Goal: Task Accomplishment & Management: Manage account settings

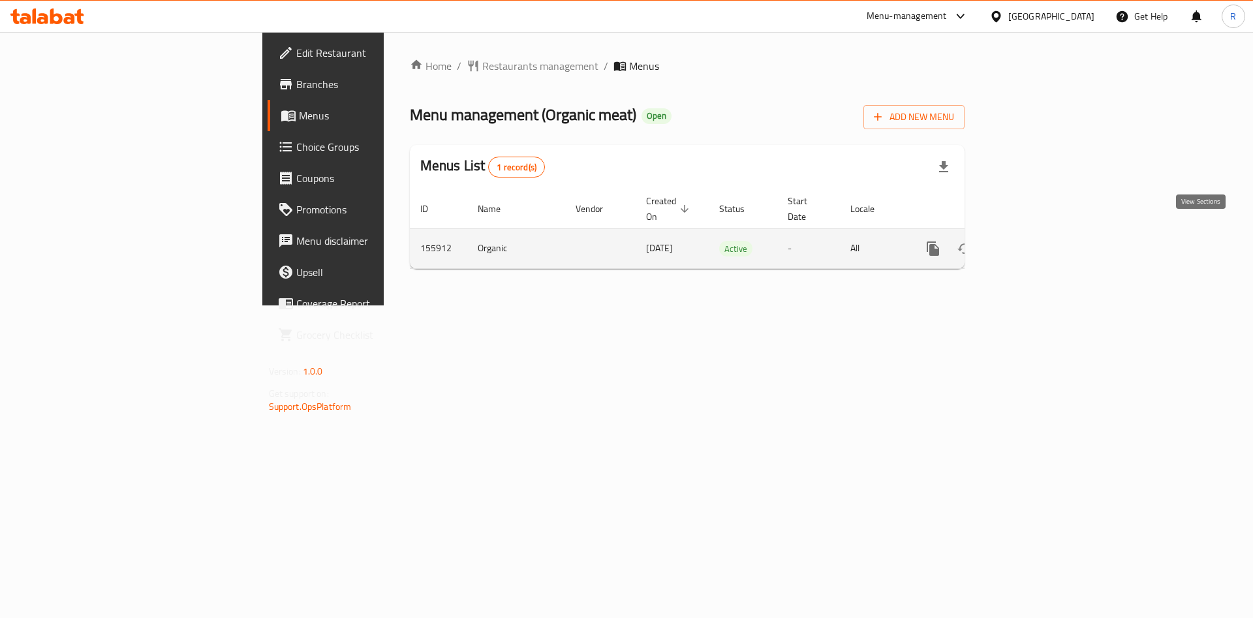
click at [1035, 241] on icon "enhanced table" at bounding box center [1028, 249] width 16 height 16
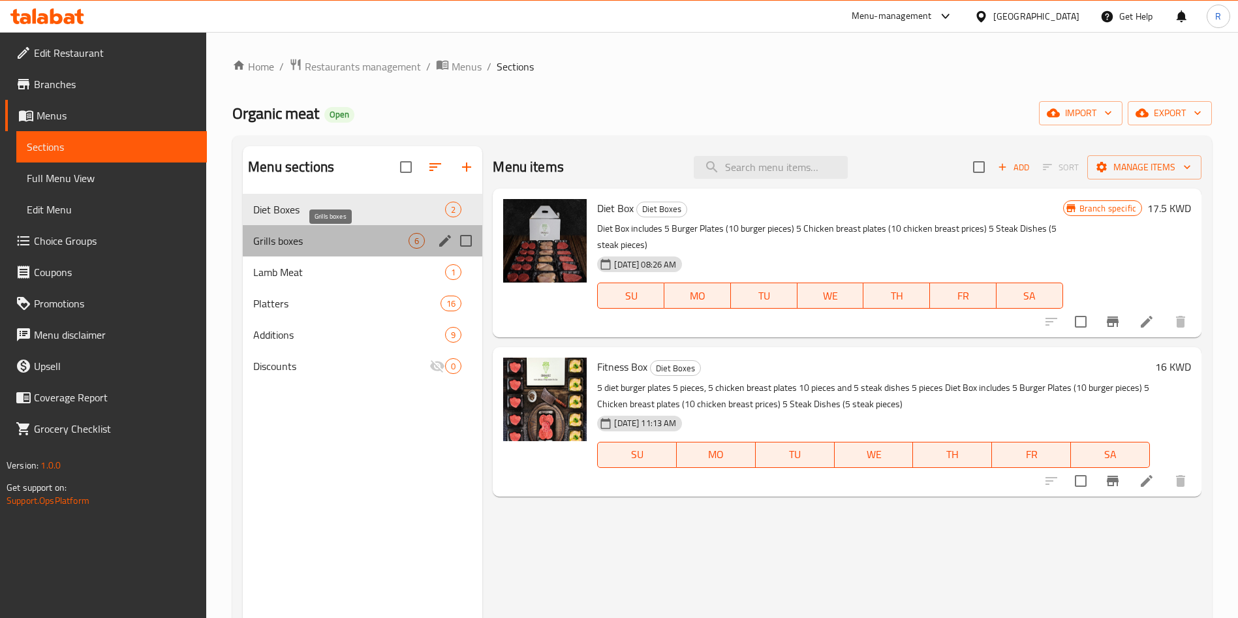
click at [292, 248] on span "Grills boxes" at bounding box center [330, 241] width 155 height 16
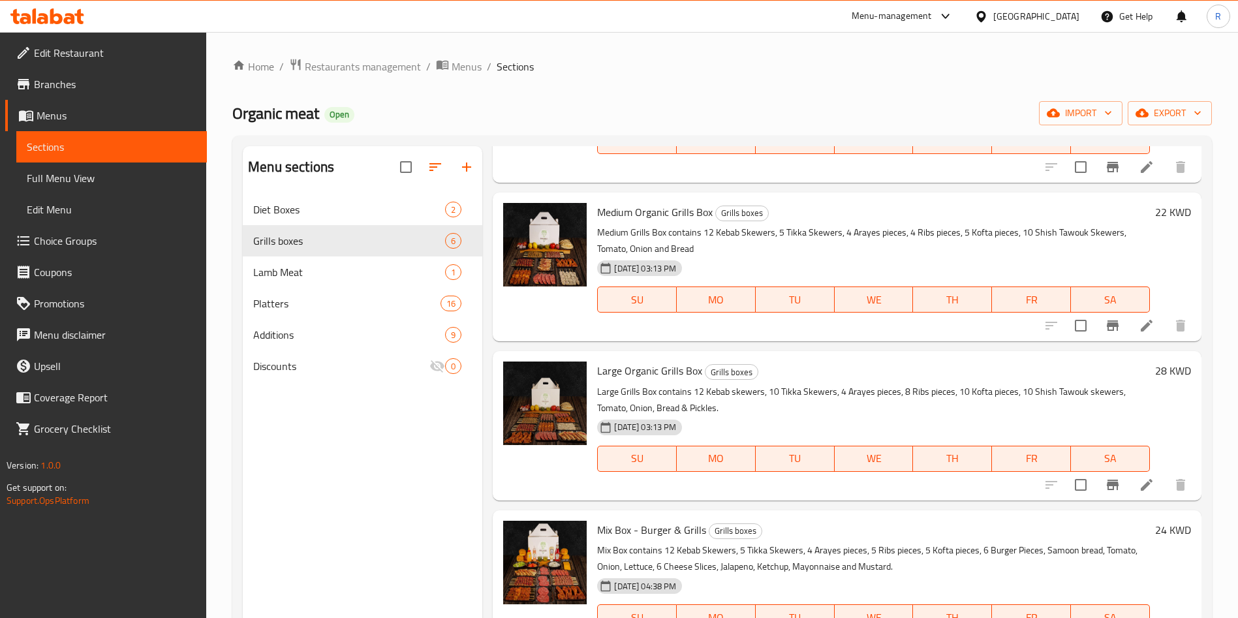
scroll to position [336, 0]
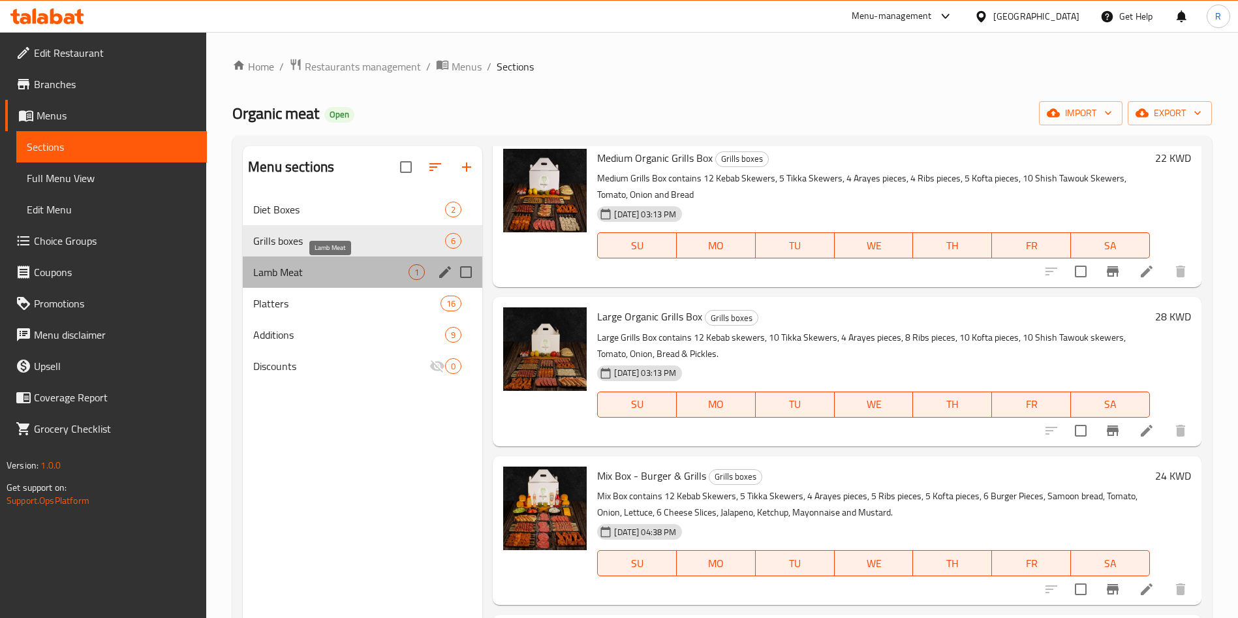
click at [334, 268] on span "Lamb Meat" at bounding box center [330, 272] width 155 height 16
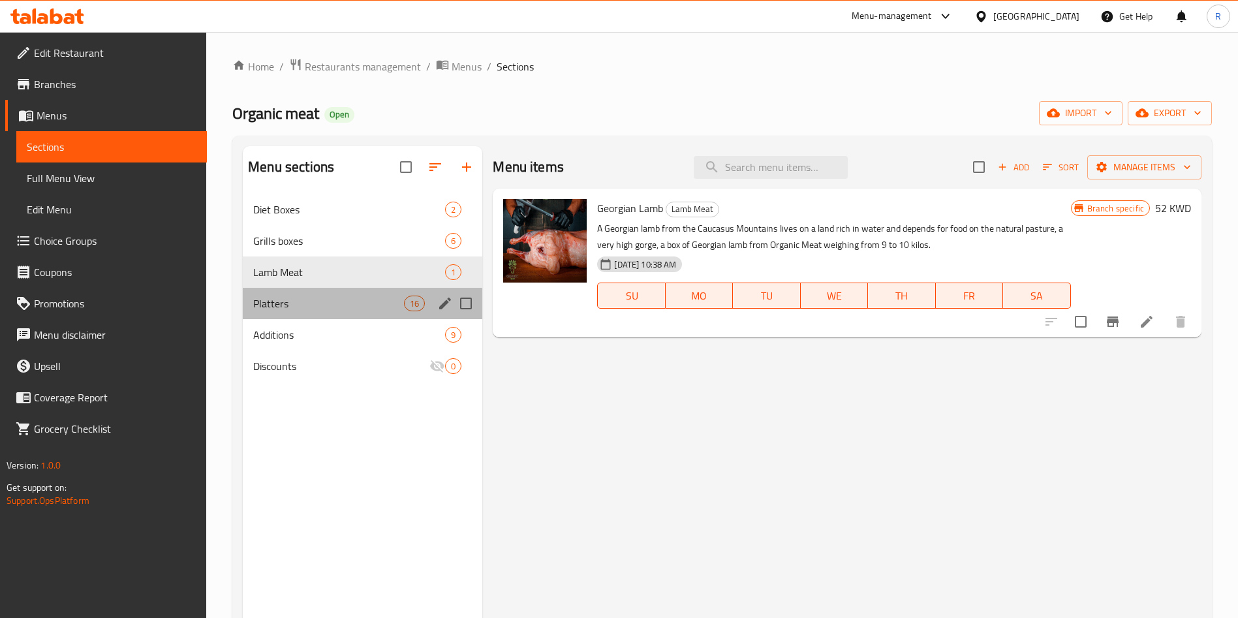
click at [331, 313] on div "Platters 16" at bounding box center [363, 303] width 240 height 31
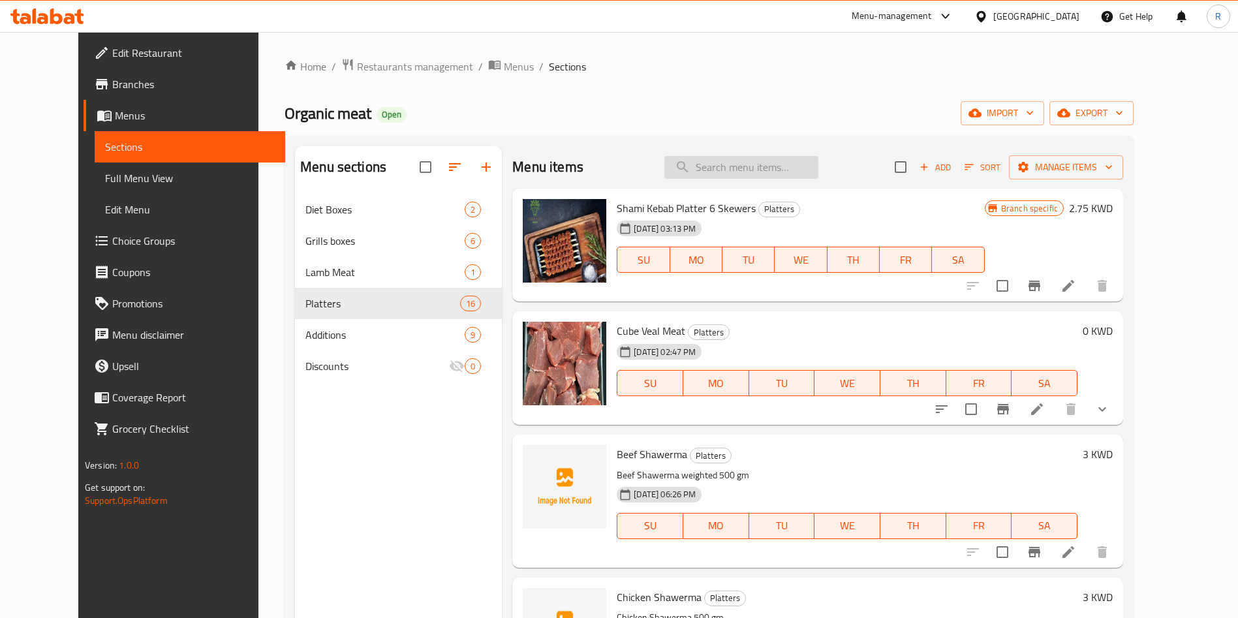
click at [787, 164] on input "search" at bounding box center [741, 167] width 154 height 23
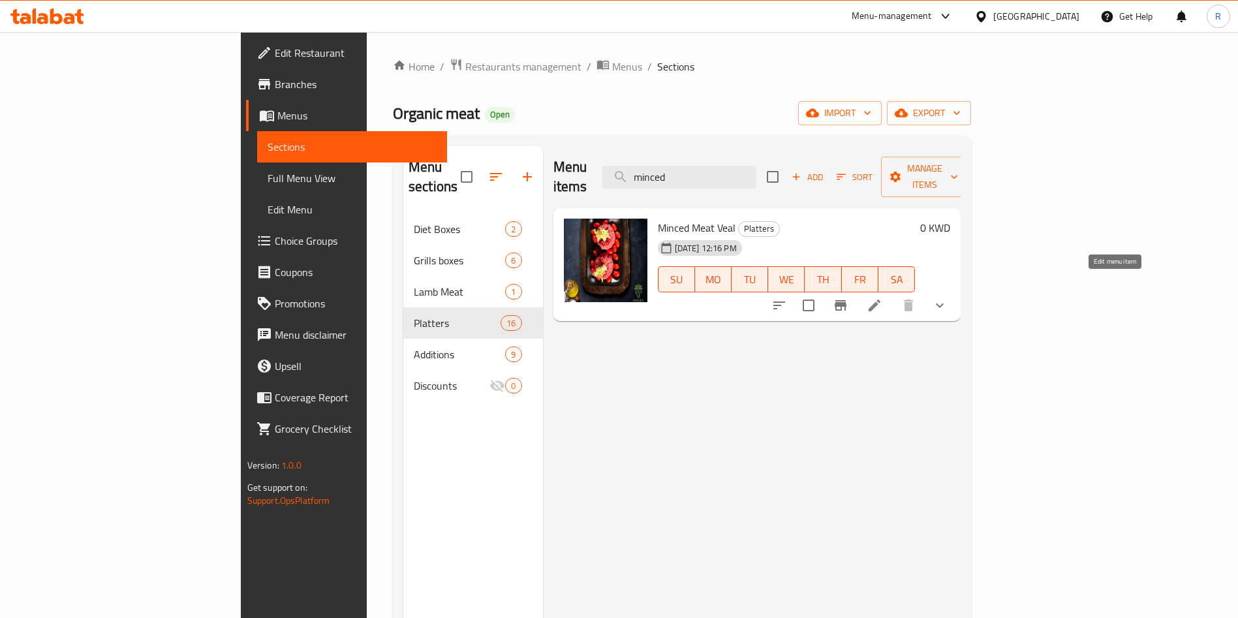
type input "minced"
click at [881, 300] on icon at bounding box center [875, 306] width 12 height 12
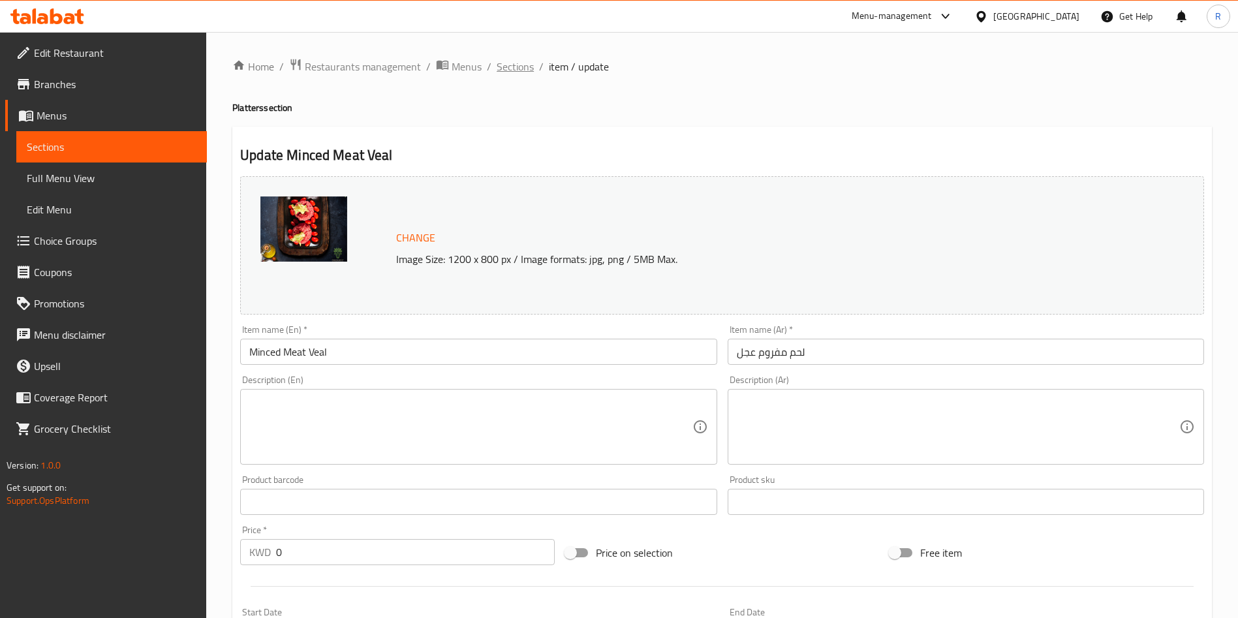
click at [515, 69] on span "Sections" at bounding box center [515, 67] width 37 height 16
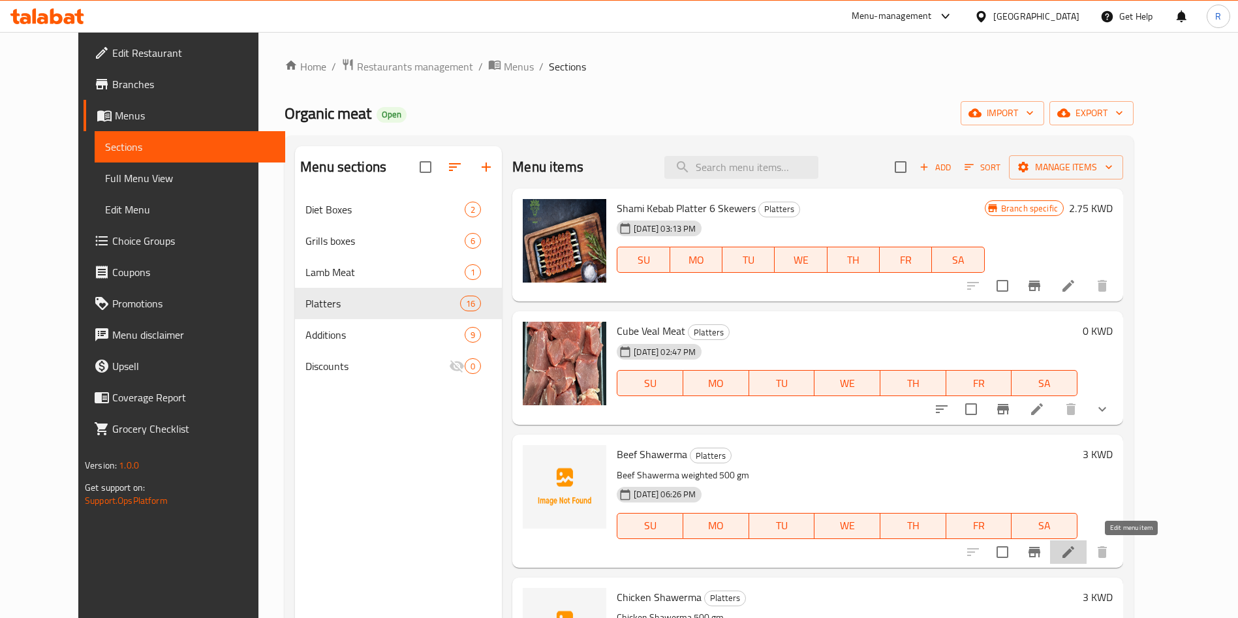
click at [1076, 551] on icon at bounding box center [1069, 552] width 16 height 16
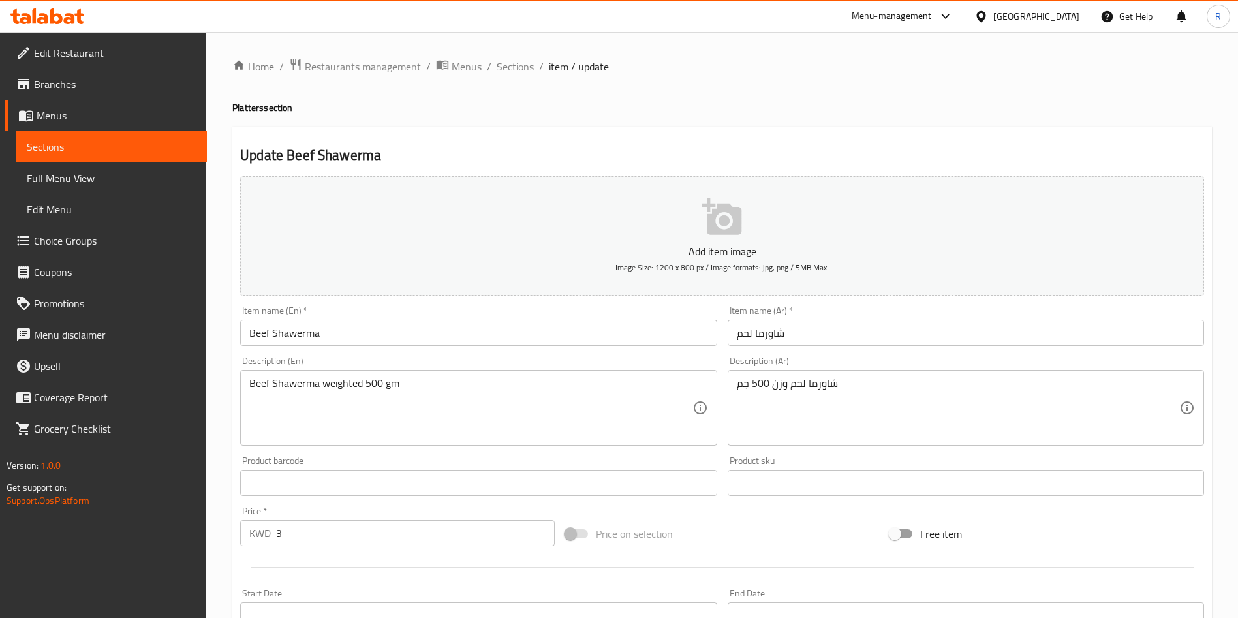
click at [706, 238] on icon "button" at bounding box center [723, 217] width 42 height 42
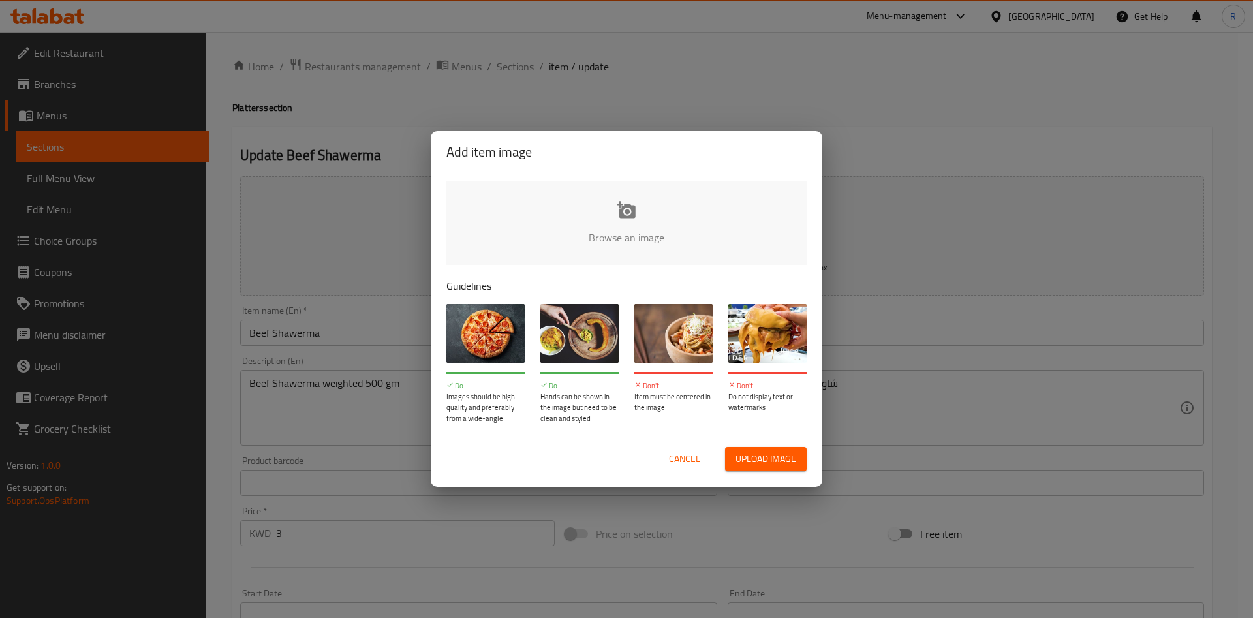
click at [629, 227] on input "file" at bounding box center [1067, 242] width 1243 height 122
type input "C:\fakepath\1667906247_636a3ac717d33 (2).jpg"
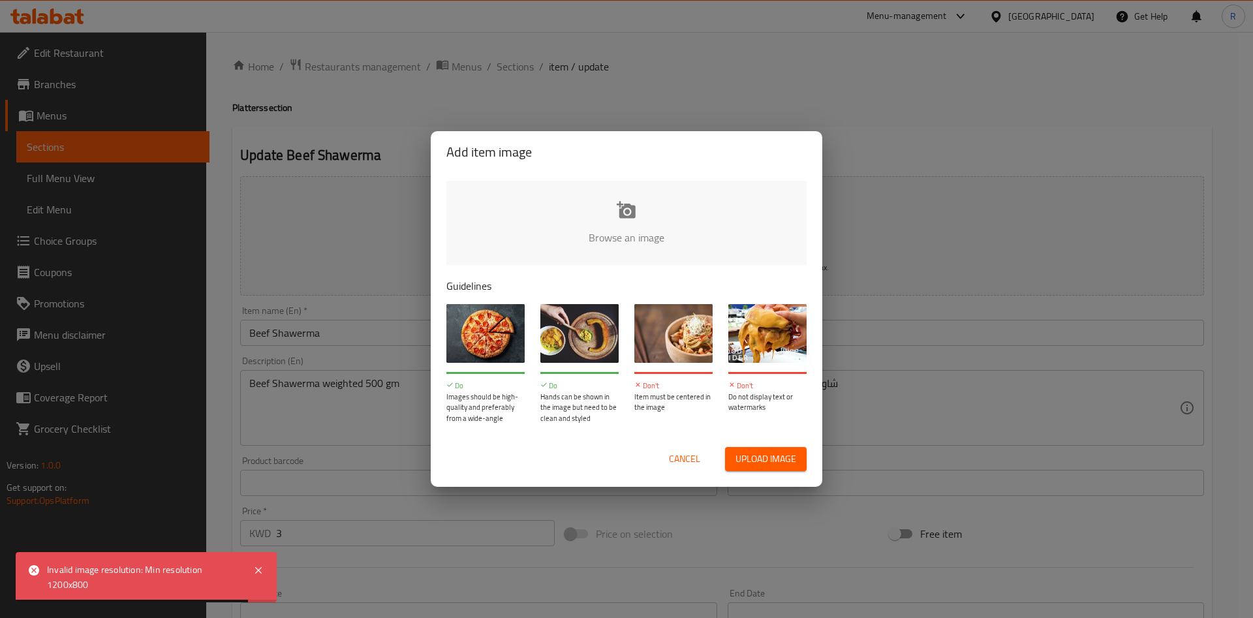
click at [642, 219] on input "file" at bounding box center [1067, 242] width 1243 height 122
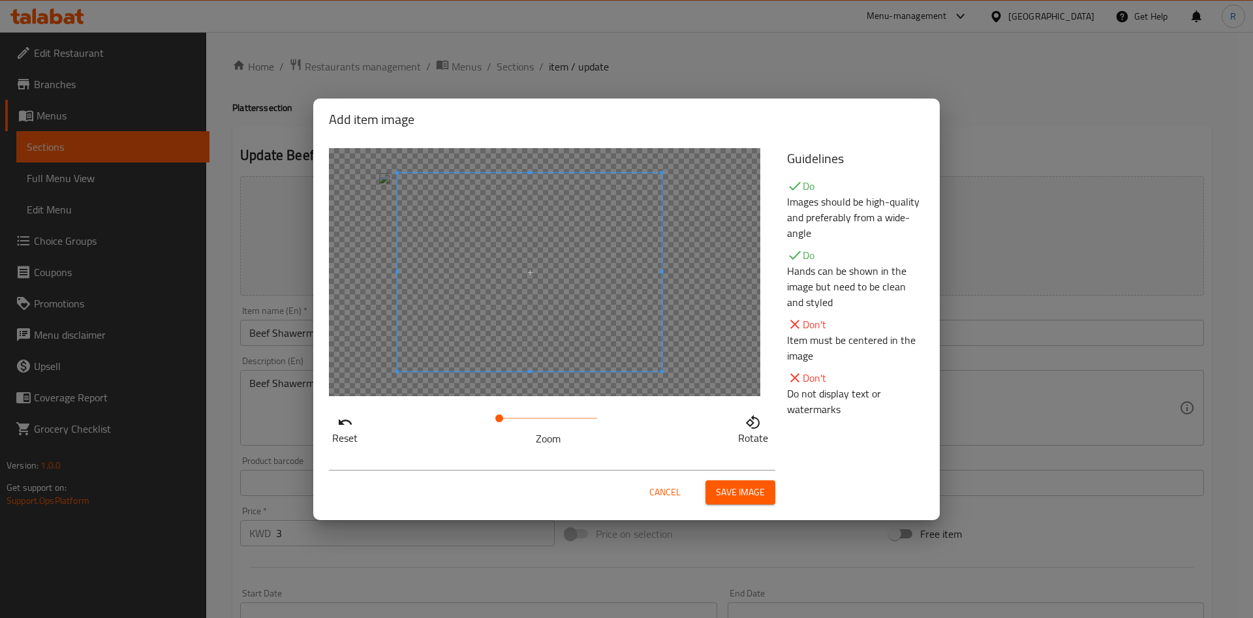
click at [591, 334] on span at bounding box center [530, 272] width 264 height 198
click at [740, 496] on span "Save image" at bounding box center [740, 492] width 49 height 16
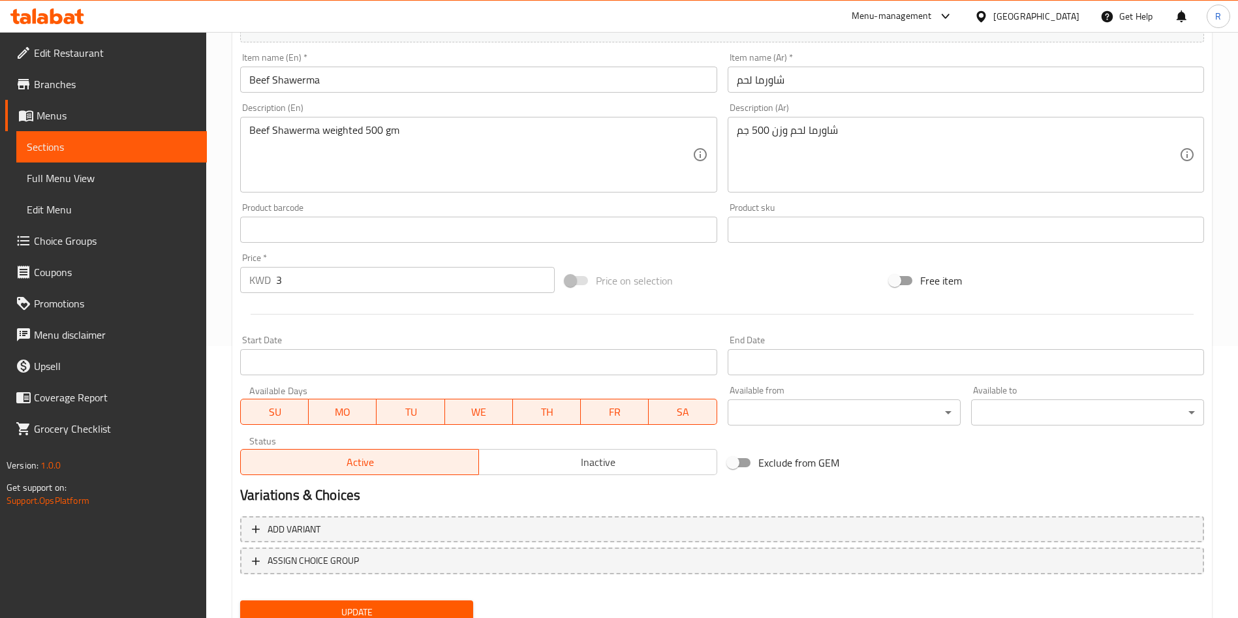
scroll to position [323, 0]
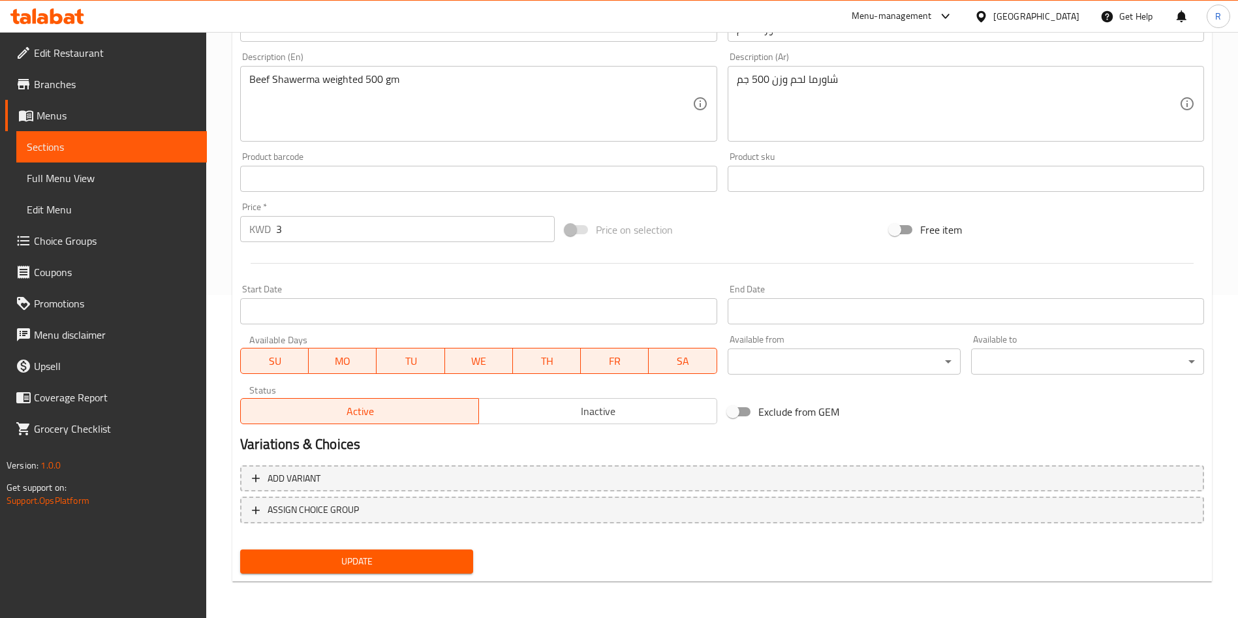
click at [395, 559] on span "Update" at bounding box center [357, 562] width 212 height 16
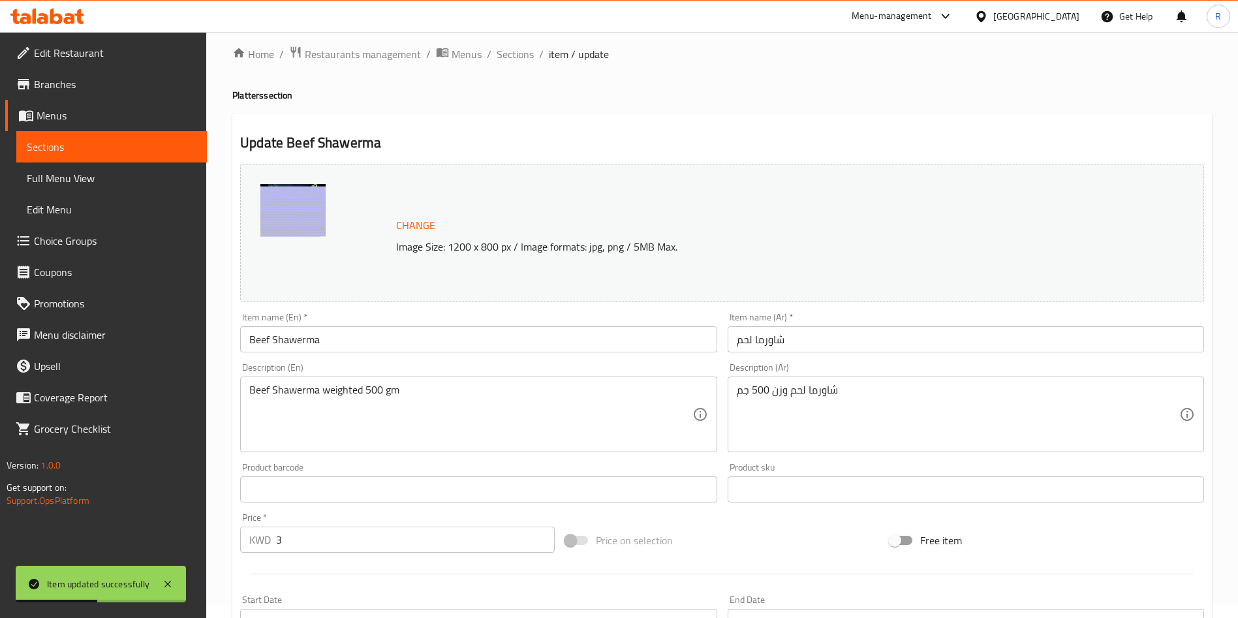
scroll to position [0, 0]
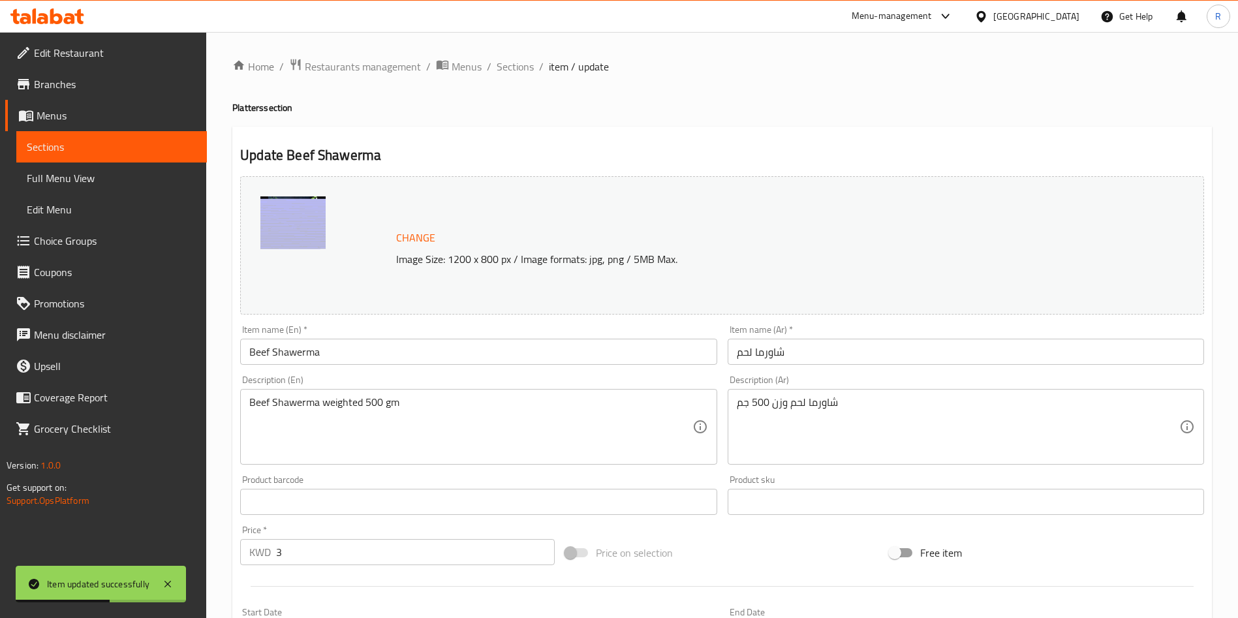
drag, startPoint x: 518, startPoint y: 62, endPoint x: 520, endPoint y: 77, distance: 15.1
click at [518, 62] on span "Sections" at bounding box center [515, 67] width 37 height 16
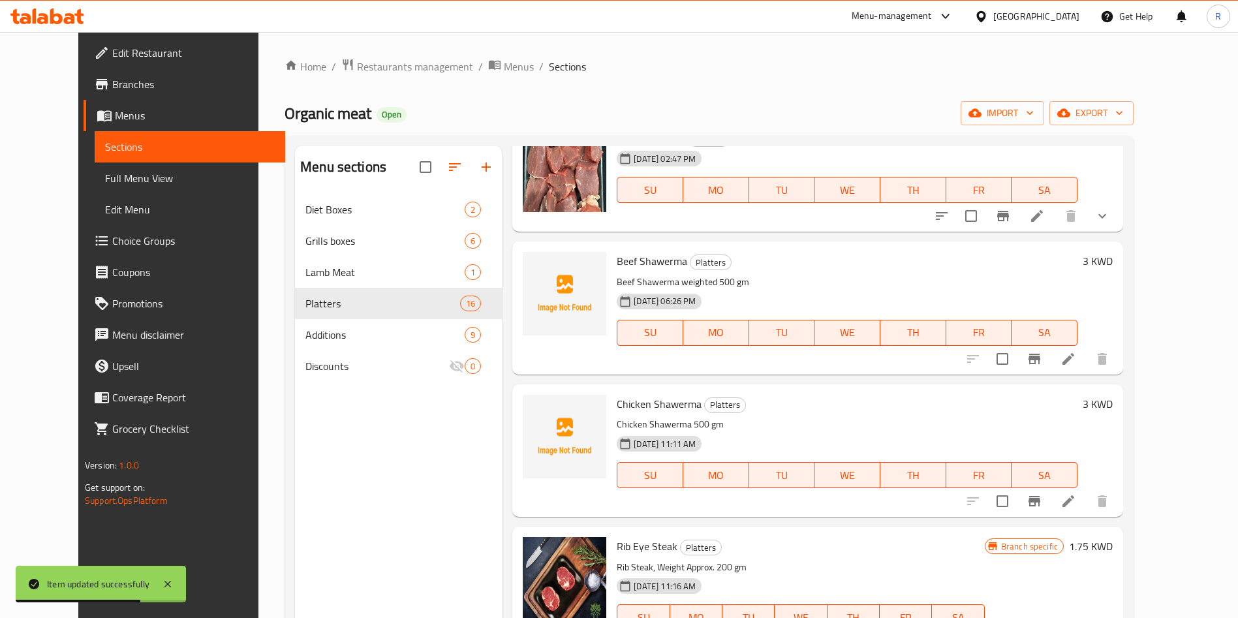
scroll to position [196, 0]
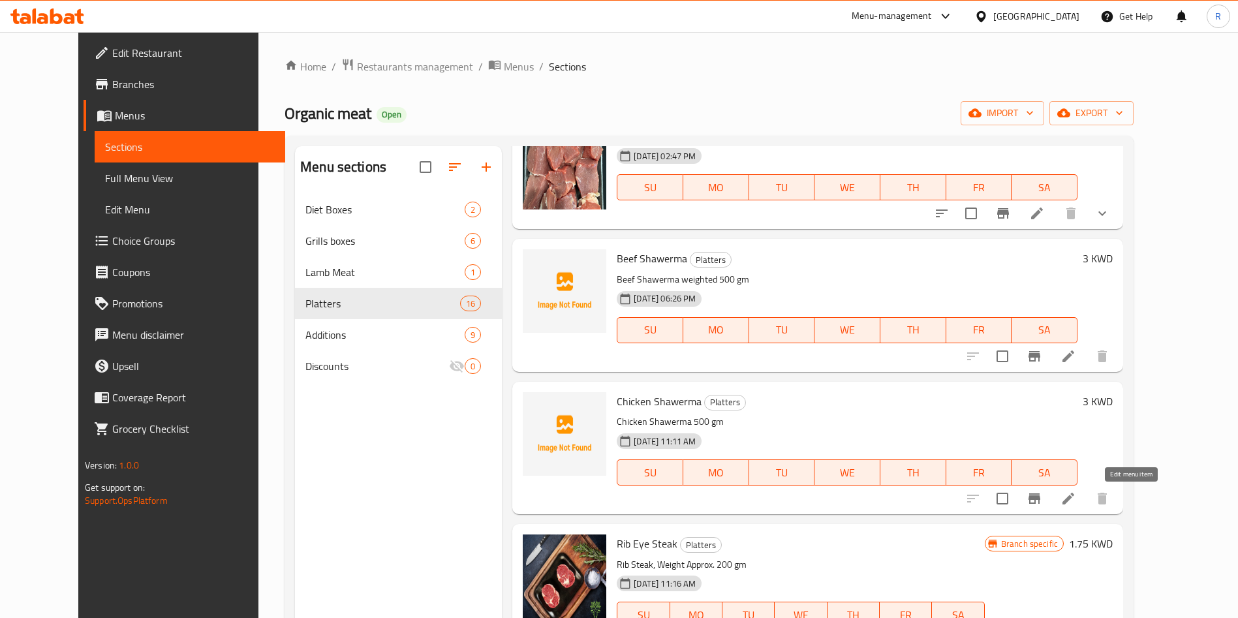
click at [1074, 497] on icon at bounding box center [1069, 499] width 12 height 12
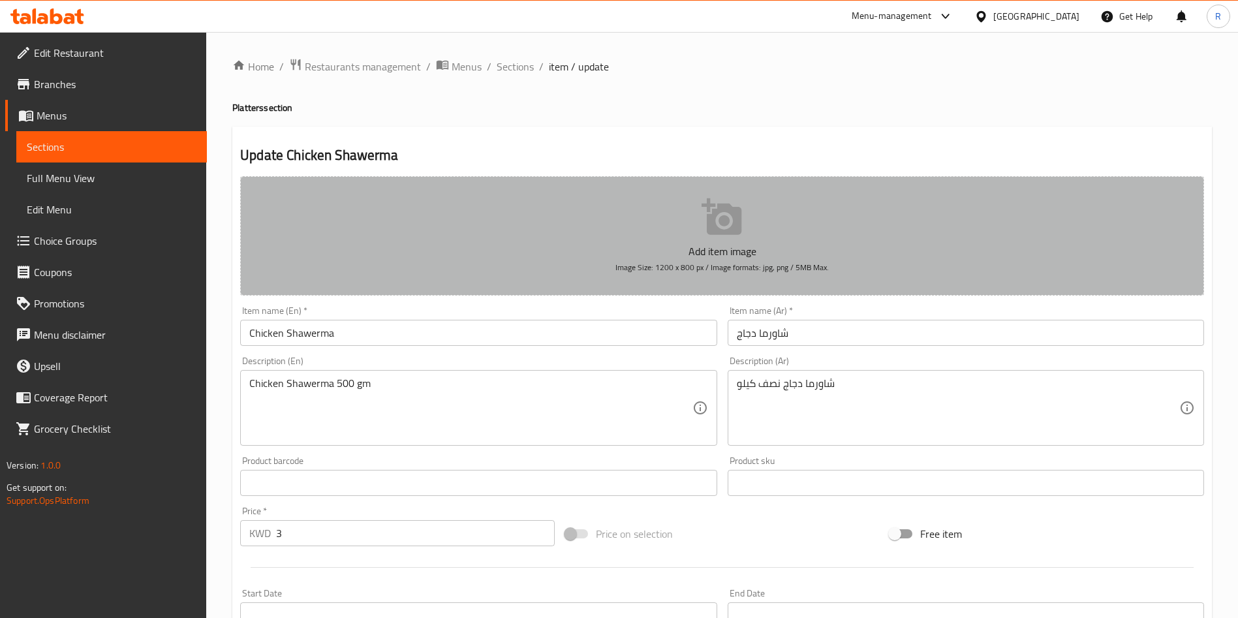
click at [698, 233] on button "Add item image Image Size: 1200 x 800 px / Image formats: jpg, png / 5MB Max." at bounding box center [722, 235] width 964 height 119
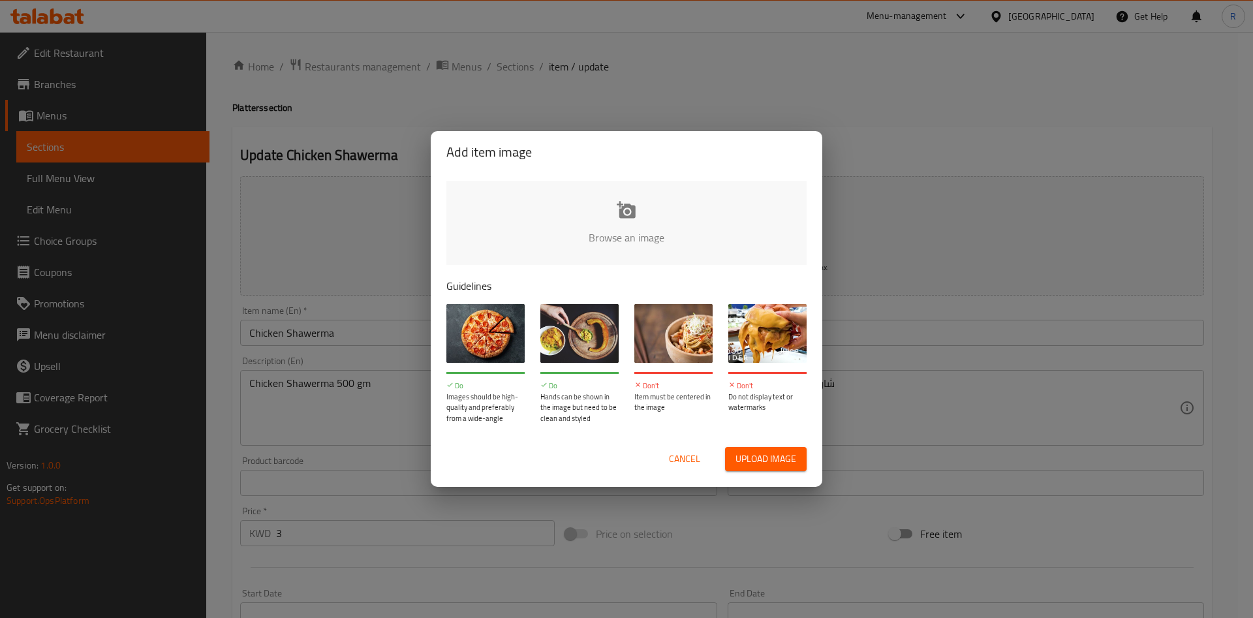
click at [621, 214] on input "file" at bounding box center [1067, 242] width 1243 height 122
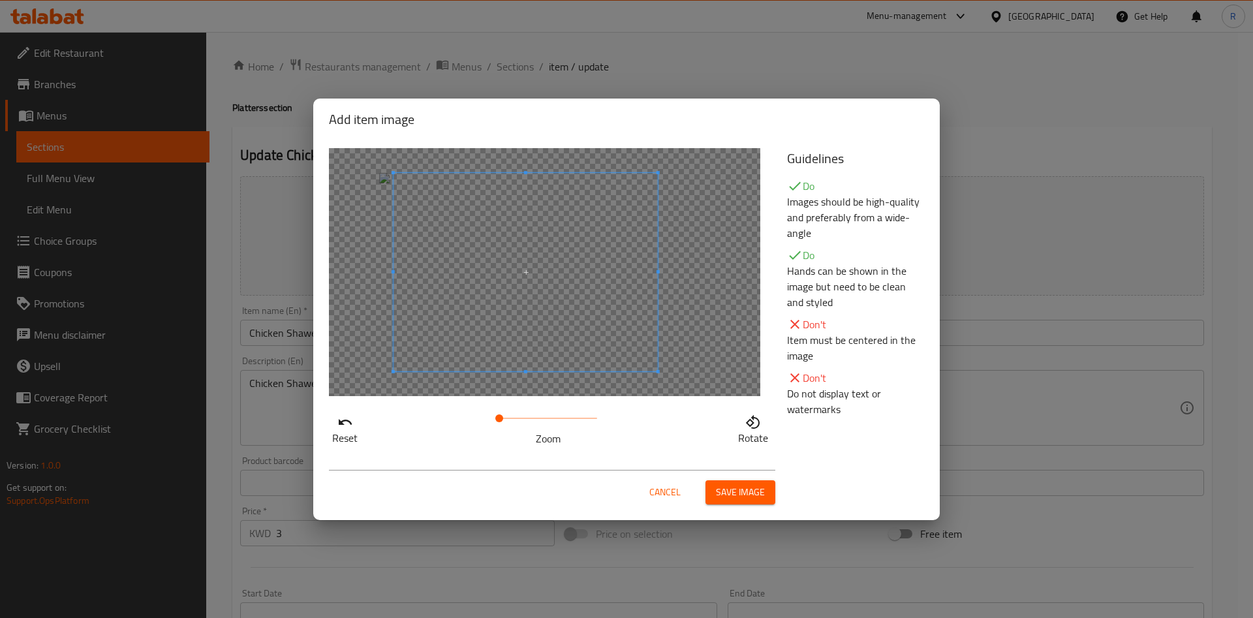
click at [600, 298] on span at bounding box center [526, 272] width 264 height 198
click at [734, 493] on span "Save image" at bounding box center [740, 492] width 49 height 16
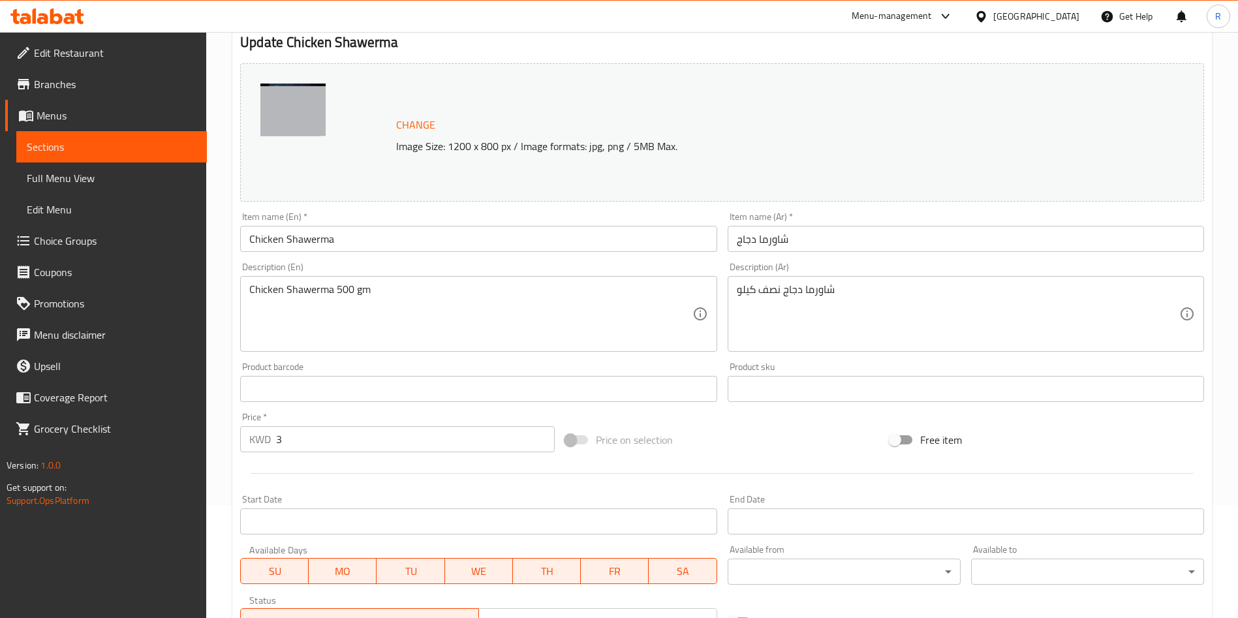
scroll to position [323, 0]
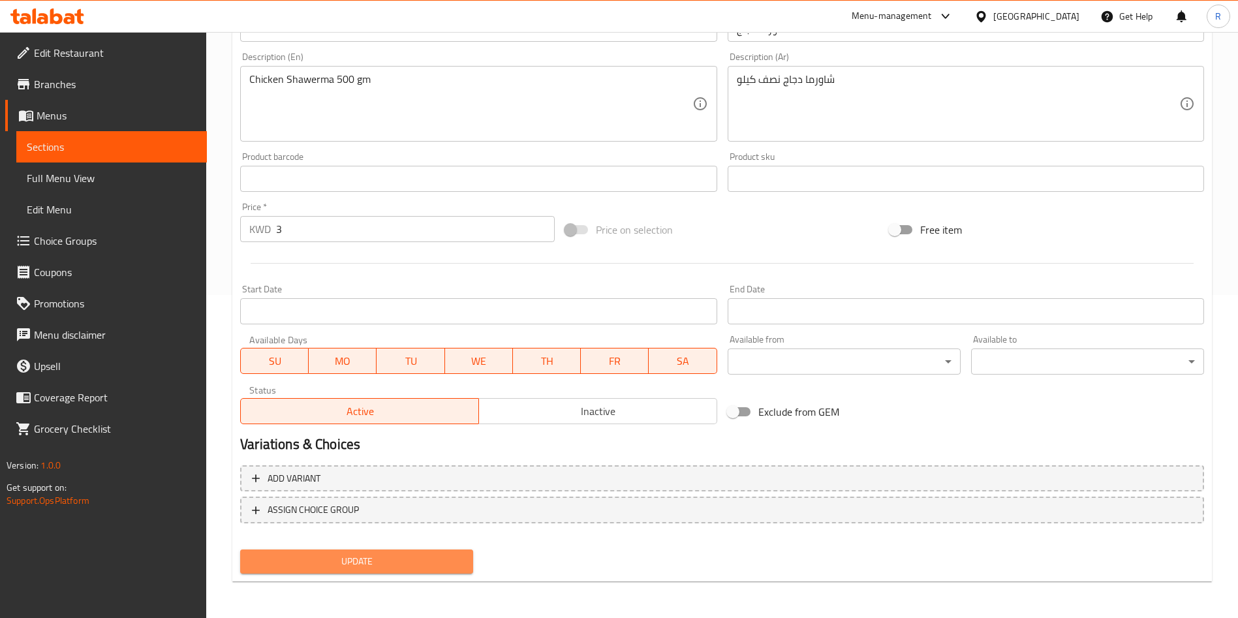
click at [383, 557] on span "Update" at bounding box center [357, 562] width 212 height 16
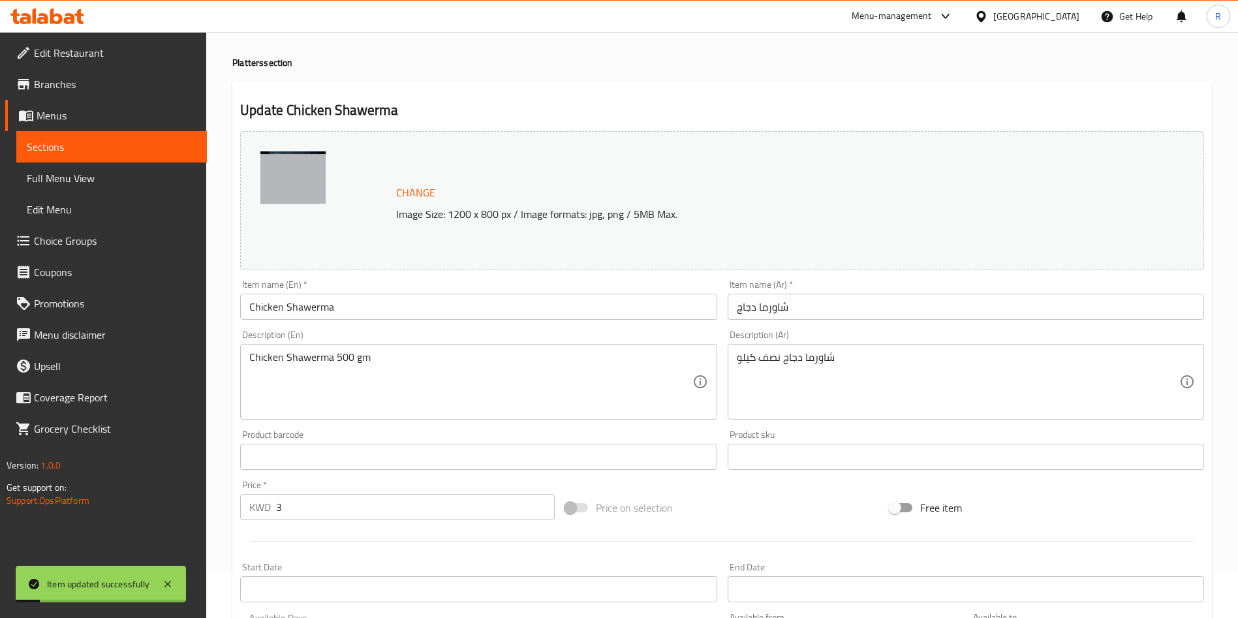
scroll to position [0, 0]
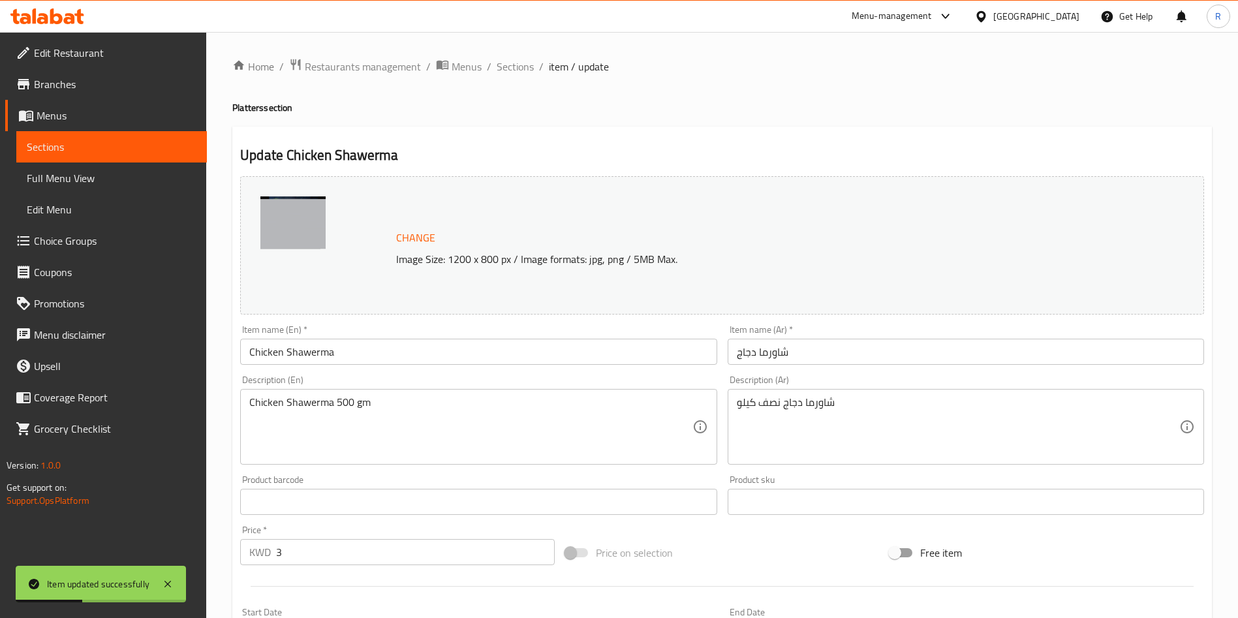
drag, startPoint x: 518, startPoint y: 63, endPoint x: 555, endPoint y: 94, distance: 48.6
click at [517, 63] on span "Sections" at bounding box center [515, 67] width 37 height 16
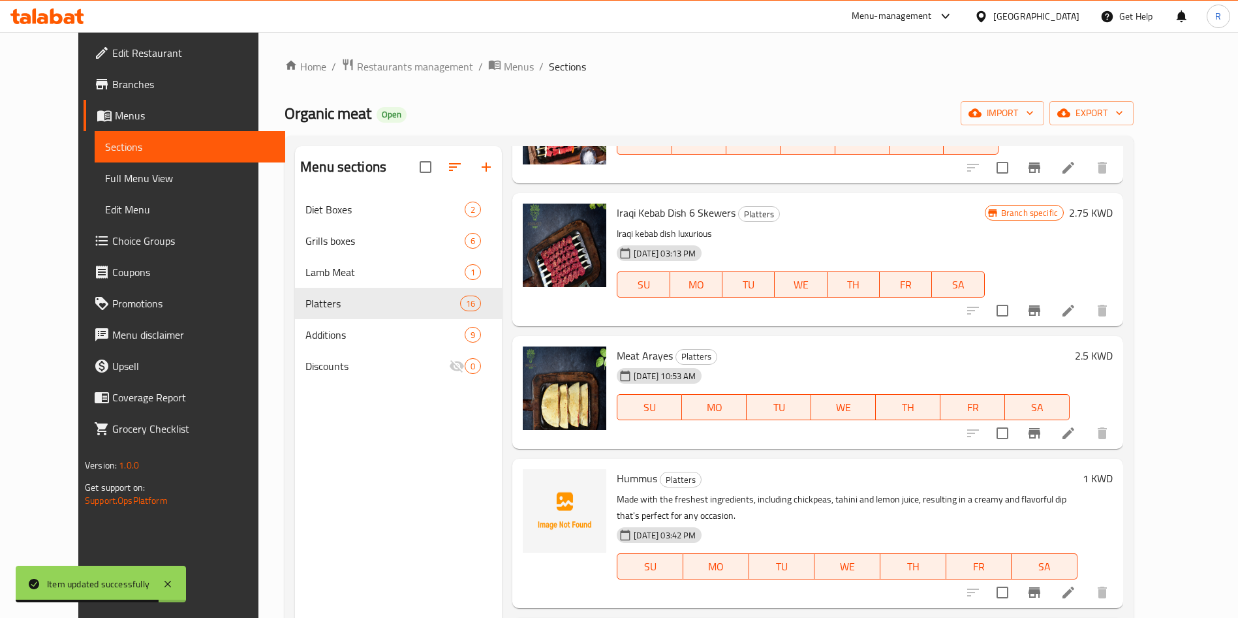
scroll to position [1572, 0]
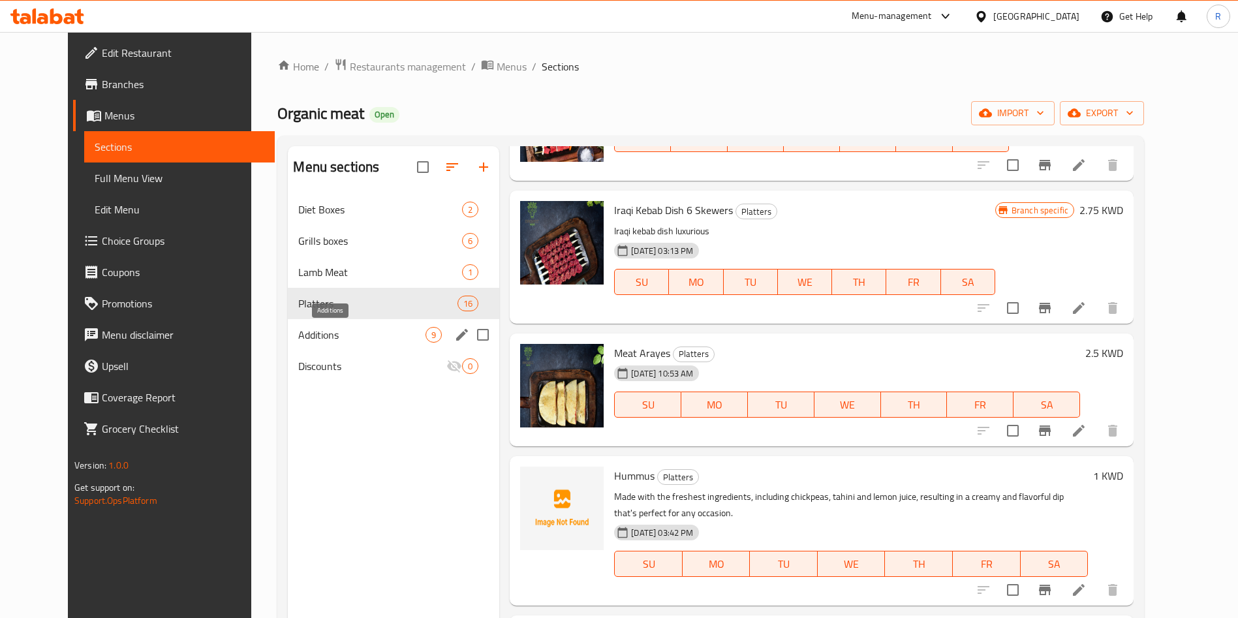
click at [347, 329] on span "Additions" at bounding box center [361, 335] width 127 height 16
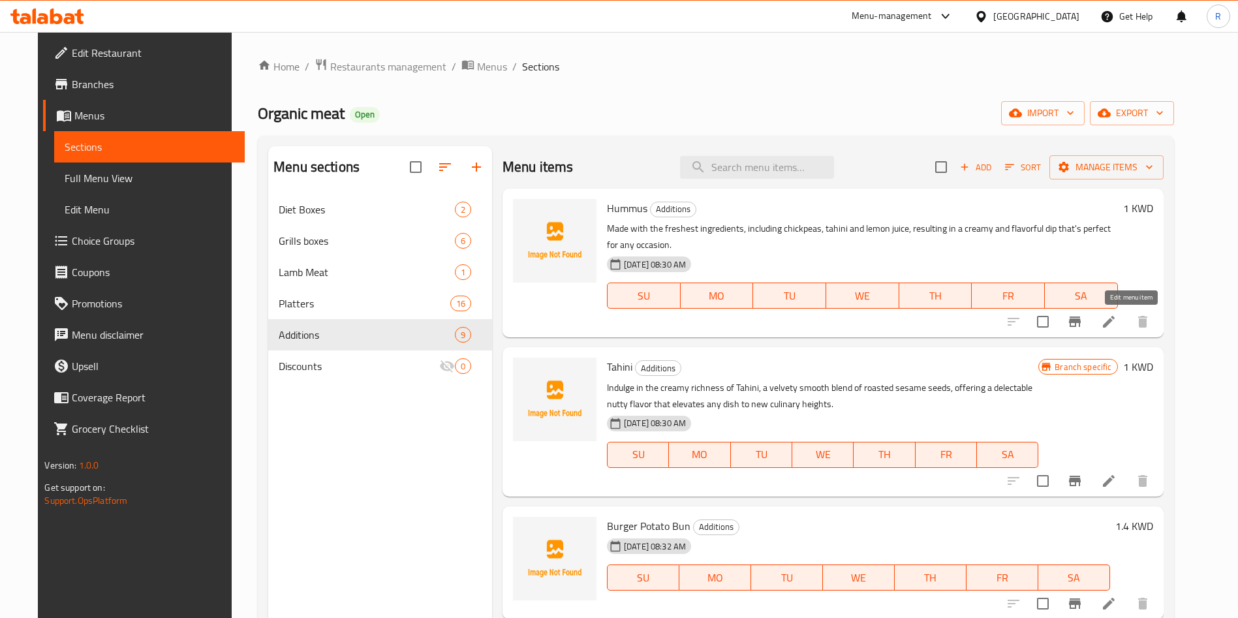
click at [1117, 323] on icon at bounding box center [1109, 322] width 16 height 16
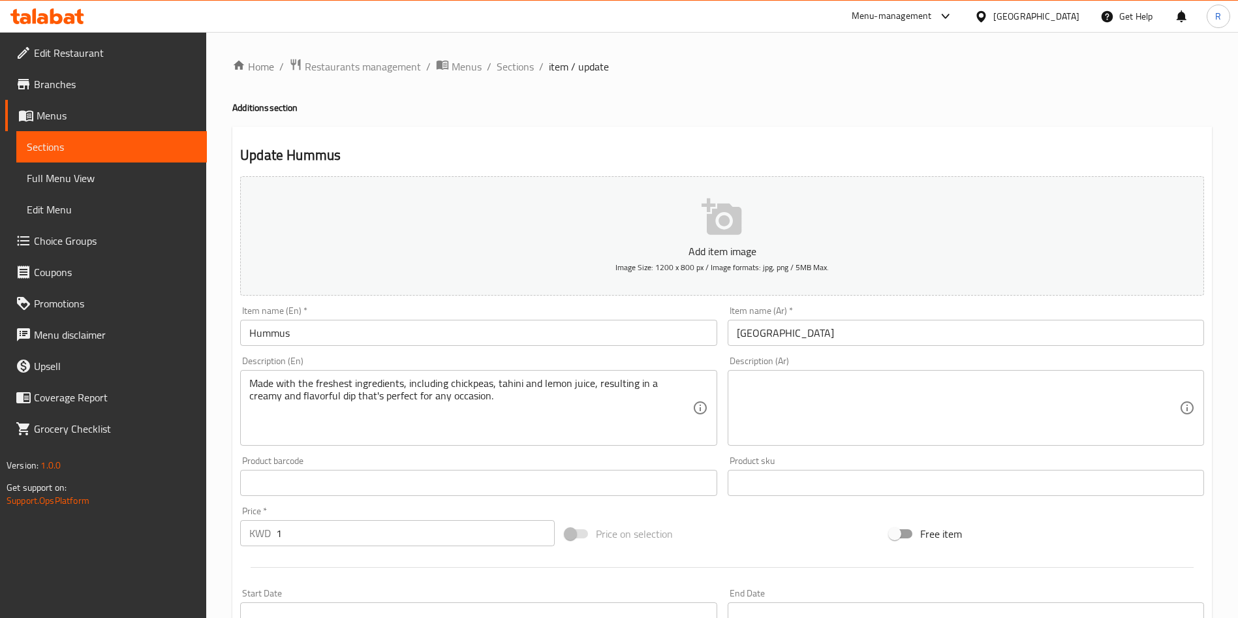
click at [717, 227] on icon "button" at bounding box center [722, 216] width 40 height 37
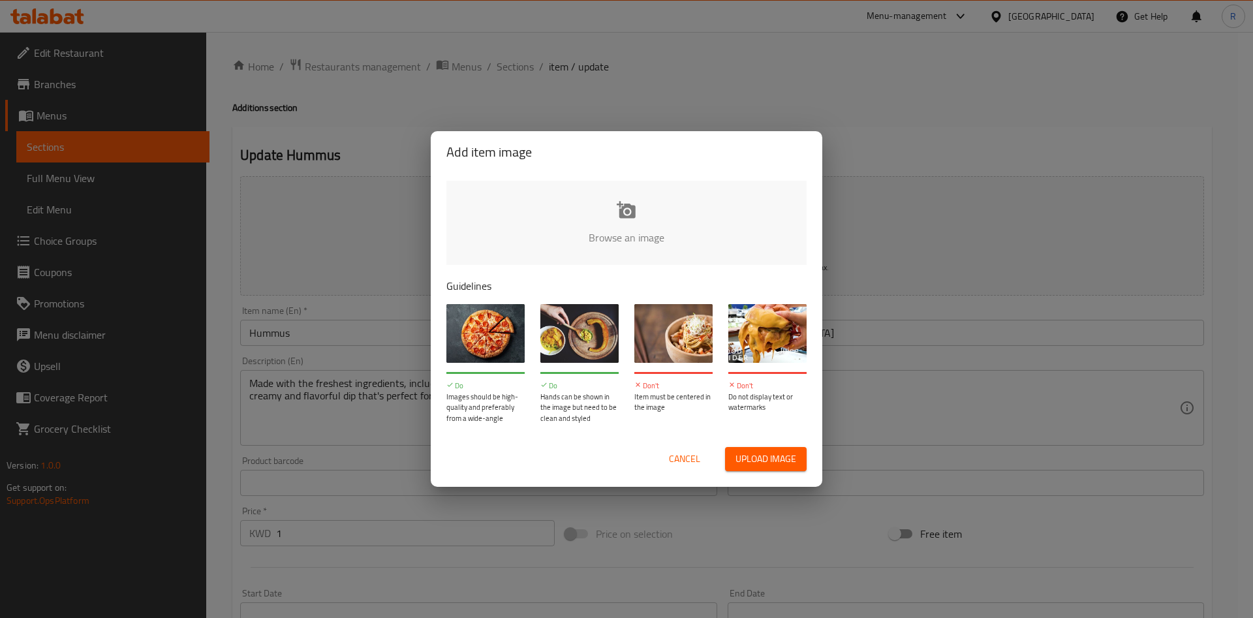
click at [629, 217] on input "file" at bounding box center [1067, 242] width 1243 height 122
type input "C:\fakepath\917377996916794b80bcf2bb2_80519713 (2).jpg"
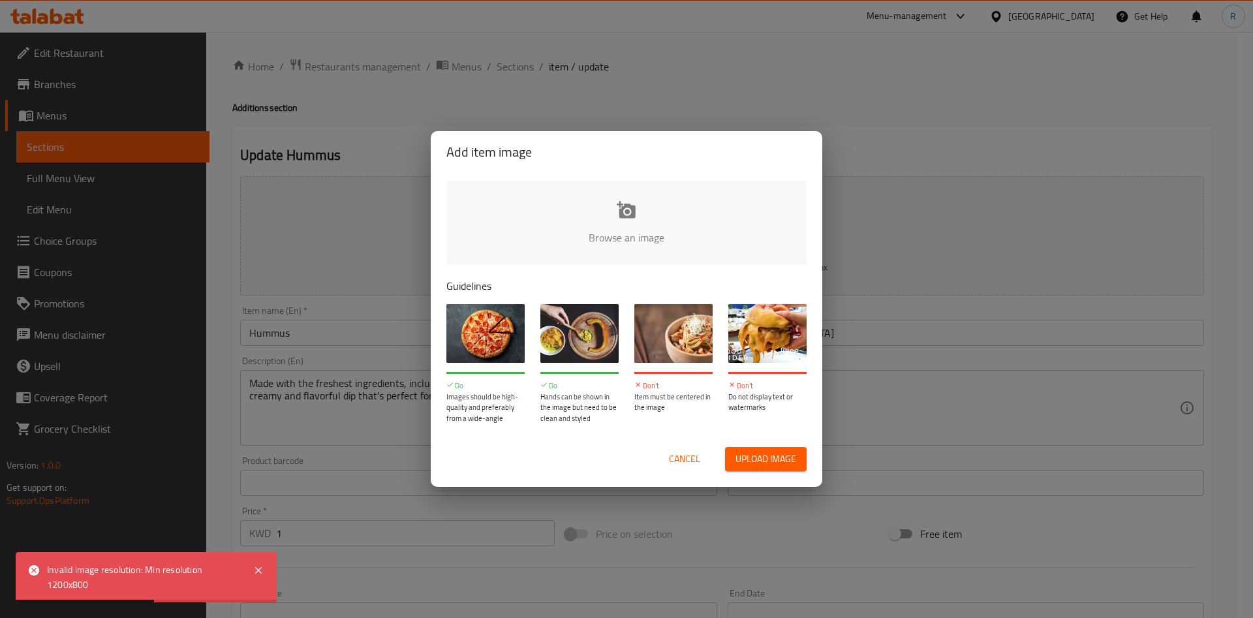
click at [631, 207] on input "file" at bounding box center [1067, 242] width 1243 height 122
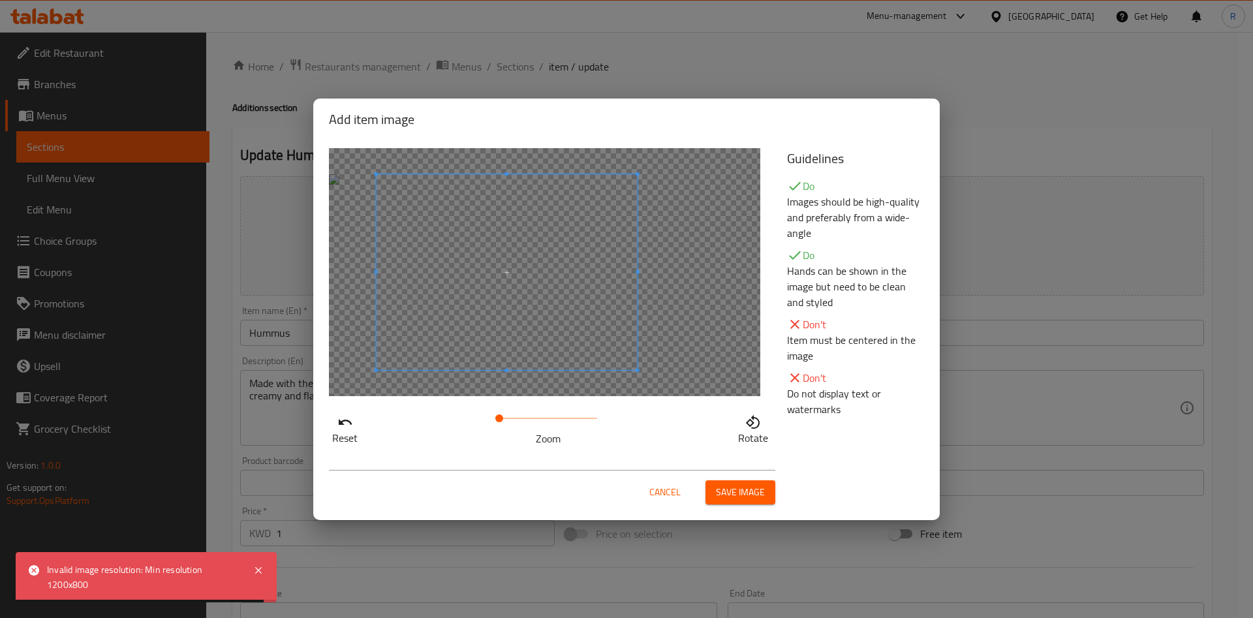
click at [547, 320] on span at bounding box center [507, 272] width 261 height 196
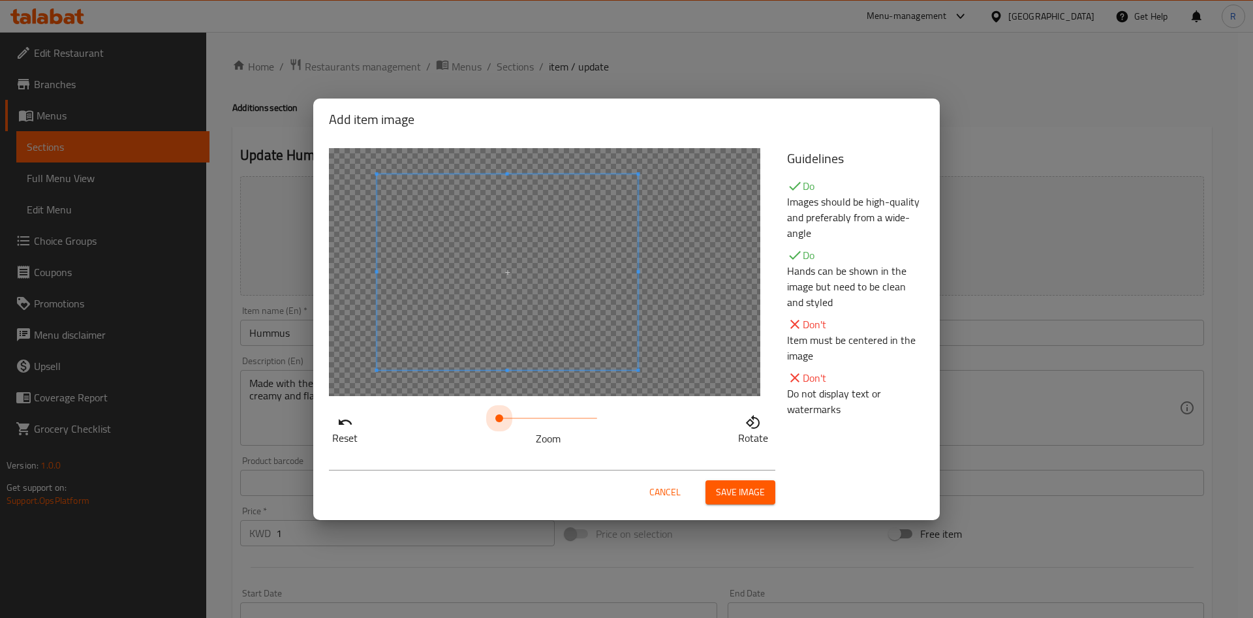
drag, startPoint x: 504, startPoint y: 419, endPoint x: 457, endPoint y: 419, distance: 47.0
click at [457, 419] on div "Reset Zoom Rotate" at bounding box center [550, 427] width 443 height 37
click at [465, 315] on span at bounding box center [468, 272] width 261 height 196
click at [744, 495] on span "Save image" at bounding box center [740, 492] width 49 height 16
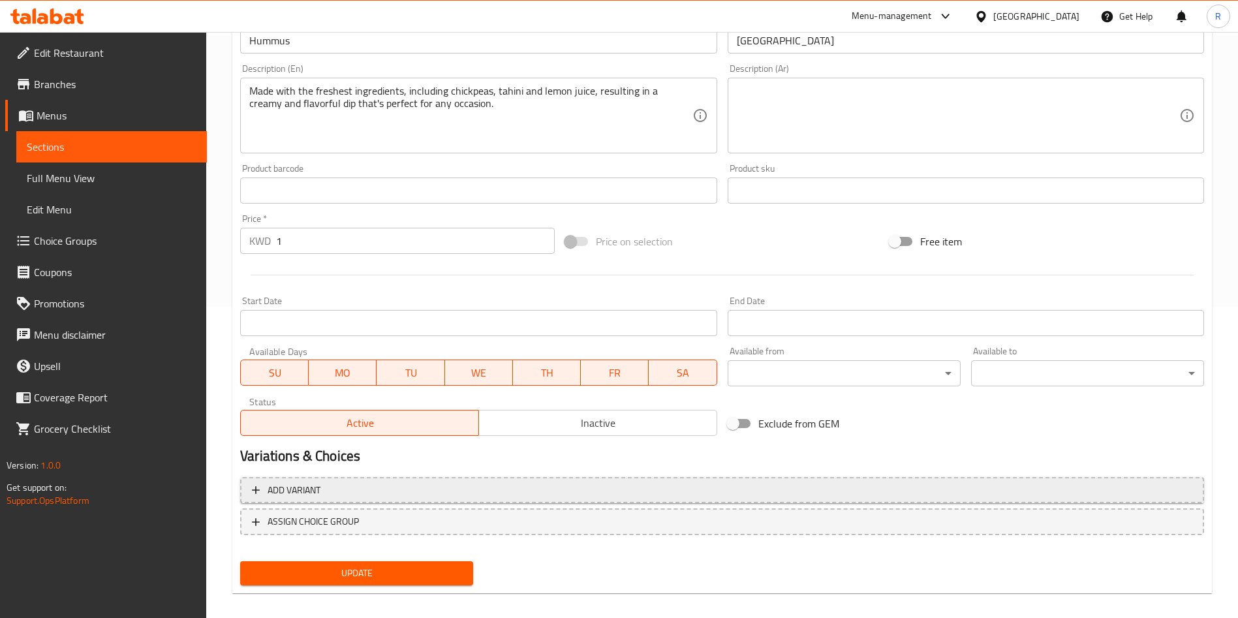
scroll to position [323, 0]
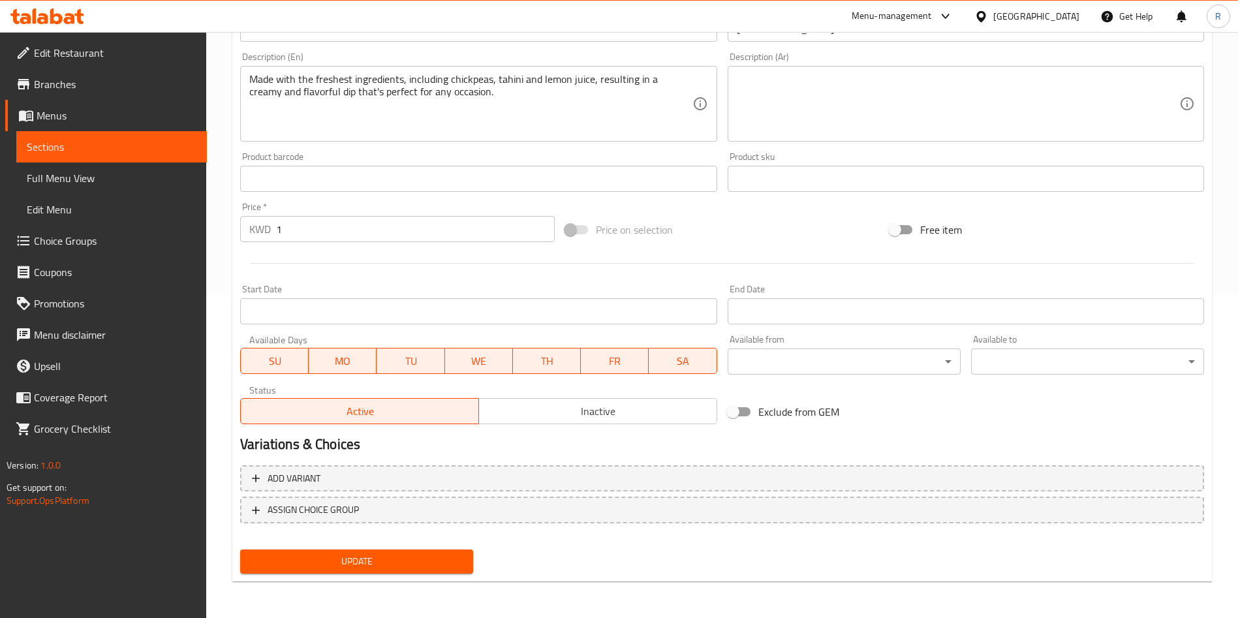
click at [388, 568] on span "Update" at bounding box center [357, 562] width 212 height 16
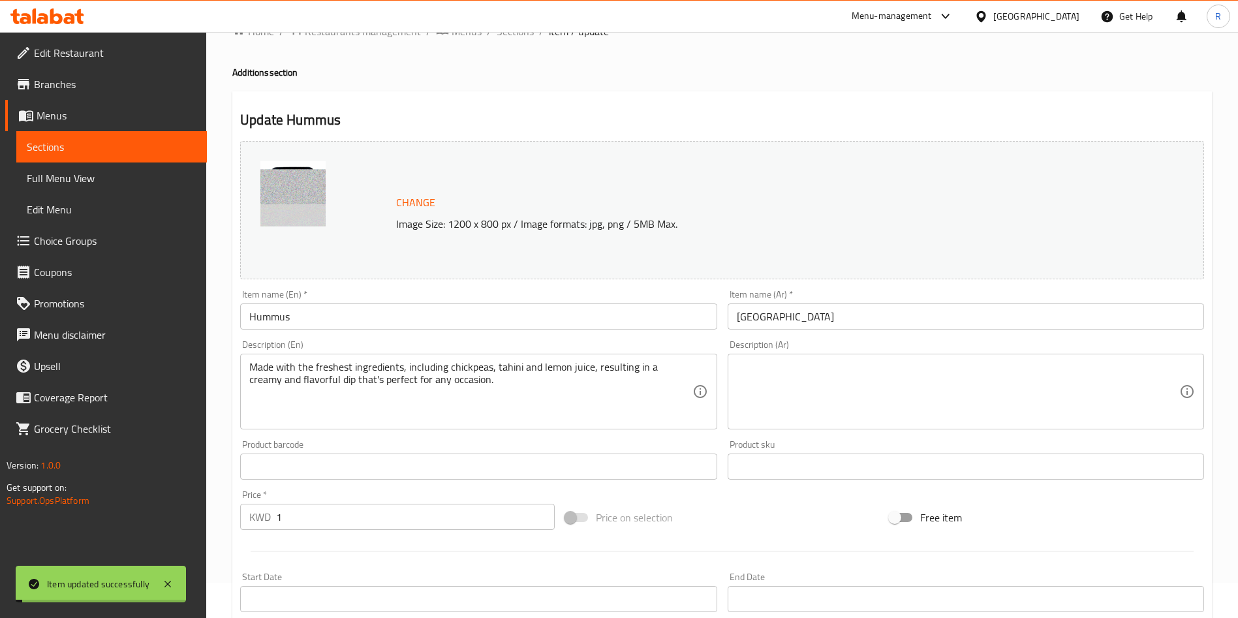
scroll to position [0, 0]
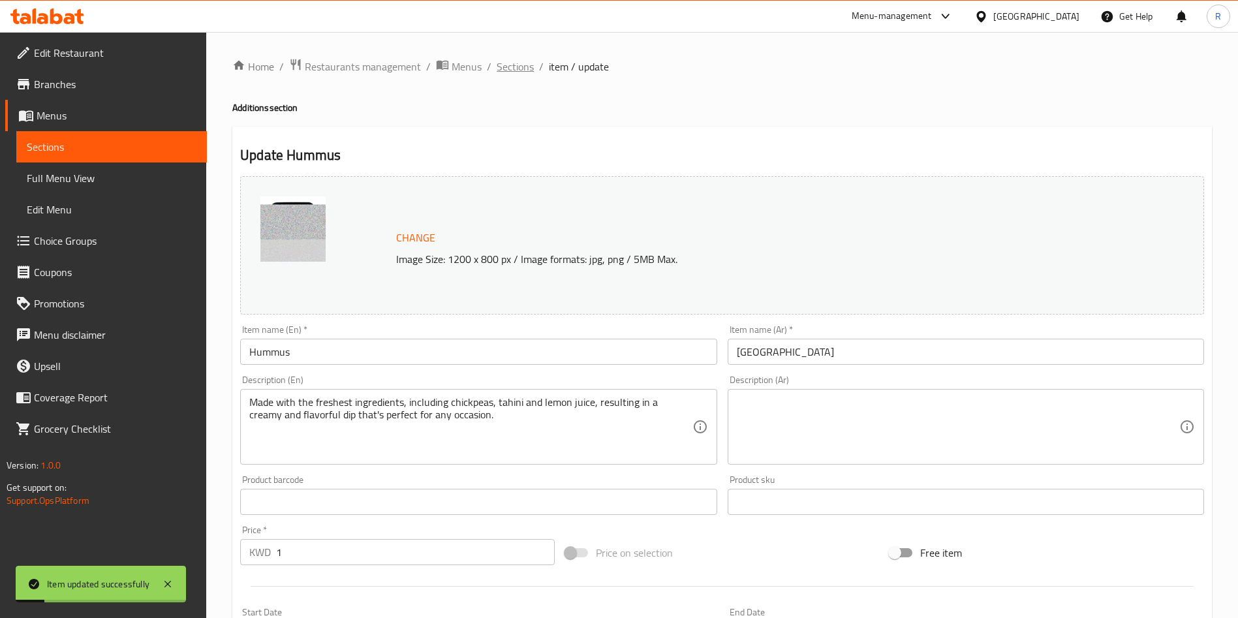
click at [529, 71] on span "Sections" at bounding box center [515, 67] width 37 height 16
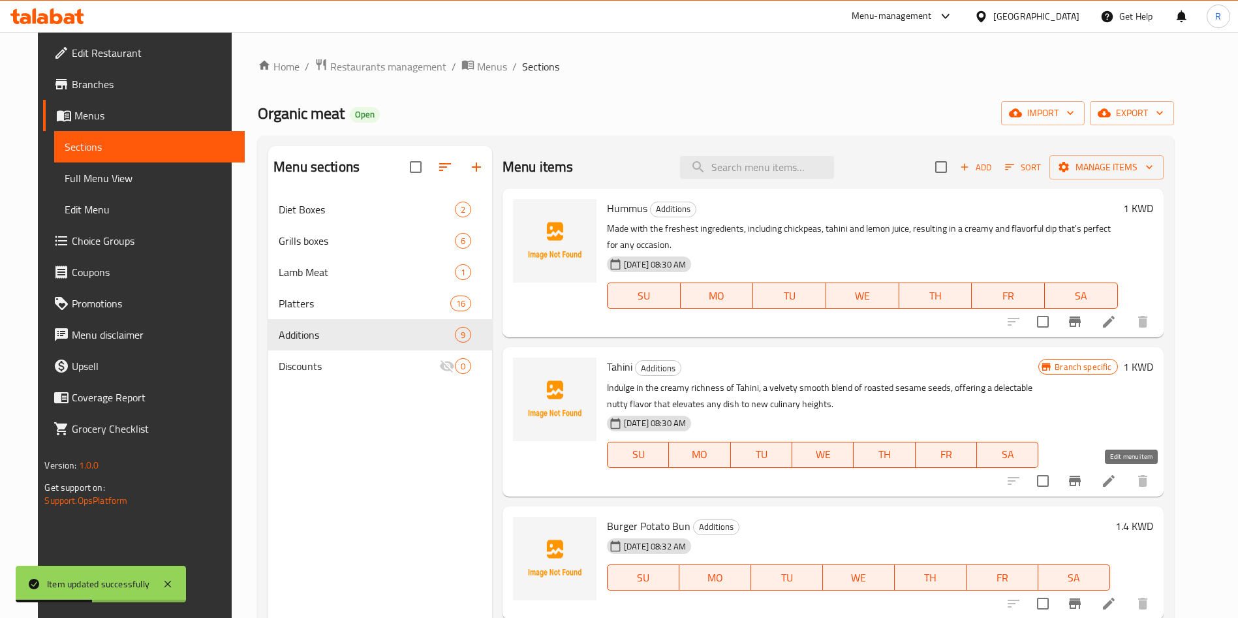
click at [1117, 484] on icon at bounding box center [1109, 481] width 16 height 16
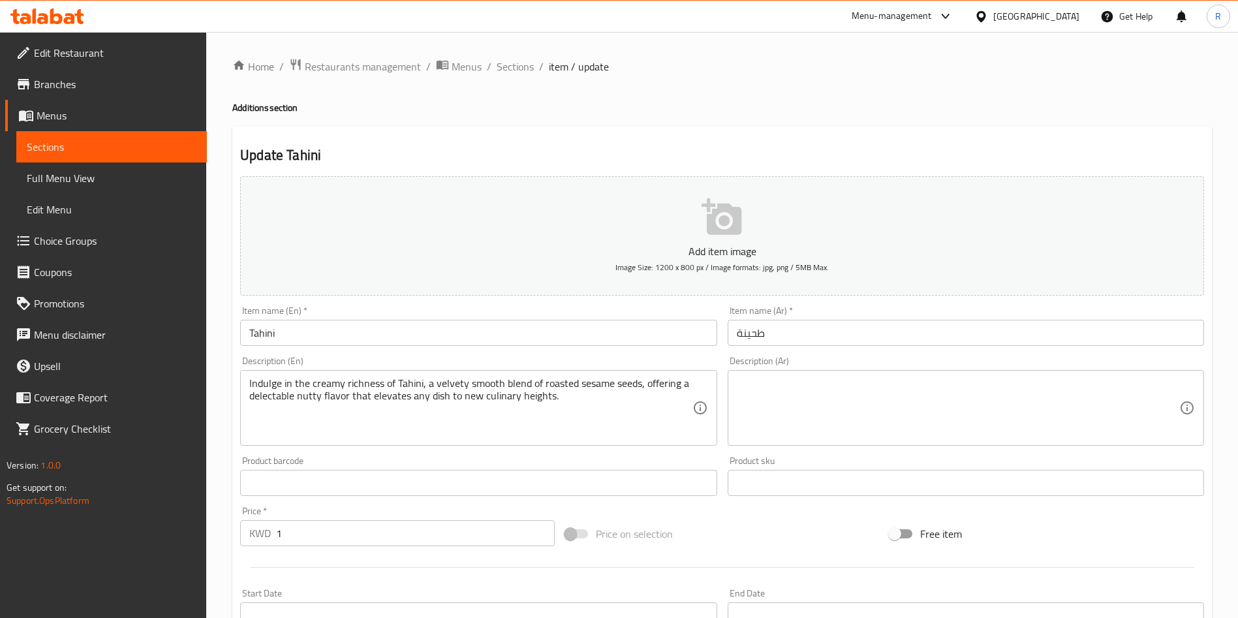
click at [738, 230] on icon "button" at bounding box center [722, 216] width 40 height 37
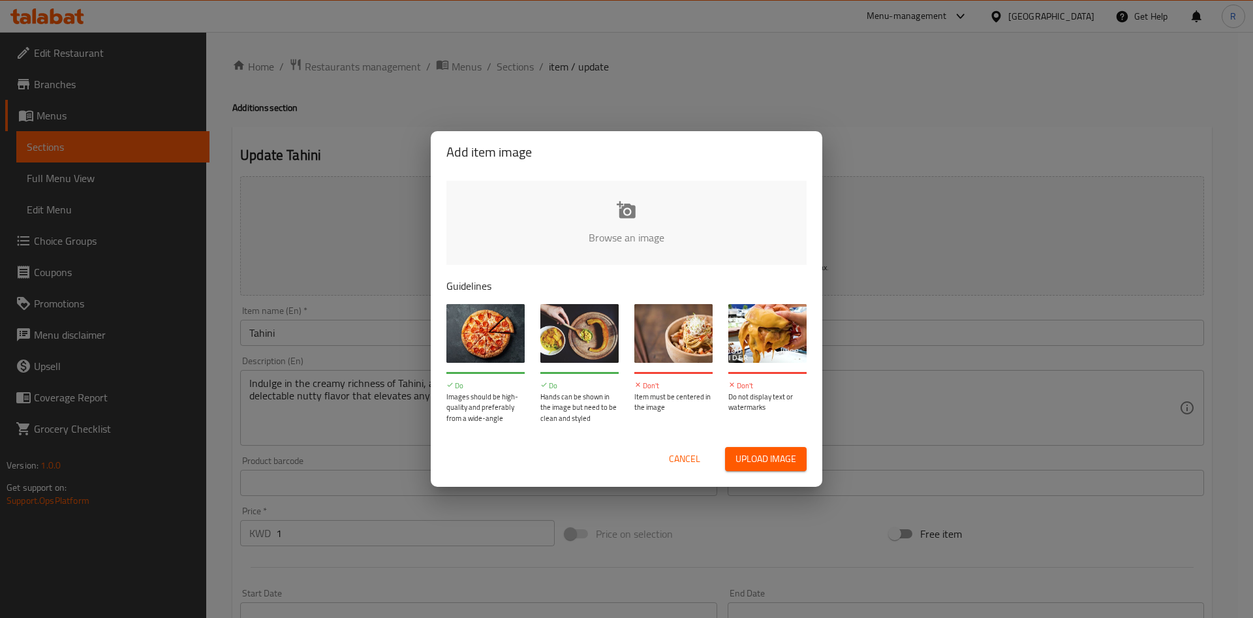
click at [627, 215] on input "file" at bounding box center [1067, 242] width 1243 height 122
type input "C:\fakepath\417378071266794d5165a5701_24239565_thumbnail.jpg"
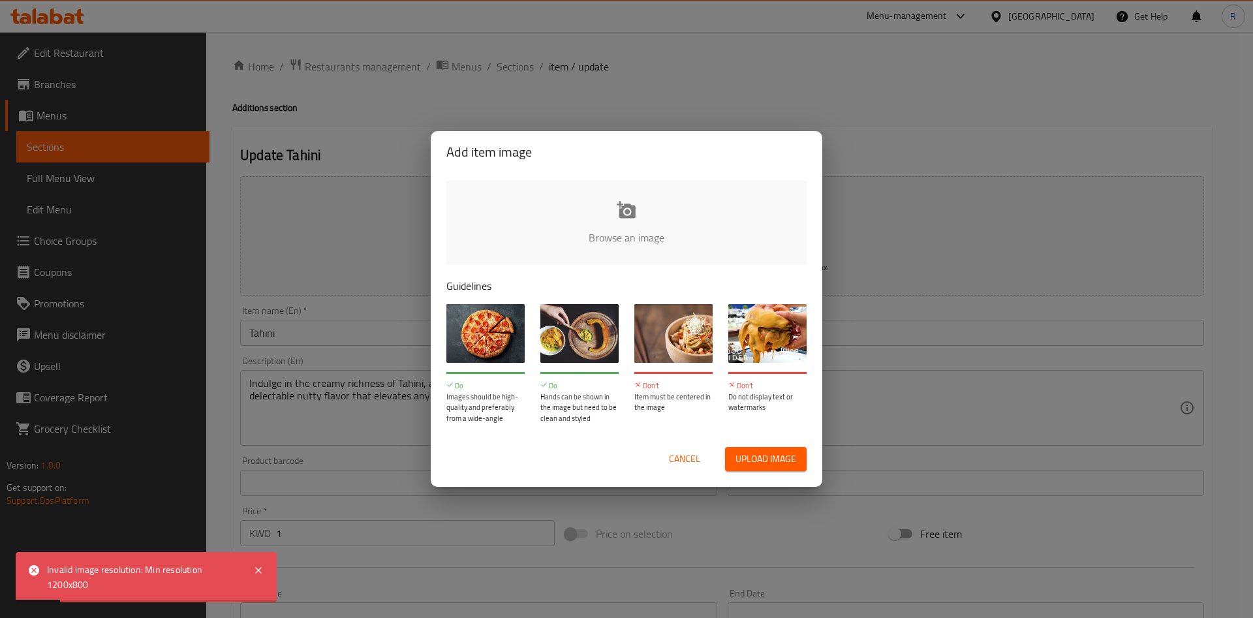
click at [690, 457] on span "Cancel" at bounding box center [684, 459] width 31 height 16
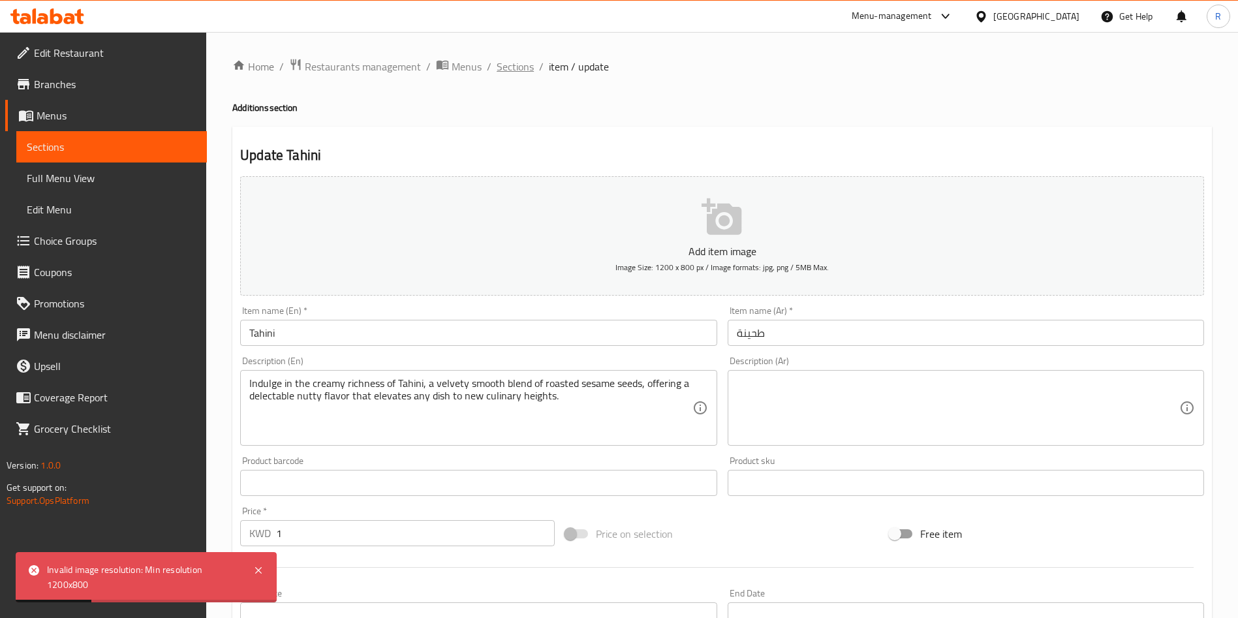
click at [520, 70] on span "Sections" at bounding box center [515, 67] width 37 height 16
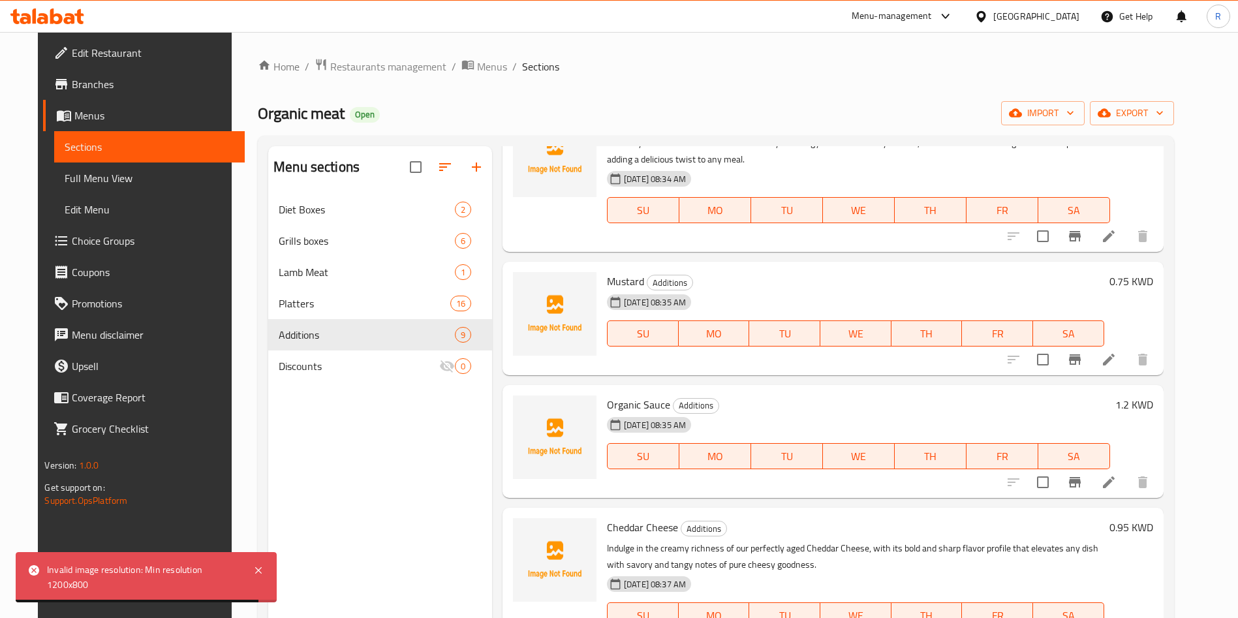
scroll to position [721, 0]
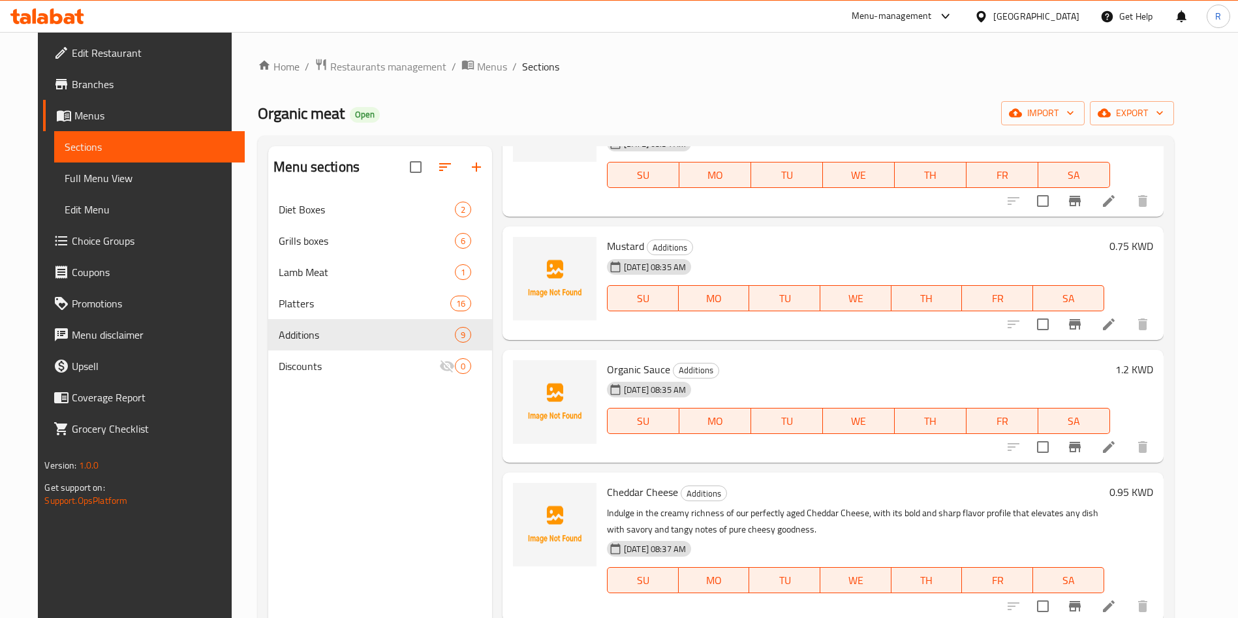
click at [1117, 599] on icon at bounding box center [1109, 607] width 16 height 16
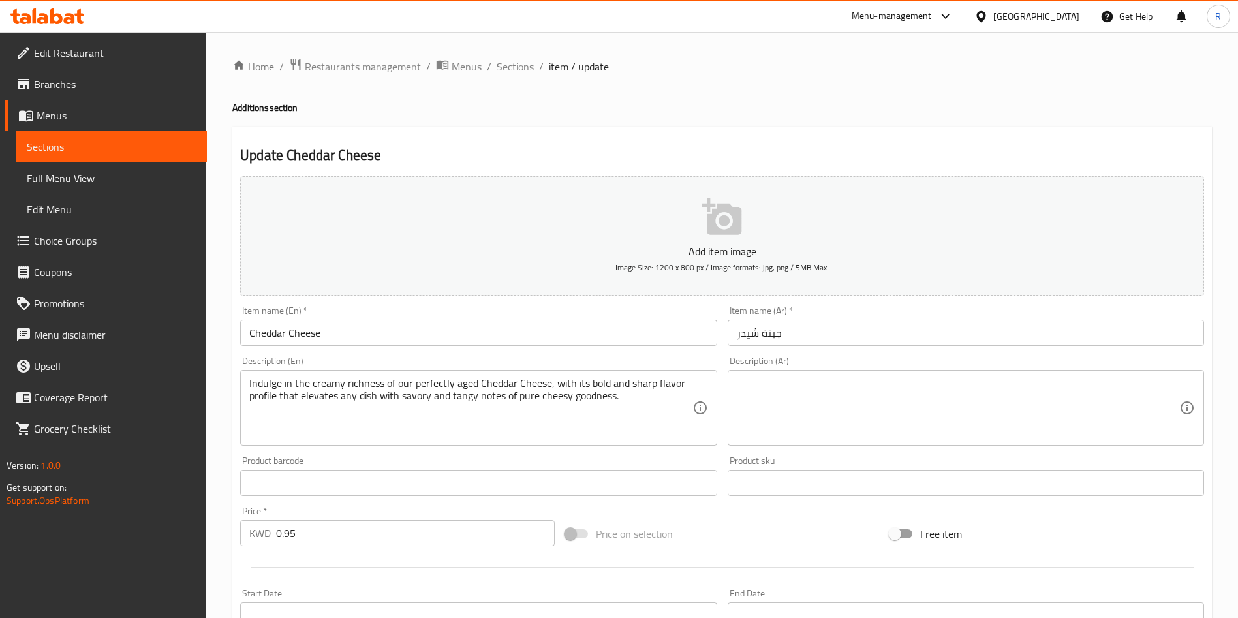
click at [665, 215] on button "Add item image Image Size: 1200 x 800 px / Image formats: jpg, png / 5MB Max." at bounding box center [722, 235] width 964 height 119
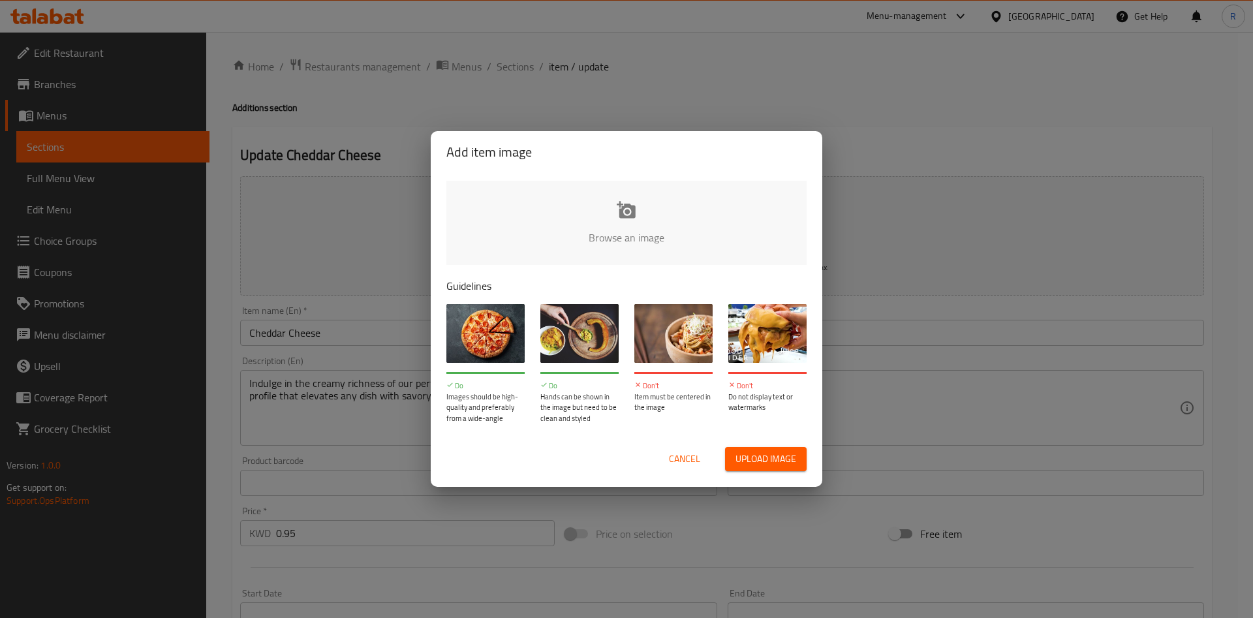
click at [640, 218] on input "file" at bounding box center [1067, 242] width 1243 height 122
type input "C:\fakepath\017377979856794b161007ce9_37303048_thumbnail.jpg"
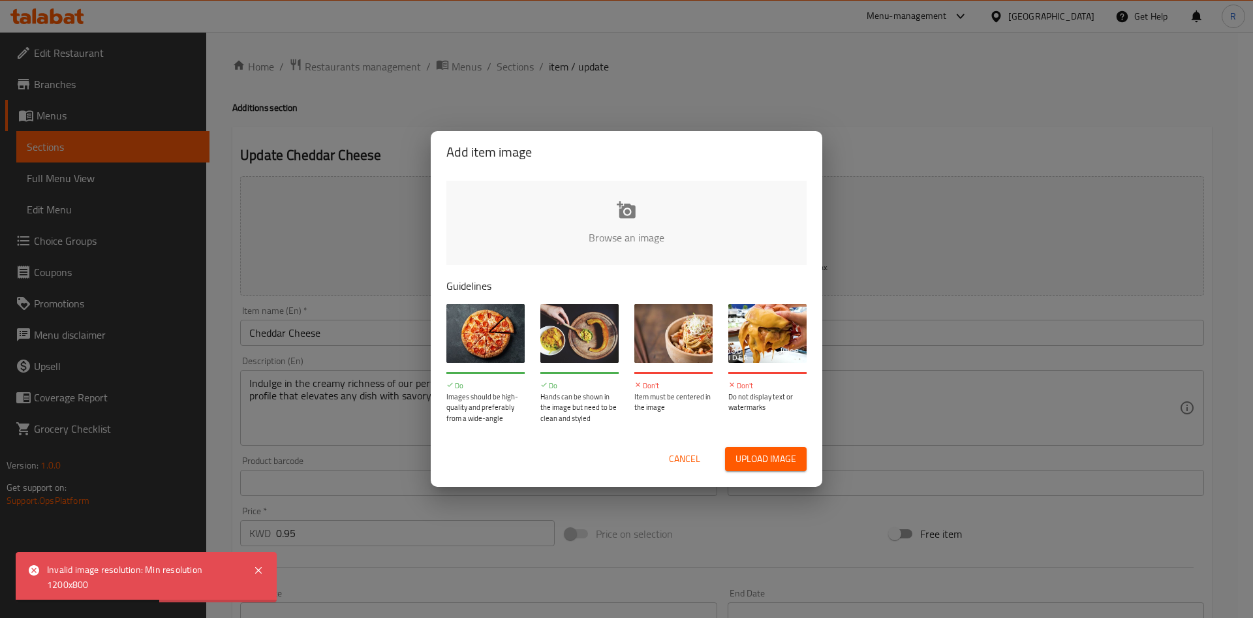
click at [623, 223] on input "file" at bounding box center [1067, 242] width 1243 height 122
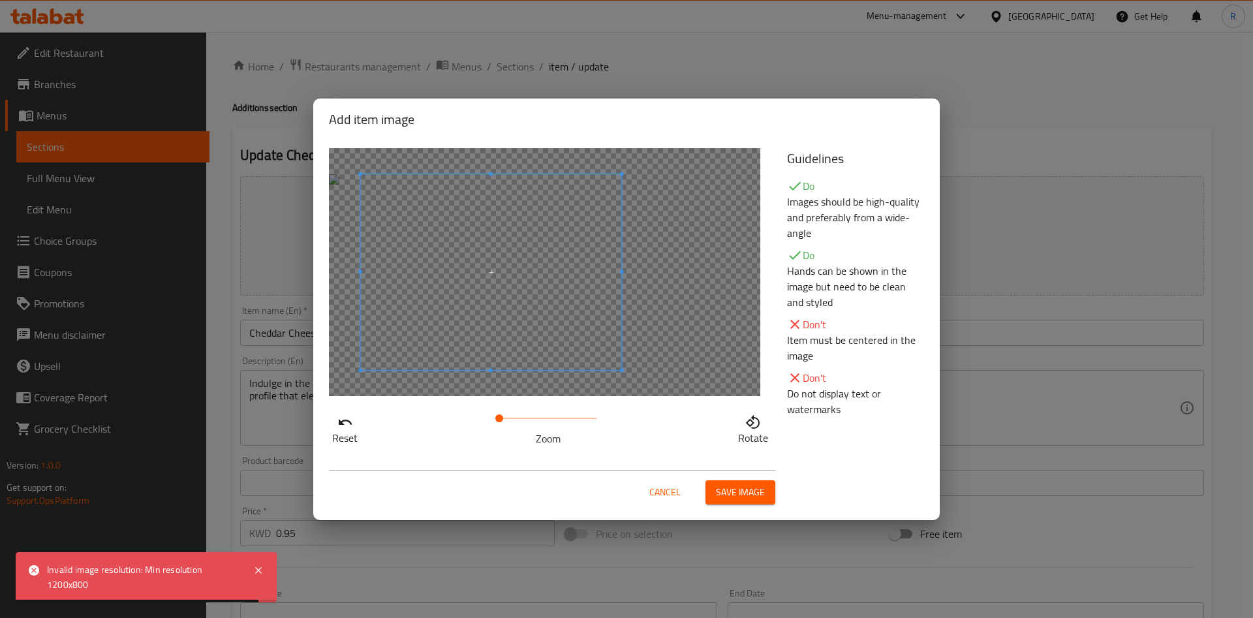
click at [563, 282] on span at bounding box center [491, 272] width 261 height 196
click at [740, 488] on span "Save image" at bounding box center [740, 492] width 49 height 16
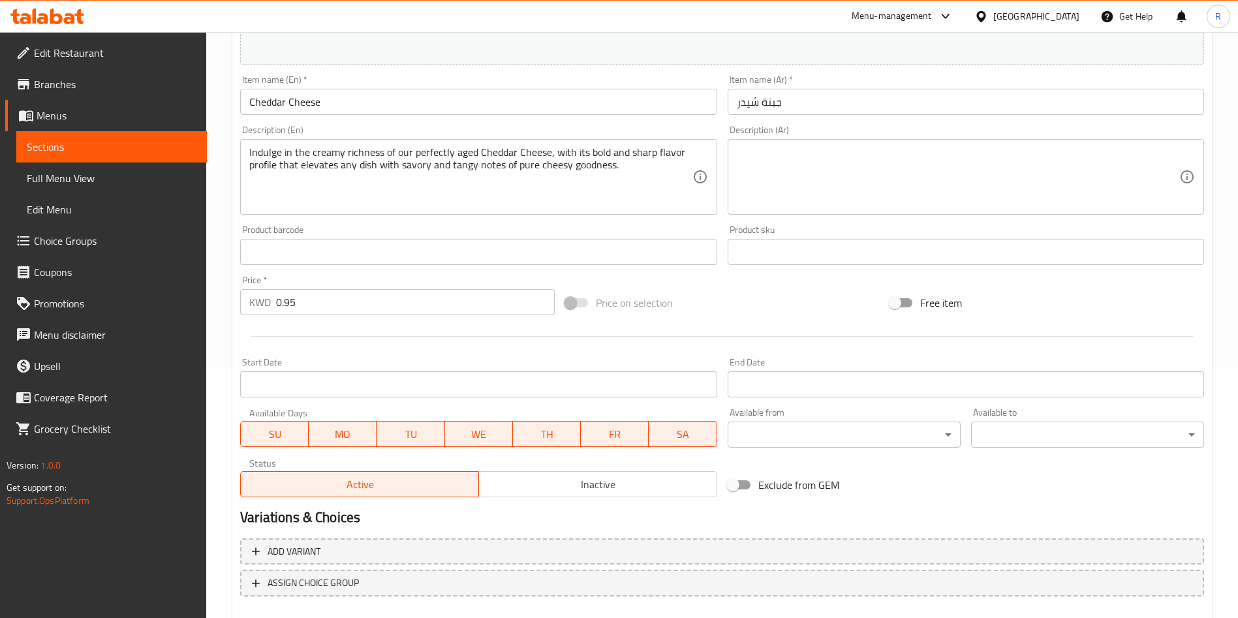
scroll to position [323, 0]
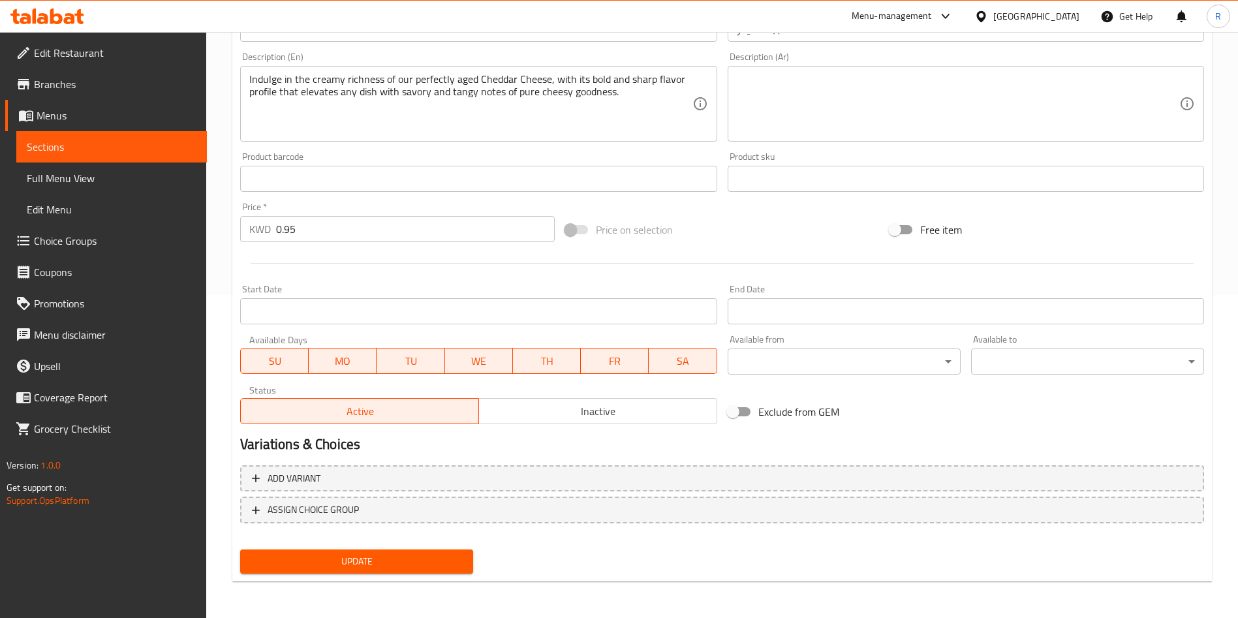
click at [426, 555] on span "Update" at bounding box center [357, 562] width 212 height 16
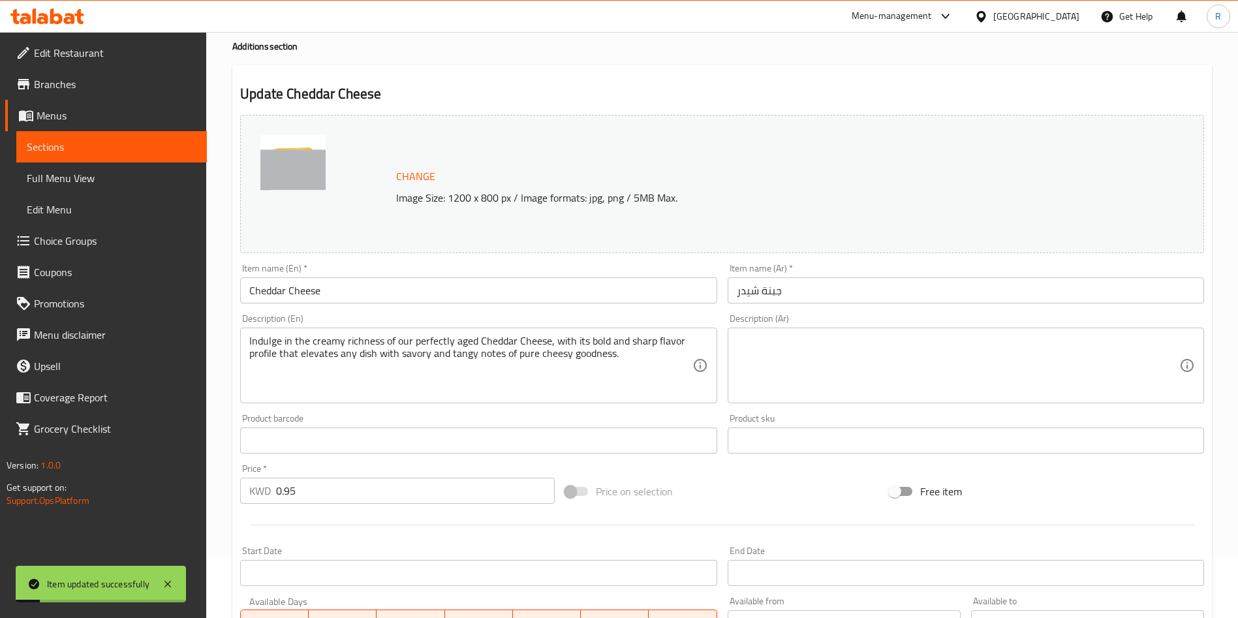
scroll to position [0, 0]
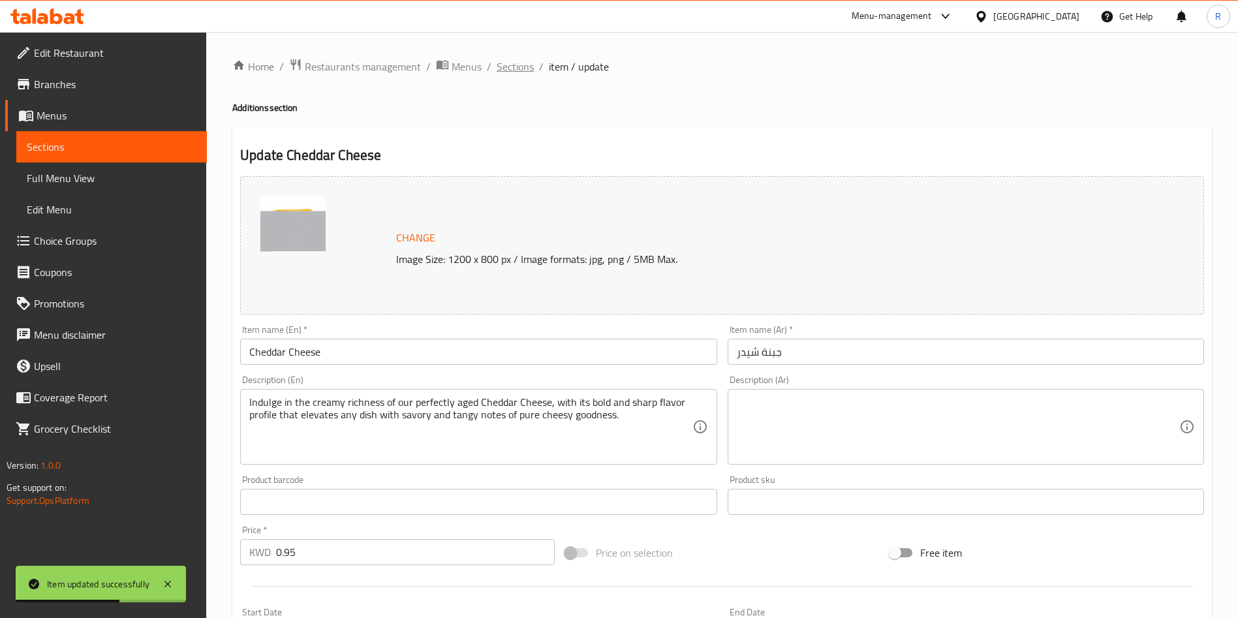
click at [522, 71] on span "Sections" at bounding box center [515, 67] width 37 height 16
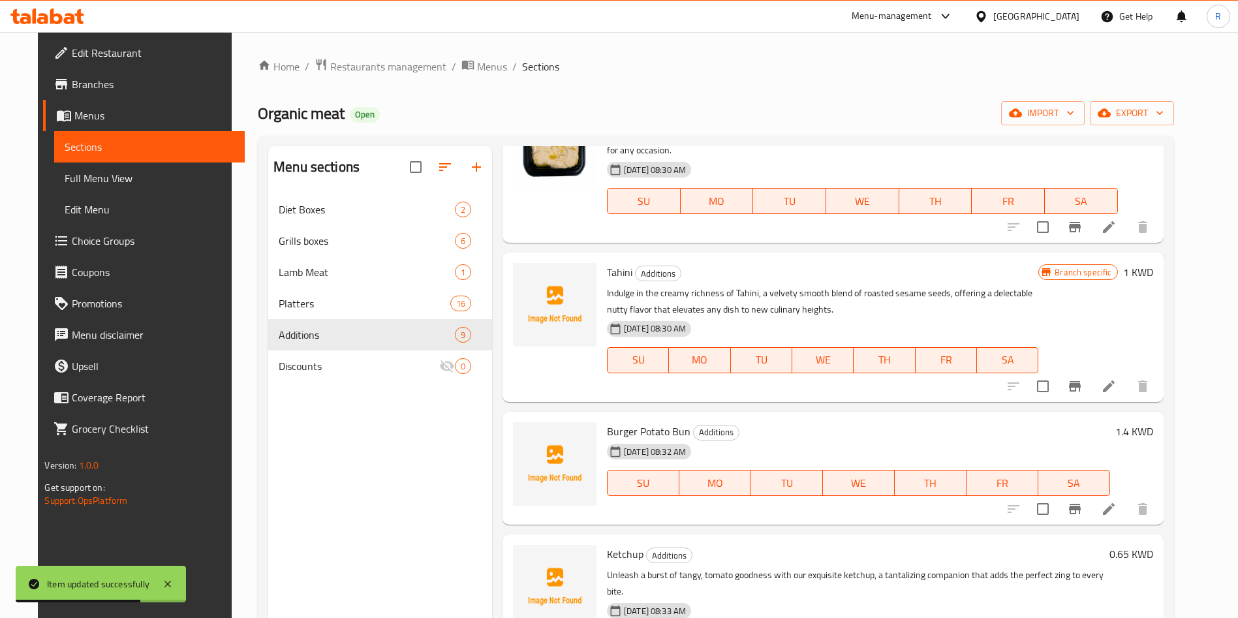
scroll to position [196, 0]
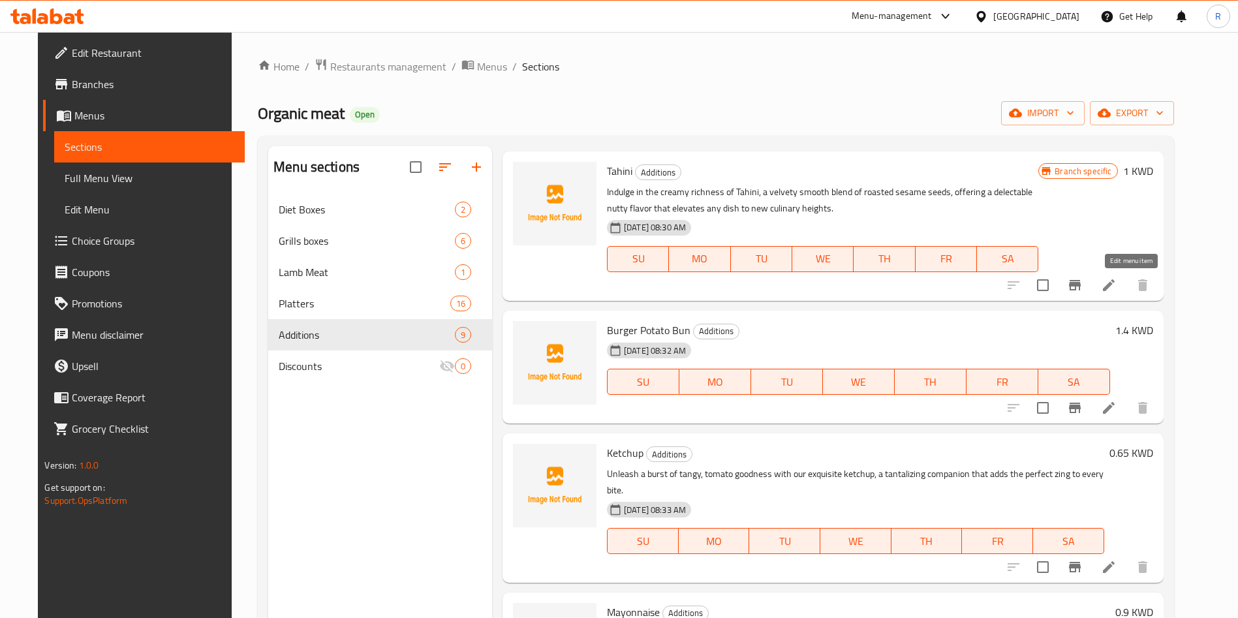
click at [1117, 280] on icon at bounding box center [1109, 285] width 16 height 16
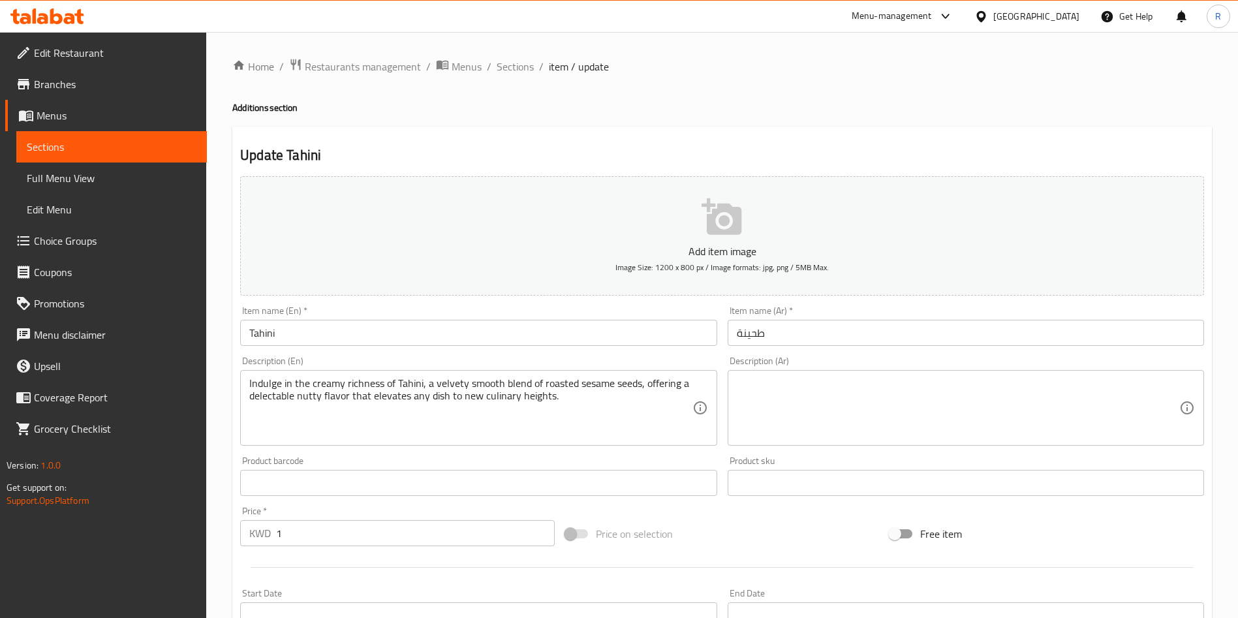
click at [718, 236] on icon "button" at bounding box center [723, 217] width 42 height 42
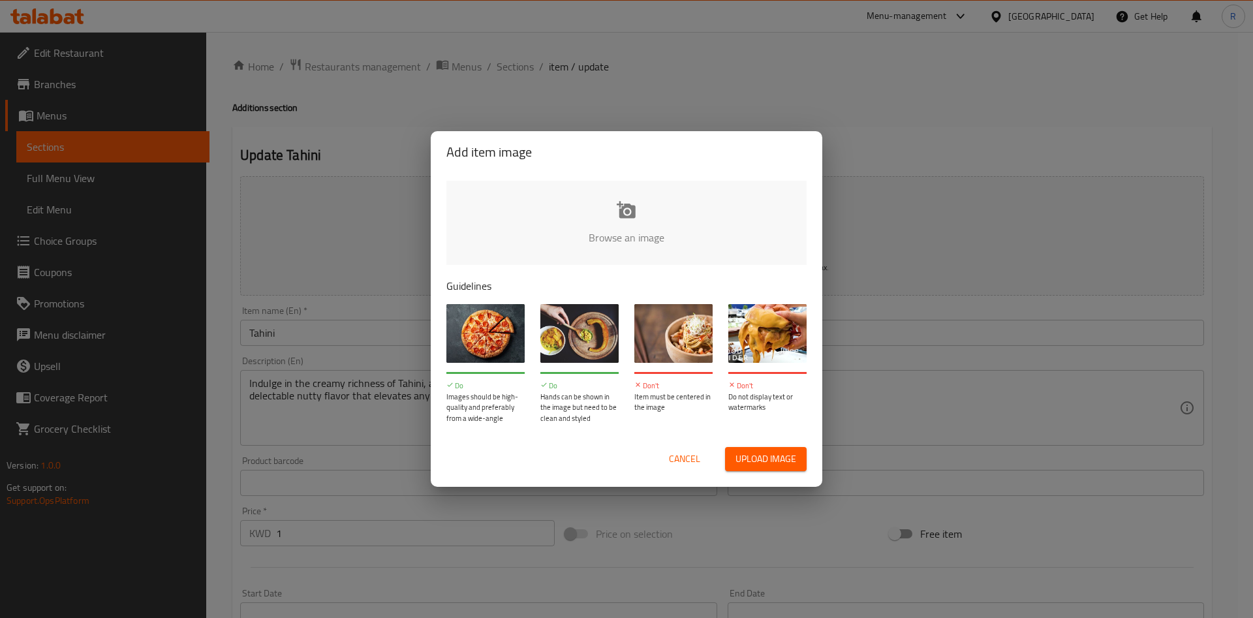
click at [634, 213] on input "file" at bounding box center [1067, 242] width 1243 height 122
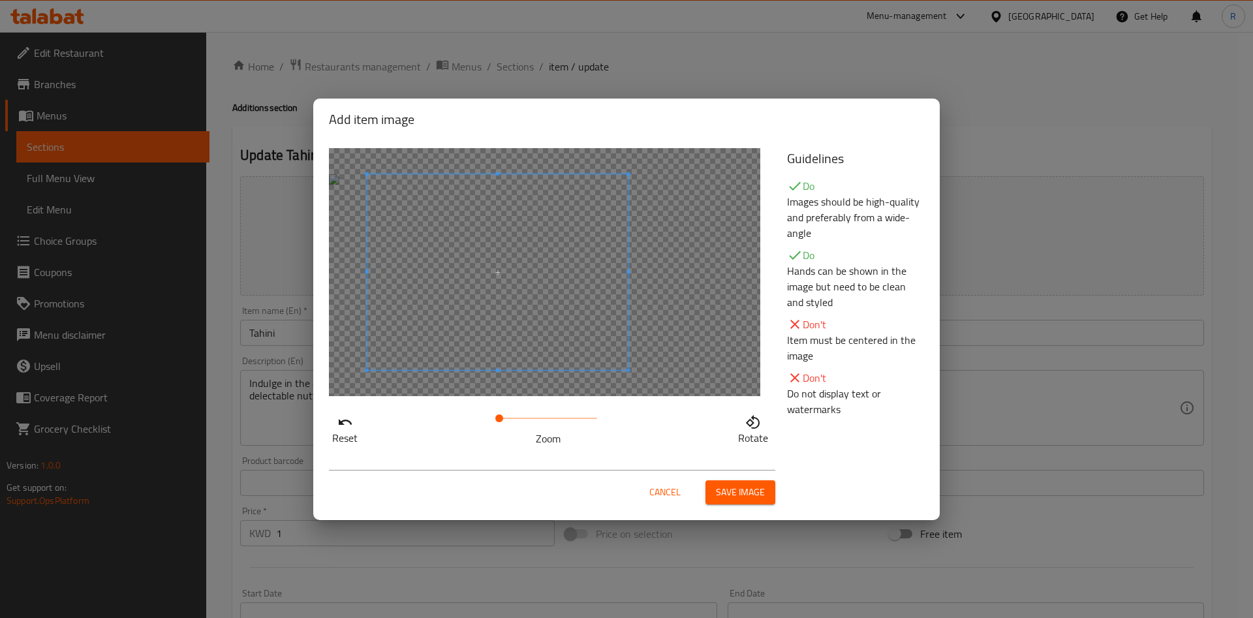
click at [539, 302] on span at bounding box center [497, 272] width 261 height 196
click at [732, 497] on span "Save image" at bounding box center [740, 492] width 49 height 16
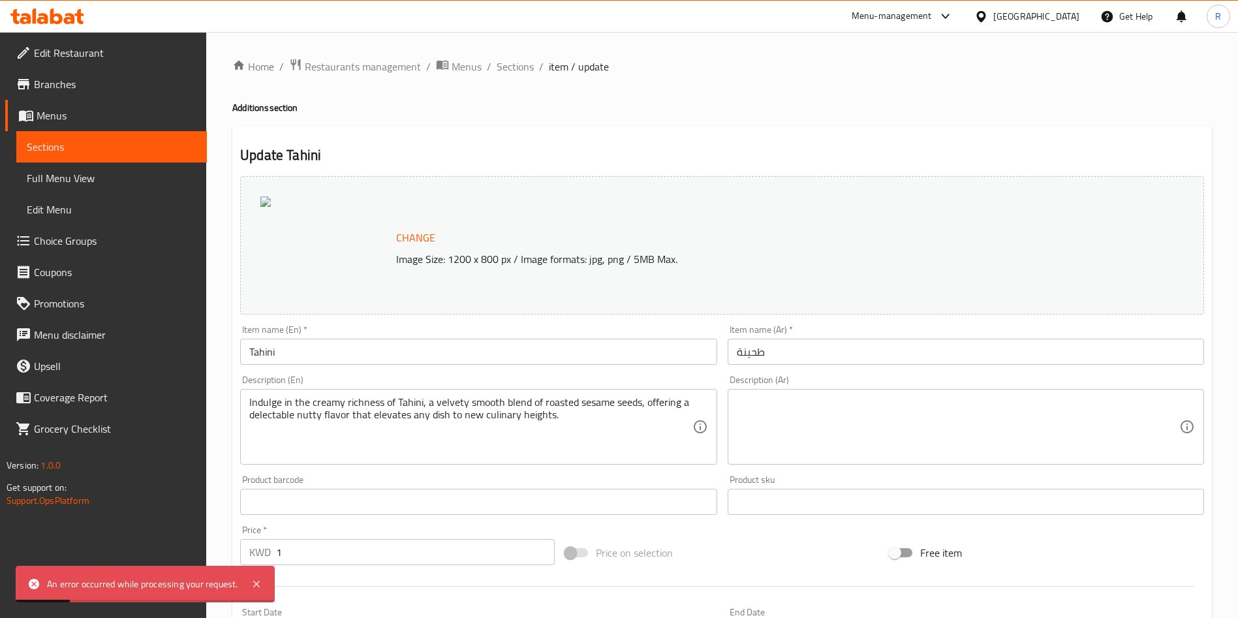
click at [534, 69] on ol "Home / Restaurants management / Menus / Sections / item / update" at bounding box center [722, 66] width 980 height 17
click at [524, 69] on span "Sections" at bounding box center [515, 67] width 37 height 16
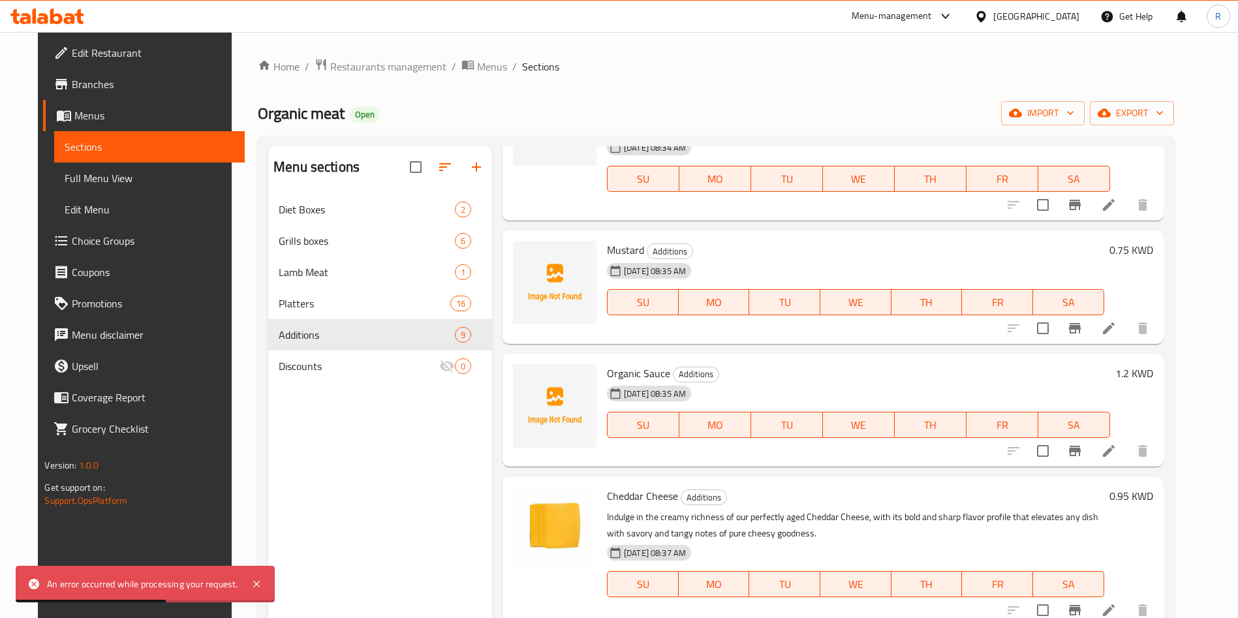
scroll to position [721, 0]
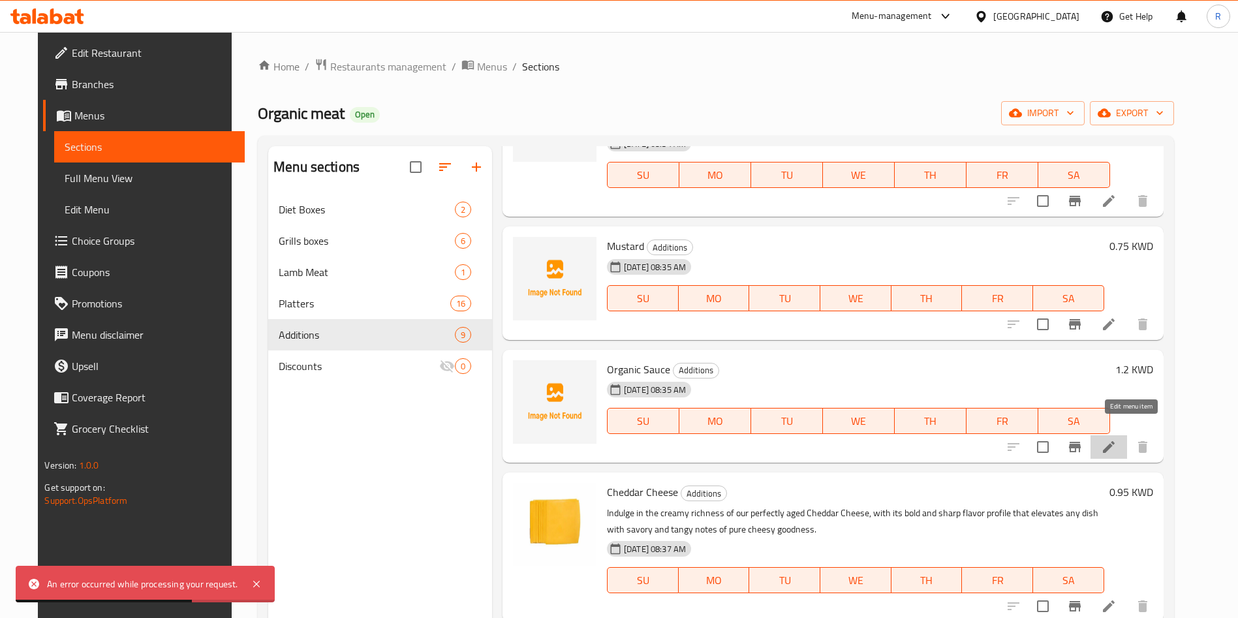
click at [1117, 439] on icon at bounding box center [1109, 447] width 16 height 16
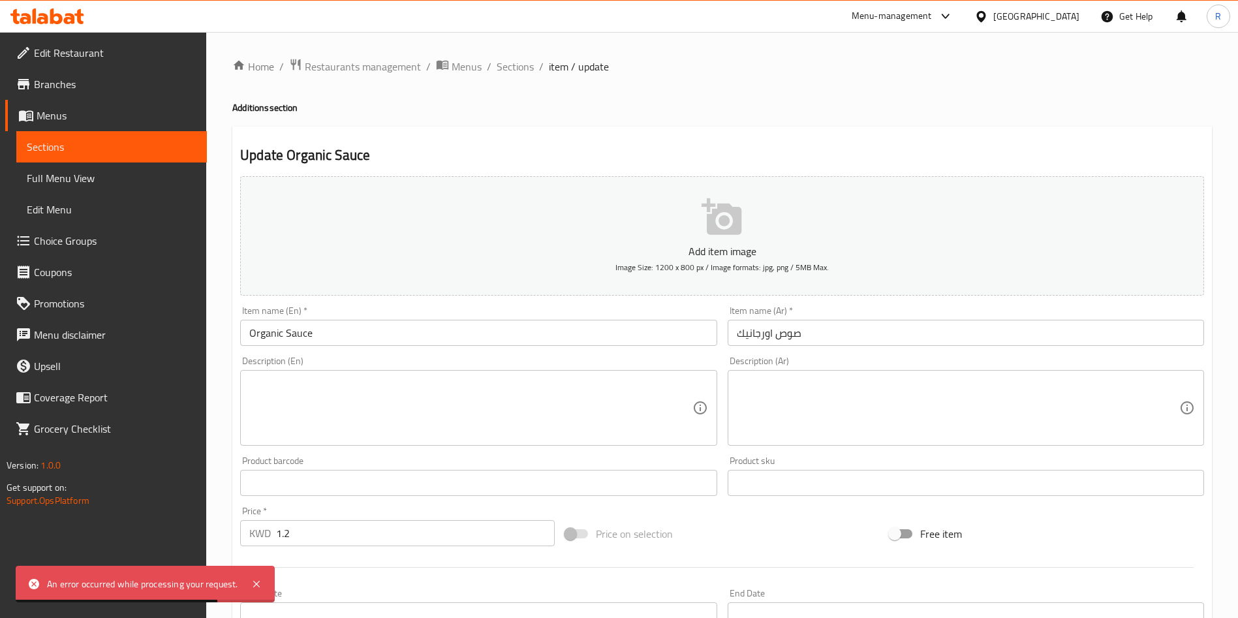
click at [733, 221] on icon "button" at bounding box center [722, 216] width 40 height 37
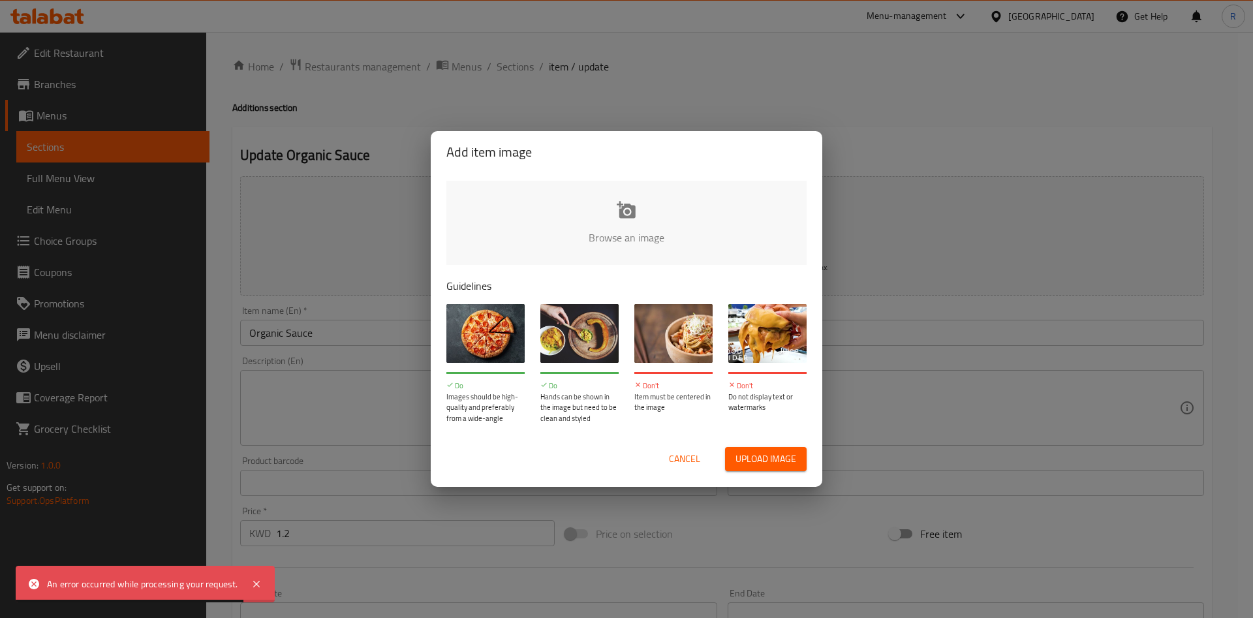
click at [643, 217] on input "file" at bounding box center [1067, 242] width 1243 height 122
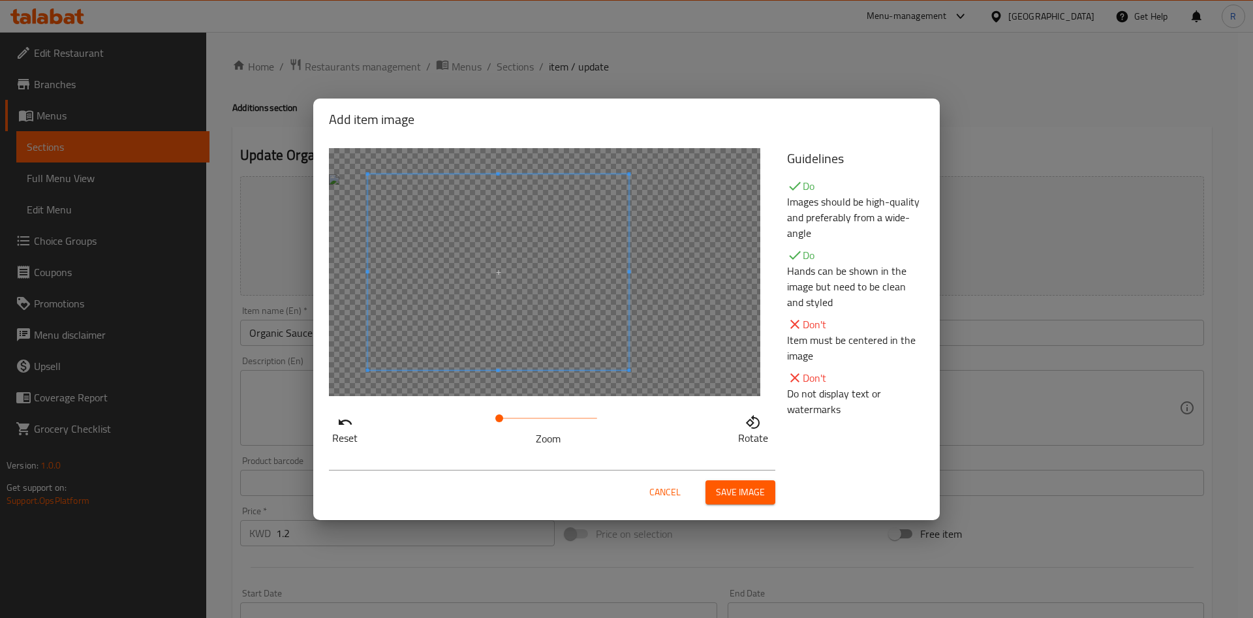
click at [582, 257] on span at bounding box center [497, 272] width 261 height 196
click at [750, 490] on span "Save image" at bounding box center [740, 492] width 49 height 16
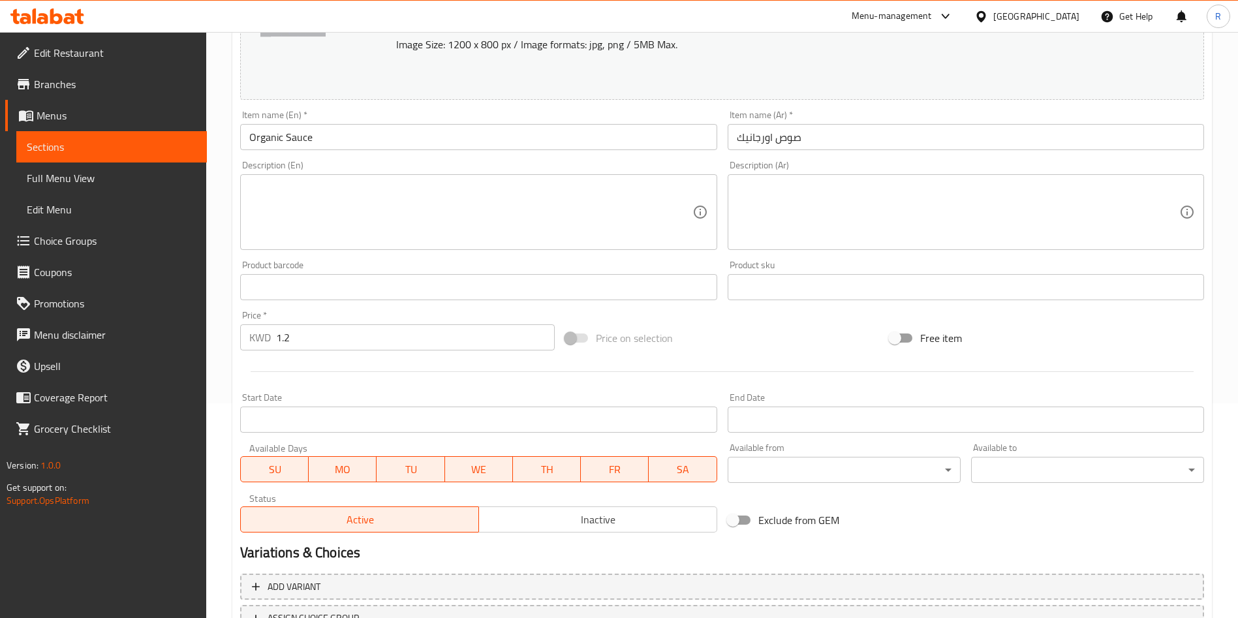
scroll to position [323, 0]
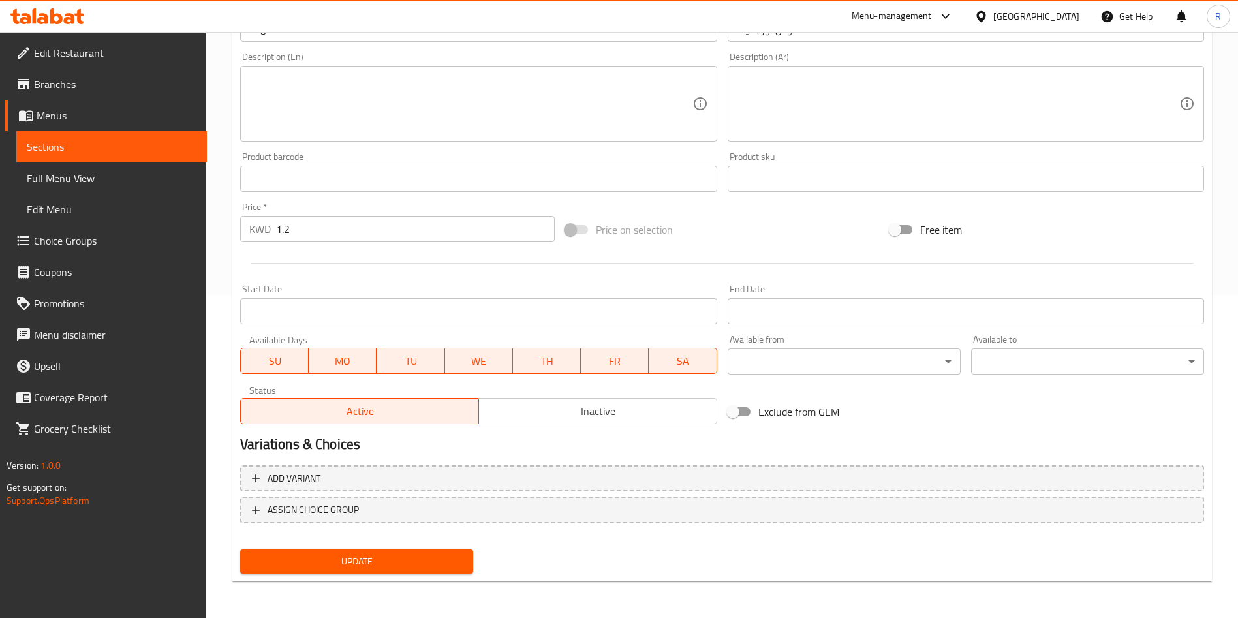
click at [401, 557] on span "Update" at bounding box center [357, 562] width 212 height 16
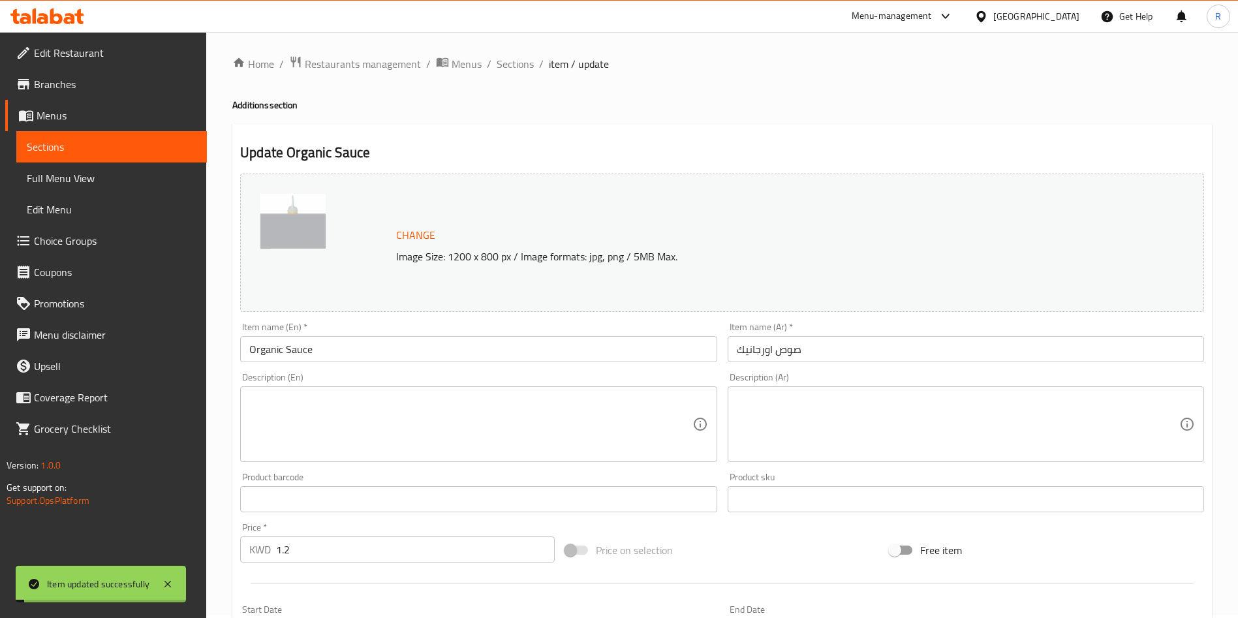
scroll to position [0, 0]
click at [520, 67] on span "Sections" at bounding box center [515, 67] width 37 height 16
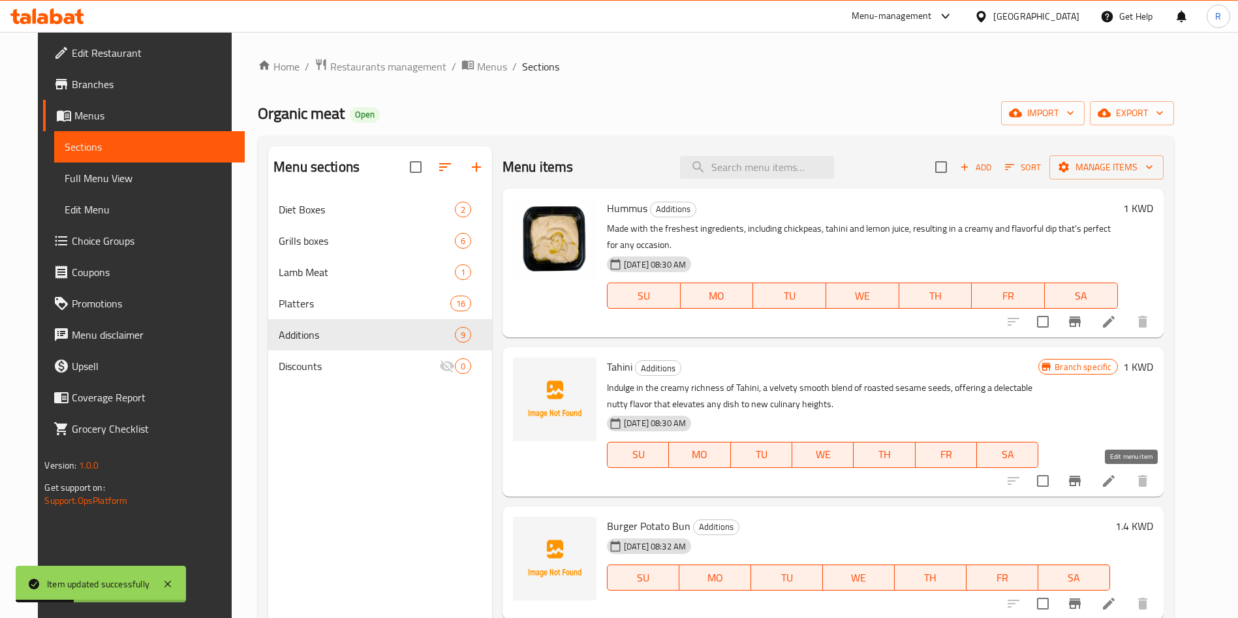
click at [1115, 482] on icon at bounding box center [1109, 481] width 12 height 12
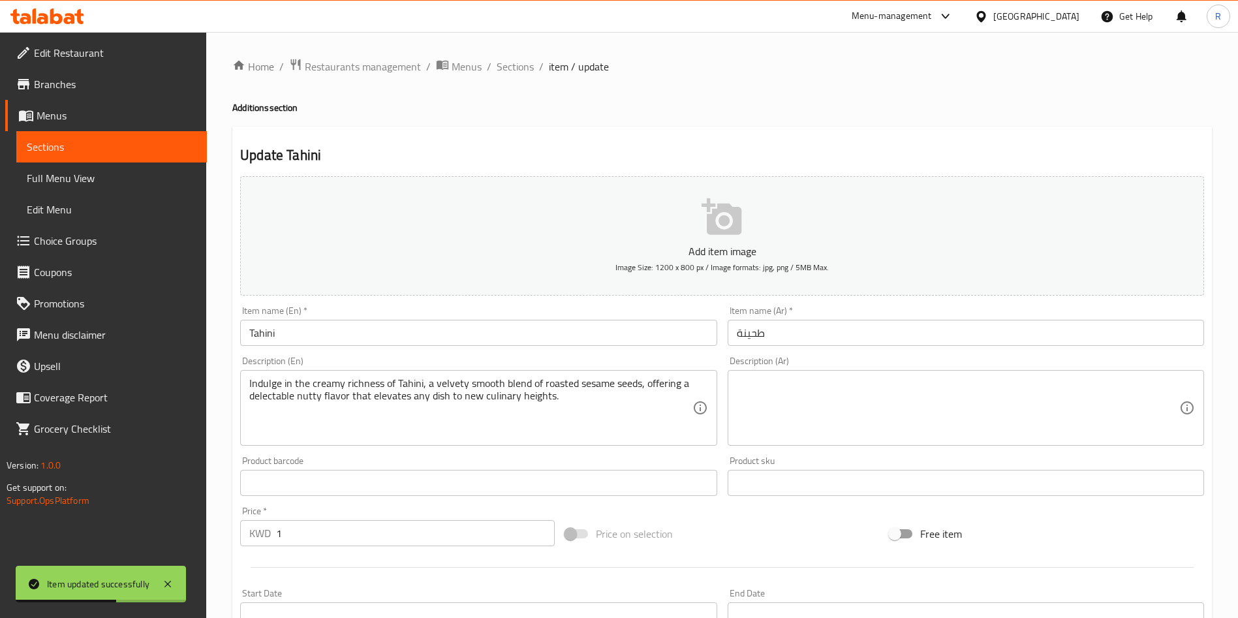
click at [714, 226] on icon "button" at bounding box center [722, 216] width 40 height 37
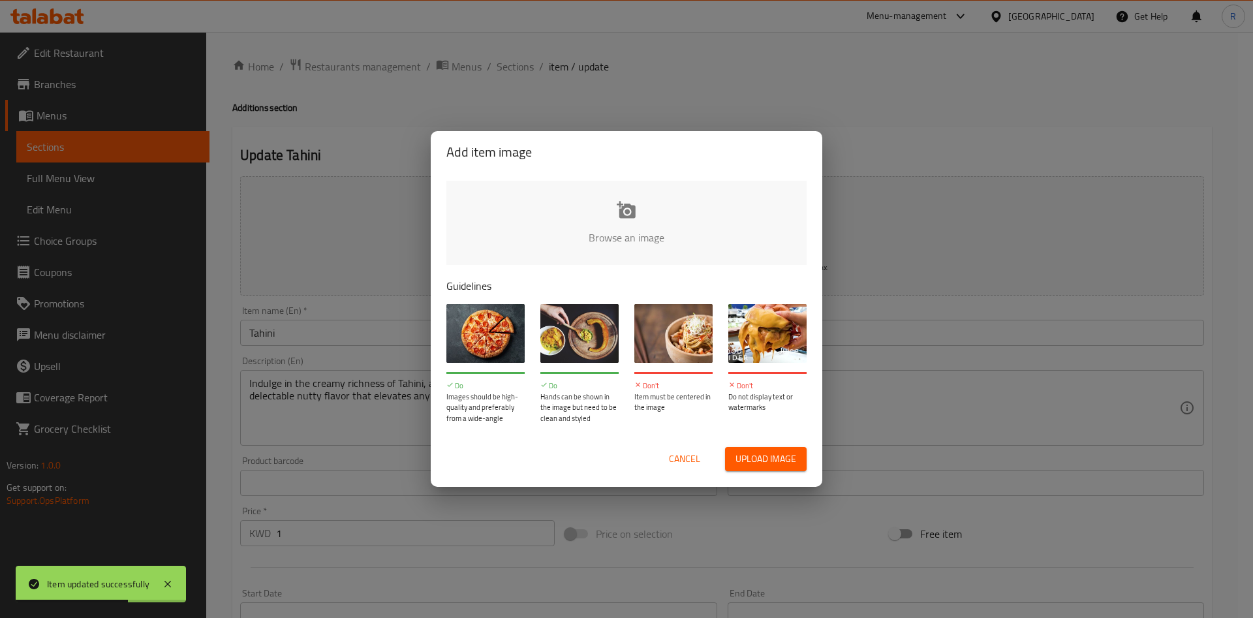
click at [629, 225] on input "file" at bounding box center [1067, 242] width 1243 height 122
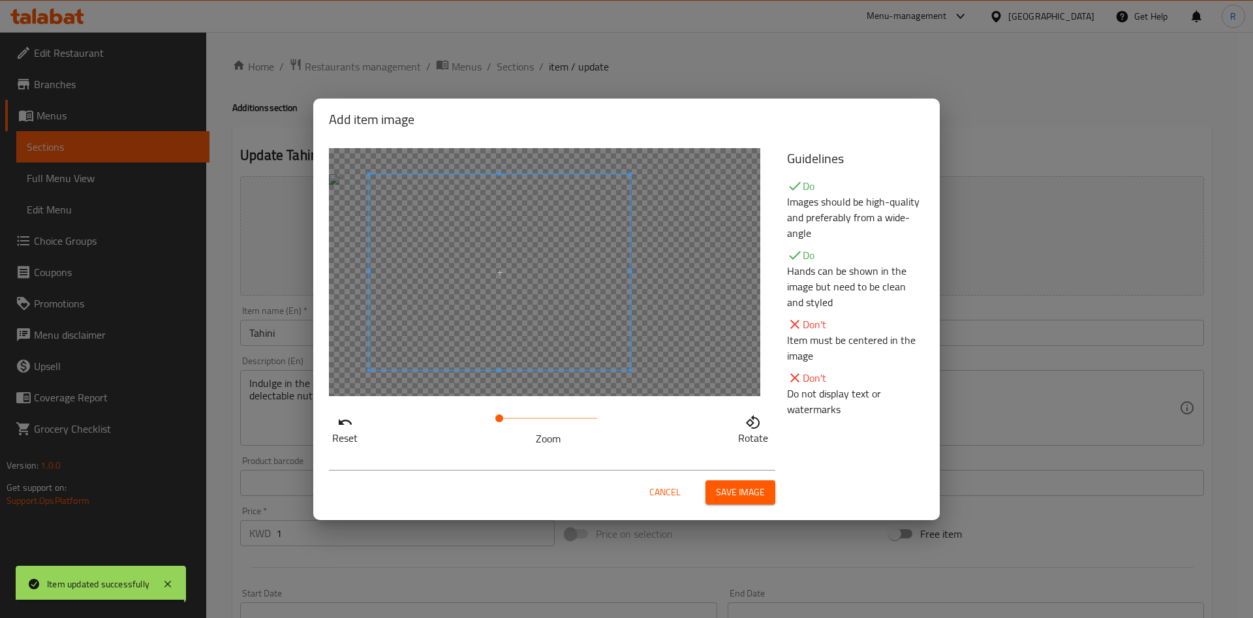
click at [590, 241] on span at bounding box center [499, 272] width 261 height 196
click at [731, 495] on span "Save image" at bounding box center [740, 492] width 49 height 16
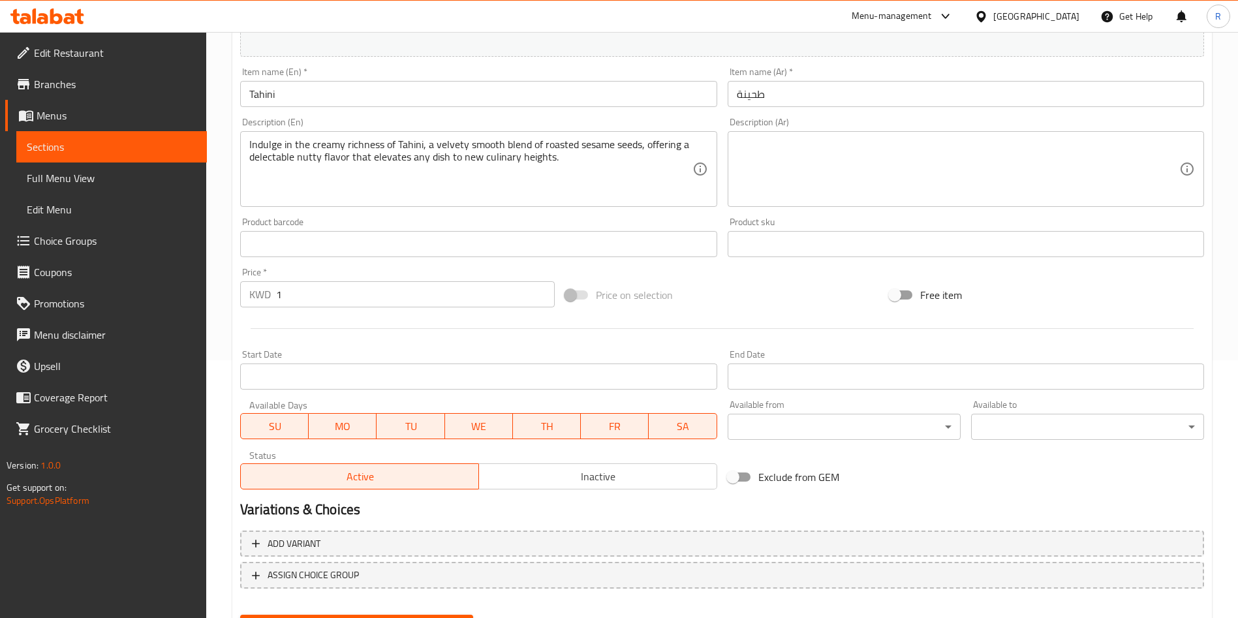
scroll to position [323, 0]
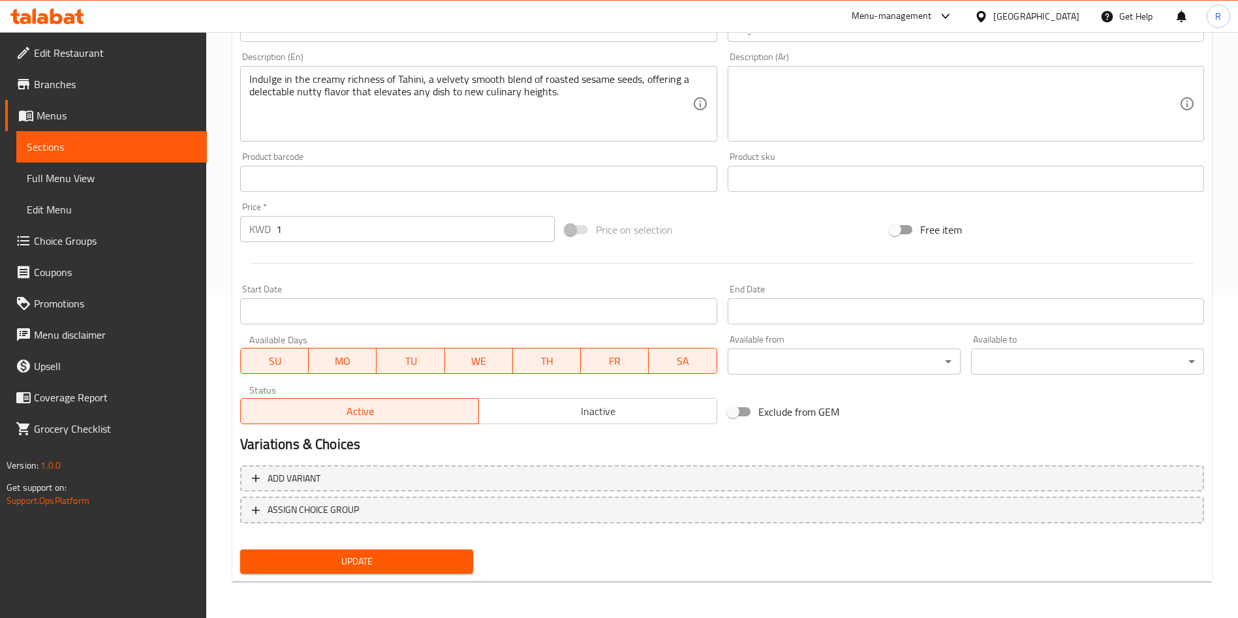
click at [390, 557] on span "Update" at bounding box center [357, 562] width 212 height 16
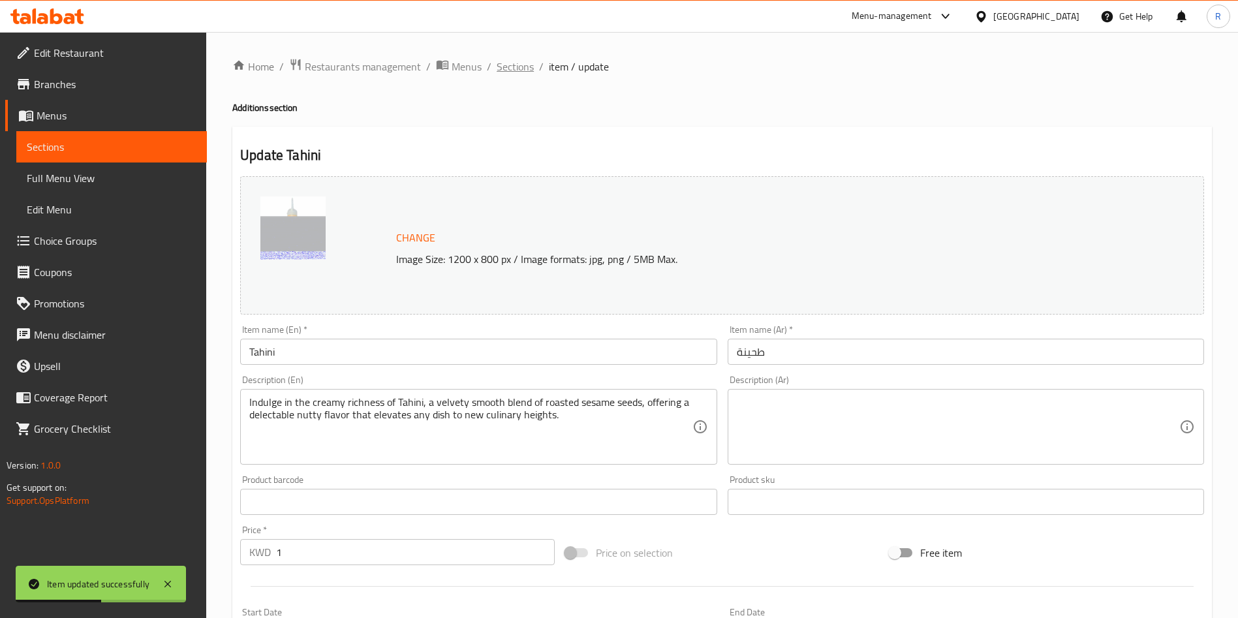
click at [514, 67] on span "Sections" at bounding box center [515, 67] width 37 height 16
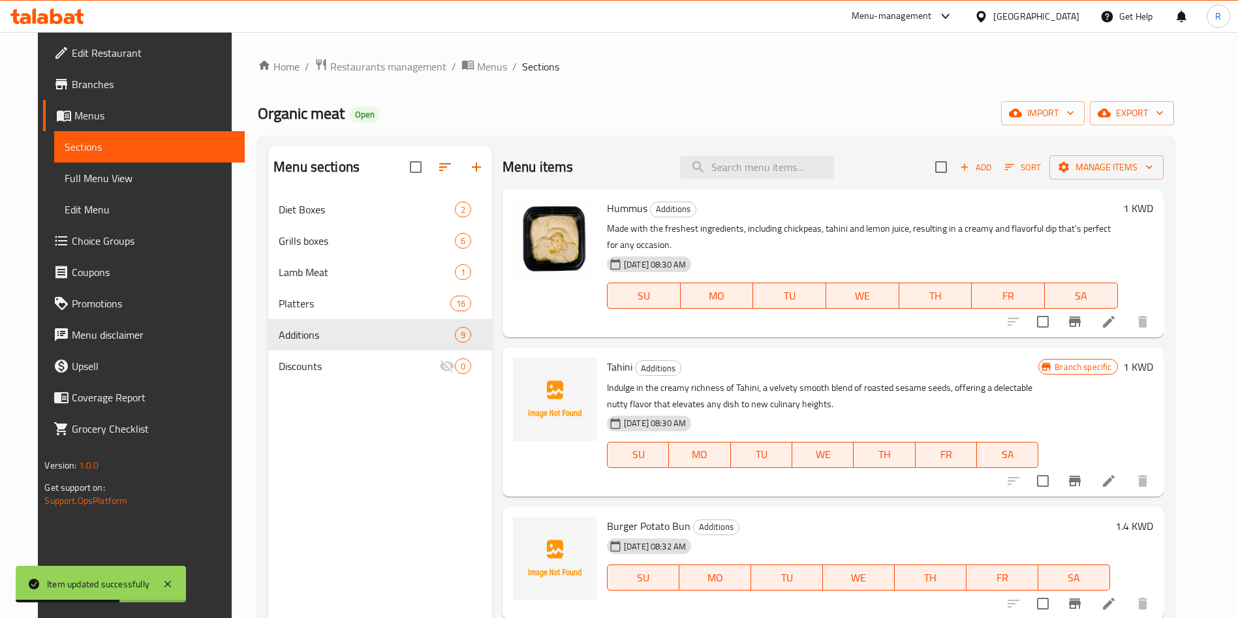
scroll to position [98, 0]
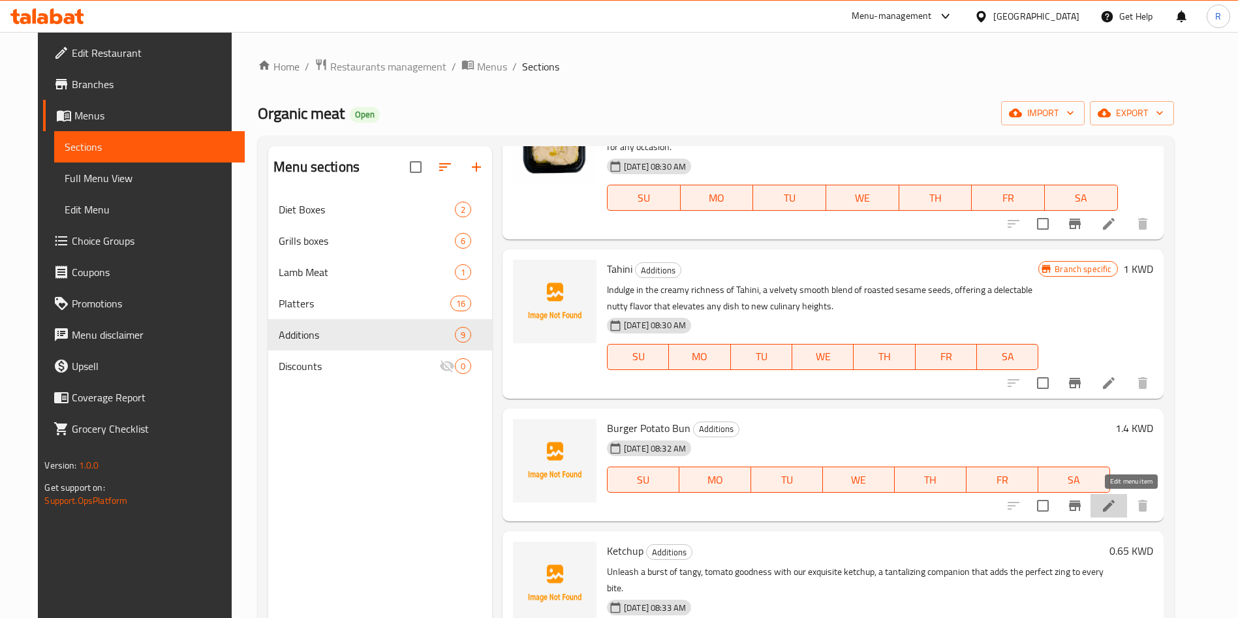
click at [1117, 509] on icon at bounding box center [1109, 506] width 16 height 16
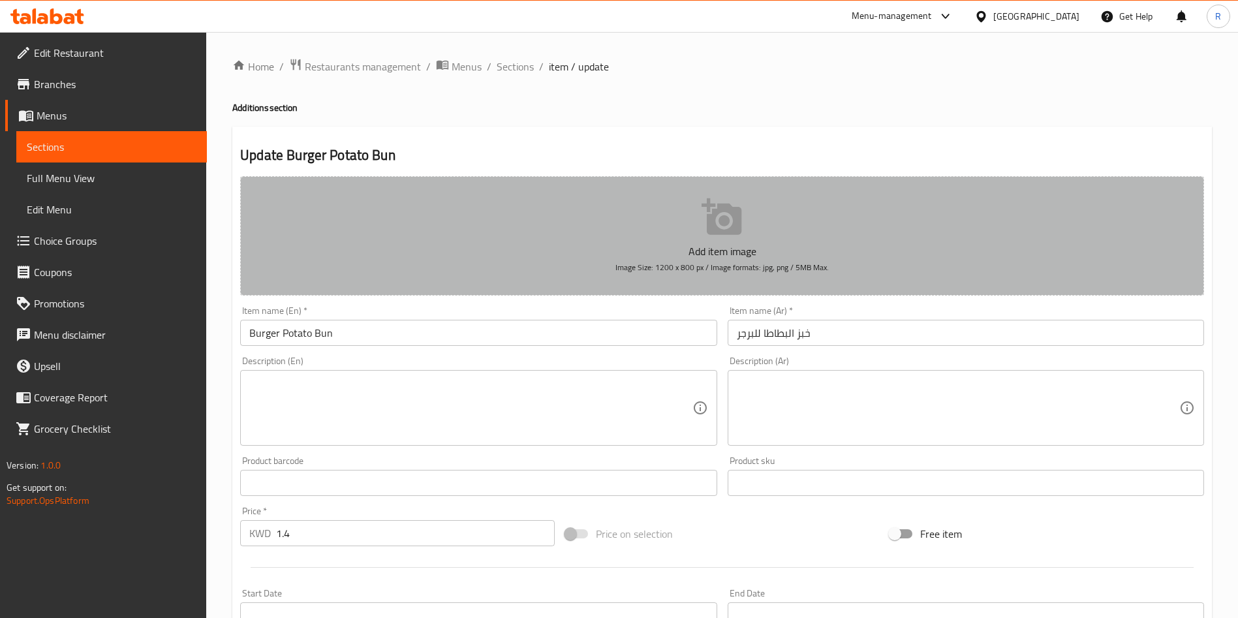
click at [668, 234] on button "Add item image Image Size: 1200 x 800 px / Image formats: jpg, png / 5MB Max." at bounding box center [722, 235] width 964 height 119
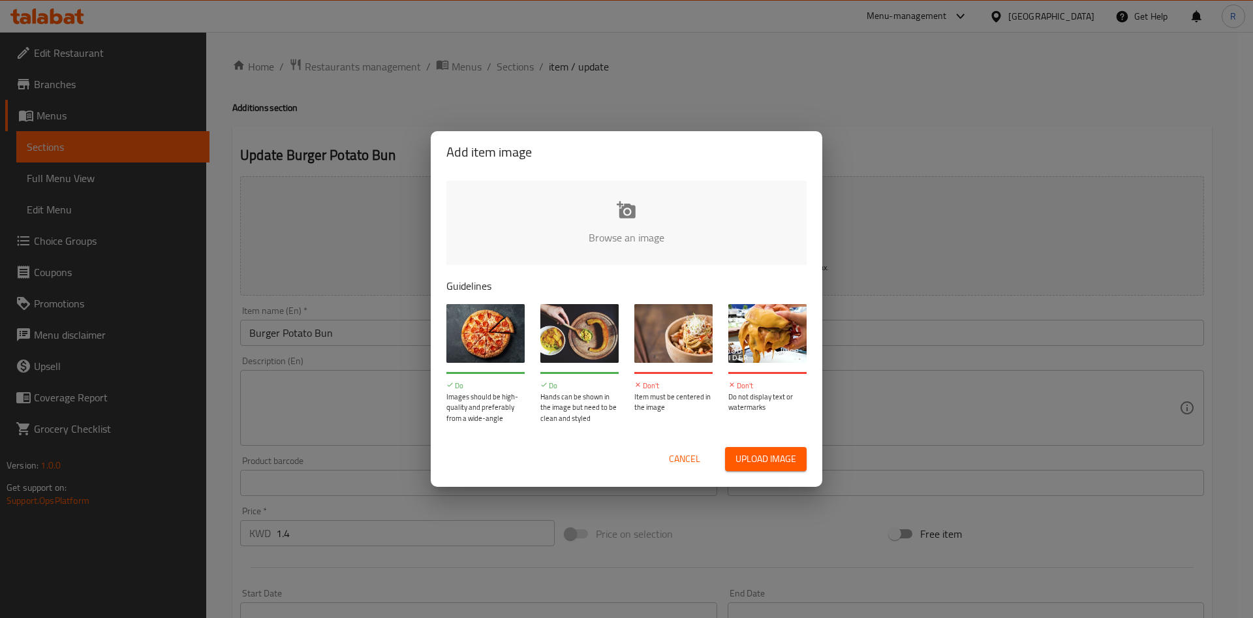
click at [681, 210] on input "file" at bounding box center [1067, 242] width 1243 height 122
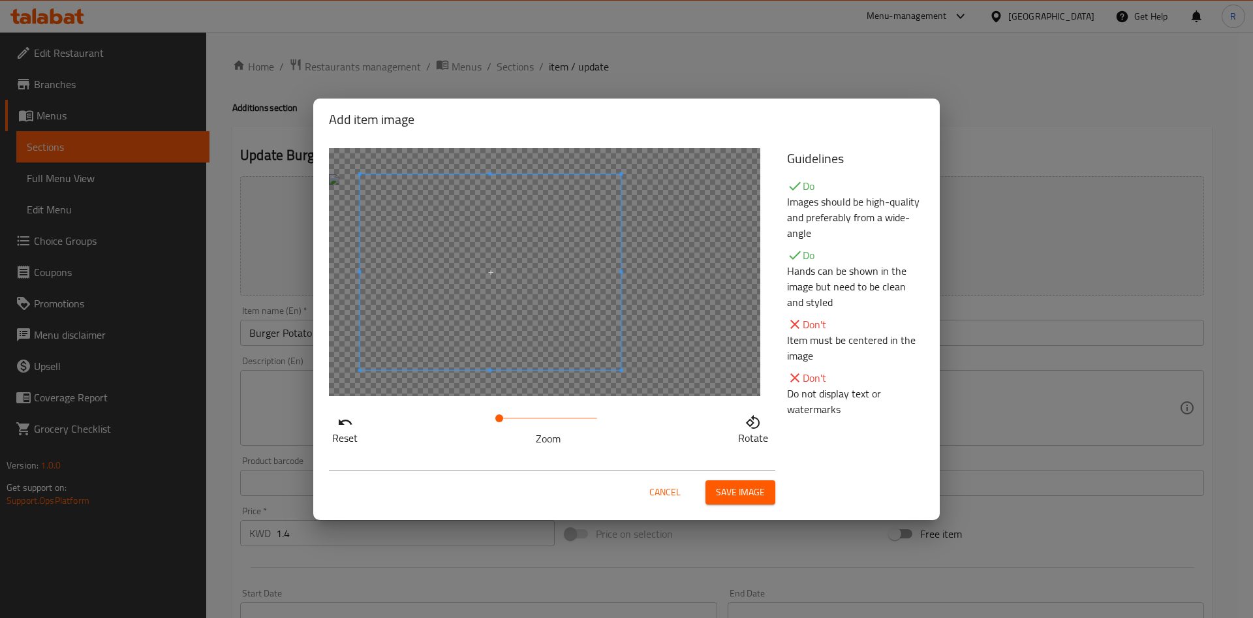
click at [542, 272] on span at bounding box center [490, 272] width 261 height 196
click at [740, 495] on span "Save image" at bounding box center [740, 492] width 49 height 16
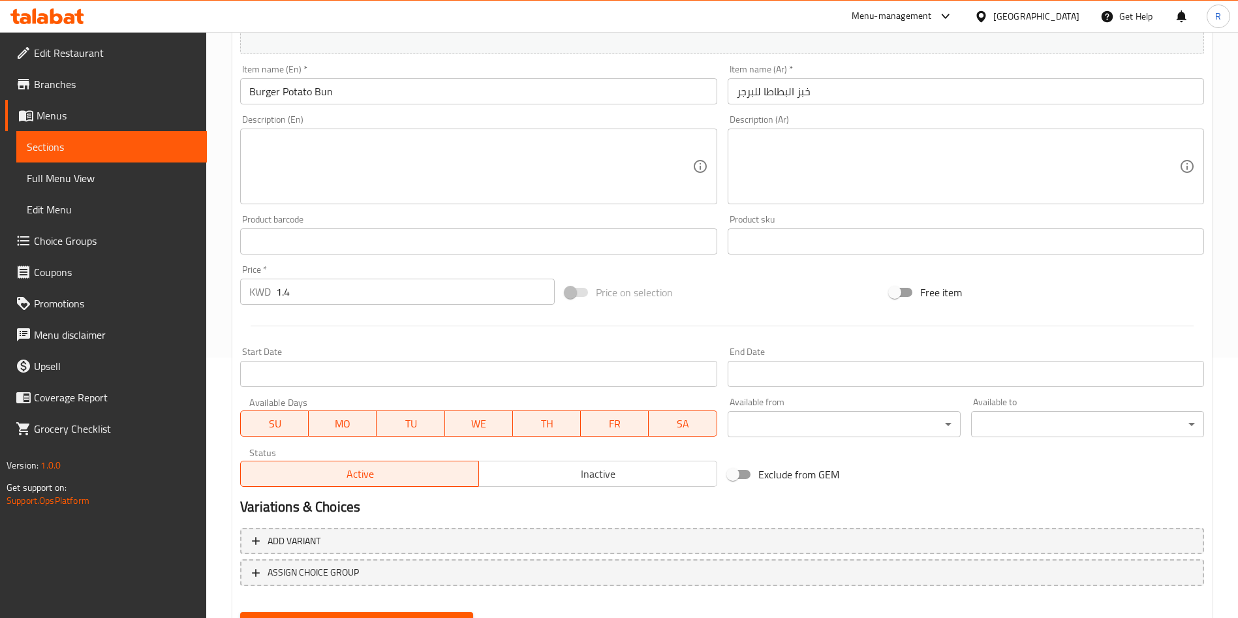
scroll to position [323, 0]
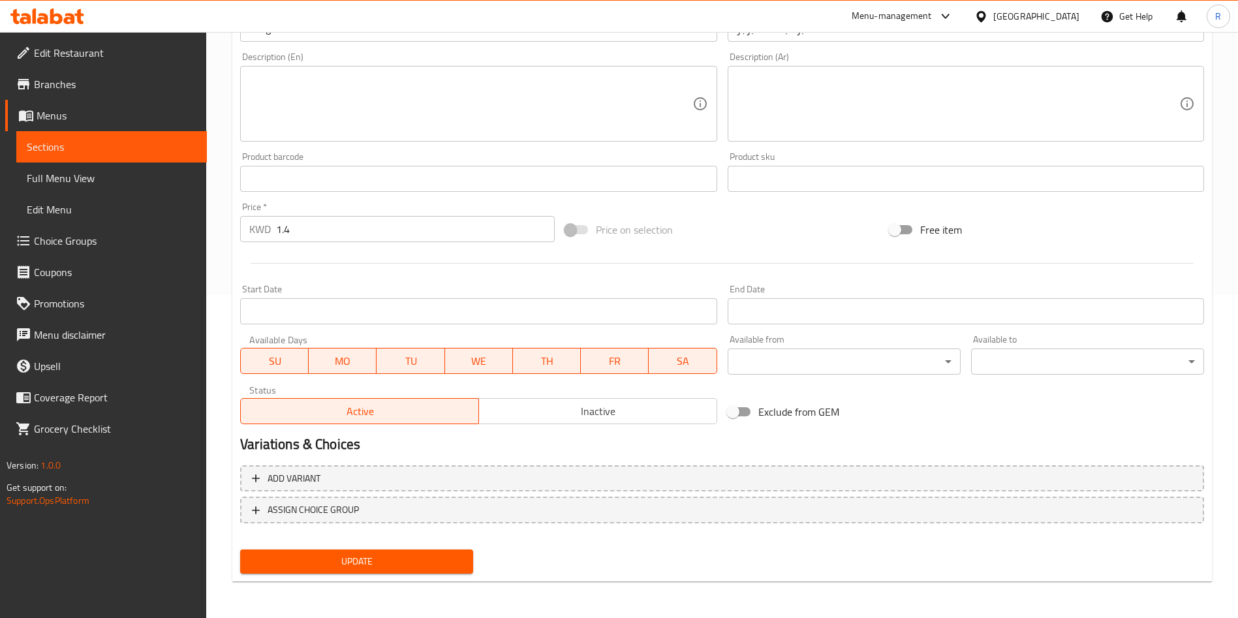
click at [394, 561] on span "Update" at bounding box center [357, 562] width 212 height 16
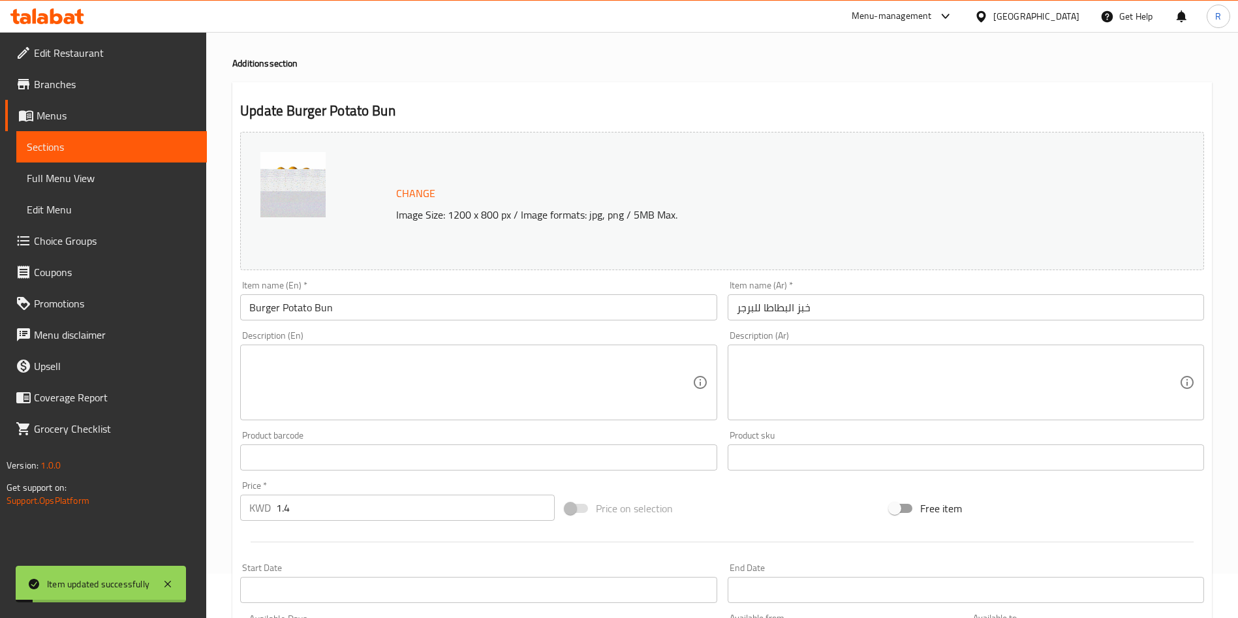
scroll to position [0, 0]
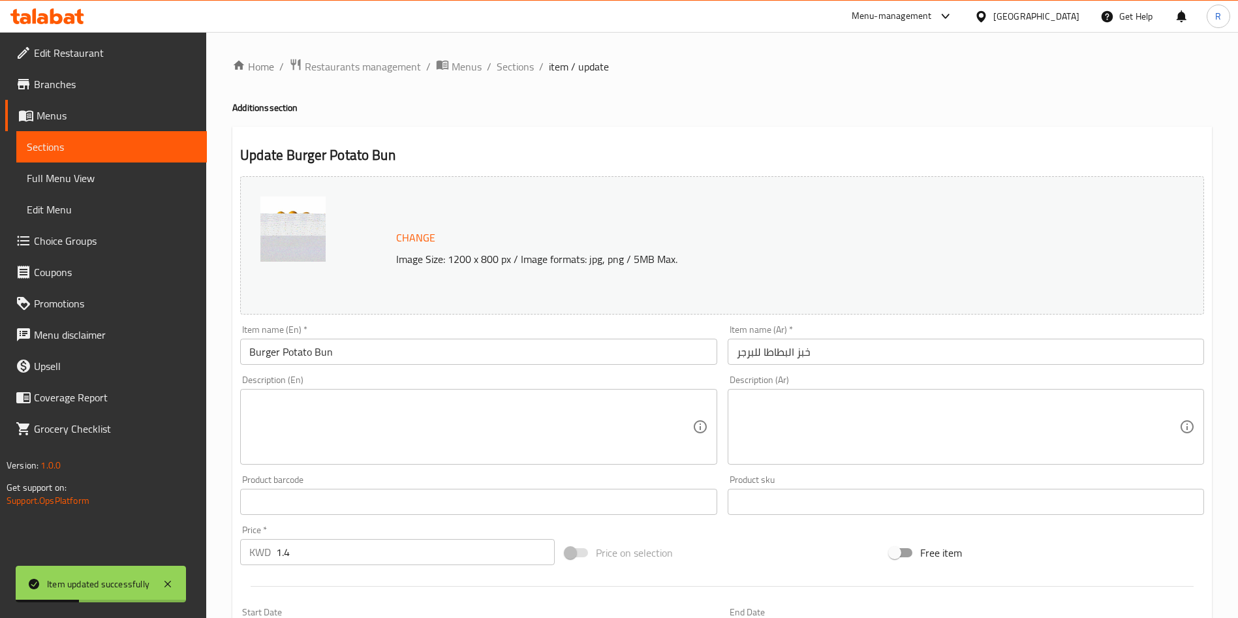
drag, startPoint x: 522, startPoint y: 72, endPoint x: 634, endPoint y: 12, distance: 126.7
click at [522, 72] on span "Sections" at bounding box center [515, 67] width 37 height 16
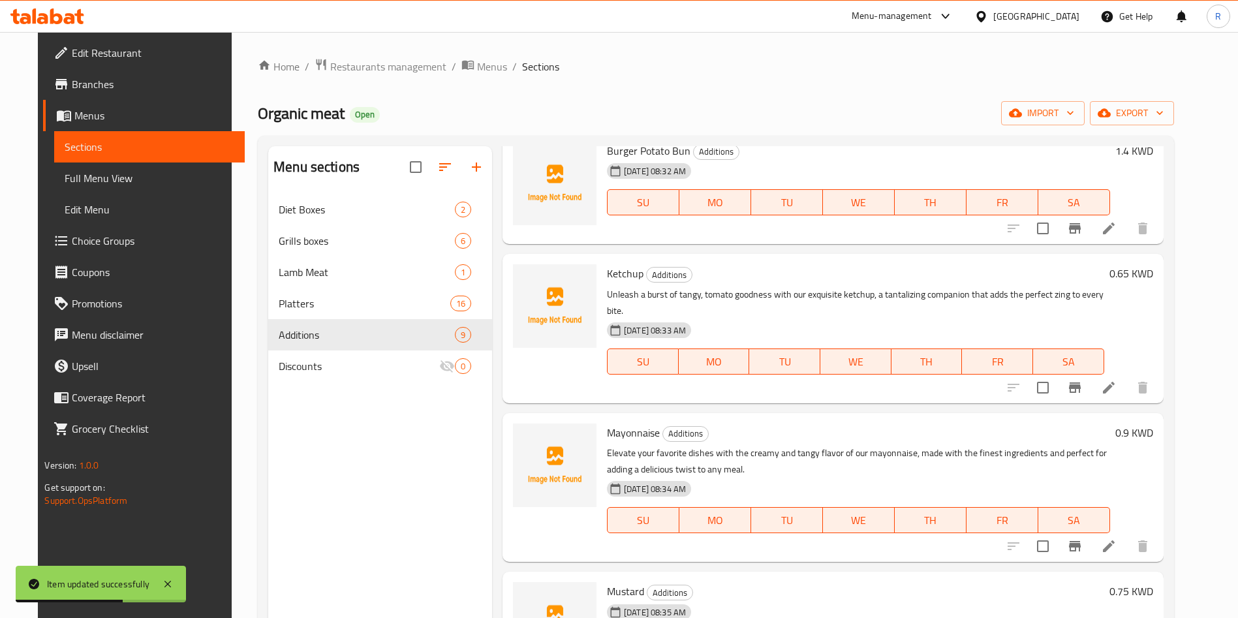
scroll to position [392, 0]
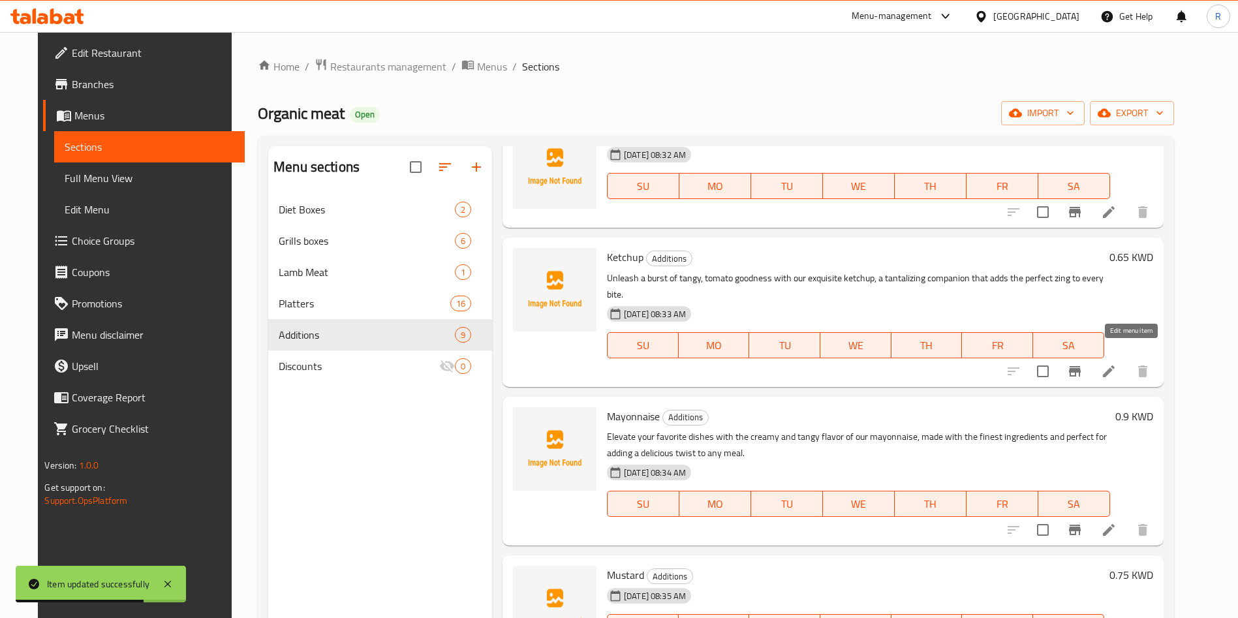
click at [1117, 364] on icon at bounding box center [1109, 372] width 16 height 16
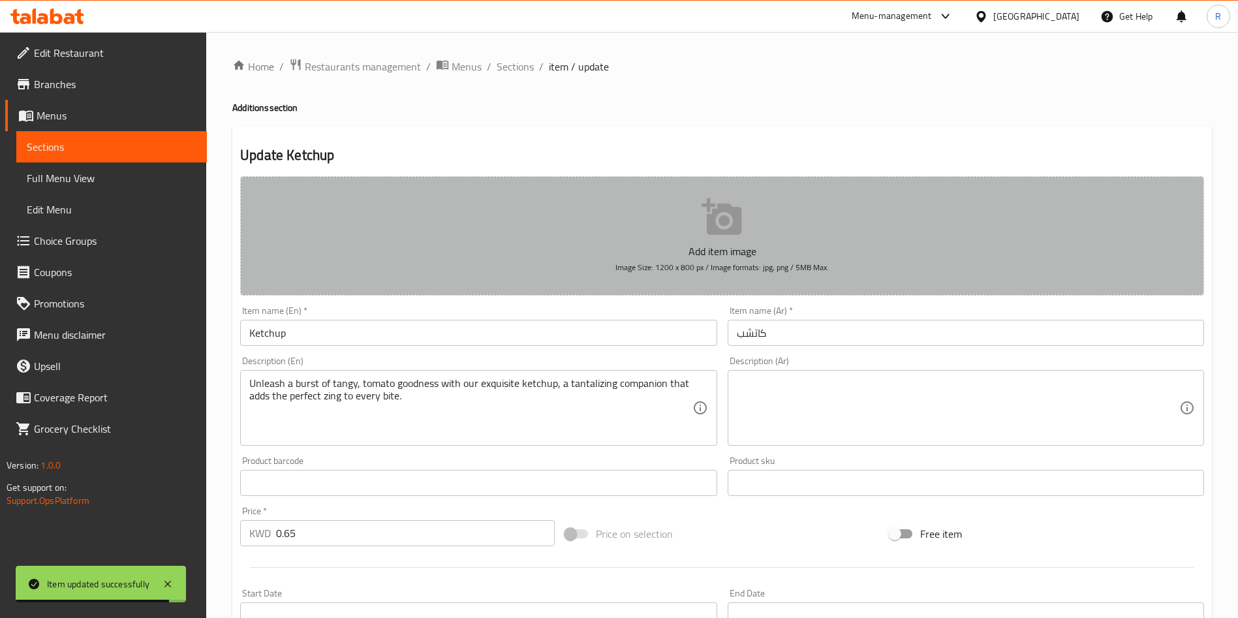
click at [639, 238] on button "Add item image Image Size: 1200 x 800 px / Image formats: jpg, png / 5MB Max." at bounding box center [722, 235] width 964 height 119
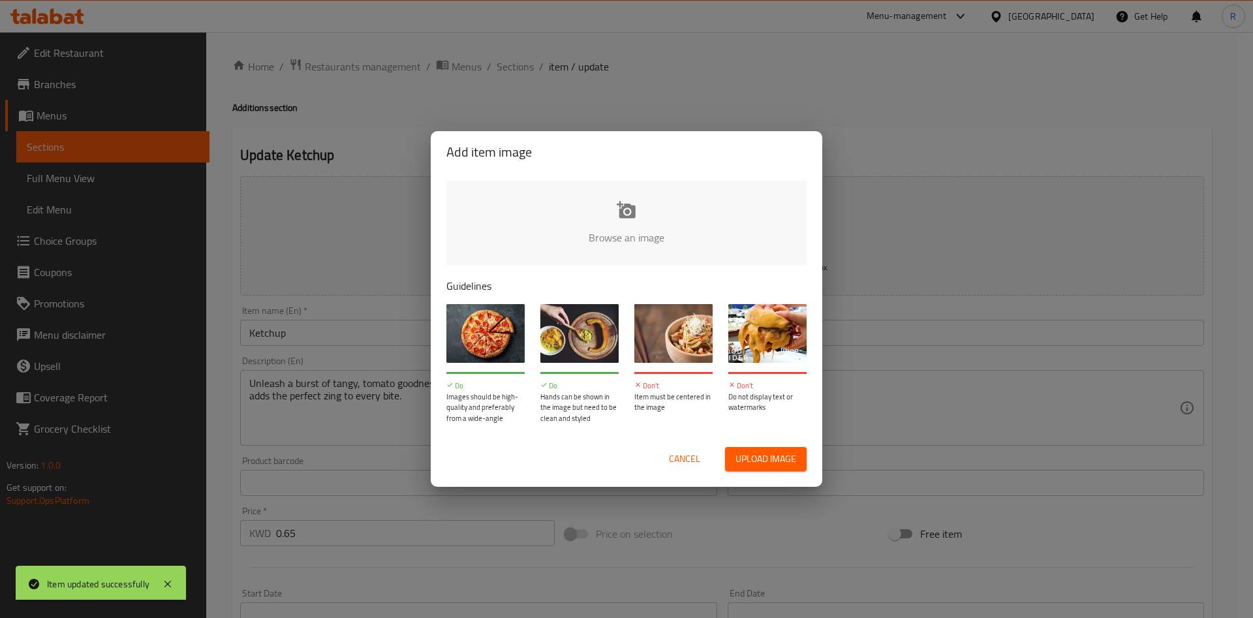
click at [585, 208] on input "file" at bounding box center [1067, 242] width 1243 height 122
type input "C:\fakepath\017378023376794c2615d9d29_35670391_thumbnail.jpg"
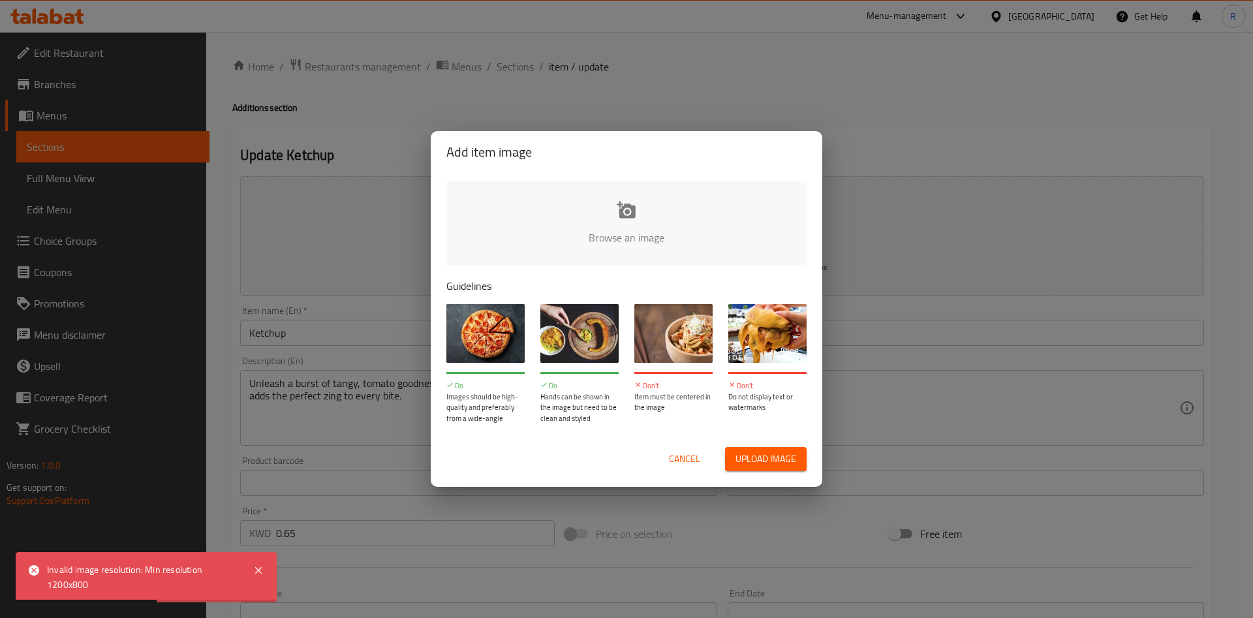
click at [657, 221] on input "file" at bounding box center [1067, 242] width 1243 height 122
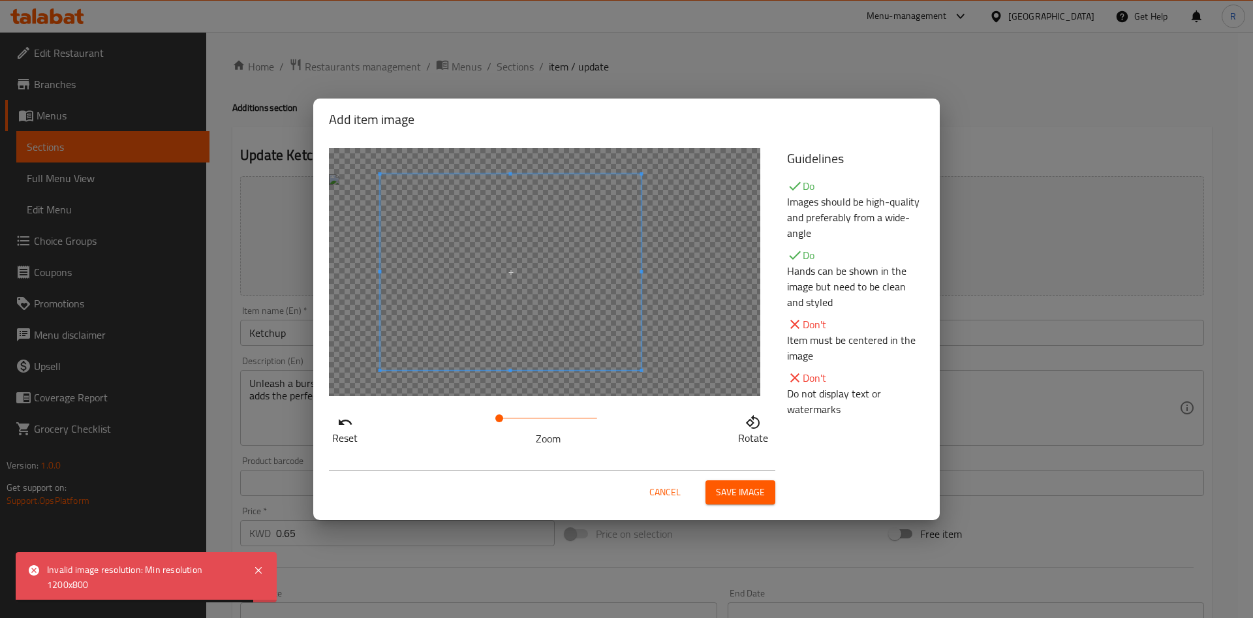
click at [535, 265] on span at bounding box center [510, 272] width 261 height 196
click at [725, 490] on span "Save image" at bounding box center [740, 492] width 49 height 16
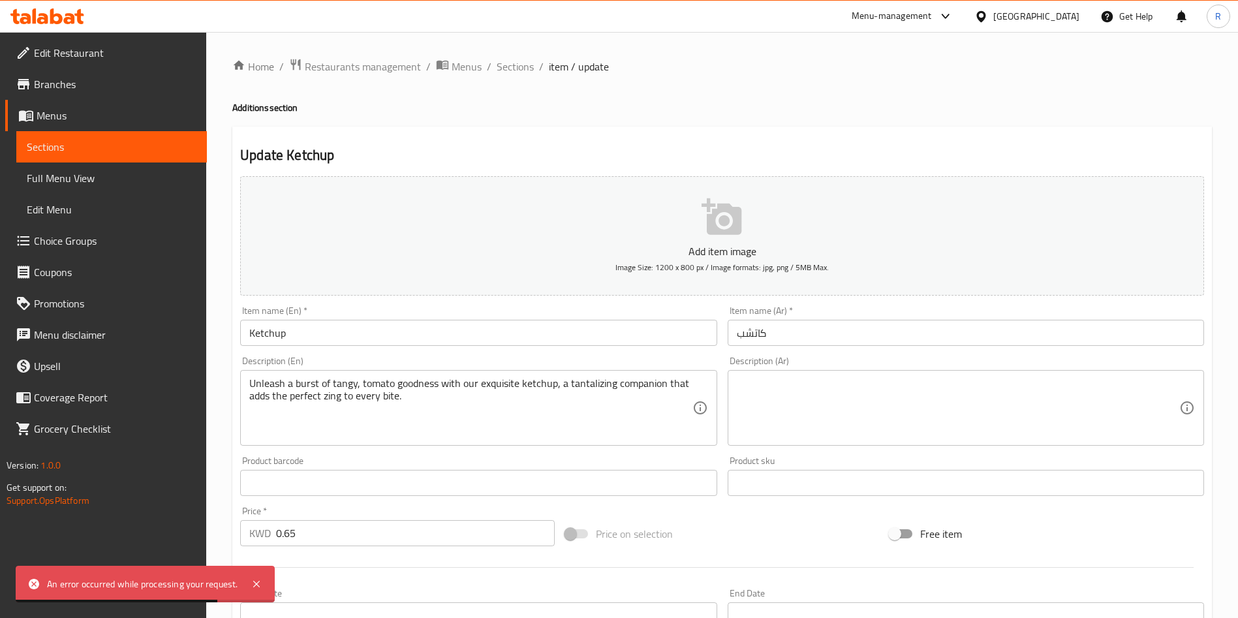
click at [730, 227] on icon "button" at bounding box center [722, 216] width 40 height 37
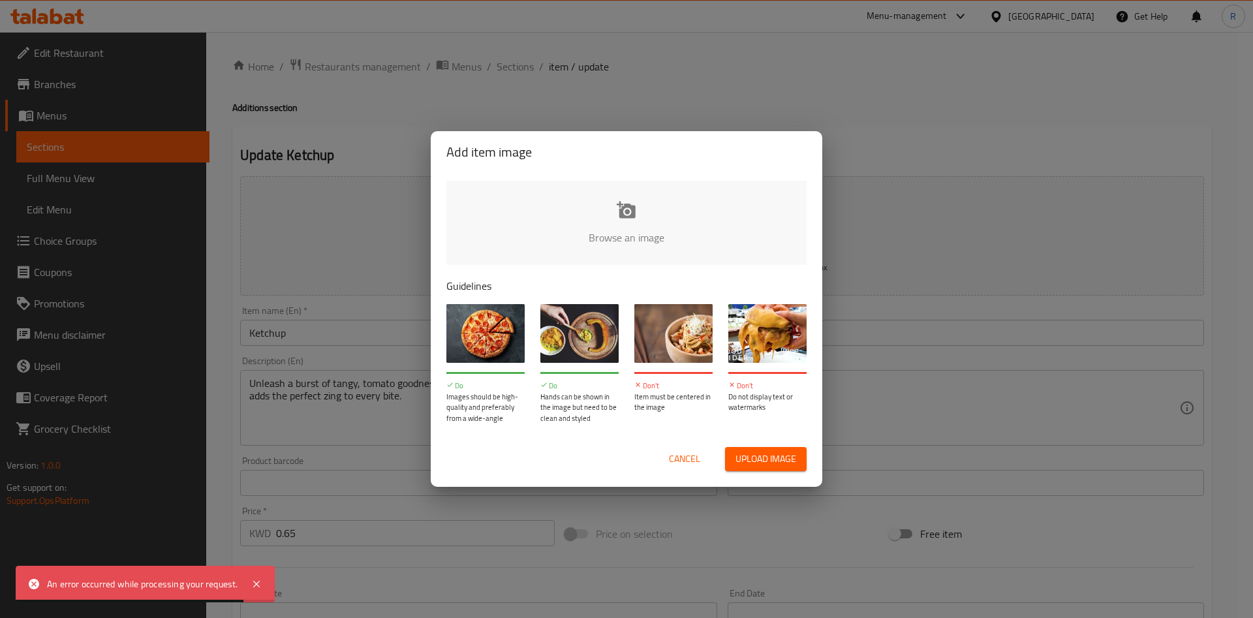
click at [619, 200] on input "file" at bounding box center [1067, 242] width 1243 height 122
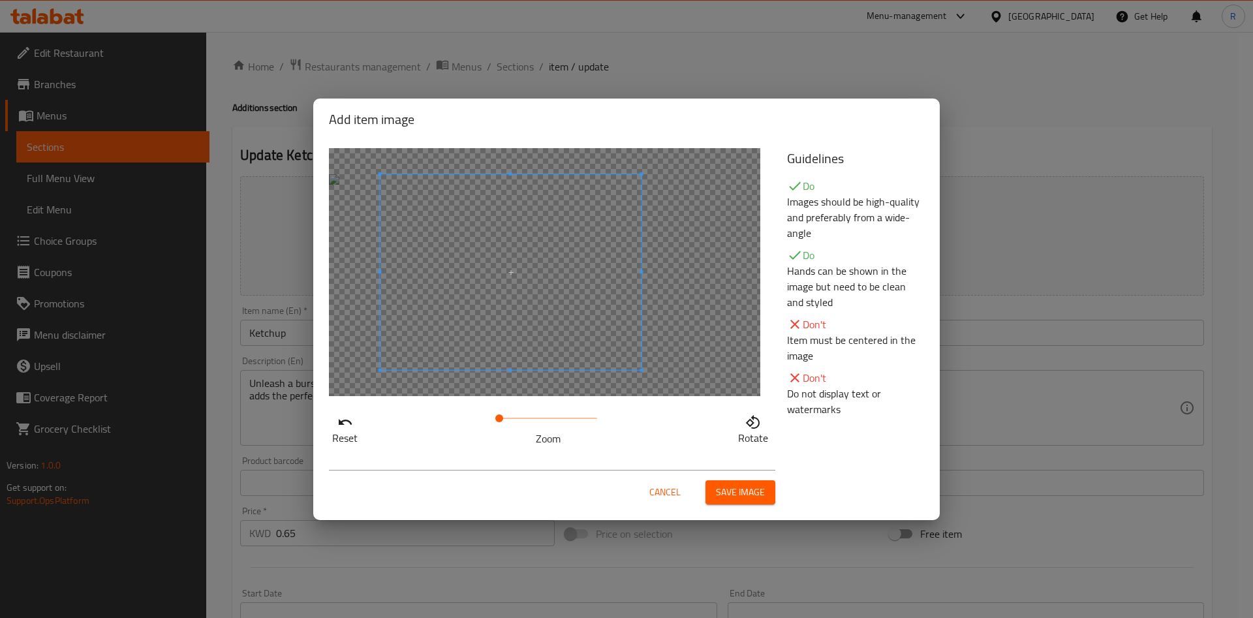
click at [579, 273] on span at bounding box center [511, 272] width 261 height 196
click at [743, 490] on span "Save image" at bounding box center [740, 492] width 49 height 16
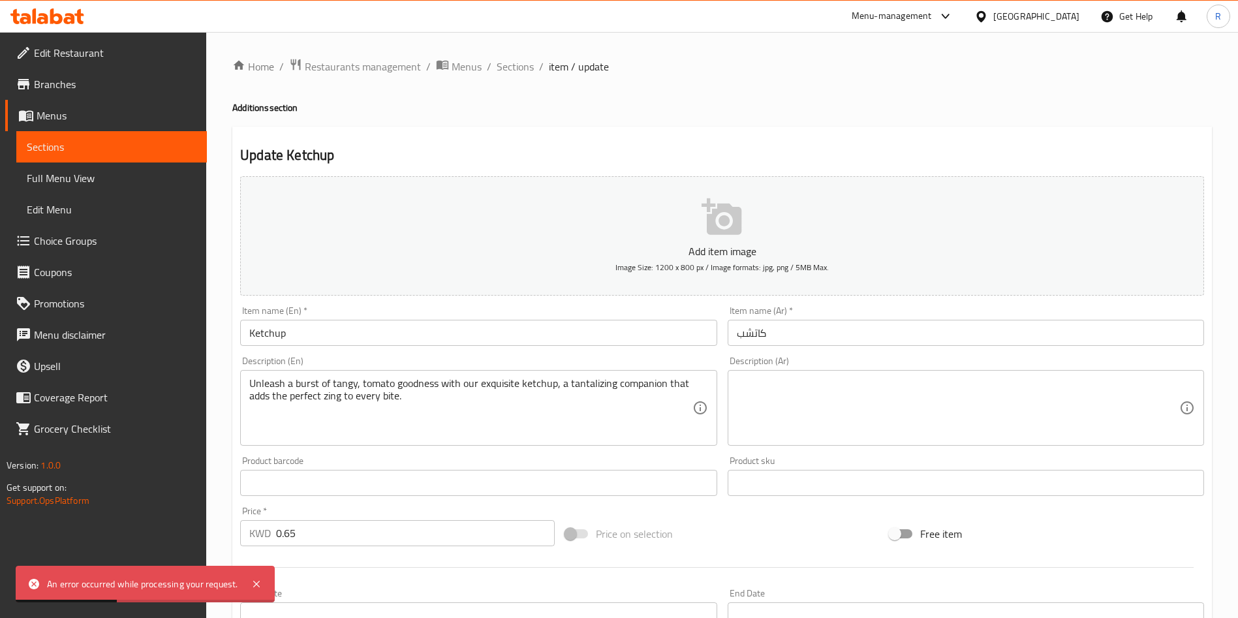
click at [708, 237] on icon "button" at bounding box center [723, 217] width 42 height 42
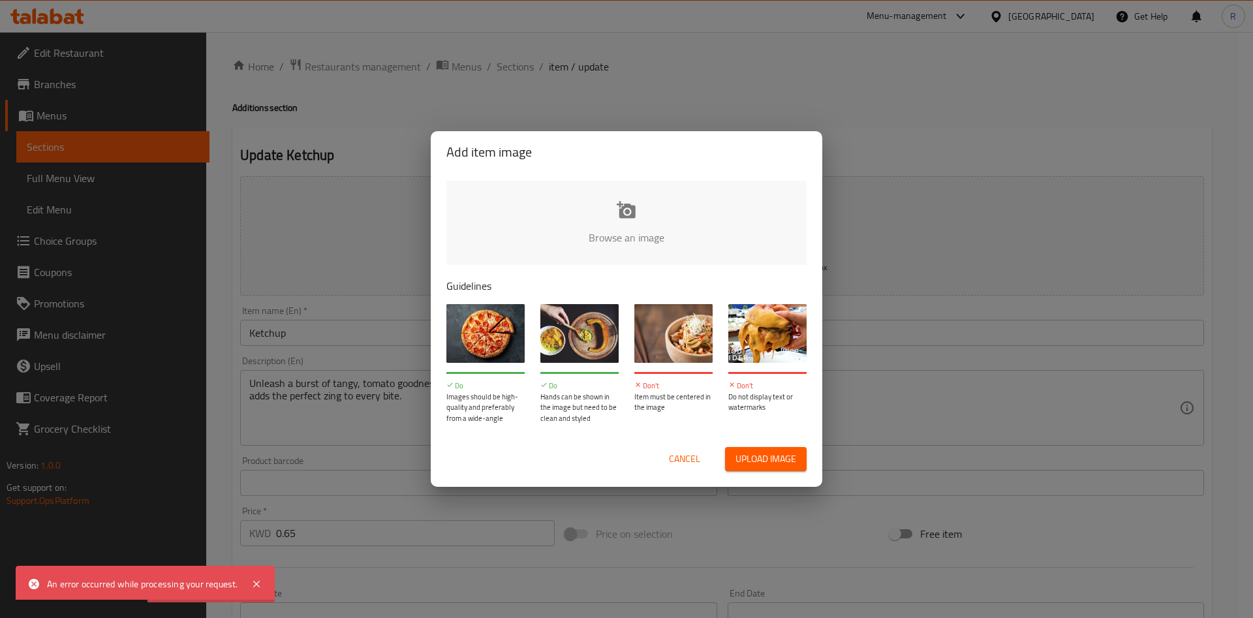
click at [634, 223] on input "file" at bounding box center [1067, 242] width 1243 height 122
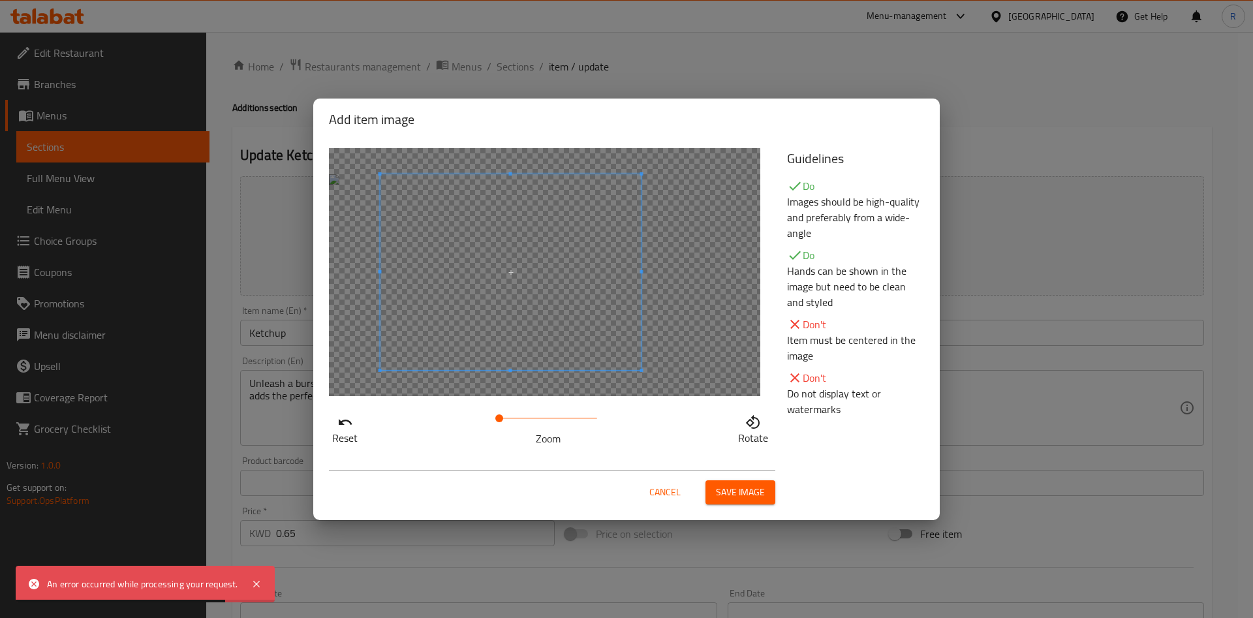
click at [546, 251] on span at bounding box center [510, 272] width 261 height 196
click at [719, 499] on span "Save image" at bounding box center [740, 492] width 49 height 16
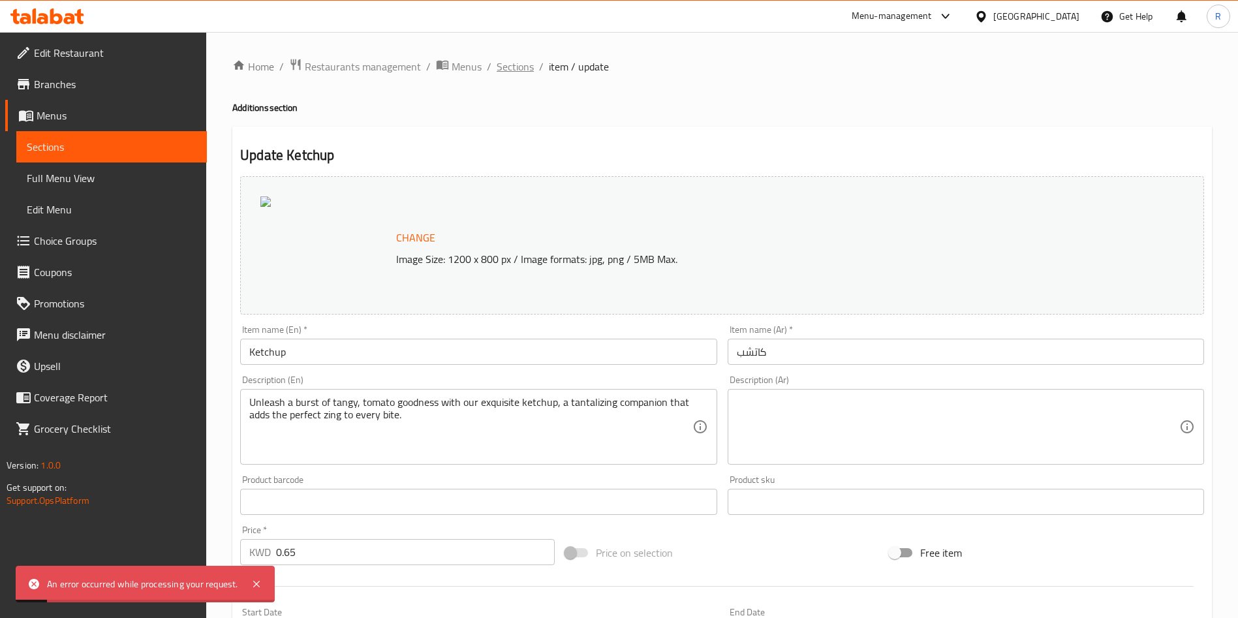
click at [499, 65] on span "Sections" at bounding box center [515, 67] width 37 height 16
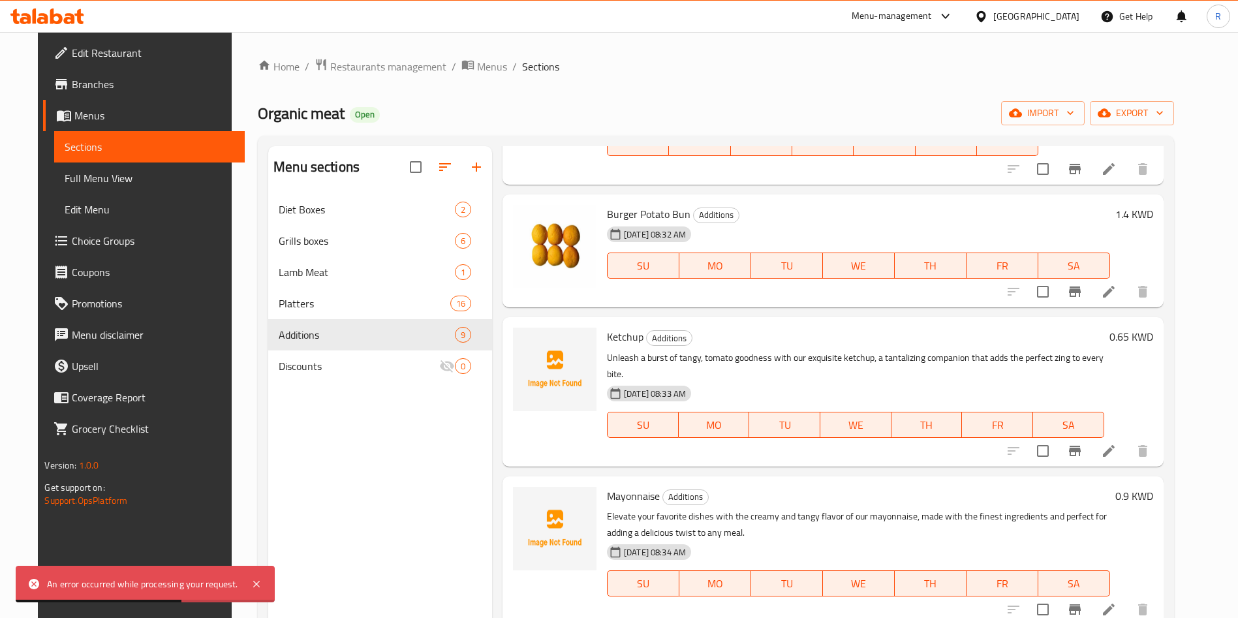
scroll to position [392, 0]
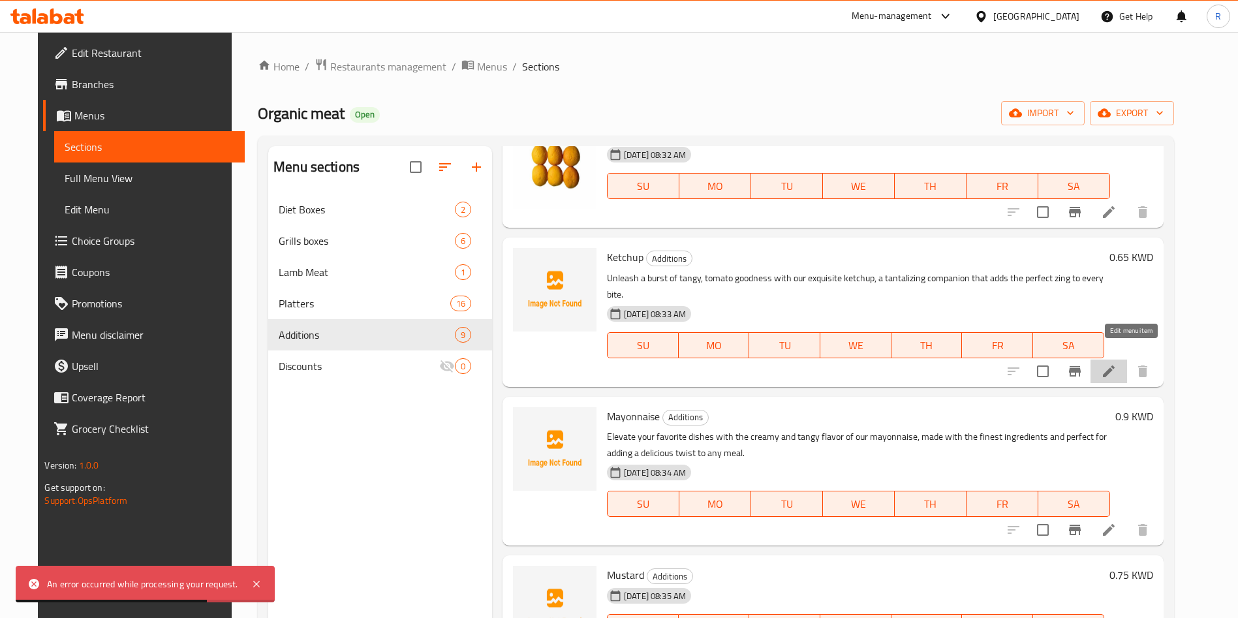
click at [1117, 364] on icon at bounding box center [1109, 372] width 16 height 16
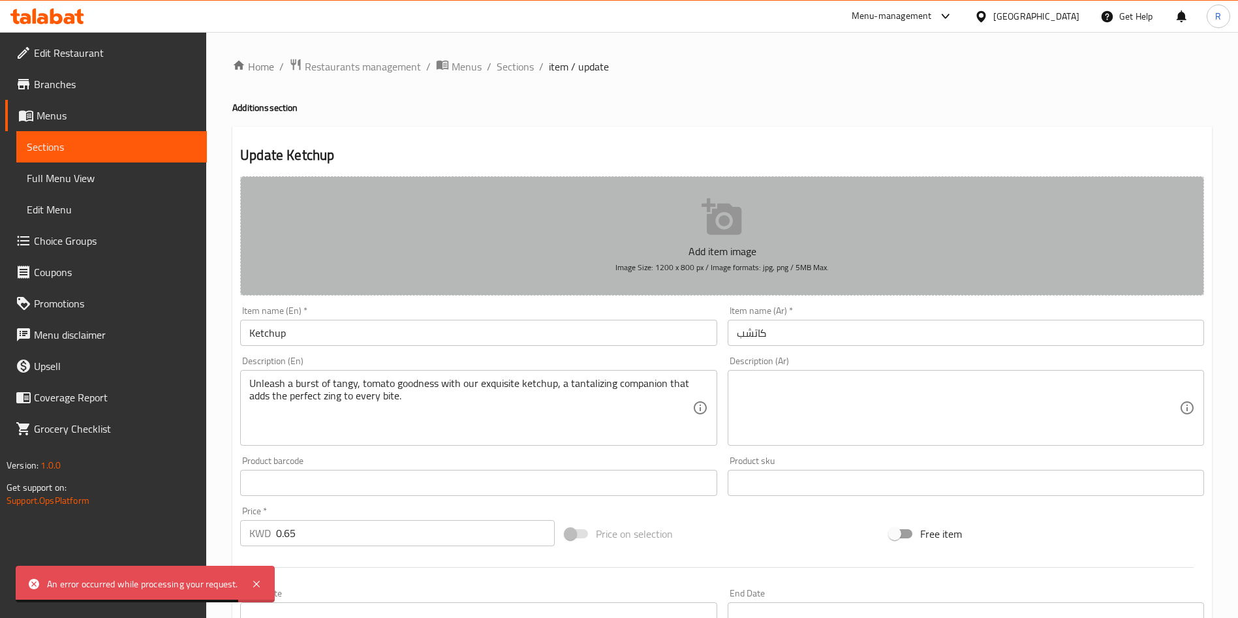
click at [520, 222] on button "Add item image Image Size: 1200 x 800 px / Image formats: jpg, png / 5MB Max." at bounding box center [722, 235] width 964 height 119
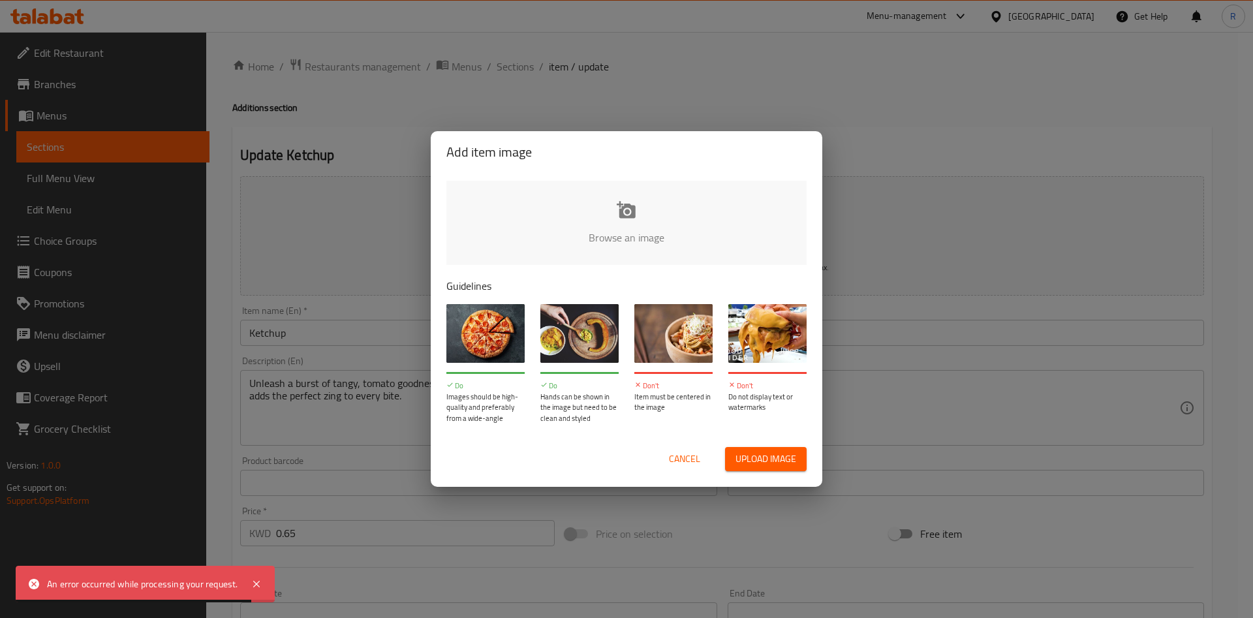
click at [627, 236] on input "file" at bounding box center [1067, 242] width 1243 height 122
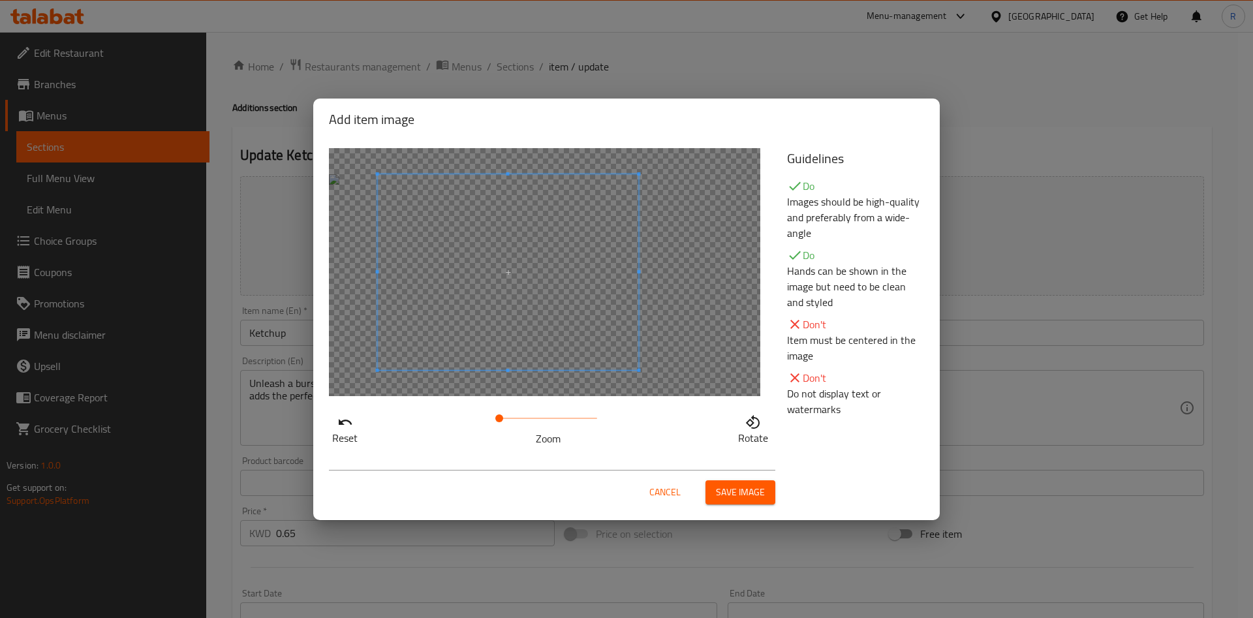
click at [606, 266] on span at bounding box center [508, 272] width 261 height 196
click at [719, 488] on span "Save image" at bounding box center [740, 492] width 49 height 16
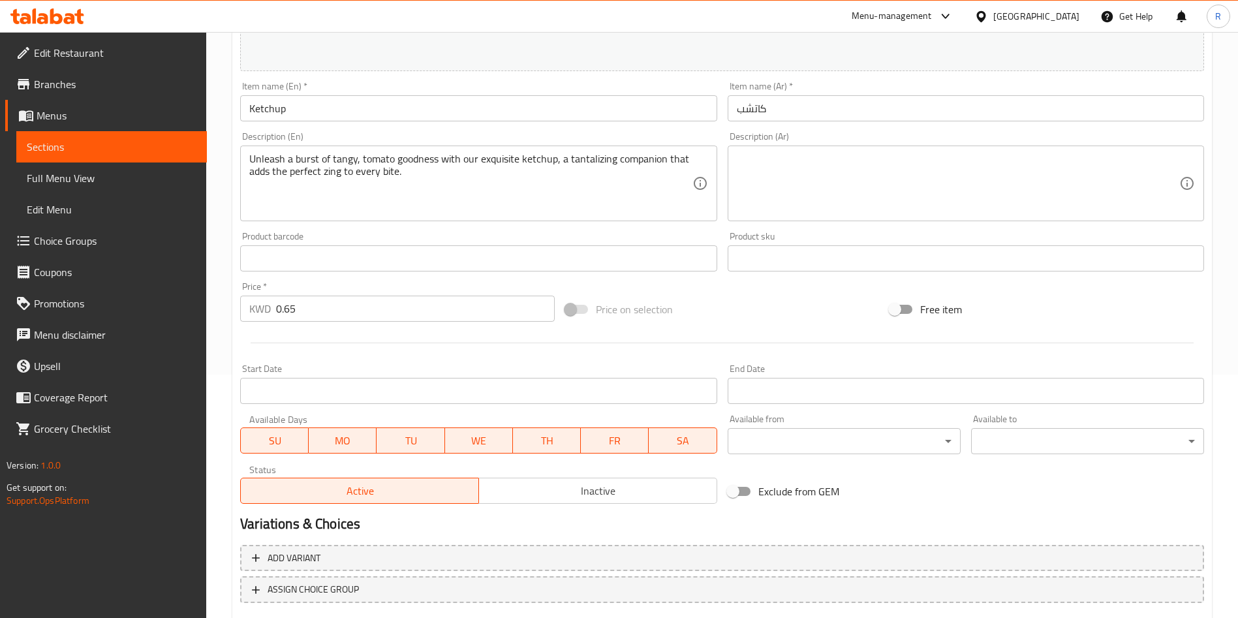
scroll to position [323, 0]
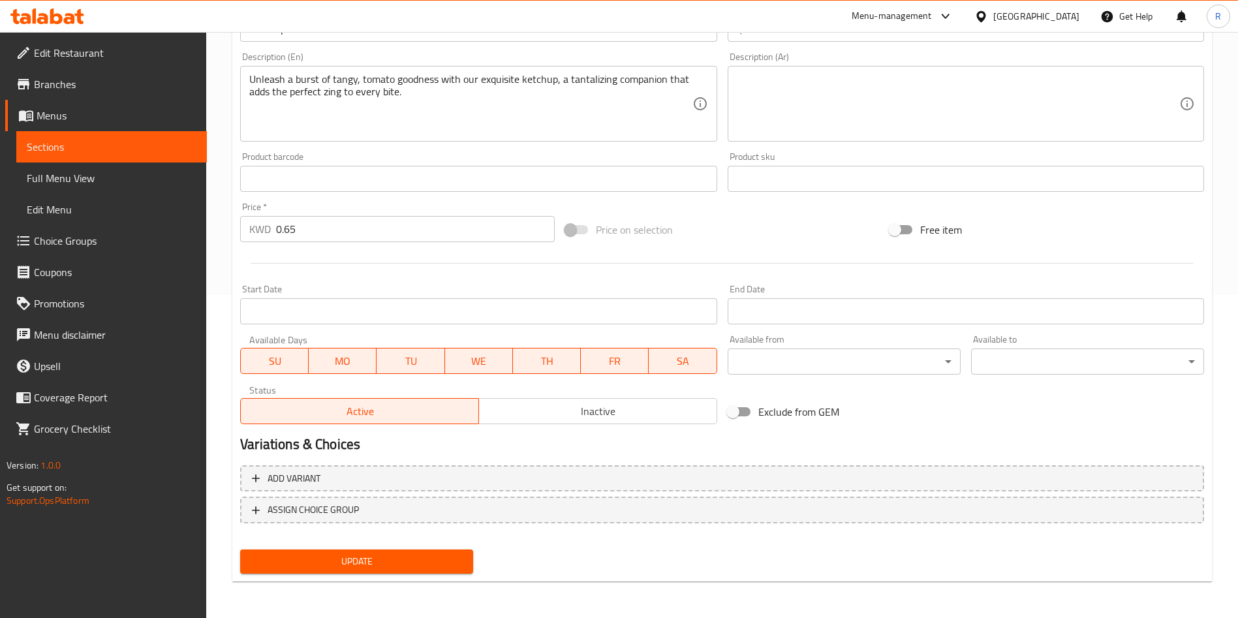
click at [418, 561] on span "Update" at bounding box center [357, 562] width 212 height 16
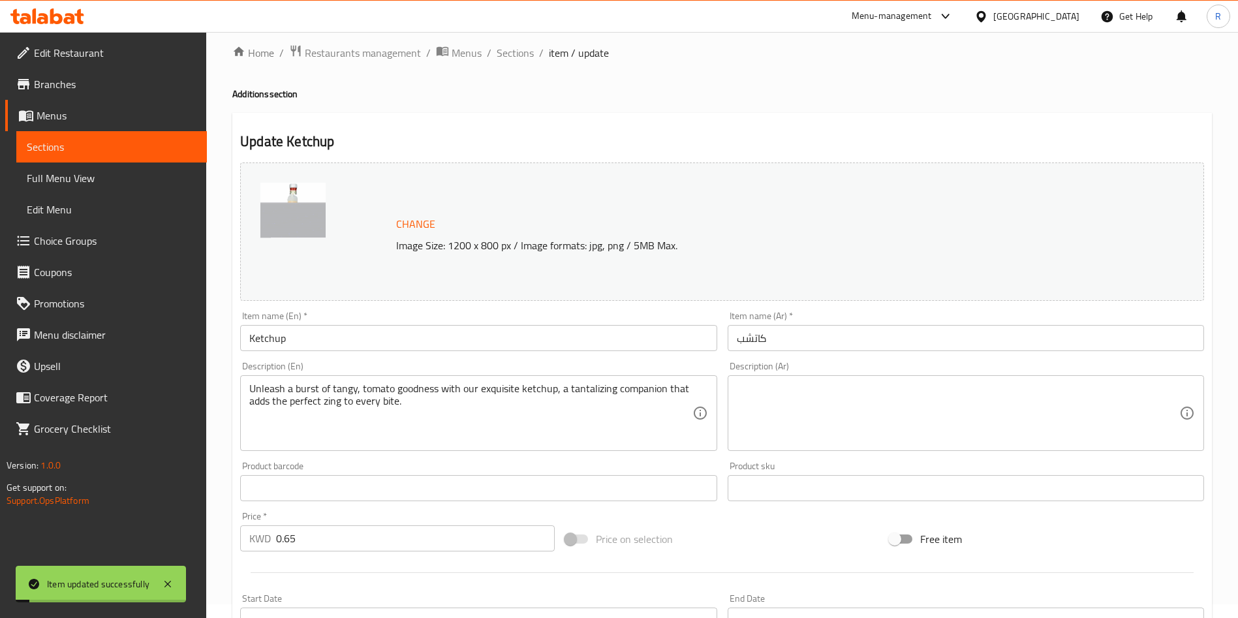
scroll to position [0, 0]
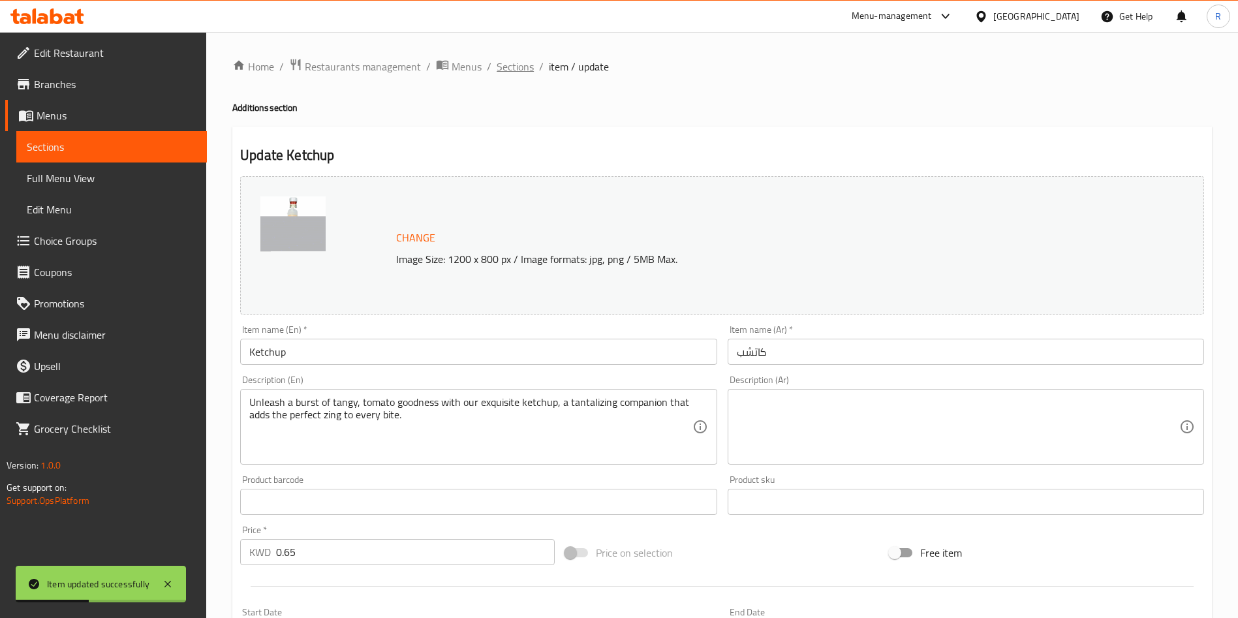
click at [519, 65] on span "Sections" at bounding box center [515, 67] width 37 height 16
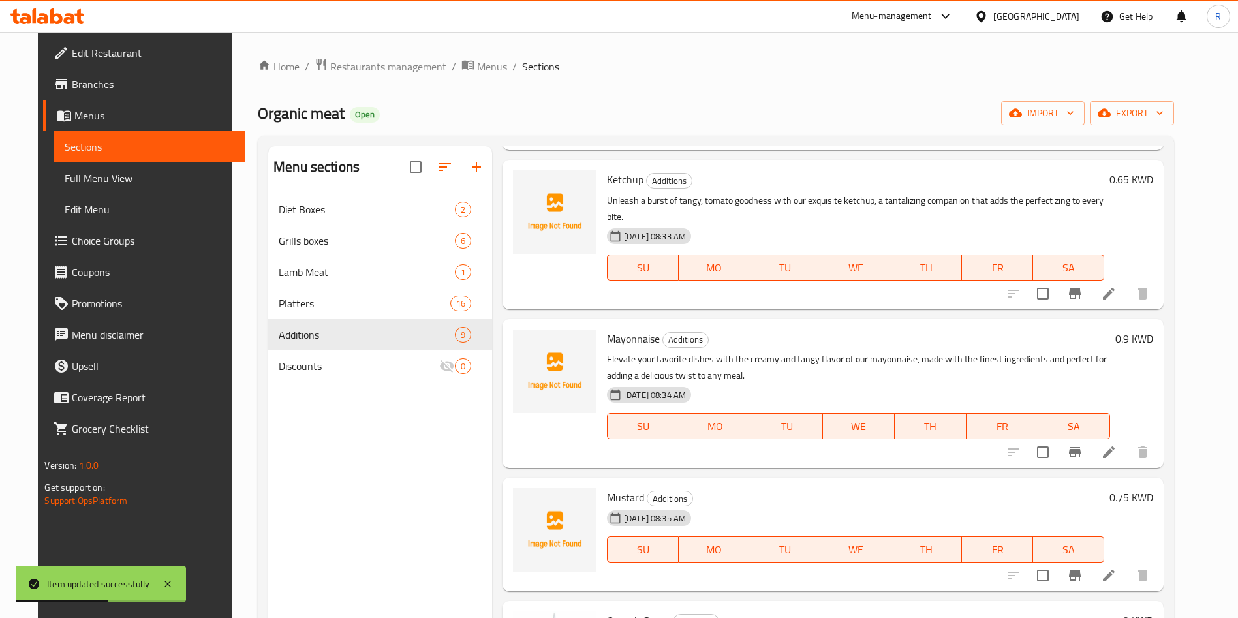
scroll to position [490, 0]
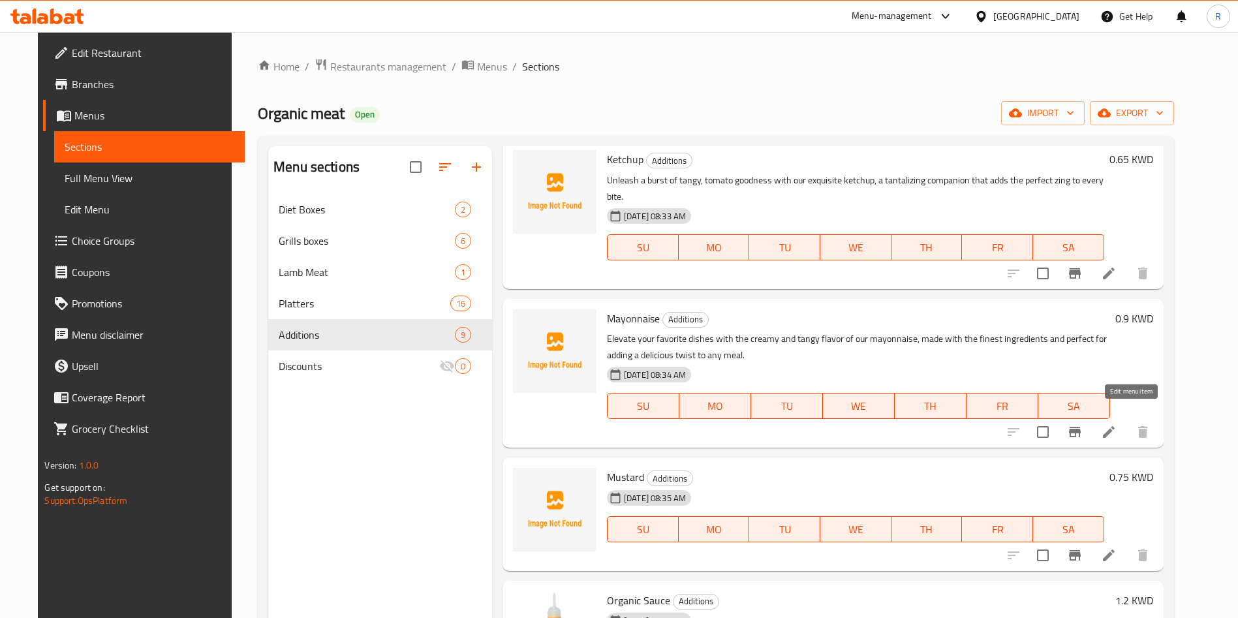
click at [1117, 424] on icon at bounding box center [1109, 432] width 16 height 16
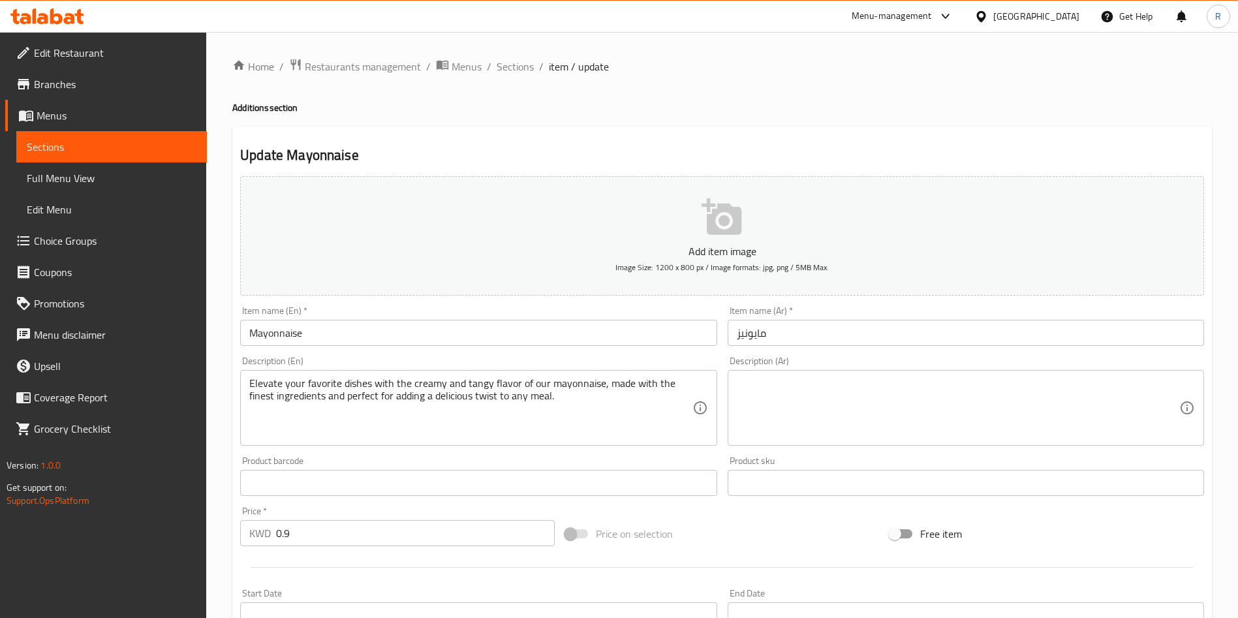
click at [664, 230] on button "Add item image Image Size: 1200 x 800 px / Image formats: jpg, png / 5MB Max." at bounding box center [722, 235] width 964 height 119
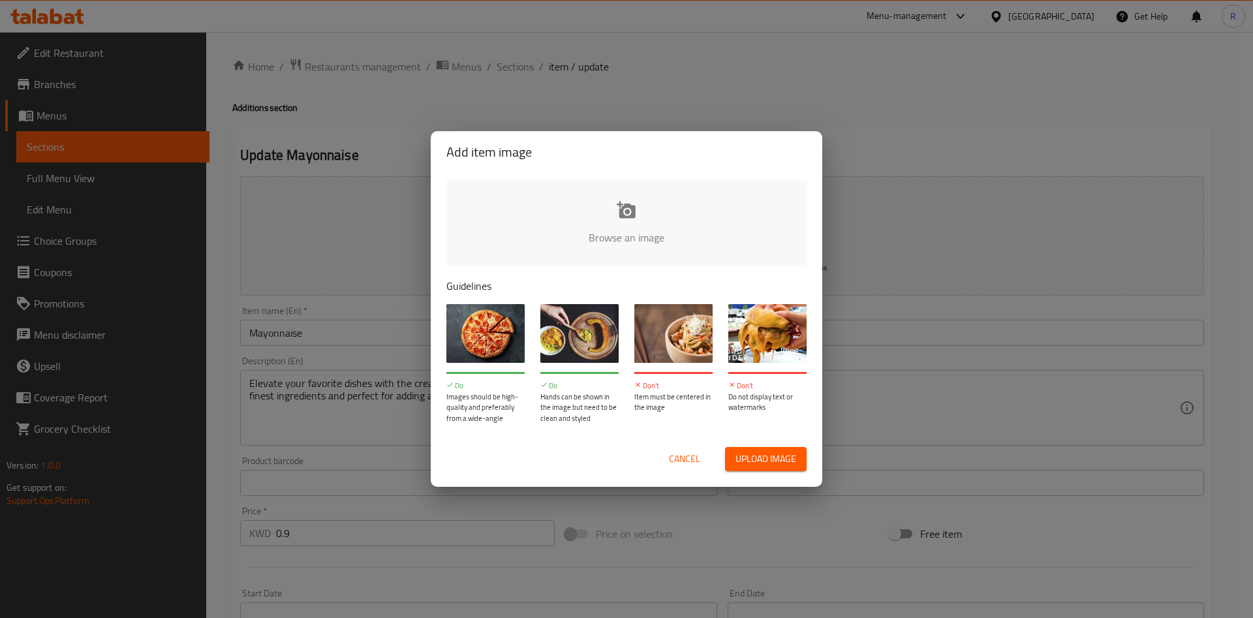
click at [606, 225] on input "file" at bounding box center [1067, 242] width 1243 height 122
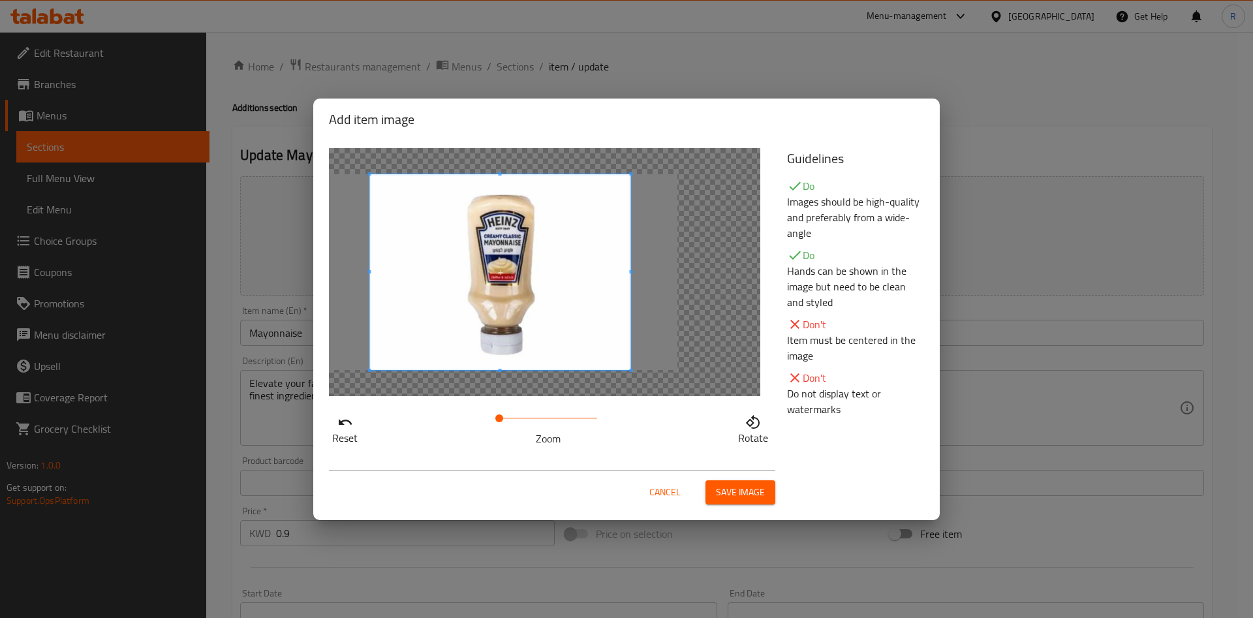
click at [544, 245] on span at bounding box center [499, 272] width 261 height 196
click at [748, 497] on span "Save image" at bounding box center [740, 492] width 49 height 16
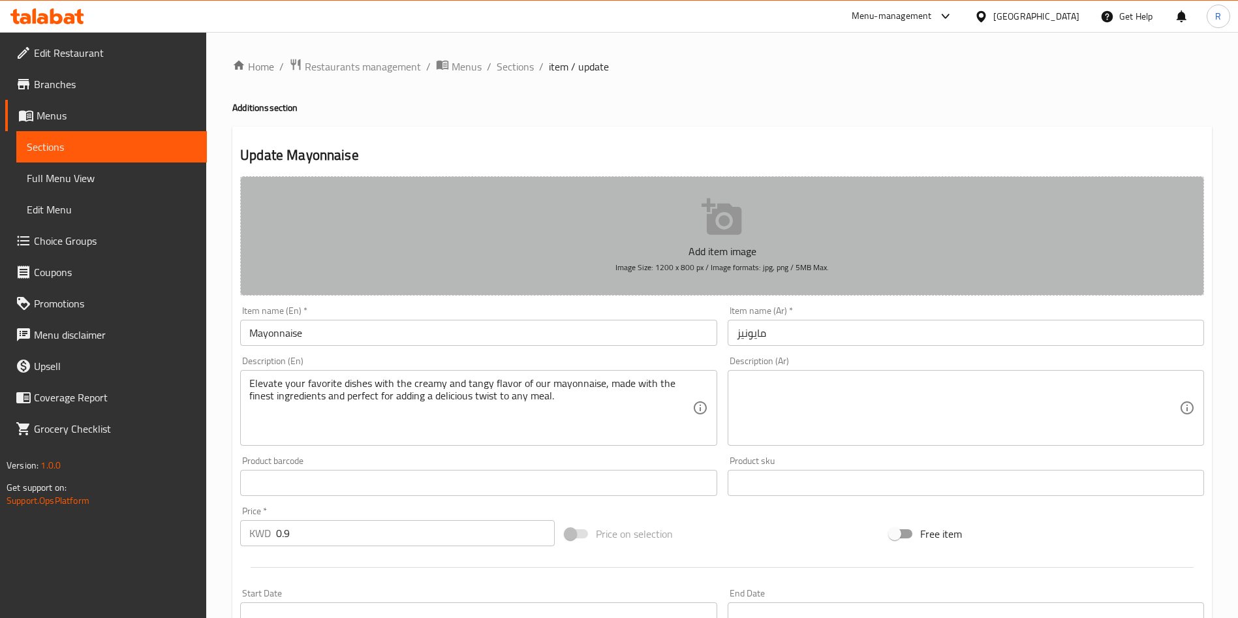
click at [719, 223] on icon "button" at bounding box center [723, 217] width 42 height 42
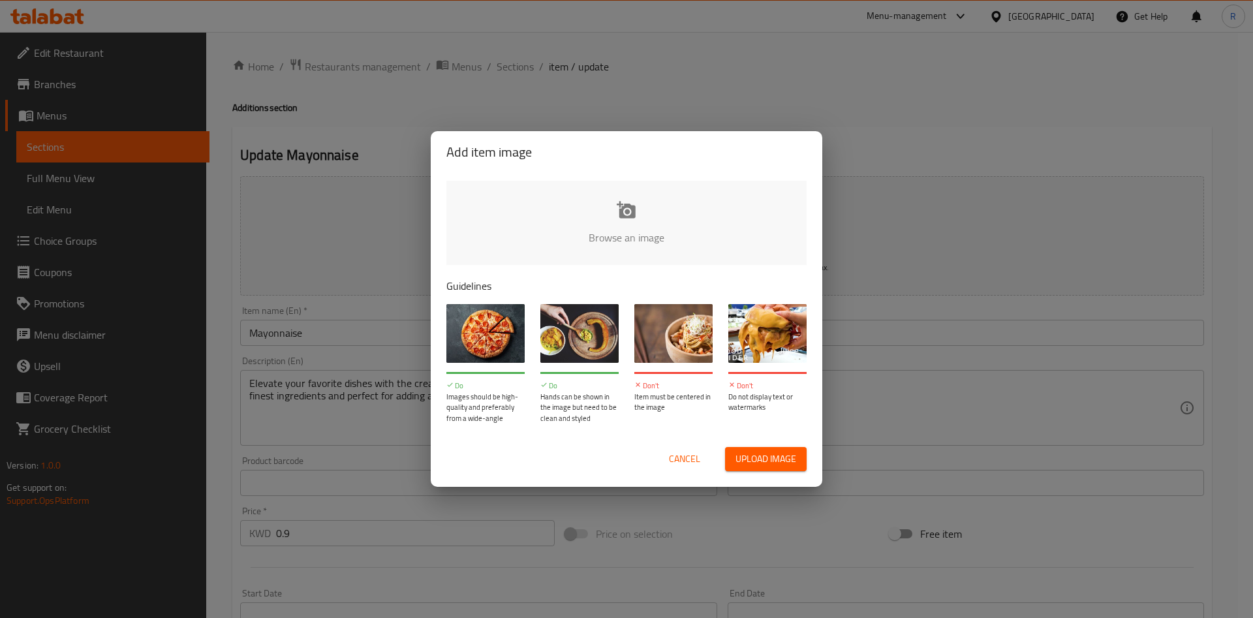
click at [627, 236] on input "file" at bounding box center [1067, 242] width 1243 height 122
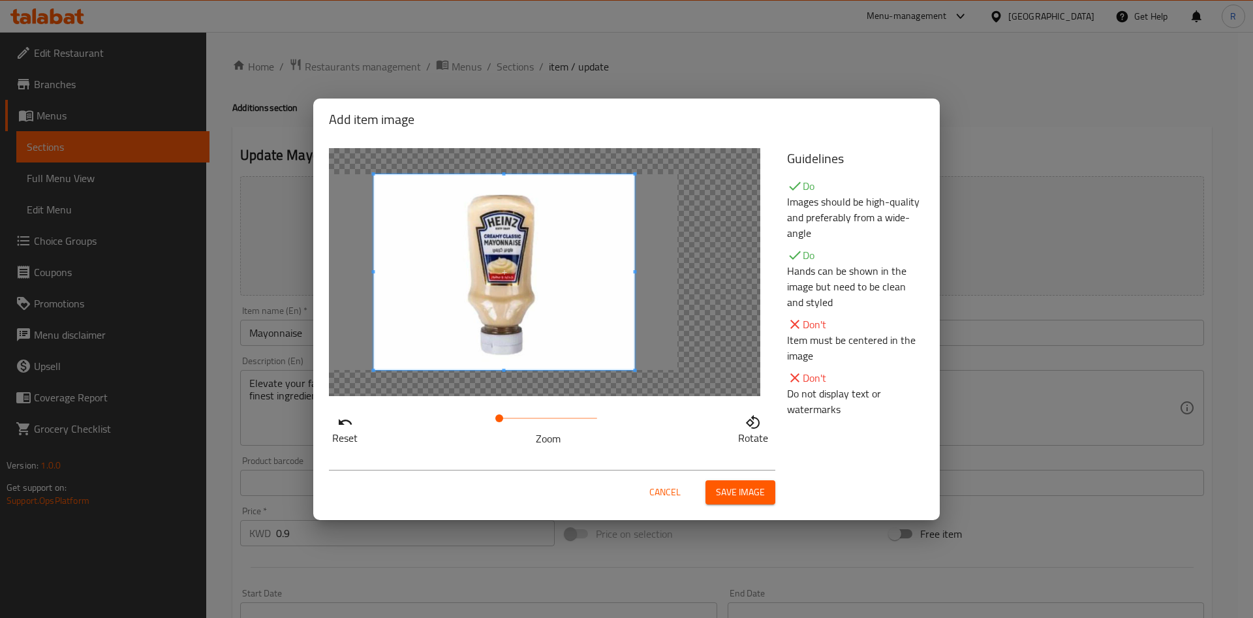
click at [584, 251] on span at bounding box center [504, 272] width 261 height 196
click at [738, 500] on span "Save image" at bounding box center [740, 492] width 49 height 16
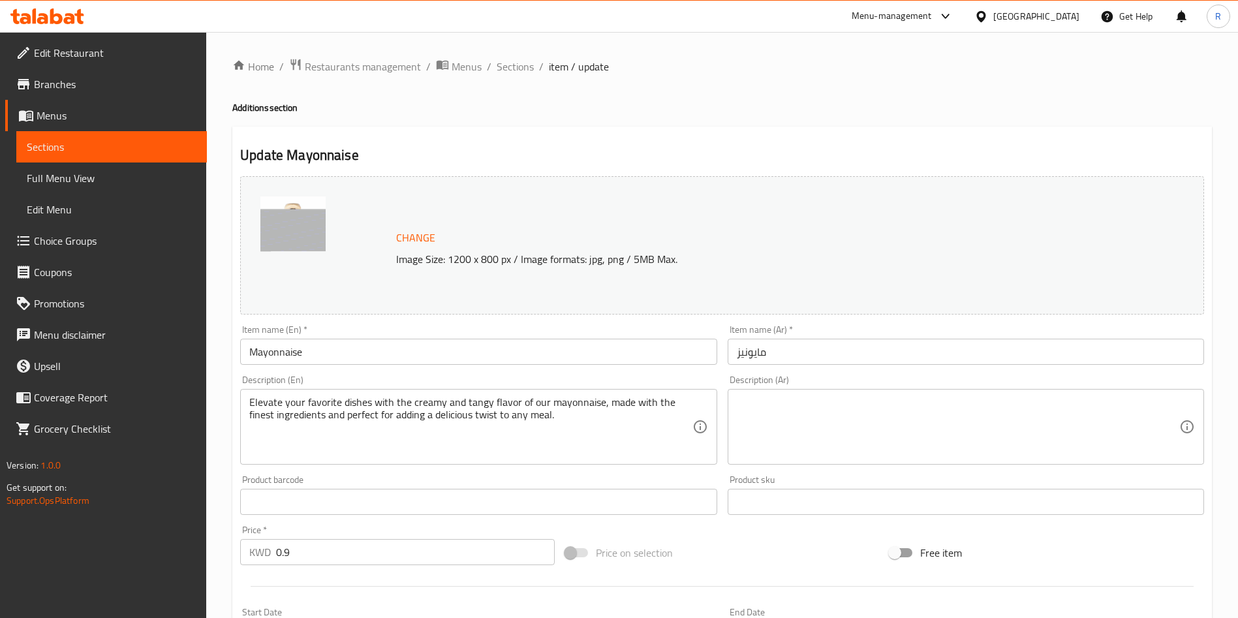
scroll to position [323, 0]
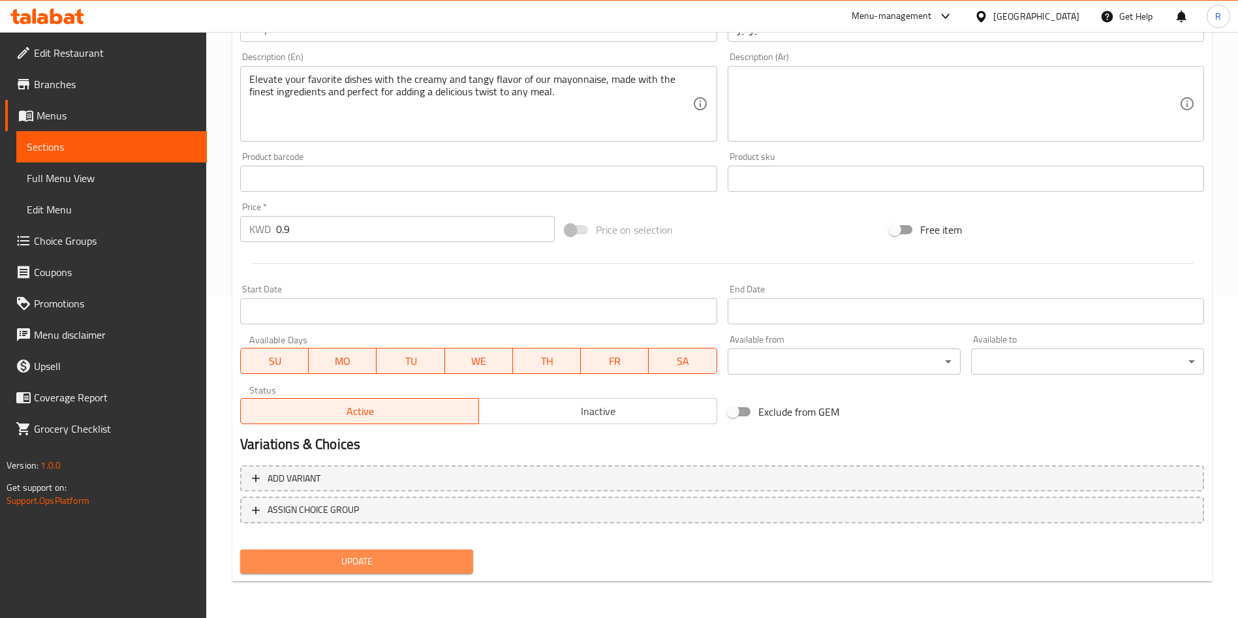
click at [423, 554] on span "Update" at bounding box center [357, 562] width 212 height 16
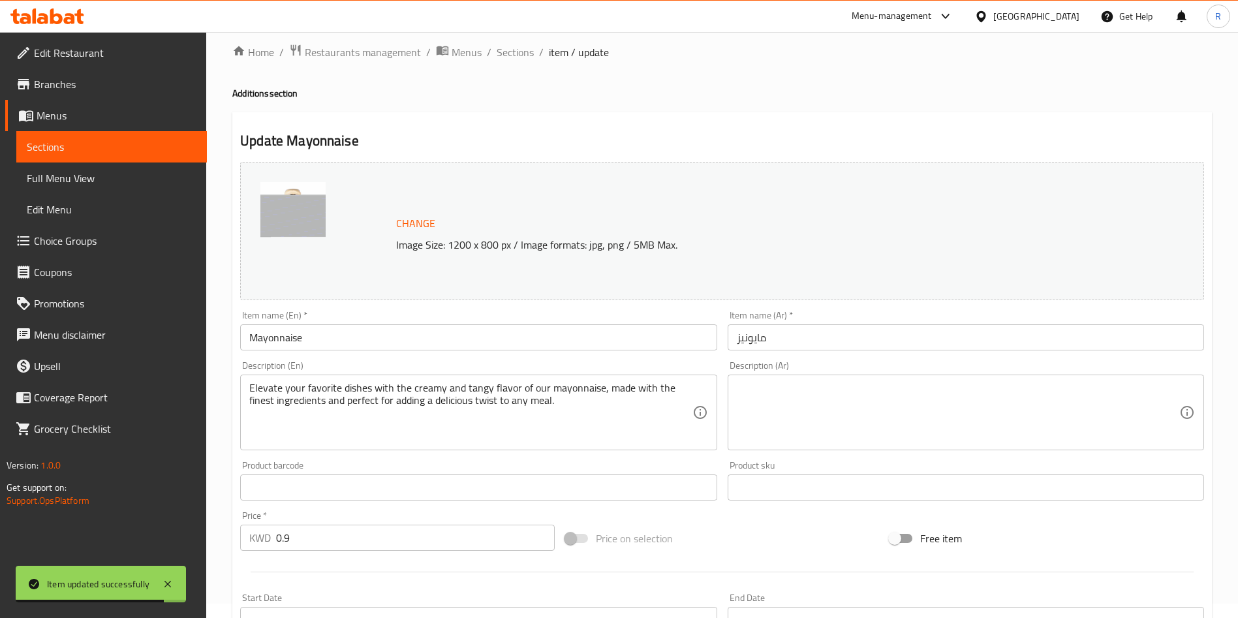
scroll to position [0, 0]
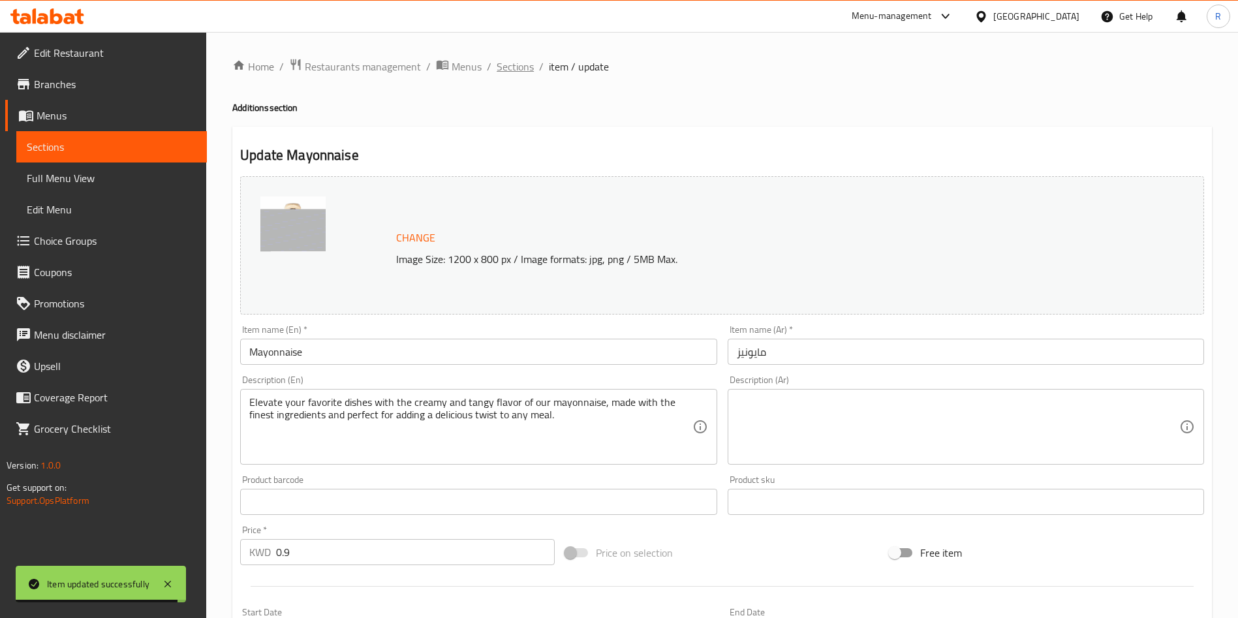
click at [530, 66] on span "Sections" at bounding box center [515, 67] width 37 height 16
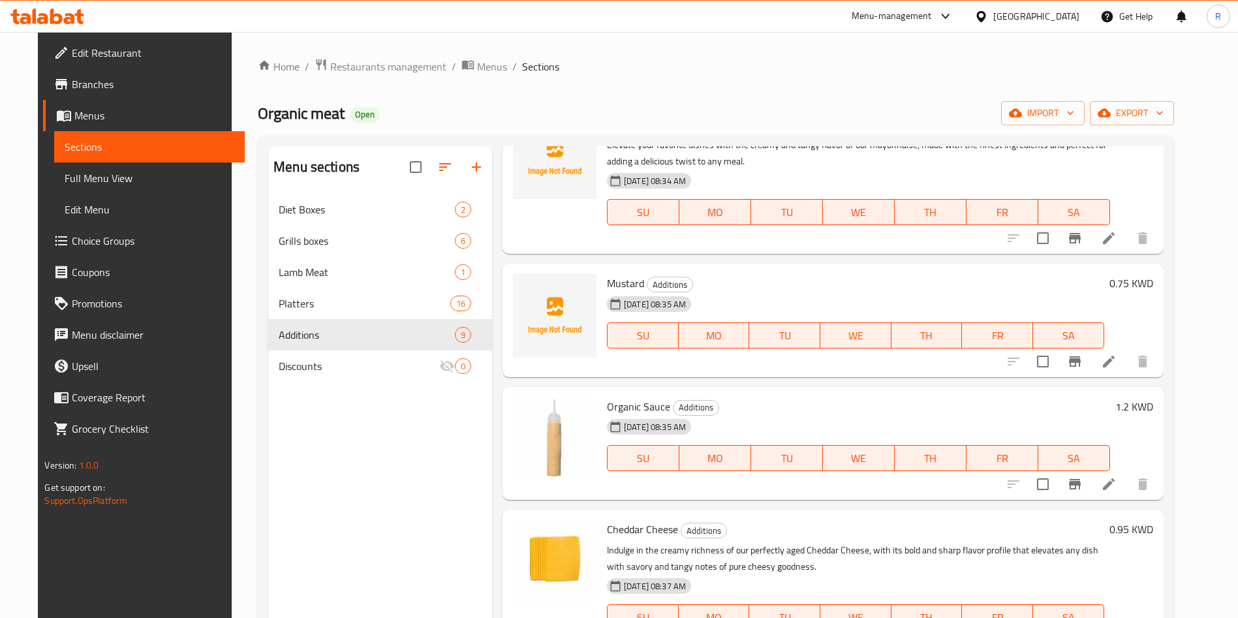
scroll to position [685, 0]
click at [1117, 352] on icon at bounding box center [1109, 360] width 16 height 16
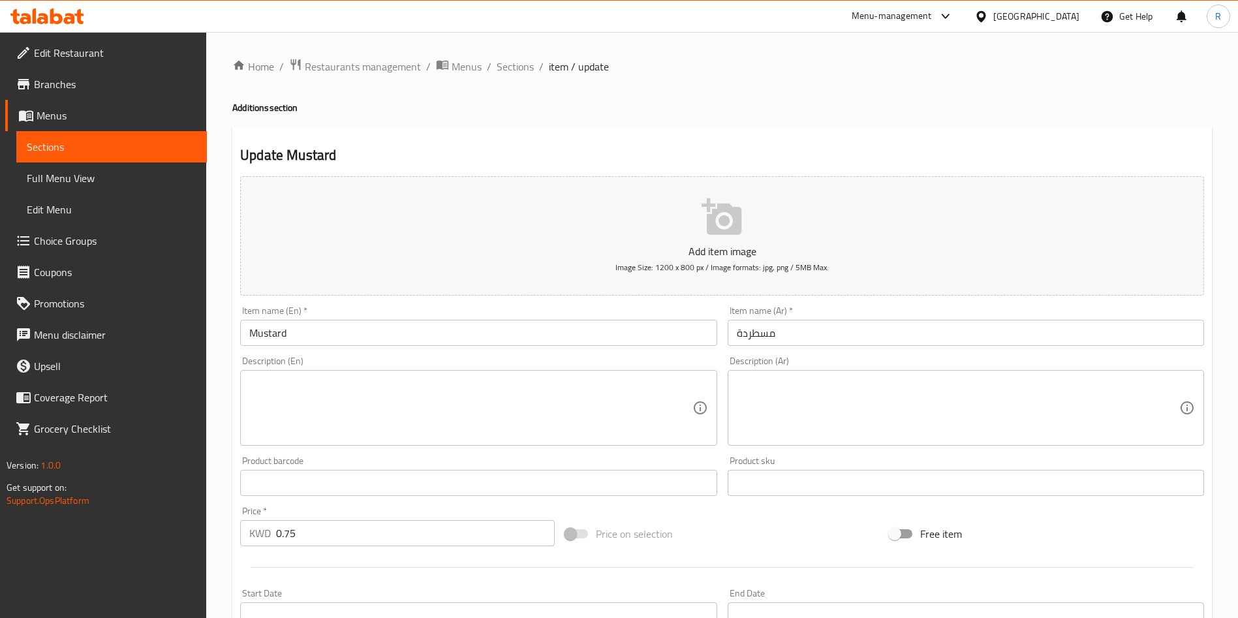
click at [688, 217] on button "Add item image Image Size: 1200 x 800 px / Image formats: jpg, png / 5MB Max." at bounding box center [722, 235] width 964 height 119
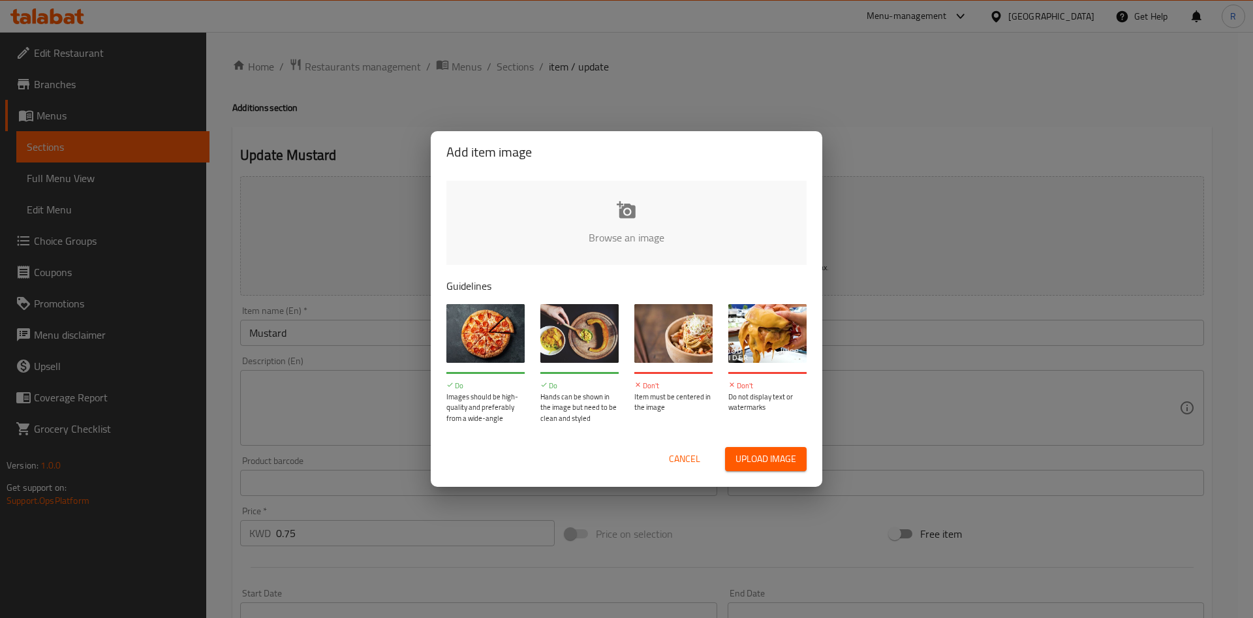
click at [613, 230] on input "file" at bounding box center [1067, 242] width 1243 height 122
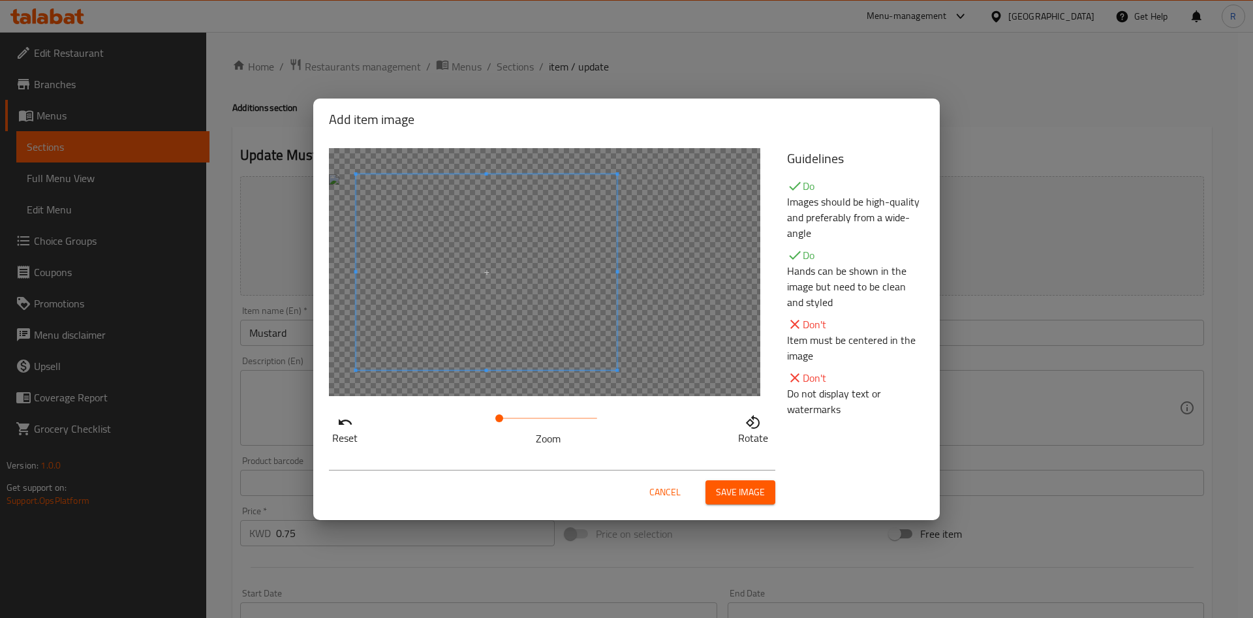
click at [564, 311] on span at bounding box center [486, 272] width 261 height 196
click at [742, 493] on span "Save image" at bounding box center [740, 492] width 49 height 16
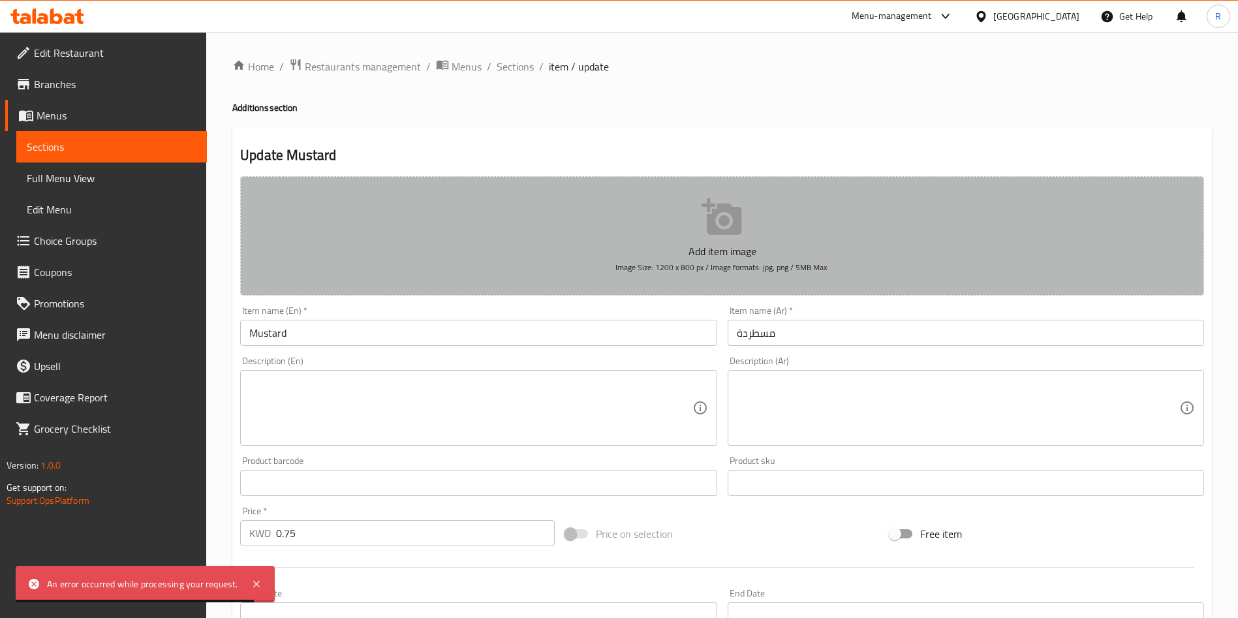
click at [716, 240] on button "Add item image Image Size: 1200 x 800 px / Image formats: jpg, png / 5MB Max." at bounding box center [722, 235] width 964 height 119
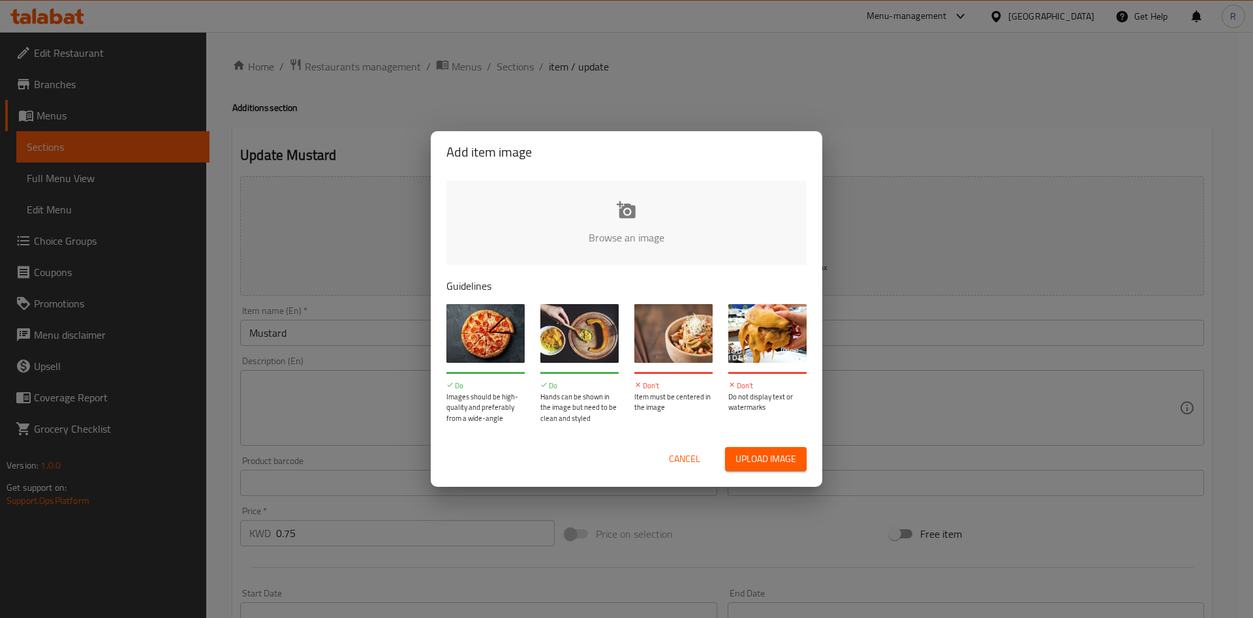
click at [616, 220] on input "file" at bounding box center [1067, 242] width 1243 height 122
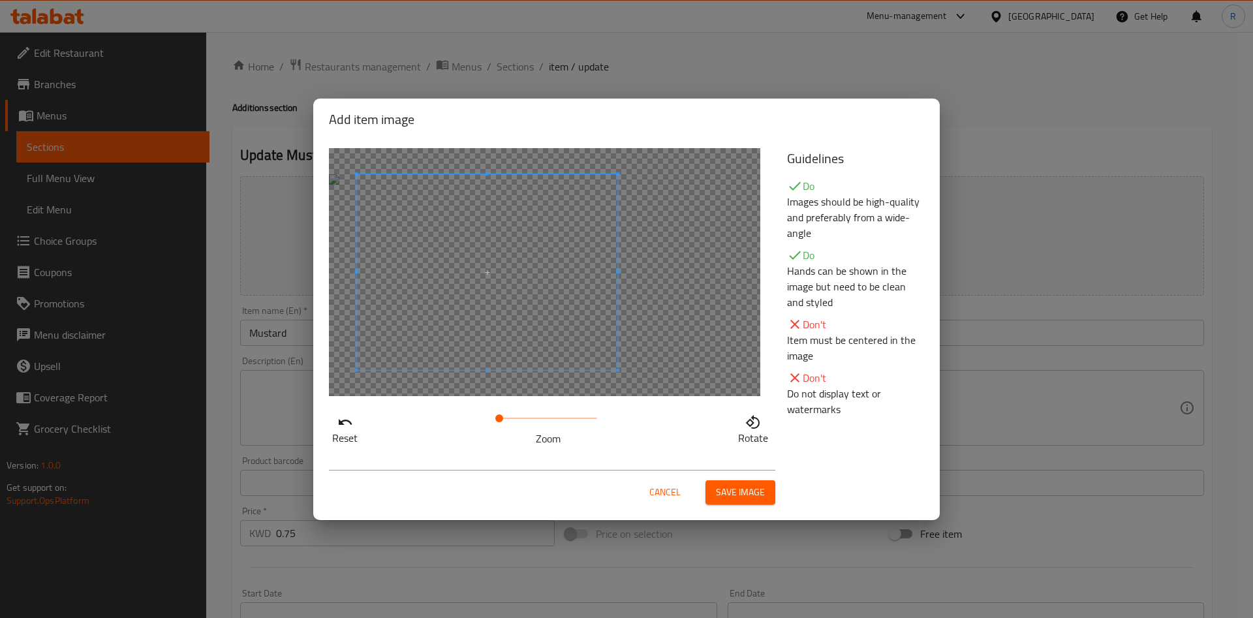
click at [540, 225] on span at bounding box center [486, 272] width 261 height 196
click at [742, 488] on span "Save image" at bounding box center [740, 492] width 49 height 16
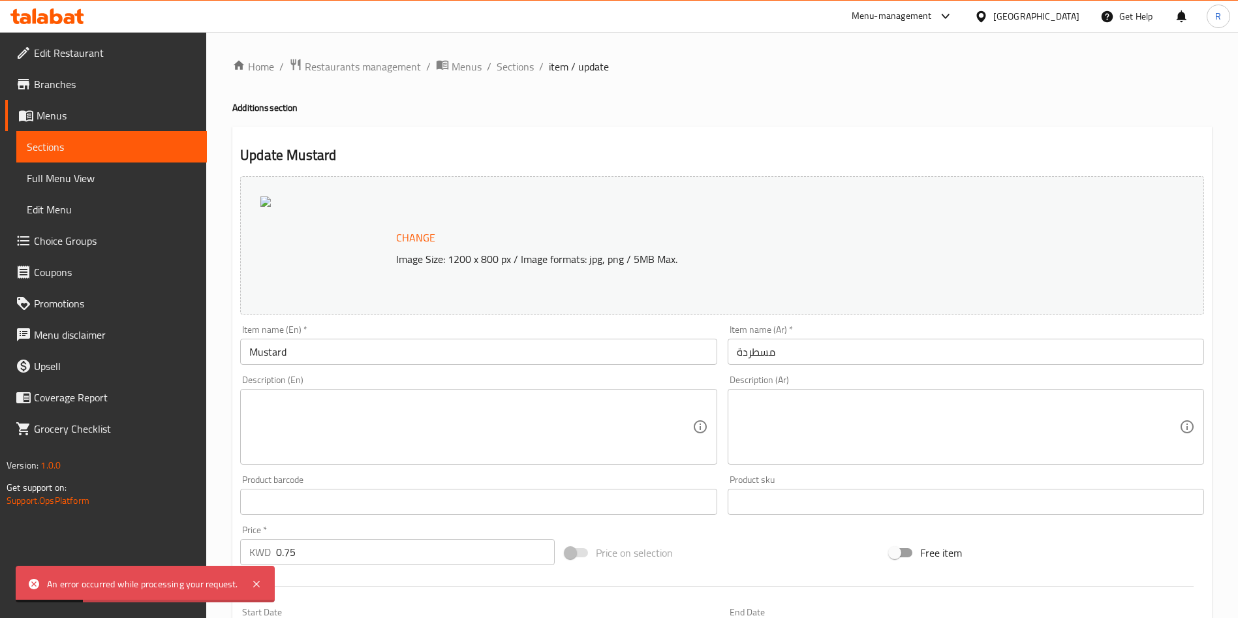
drag, startPoint x: 512, startPoint y: 61, endPoint x: 534, endPoint y: 126, distance: 68.1
click at [512, 62] on span "Sections" at bounding box center [515, 67] width 37 height 16
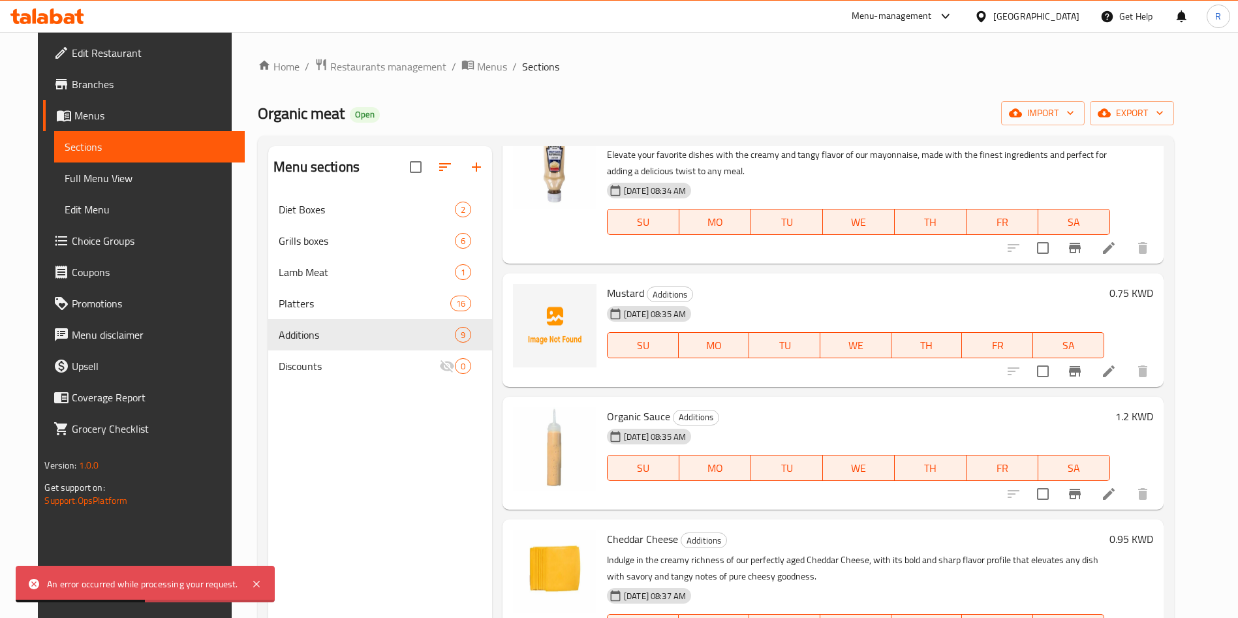
scroll to position [721, 0]
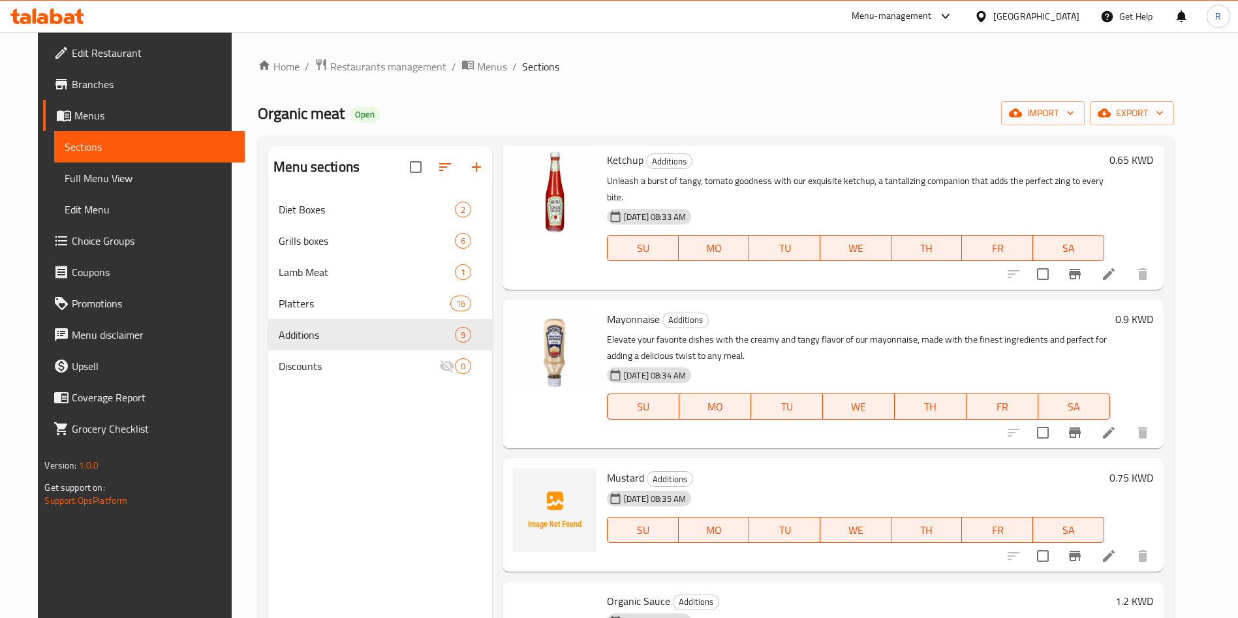
scroll to position [490, 0]
click at [1123, 544] on li at bounding box center [1109, 555] width 37 height 23
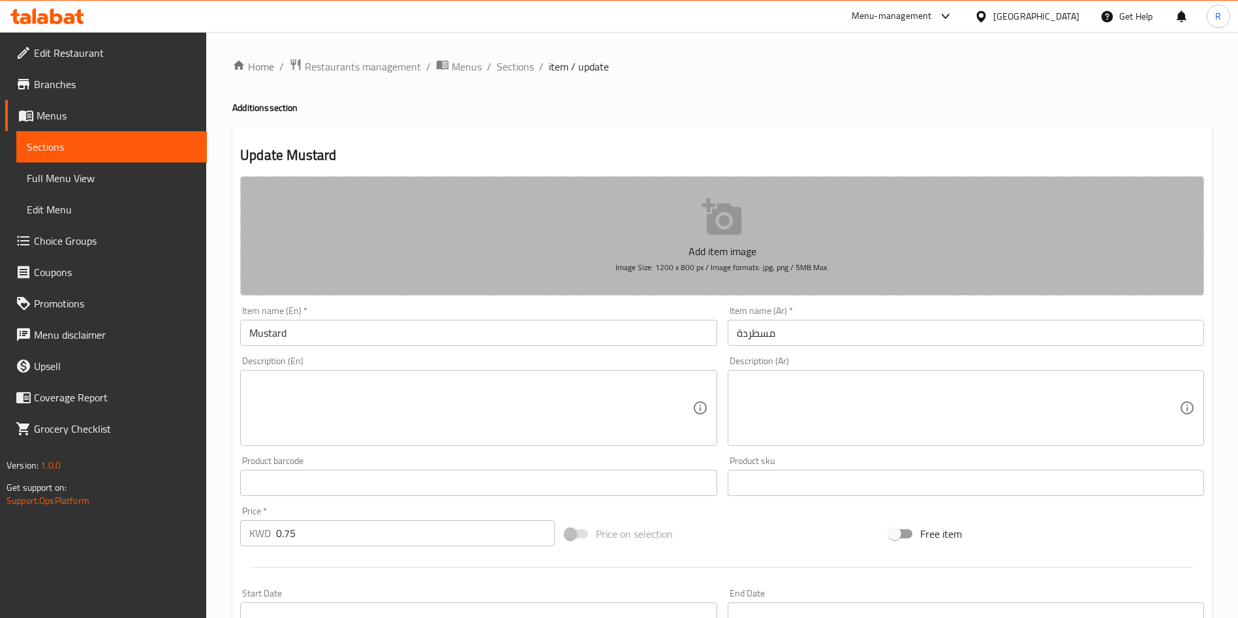
click at [797, 219] on button "Add item image Image Size: 1200 x 800 px / Image formats: jpg, png / 5MB Max." at bounding box center [722, 235] width 964 height 119
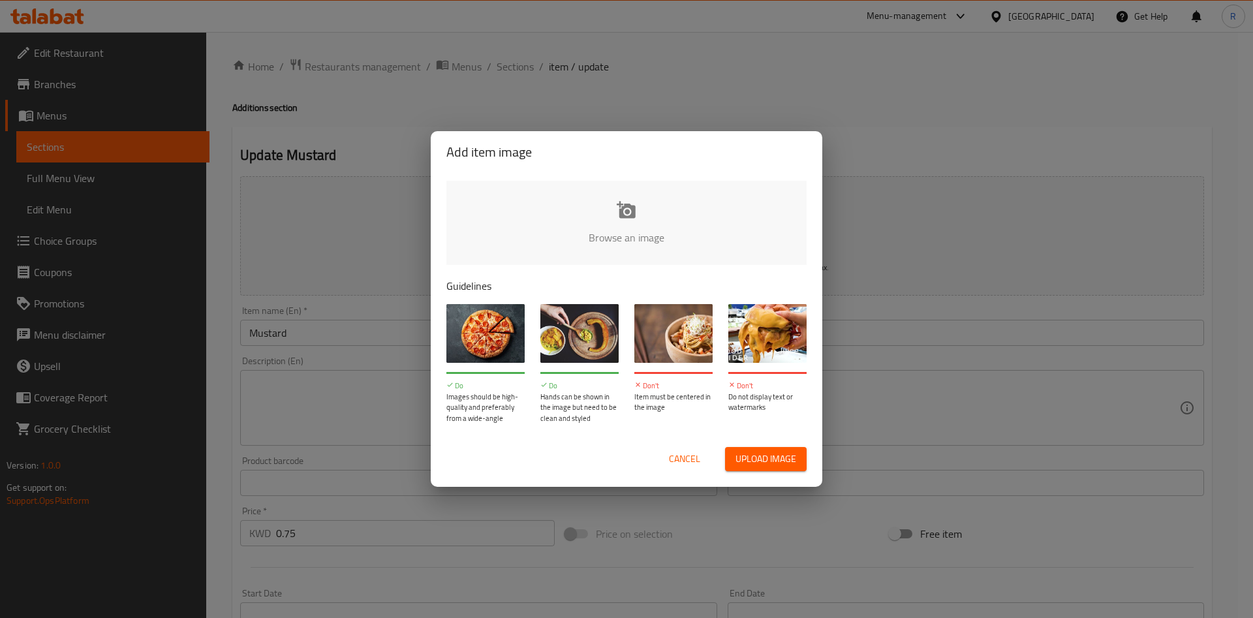
click at [591, 211] on input "file" at bounding box center [1067, 242] width 1243 height 122
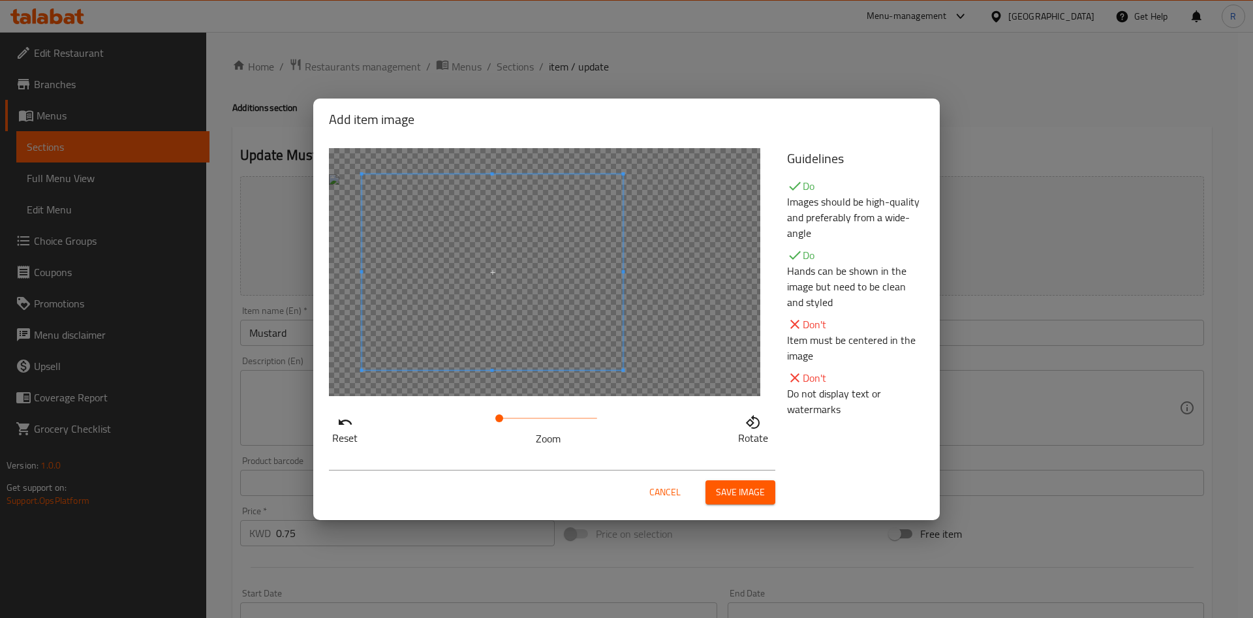
click at [557, 289] on span at bounding box center [492, 272] width 261 height 196
click at [742, 503] on button "Save image" at bounding box center [741, 492] width 70 height 24
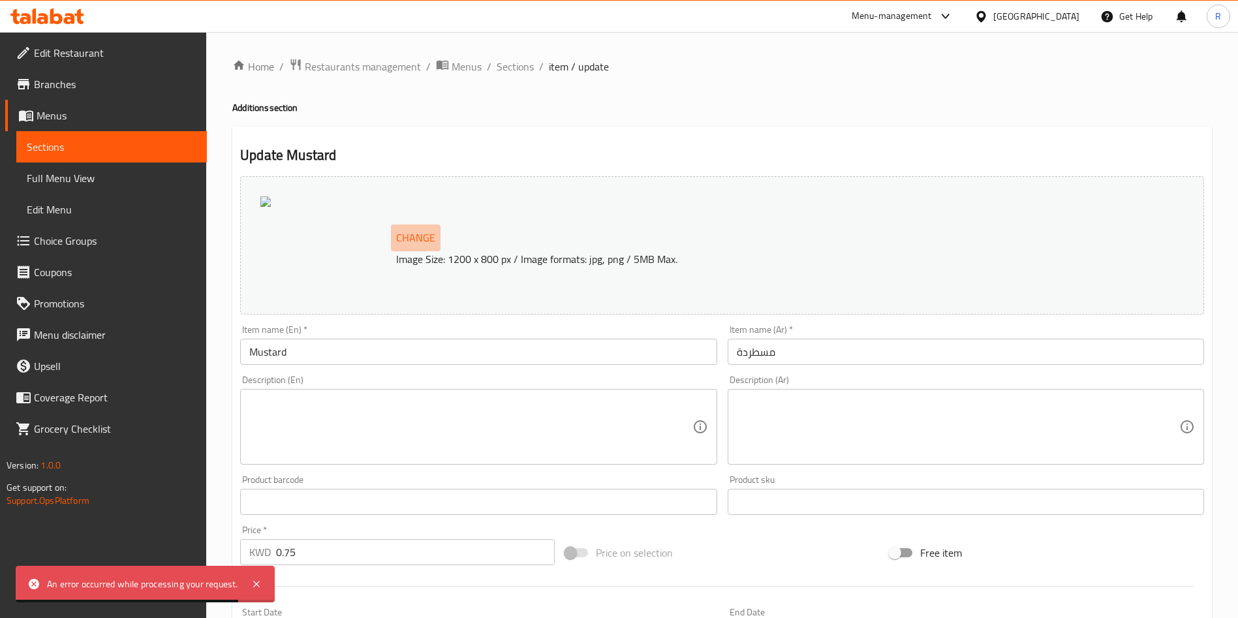
click at [398, 237] on span "Change" at bounding box center [415, 237] width 39 height 19
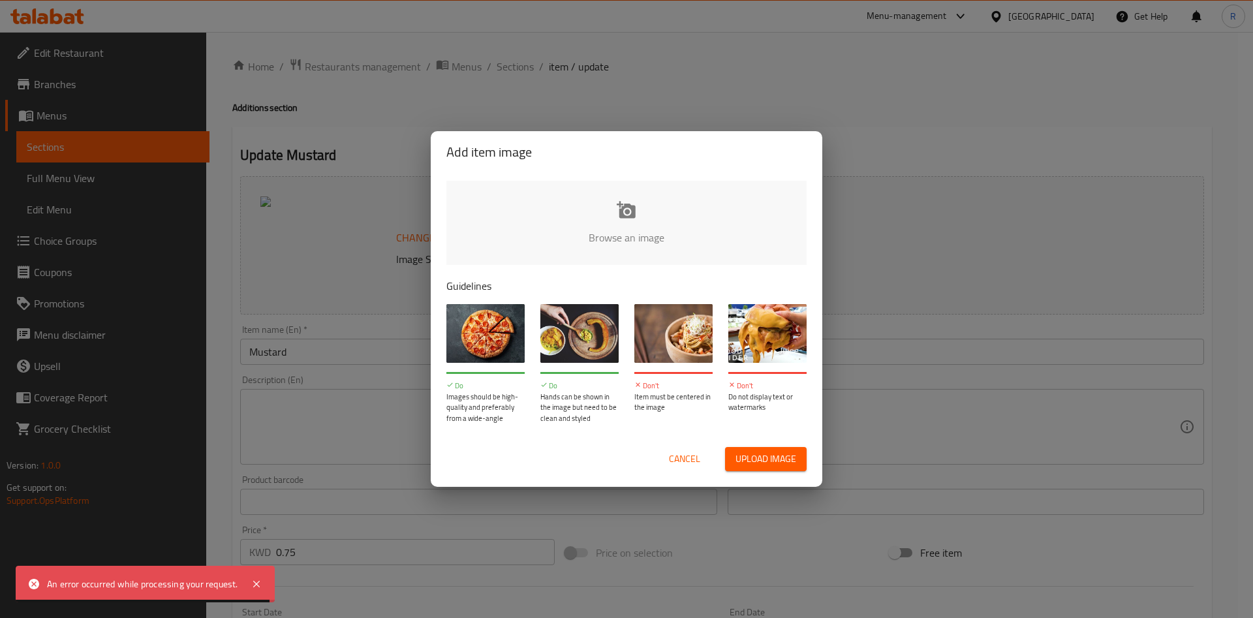
click at [628, 212] on input "file" at bounding box center [1067, 242] width 1243 height 122
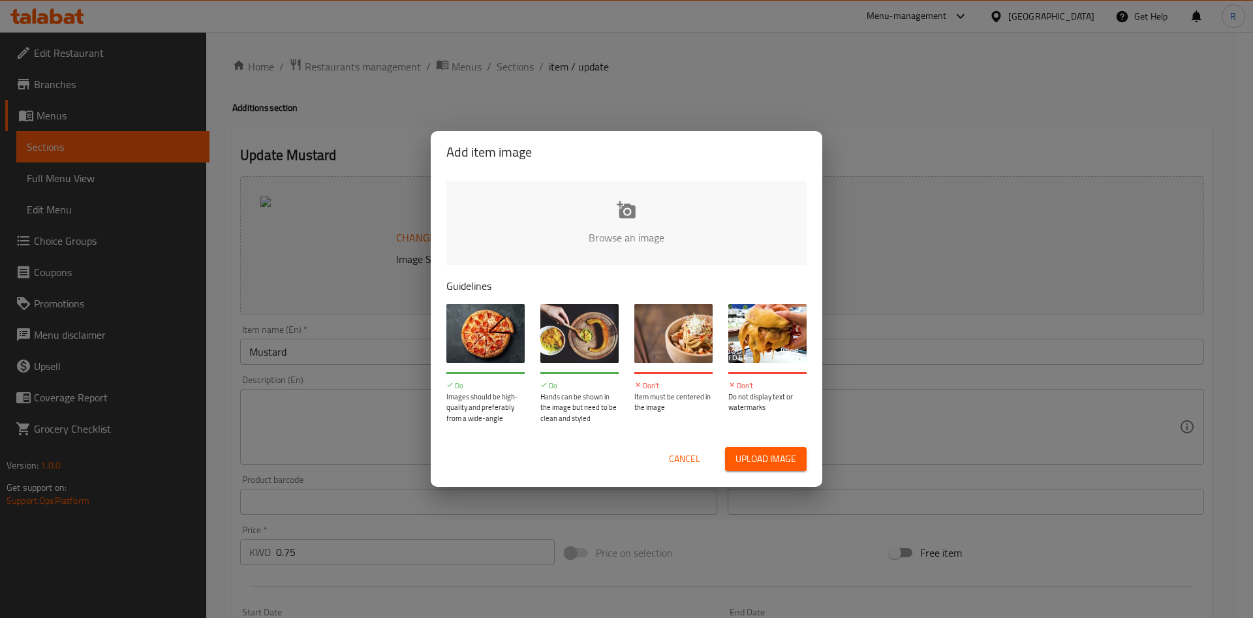
type input "C:\fakepath\heinz-yellow-mustard-245g-pinoyhyper (1).jpg"
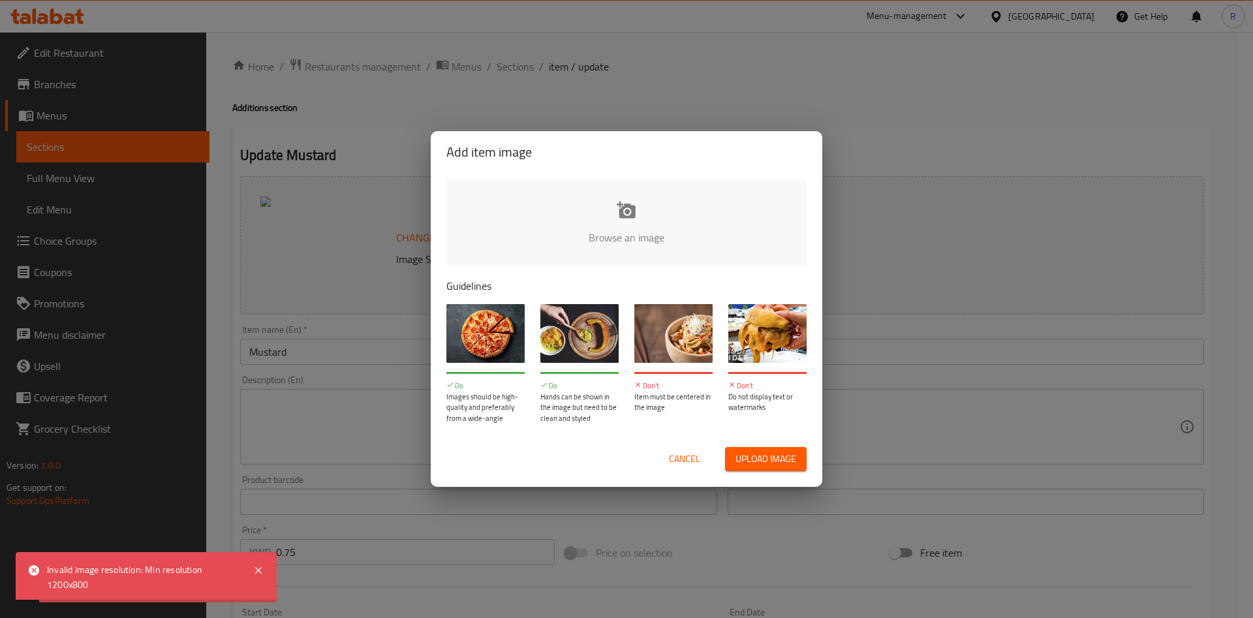
click at [698, 459] on span "Cancel" at bounding box center [684, 459] width 31 height 16
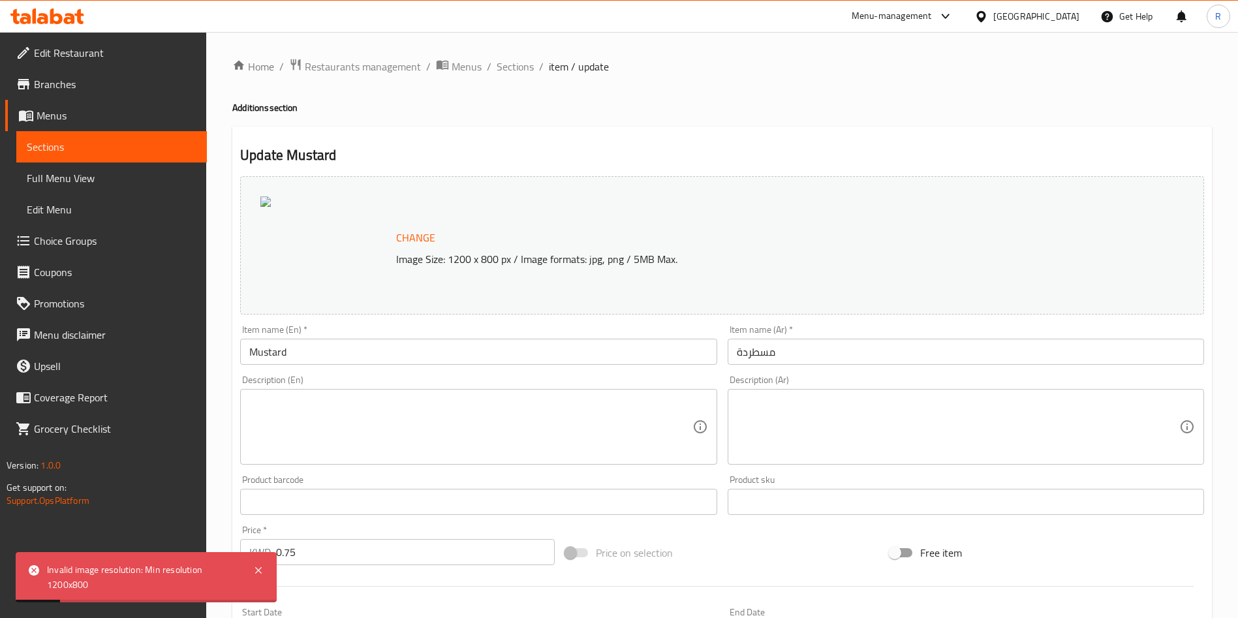
click at [670, 82] on div "Home / Restaurants management / Menus / Sections / item / update Additions sect…" at bounding box center [722, 486] width 980 height 857
click at [520, 66] on span "Sections" at bounding box center [515, 67] width 37 height 16
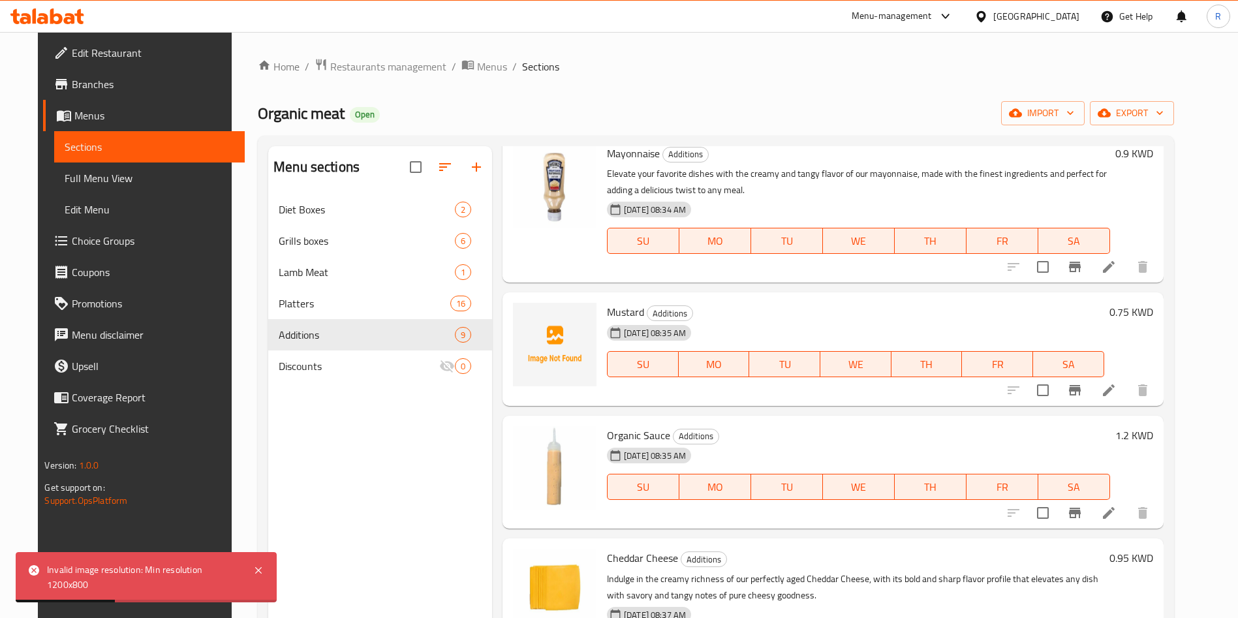
scroll to position [685, 0]
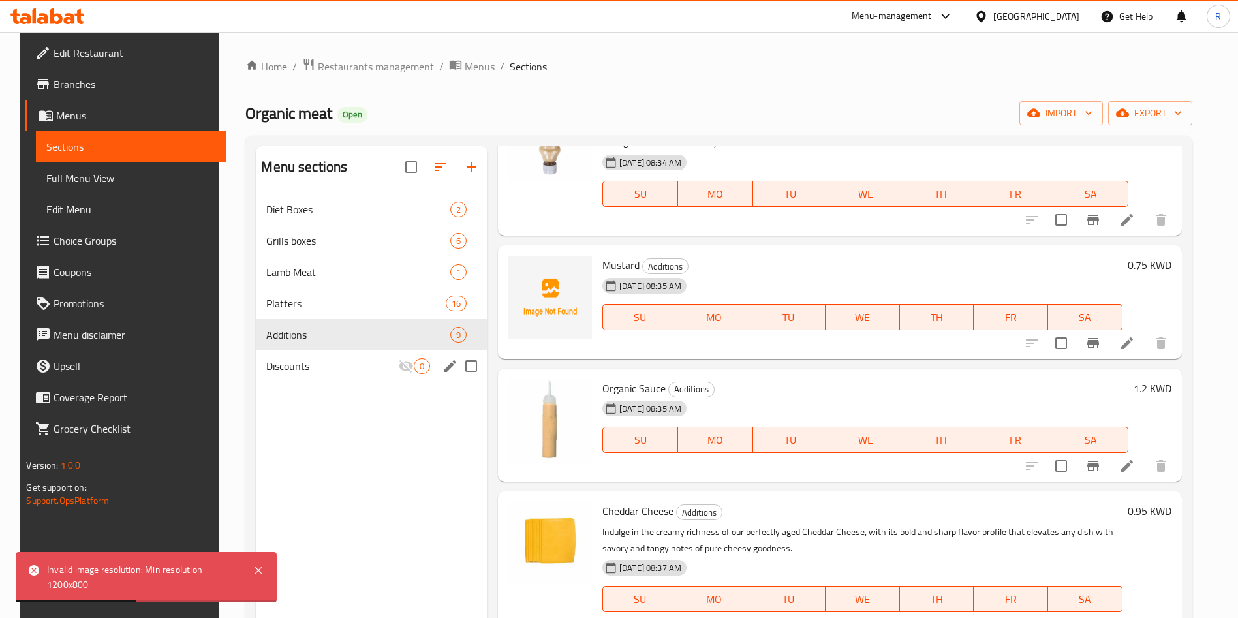
click at [384, 374] on div "Discounts 0" at bounding box center [372, 366] width 232 height 31
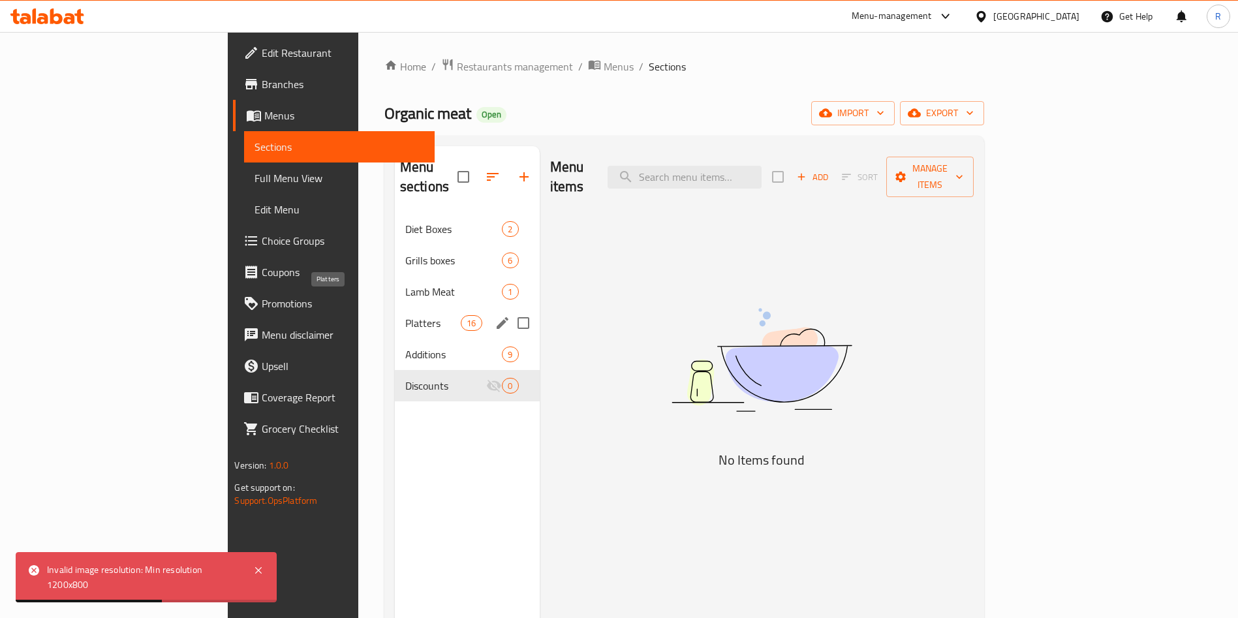
click at [405, 315] on span "Platters" at bounding box center [432, 323] width 55 height 16
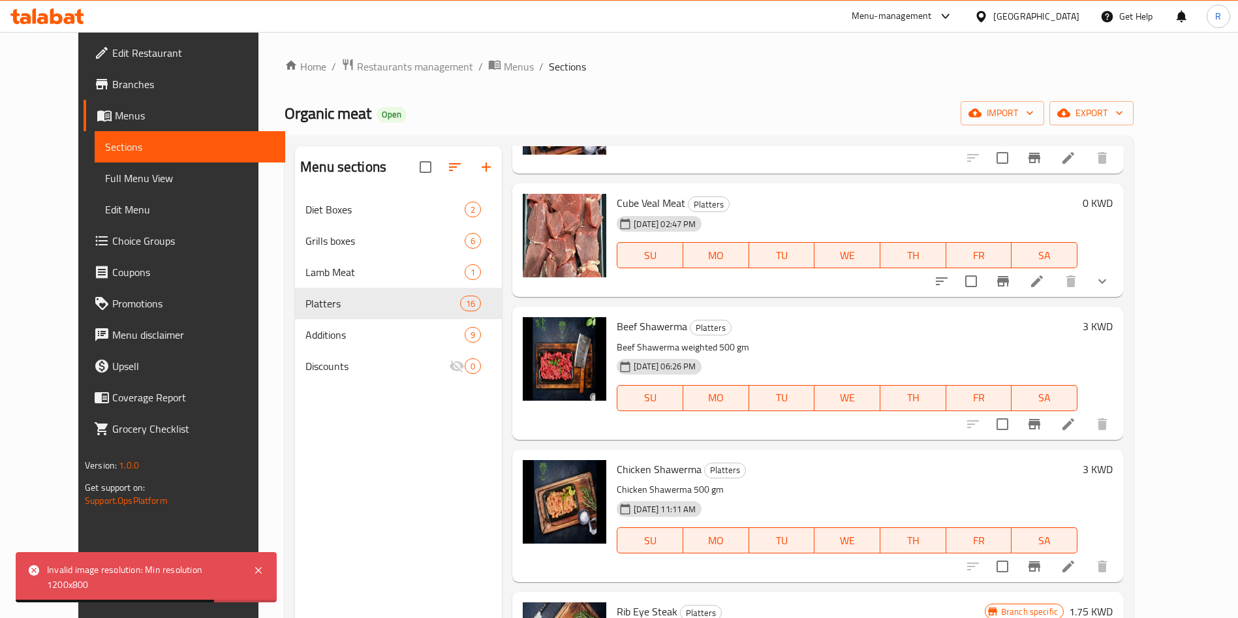
scroll to position [98, 0]
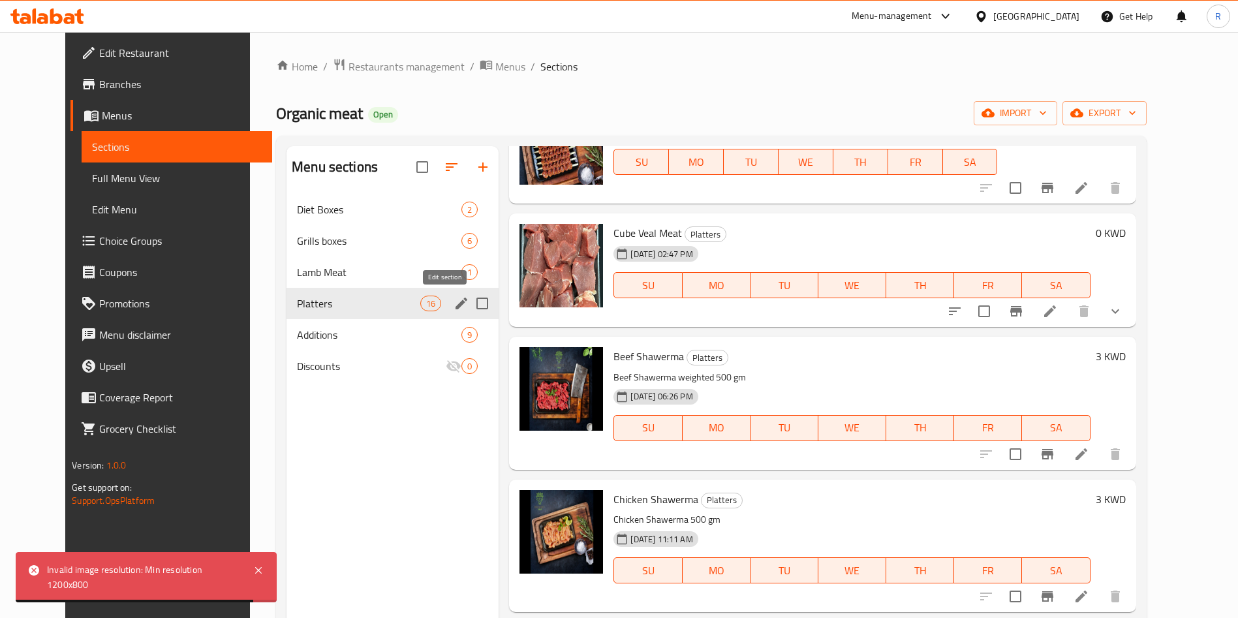
click at [456, 304] on icon "edit" at bounding box center [462, 304] width 12 height 12
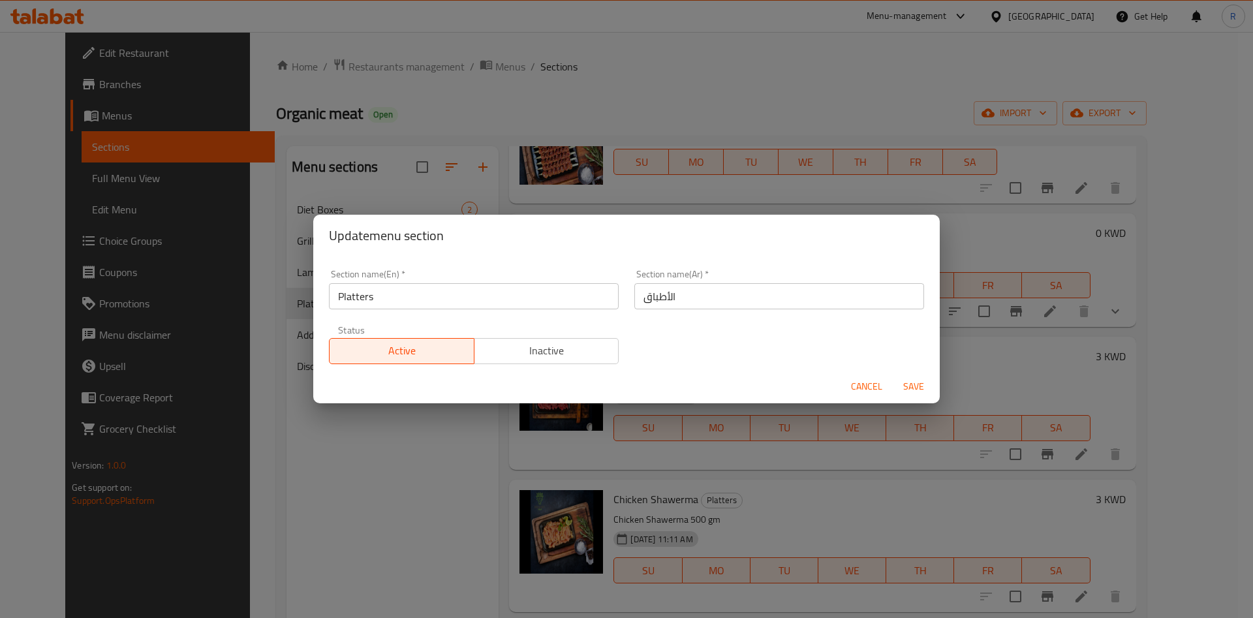
click at [864, 386] on span "Cancel" at bounding box center [866, 387] width 31 height 16
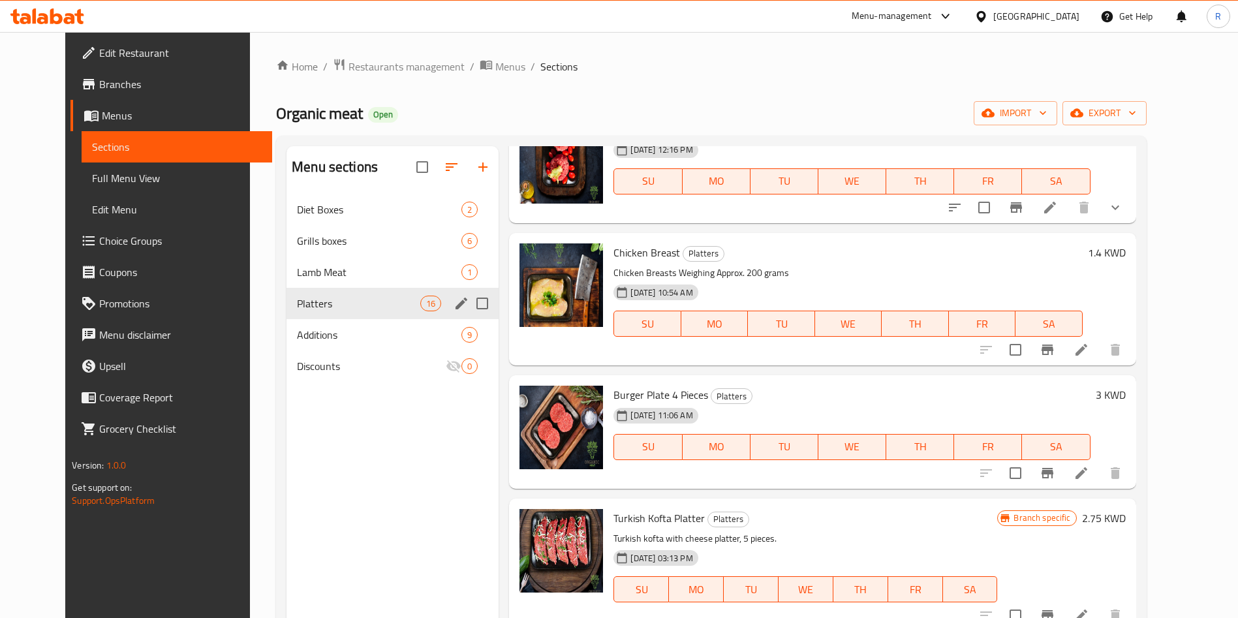
scroll to position [881, 0]
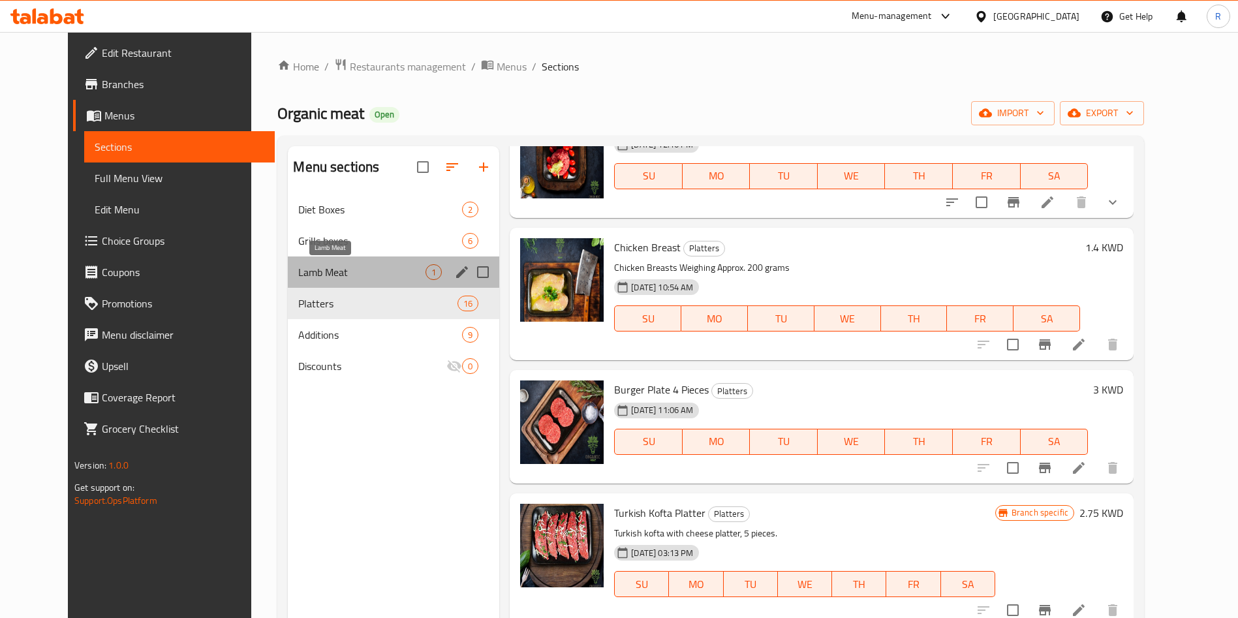
click at [333, 275] on span "Lamb Meat" at bounding box center [361, 272] width 127 height 16
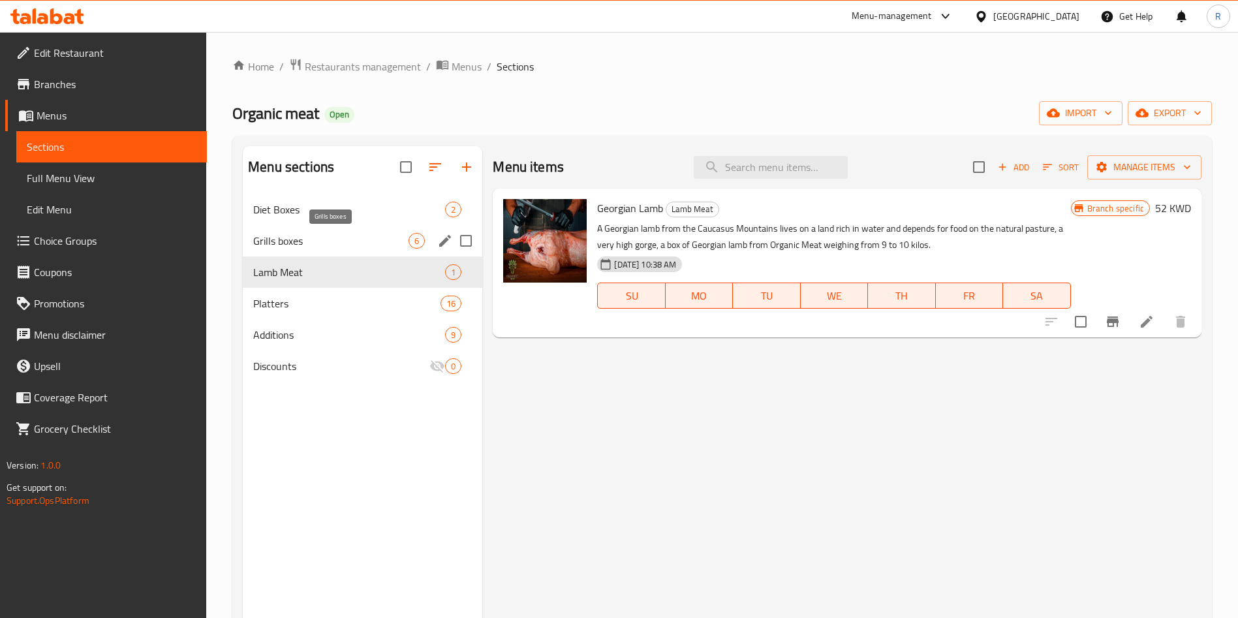
click at [326, 248] on span "Grills boxes" at bounding box center [330, 241] width 155 height 16
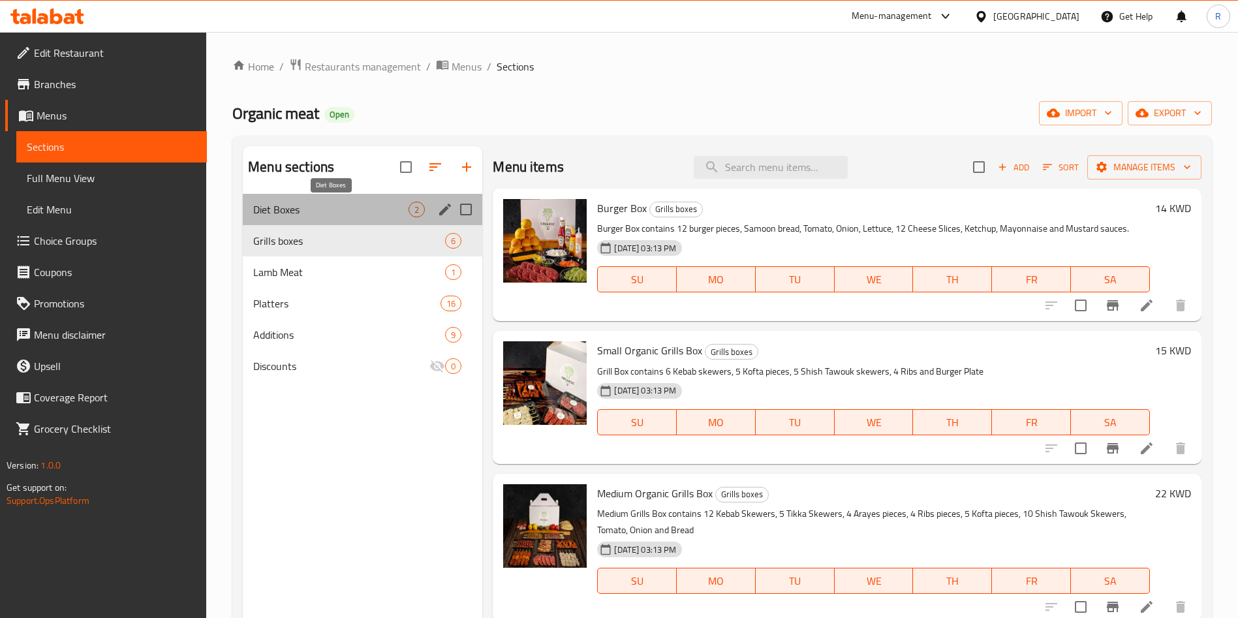
click at [312, 205] on span "Diet Boxes" at bounding box center [330, 210] width 155 height 16
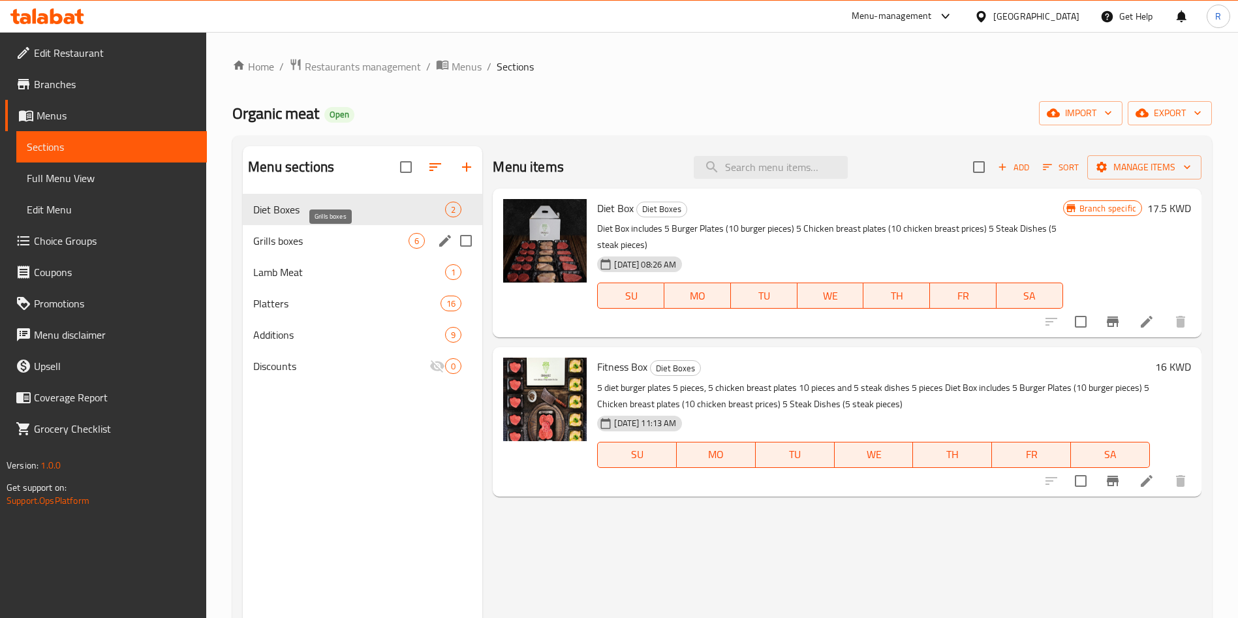
click at [324, 243] on span "Grills boxes" at bounding box center [330, 241] width 155 height 16
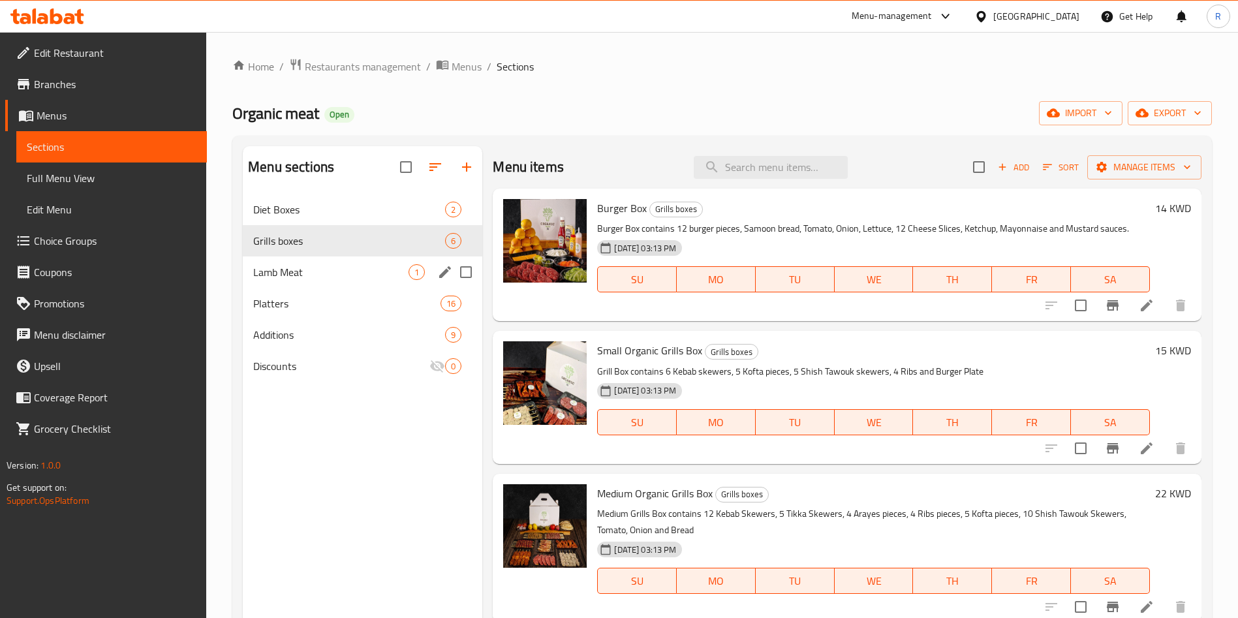
click at [319, 286] on div "Lamb Meat 1" at bounding box center [363, 272] width 240 height 31
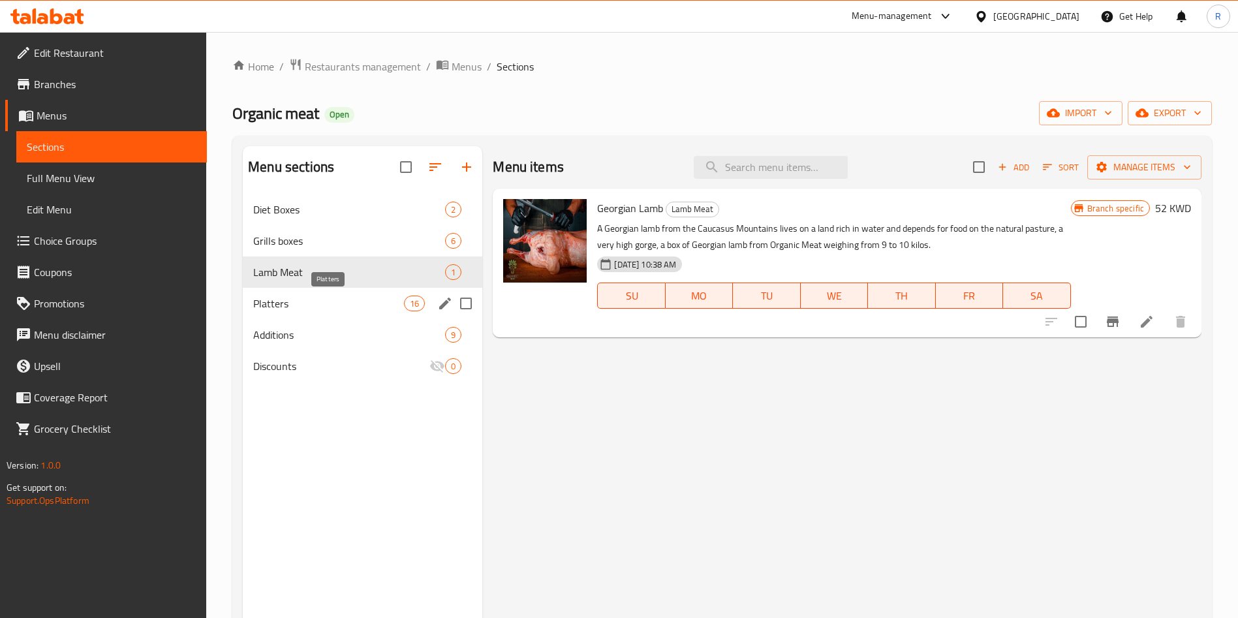
click at [319, 301] on span "Platters" at bounding box center [328, 304] width 151 height 16
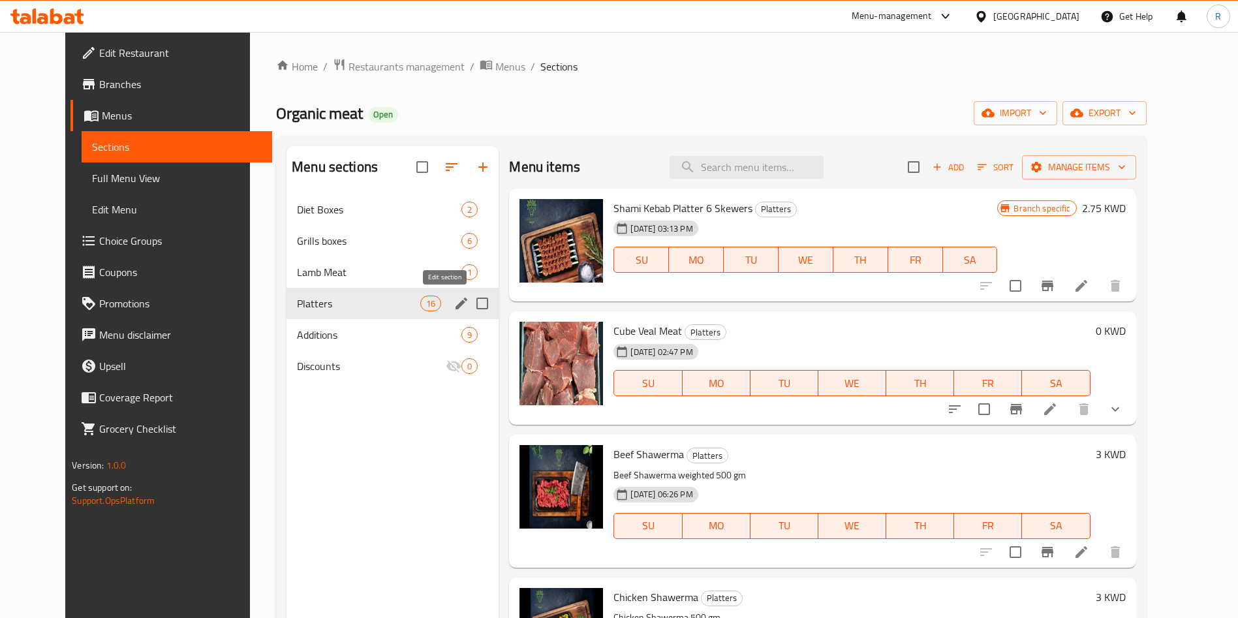
click at [456, 307] on icon "edit" at bounding box center [462, 304] width 12 height 12
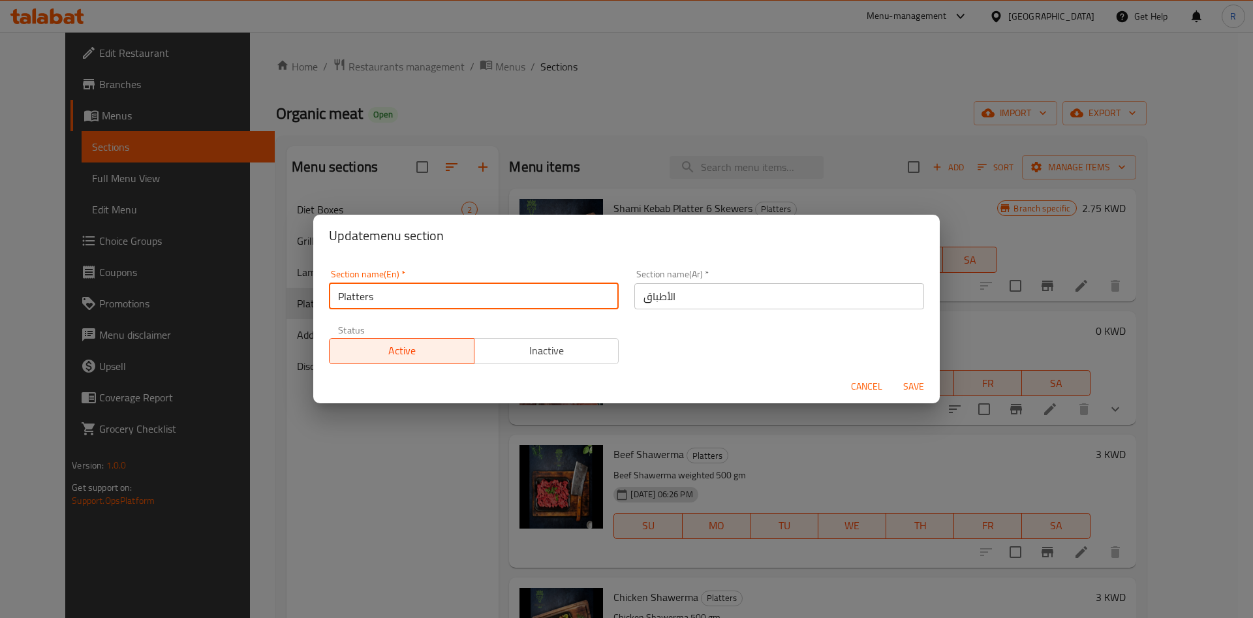
drag, startPoint x: 398, startPoint y: 298, endPoint x: 292, endPoint y: 297, distance: 105.1
click at [292, 297] on div "Update menu section Section name(En)   * Platters Section name(En) * Section na…" at bounding box center [626, 309] width 1253 height 618
type input "Meat & Chicken Platters"
click at [673, 294] on input "الأطباق" at bounding box center [779, 296] width 290 height 26
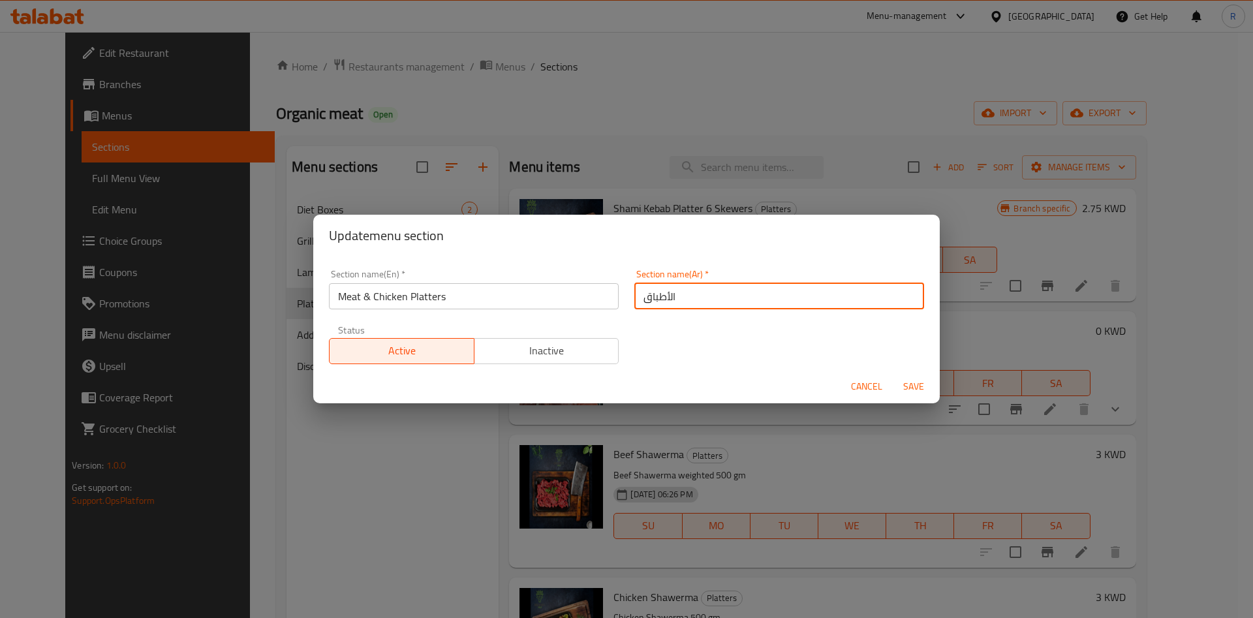
click at [673, 294] on input "الأطباق" at bounding box center [779, 296] width 290 height 26
type input "أطباق لحوم و الدجاج"
click at [918, 383] on span "Save" at bounding box center [913, 387] width 31 height 16
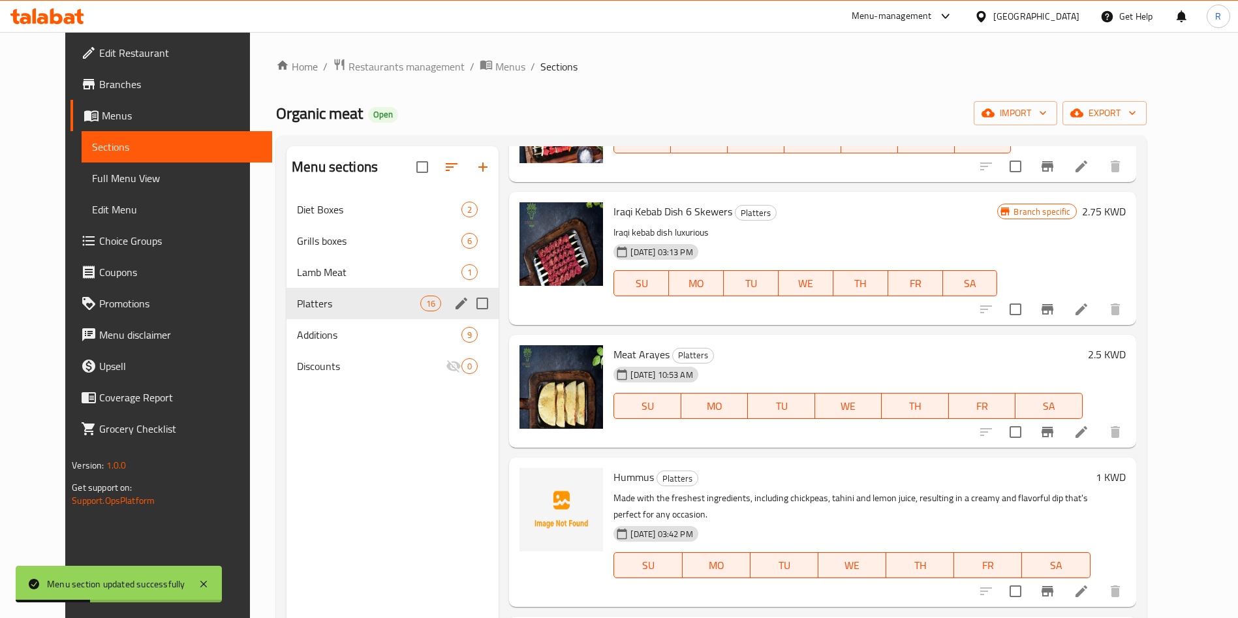
scroll to position [1572, 0]
click at [1087, 587] on icon at bounding box center [1082, 590] width 12 height 12
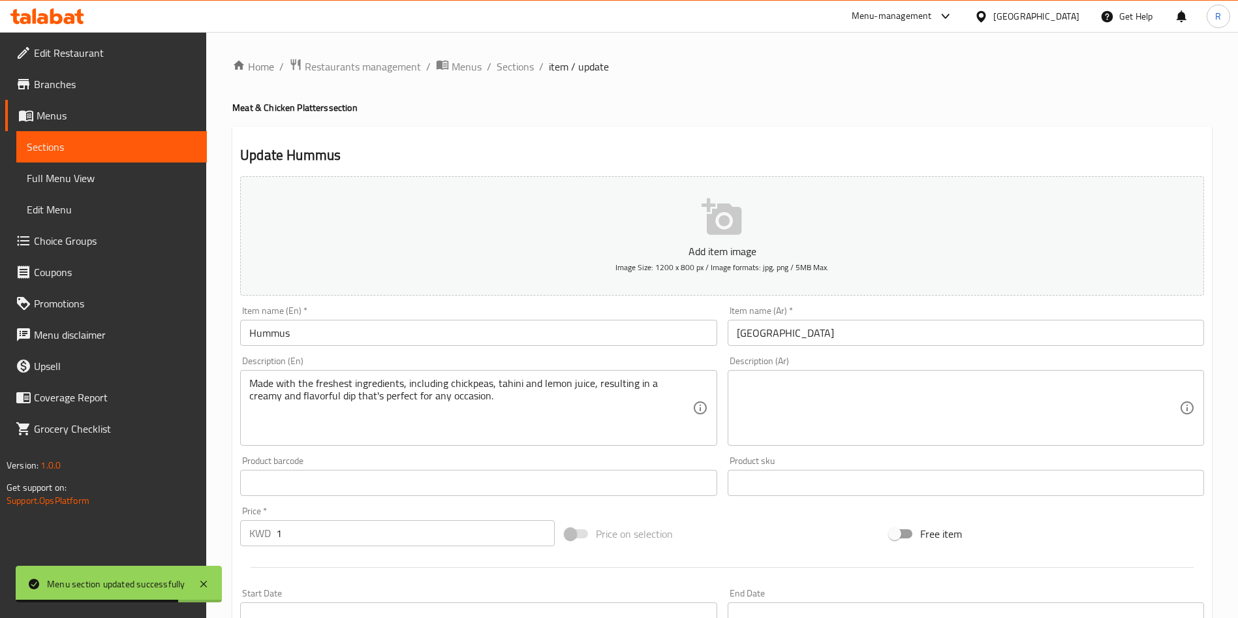
click at [764, 231] on button "Add item image Image Size: 1200 x 800 px / Image formats: jpg, png / 5MB Max." at bounding box center [722, 235] width 964 height 119
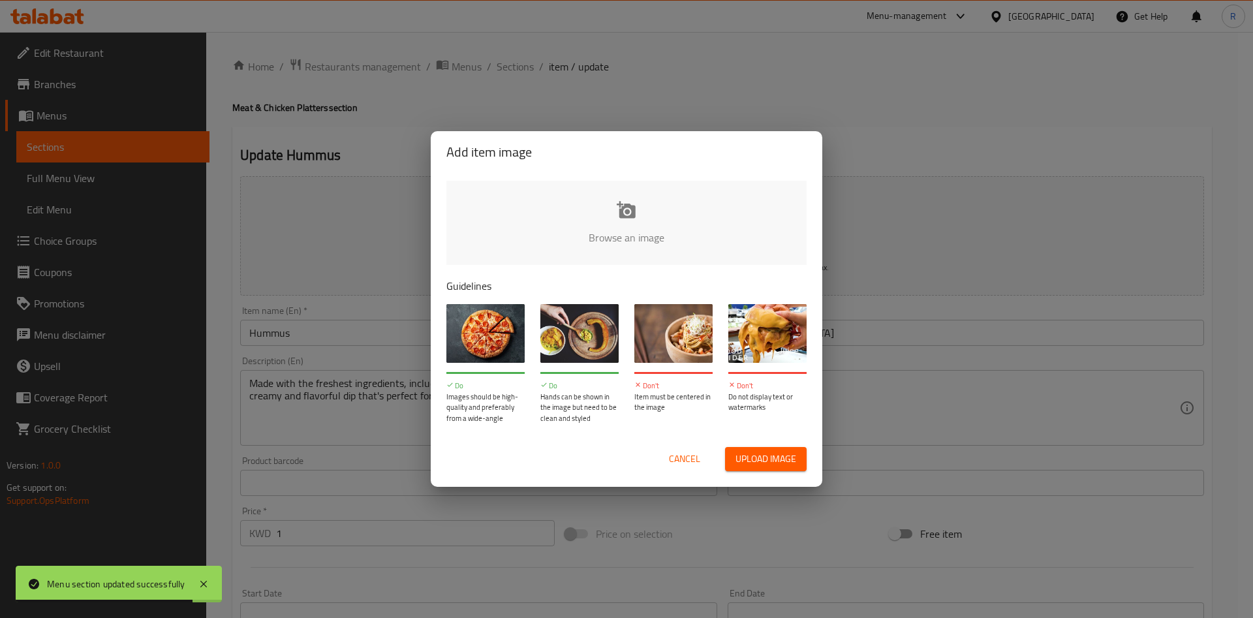
click at [642, 198] on input "file" at bounding box center [1067, 242] width 1243 height 122
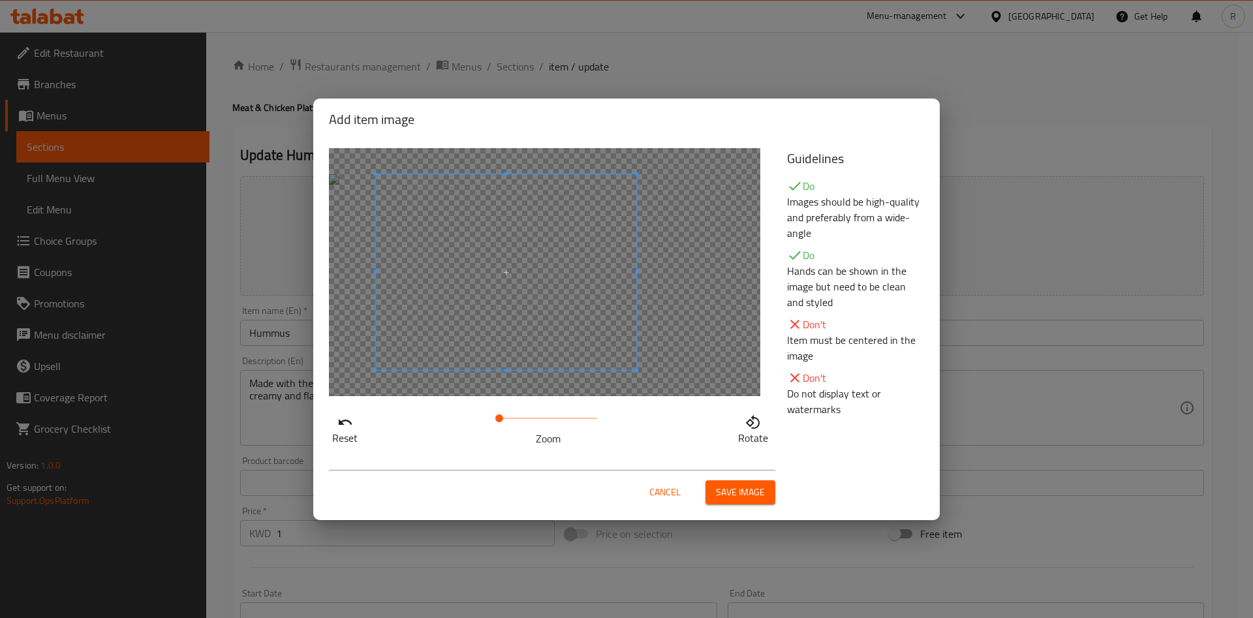
click at [555, 275] on span at bounding box center [506, 272] width 261 height 196
click at [738, 499] on span "Save image" at bounding box center [740, 492] width 49 height 16
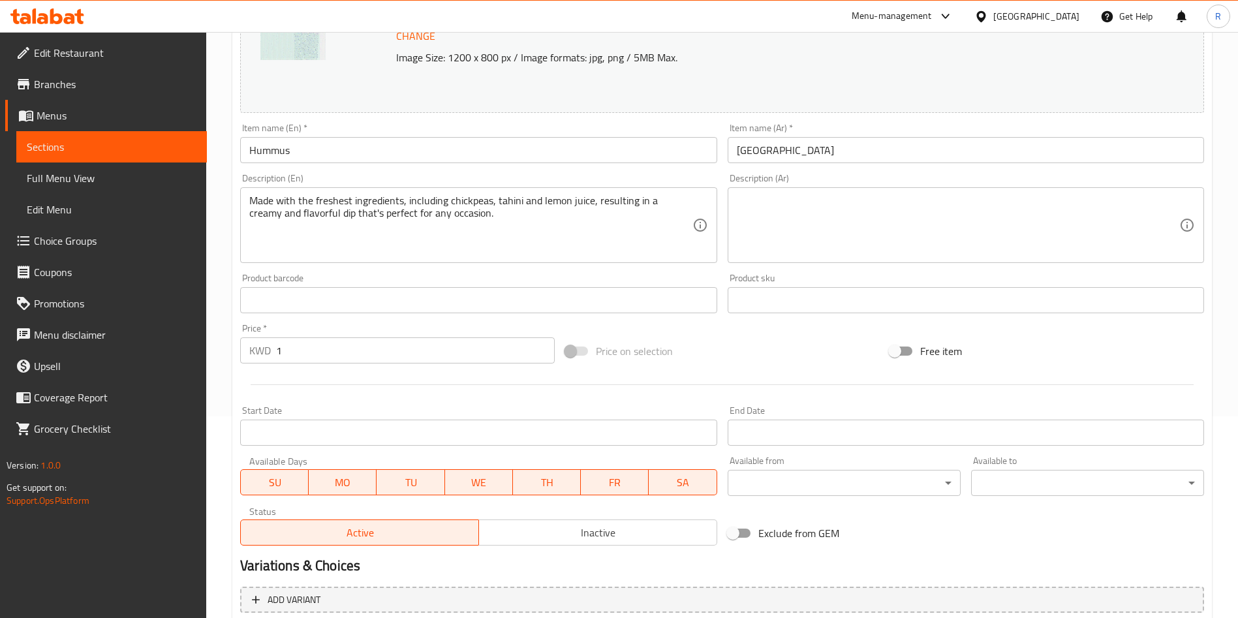
scroll to position [323, 0]
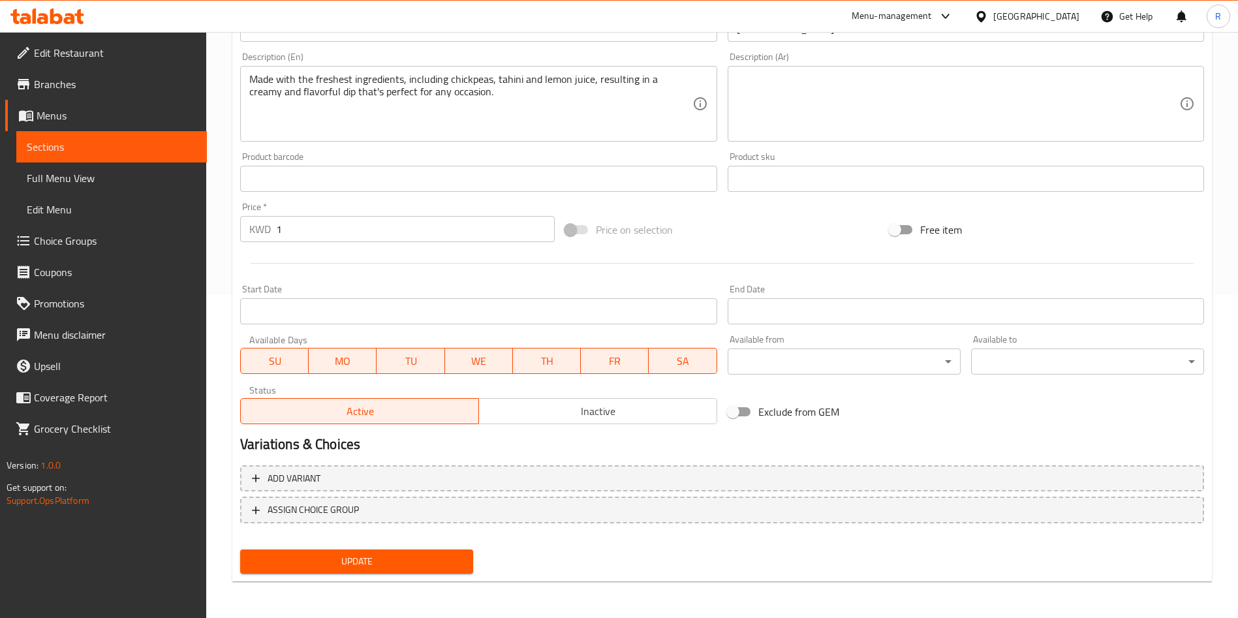
click at [403, 554] on span "Update" at bounding box center [357, 562] width 212 height 16
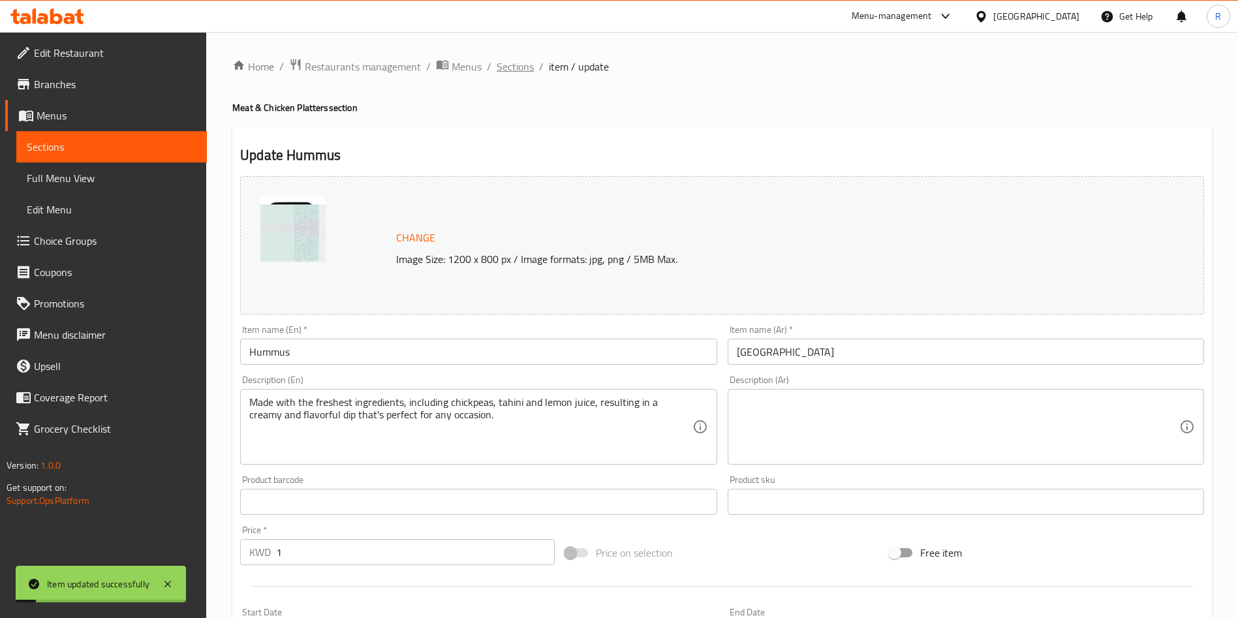
click at [523, 64] on span "Sections" at bounding box center [515, 67] width 37 height 16
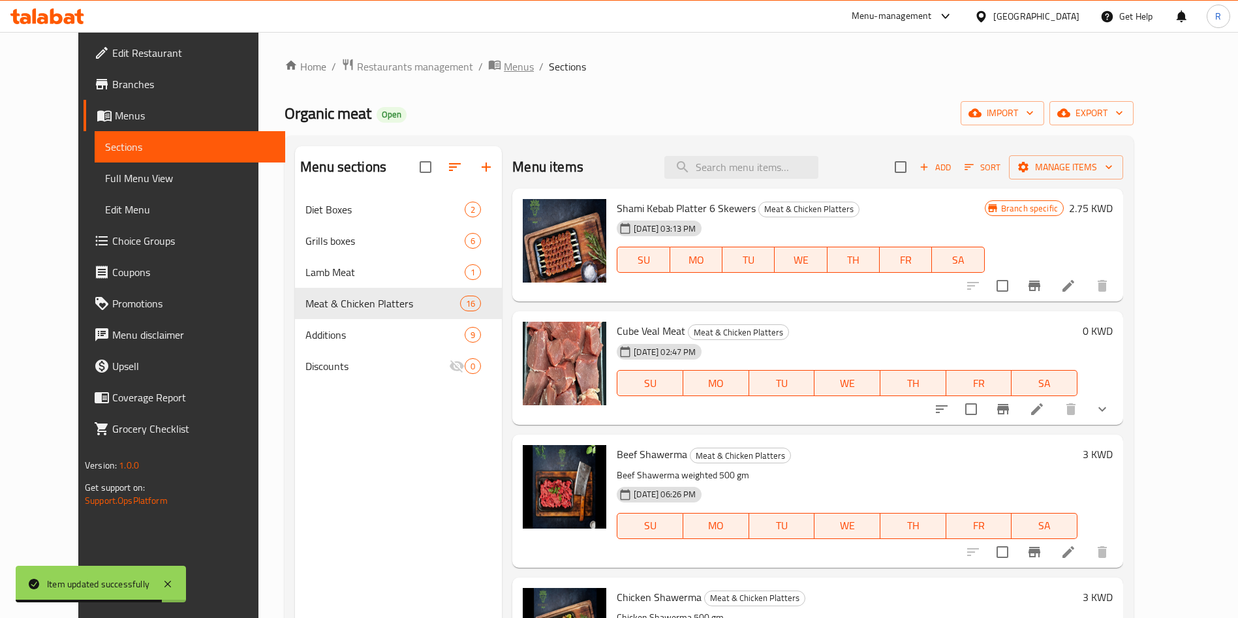
click at [504, 65] on span "Menus" at bounding box center [519, 67] width 30 height 16
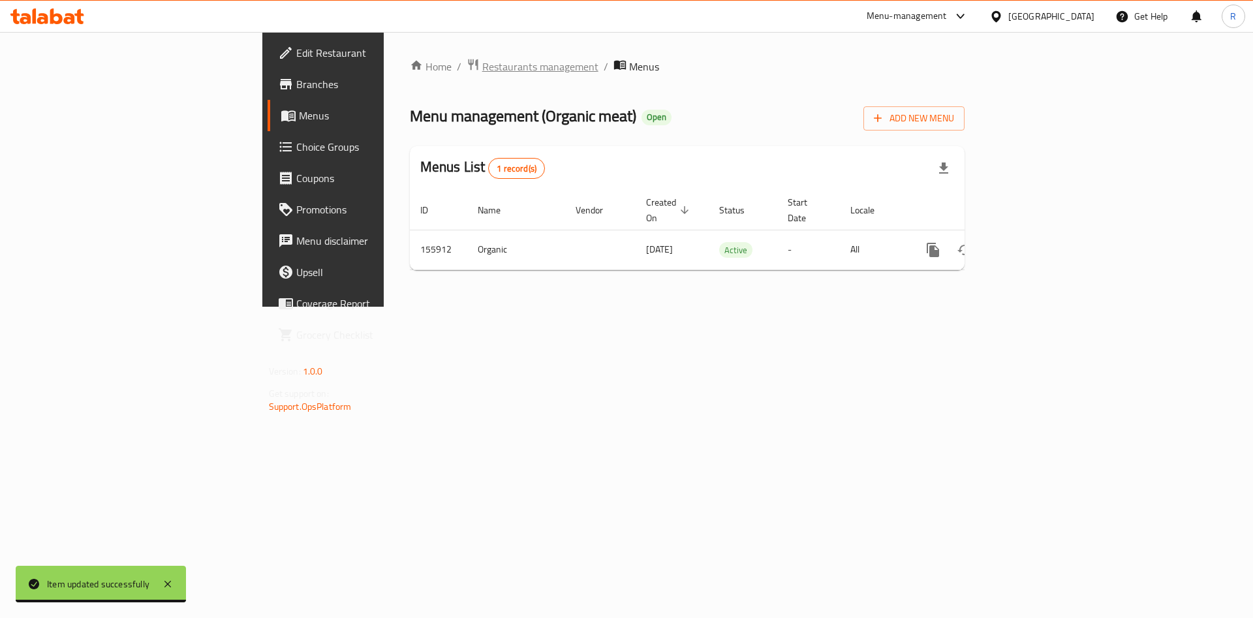
click at [482, 69] on span "Restaurants management" at bounding box center [540, 67] width 116 height 16
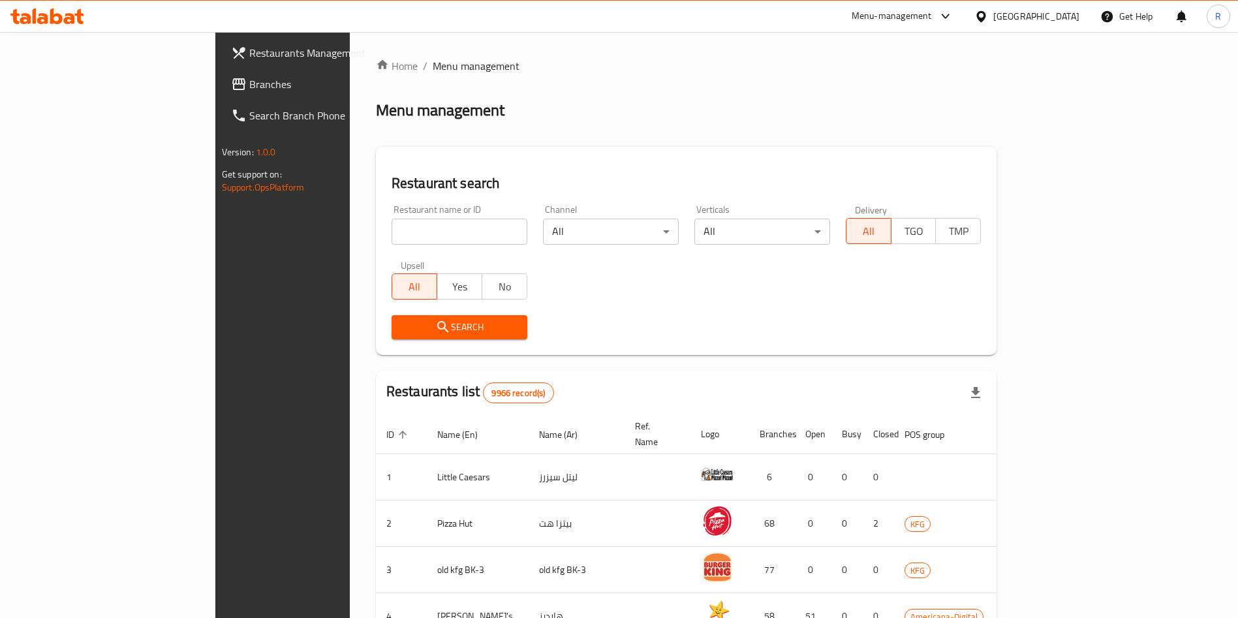
click at [427, 228] on input "search" at bounding box center [460, 232] width 136 height 26
type input "the butcher sh"
click button "Search" at bounding box center [460, 327] width 136 height 24
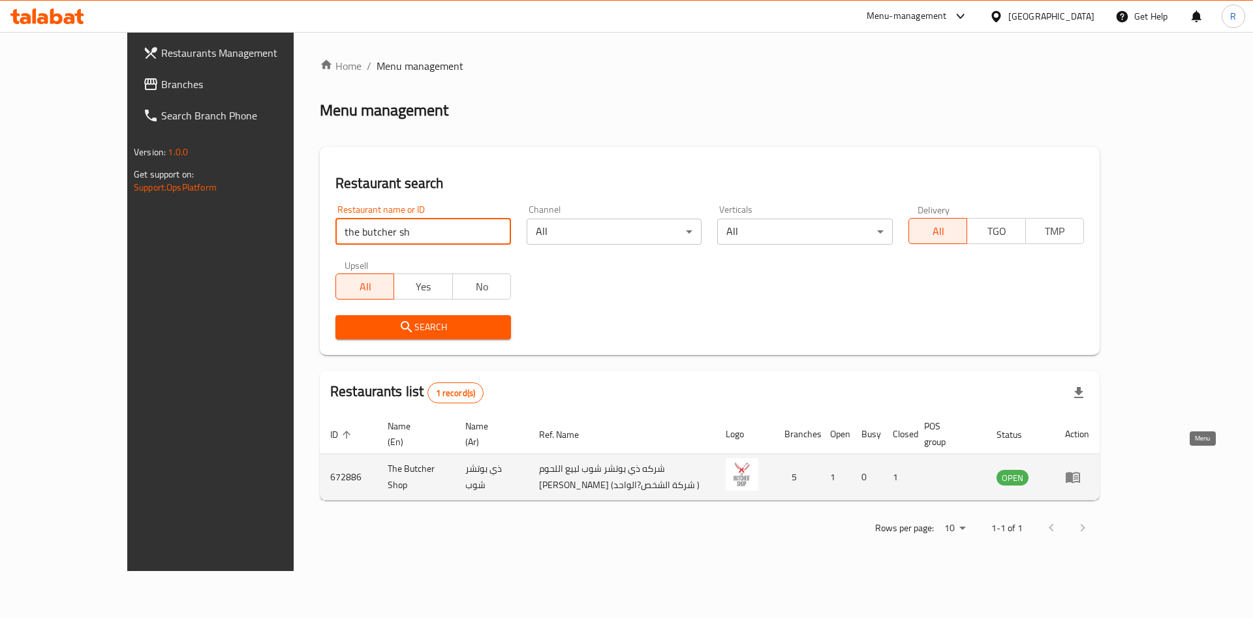
click at [1081, 469] on icon "enhanced table" at bounding box center [1073, 477] width 16 height 16
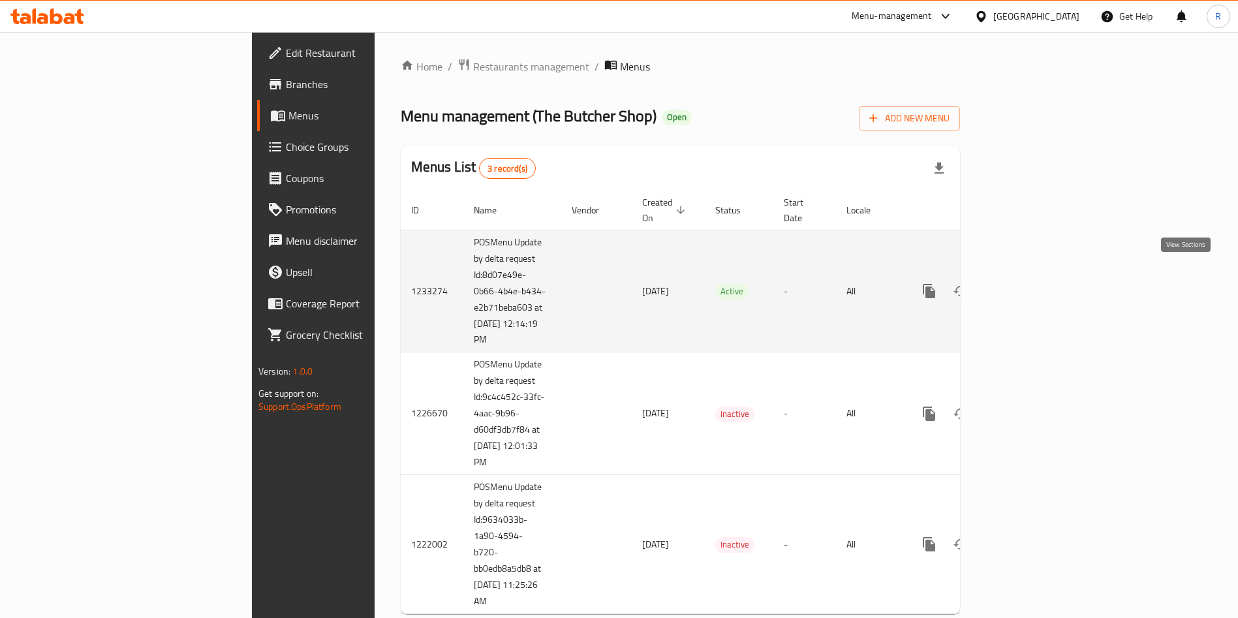
click at [1029, 285] on icon "enhanced table" at bounding box center [1024, 291] width 12 height 12
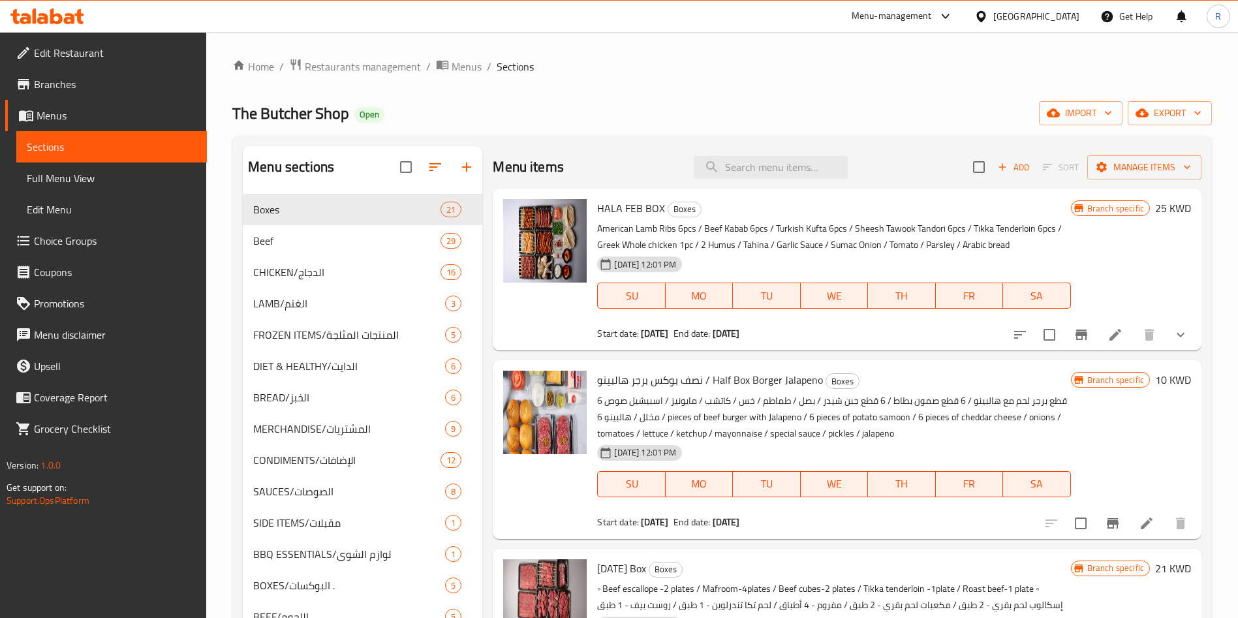
click at [790, 117] on div "The Butcher Shop Open import export" at bounding box center [722, 113] width 980 height 24
click at [345, 252] on div "Beef 29" at bounding box center [363, 240] width 240 height 31
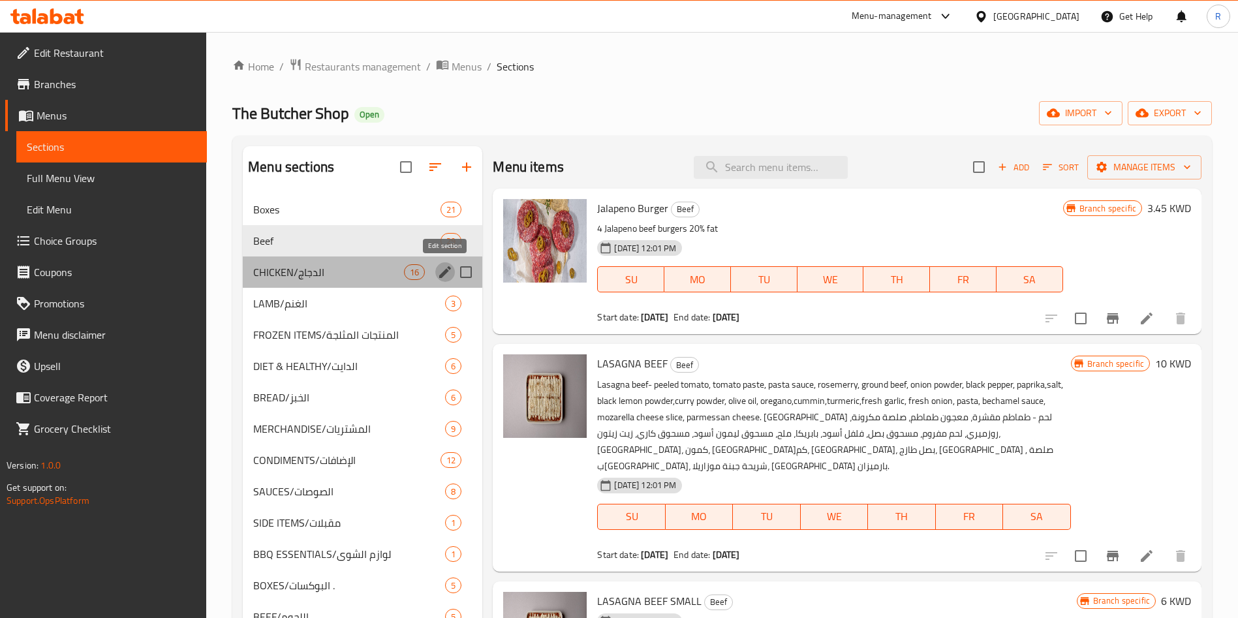
click at [442, 275] on icon "edit" at bounding box center [445, 272] width 12 height 12
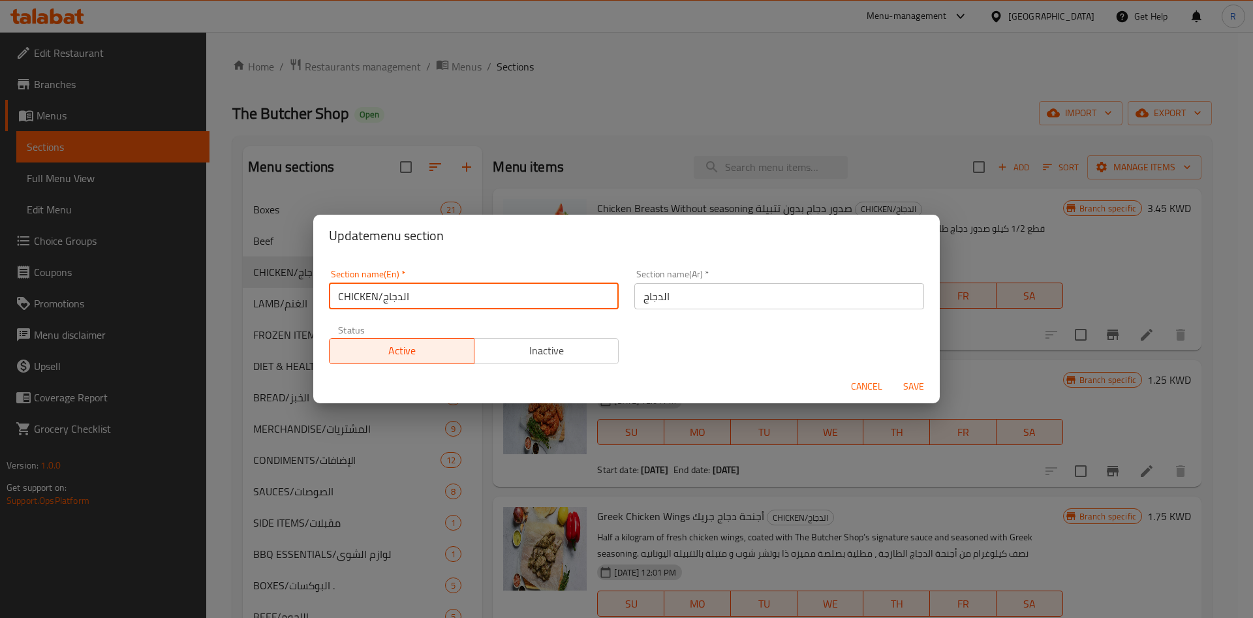
click at [428, 295] on input "CHICKEN/الدجاج" at bounding box center [474, 296] width 290 height 26
type input "Chicken"
click at [789, 356] on div "Section name(En)   * Chicken Section name(En) * Section name(Ar)   * الدجاج Sec…" at bounding box center [626, 317] width 611 height 110
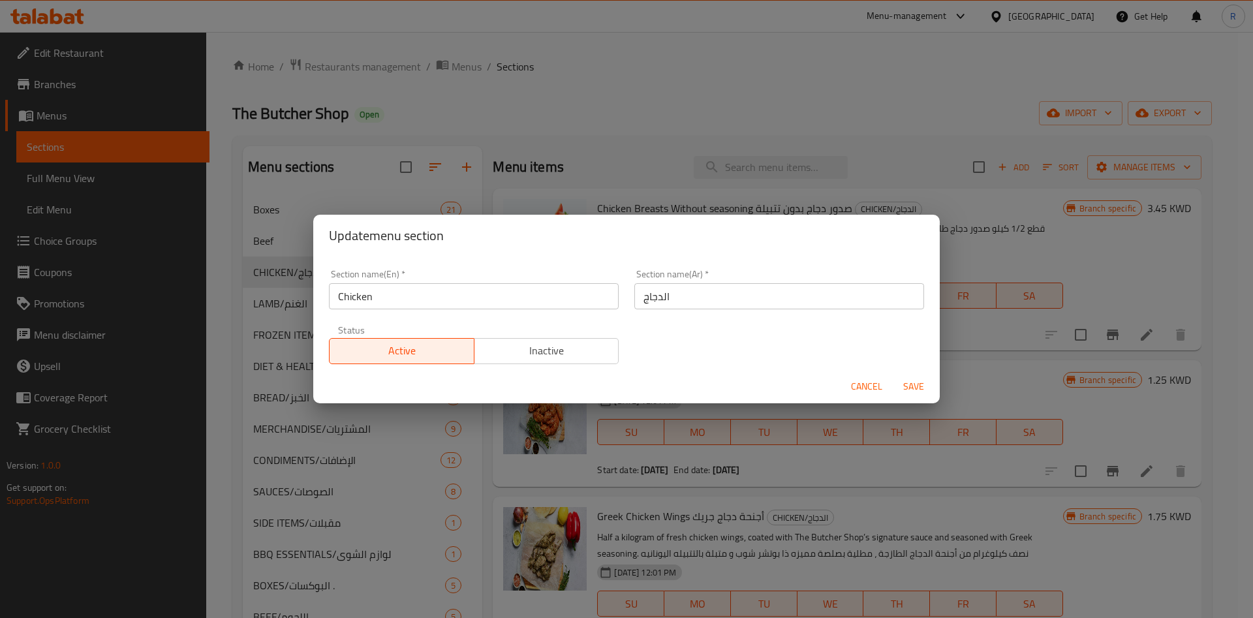
click at [910, 384] on span "Save" at bounding box center [913, 387] width 31 height 16
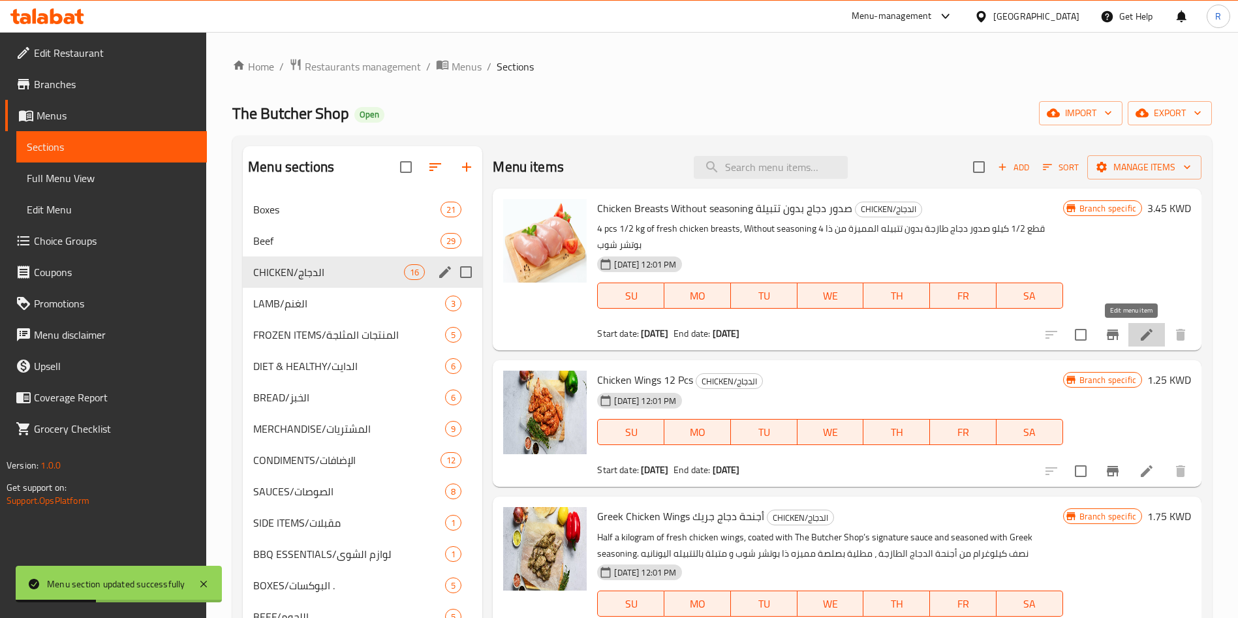
click at [1141, 334] on icon at bounding box center [1147, 335] width 12 height 12
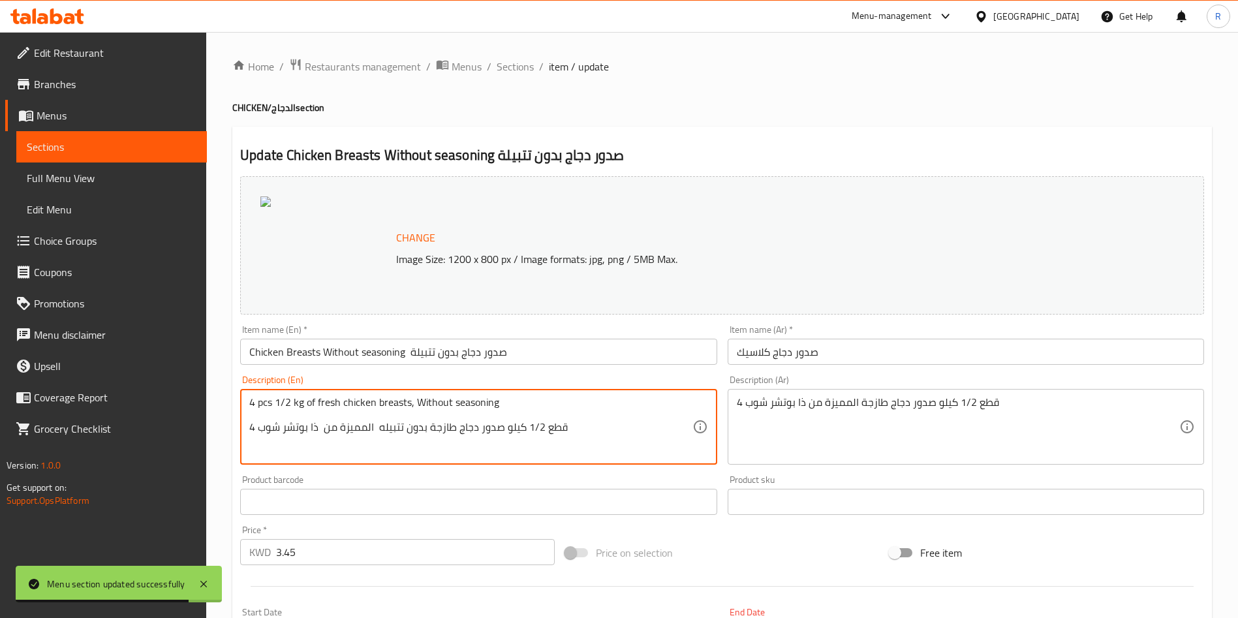
click at [514, 428] on textarea "4 pcs 1/2 kg of fresh chicken breasts, Without seasoning 4 قطع 1/2 كيلو صدور دج…" at bounding box center [470, 427] width 443 height 62
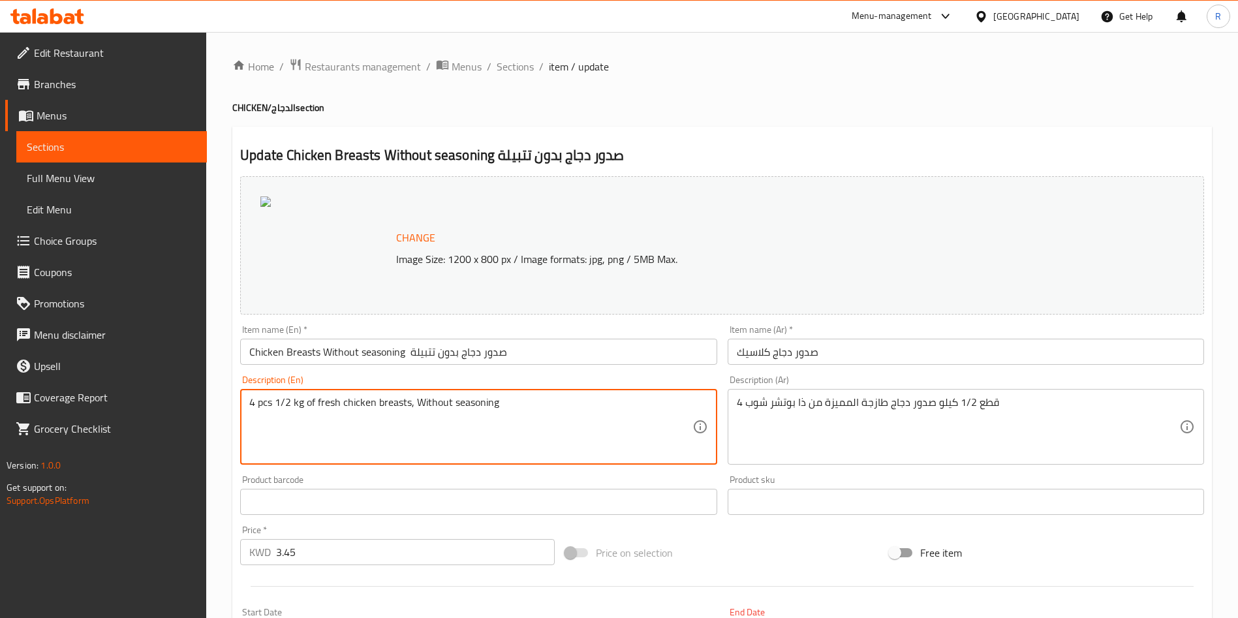
type textarea "4 pcs 1/2 kg of fresh chicken breasts, Without seasoning"
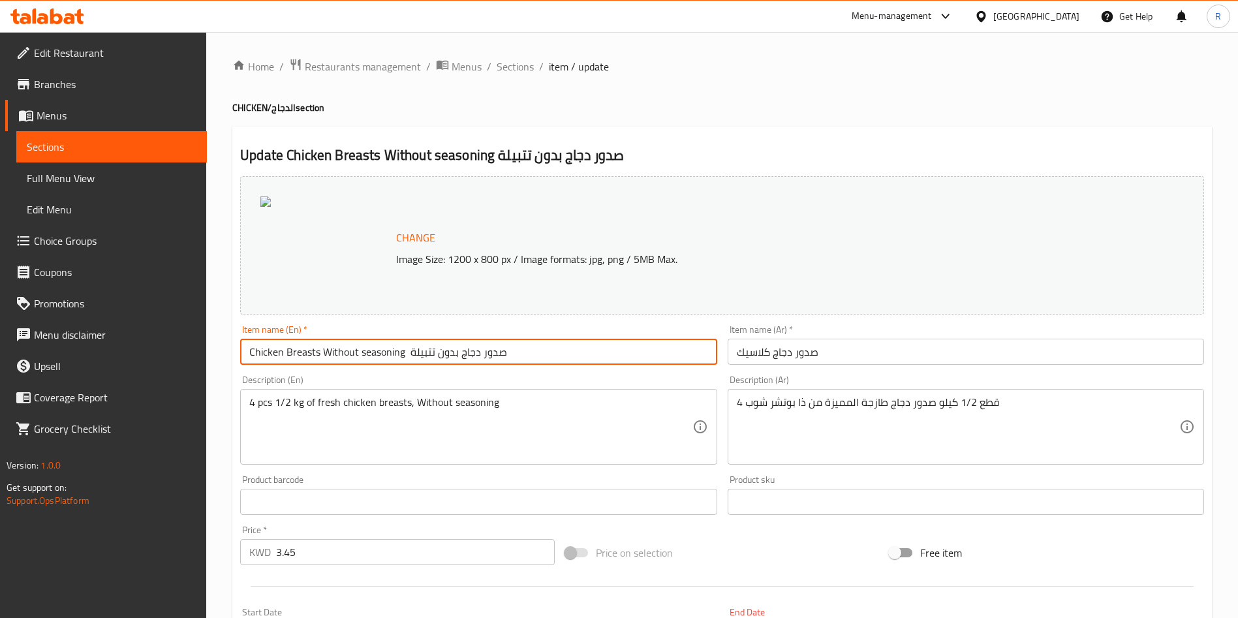
drag, startPoint x: 529, startPoint y: 351, endPoint x: 405, endPoint y: 356, distance: 124.8
click at [405, 356] on input "Chicken Breasts Without seasoning صدور دجاج بدون تتبيلة" at bounding box center [478, 352] width 477 height 26
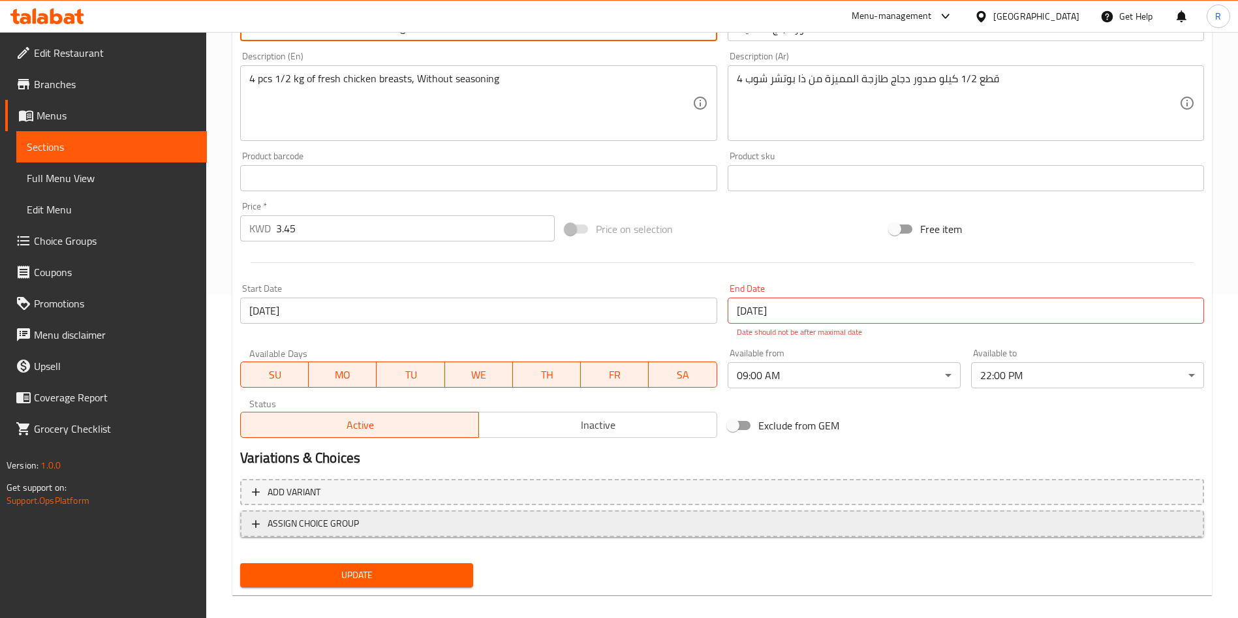
scroll to position [337, 0]
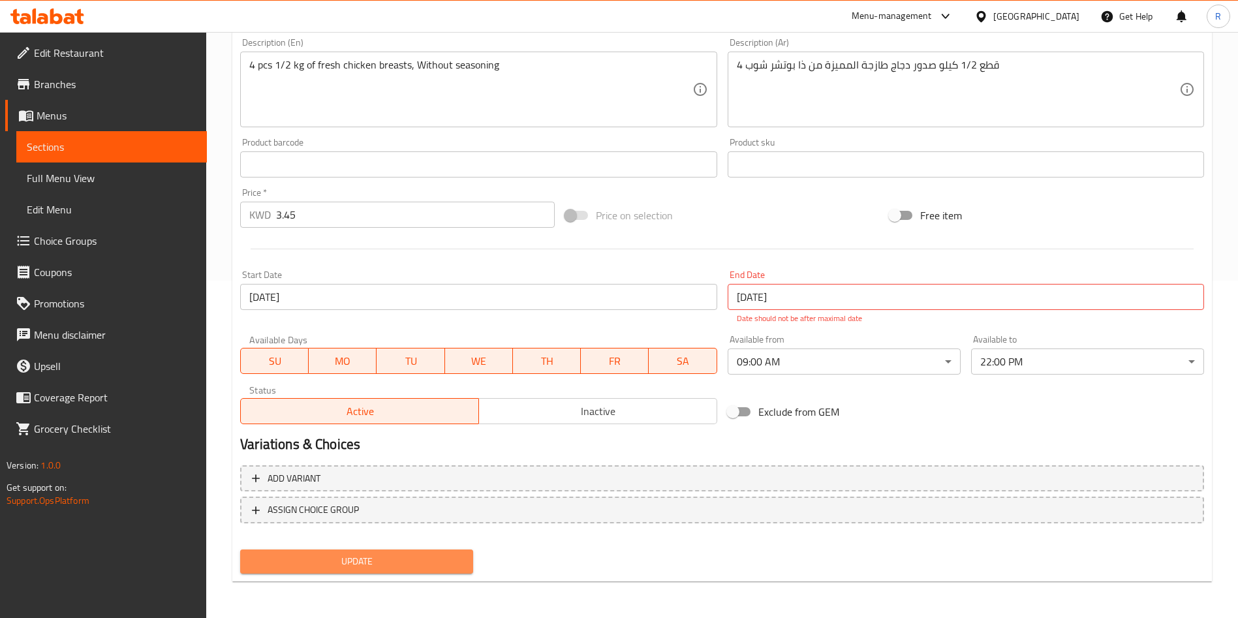
click at [399, 557] on span "Update" at bounding box center [357, 562] width 212 height 16
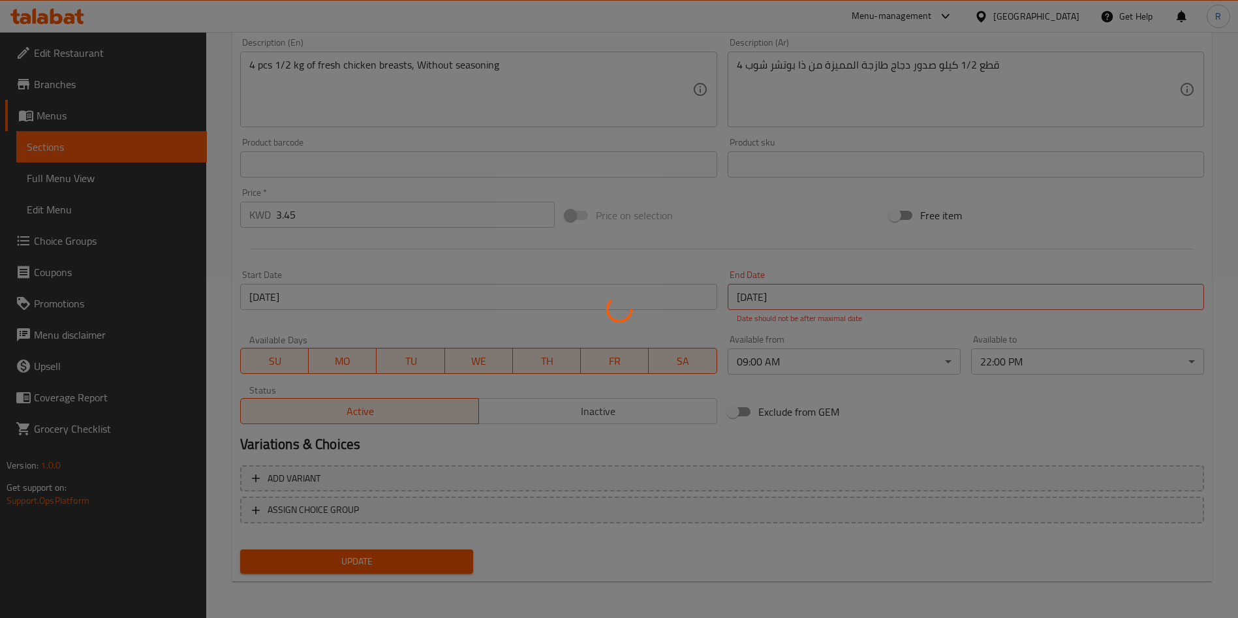
scroll to position [0, 0]
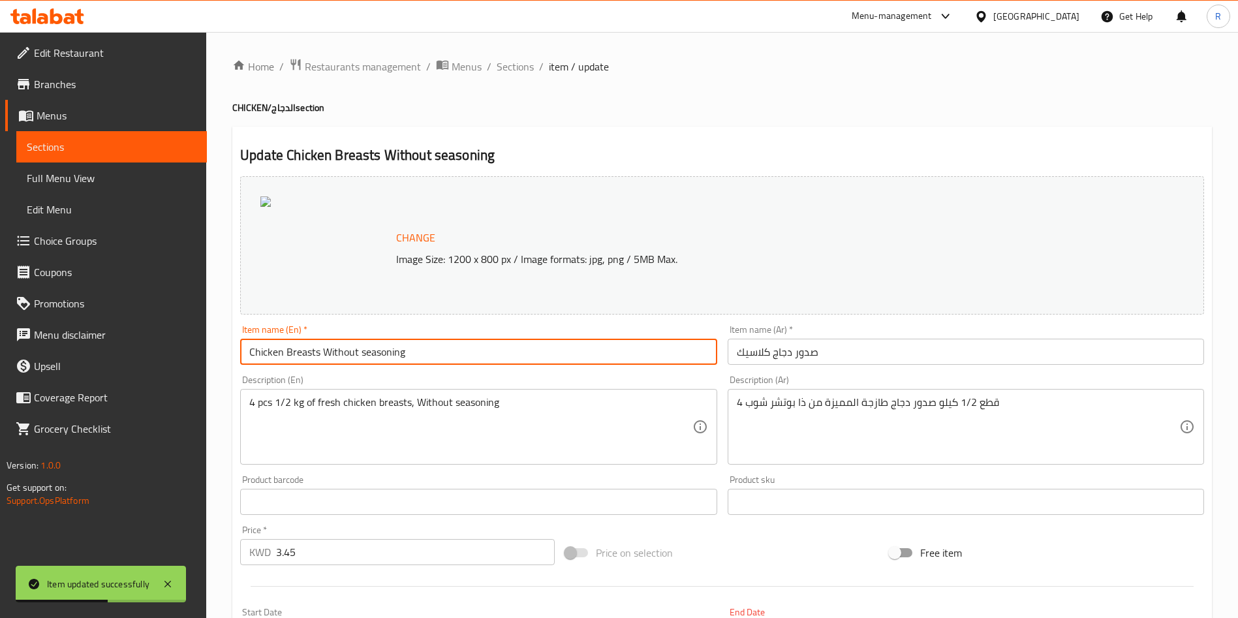
drag, startPoint x: 456, startPoint y: 350, endPoint x: 322, endPoint y: 351, distance: 133.8
click at [322, 351] on input "Chicken Breasts Without seasoning" at bounding box center [478, 352] width 477 height 26
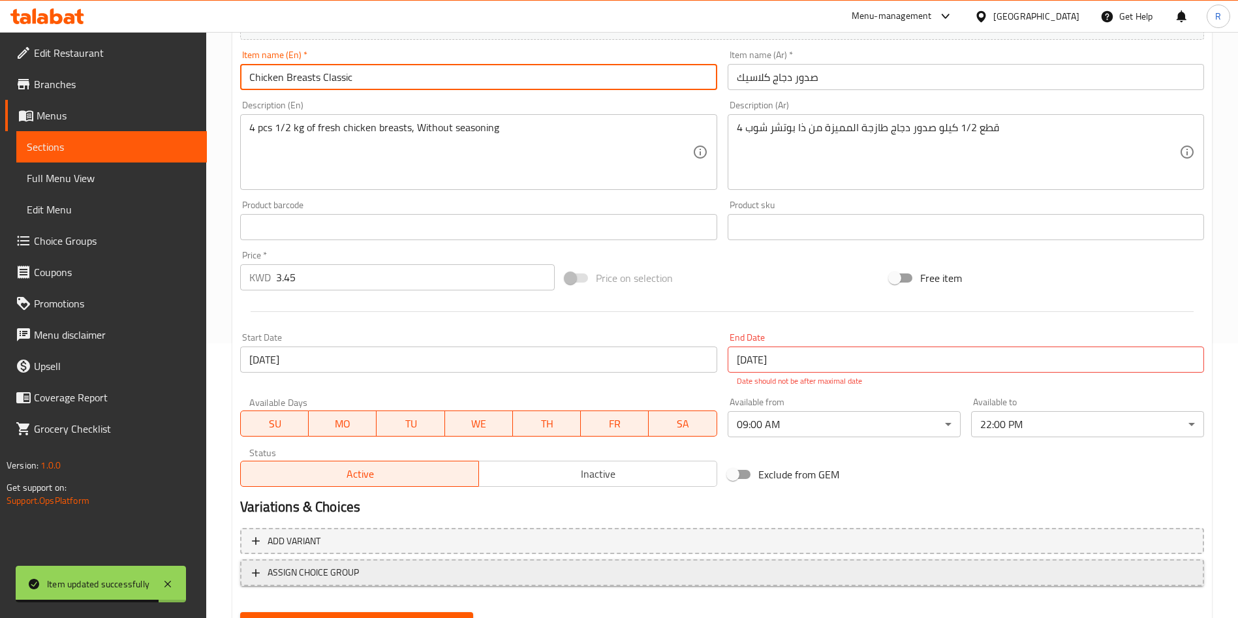
scroll to position [337, 0]
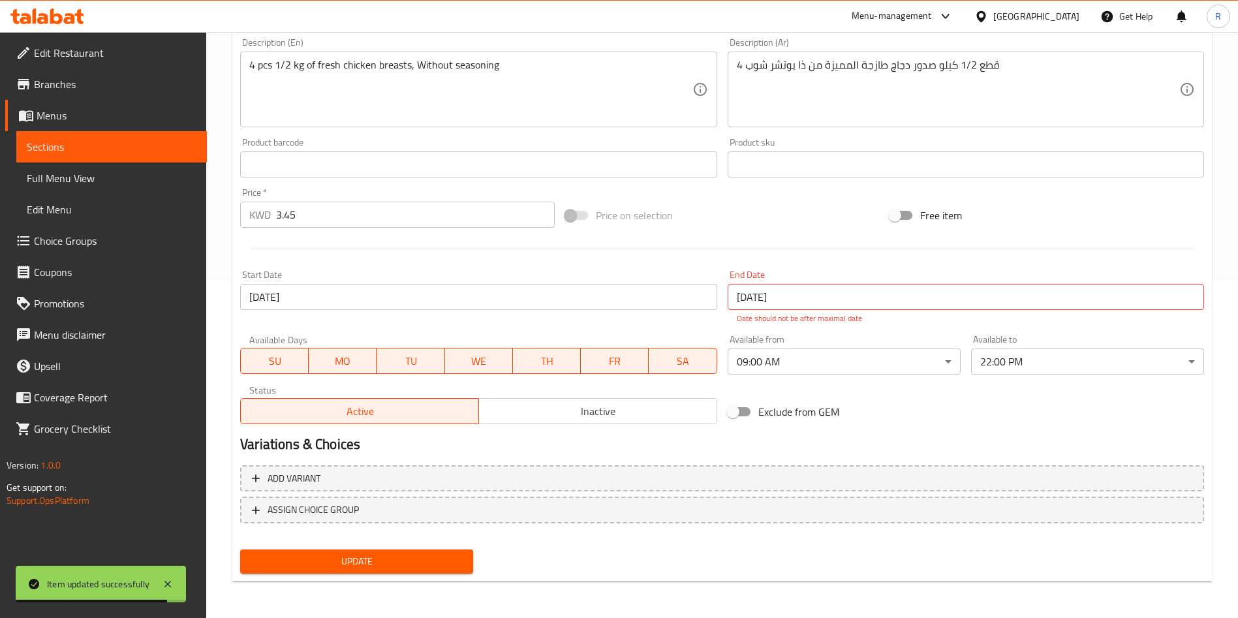
type input "Chicken Breasts Classic"
click at [336, 561] on span "Update" at bounding box center [357, 562] width 212 height 16
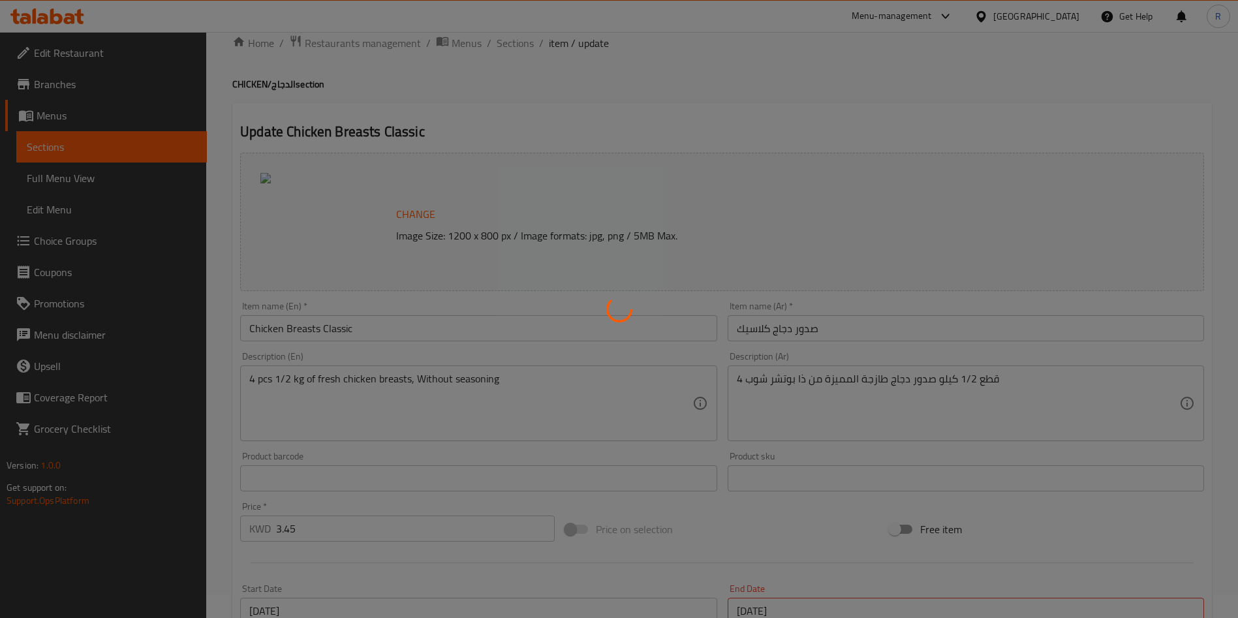
scroll to position [0, 0]
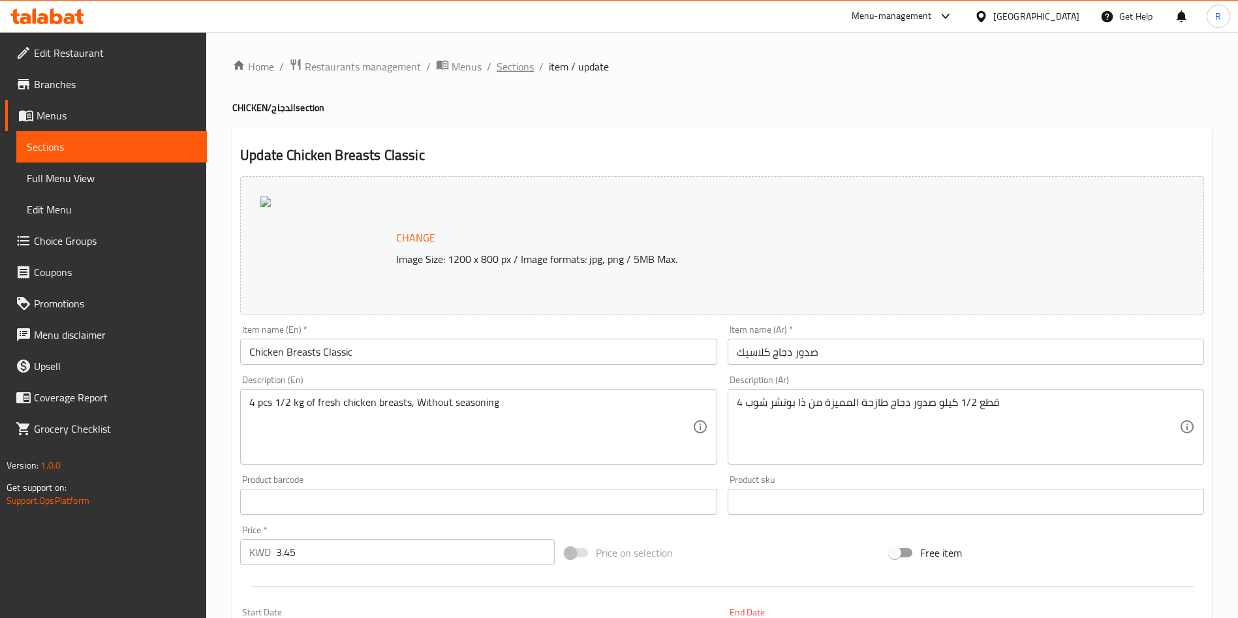
click at [505, 62] on span "Sections" at bounding box center [515, 67] width 37 height 16
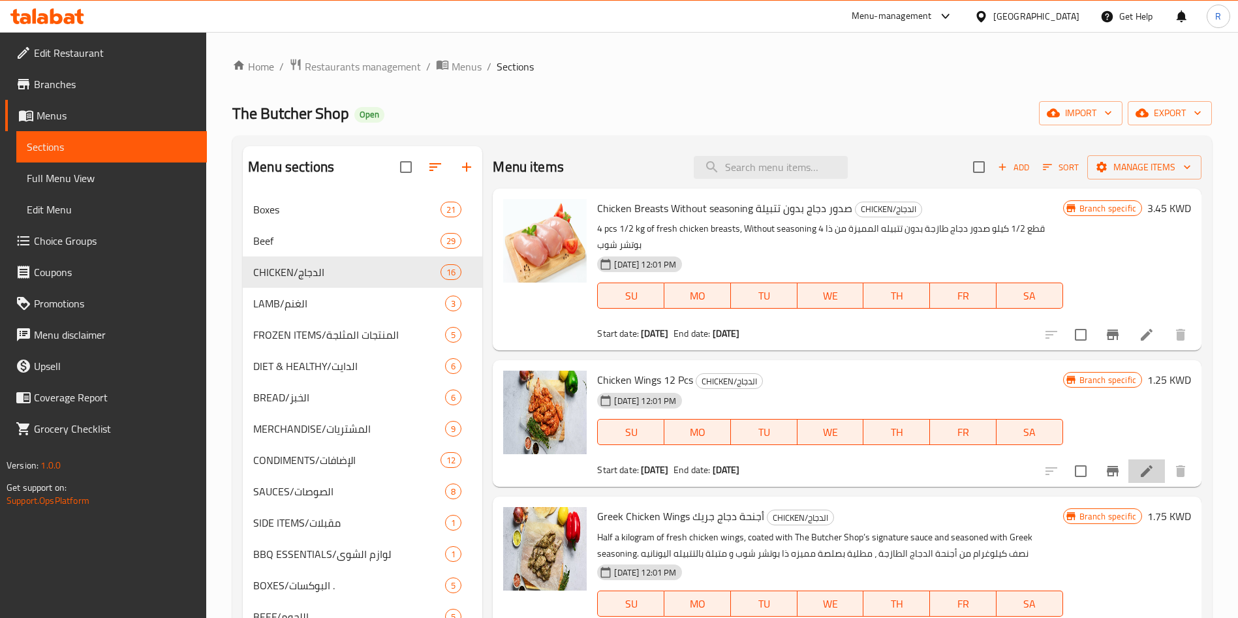
click at [1140, 476] on li at bounding box center [1147, 471] width 37 height 23
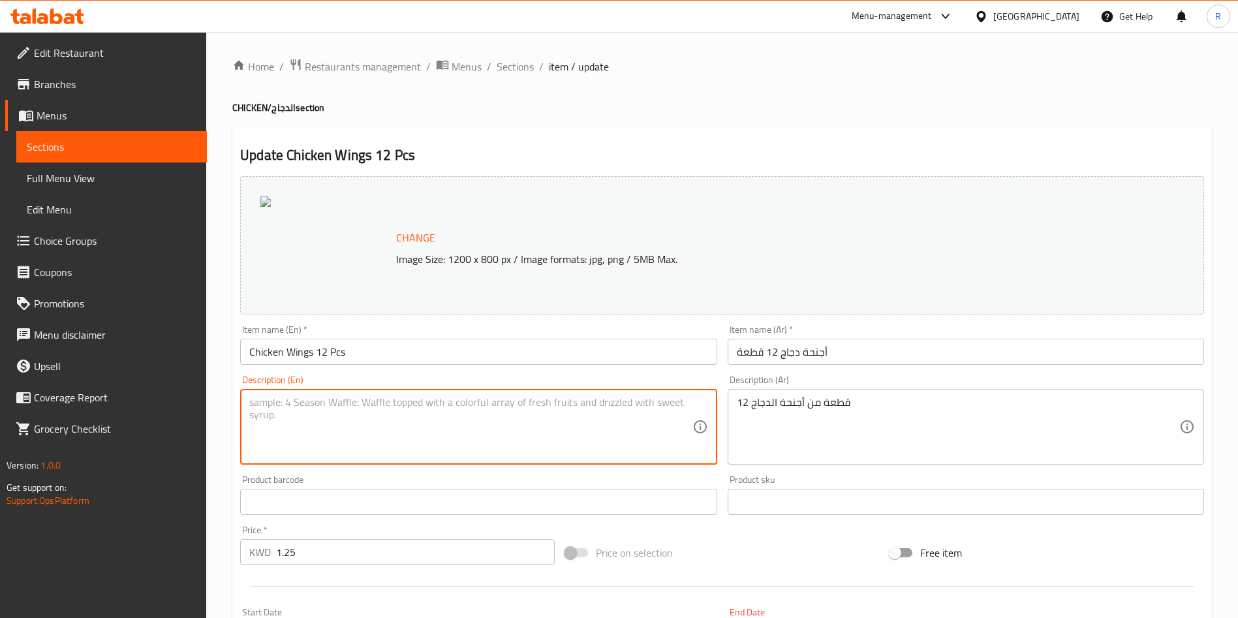
click at [516, 419] on textarea at bounding box center [470, 427] width 443 height 62
type textarea "}"
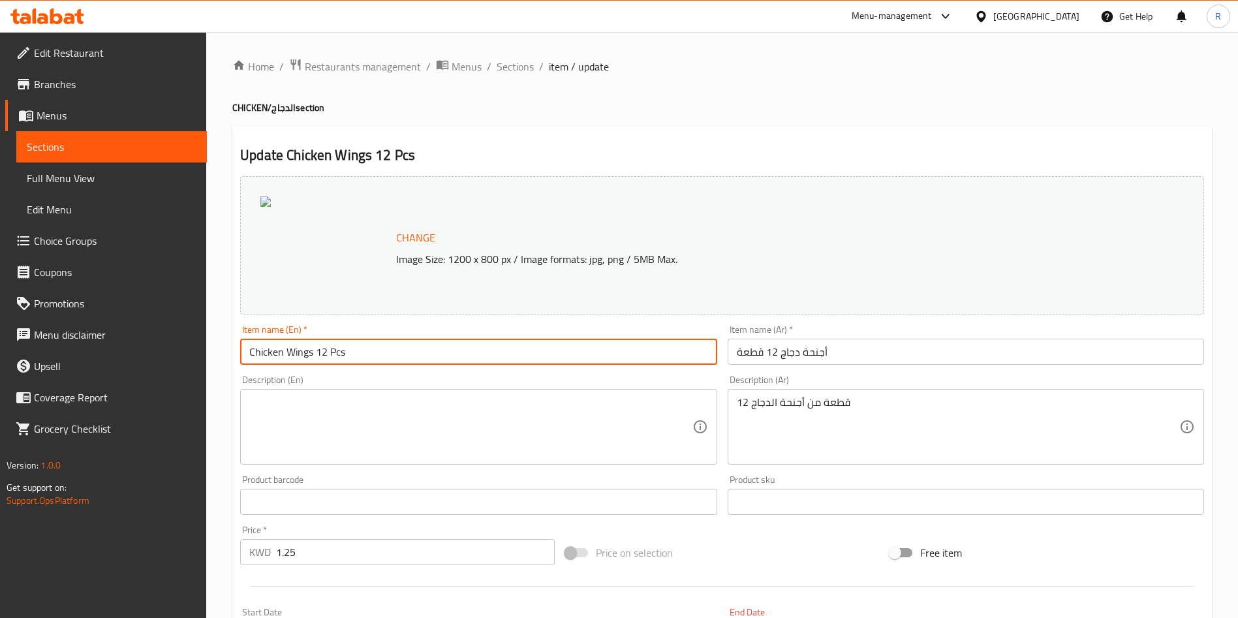
click at [462, 358] on input "Chicken Wings 12 Pcs" at bounding box center [478, 352] width 477 height 26
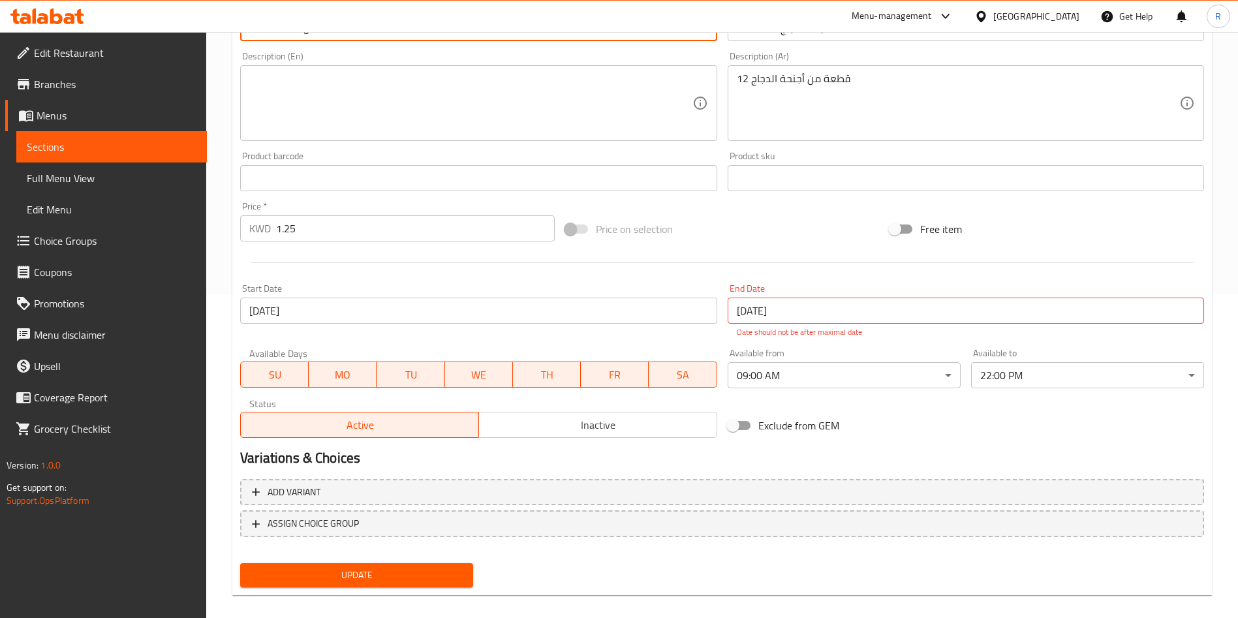
scroll to position [337, 0]
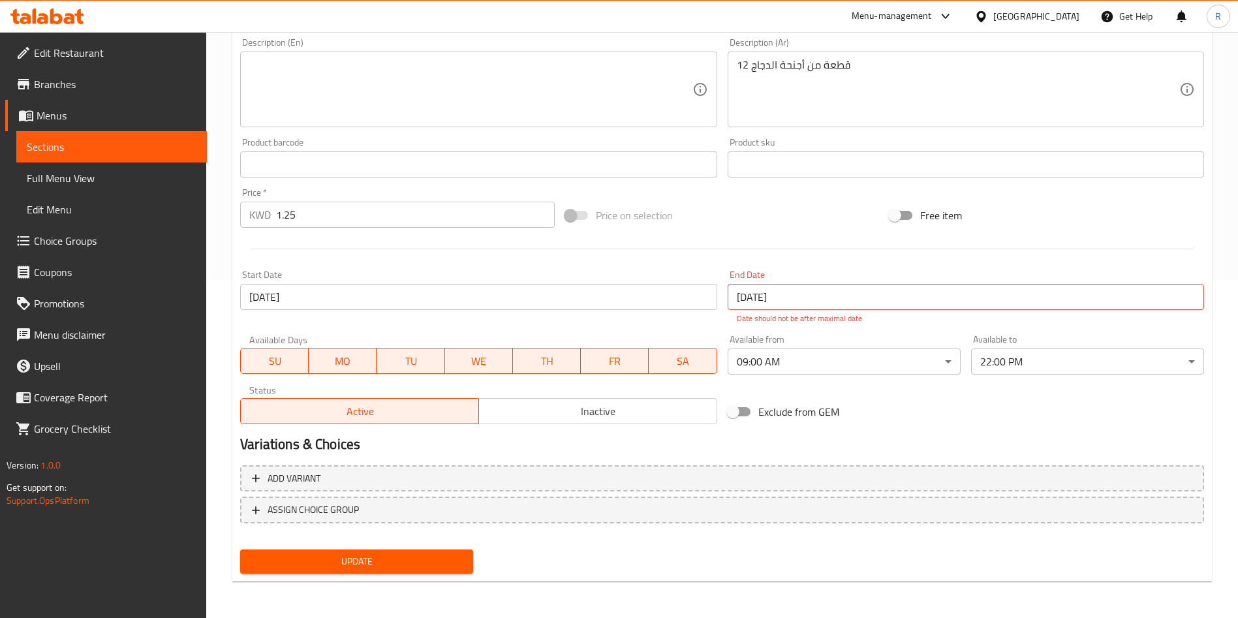
type input "Chicken Wings 12 Pieces"
click at [381, 552] on button "Update" at bounding box center [356, 562] width 233 height 24
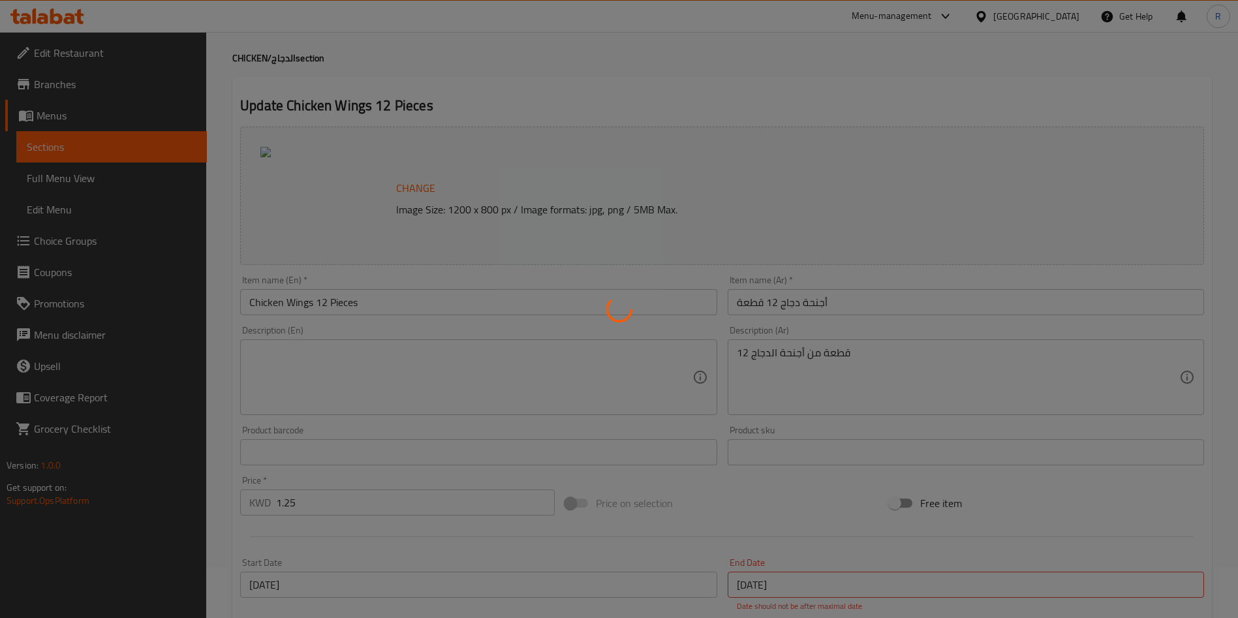
scroll to position [0, 0]
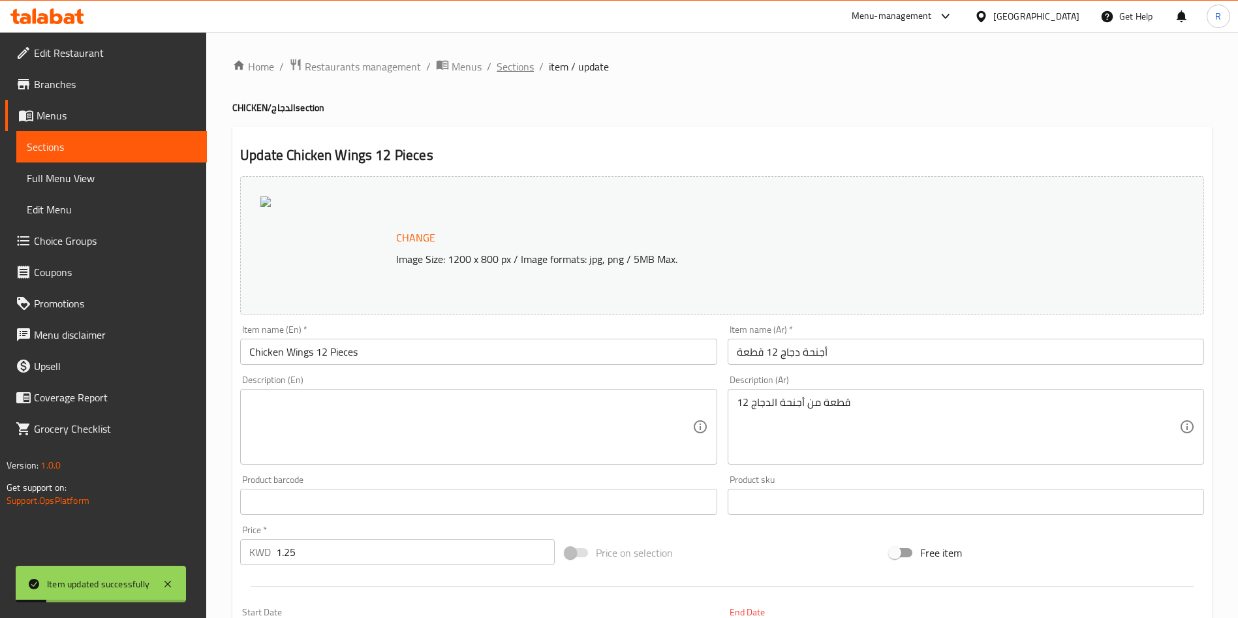
click at [524, 72] on span "Sections" at bounding box center [515, 67] width 37 height 16
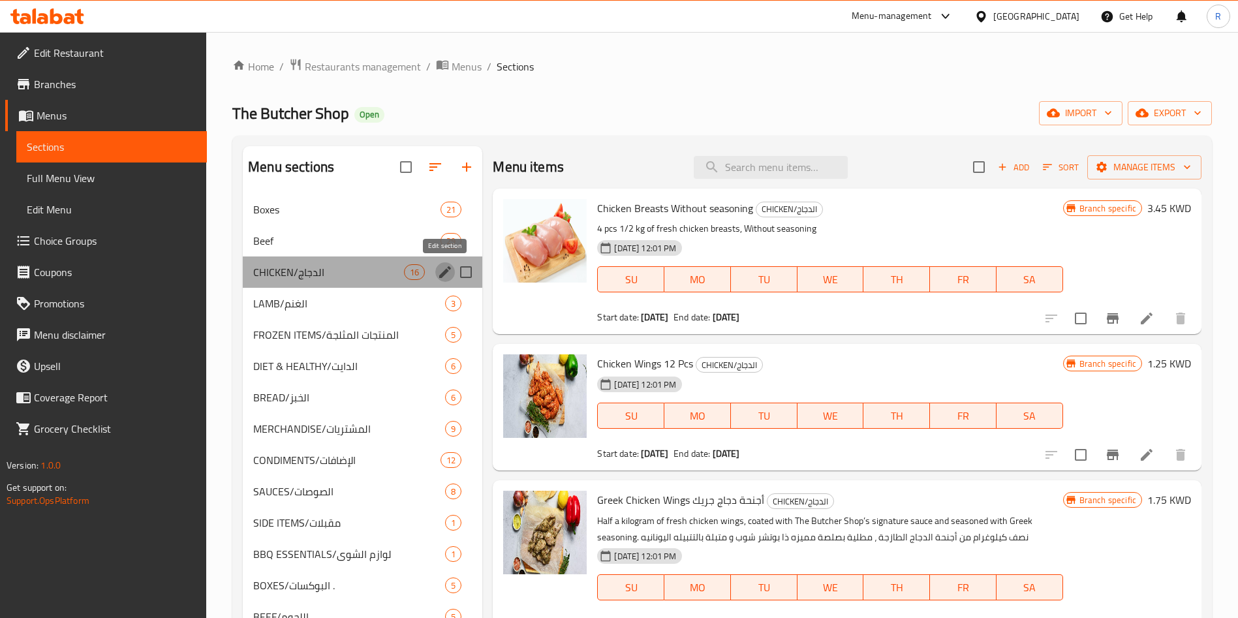
click at [450, 270] on icon "edit" at bounding box center [445, 272] width 16 height 16
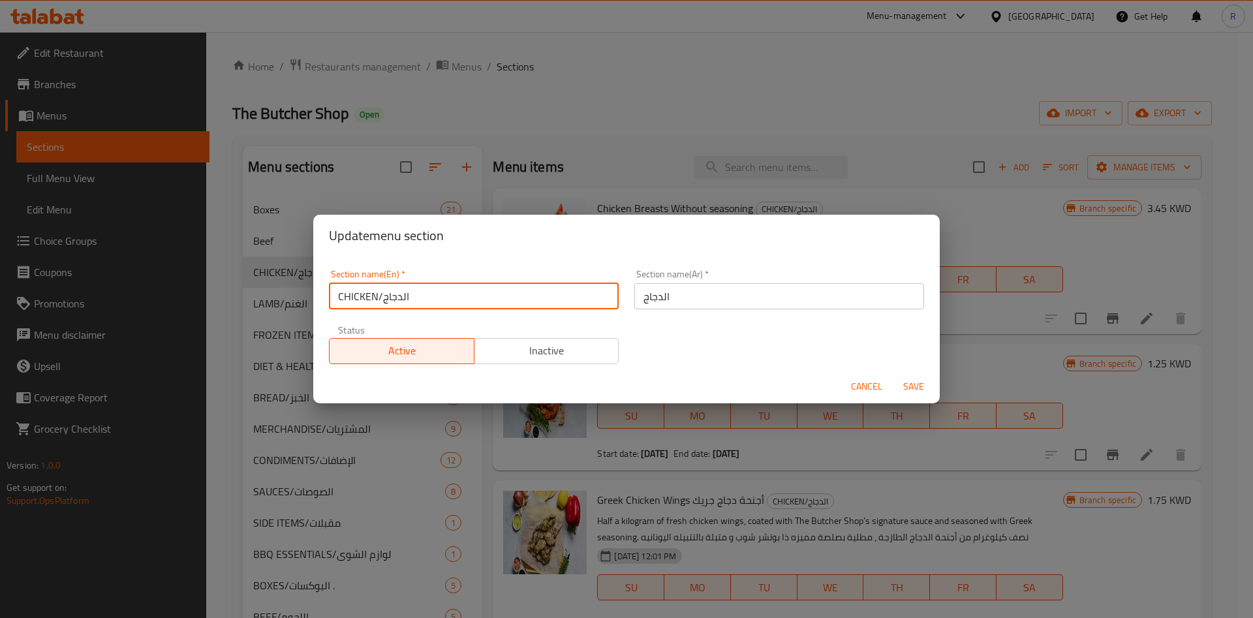
drag, startPoint x: 459, startPoint y: 296, endPoint x: 403, endPoint y: 306, distance: 57.0
click at [381, 296] on input "CHICKEN/الدجاج" at bounding box center [474, 296] width 290 height 26
type input "C"
type input "Chicken"
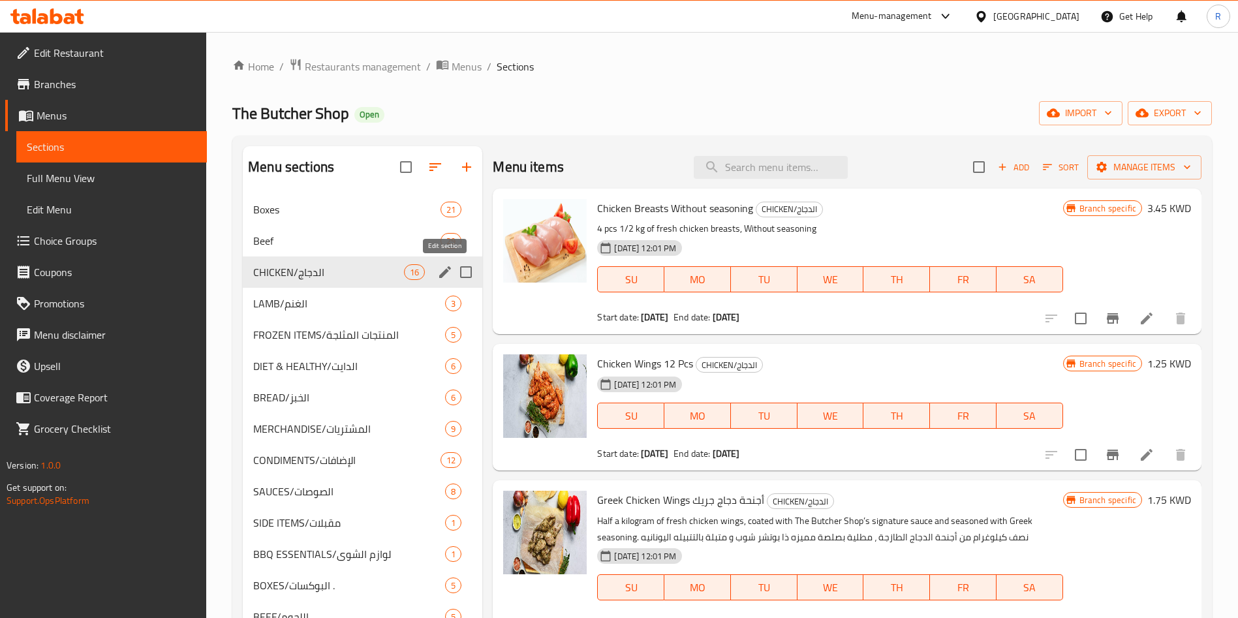
click at [443, 274] on icon "edit" at bounding box center [445, 272] width 12 height 12
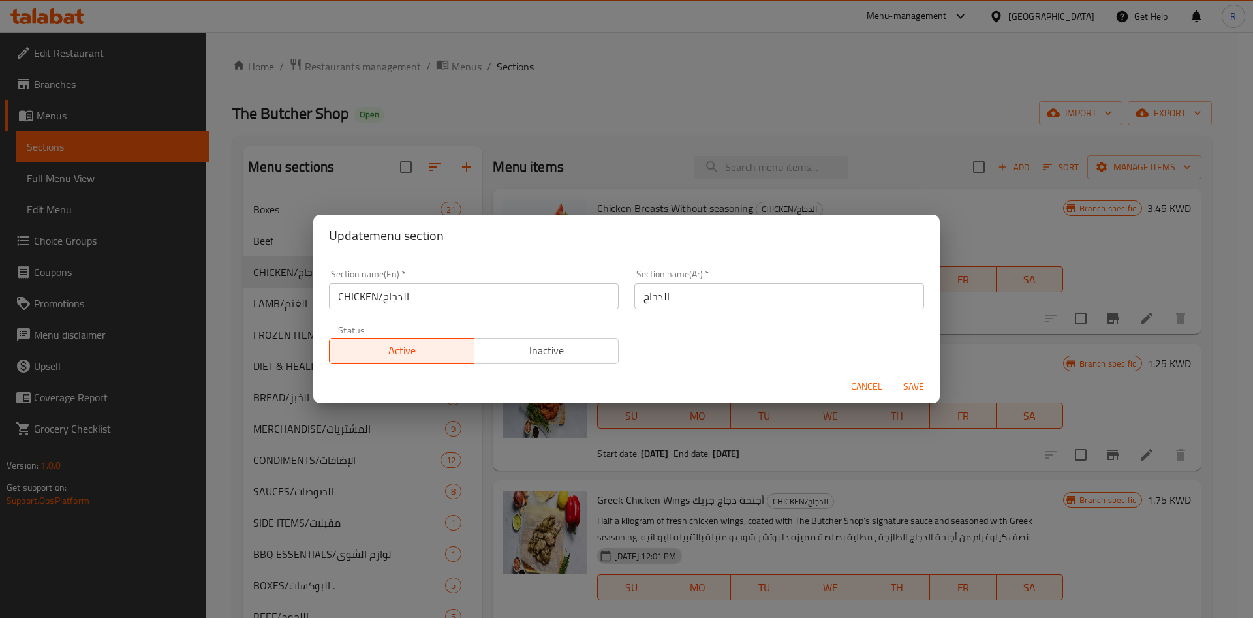
drag, startPoint x: 439, startPoint y: 300, endPoint x: 429, endPoint y: 297, distance: 10.1
click at [431, 298] on input "CHICKEN/الدجاج" at bounding box center [474, 296] width 290 height 26
click at [429, 297] on input "CHICKEN/الدجاج" at bounding box center [474, 296] width 290 height 26
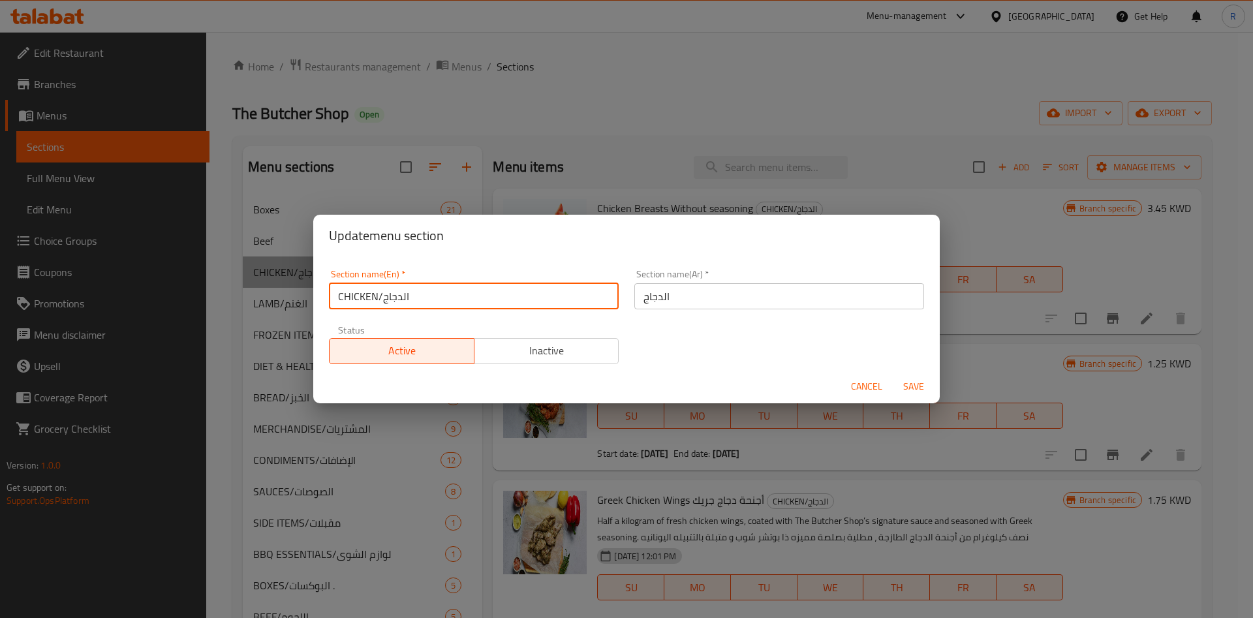
click at [429, 297] on input "CHICKEN/الدجاج" at bounding box center [474, 296] width 290 height 26
type input "Chicken"
click at [913, 392] on span "Save" at bounding box center [913, 387] width 31 height 16
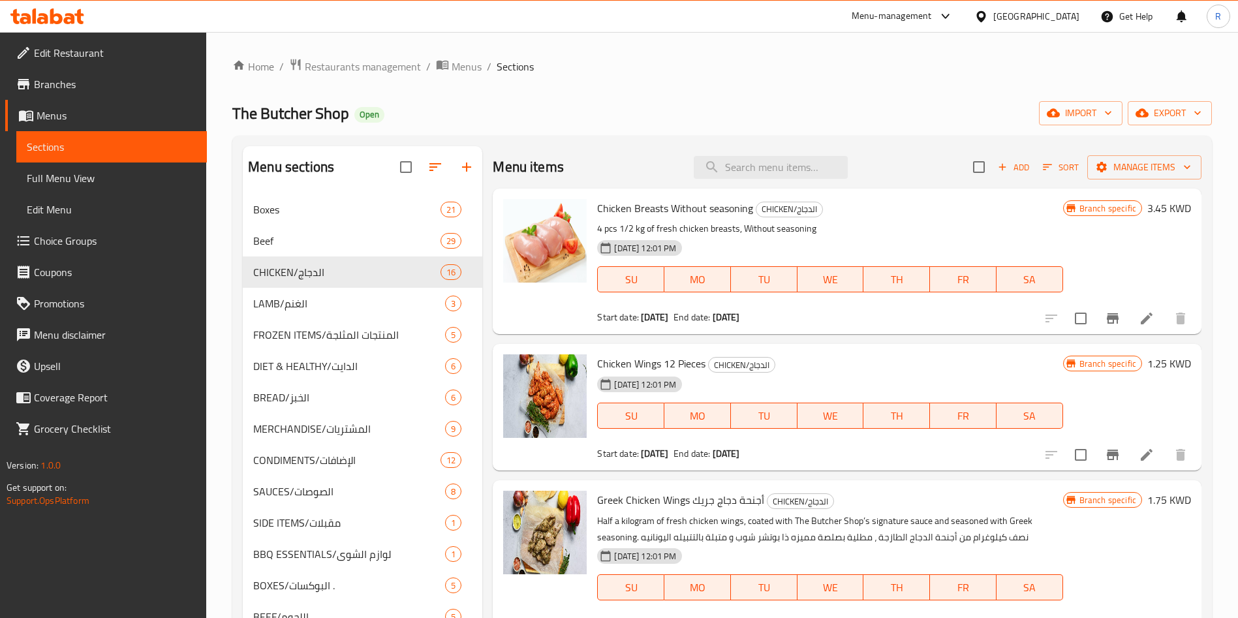
scroll to position [98, 0]
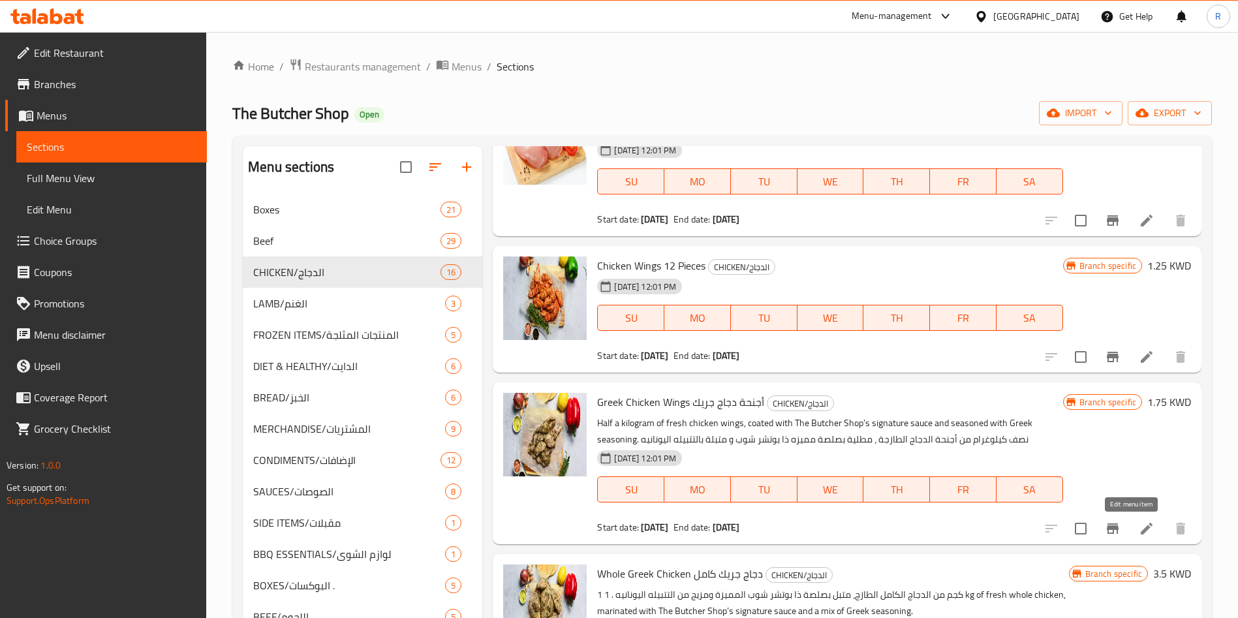
click at [1141, 531] on icon at bounding box center [1147, 529] width 12 height 12
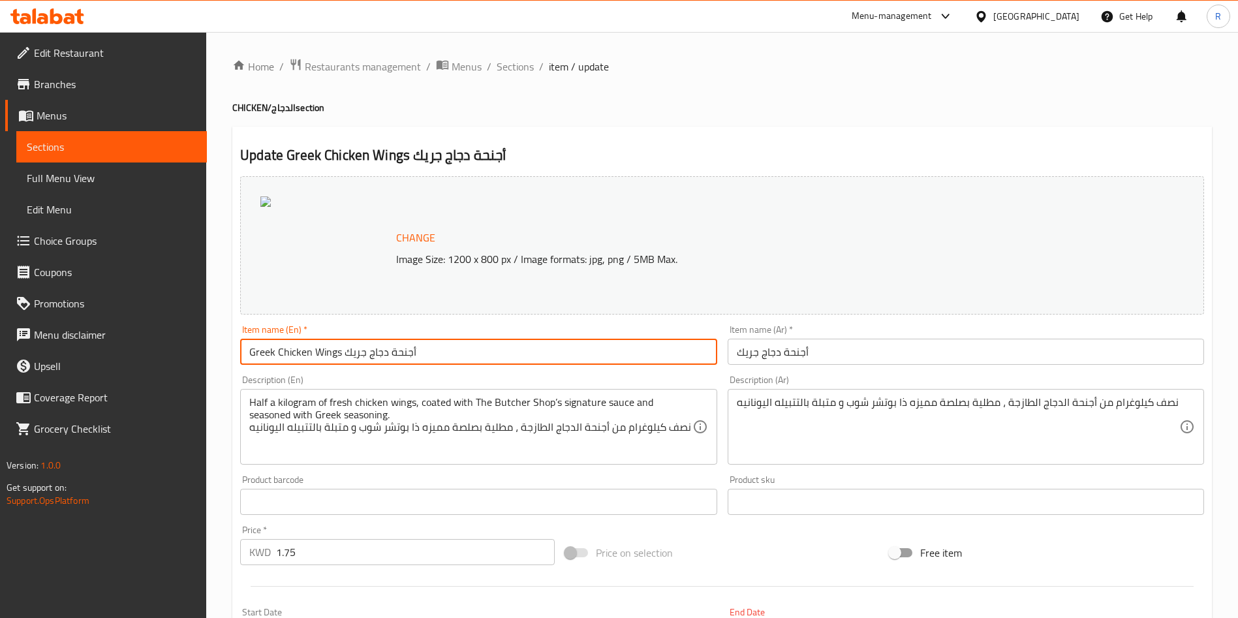
drag, startPoint x: 439, startPoint y: 351, endPoint x: 346, endPoint y: 355, distance: 93.5
click at [346, 355] on input "Greek Chicken Wings أجنحة دجاج جريك" at bounding box center [478, 352] width 477 height 26
type input "Greek Chicken Wings"
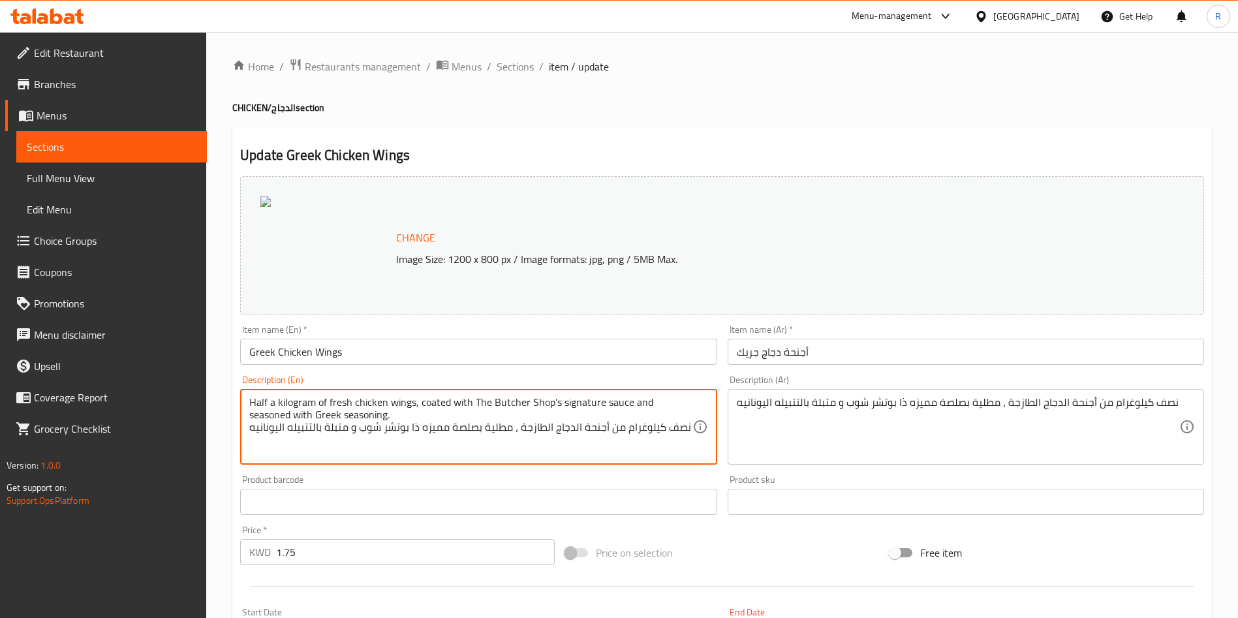
click at [492, 426] on textarea "Half a kilogram of fresh chicken wings, coated with The Butcher Shop’s signatur…" at bounding box center [470, 427] width 443 height 62
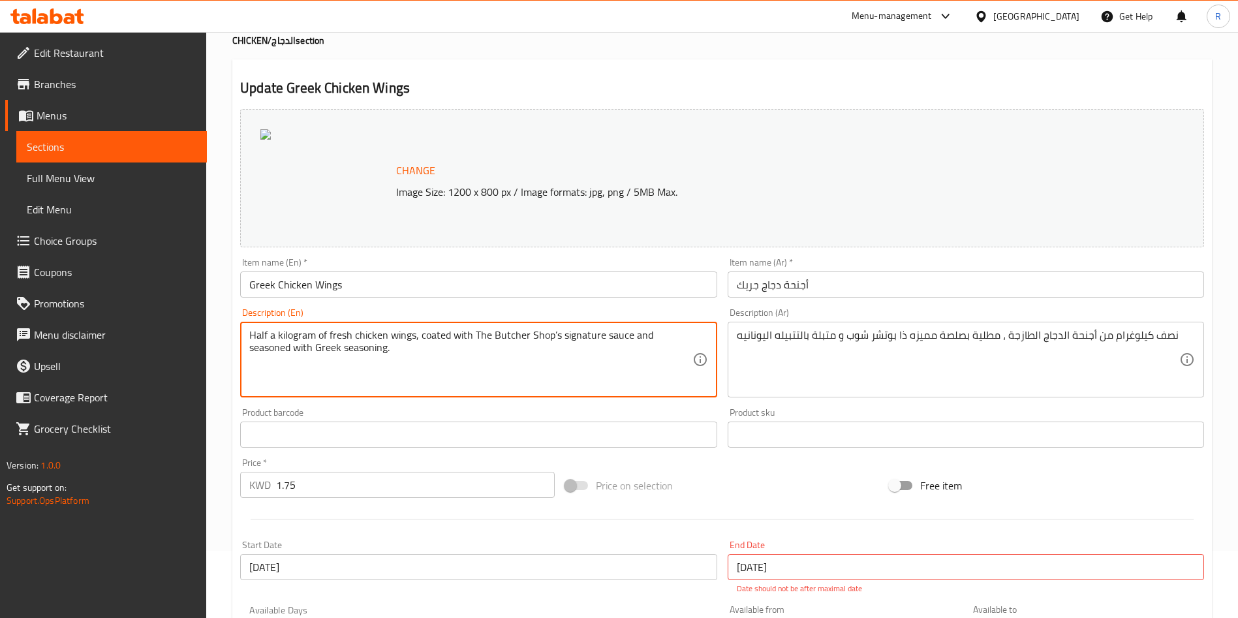
scroll to position [98, 0]
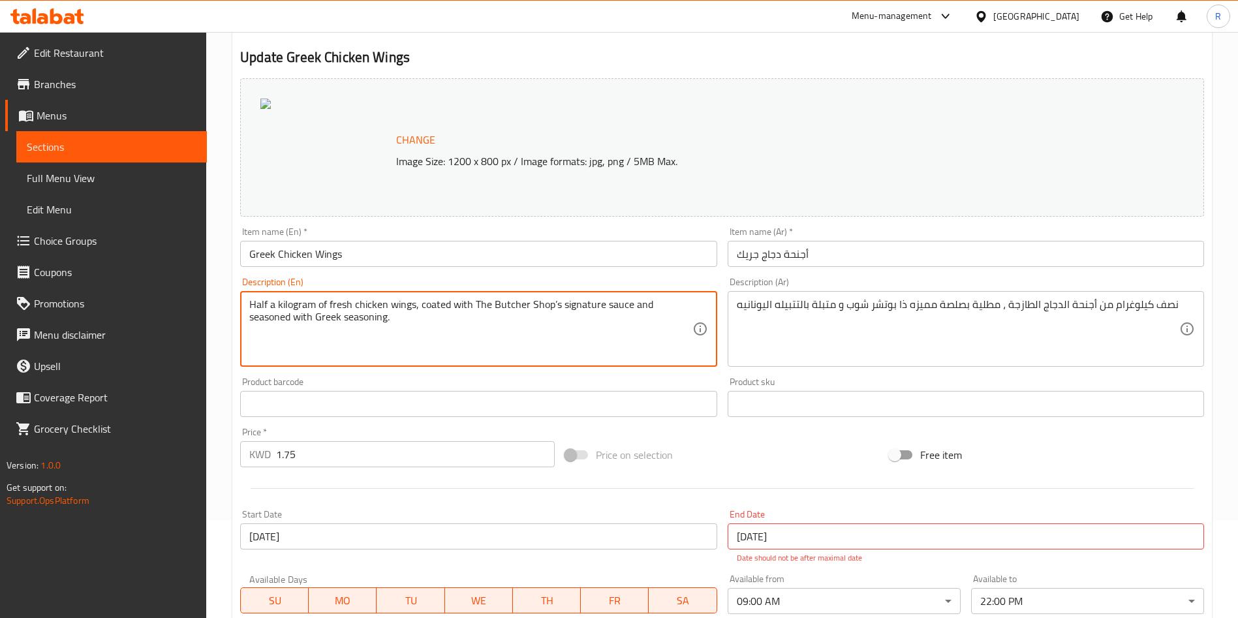
type textarea "Half a kilogram of fresh chicken wings, coated with The Butcher Shop’s signatur…"
click at [746, 252] on input "أجنحة دجاج جريك" at bounding box center [966, 254] width 477 height 26
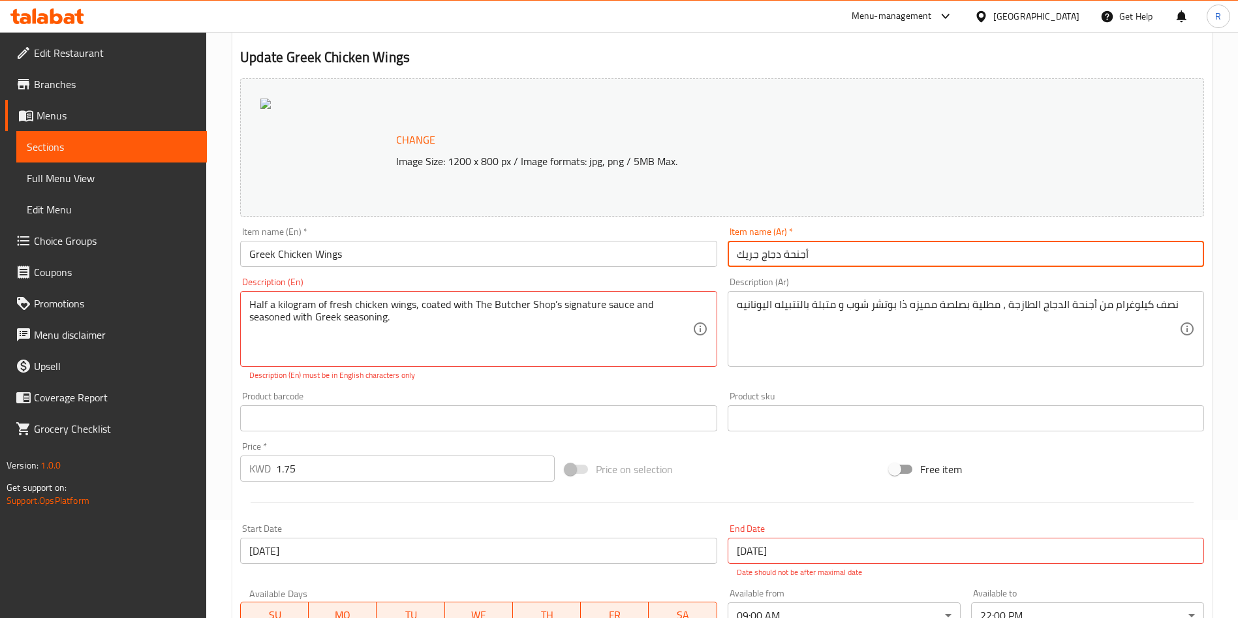
click at [746, 252] on input "أجنحة دجاج جريك" at bounding box center [966, 254] width 477 height 26
type input "أجنحة دجاج يونانية"
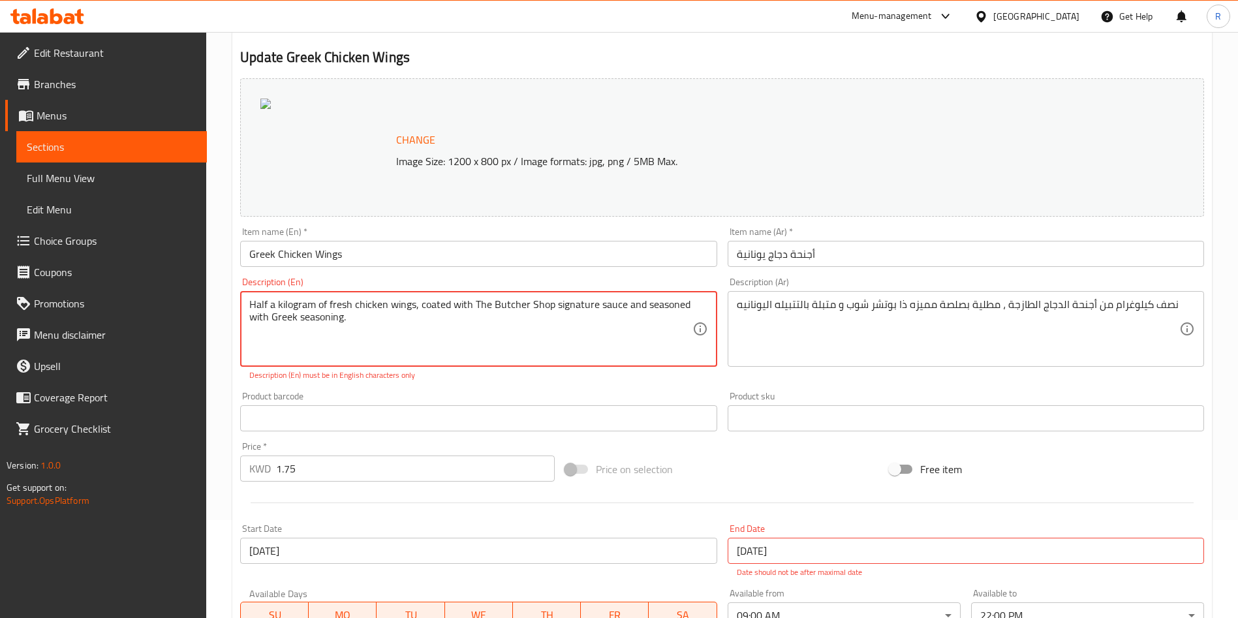
type textarea "Half a kilogram of fresh chicken wings, coated with The Butcher Shop signature …"
click at [542, 386] on div "Product barcode Product barcode" at bounding box center [478, 411] width 487 height 50
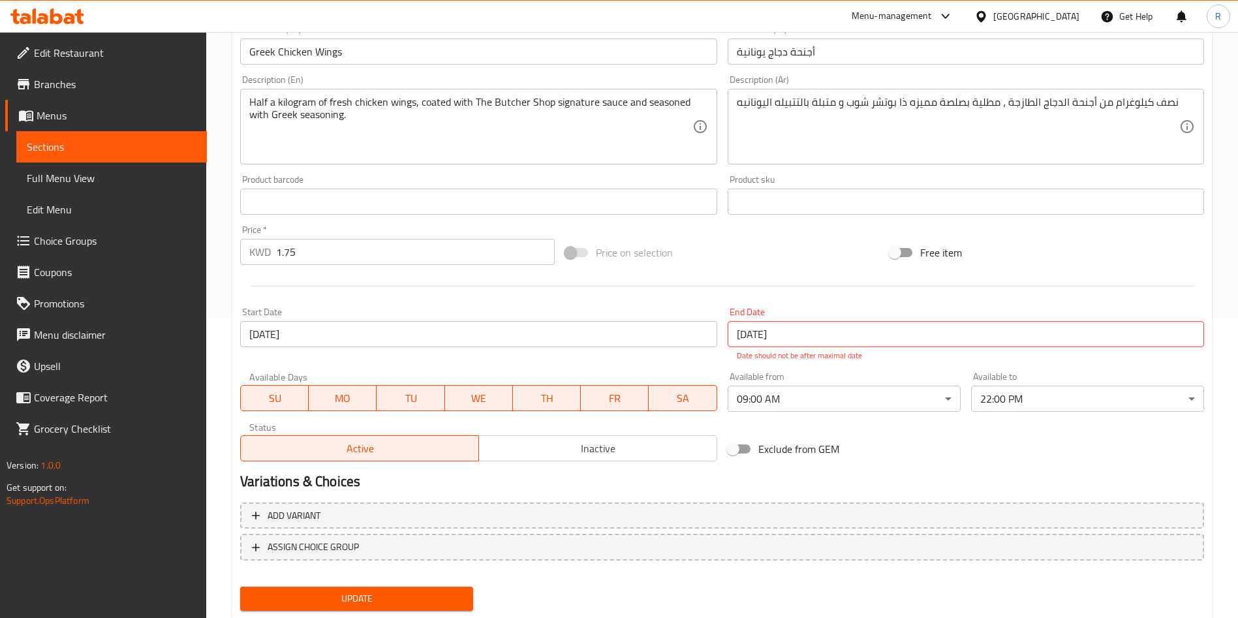
scroll to position [337, 0]
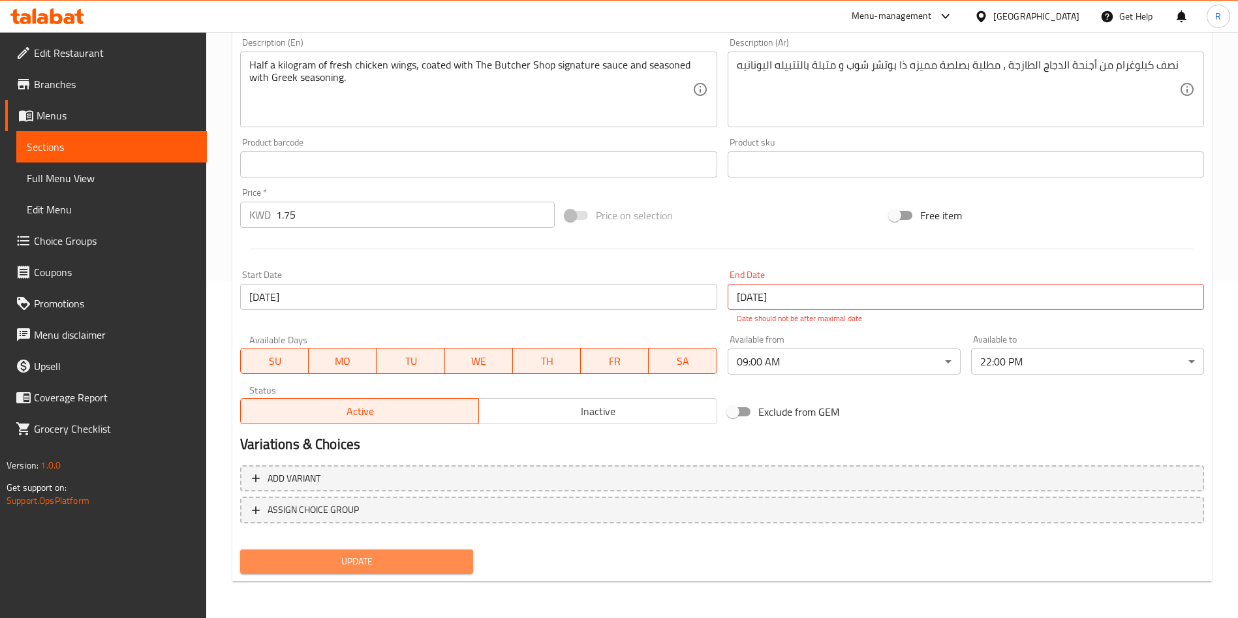
click at [400, 559] on span "Update" at bounding box center [357, 562] width 212 height 16
click at [873, 302] on input "[DATE]" at bounding box center [966, 297] width 477 height 26
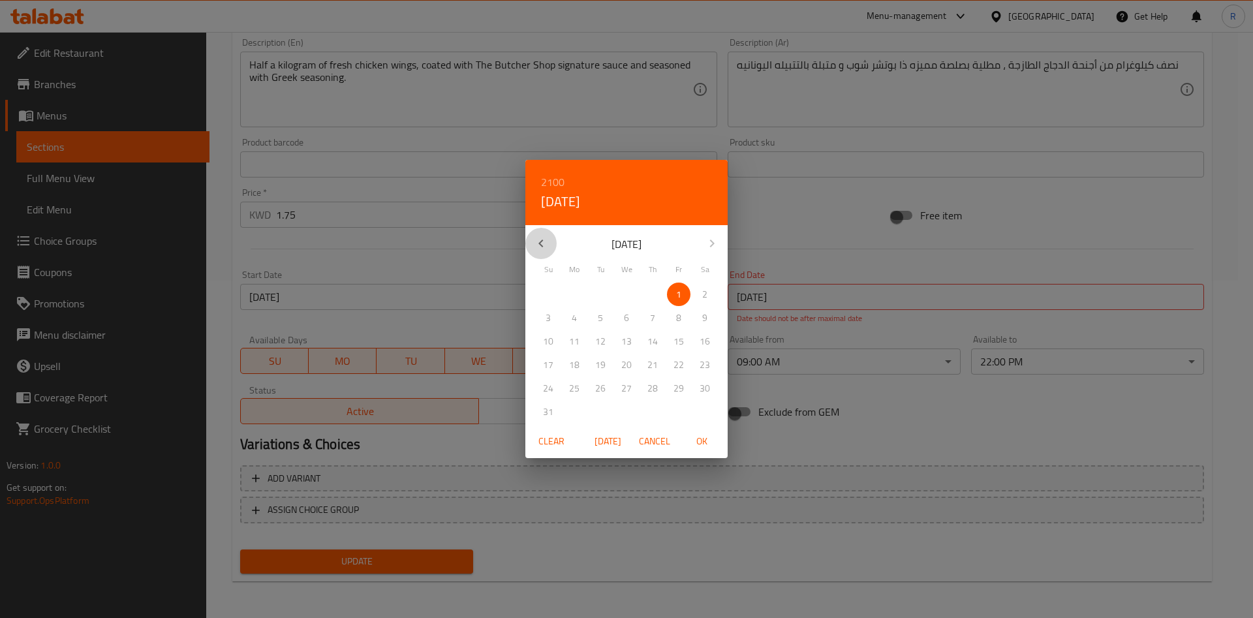
click at [542, 245] on icon "button" at bounding box center [541, 244] width 16 height 16
click at [602, 297] on p "1" at bounding box center [600, 295] width 5 height 16
click at [693, 435] on span "OK" at bounding box center [701, 441] width 31 height 16
type input "01-12-2099"
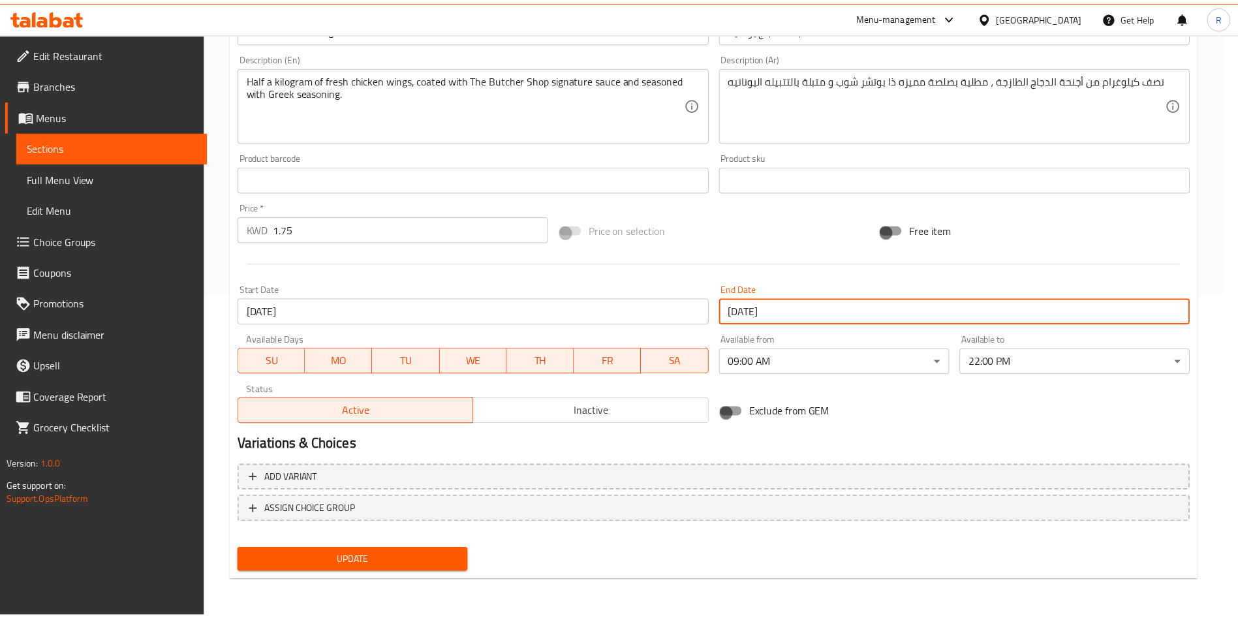
scroll to position [323, 0]
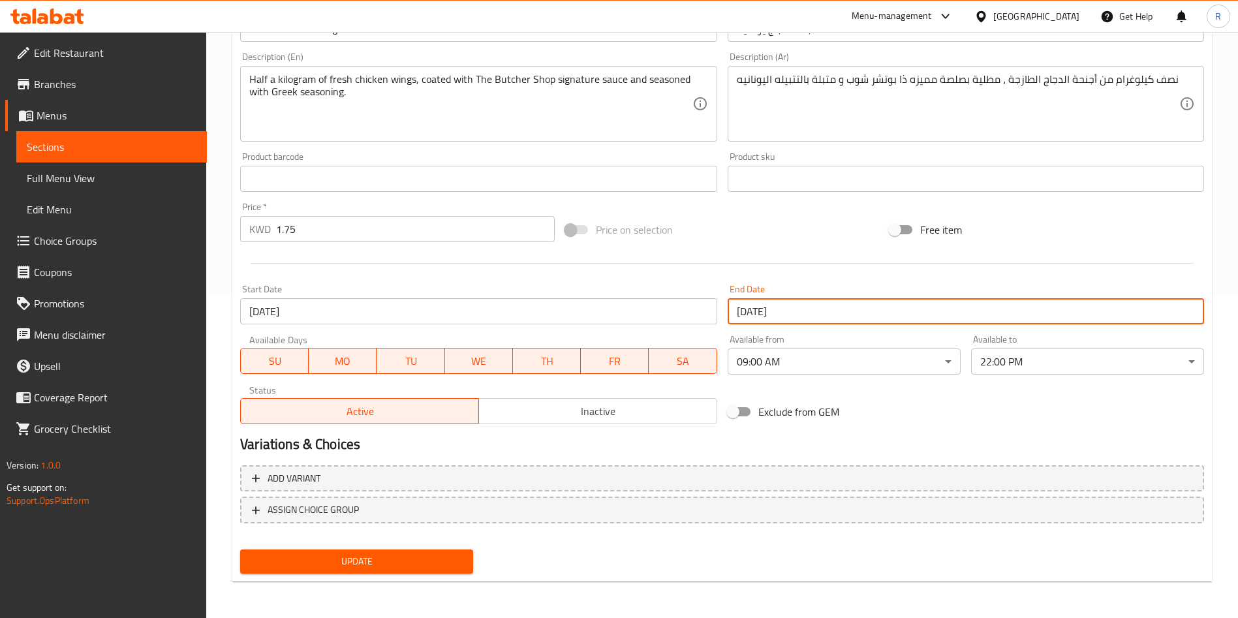
click at [438, 570] on button "Update" at bounding box center [356, 562] width 233 height 24
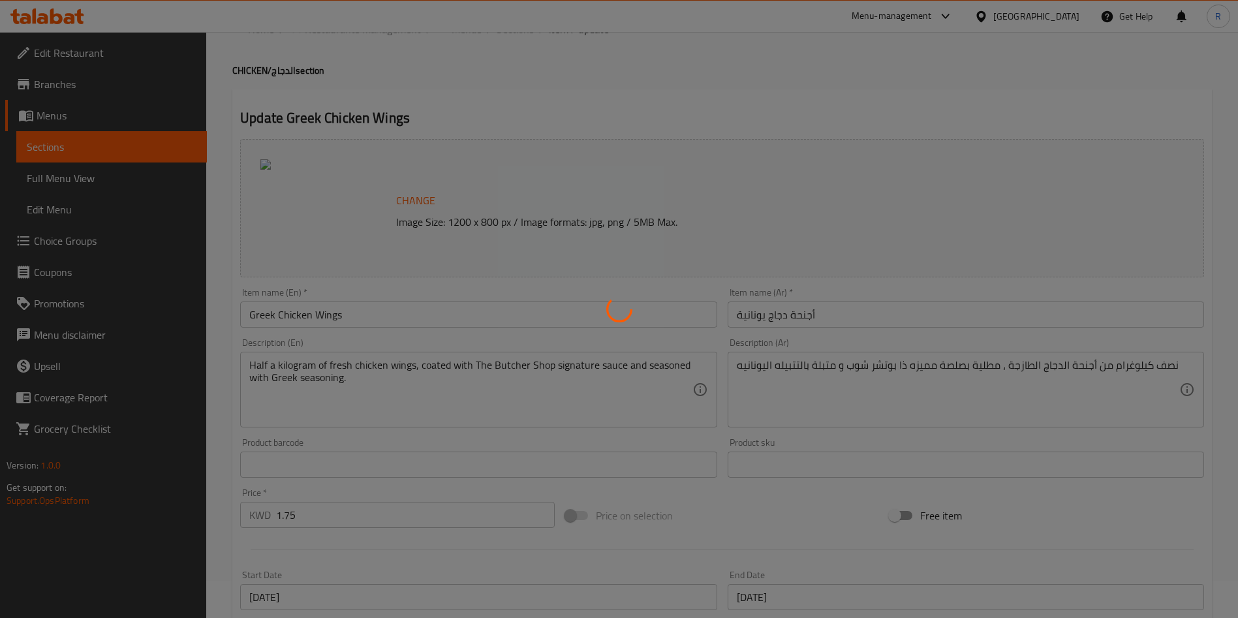
scroll to position [0, 0]
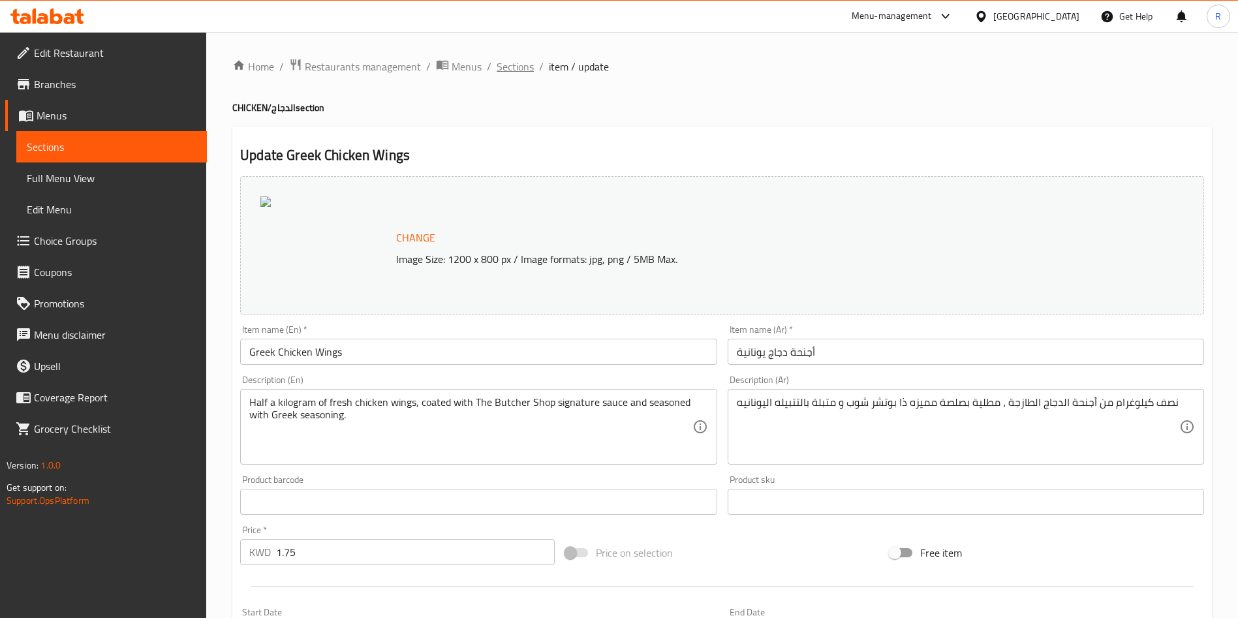
click at [525, 68] on span "Sections" at bounding box center [515, 67] width 37 height 16
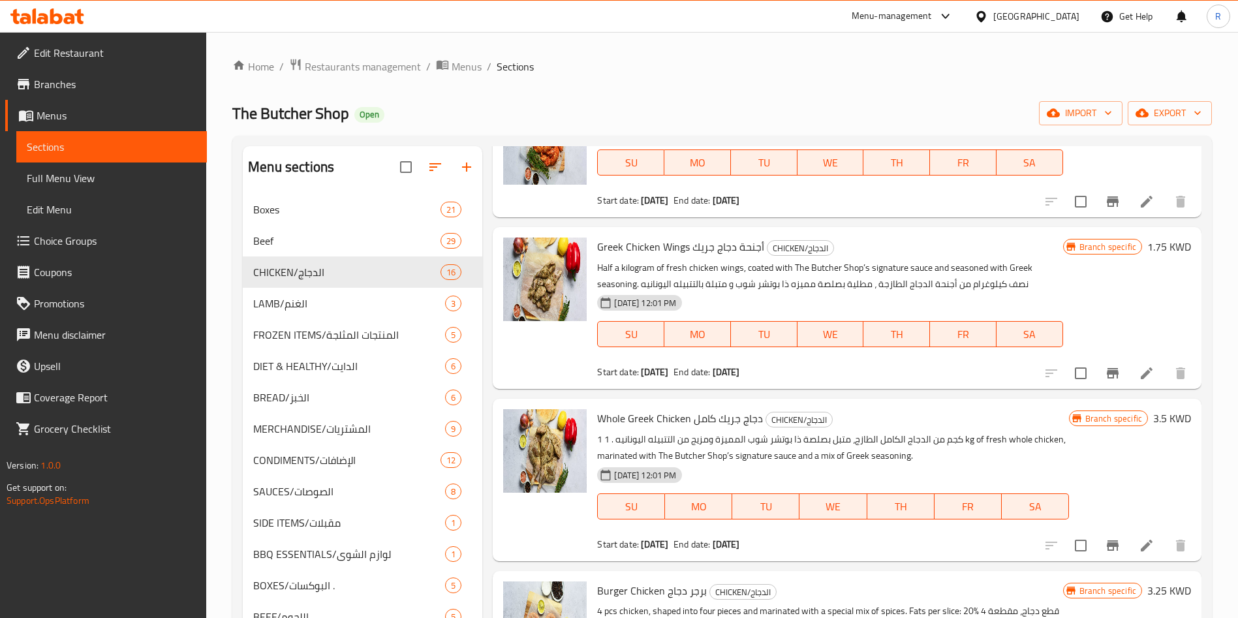
scroll to position [294, 0]
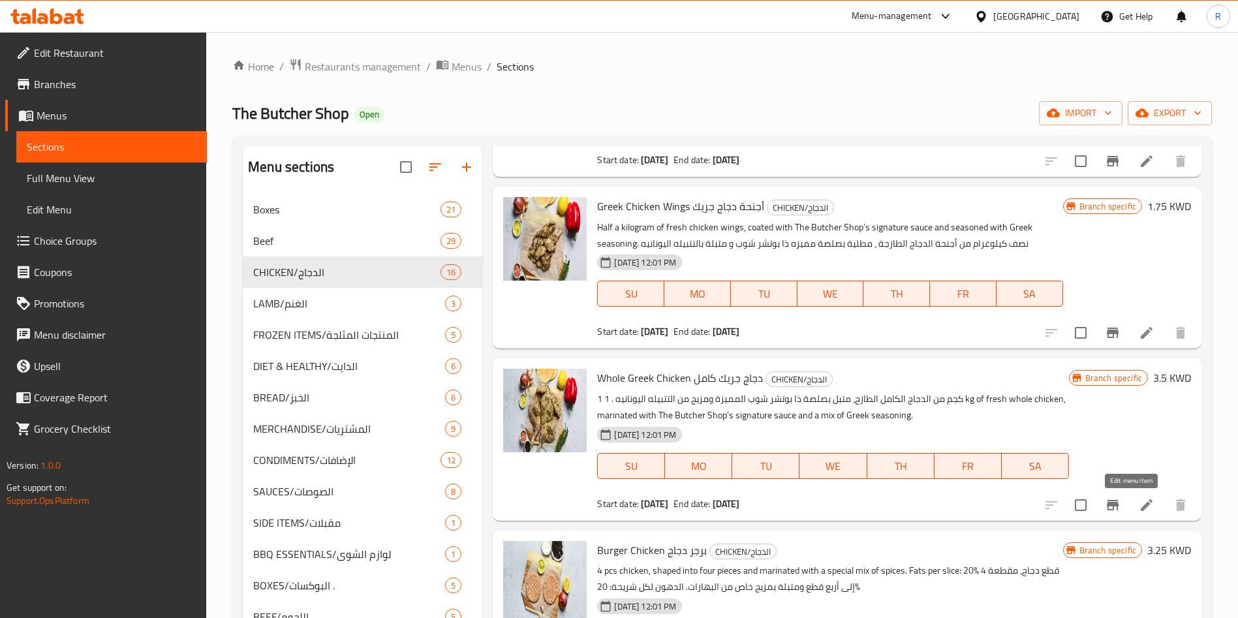
click at [1139, 502] on icon at bounding box center [1147, 505] width 16 height 16
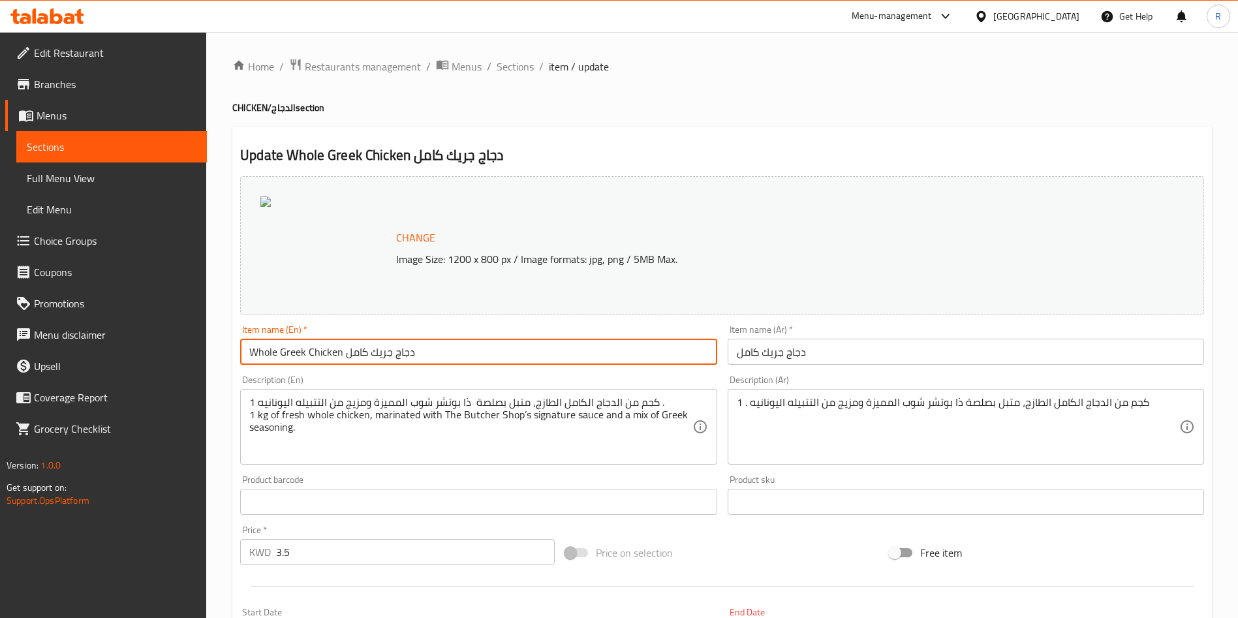
drag, startPoint x: 430, startPoint y: 352, endPoint x: 342, endPoint y: 349, distance: 88.2
click at [342, 349] on input "Whole Greek Chicken دجاج جريك كامل" at bounding box center [478, 352] width 477 height 26
type input "Whole Greek Chicken"
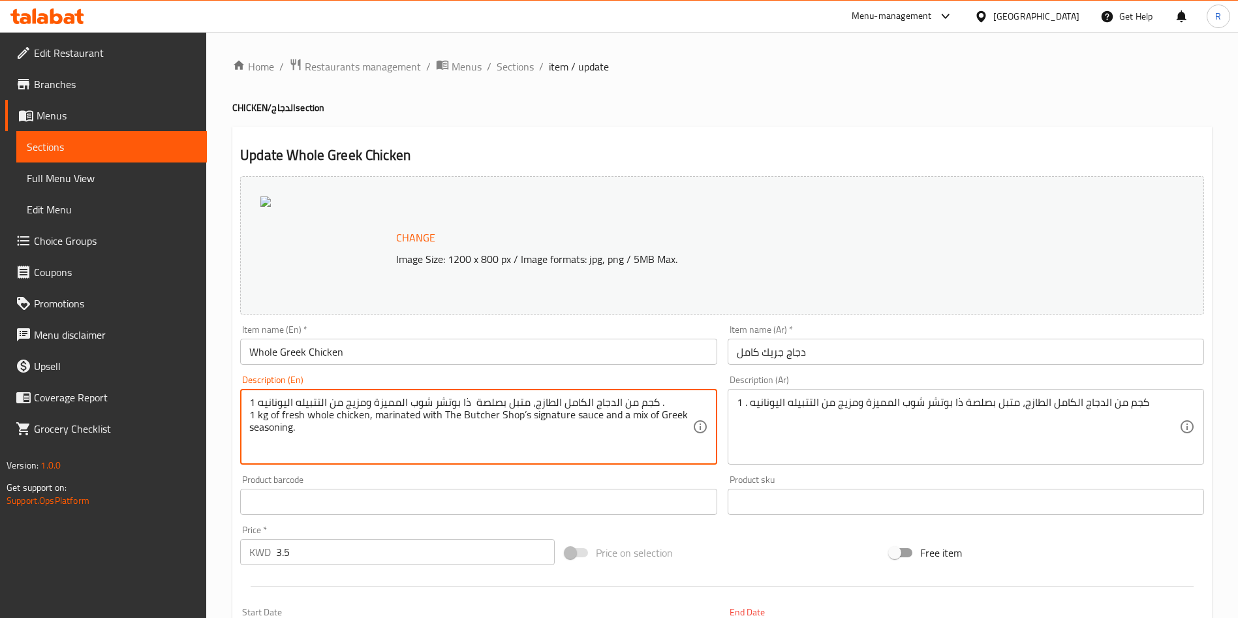
click at [586, 400] on textarea "1 كجم من الدجاج الكامل الطازج، متبل بصلصة ذا بوتشر شوب المميزة ومزيج من التتبيل…" at bounding box center [470, 427] width 443 height 62
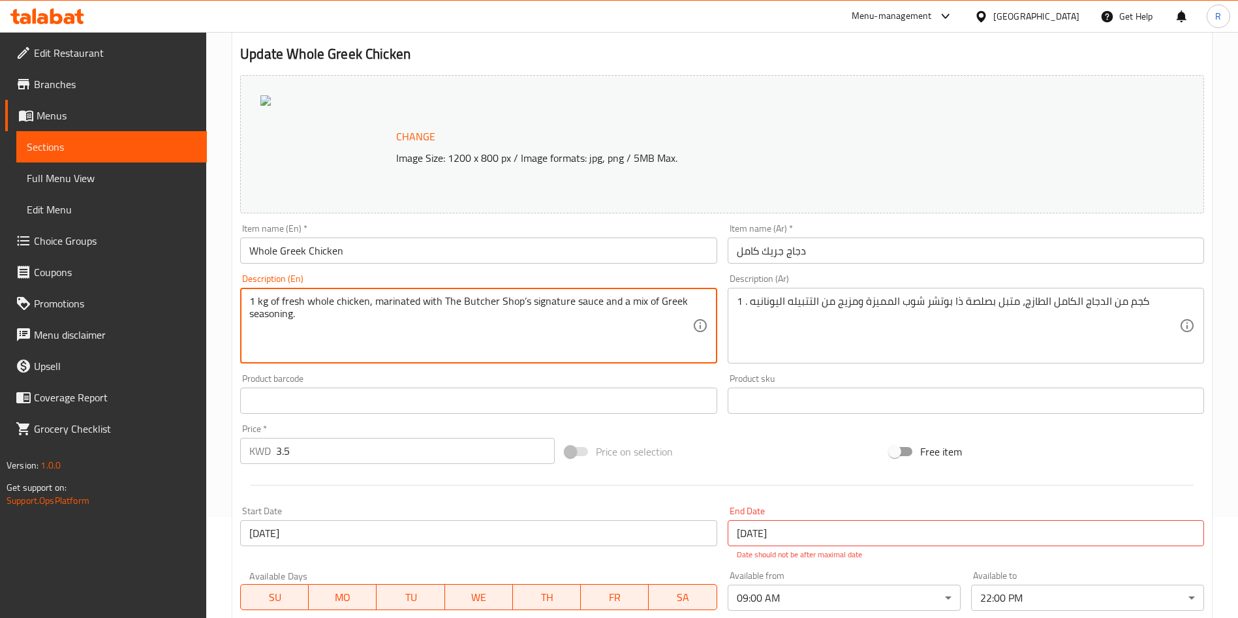
scroll to position [294, 0]
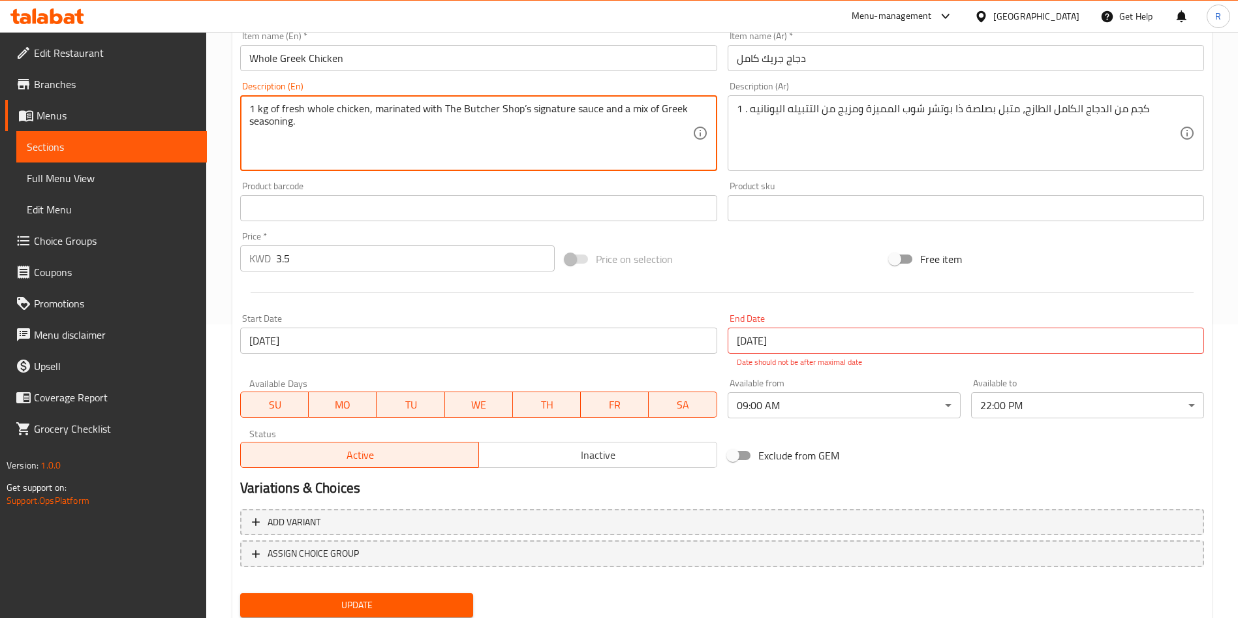
type textarea "1 kg of fresh whole chicken, marinated with The Butcher Shop’s signature sauce …"
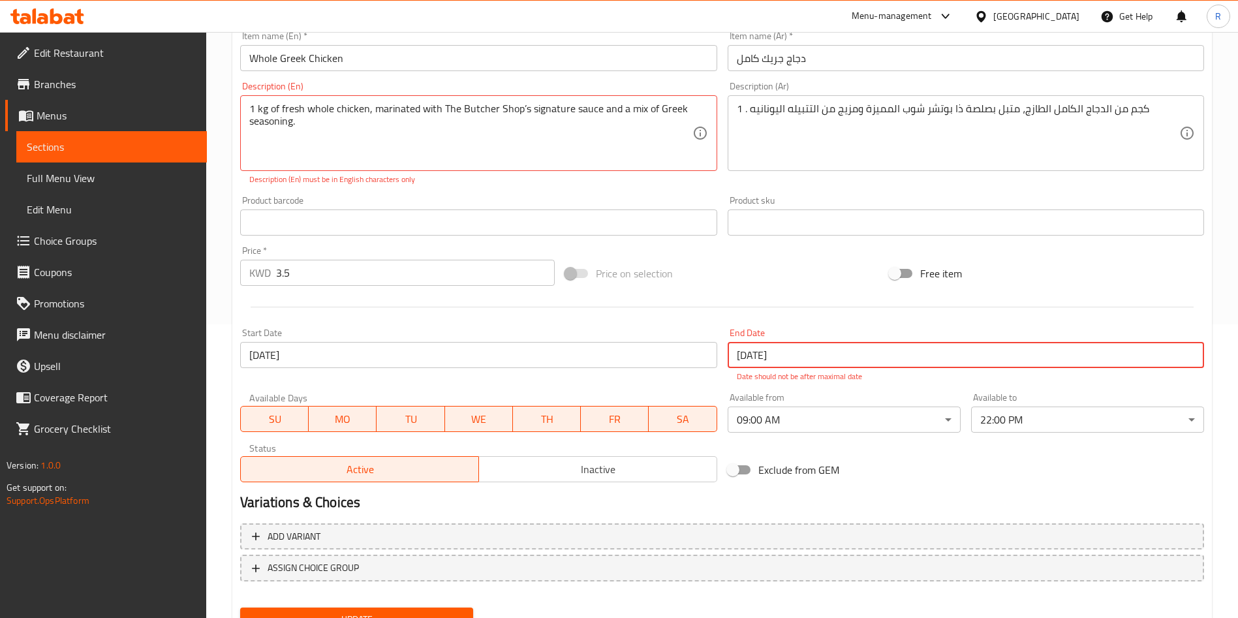
click at [805, 336] on div "End Date [DATE] End Date Date should not be after maximal date" at bounding box center [966, 355] width 477 height 54
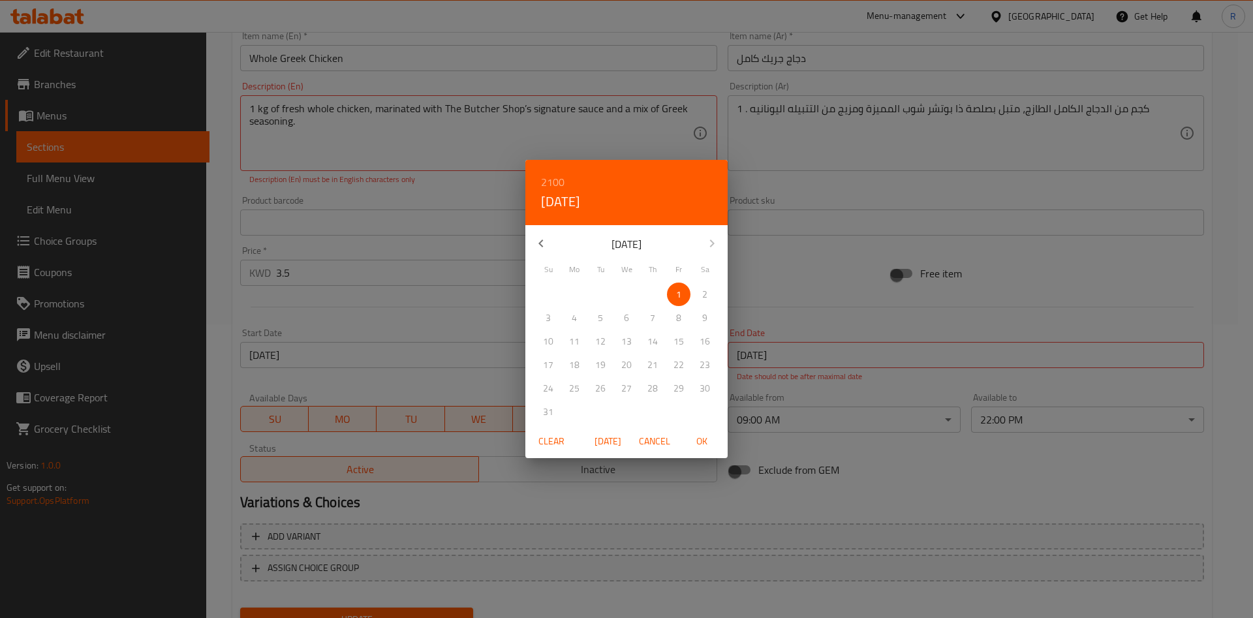
click at [545, 239] on icon "button" at bounding box center [541, 244] width 16 height 16
click at [654, 384] on p "31" at bounding box center [653, 389] width 10 height 16
click at [693, 439] on span "OK" at bounding box center [701, 441] width 31 height 16
type input "[DATE]"
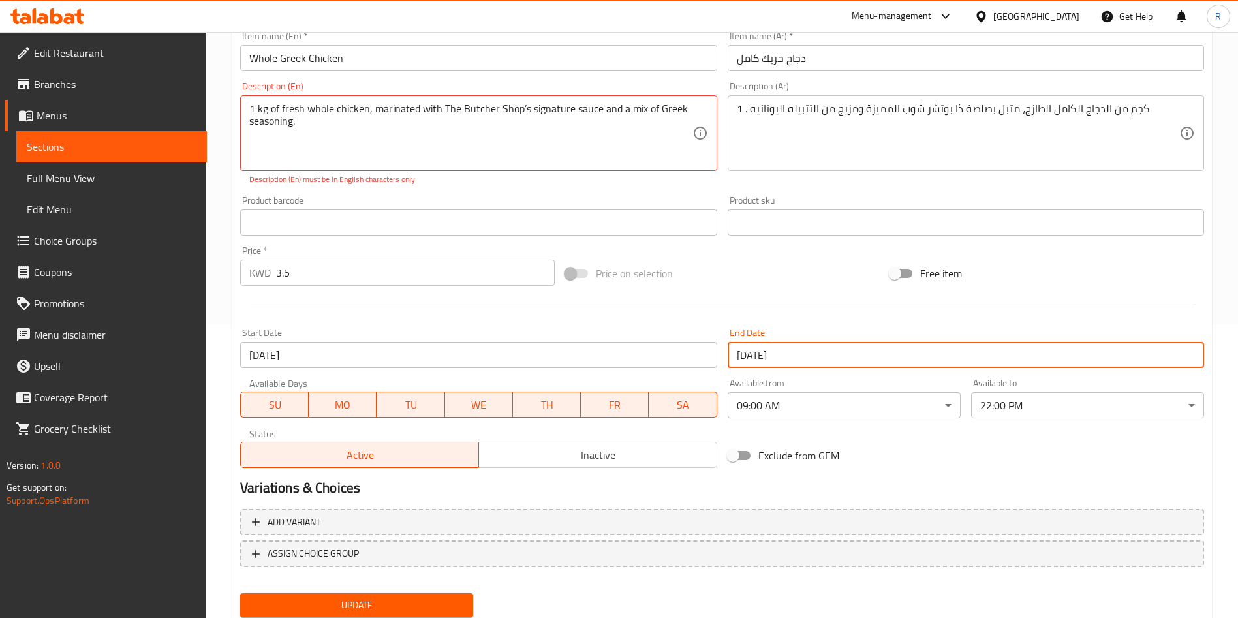
click at [418, 608] on span "Update" at bounding box center [357, 605] width 212 height 16
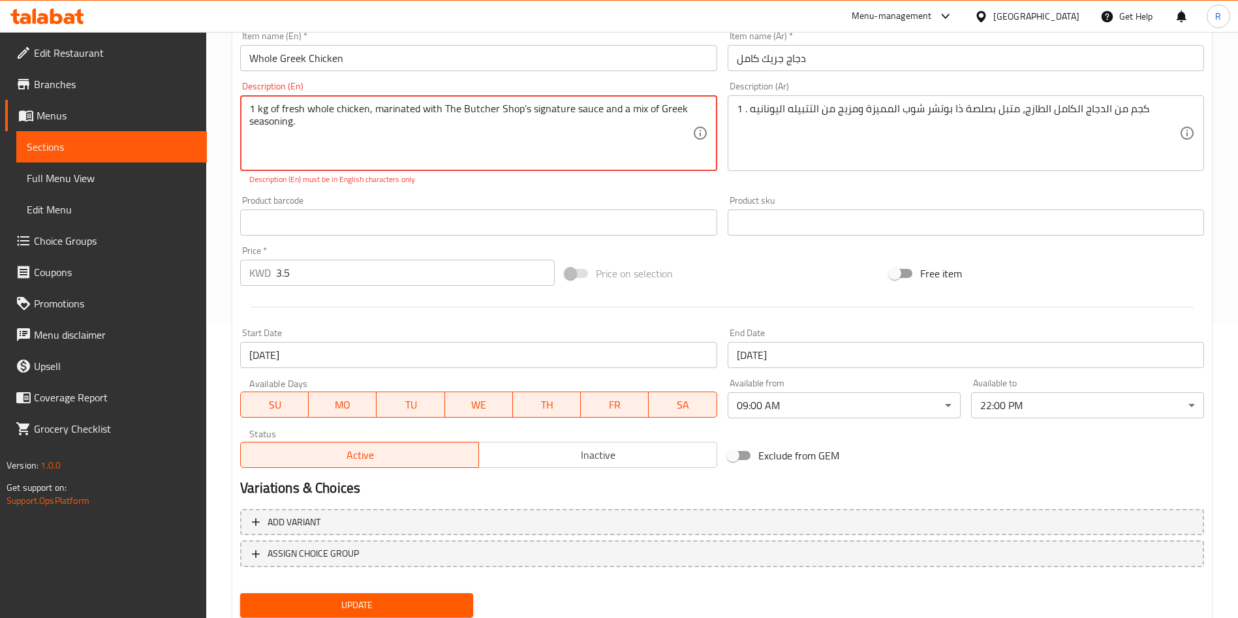
click at [423, 137] on textarea "1 kg of fresh whole chicken, marinated with The Butcher Shop’s signature sauce …" at bounding box center [470, 133] width 443 height 62
click at [525, 107] on textarea "1 kg of fresh whole chicken, marinated with The Butcher Shop’s signature sauce …" at bounding box center [470, 133] width 443 height 62
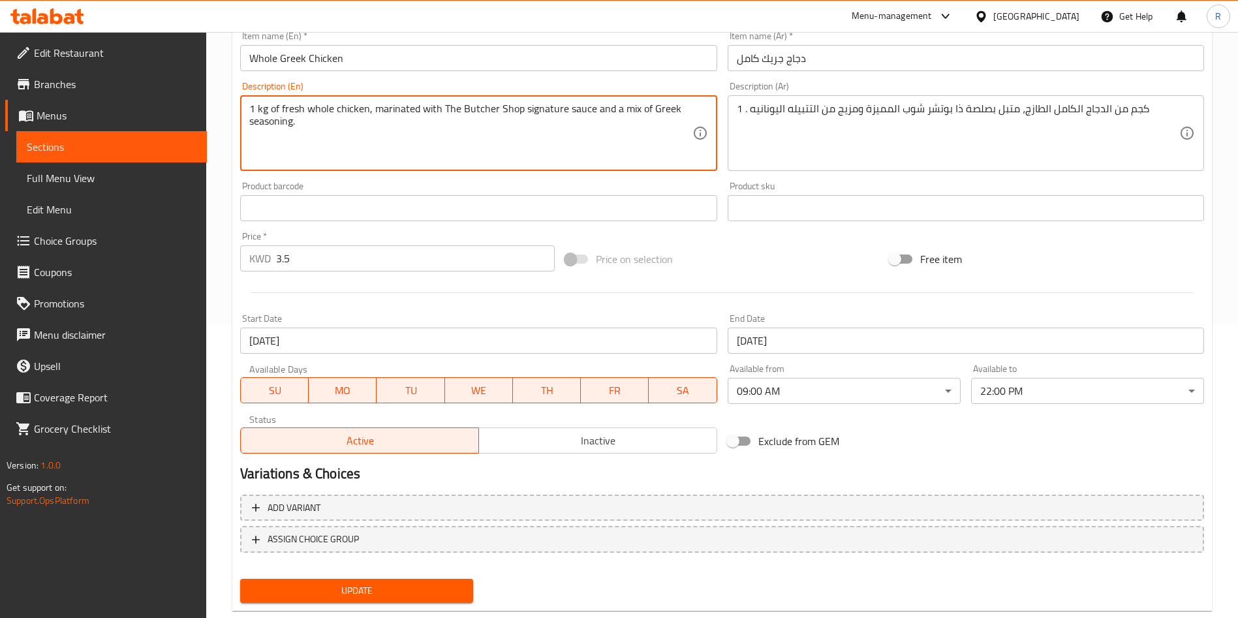
type textarea "1 kg of fresh whole chicken, marinated with The Butcher Shop signature sauce an…"
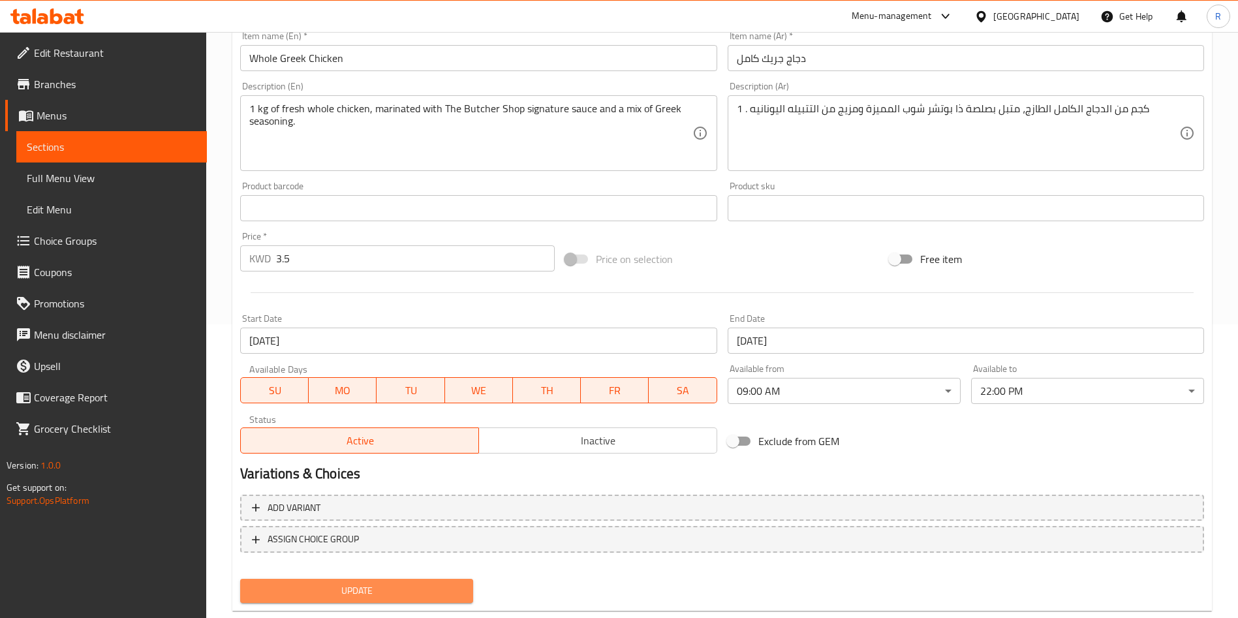
click at [426, 594] on span "Update" at bounding box center [357, 591] width 212 height 16
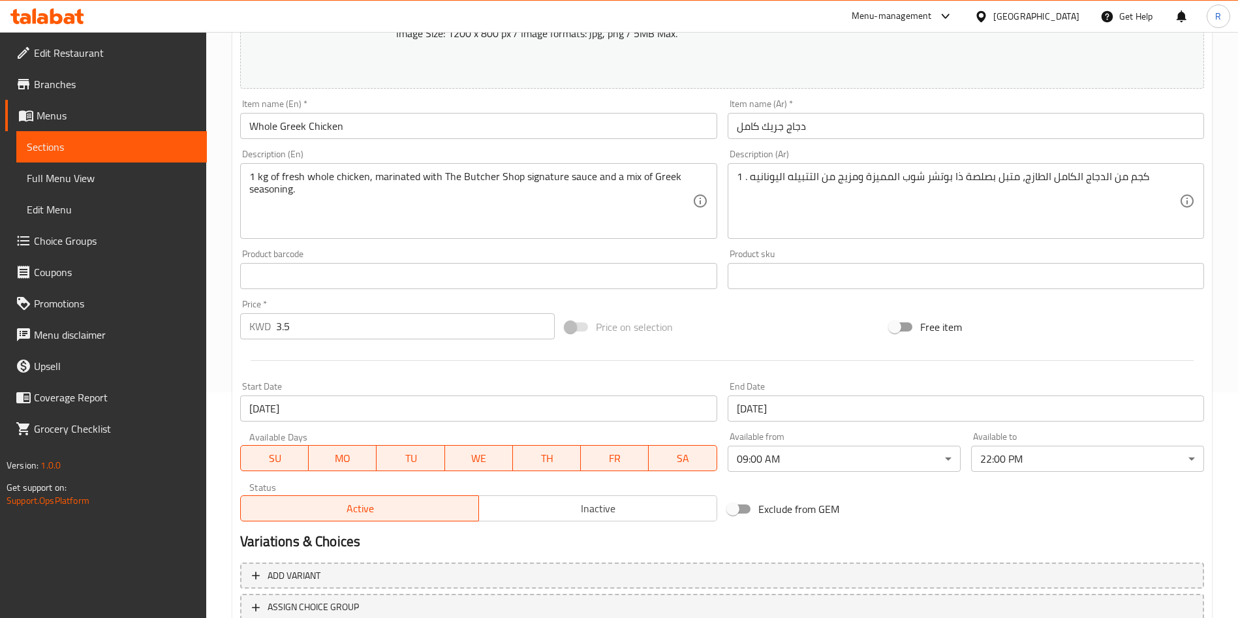
scroll to position [323, 0]
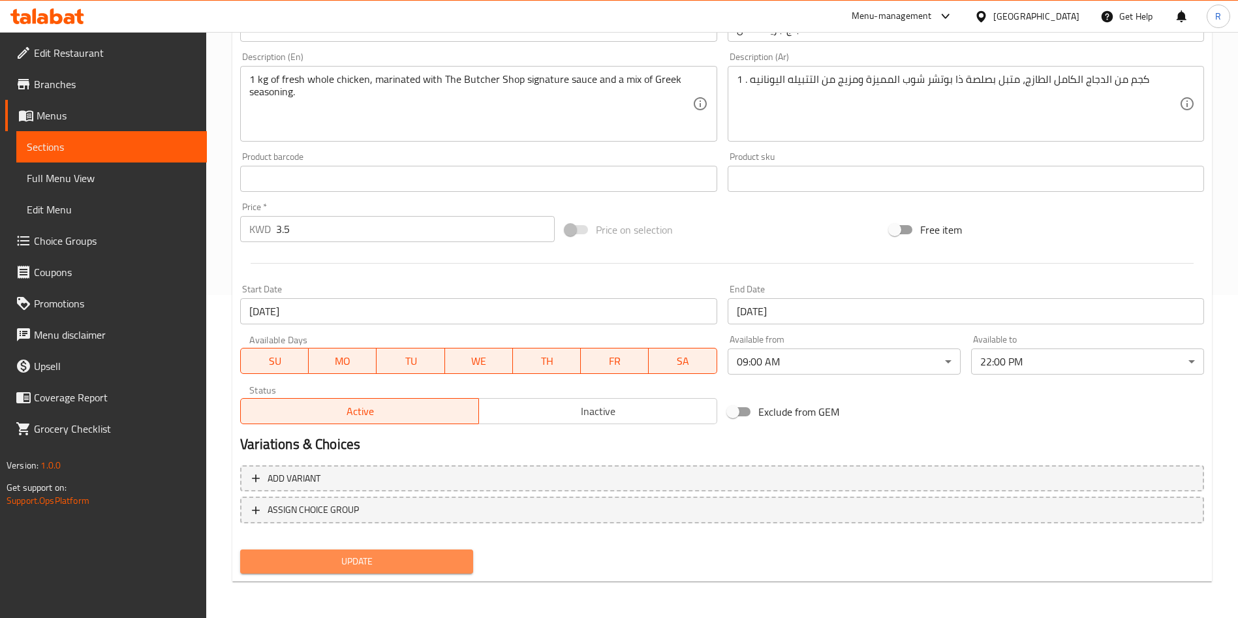
click at [413, 566] on span "Update" at bounding box center [357, 562] width 212 height 16
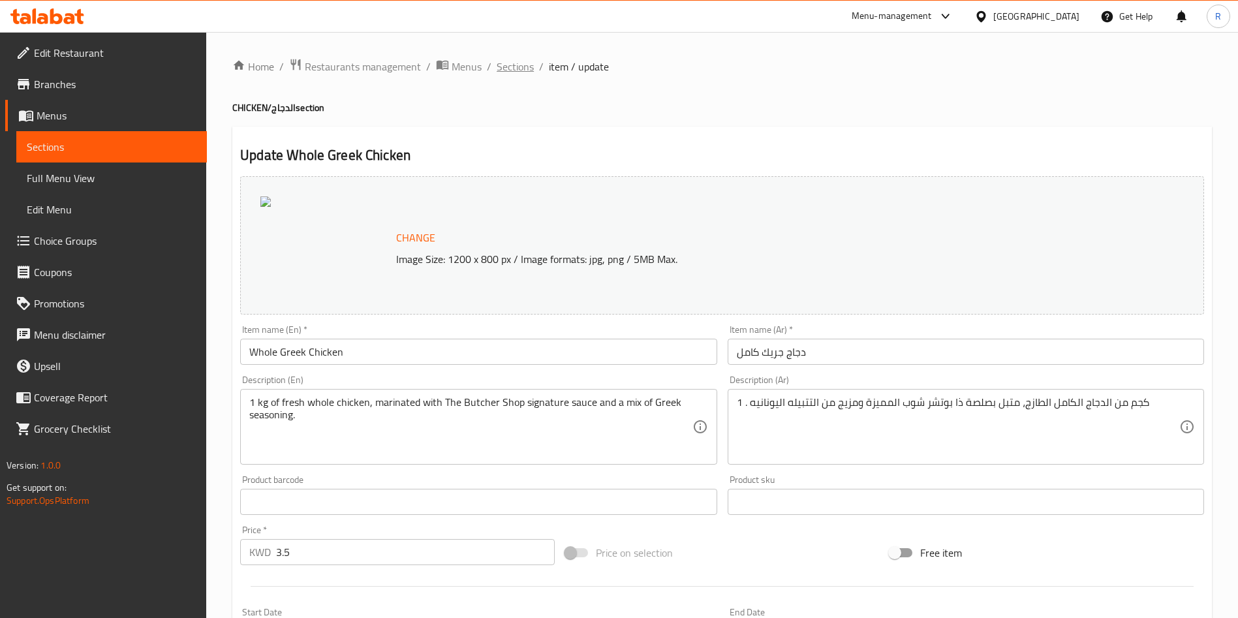
click at [514, 66] on span "Sections" at bounding box center [515, 67] width 37 height 16
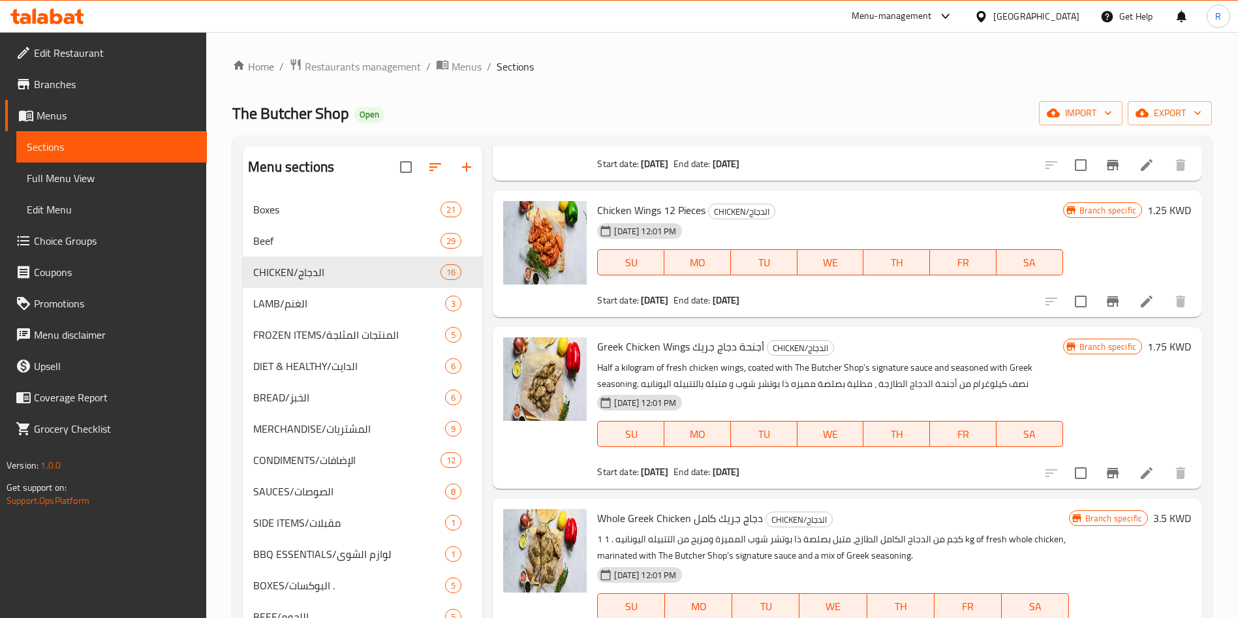
scroll to position [196, 0]
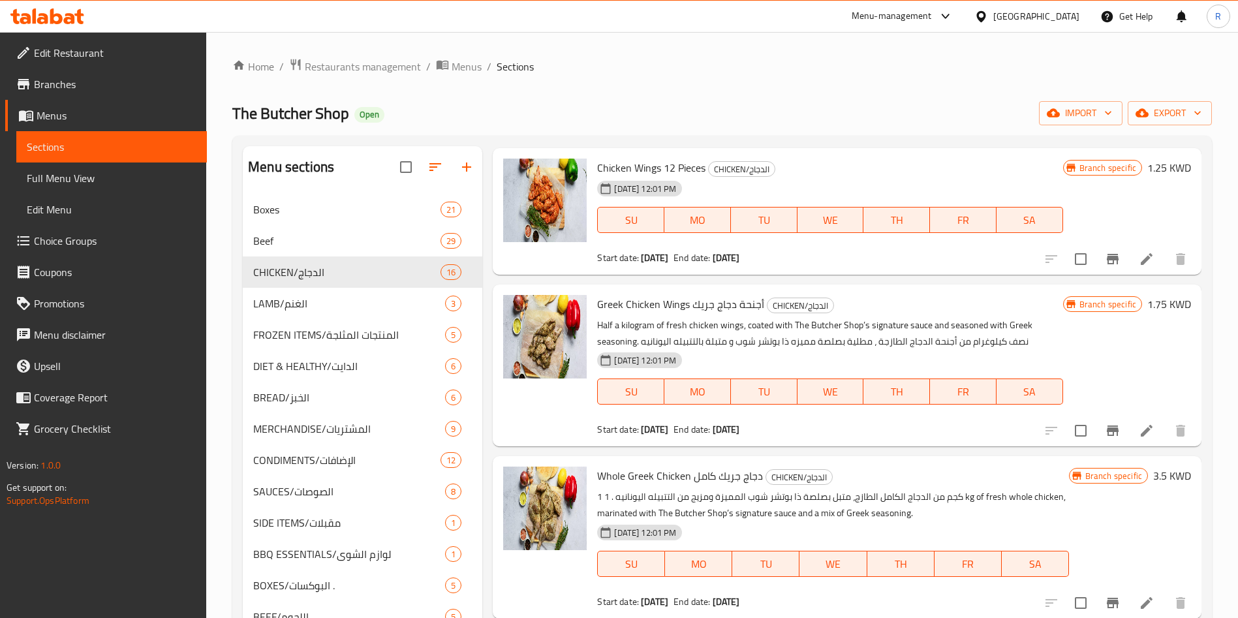
click at [1129, 433] on li at bounding box center [1147, 430] width 37 height 23
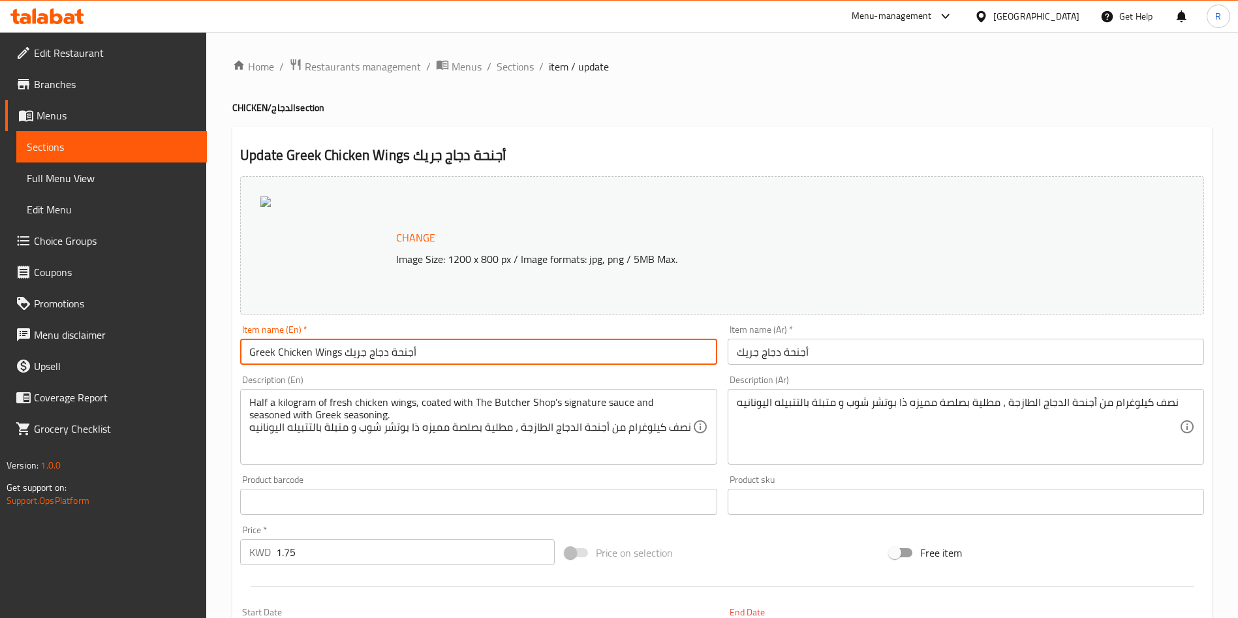
drag, startPoint x: 427, startPoint y: 351, endPoint x: 345, endPoint y: 349, distance: 81.6
click at [345, 349] on input "Greek Chicken Wings أجنحة دجاج جريك" at bounding box center [478, 352] width 477 height 26
type input "Greek Chicken Wings"
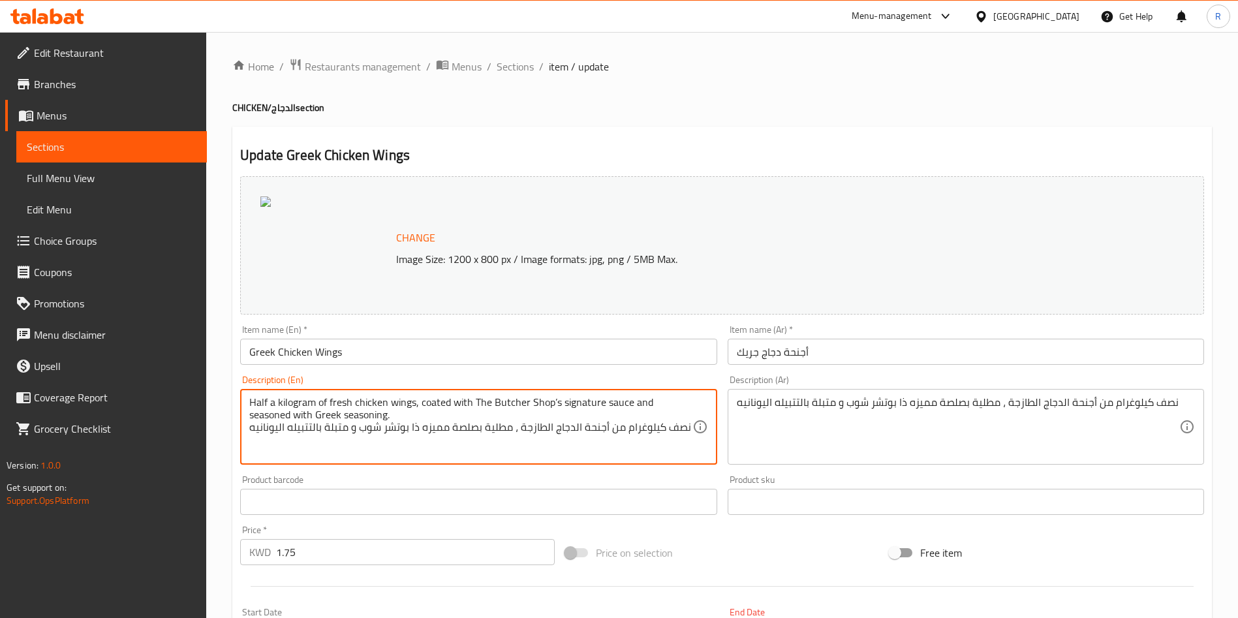
click at [505, 430] on textarea "Half a kilogram of fresh chicken wings, coated with The Butcher Shop’s signatur…" at bounding box center [470, 427] width 443 height 62
click at [555, 402] on textarea "Half a kilogram of fresh chicken wings, coated with The Butcher Shop’s signatur…" at bounding box center [470, 427] width 443 height 62
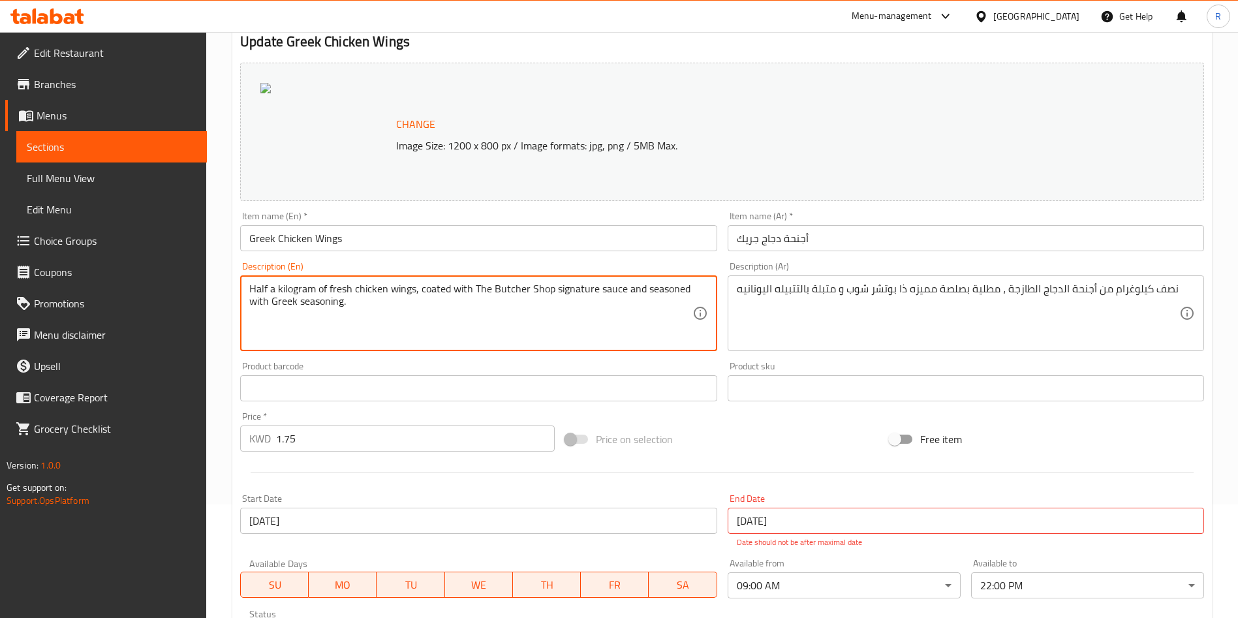
scroll to position [337, 0]
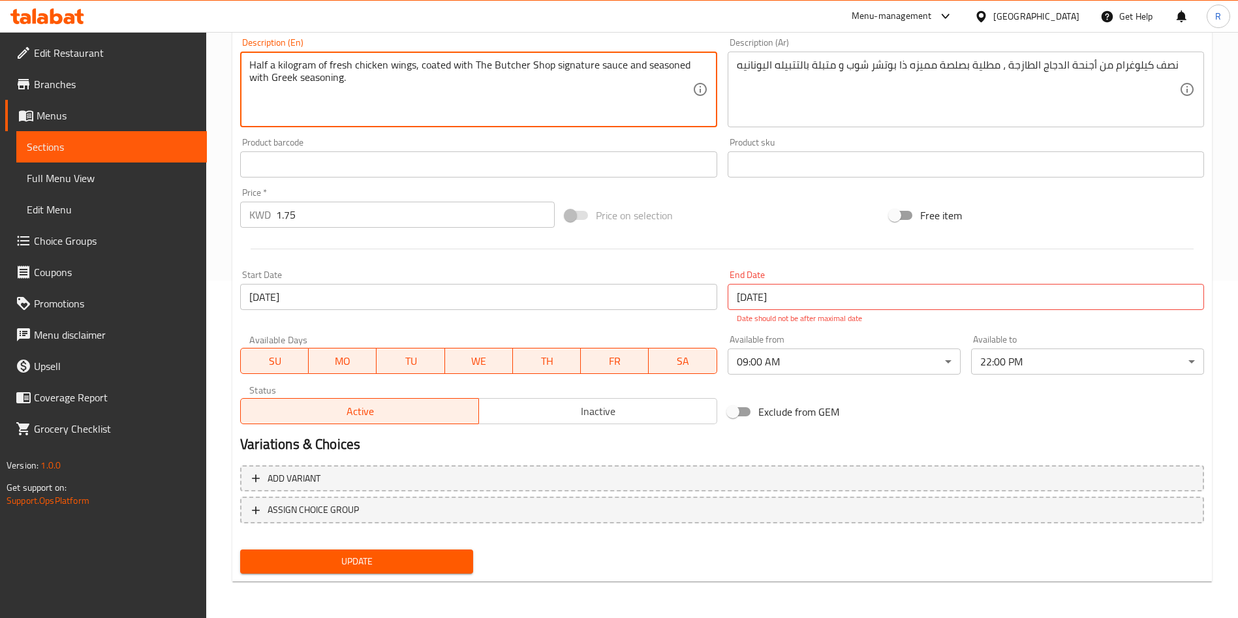
type textarea "Half a kilogram of fresh chicken wings, coated with The Butcher Shop signature …"
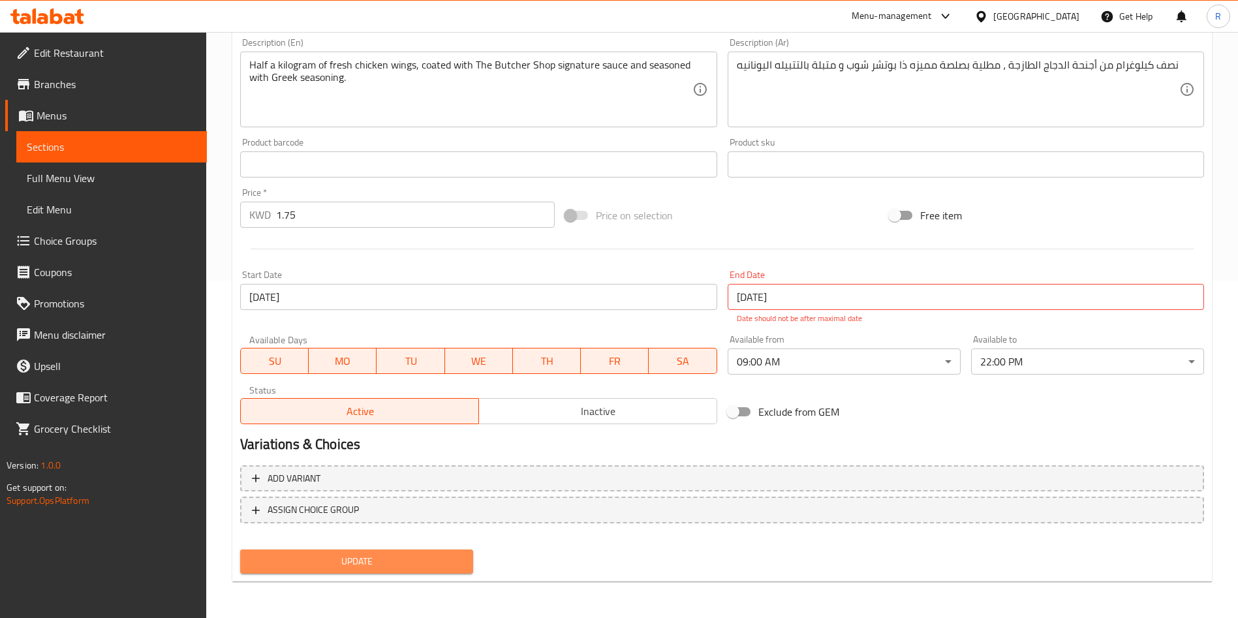
click at [383, 567] on span "Update" at bounding box center [357, 562] width 212 height 16
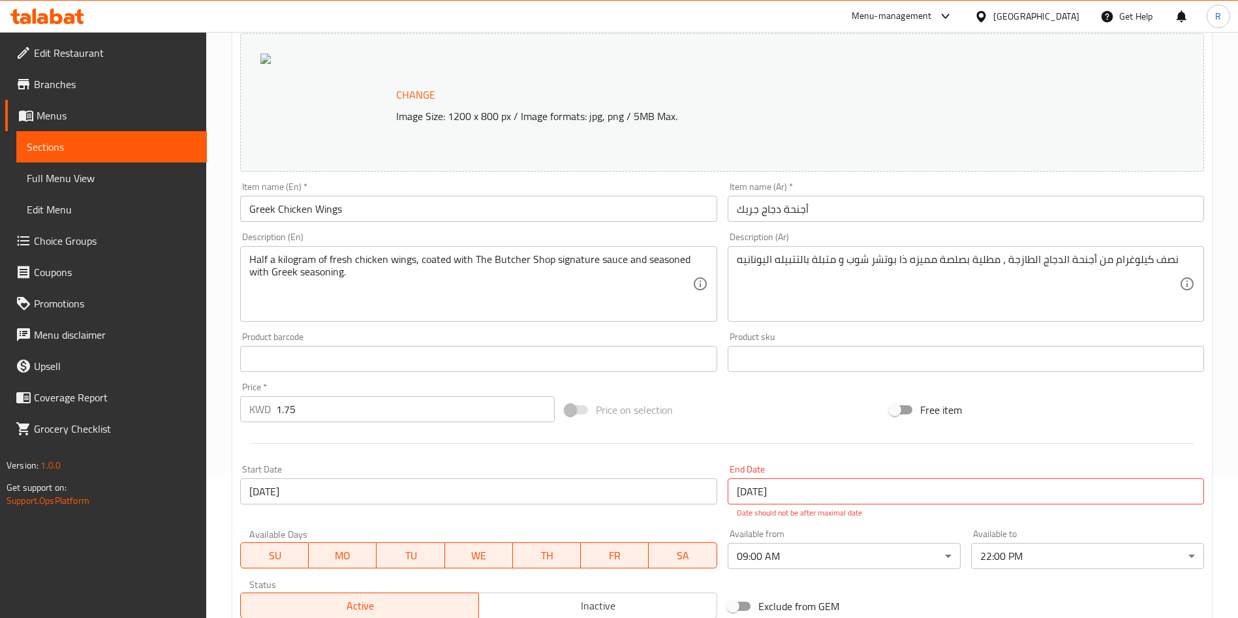
scroll to position [0, 0]
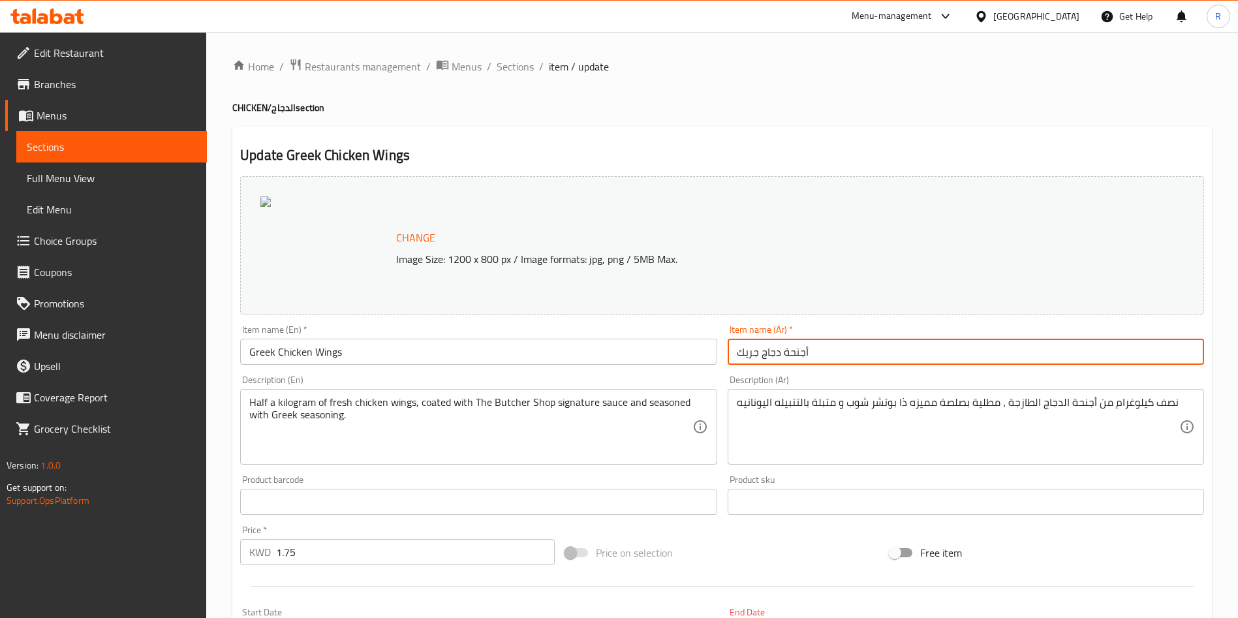
click at [749, 349] on input "أجنحة دجاج جريك" at bounding box center [966, 352] width 477 height 26
type input "أجنحة دجاج يونانية"
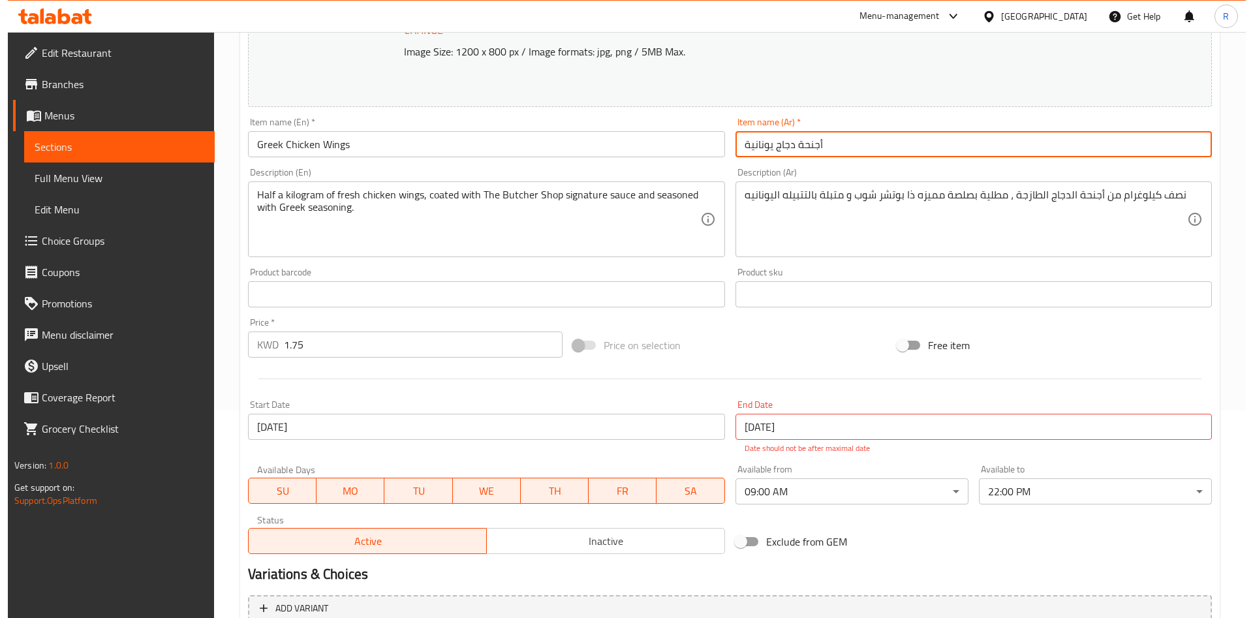
scroll to position [337, 0]
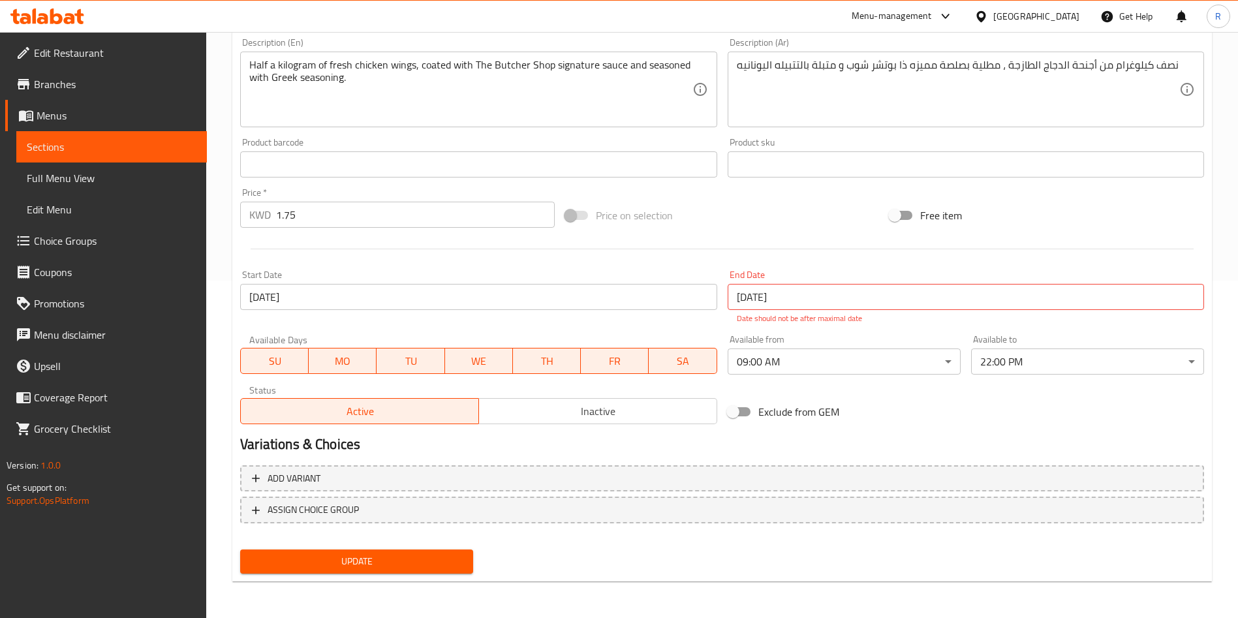
click at [830, 293] on input "[DATE]" at bounding box center [966, 297] width 477 height 26
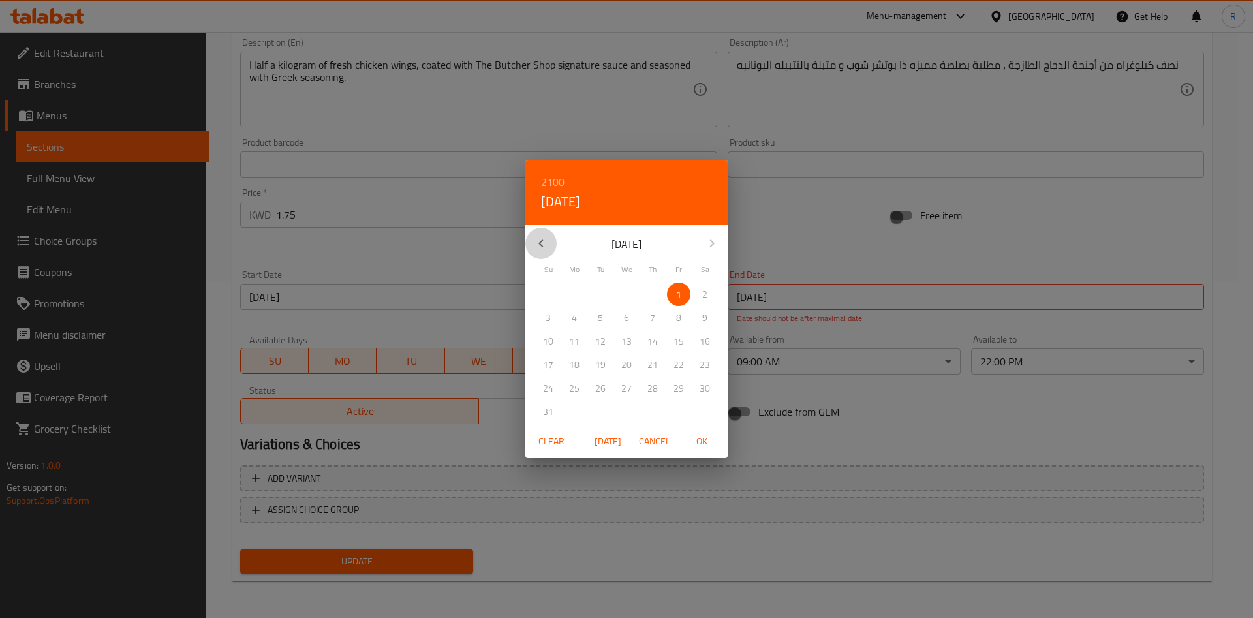
click at [543, 236] on icon "button" at bounding box center [541, 244] width 16 height 16
click at [652, 392] on p "31" at bounding box center [653, 389] width 10 height 16
click at [710, 441] on span "OK" at bounding box center [701, 441] width 31 height 16
type input "[DATE]"
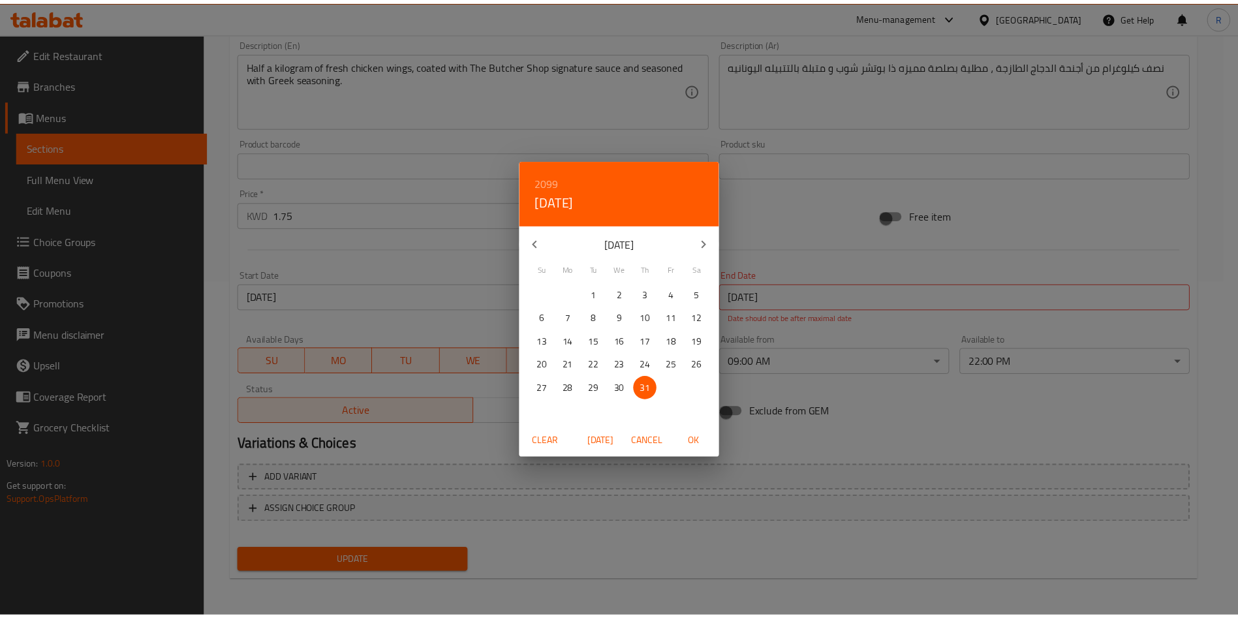
scroll to position [323, 0]
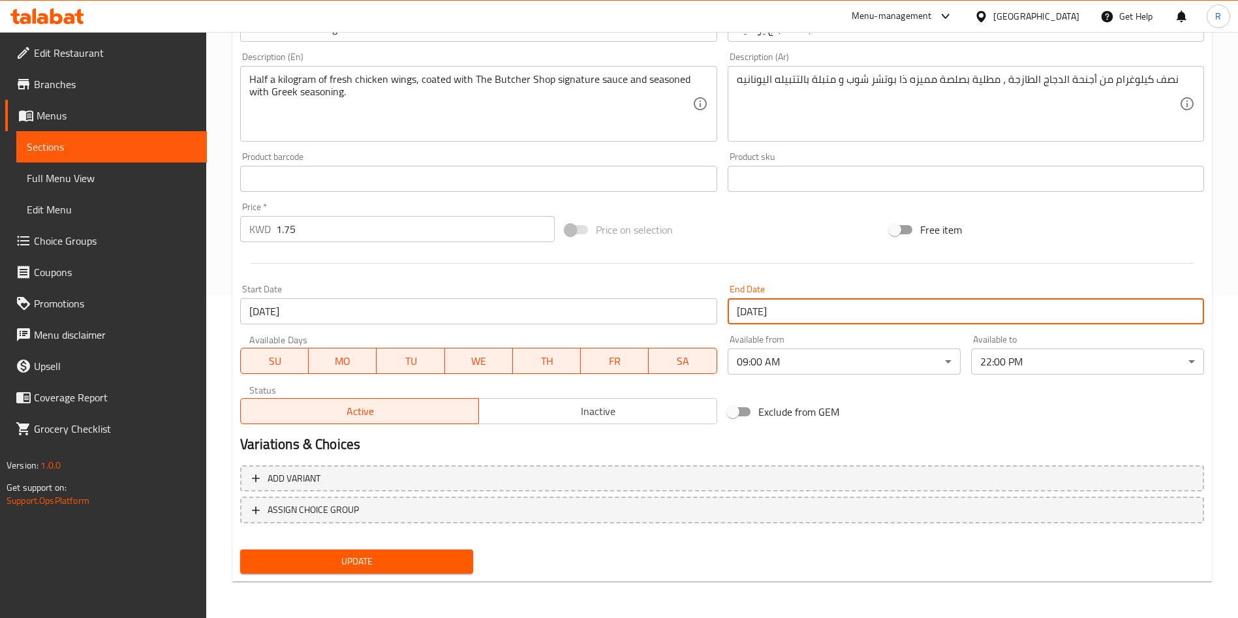
click at [418, 563] on span "Update" at bounding box center [357, 562] width 212 height 16
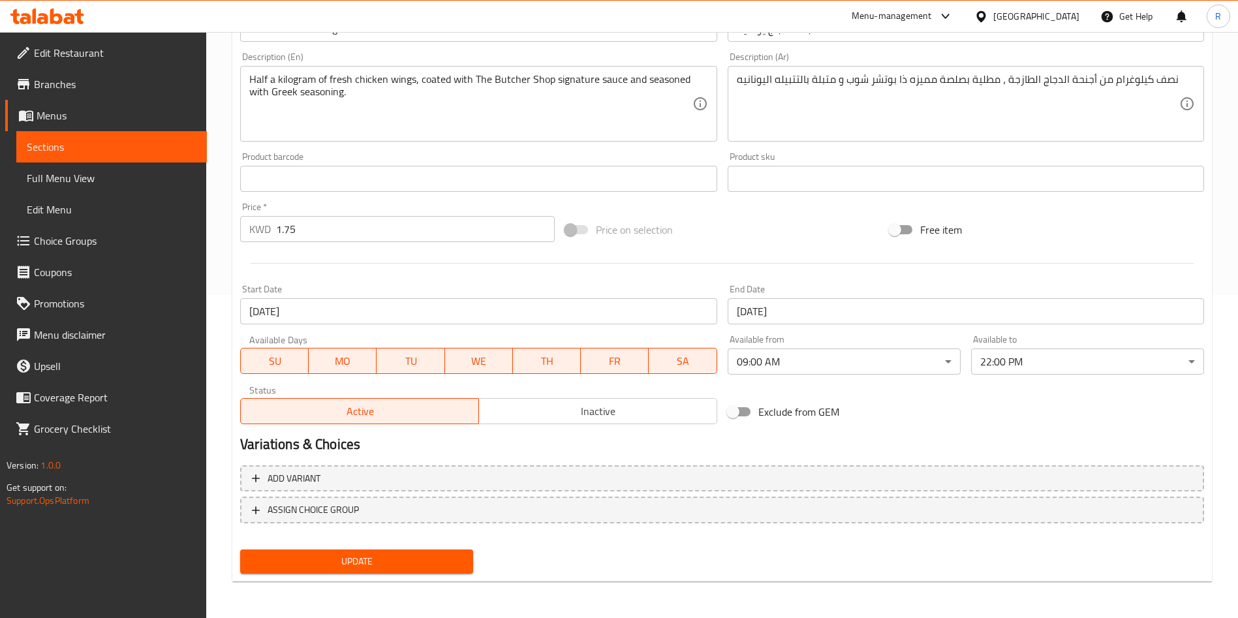
click at [428, 557] on span "Update" at bounding box center [357, 562] width 212 height 16
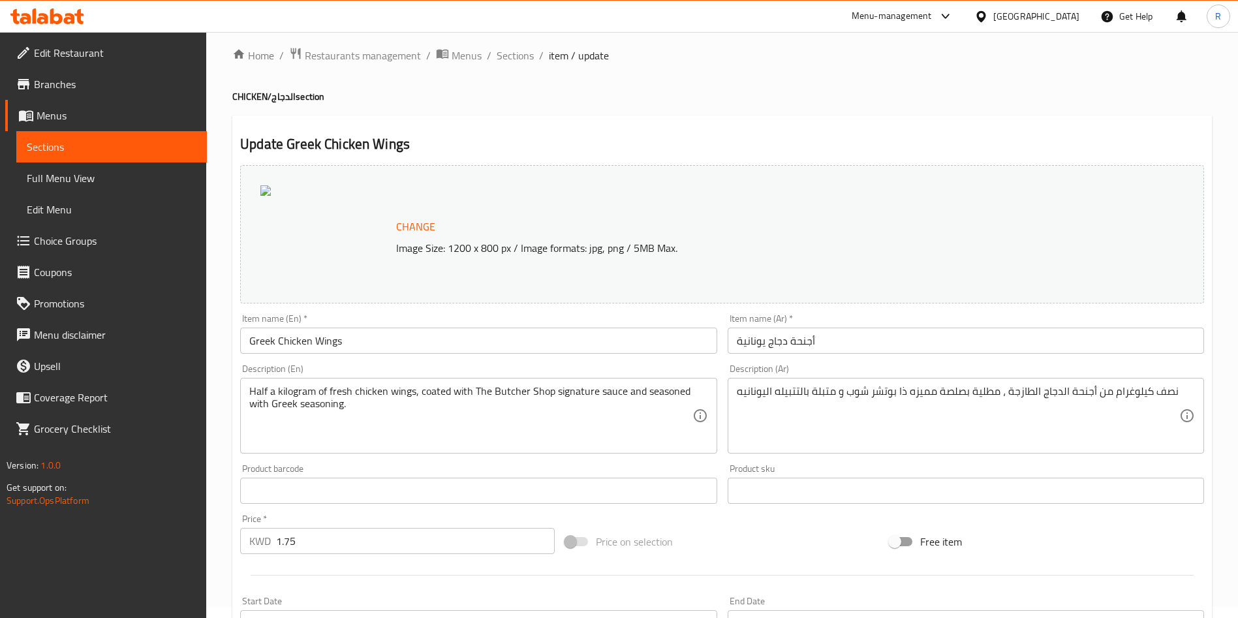
scroll to position [0, 0]
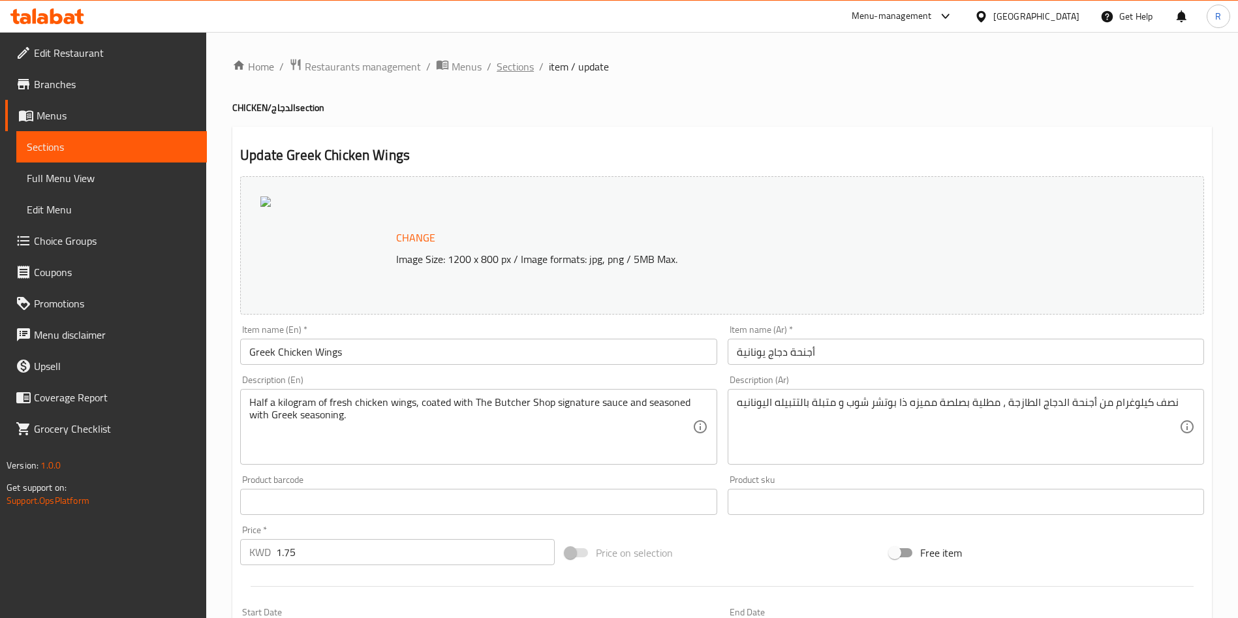
click at [509, 68] on span "Sections" at bounding box center [515, 67] width 37 height 16
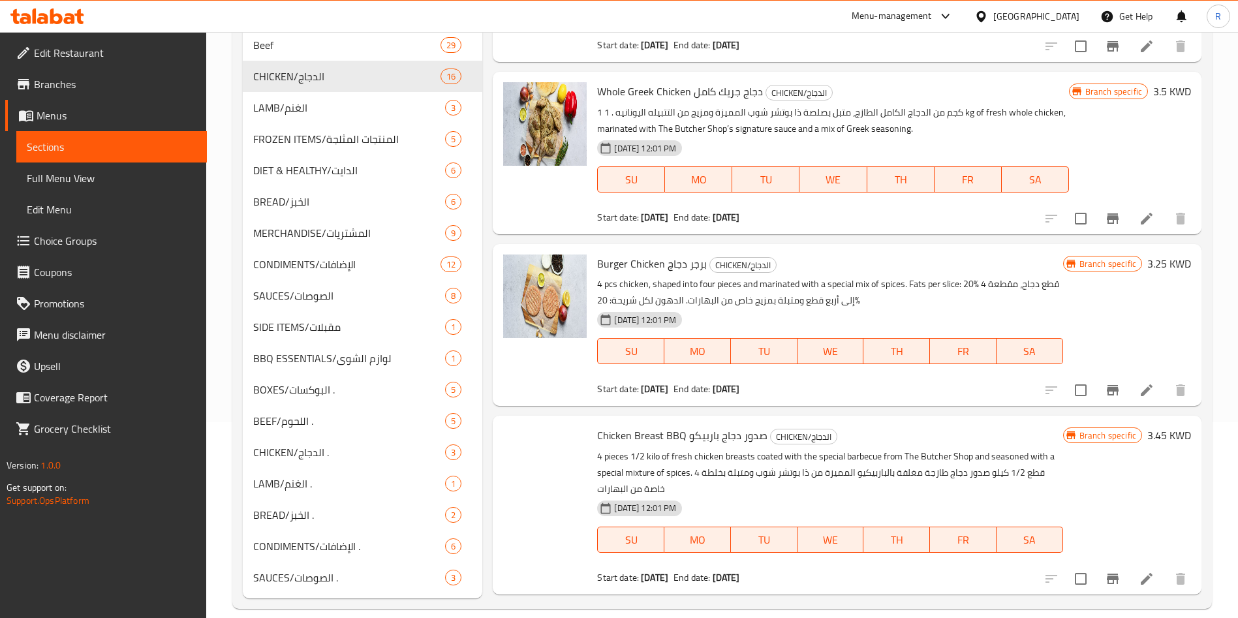
scroll to position [392, 0]
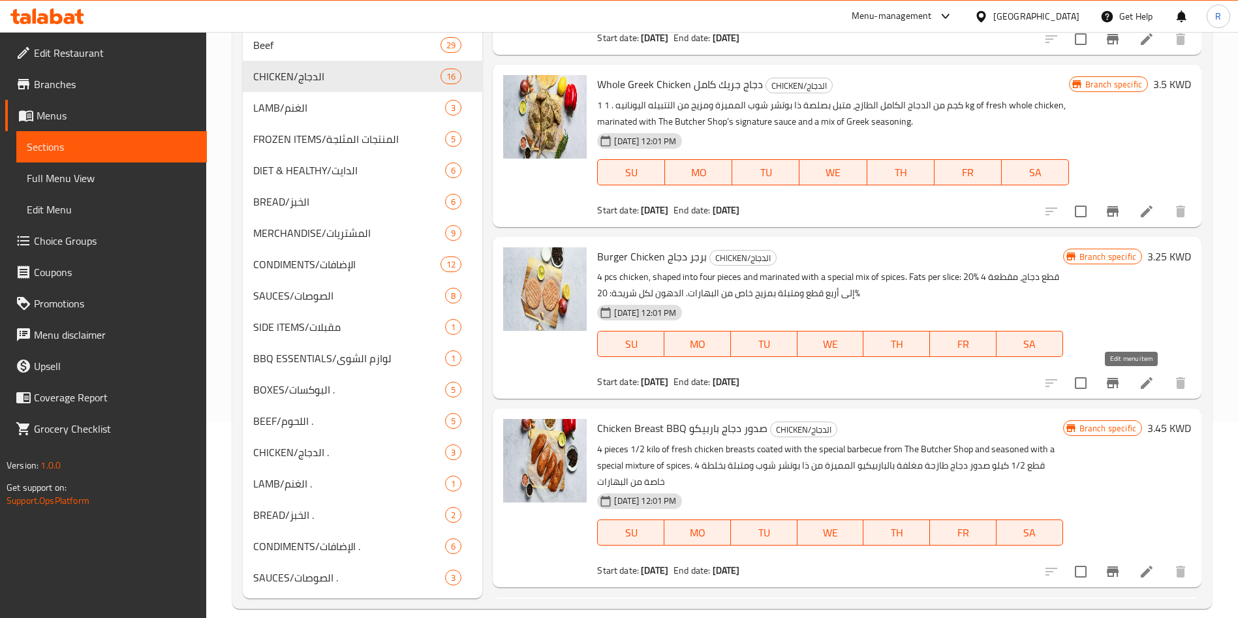
click at [1139, 388] on icon at bounding box center [1147, 383] width 16 height 16
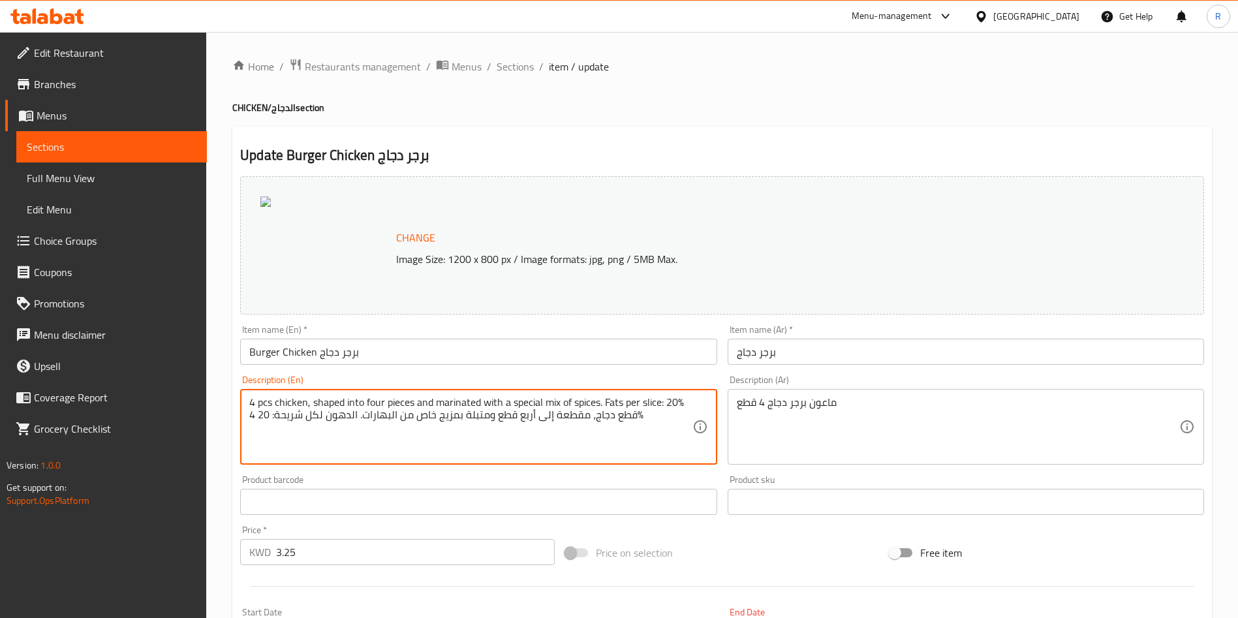
click at [516, 417] on textarea "4 pcs chicken, shaped into four pieces and marinated with a special mix of spic…" at bounding box center [470, 427] width 443 height 62
type textarea "4 pcs chicken, shaped into four pieces and marinated with a special mix of spic…"
click at [569, 354] on input "Burger Chicken برجر دجاج" at bounding box center [478, 352] width 477 height 26
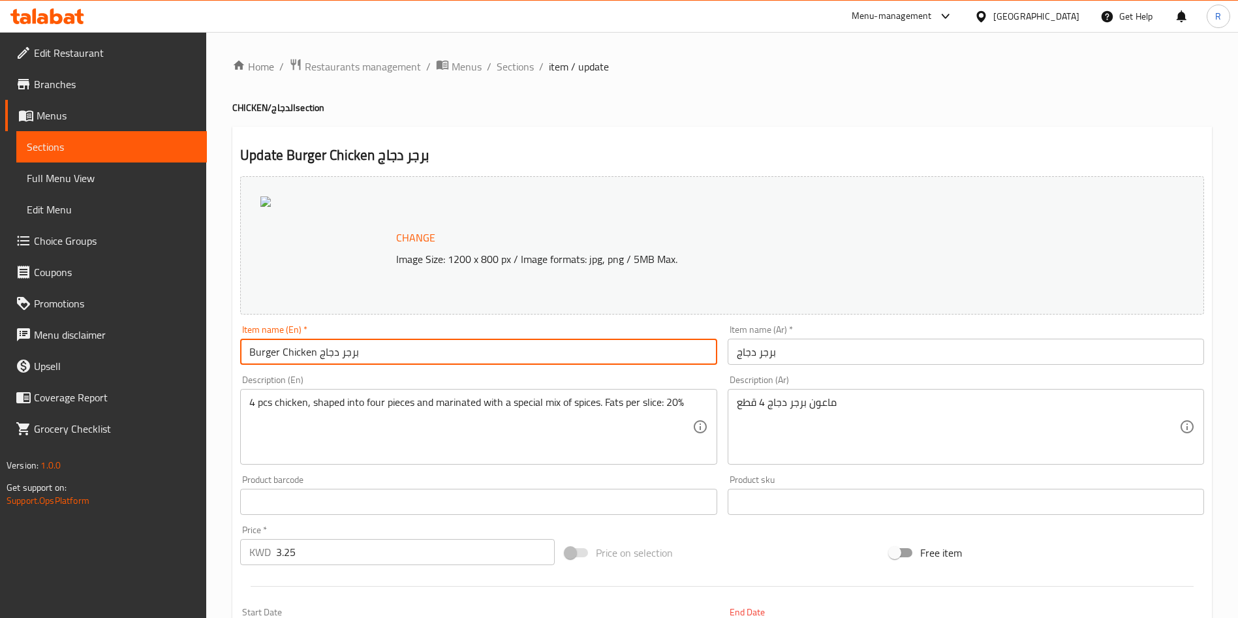
click at [569, 354] on input "Burger Chicken برجر دجاج" at bounding box center [478, 352] width 477 height 26
click at [366, 356] on input "Burger Chicken برجر دجاج" at bounding box center [478, 352] width 477 height 26
click at [350, 355] on input "Burger Chicken برجر دجاج" at bounding box center [478, 352] width 477 height 26
click at [328, 354] on input "Burger Chicken دجاج" at bounding box center [478, 352] width 477 height 26
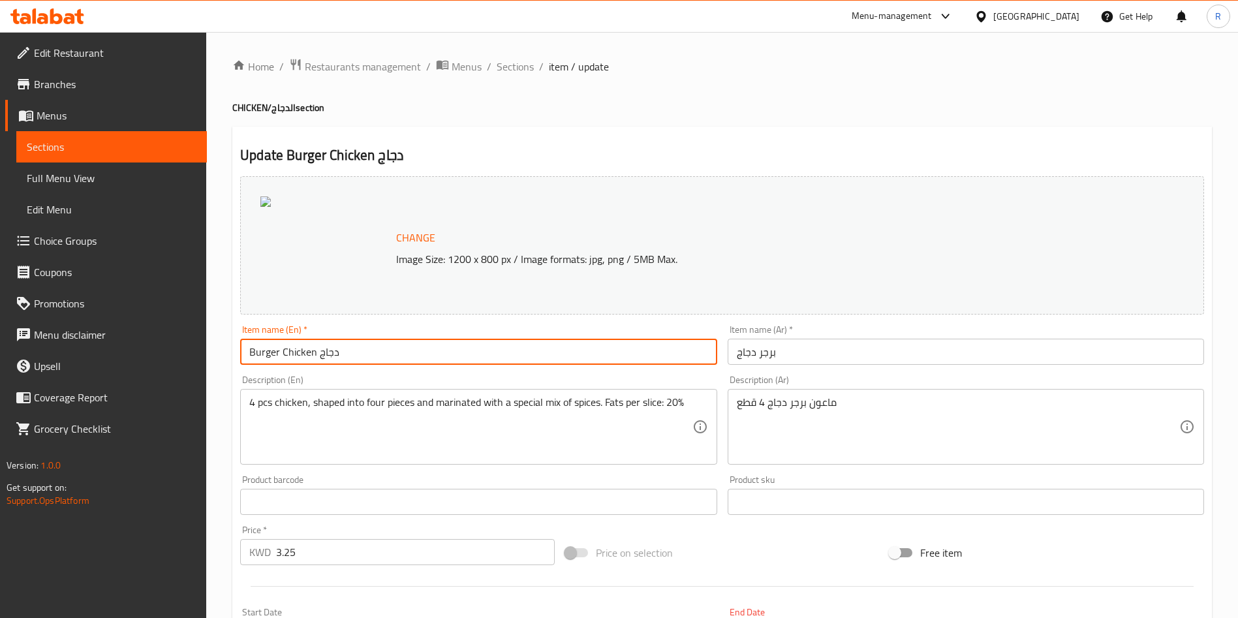
click at [328, 354] on input "Burger Chicken دجاج" at bounding box center [478, 352] width 477 height 26
click at [328, 354] on input "Burger Chicken" at bounding box center [478, 352] width 477 height 26
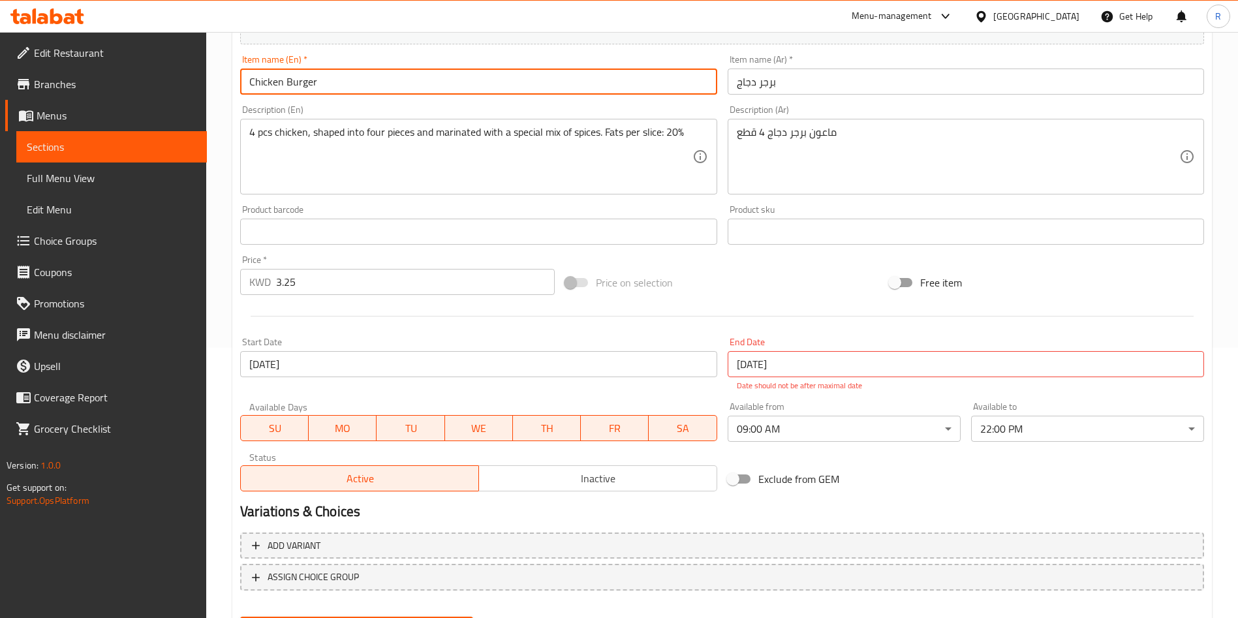
scroll to position [337, 0]
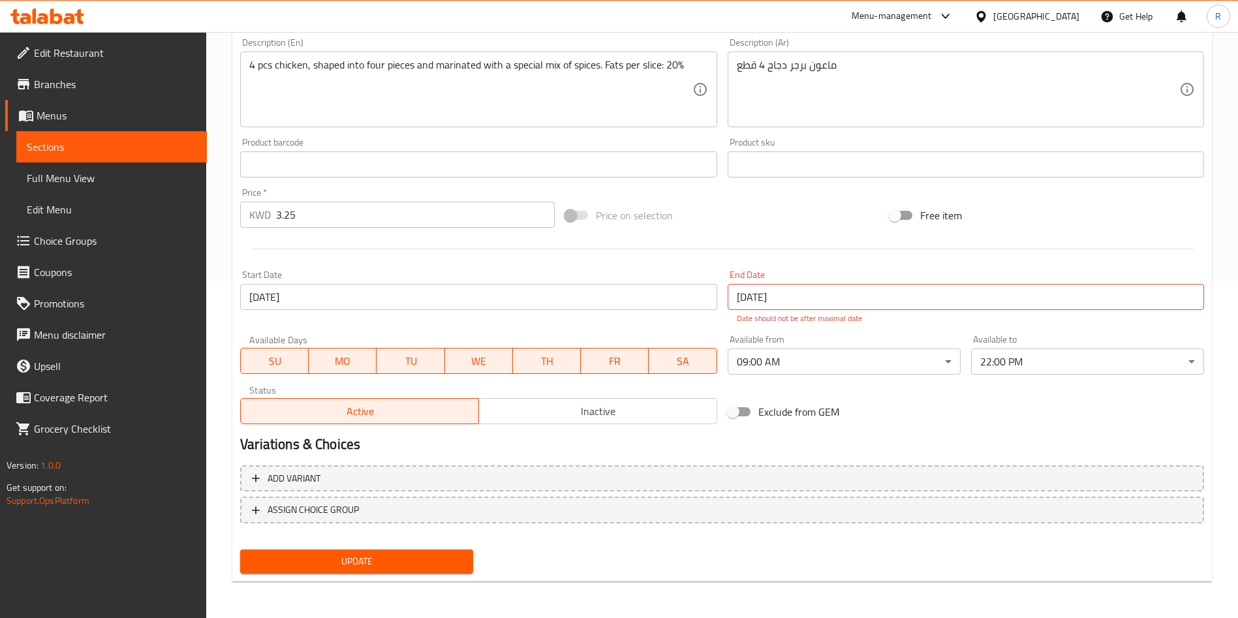
type input "Chicken Burger"
click at [389, 563] on span "Update" at bounding box center [357, 562] width 212 height 16
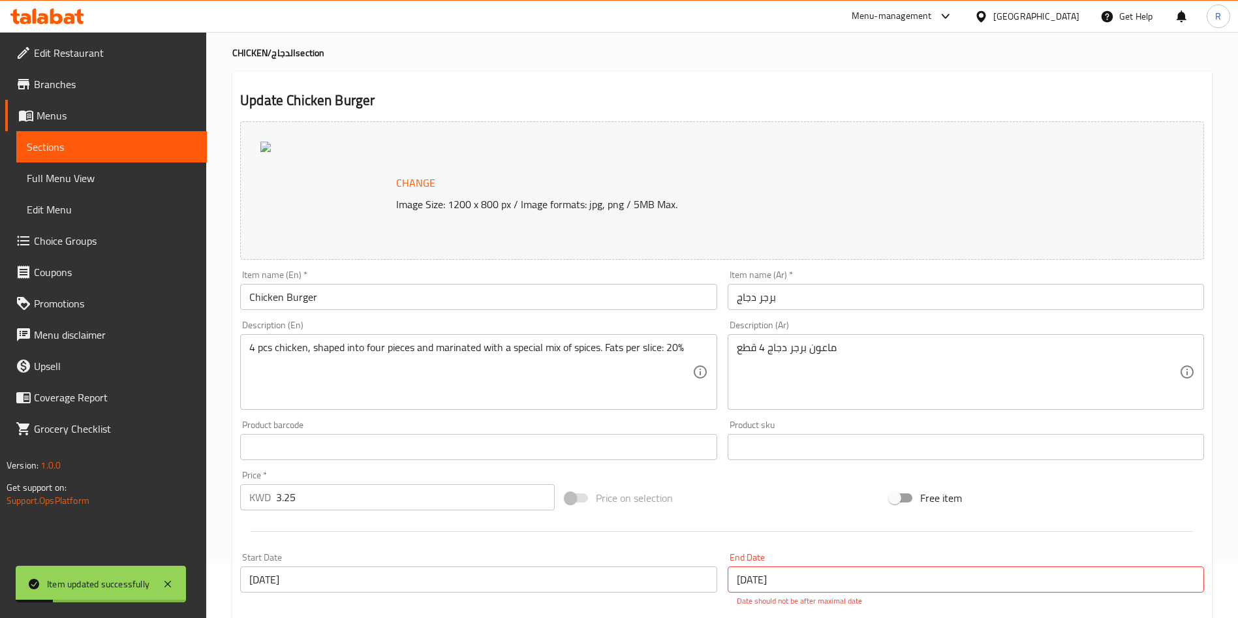
scroll to position [0, 0]
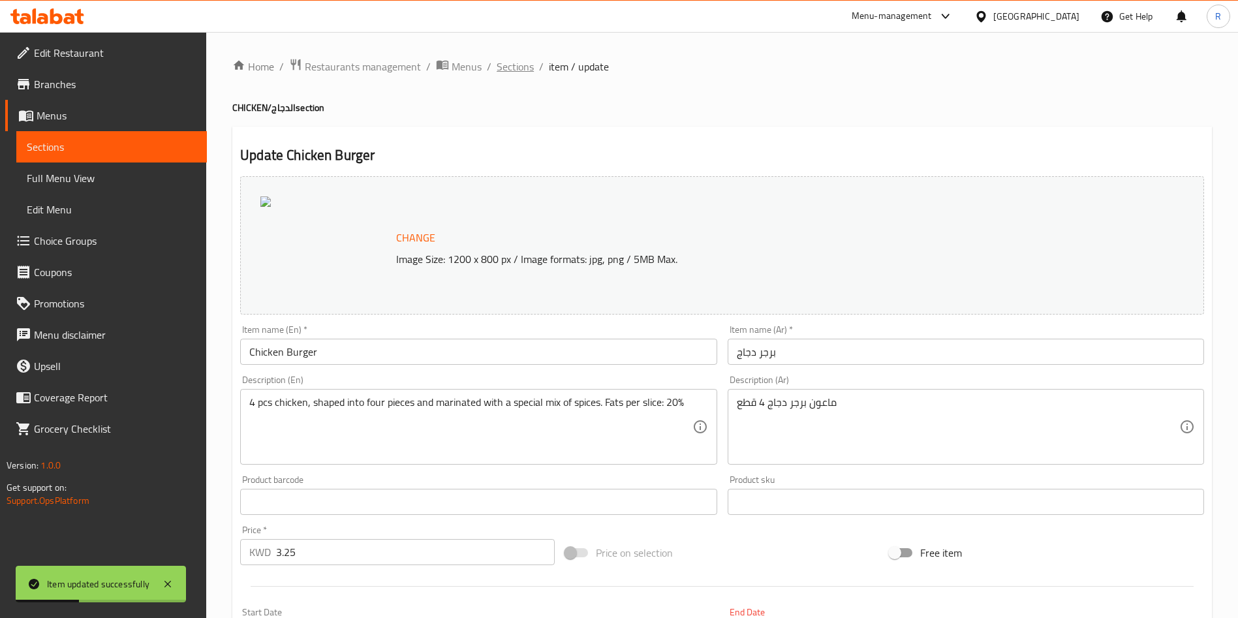
click at [520, 71] on span "Sections" at bounding box center [515, 67] width 37 height 16
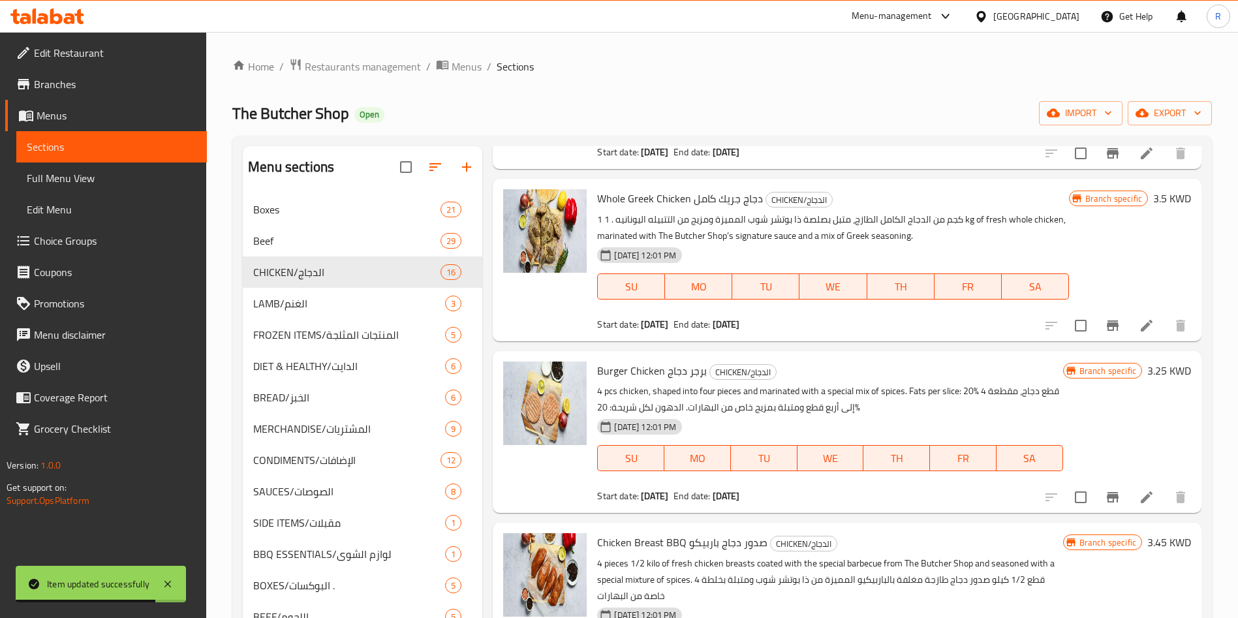
scroll to position [587, 0]
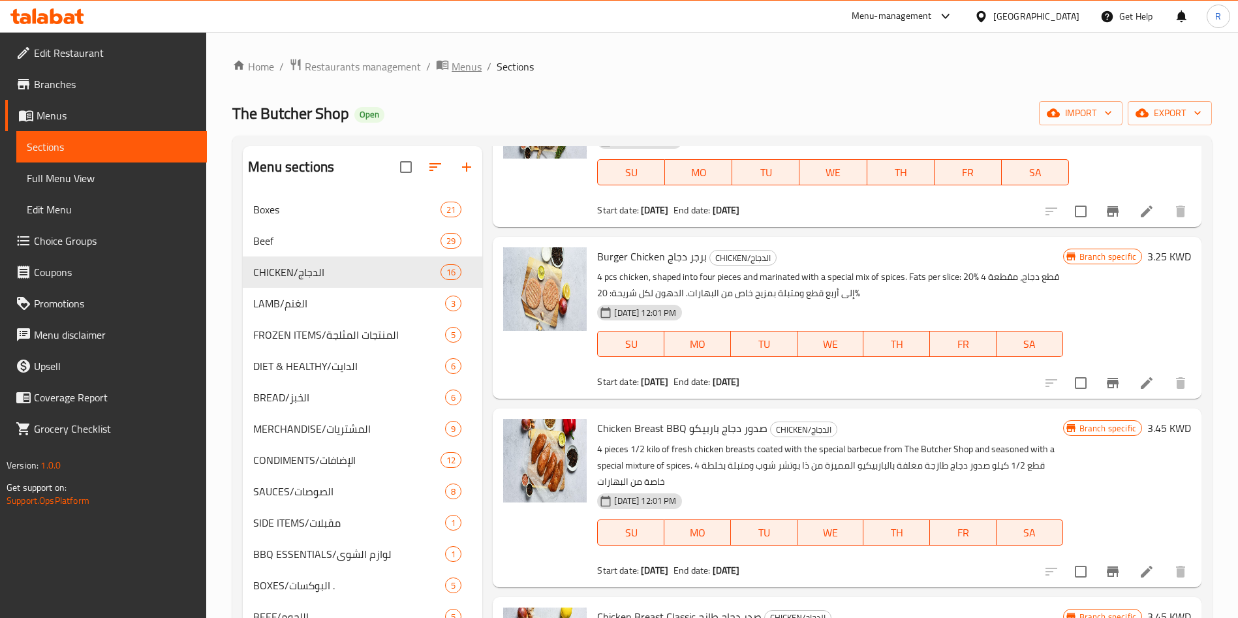
click at [469, 62] on span "Menus" at bounding box center [467, 67] width 30 height 16
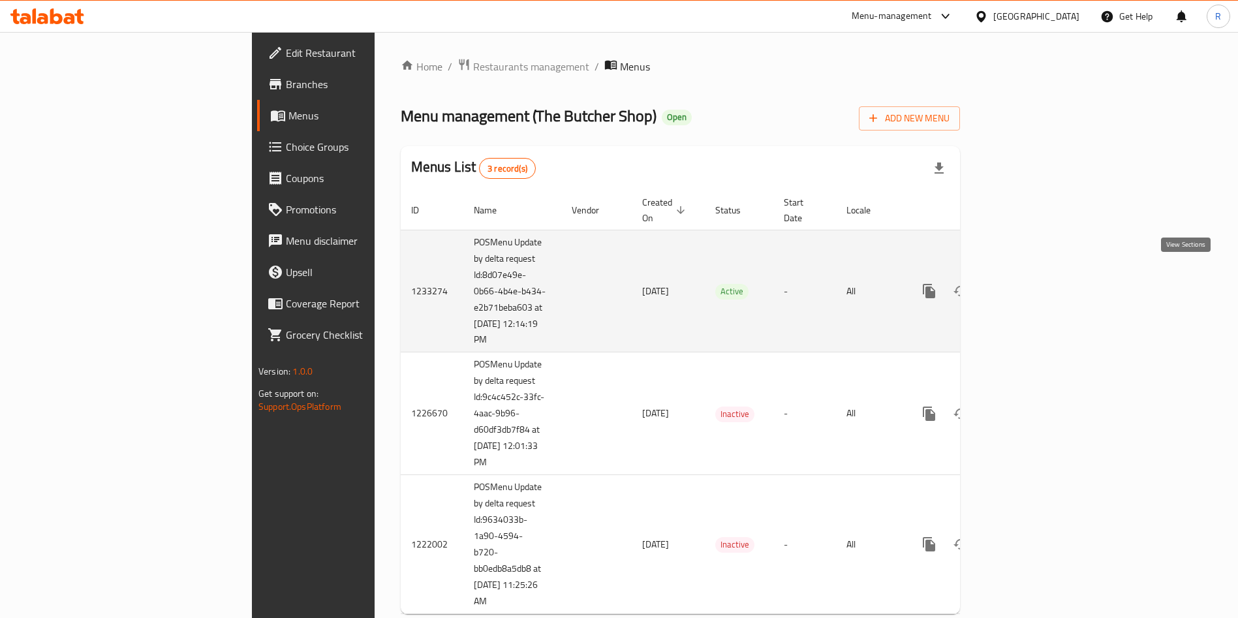
click at [1031, 283] on icon "enhanced table" at bounding box center [1024, 291] width 16 height 16
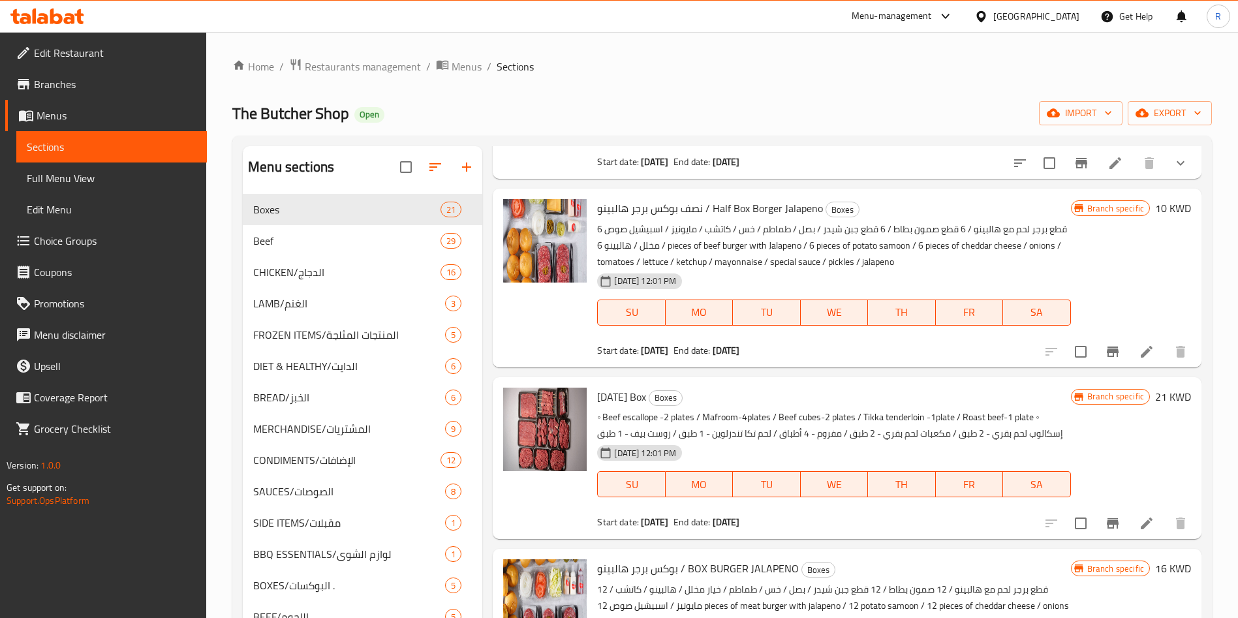
scroll to position [196, 0]
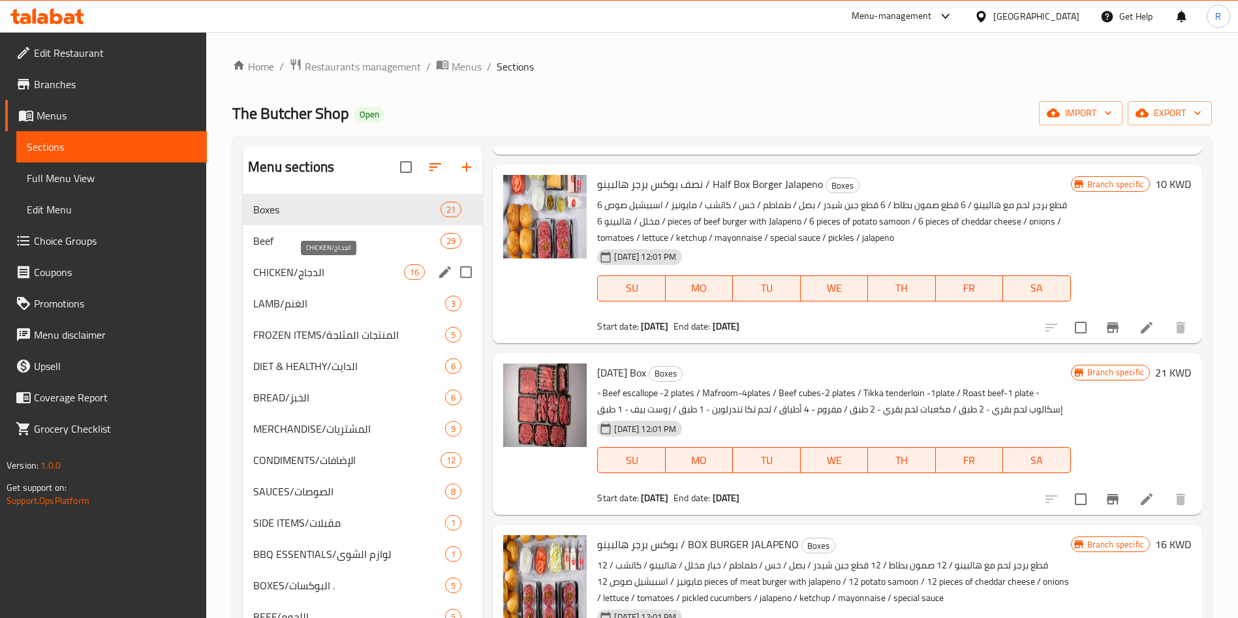
click at [341, 278] on span "CHICKEN/الدجاج" at bounding box center [328, 272] width 151 height 16
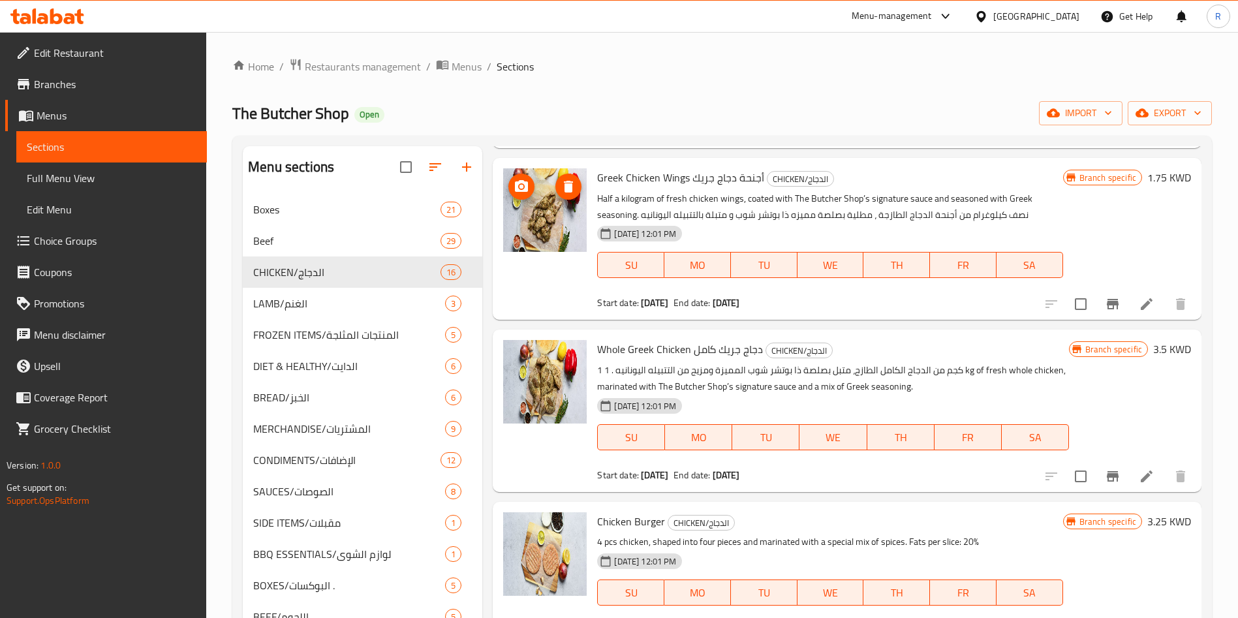
scroll to position [294, 0]
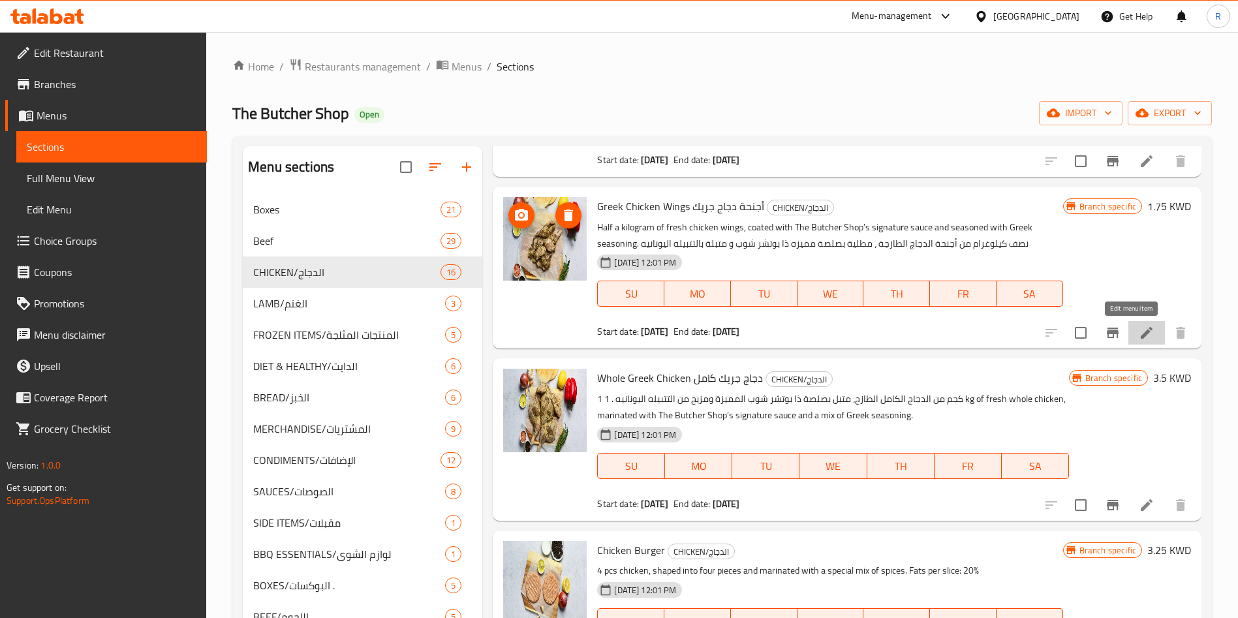
click at [1139, 330] on icon at bounding box center [1147, 333] width 16 height 16
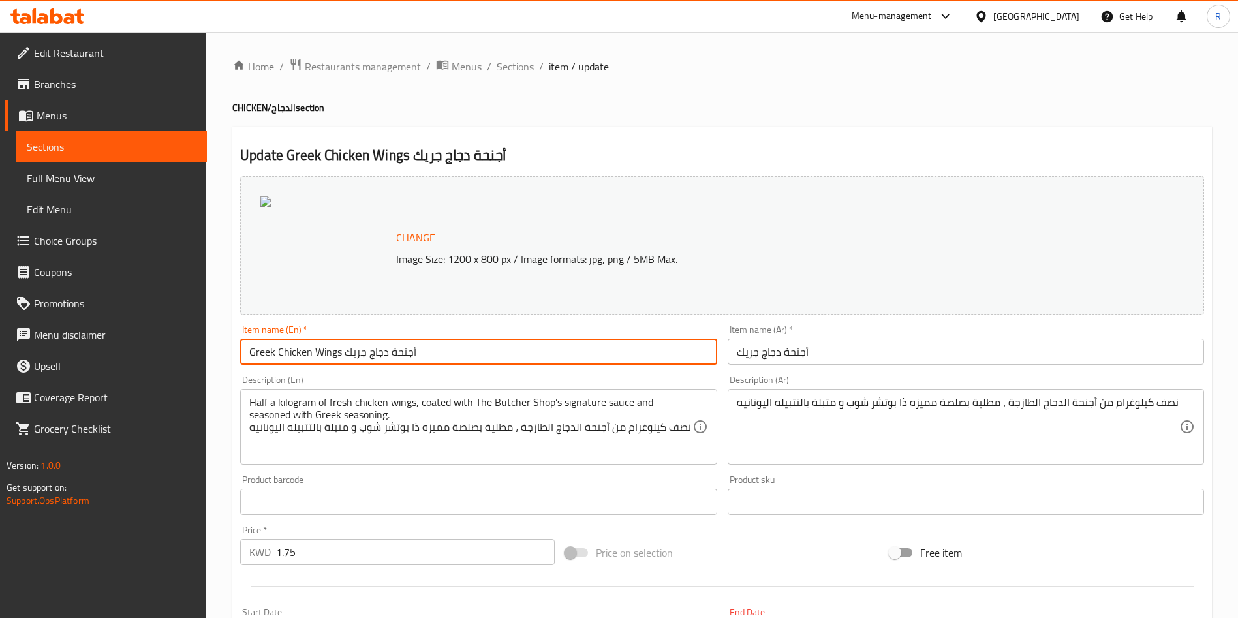
drag, startPoint x: 439, startPoint y: 360, endPoint x: 345, endPoint y: 358, distance: 94.7
click at [345, 358] on input "Greek Chicken Wings أجنحة دجاج جريك" at bounding box center [478, 352] width 477 height 26
type input "Greek Chicken Wings"
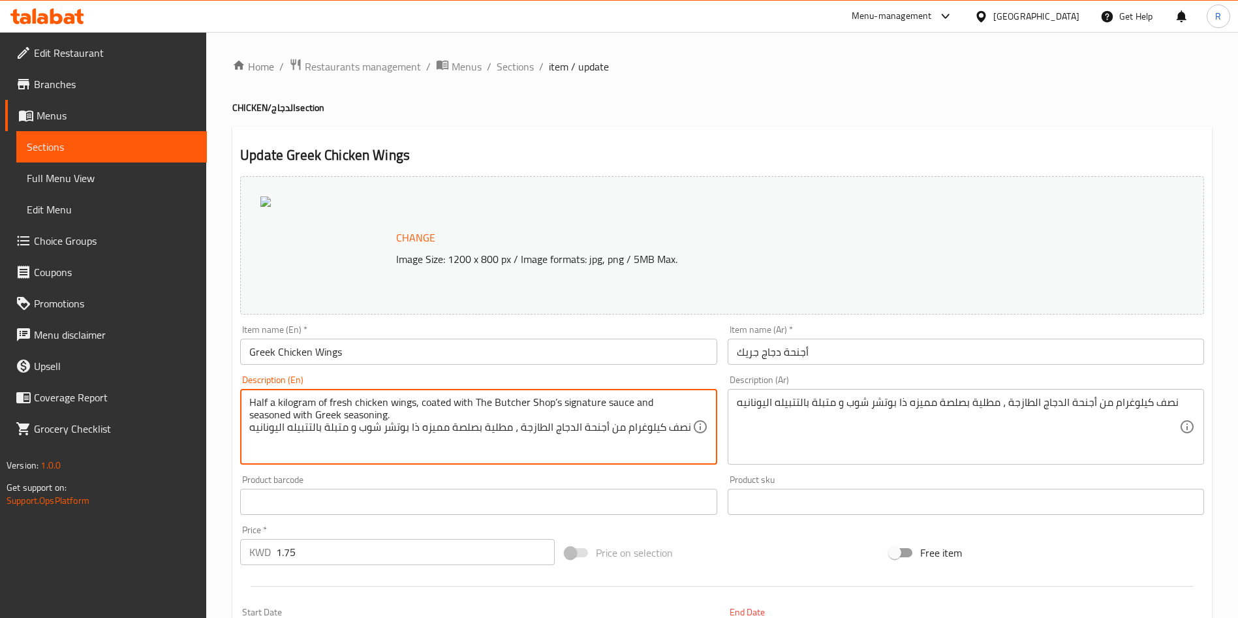
click at [586, 423] on textarea "Half a kilogram of fresh chicken wings, coated with The Butcher Shop’s signatur…" at bounding box center [470, 427] width 443 height 62
click at [557, 404] on textarea "Half a kilogram of fresh chicken wings, coated with The Butcher Shop’s signatur…" at bounding box center [470, 427] width 443 height 62
type textarea "Half a kilogram of fresh chicken wings, coated with The Butcher Shop signature …"
click at [749, 347] on input "أجنحة دجاج جريك" at bounding box center [966, 352] width 477 height 26
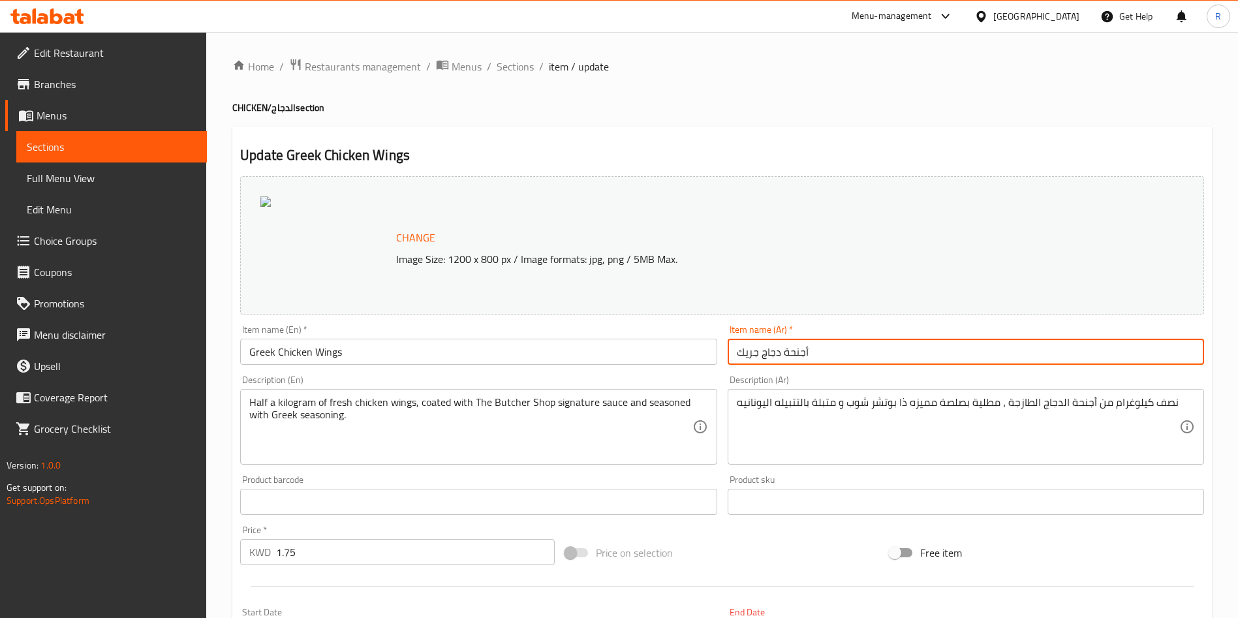
click at [749, 347] on input "أجنحة دجاج جريك" at bounding box center [966, 352] width 477 height 26
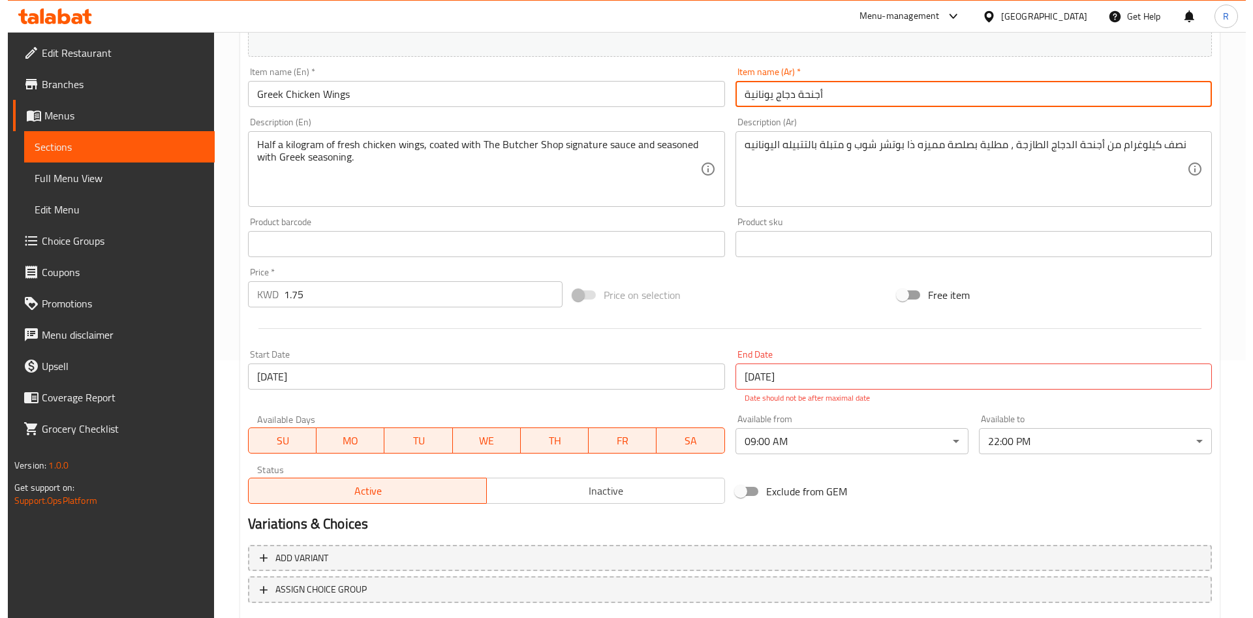
scroll to position [337, 0]
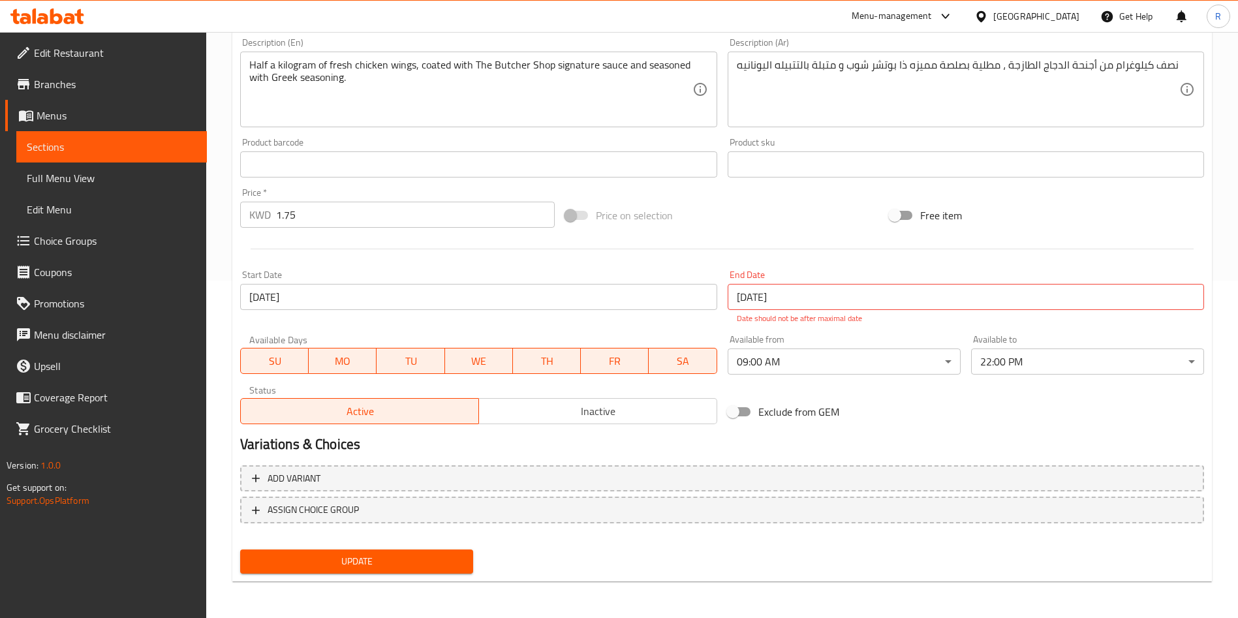
type input "أجنحة دجاج يونانية"
click at [396, 561] on span "Update" at bounding box center [357, 562] width 212 height 16
click at [814, 305] on input "[DATE]" at bounding box center [966, 297] width 477 height 26
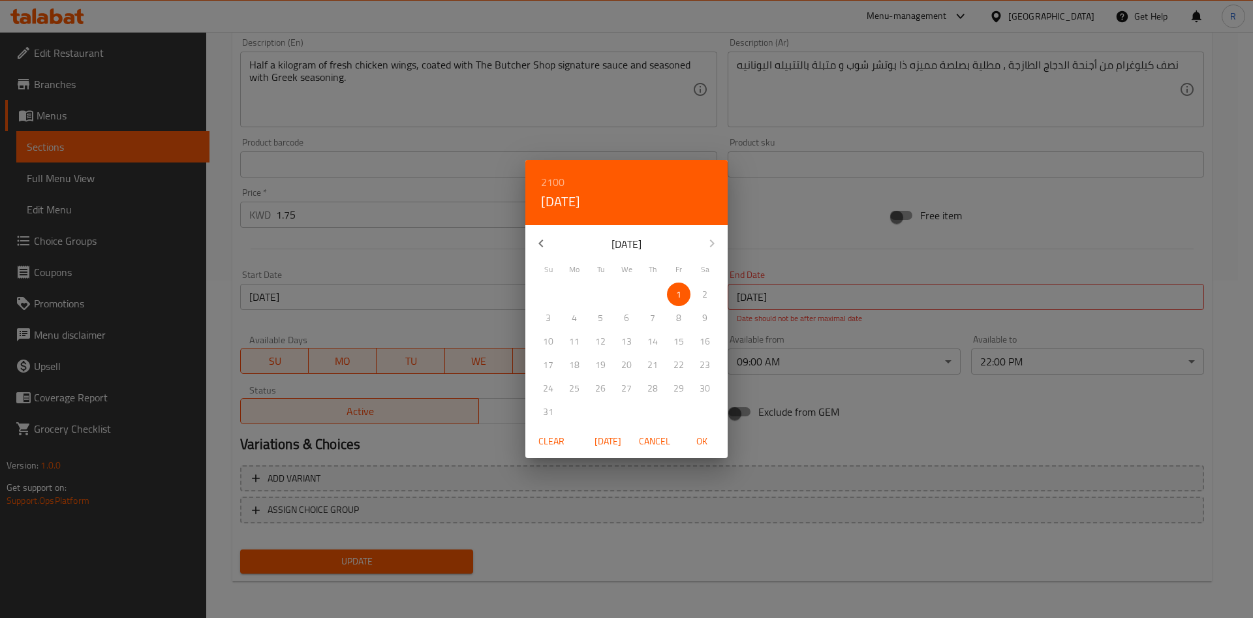
click at [539, 242] on icon "button" at bounding box center [541, 244] width 16 height 16
click at [648, 392] on p "31" at bounding box center [653, 389] width 10 height 16
click at [703, 442] on span "OK" at bounding box center [701, 441] width 31 height 16
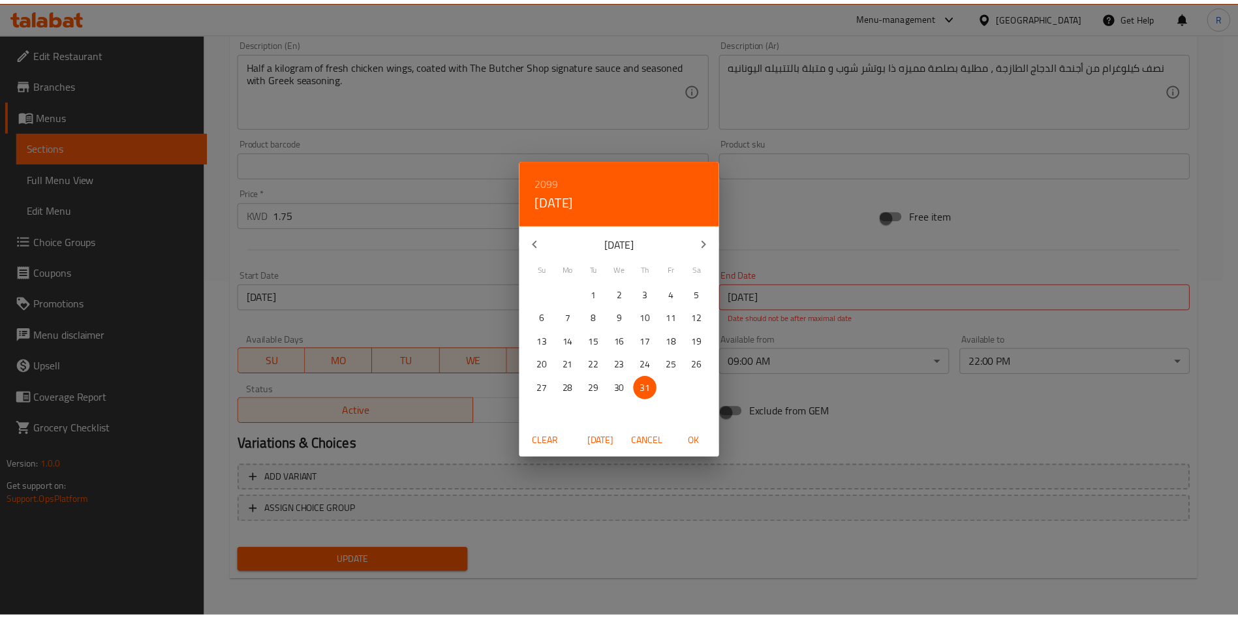
scroll to position [323, 0]
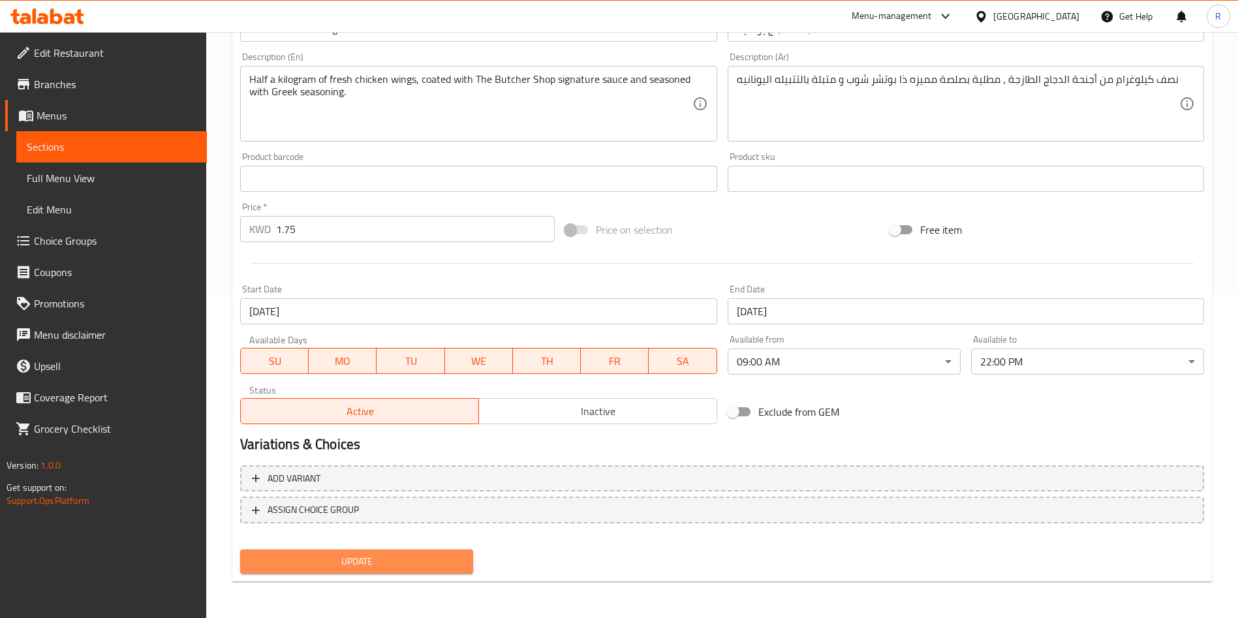
click at [453, 560] on span "Update" at bounding box center [357, 562] width 212 height 16
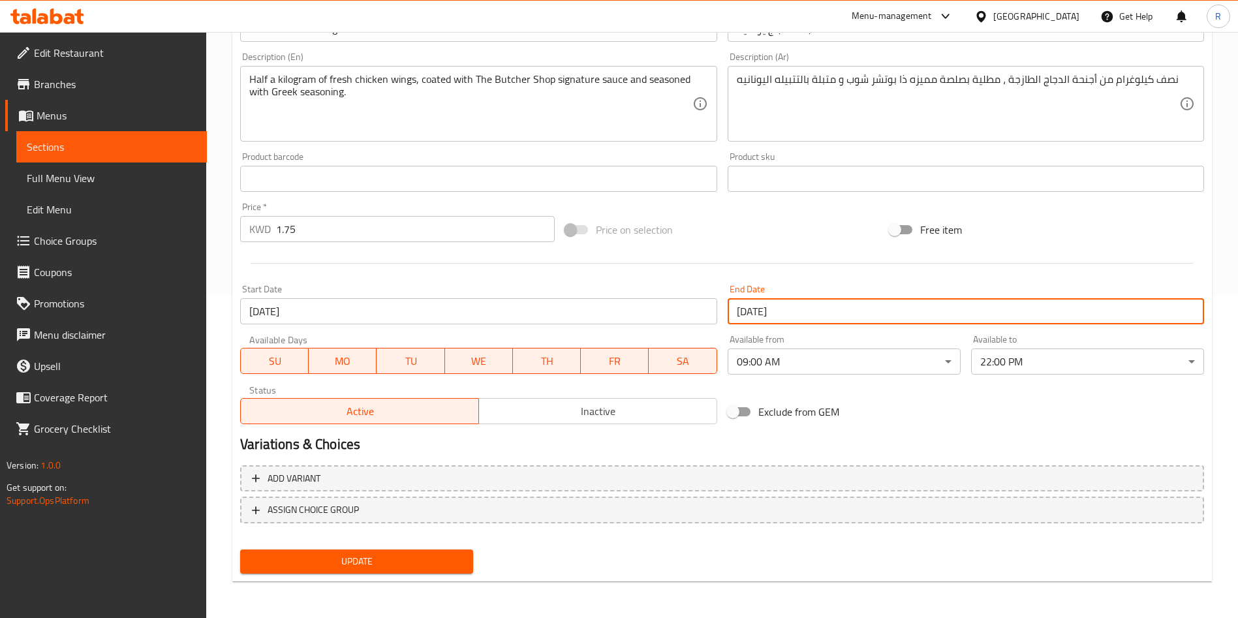
click at [843, 306] on input "[DATE]" at bounding box center [966, 311] width 477 height 26
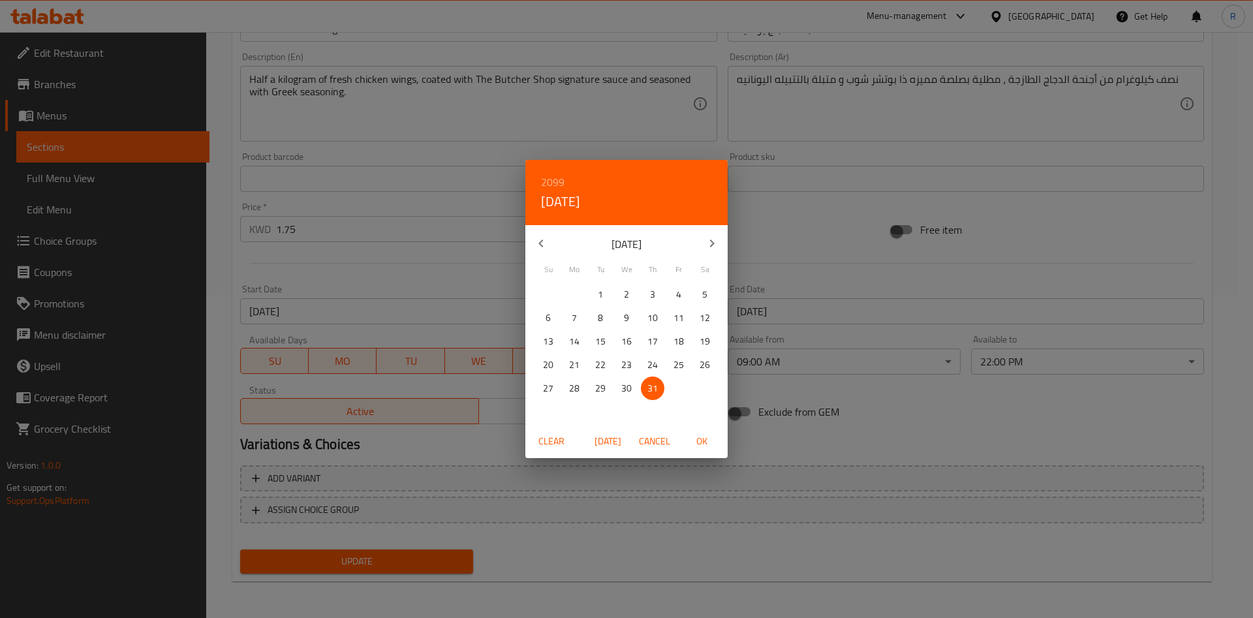
click at [539, 245] on icon "button" at bounding box center [541, 244] width 16 height 16
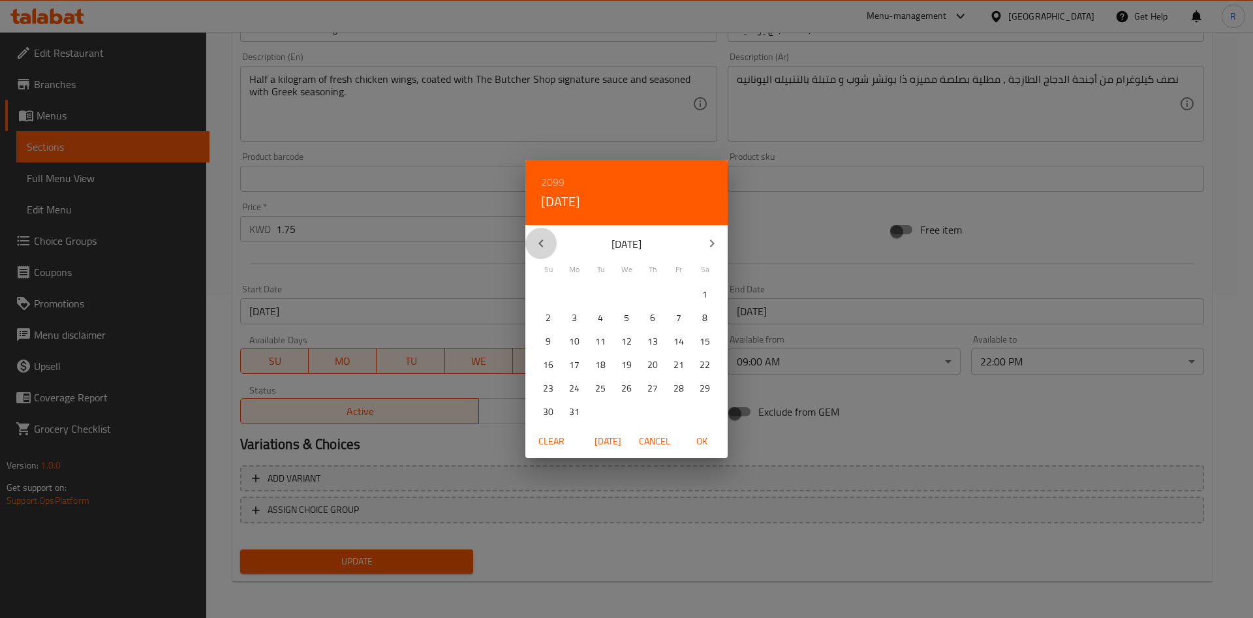
click at [539, 245] on icon "button" at bounding box center [541, 244] width 16 height 16
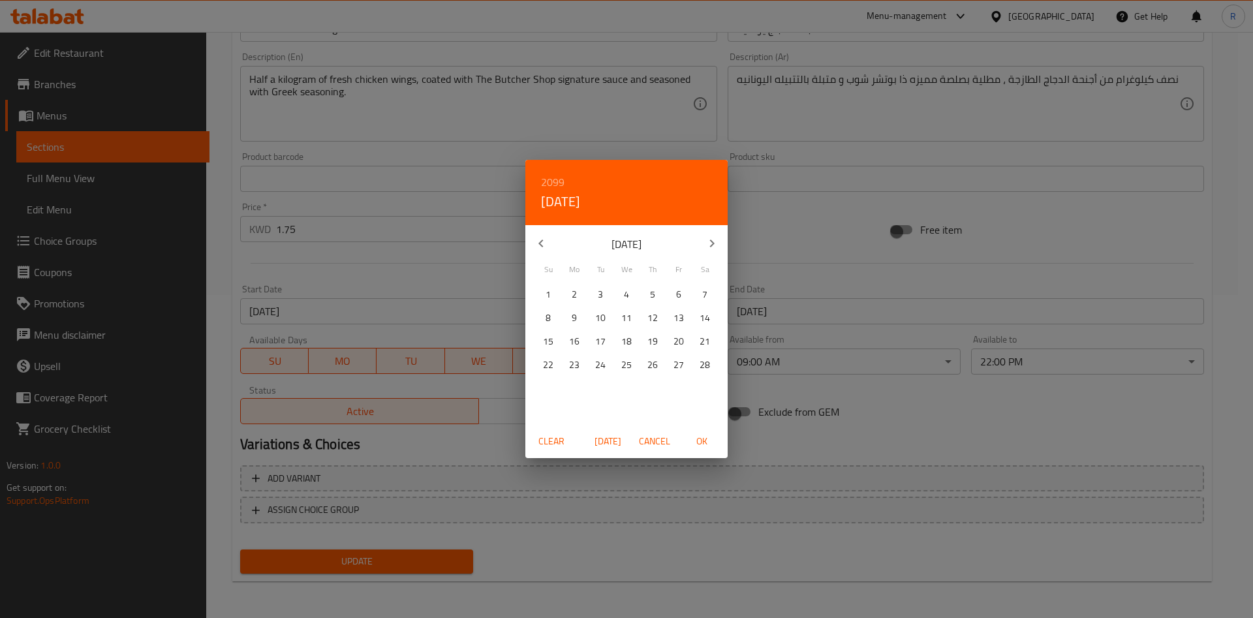
click at [539, 245] on icon "button" at bounding box center [541, 244] width 16 height 16
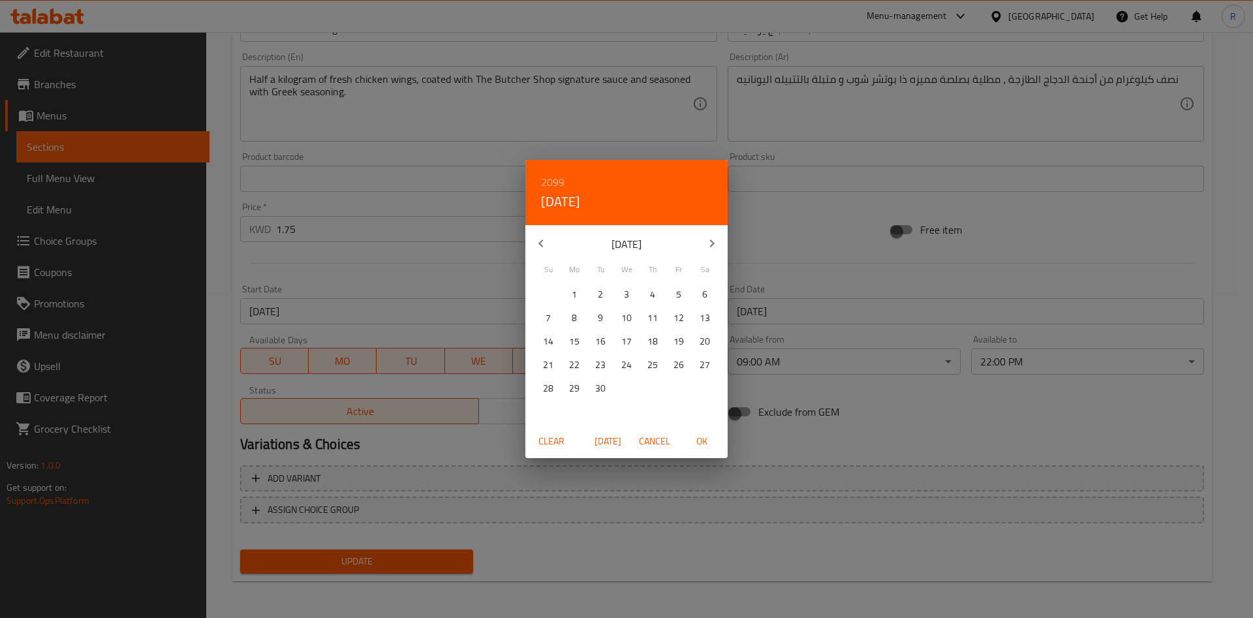
click at [608, 348] on span "16" at bounding box center [600, 342] width 23 height 16
click at [696, 445] on span "OK" at bounding box center [701, 441] width 31 height 16
type input "16-09-2098"
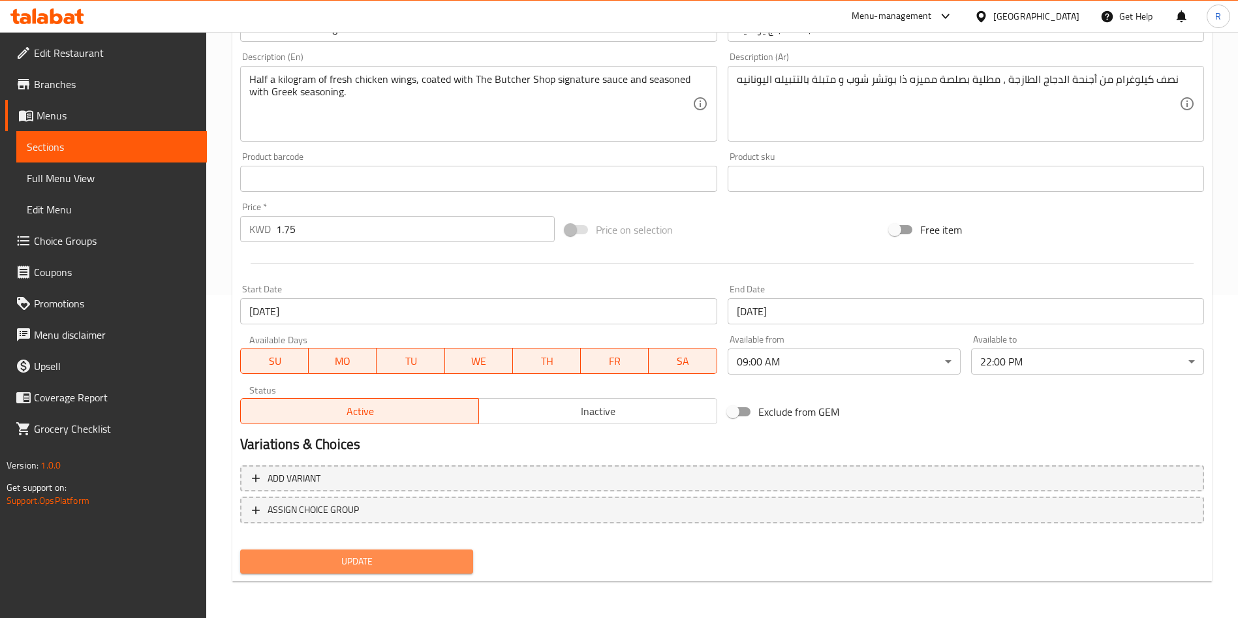
click at [441, 557] on span "Update" at bounding box center [357, 562] width 212 height 16
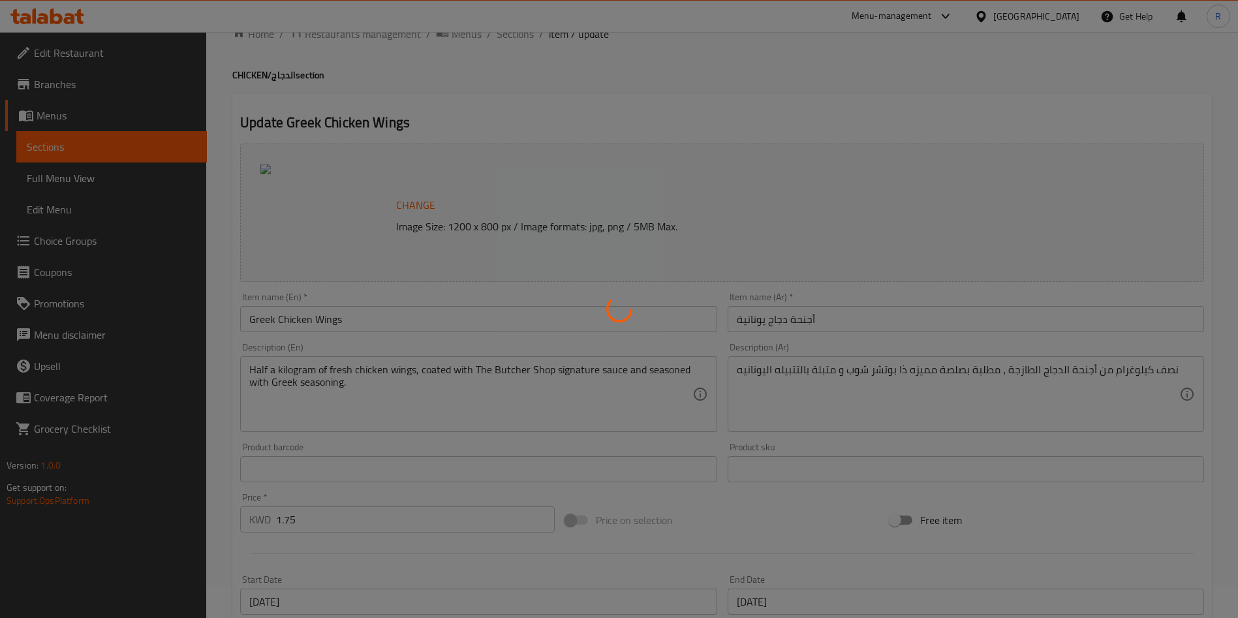
scroll to position [29, 0]
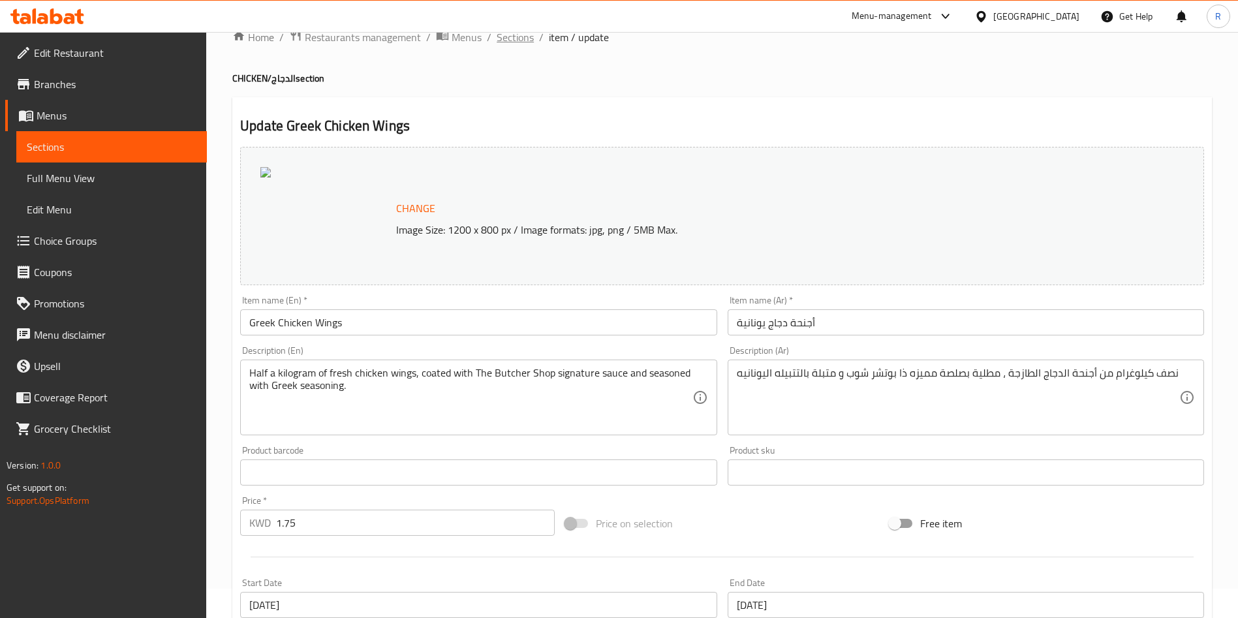
click at [530, 42] on span "Sections" at bounding box center [515, 37] width 37 height 16
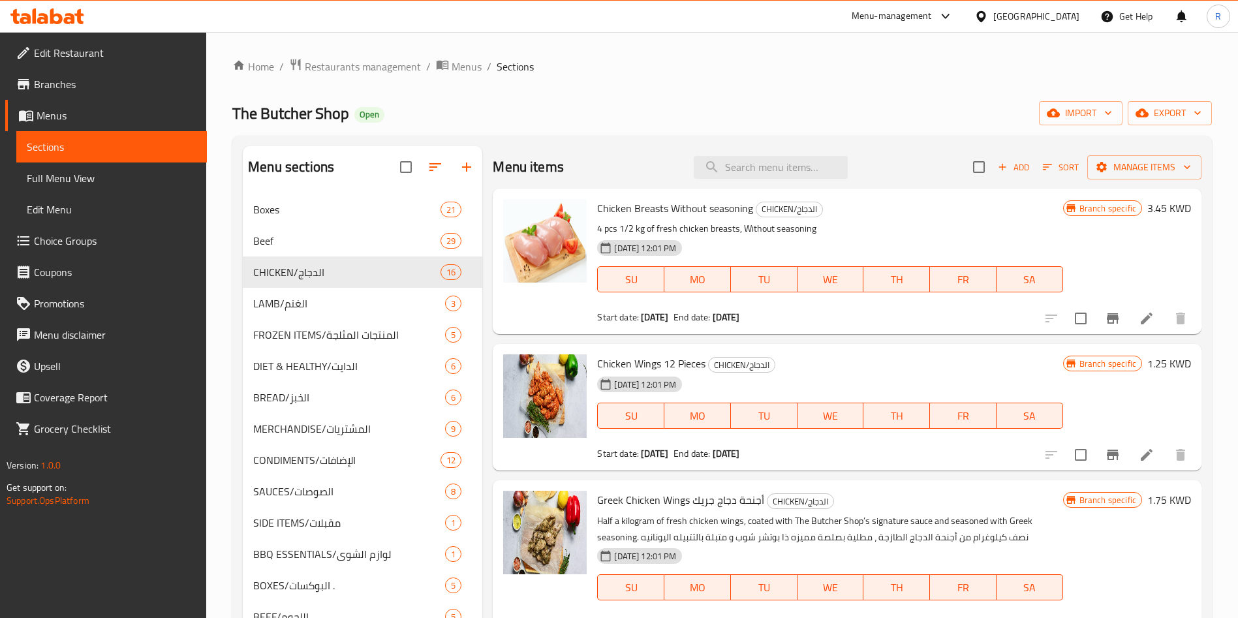
scroll to position [213, 0]
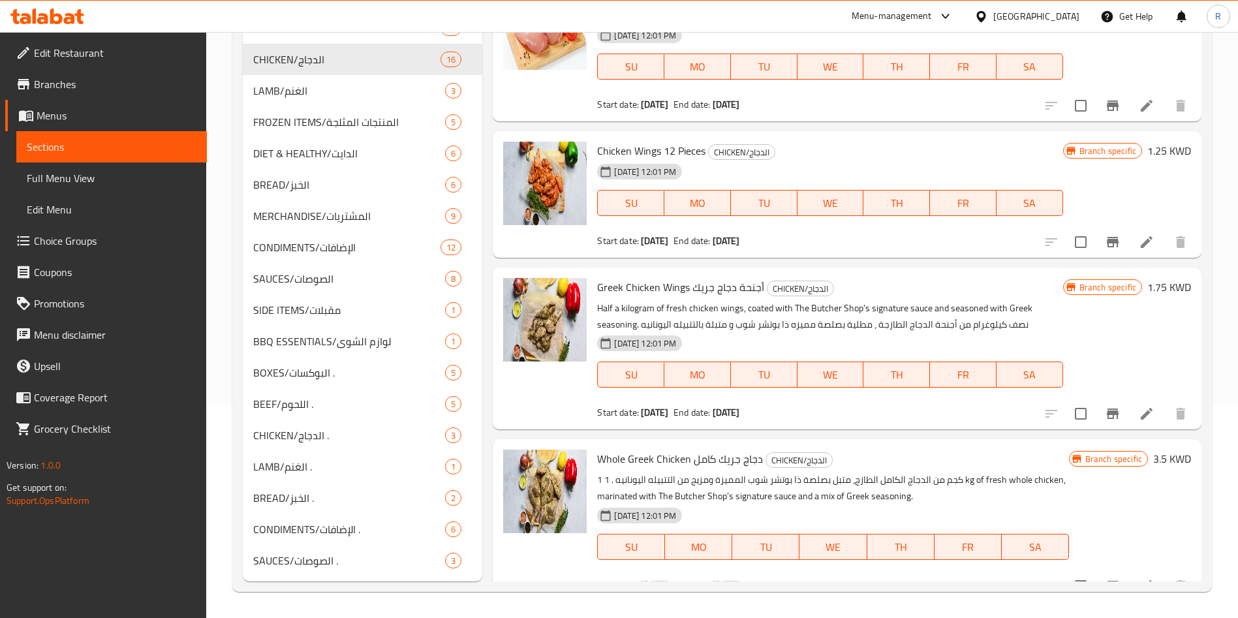
click at [1217, 97] on div "Home / Restaurants management / Menus / Sections The Butcher Shop Open import e…" at bounding box center [722, 218] width 1032 height 799
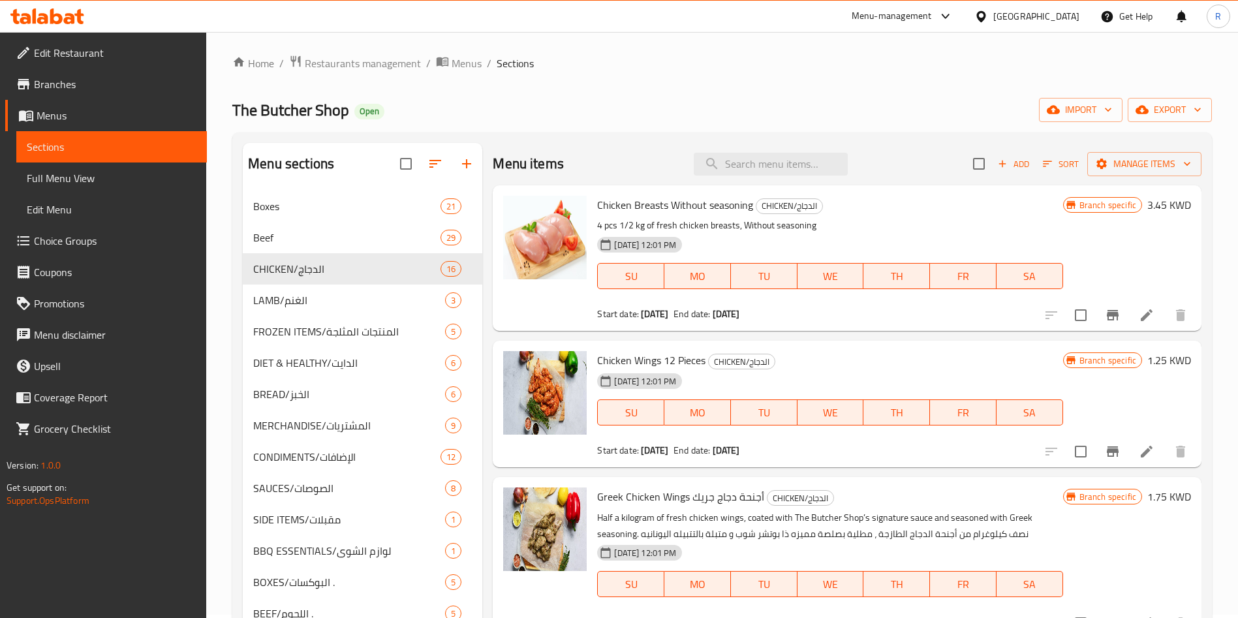
scroll to position [0, 0]
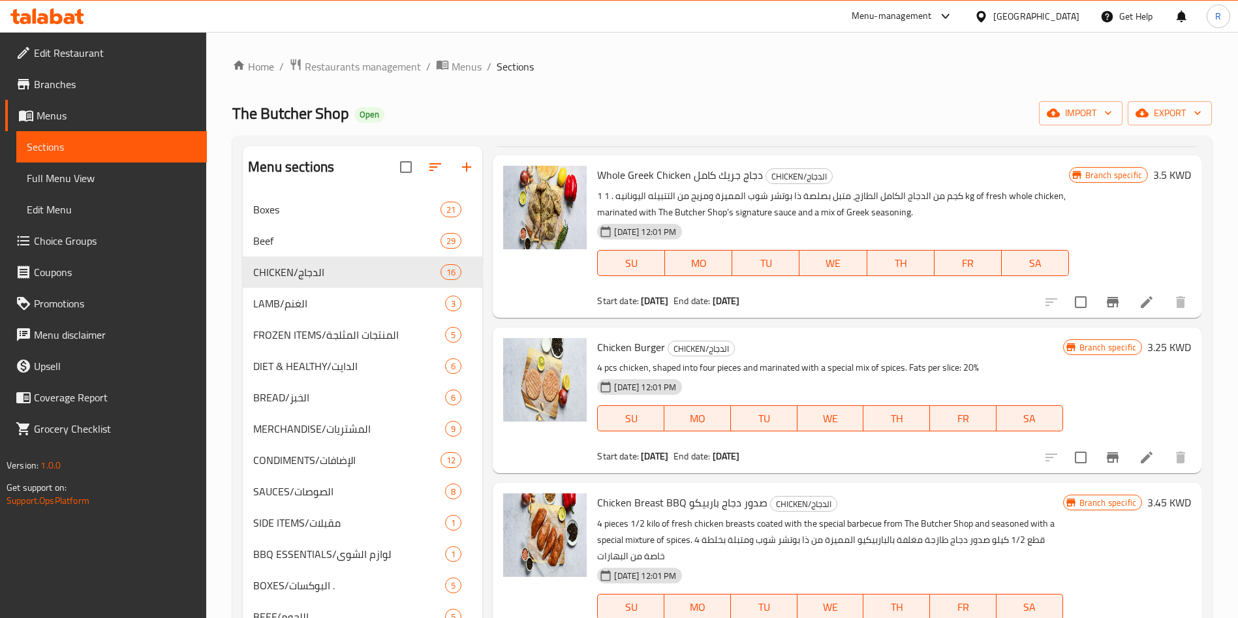
scroll to position [587, 0]
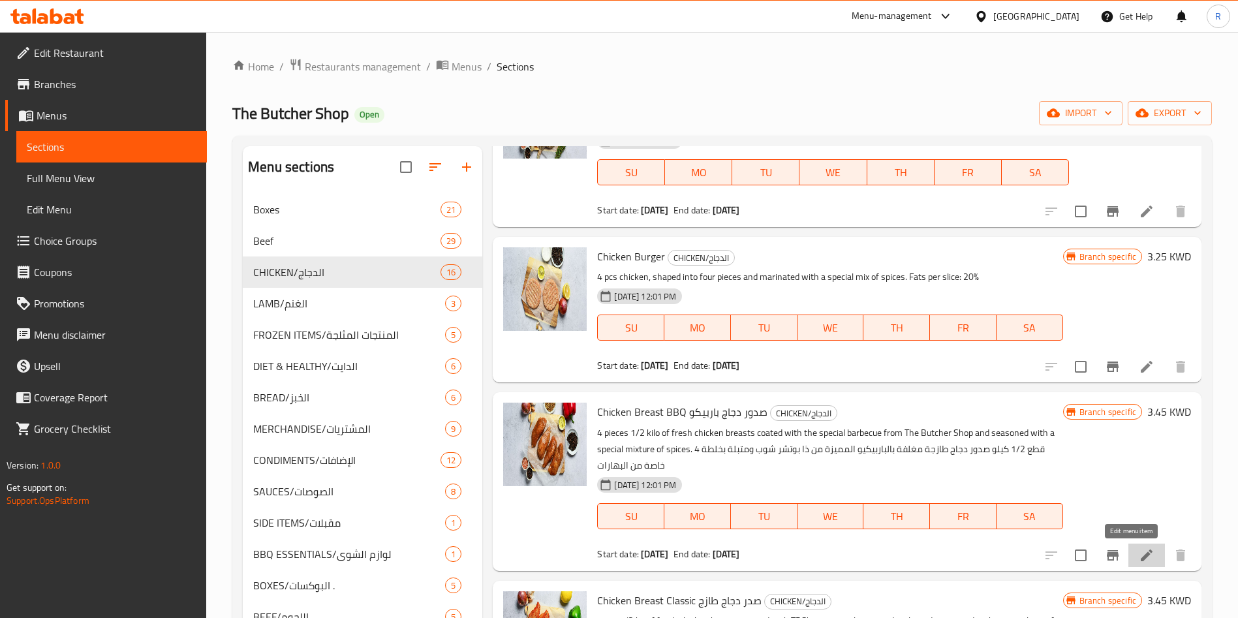
click at [1139, 552] on icon at bounding box center [1147, 556] width 16 height 16
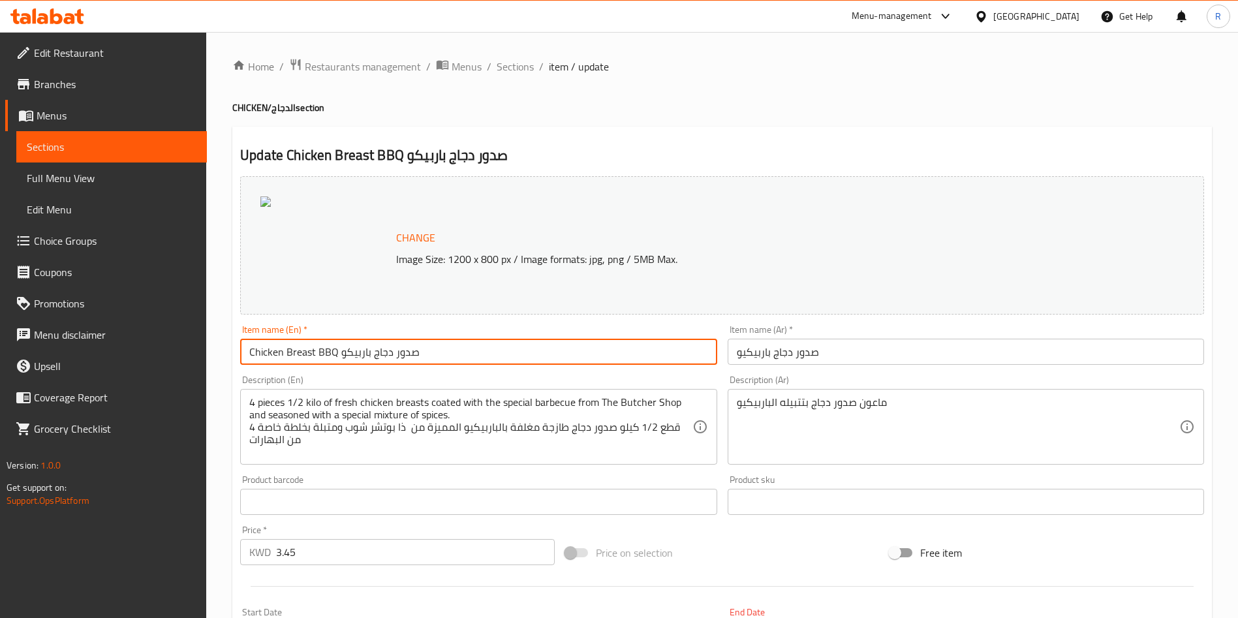
drag, startPoint x: 431, startPoint y: 357, endPoint x: 337, endPoint y: 356, distance: 94.0
click at [337, 356] on input "Chicken Breast BBQ صدور دجاج باربيكو" at bounding box center [478, 352] width 477 height 26
type input "Chicken Breast BBQ"
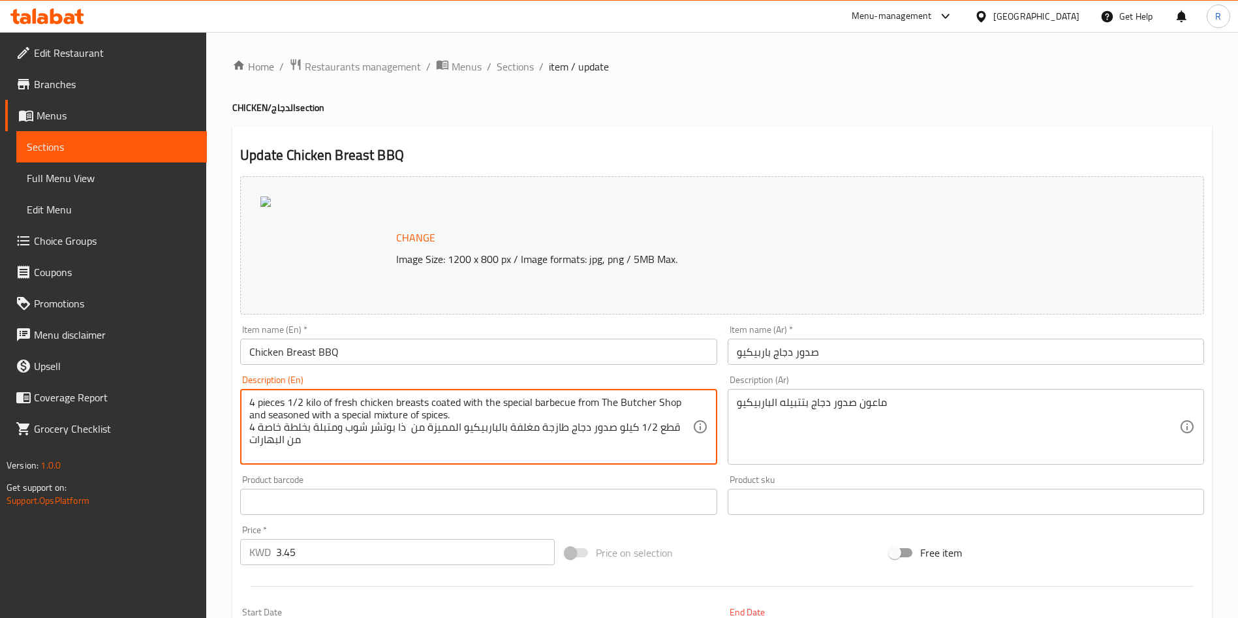
click at [608, 428] on textarea "4 pieces 1/2 kilo of fresh chicken breasts coated with the special barbecue fro…" at bounding box center [470, 427] width 443 height 62
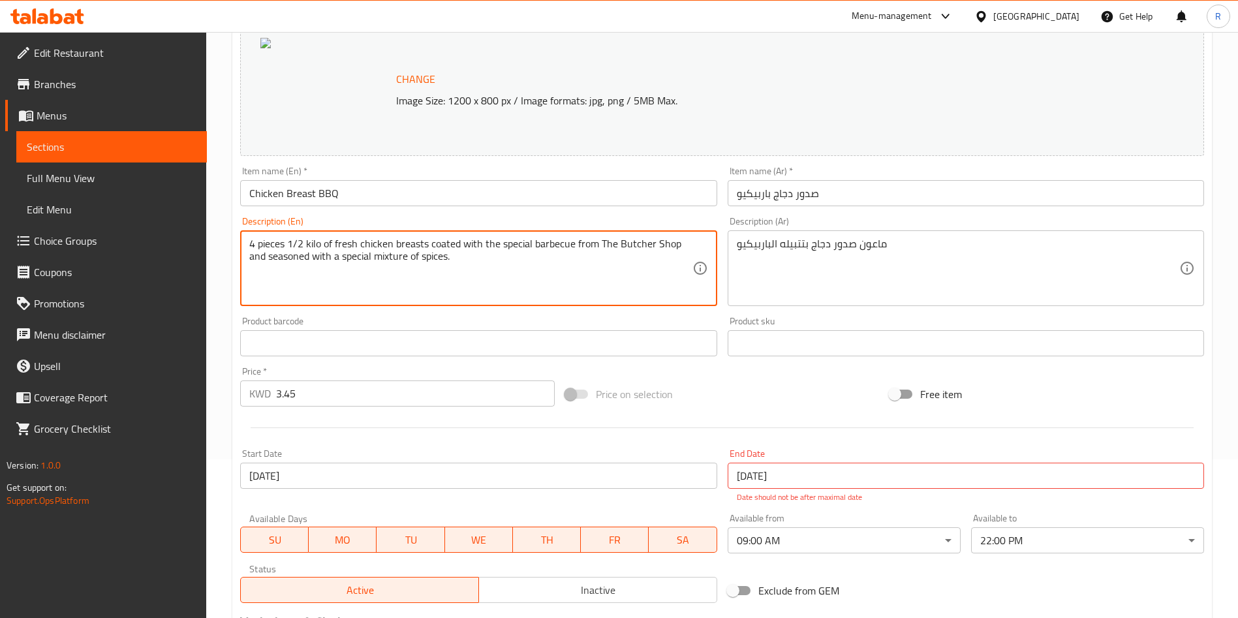
scroll to position [337, 0]
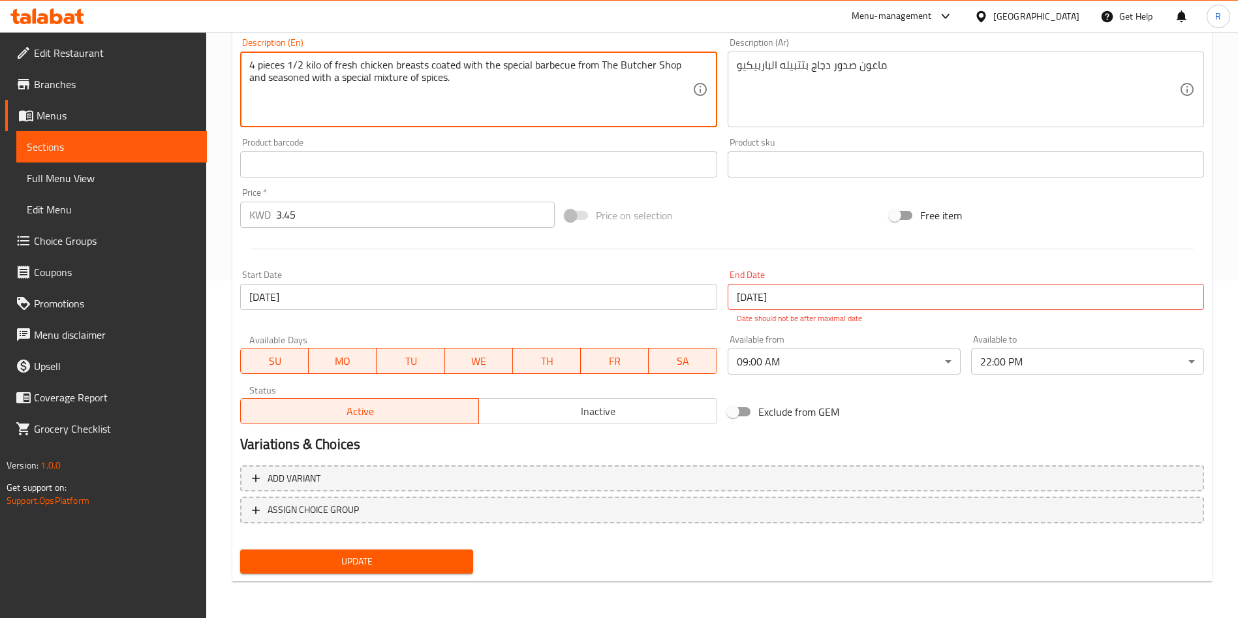
type textarea "4 pieces 1/2 kilo of fresh chicken breasts coated with the special barbecue fro…"
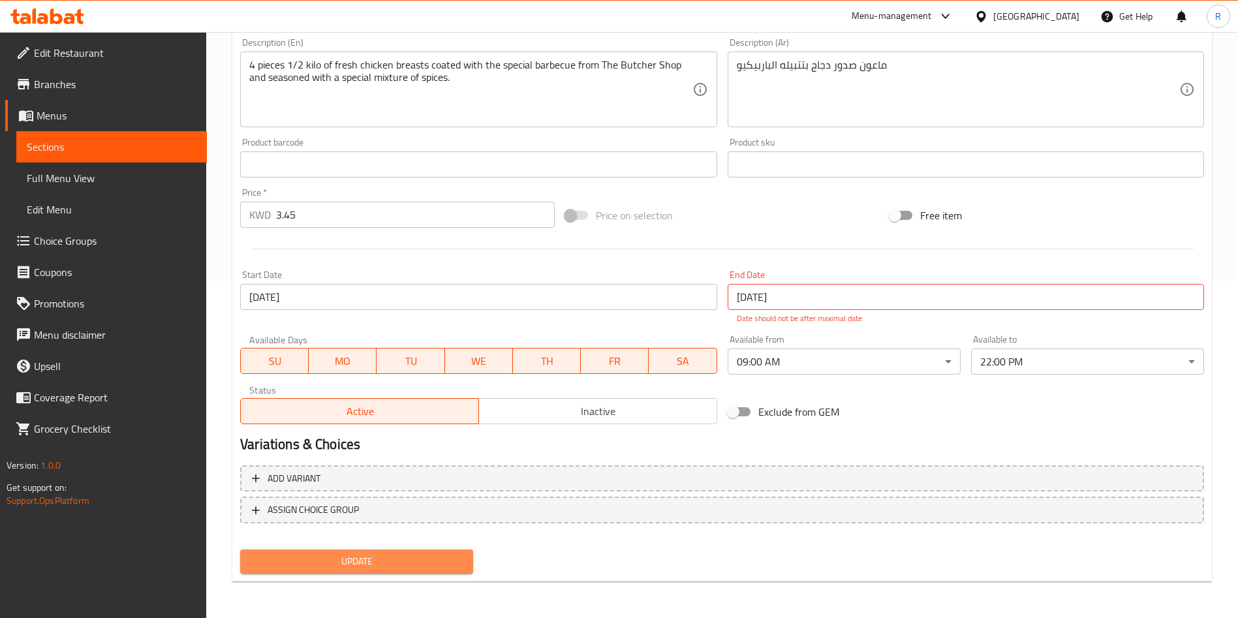
click at [377, 564] on span "Update" at bounding box center [357, 562] width 212 height 16
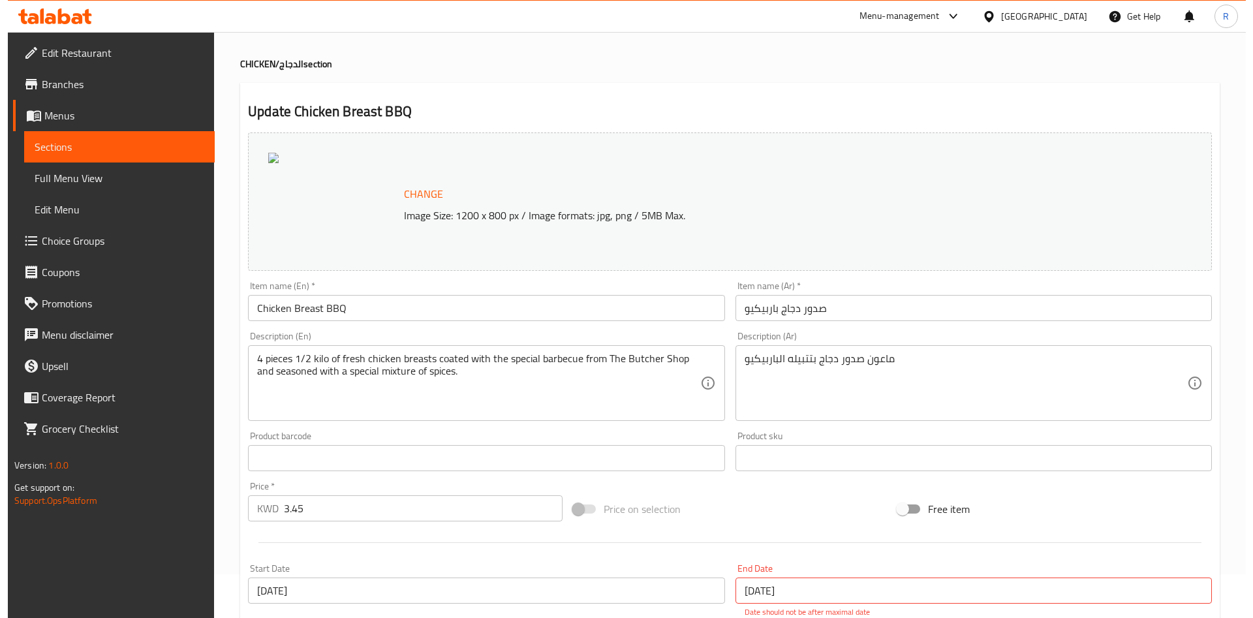
scroll to position [240, 0]
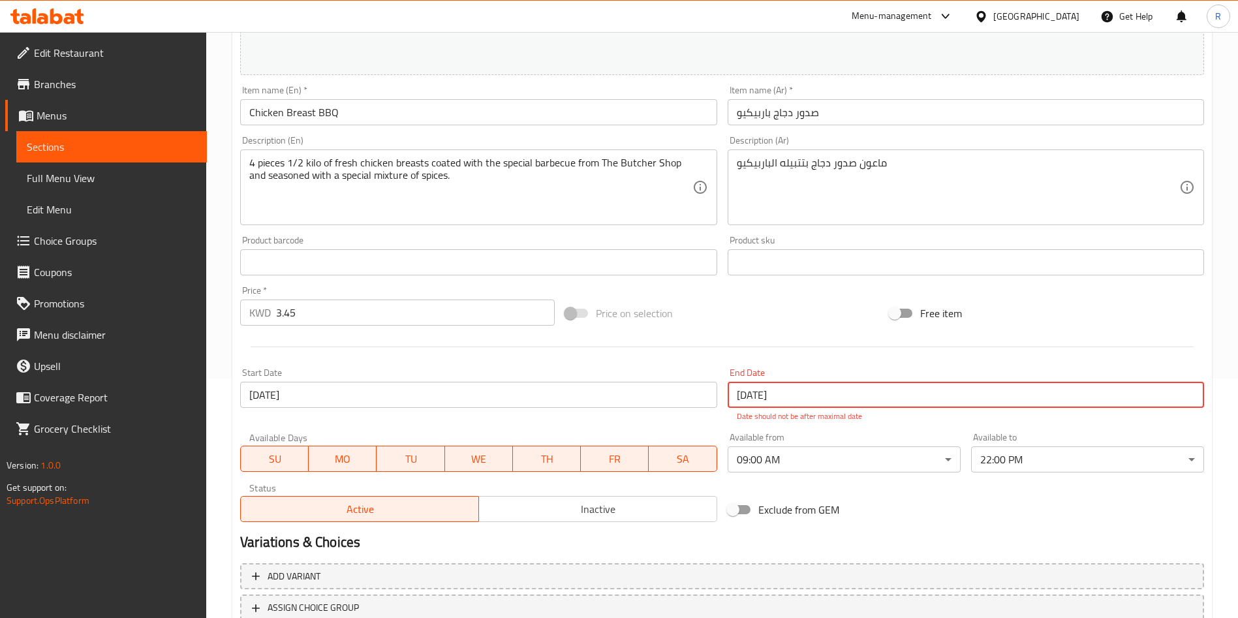
click at [824, 394] on input "[DATE]" at bounding box center [966, 395] width 477 height 26
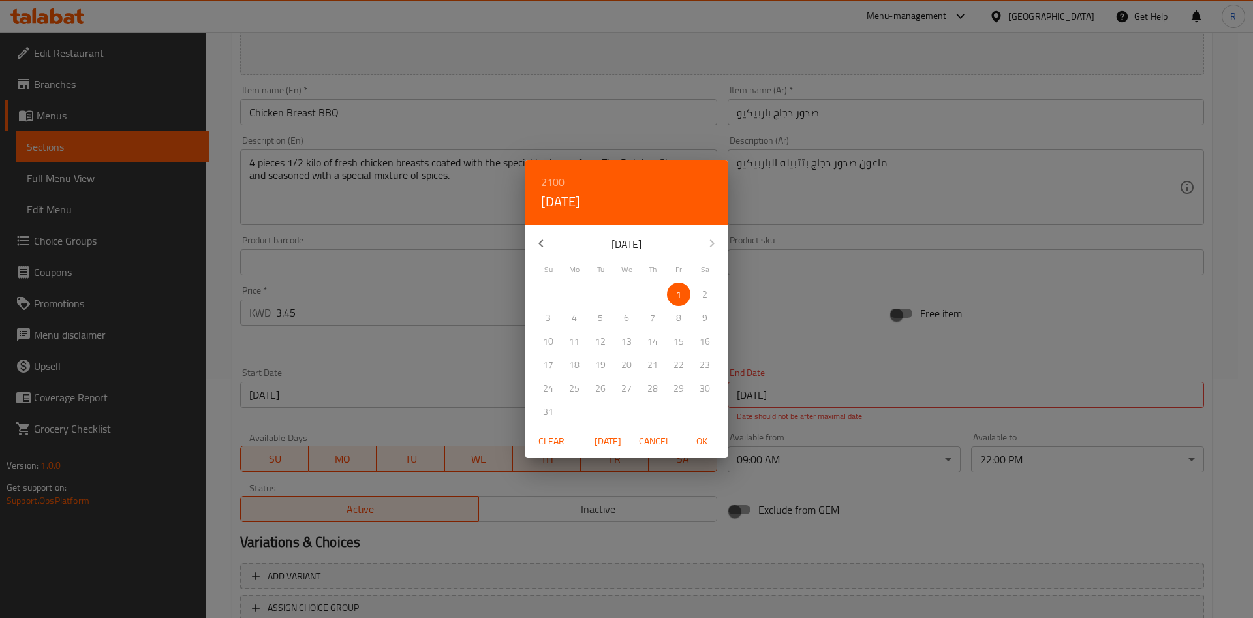
click at [551, 241] on button "button" at bounding box center [540, 243] width 31 height 31
click at [654, 394] on p "31" at bounding box center [653, 389] width 10 height 16
click at [704, 445] on span "OK" at bounding box center [701, 441] width 31 height 16
type input "[DATE]"
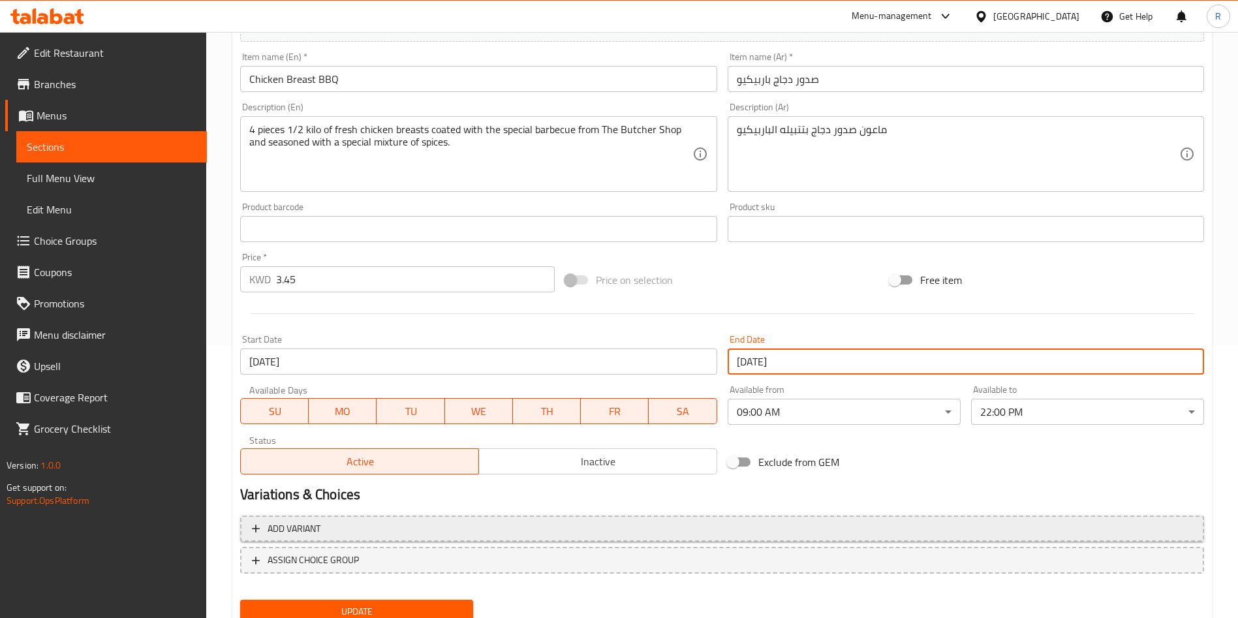
scroll to position [323, 0]
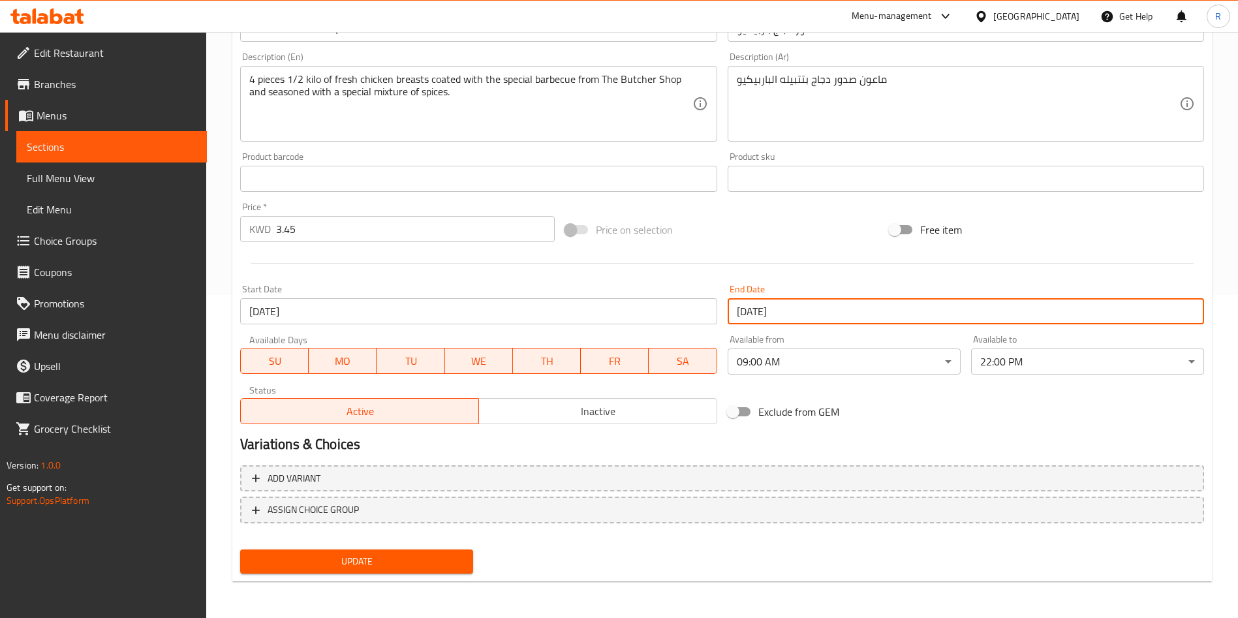
click at [411, 562] on span "Update" at bounding box center [357, 562] width 212 height 16
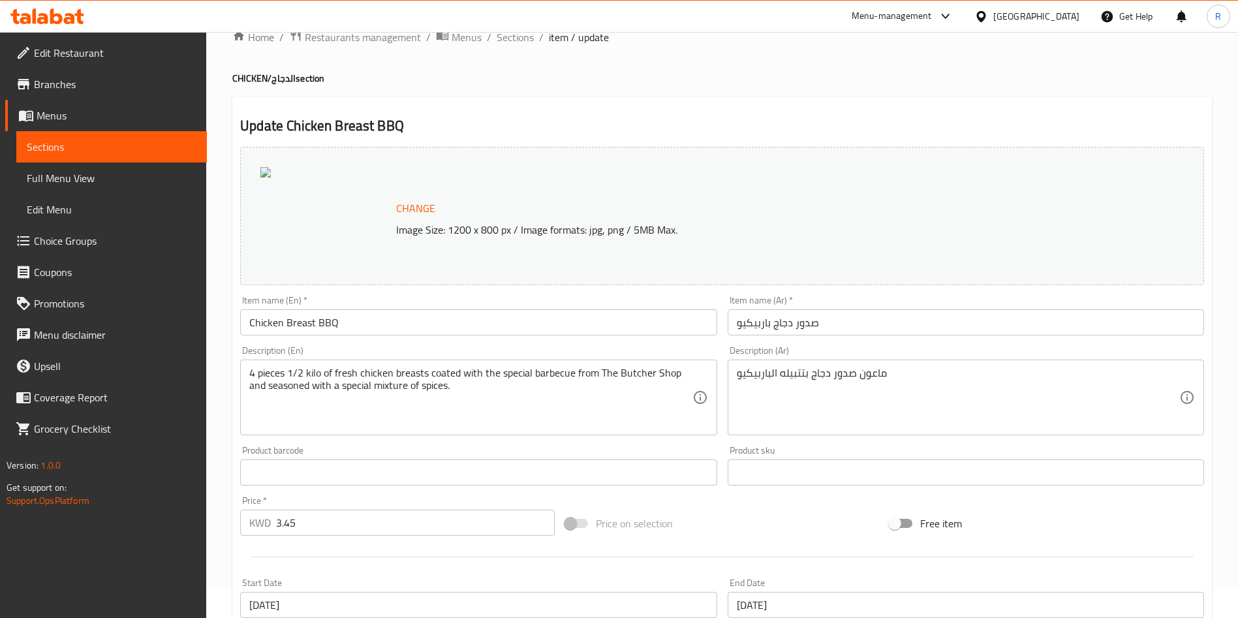
scroll to position [0, 0]
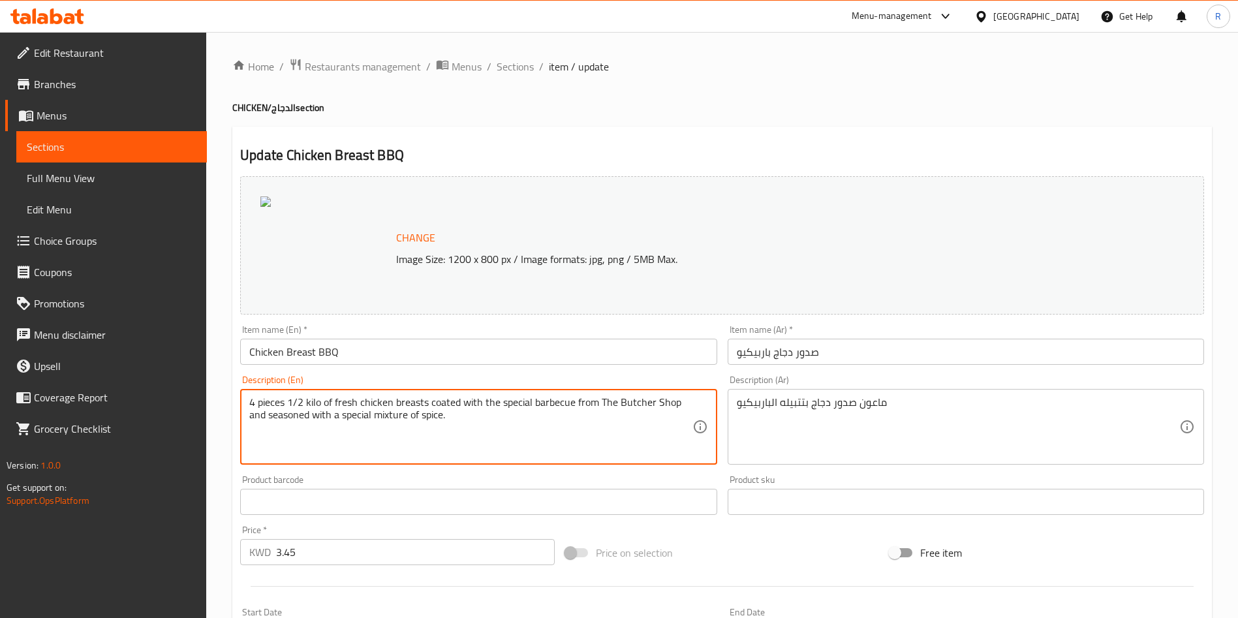
click at [534, 471] on div "Product barcode Product barcode" at bounding box center [478, 495] width 487 height 50
drag, startPoint x: 305, startPoint y: 404, endPoint x: 288, endPoint y: 404, distance: 17.0
click at [286, 402] on textarea "4 pieces half kilo of fresh chicken breasts coated with the special barbecue fr…" at bounding box center [470, 427] width 443 height 62
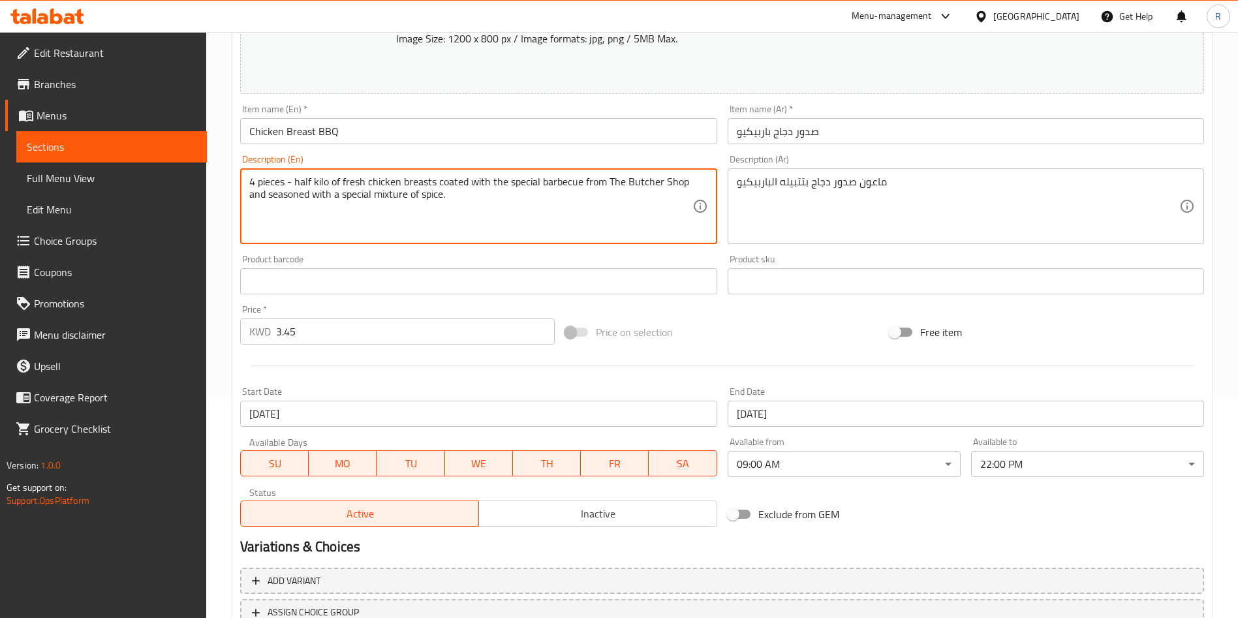
scroll to position [323, 0]
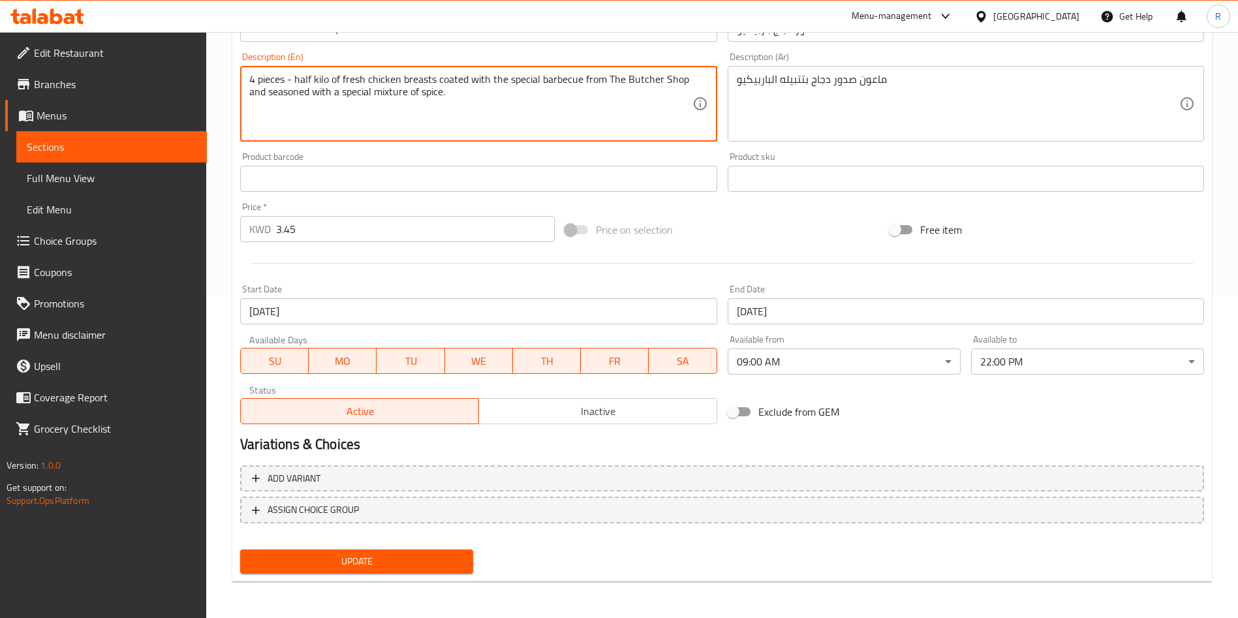
type textarea "4 pieces - half kilo of fresh chicken breasts coated with the special barbecue …"
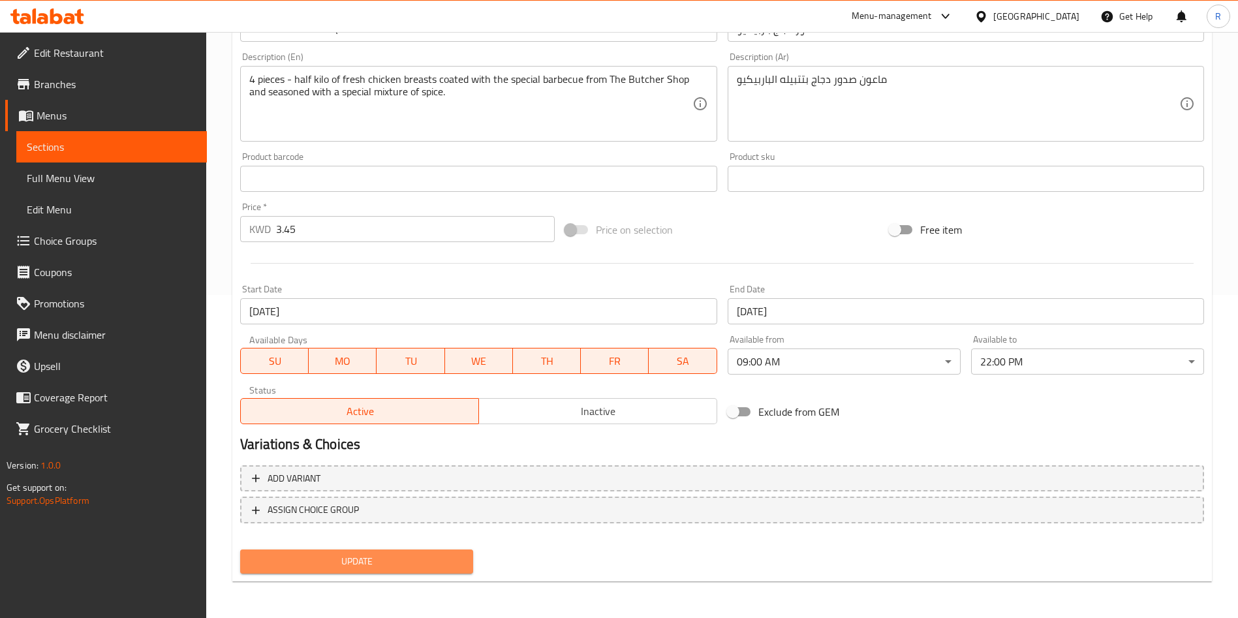
click at [398, 561] on span "Update" at bounding box center [357, 562] width 212 height 16
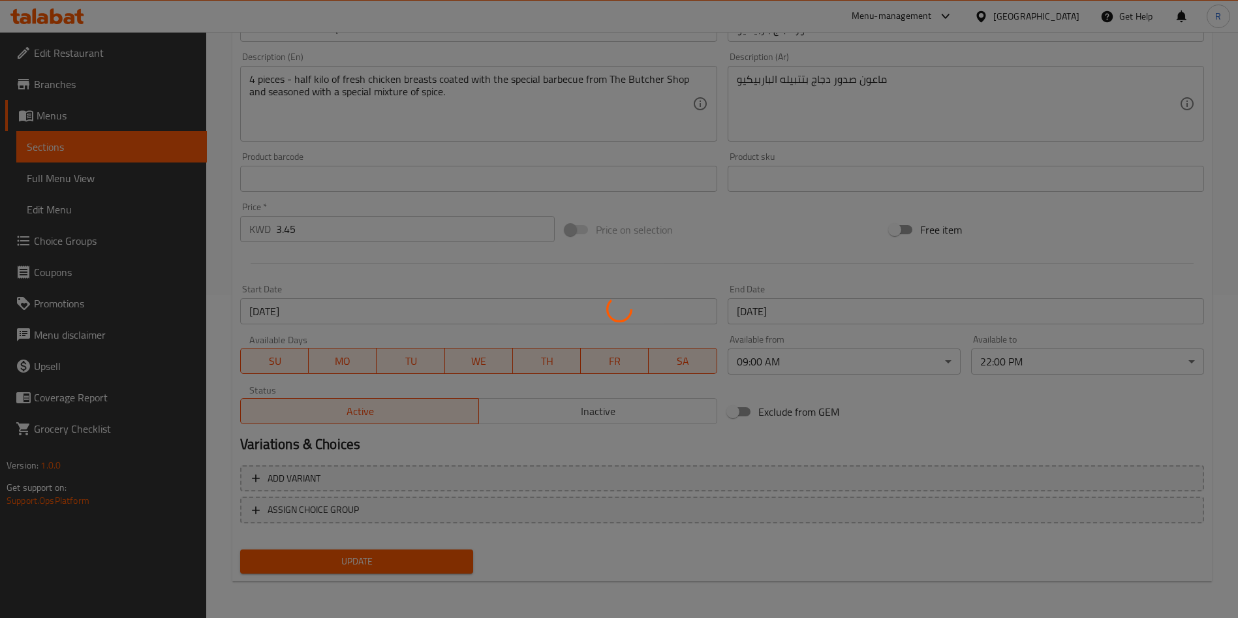
scroll to position [0, 0]
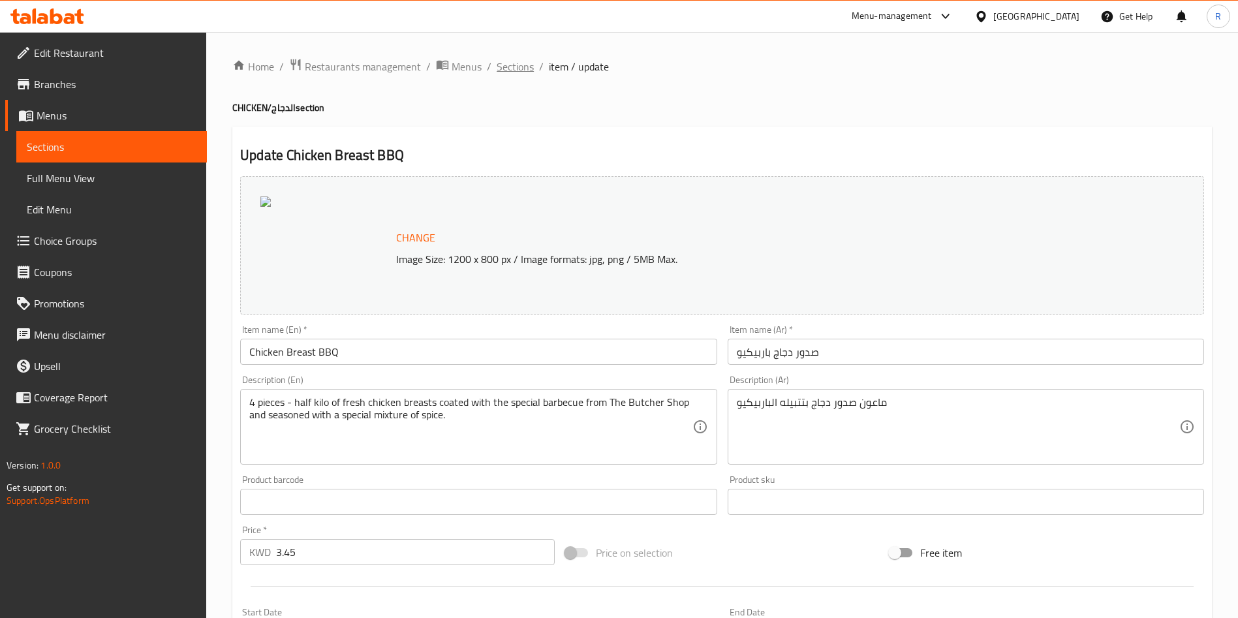
click at [517, 63] on span "Sections" at bounding box center [515, 67] width 37 height 16
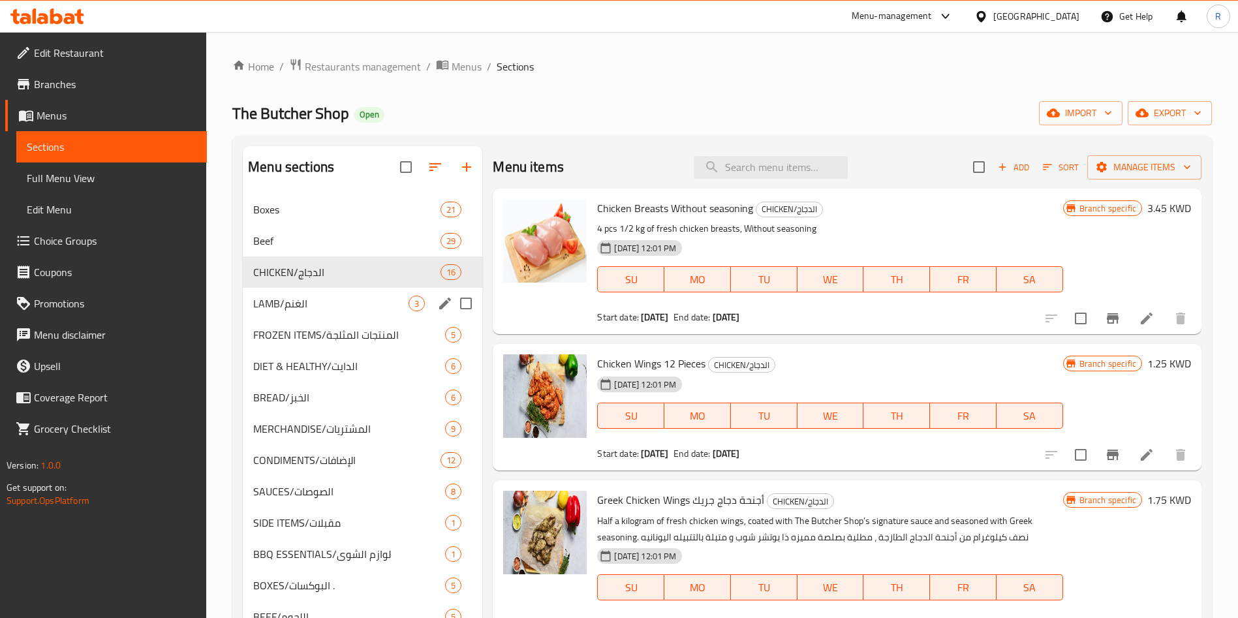
click at [347, 313] on div "LAMB/الغنم 3" at bounding box center [363, 303] width 240 height 31
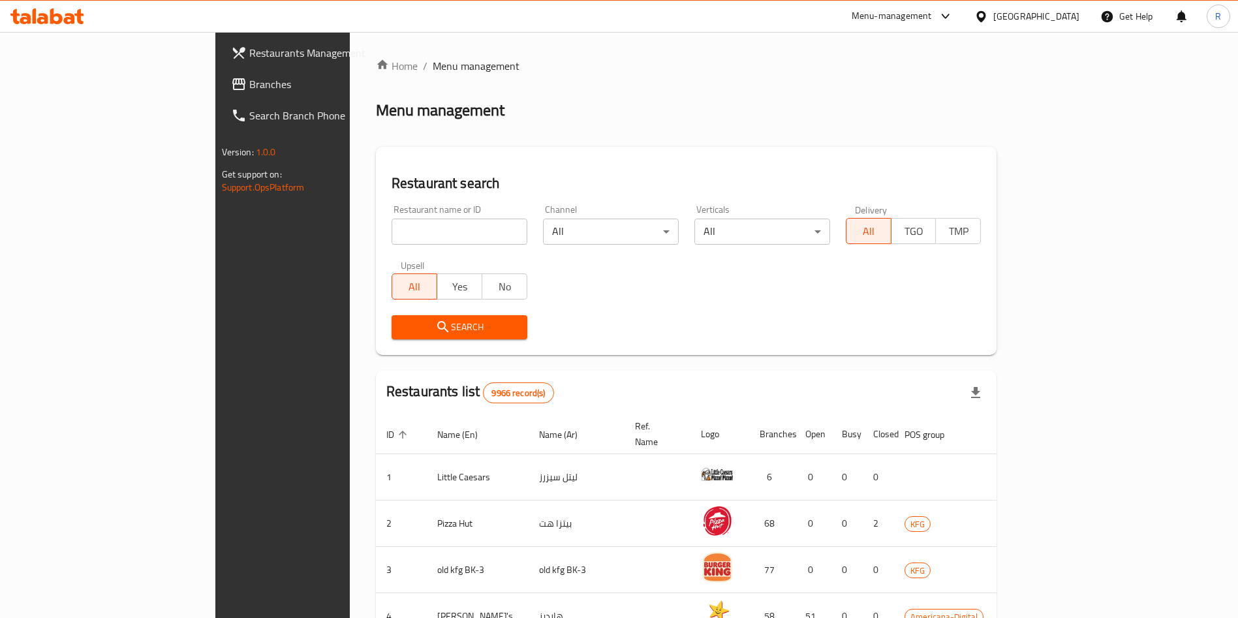
drag, startPoint x: 0, startPoint y: 0, endPoint x: 375, endPoint y: 232, distance: 440.9
click at [392, 232] on input "search" at bounding box center [460, 232] width 136 height 26
type input "the butcher"
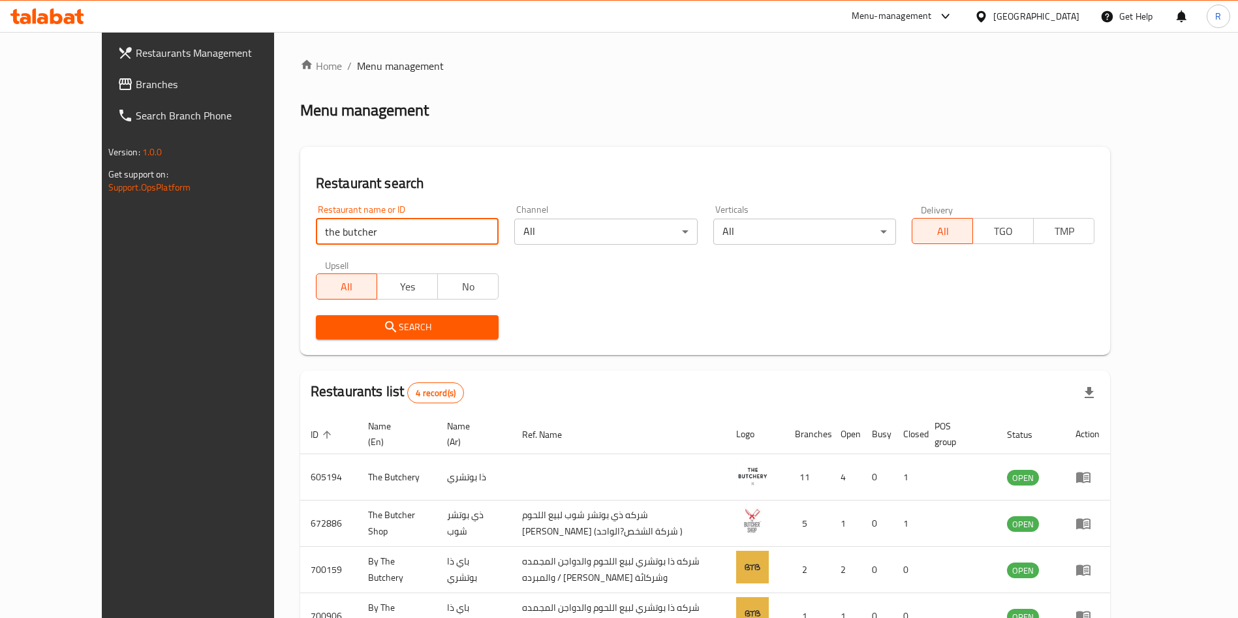
click at [785, 334] on div "Search" at bounding box center [705, 327] width 795 height 40
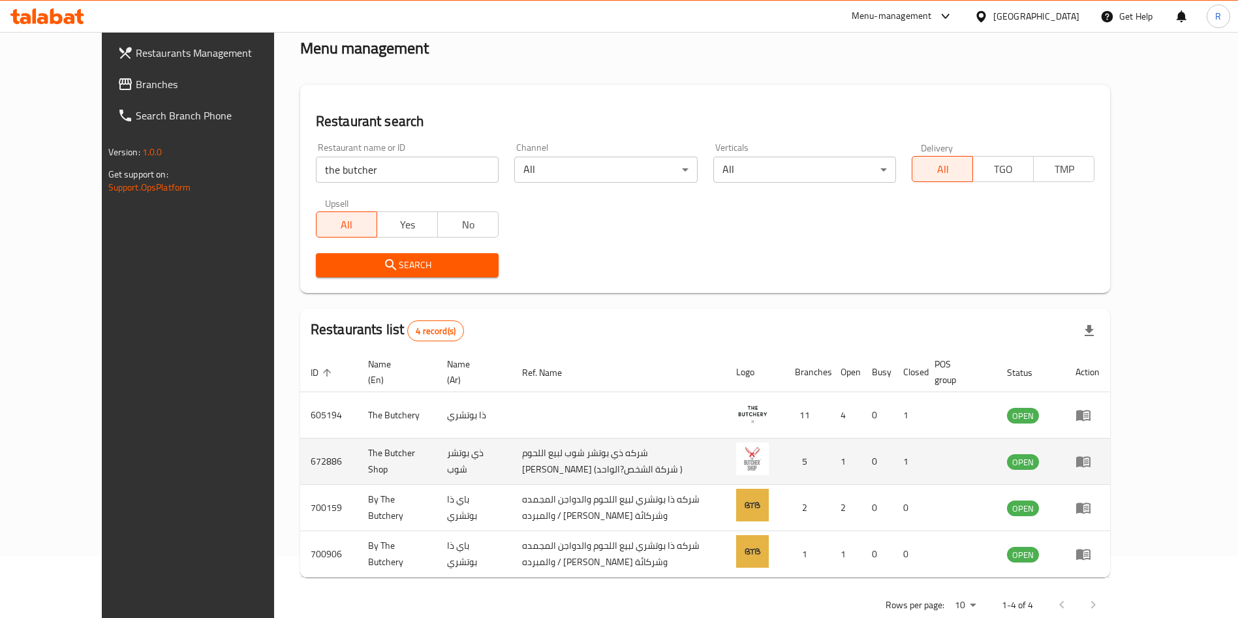
scroll to position [92, 0]
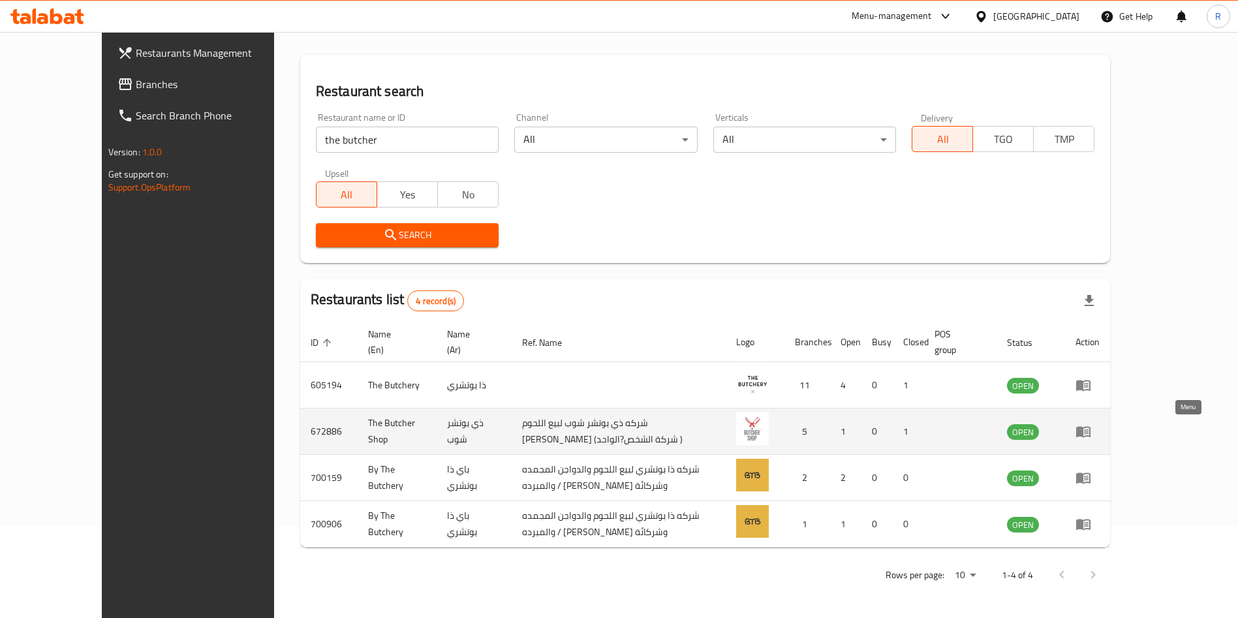
click at [1091, 430] on icon "enhanced table" at bounding box center [1083, 432] width 14 height 11
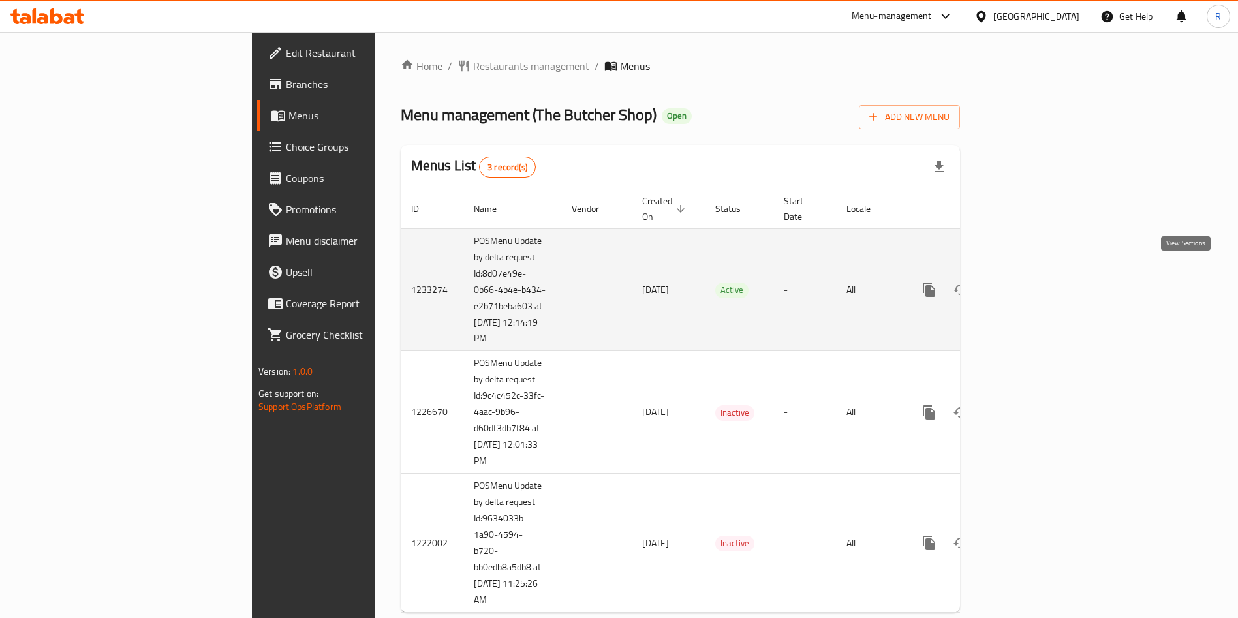
click at [1029, 284] on icon "enhanced table" at bounding box center [1024, 290] width 12 height 12
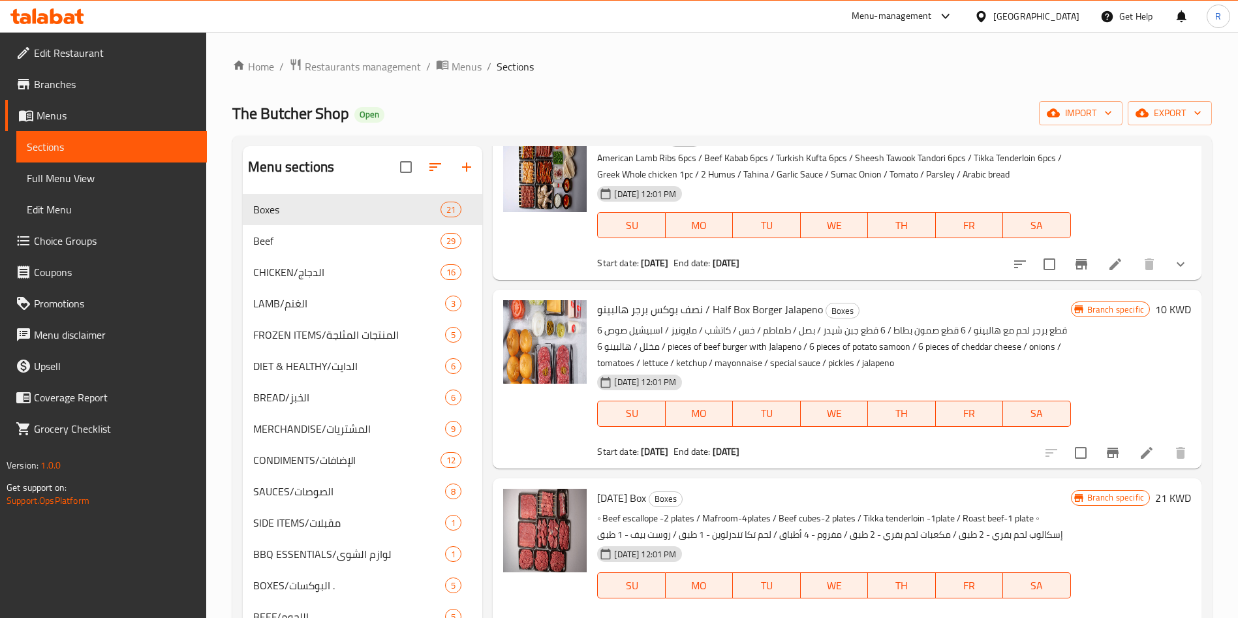
scroll to position [98, 0]
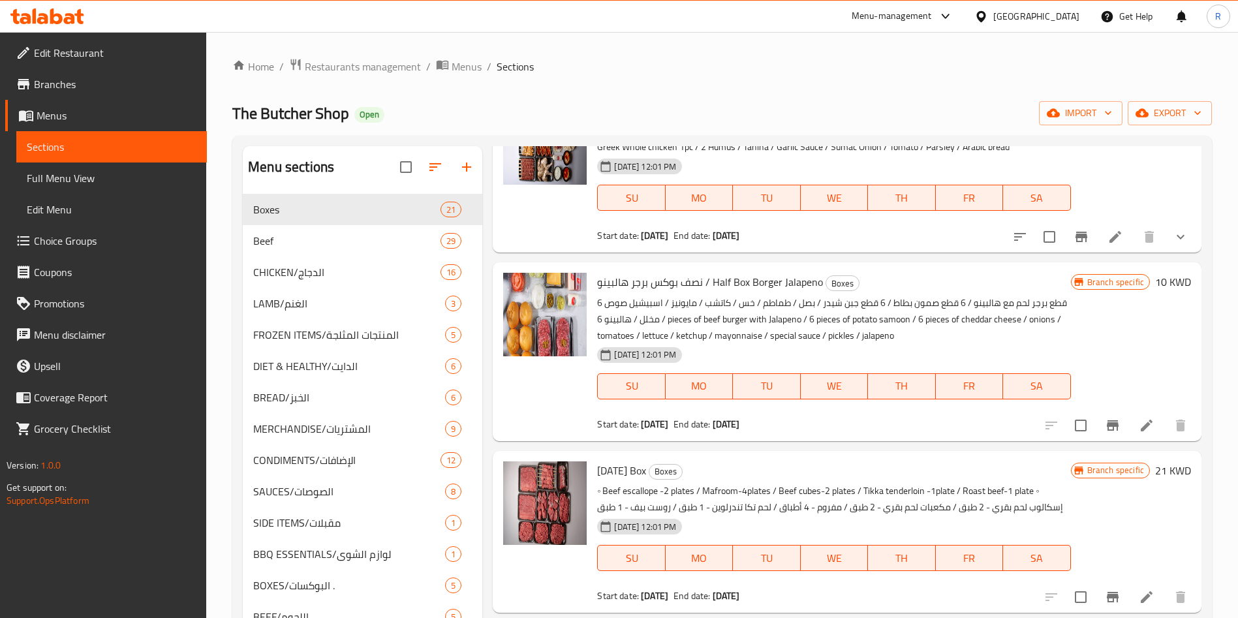
click at [1139, 421] on icon at bounding box center [1147, 426] width 16 height 16
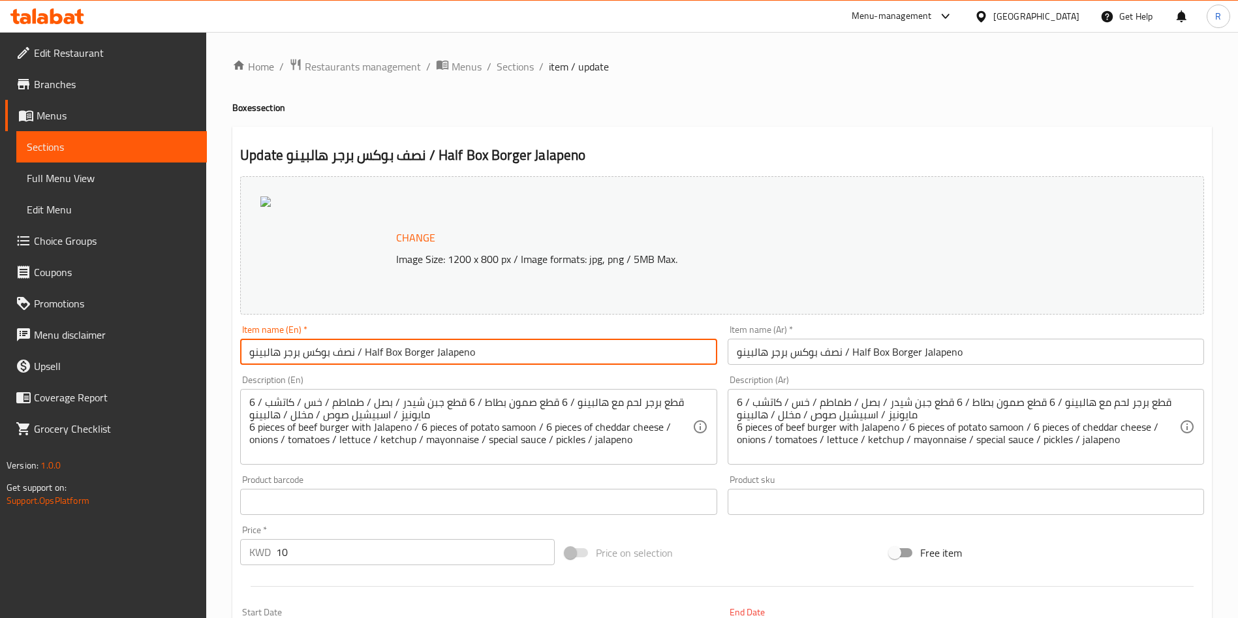
drag, startPoint x: 360, startPoint y: 351, endPoint x: 174, endPoint y: 345, distance: 186.1
click at [174, 345] on div "Edit Restaurant Branches Menus Sections Full Menu View Edit Menu Choice Groups …" at bounding box center [619, 494] width 1238 height 924
click at [252, 354] on input "Half Box Borger Jalapeno" at bounding box center [478, 352] width 477 height 26
type input "Half Box Borger Jalapeno"
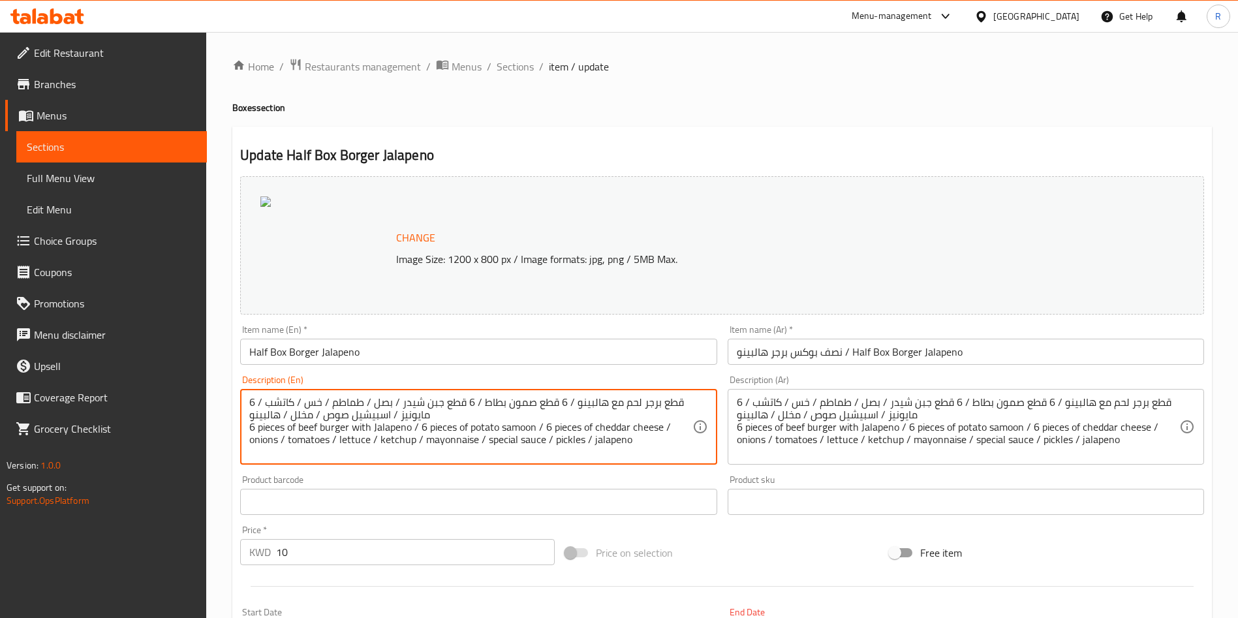
drag, startPoint x: 441, startPoint y: 416, endPoint x: 664, endPoint y: 397, distance: 224.0
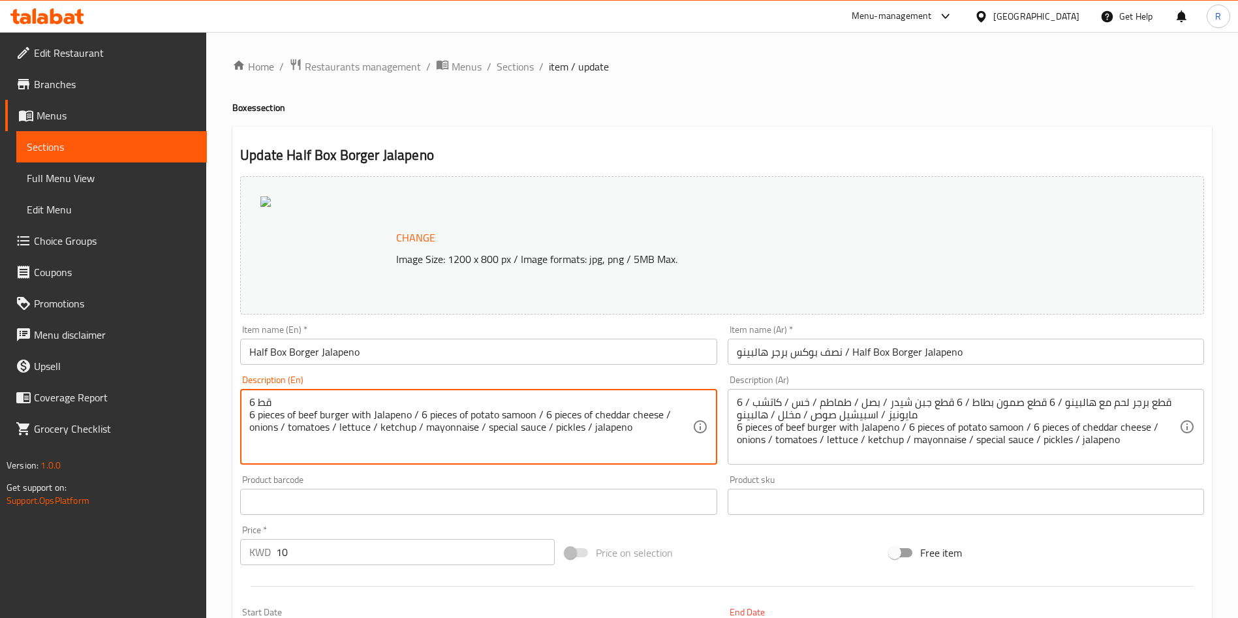
click at [431, 399] on textarea "6 قط 6 pieces of beef burger with Jalapeno / 6 pieces of potato samoon / 6 piec…" at bounding box center [470, 427] width 443 height 62
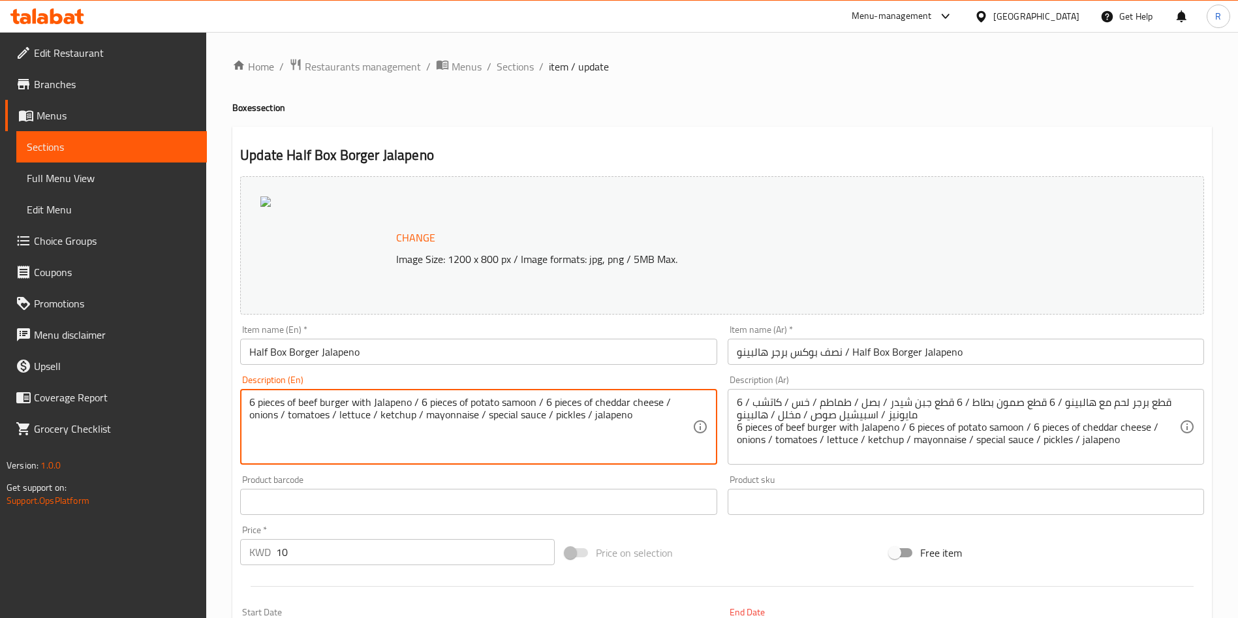
type textarea "6 pieces of beef burger with Jalapeno / 6 pieces of potato samoon / 6 pieces of…"
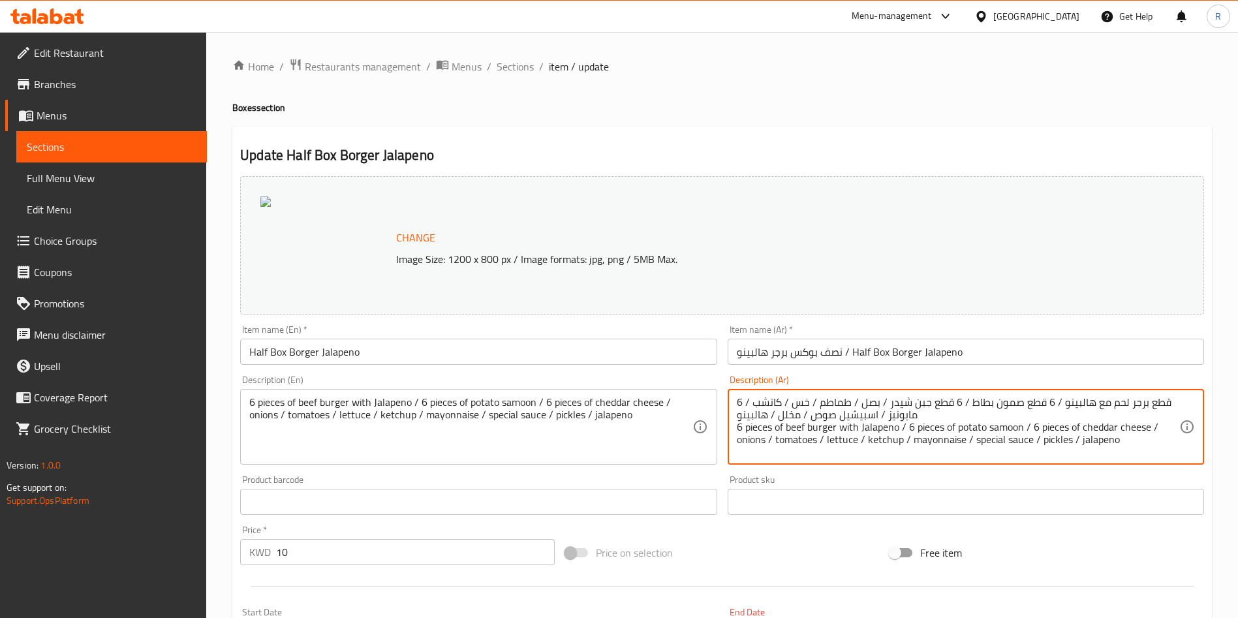
drag, startPoint x: 1118, startPoint y: 448, endPoint x: 1073, endPoint y: 414, distance: 56.4
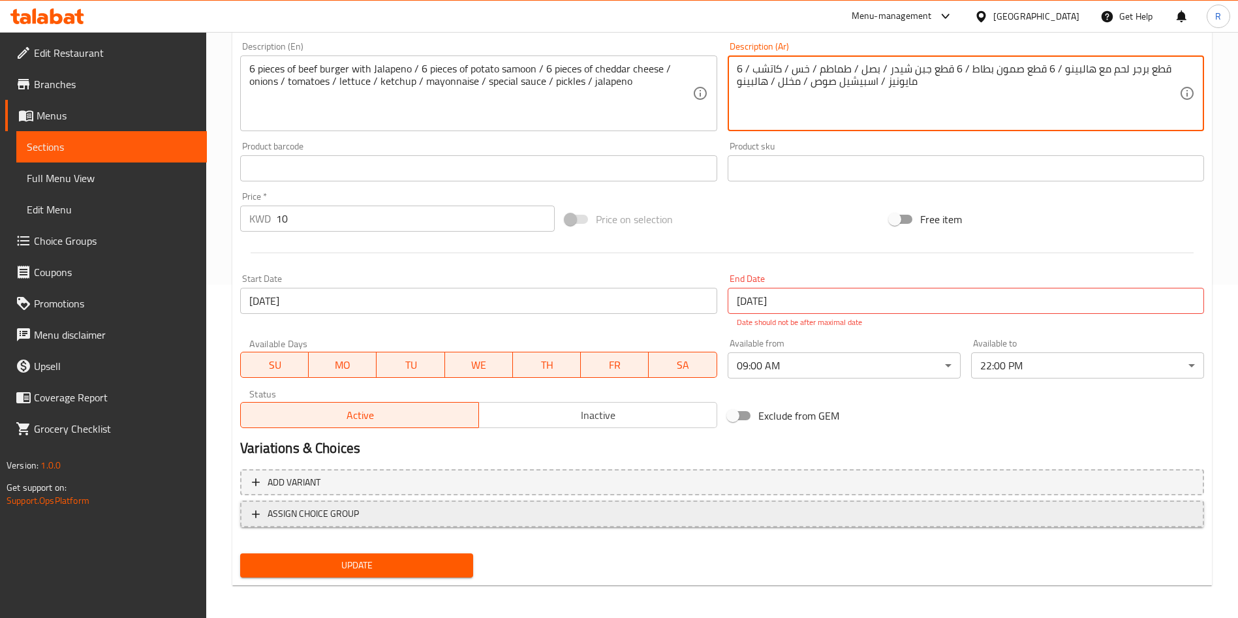
scroll to position [337, 0]
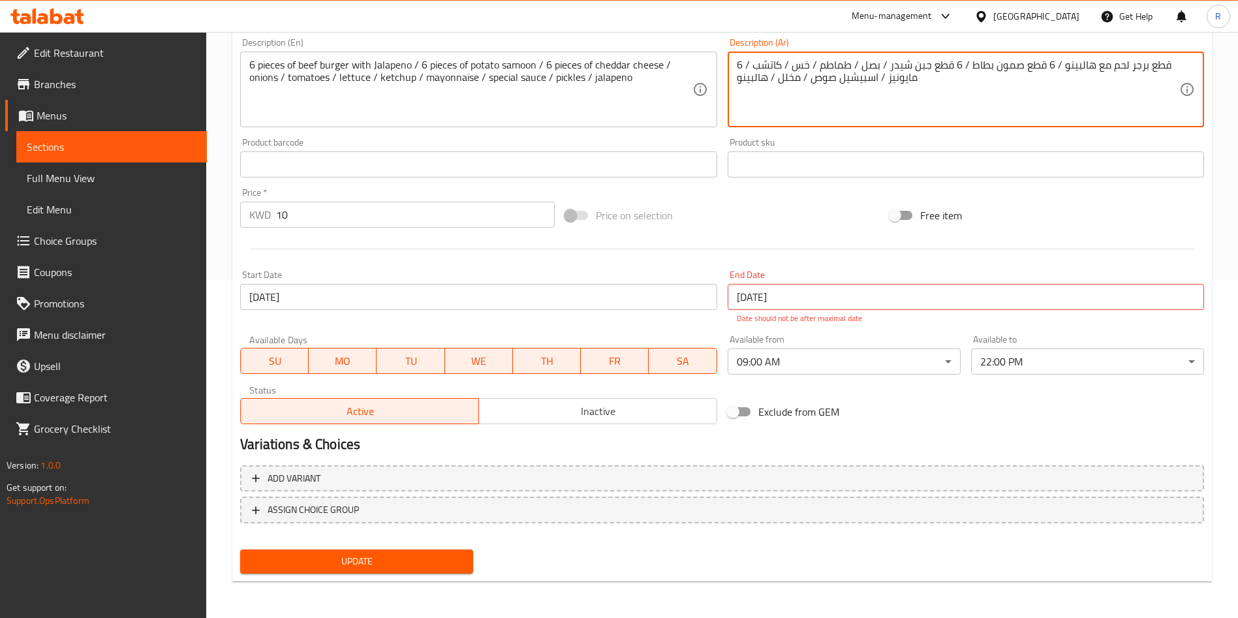
type textarea "6 قطع برجر لحم مع هالبينو / 6 قطع صمون بطاط / 6 قطع جبن شيدر / بصل / طماطم / خس…"
click at [415, 554] on span "Update" at bounding box center [357, 562] width 212 height 16
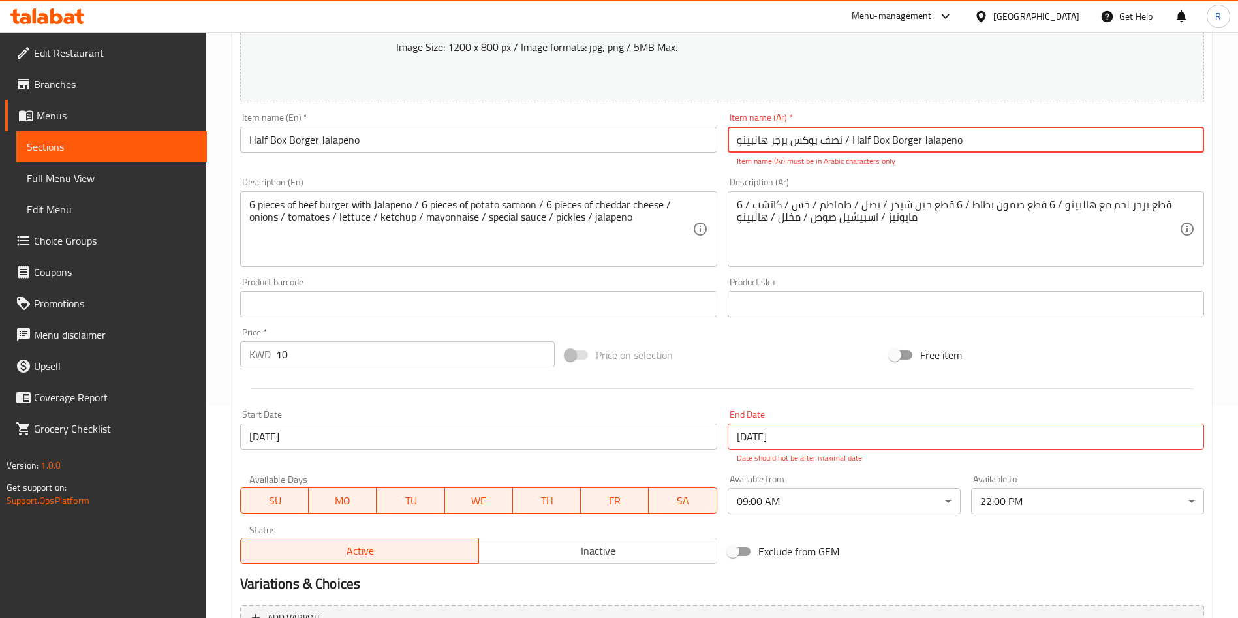
scroll to position [142, 0]
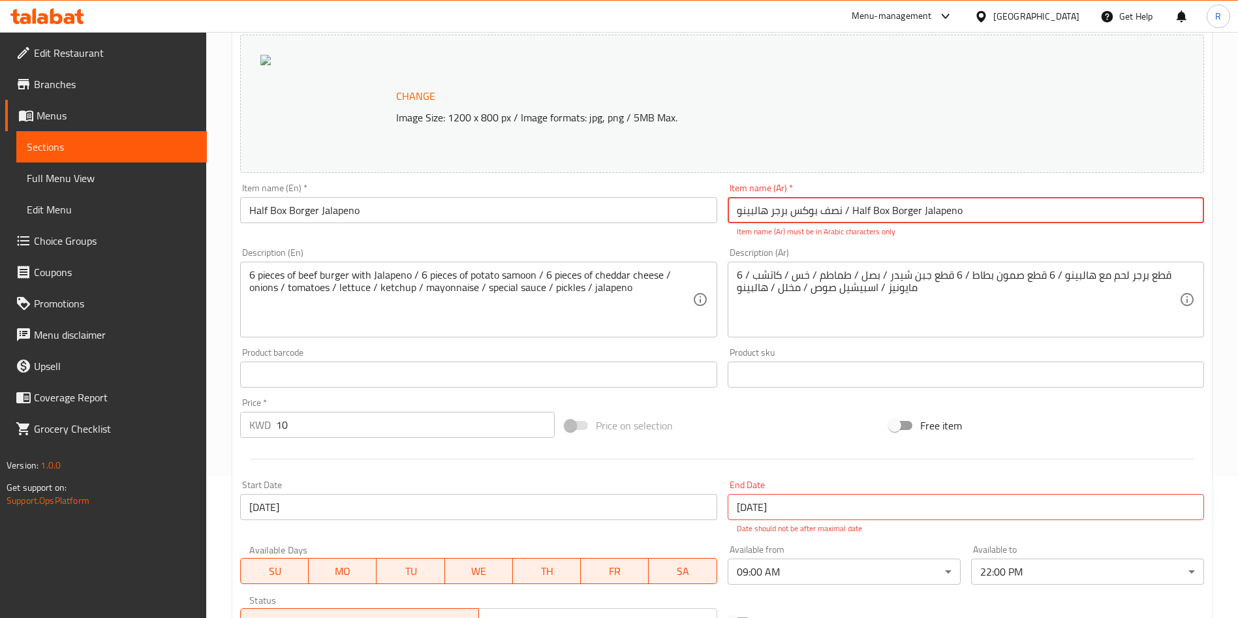
drag, startPoint x: 973, startPoint y: 210, endPoint x: 845, endPoint y: 219, distance: 128.2
click at [845, 219] on input "نصف بوكس برجر هالبينو / Half Box Borger Jalapeno" at bounding box center [966, 210] width 477 height 26
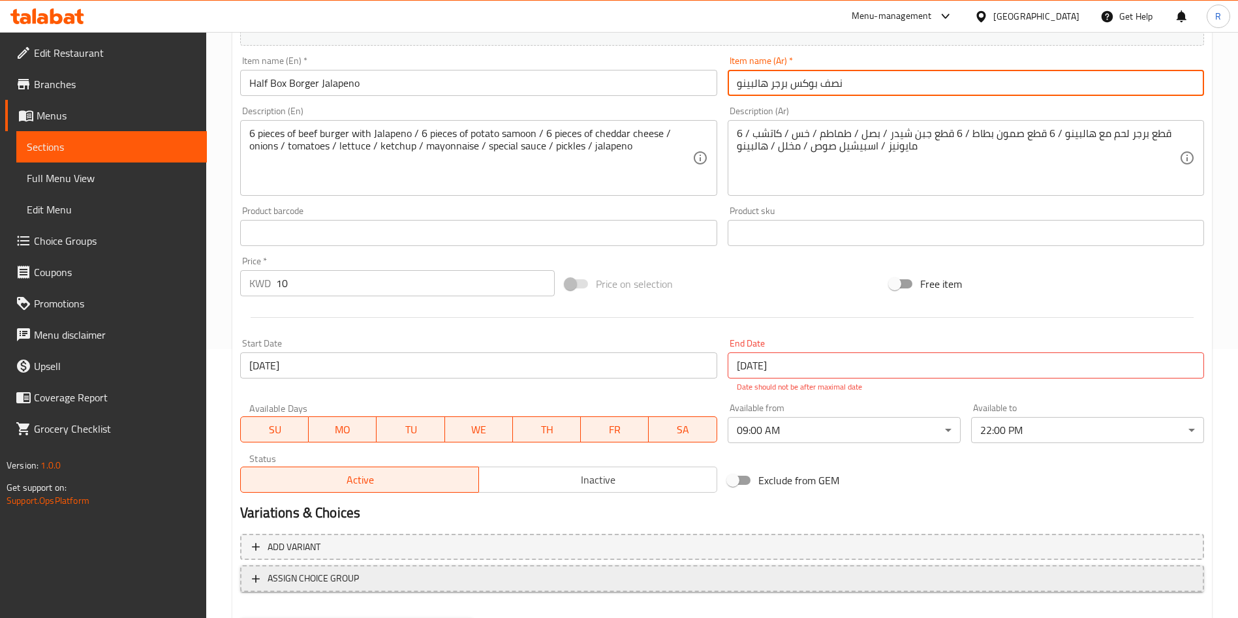
scroll to position [337, 0]
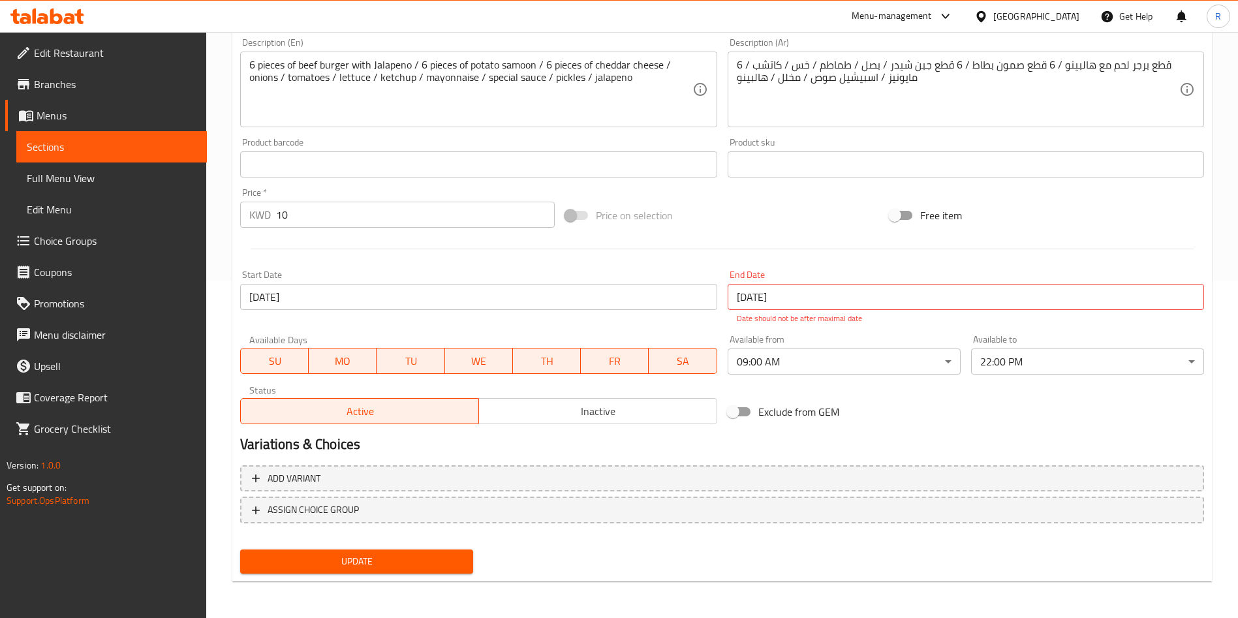
type input "نصف بوكس برجر هالبينو"
click at [385, 565] on span "Update" at bounding box center [357, 562] width 212 height 16
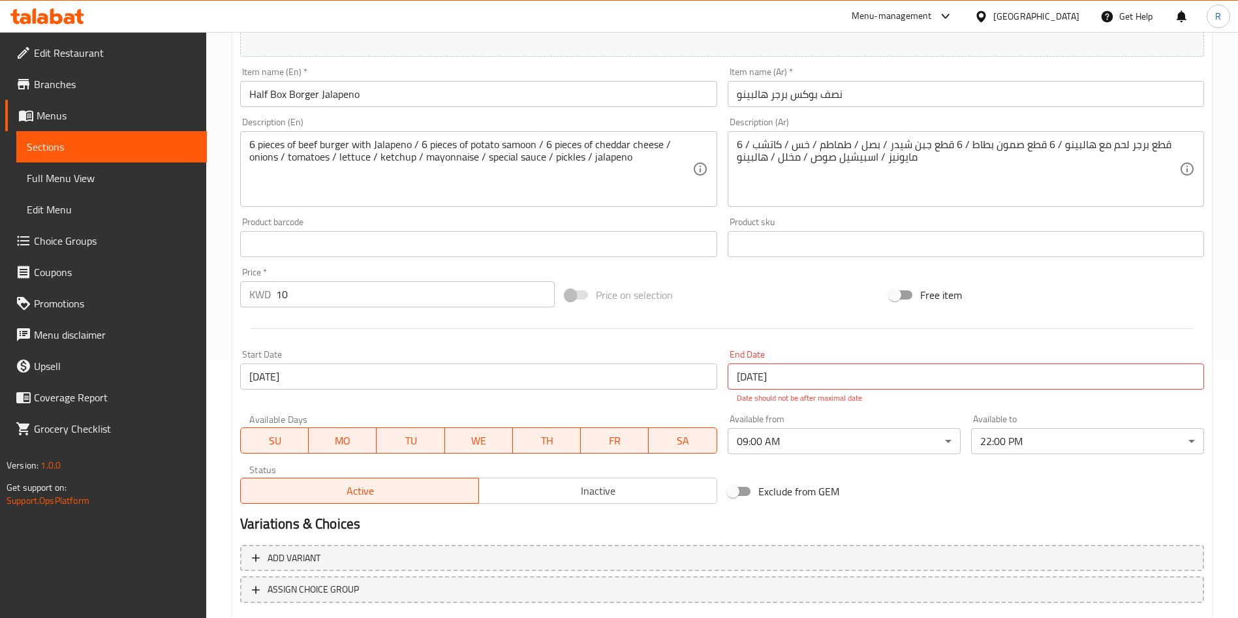
scroll to position [294, 0]
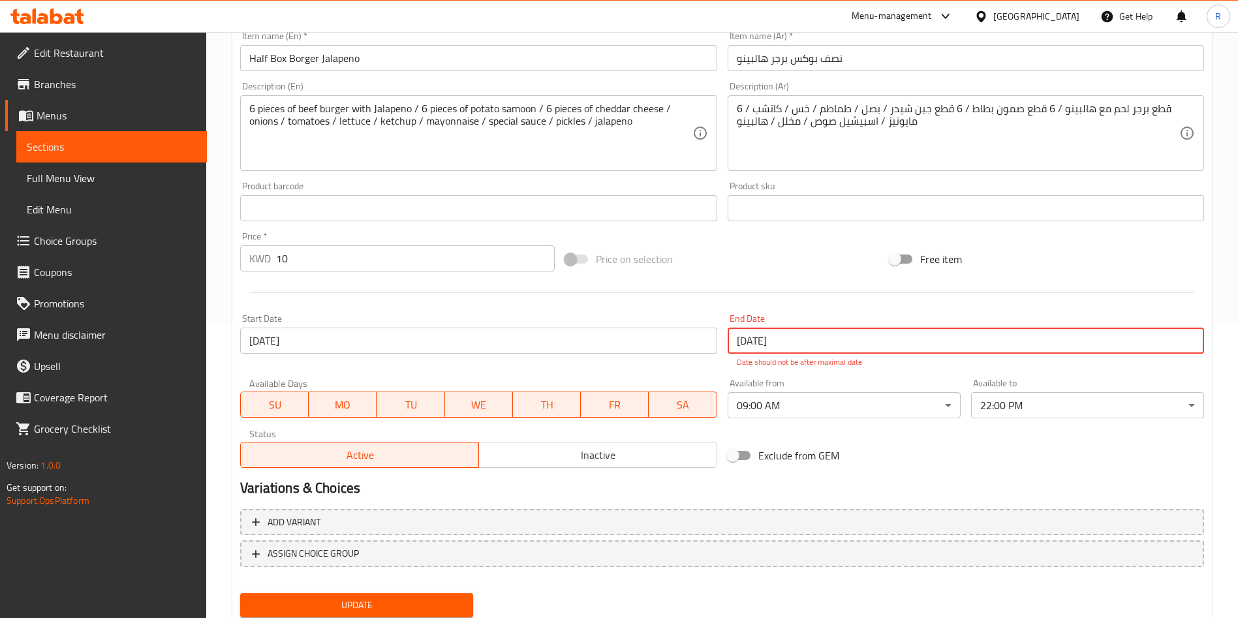
click at [832, 343] on input "[DATE]" at bounding box center [966, 341] width 477 height 26
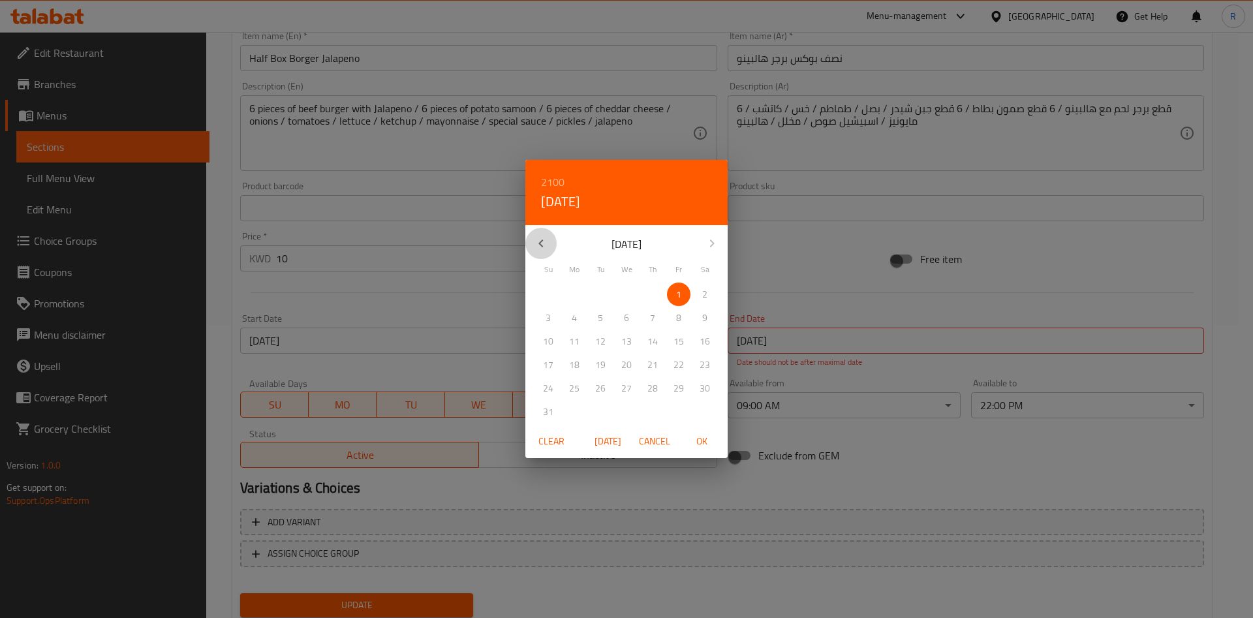
click at [552, 245] on button "button" at bounding box center [540, 243] width 31 height 31
click at [653, 389] on p "31" at bounding box center [653, 389] width 10 height 16
click at [708, 442] on span "OK" at bounding box center [701, 441] width 31 height 16
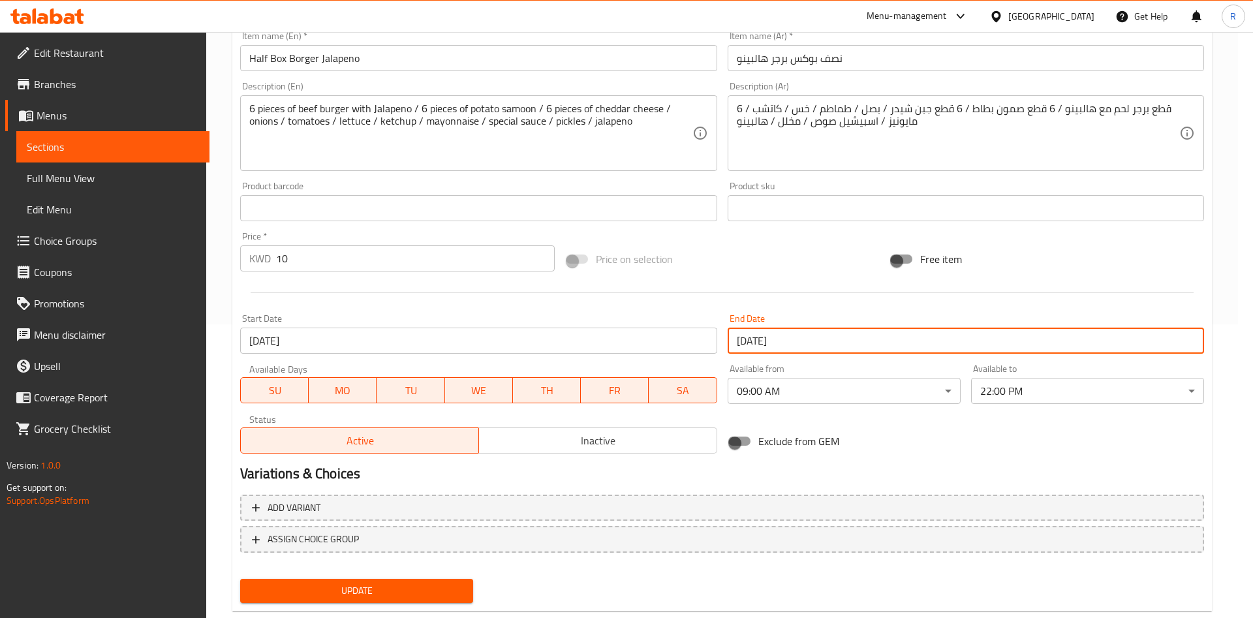
type input "31-12-2099"
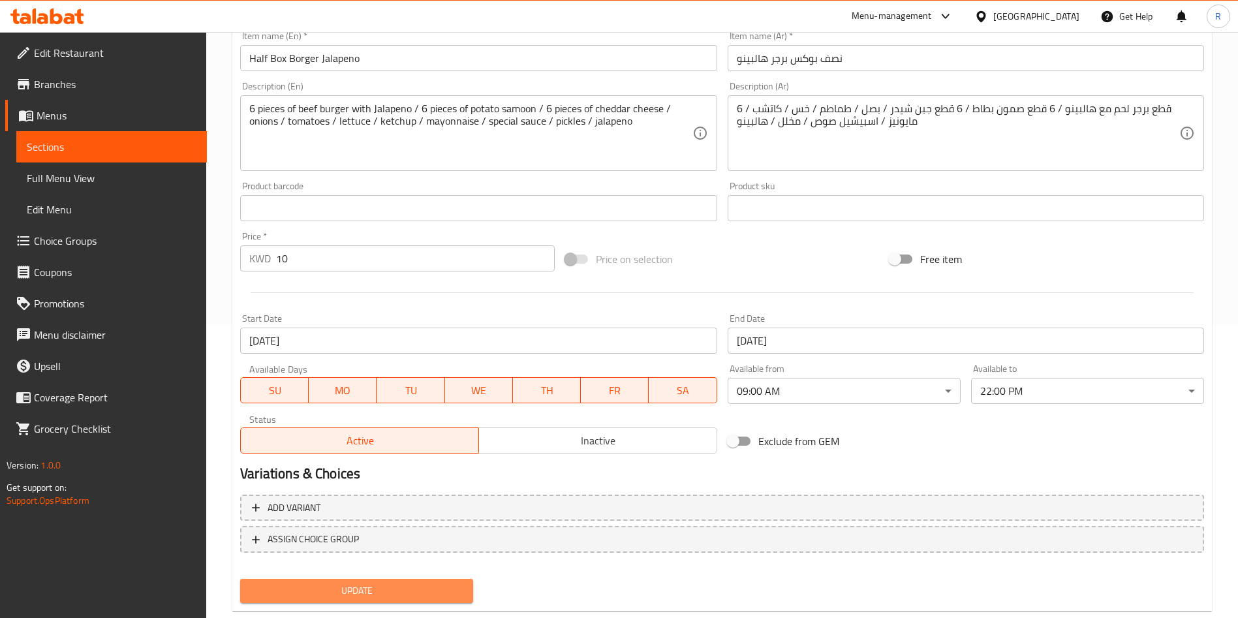
click at [441, 588] on span "Update" at bounding box center [357, 591] width 212 height 16
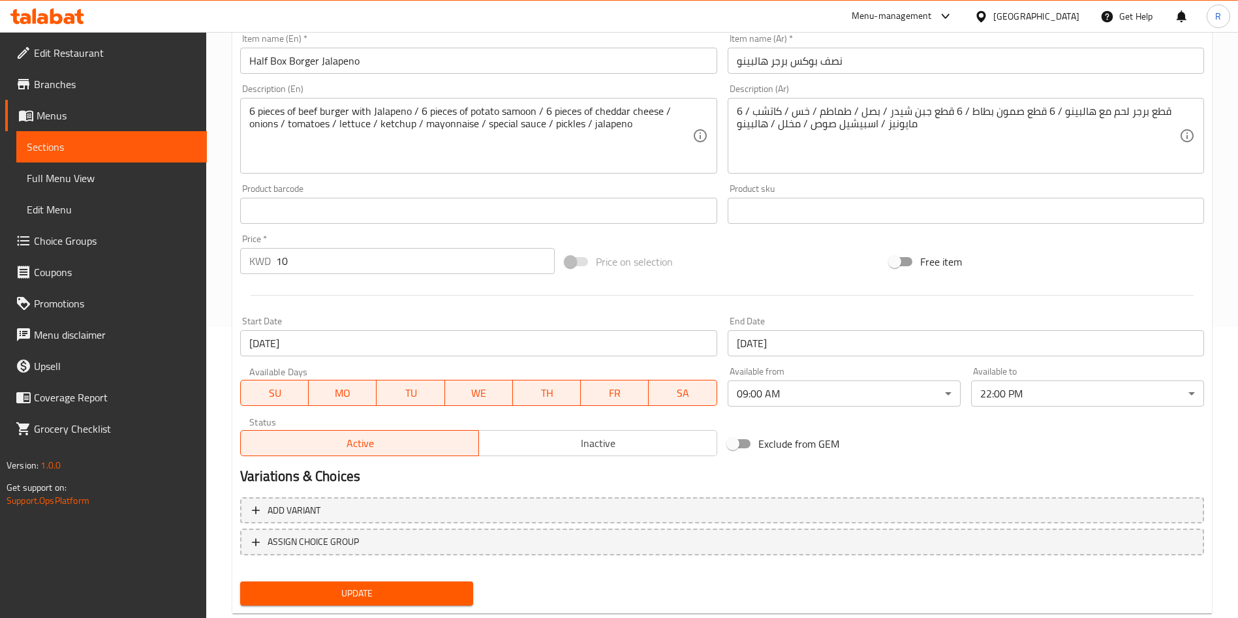
scroll to position [323, 0]
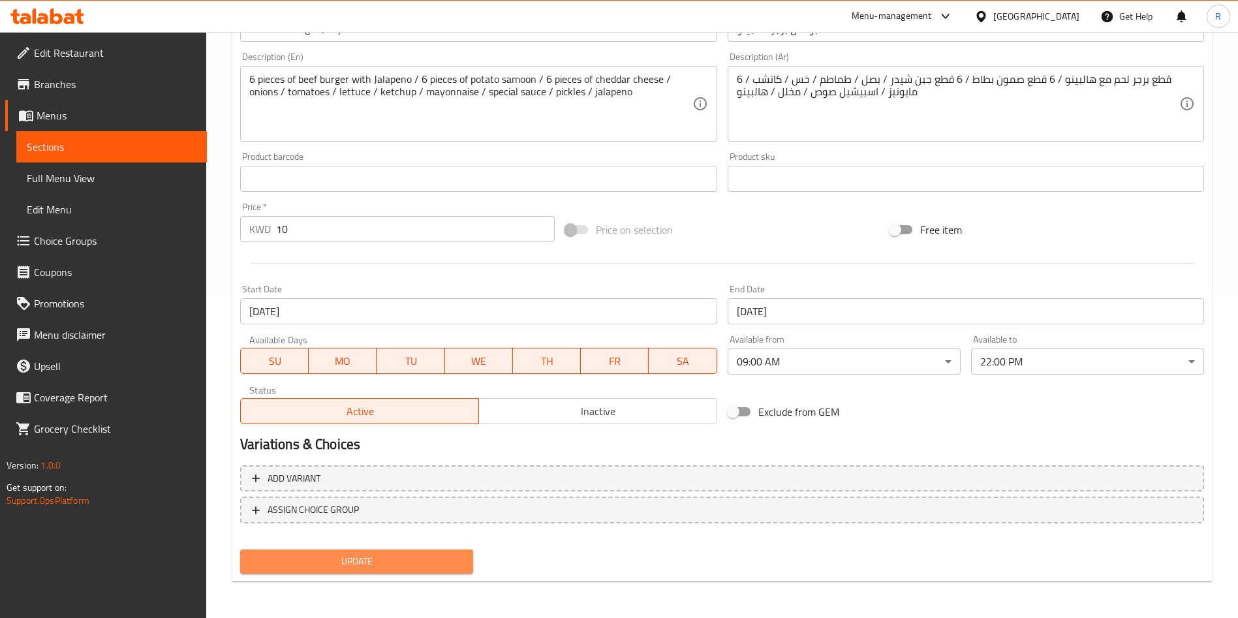
click at [404, 562] on span "Update" at bounding box center [357, 562] width 212 height 16
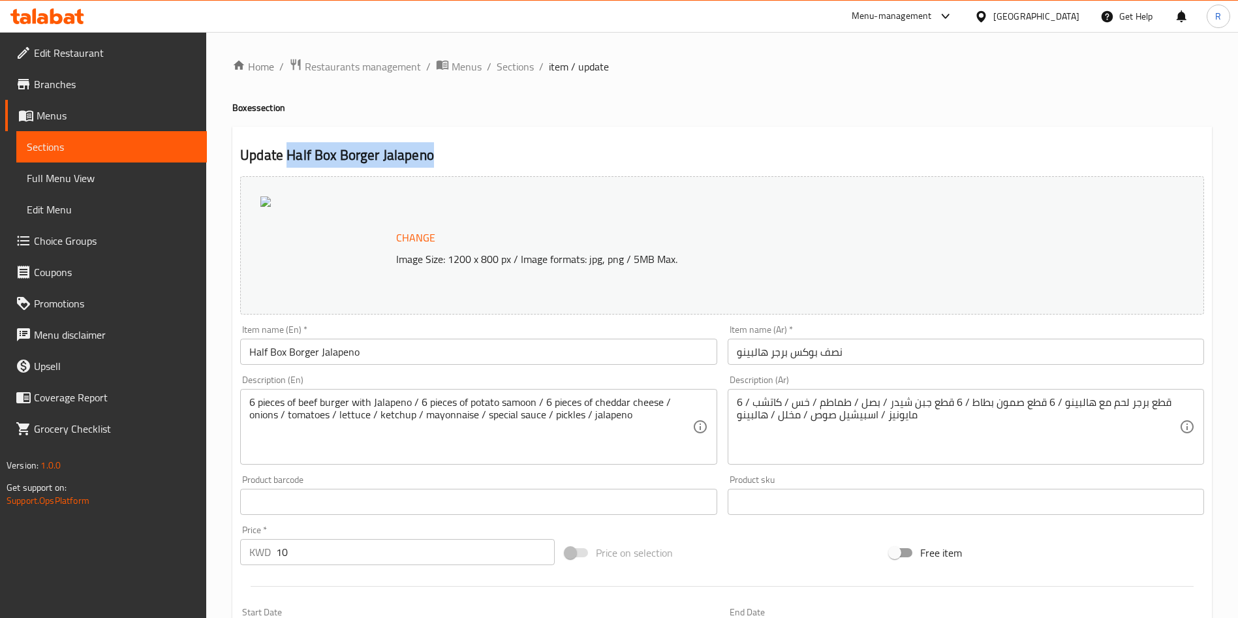
drag, startPoint x: 439, startPoint y: 153, endPoint x: 290, endPoint y: 156, distance: 148.2
click at [290, 156] on h2 "Update Half Box Borger Jalapeno" at bounding box center [722, 156] width 964 height 20
copy h2 "Half Box Borger Jalapeno"
click at [531, 66] on span "Sections" at bounding box center [515, 67] width 37 height 16
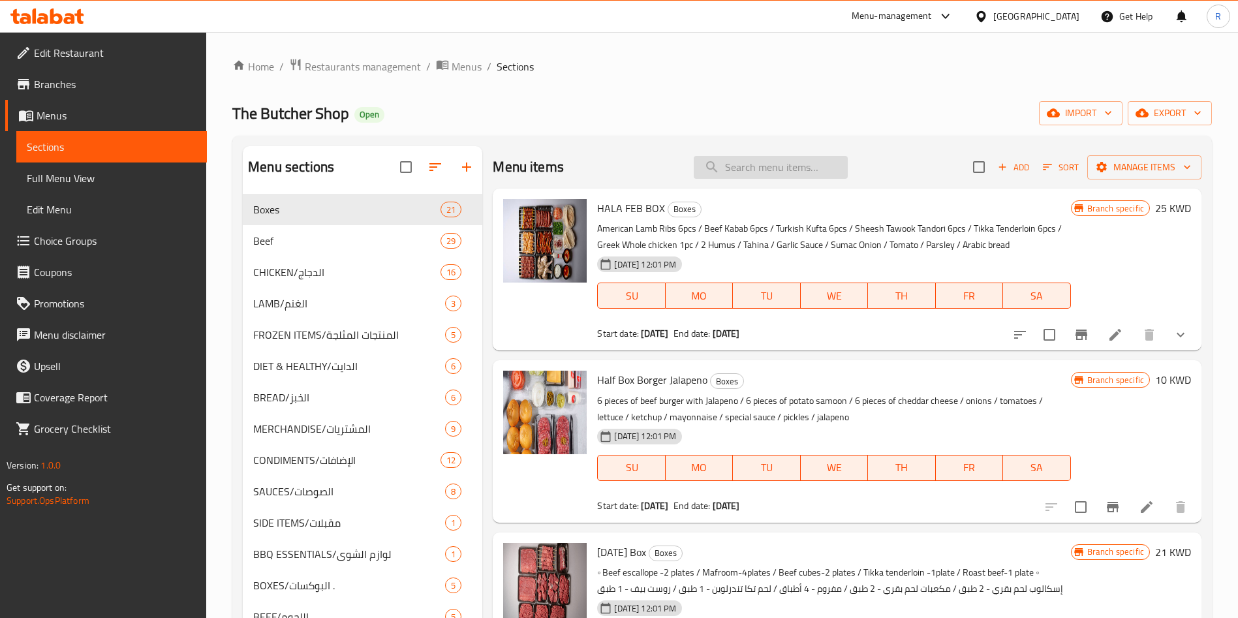
click at [790, 163] on input "search" at bounding box center [771, 167] width 154 height 23
paste input "Half Box Borger Jalapeno"
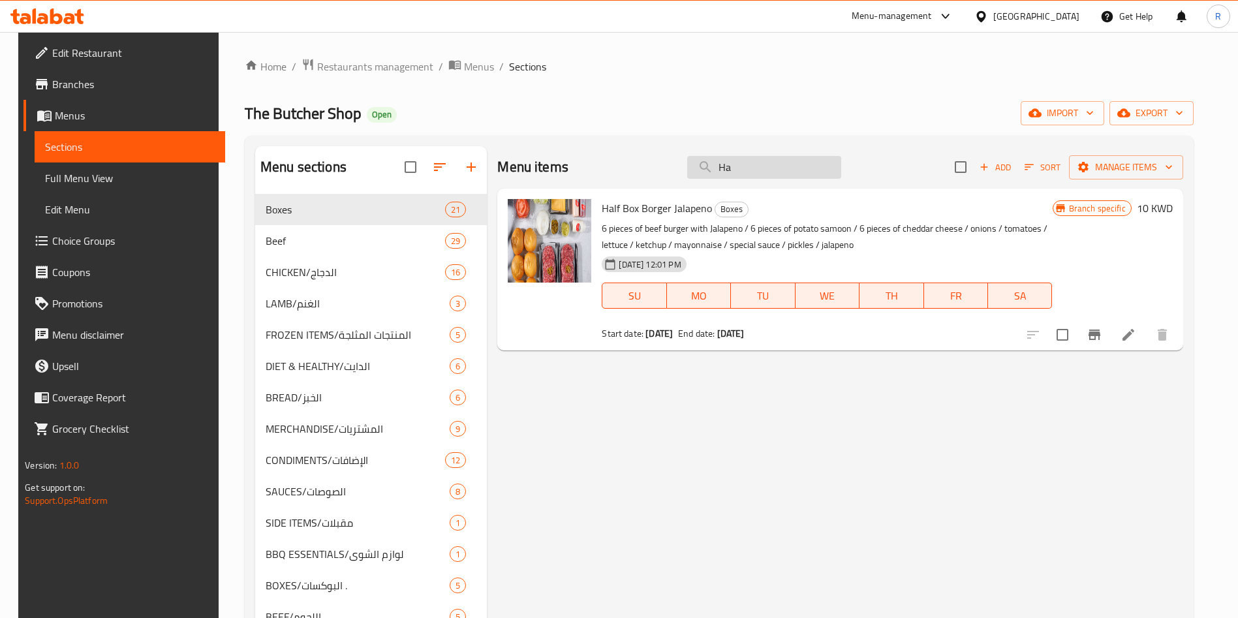
type input "H"
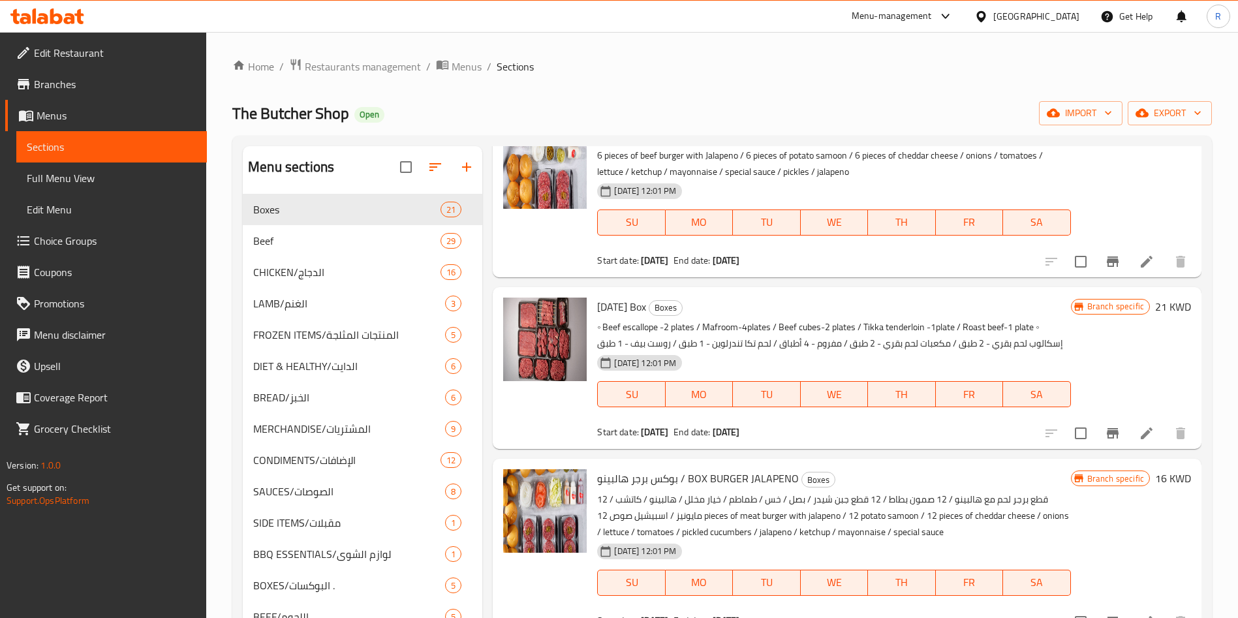
scroll to position [294, 0]
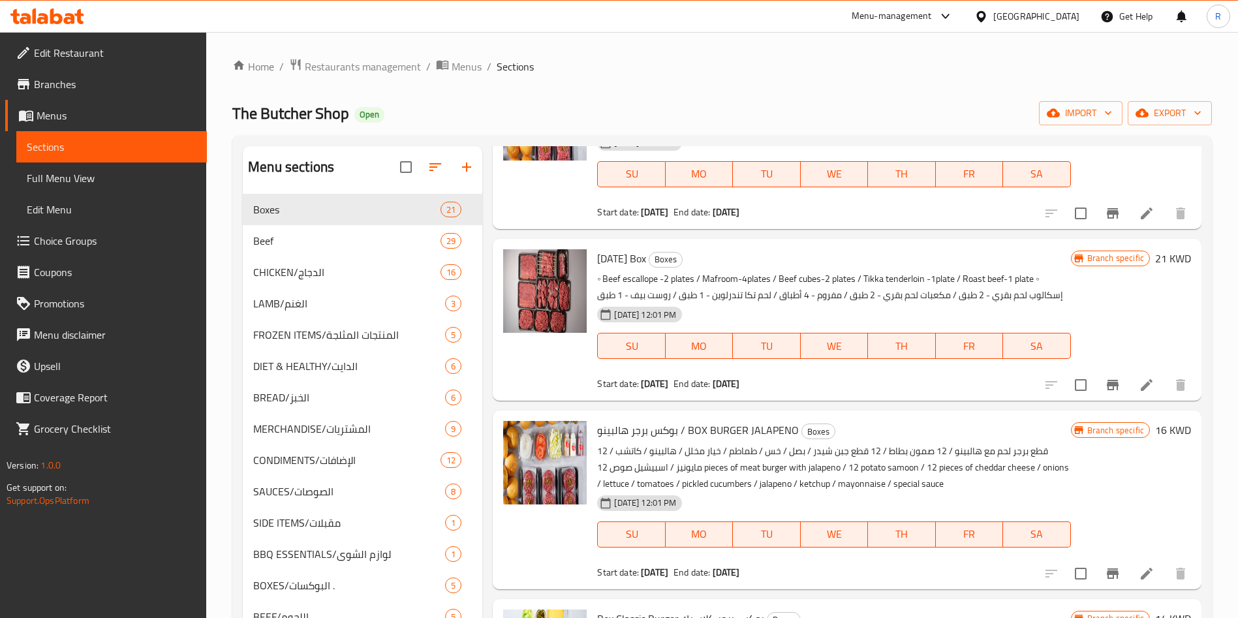
click at [1139, 393] on icon at bounding box center [1147, 385] width 16 height 16
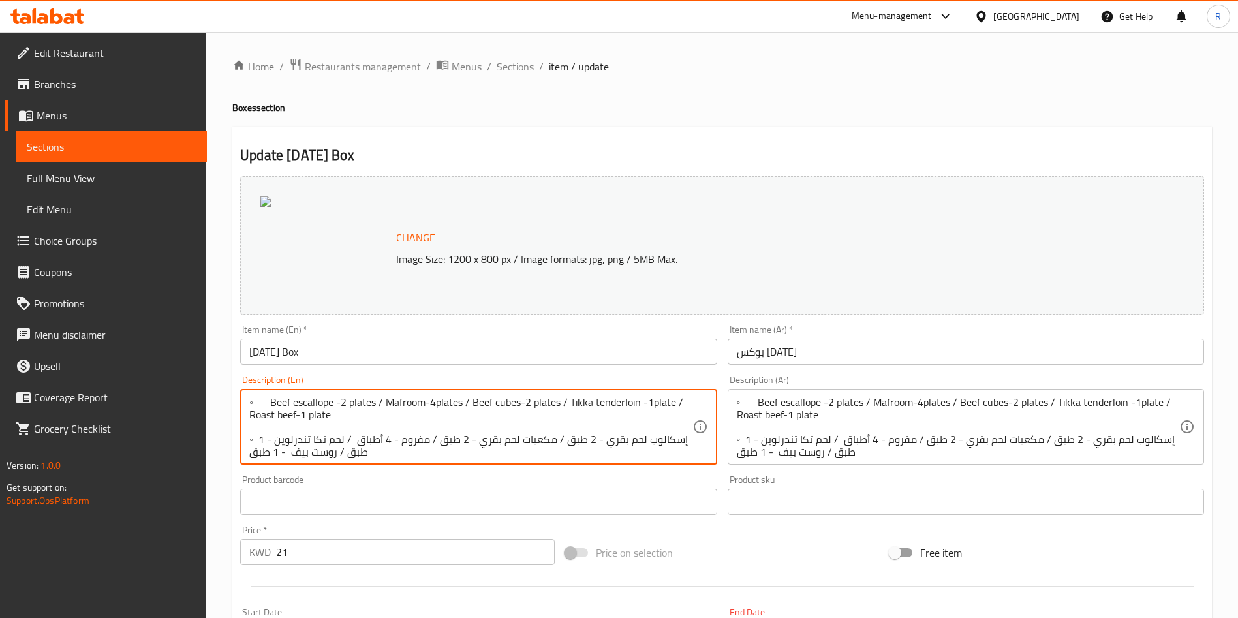
drag, startPoint x: 285, startPoint y: 410, endPoint x: 206, endPoint y: 387, distance: 82.2
drag, startPoint x: 270, startPoint y: 426, endPoint x: 296, endPoint y: 450, distance: 35.1
click at [296, 450] on textarea "Beef escallope -2 plates / Mafroom-4plates / Beef cubes-2 plates / Tikka tender…" at bounding box center [470, 427] width 443 height 62
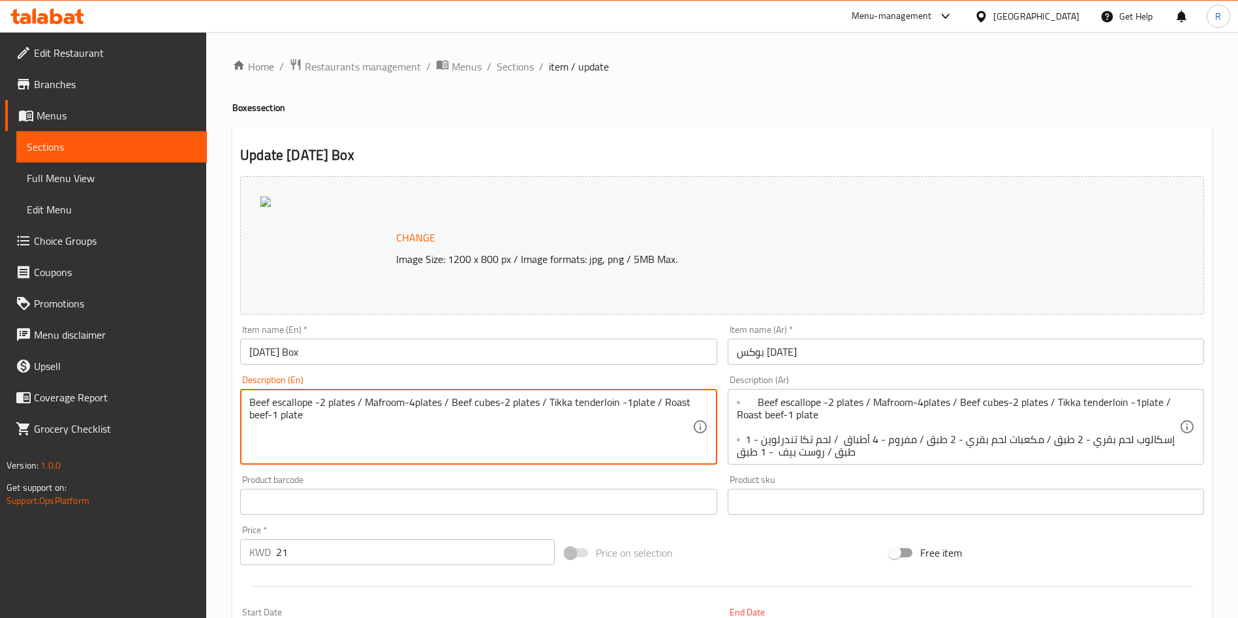
drag, startPoint x: 380, startPoint y: 455, endPoint x: 370, endPoint y: 429, distance: 27.9
click at [370, 429] on textarea "Beef escallope -2 plates / Mafroom-4plates / Beef cubes-2 plates / Tikka tender…" at bounding box center [470, 427] width 443 height 62
type textarea "Beef escallope -2 plates / Mafroom-4plates / Beef cubes-2 plates / Tikka tender…"
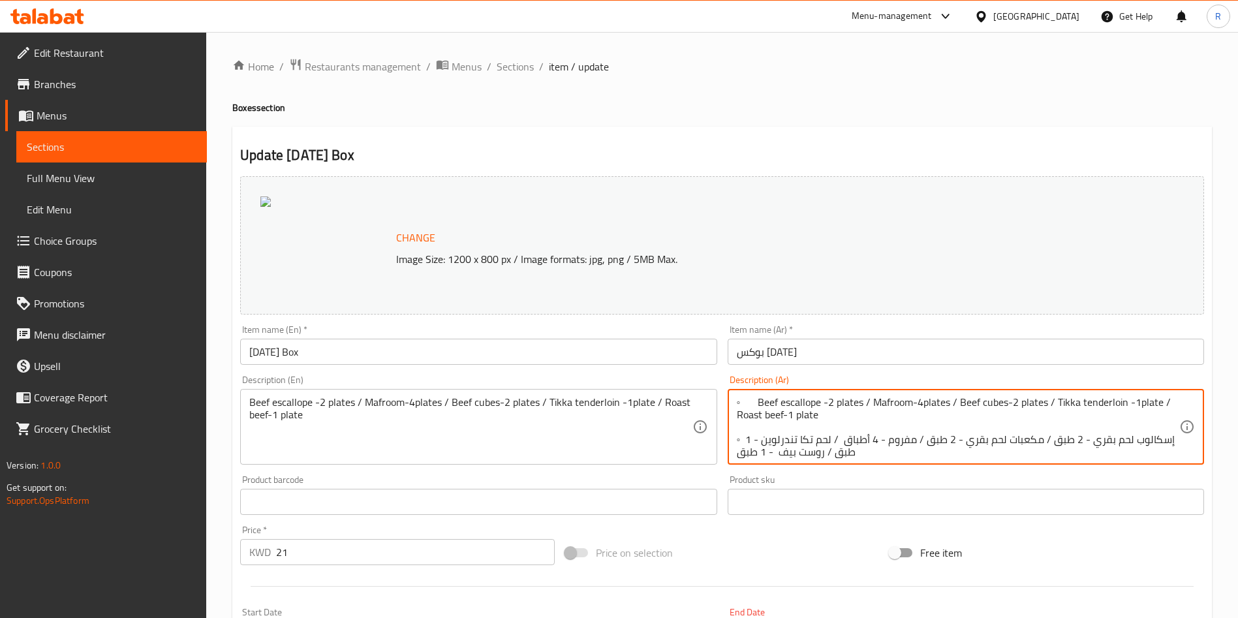
drag, startPoint x: 890, startPoint y: 437, endPoint x: 749, endPoint y: 390, distance: 149.4
drag, startPoint x: 749, startPoint y: 414, endPoint x: 730, endPoint y: 407, distance: 20.0
click div "◦ إسكالوب لحم بقري - 2 طبق / مكعبات لحم بقري - 2 طبق / مفروم - 4 أطباق / لحم تك…"
click textarea "◦ إسكالوب لحم بقري - 2 طبق / مكعبات لحم بقري - 2 طبق / مفروم - 4 أطباق / لحم تك…"
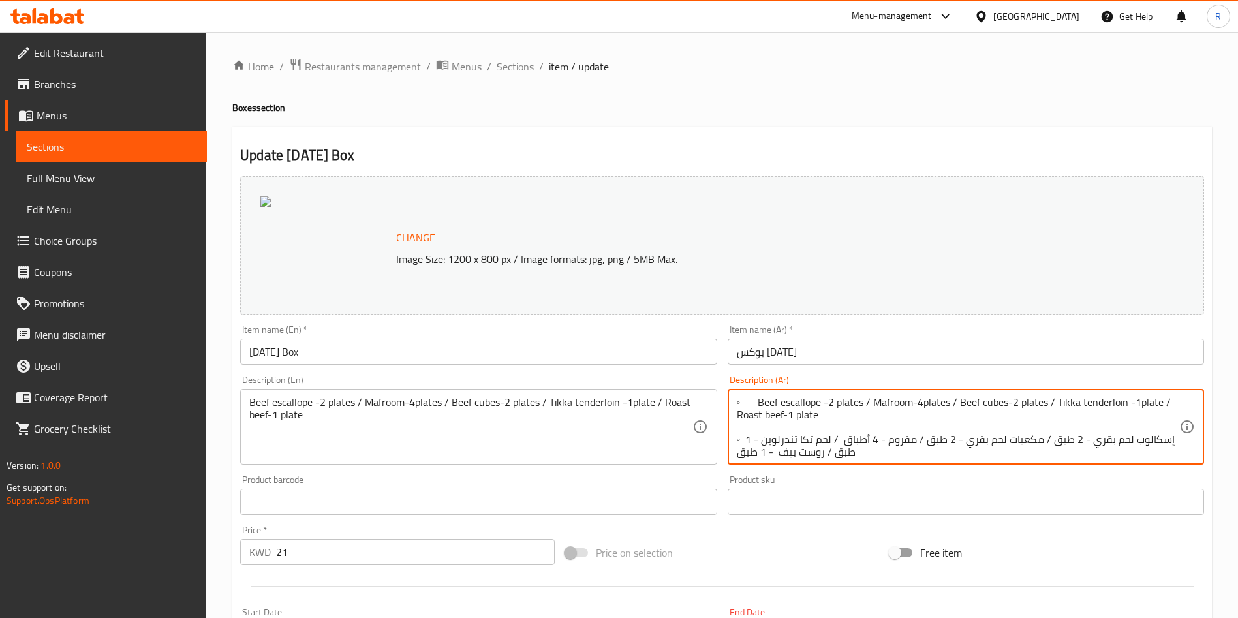
click textarea "◦ Beef escallope -2 plates / Mafroom-4plates / Beef cubes-2 plates / Tikka tend…"
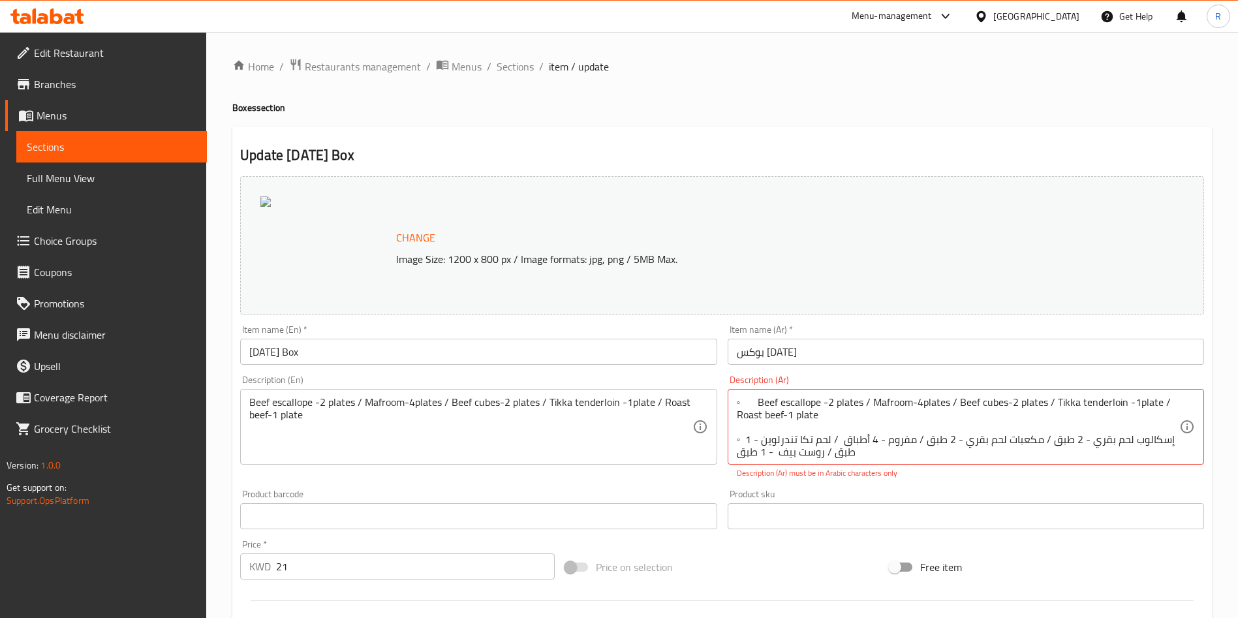
drag, startPoint x: 734, startPoint y: 411, endPoint x: 764, endPoint y: 431, distance: 37.1
click div "◦ Beef escallope -2 plates / Mafroom-4plates / Beef cubes-2 plates / Tikka tend…"
drag, startPoint x: 793, startPoint y: 416, endPoint x: 717, endPoint y: 395, distance: 78.5
click div "Change Image Size: 1200 x 800 px / Image formats: jpg, png / 5MB Max. Item name…"
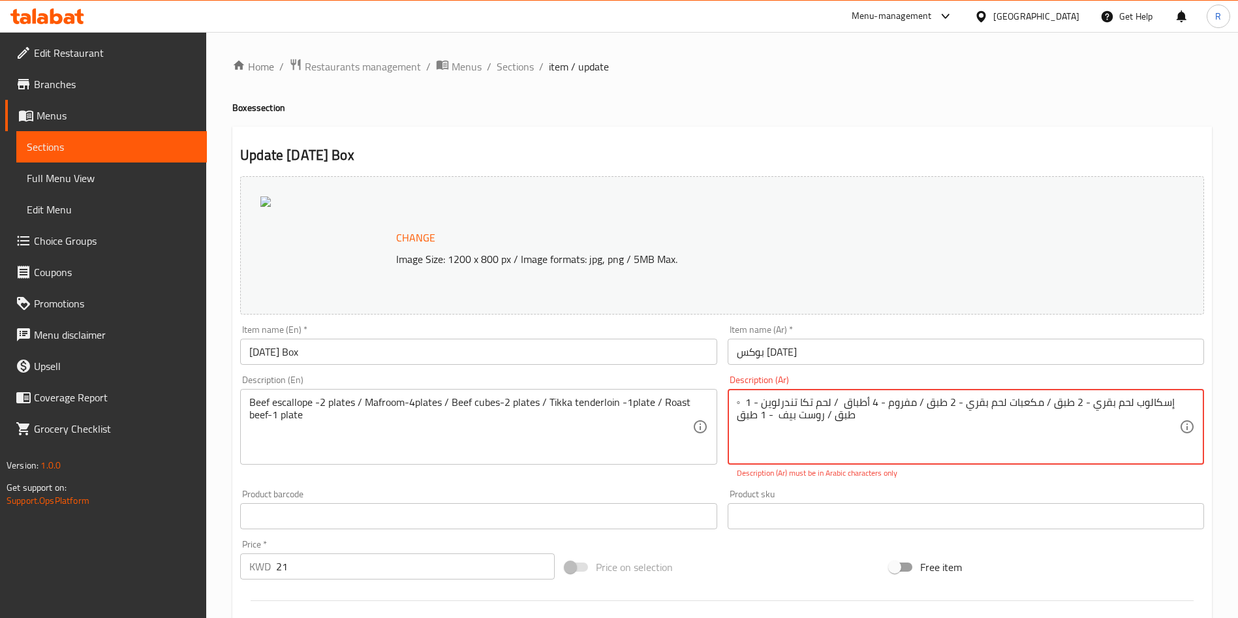
click textarea "◦ إسكالوب لحم بقري - 2 طبق / مكعبات لحم بقري - 2 طبق / مفروم - 4 أطباق / لحم تك…"
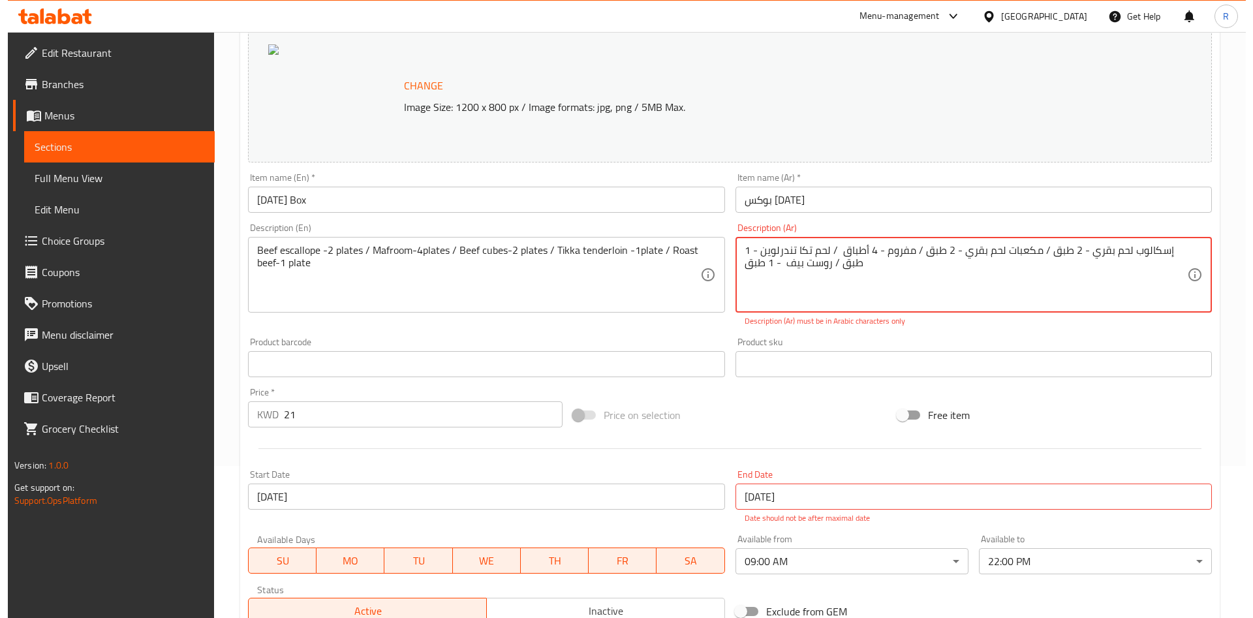
scroll to position [196, 0]
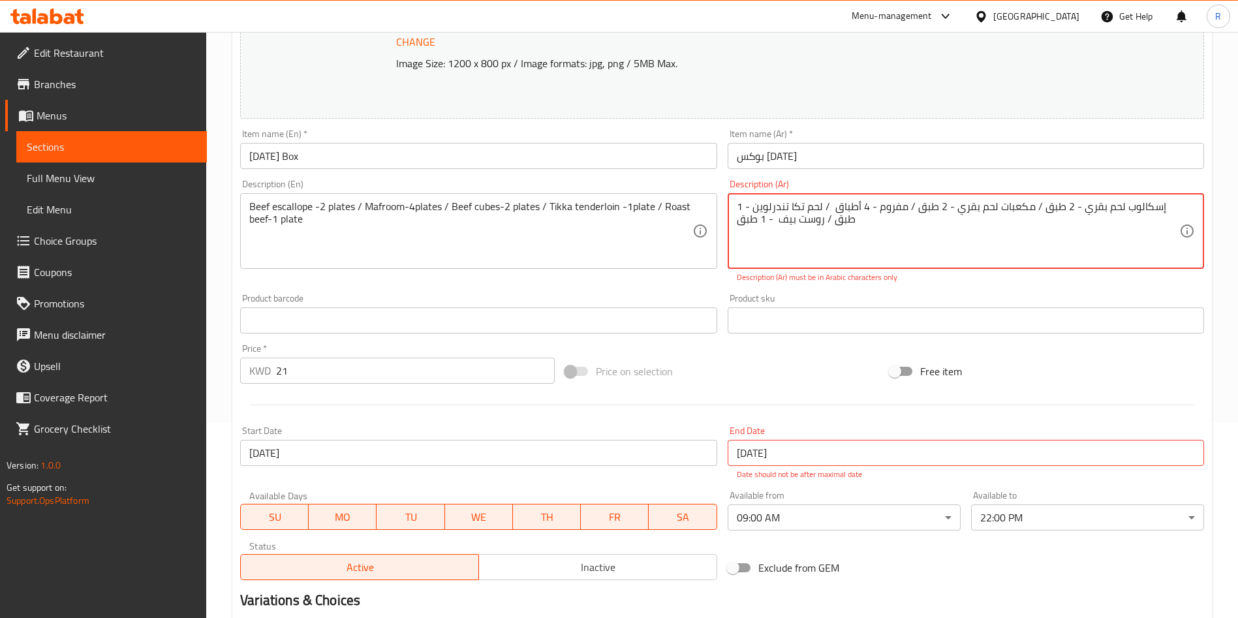
type textarea "إسكالوب لحم بقري - 2 طبق / مكعبات لحم بقري - 2 طبق / مفروم - 4 أطباق / لحم تكا …"
click div "End Date 08-07-2124 End Date Date should not be after maximal date"
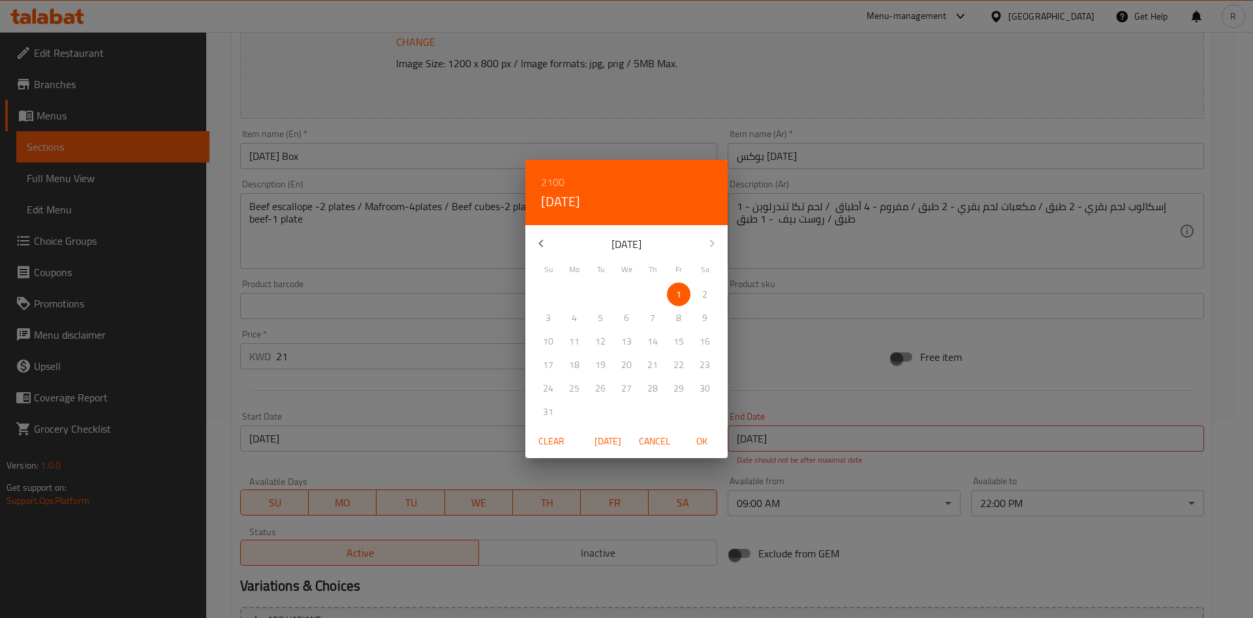
click icon "button"
click p "31"
click span "OK"
type input "31-12-2099"
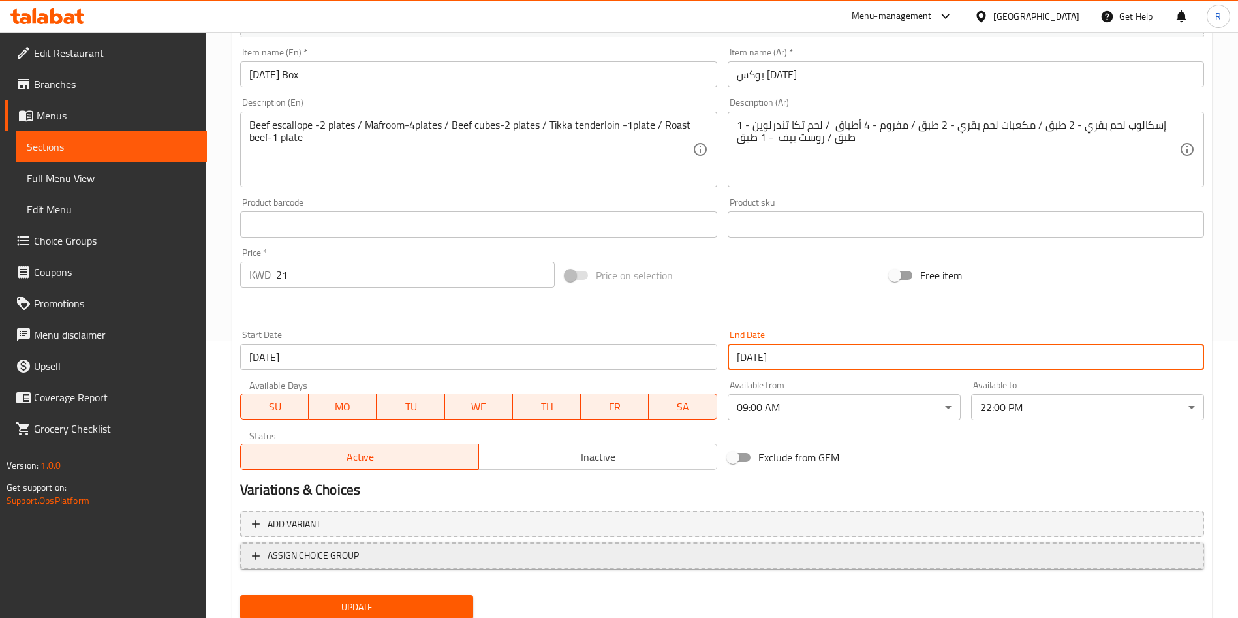
scroll to position [323, 0]
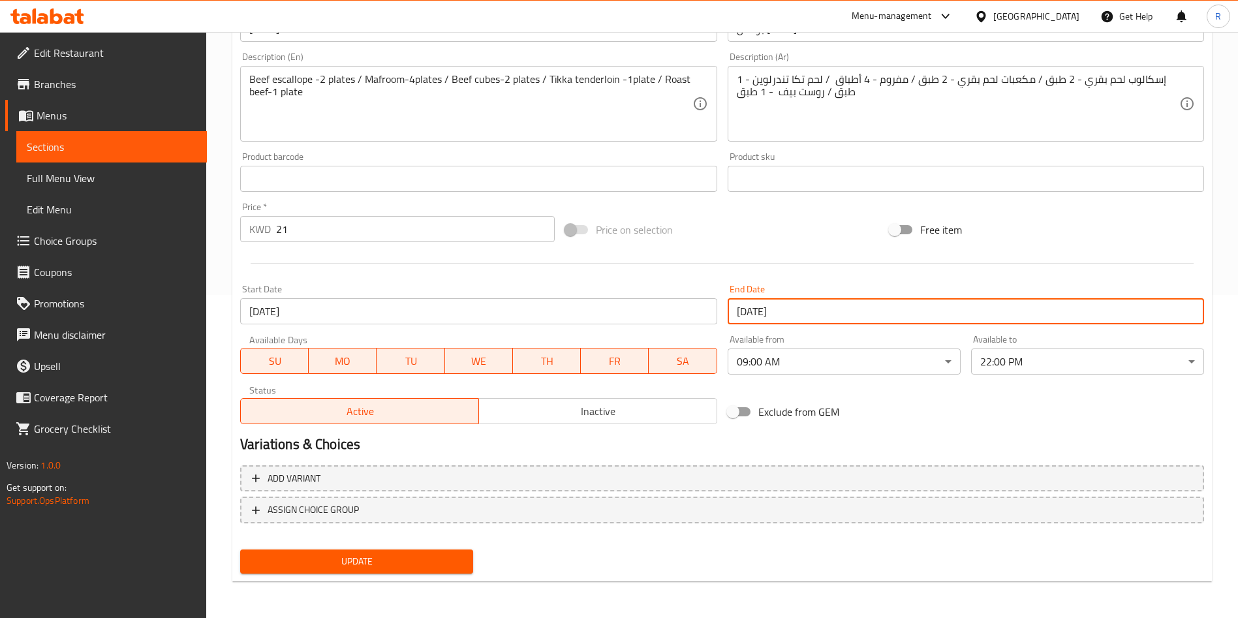
click span "Update"
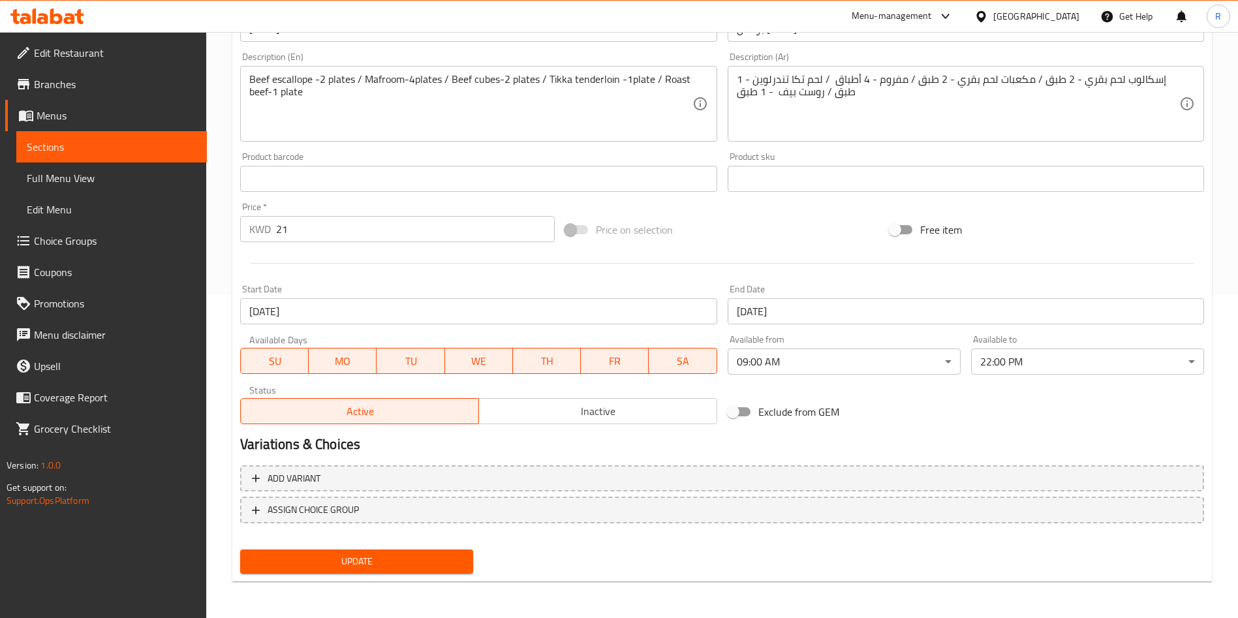
click span "Update"
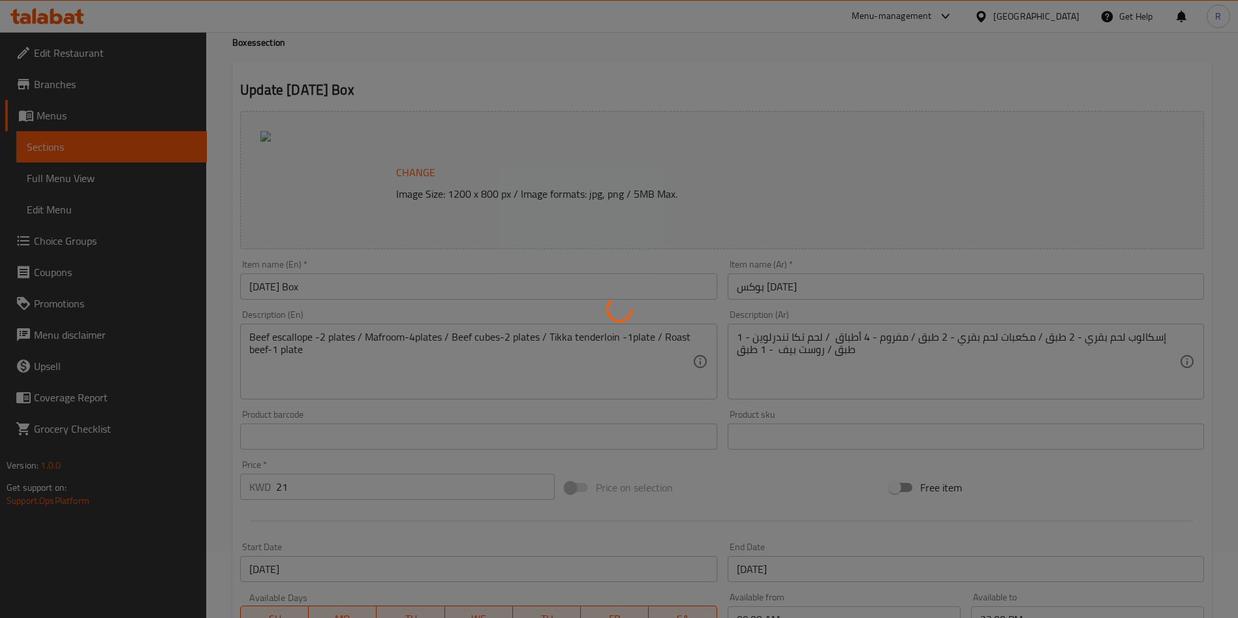
scroll to position [0, 0]
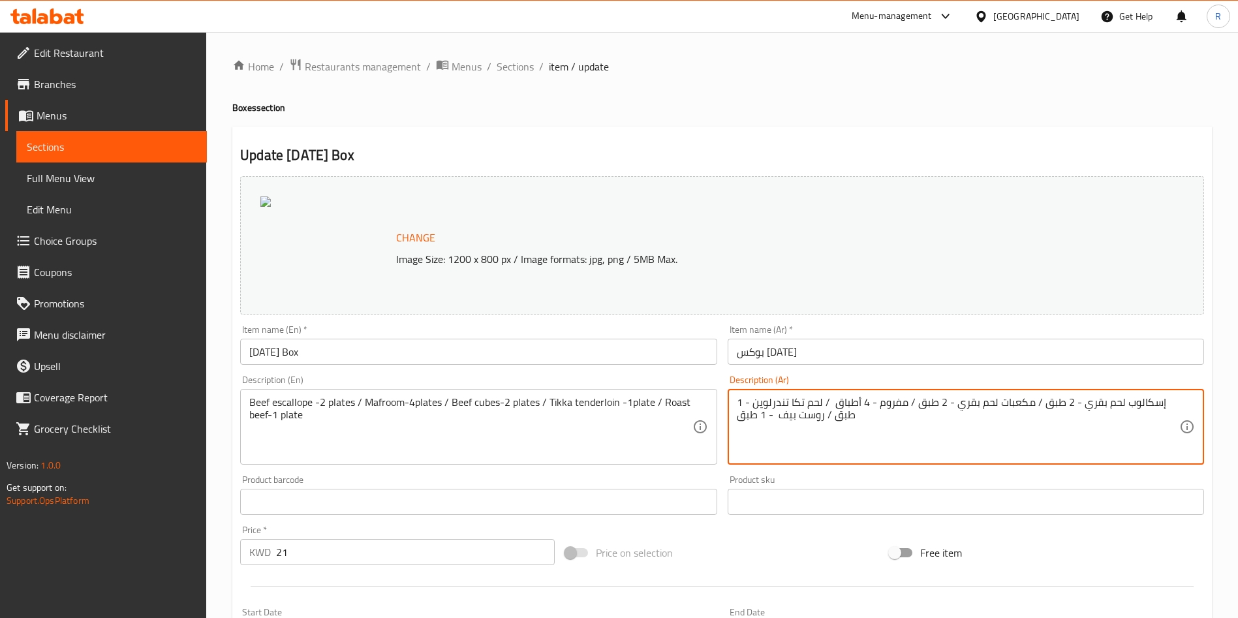
drag, startPoint x: 778, startPoint y: 414, endPoint x: 768, endPoint y: 390, distance: 26.3
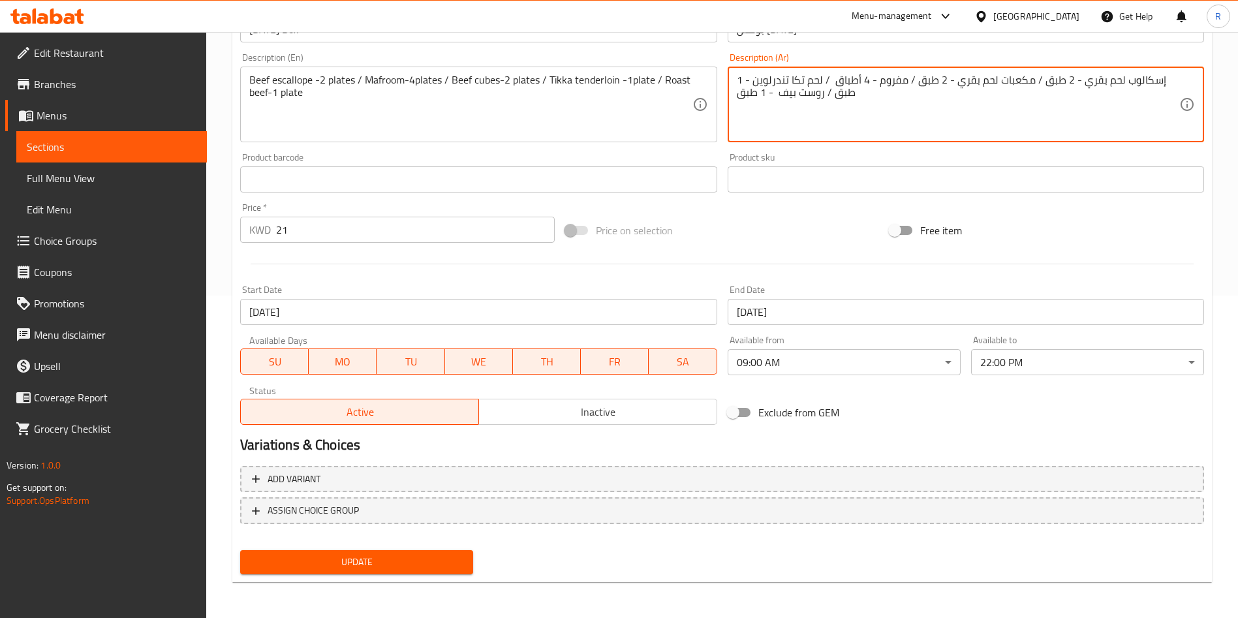
scroll to position [323, 0]
type textarea "إسكالوب لحم بقري - 2 طبق / مكعبات لحم بقري - 2 طبق / مفروم - 4 أطباق / لحم تكا …"
click span "Update"
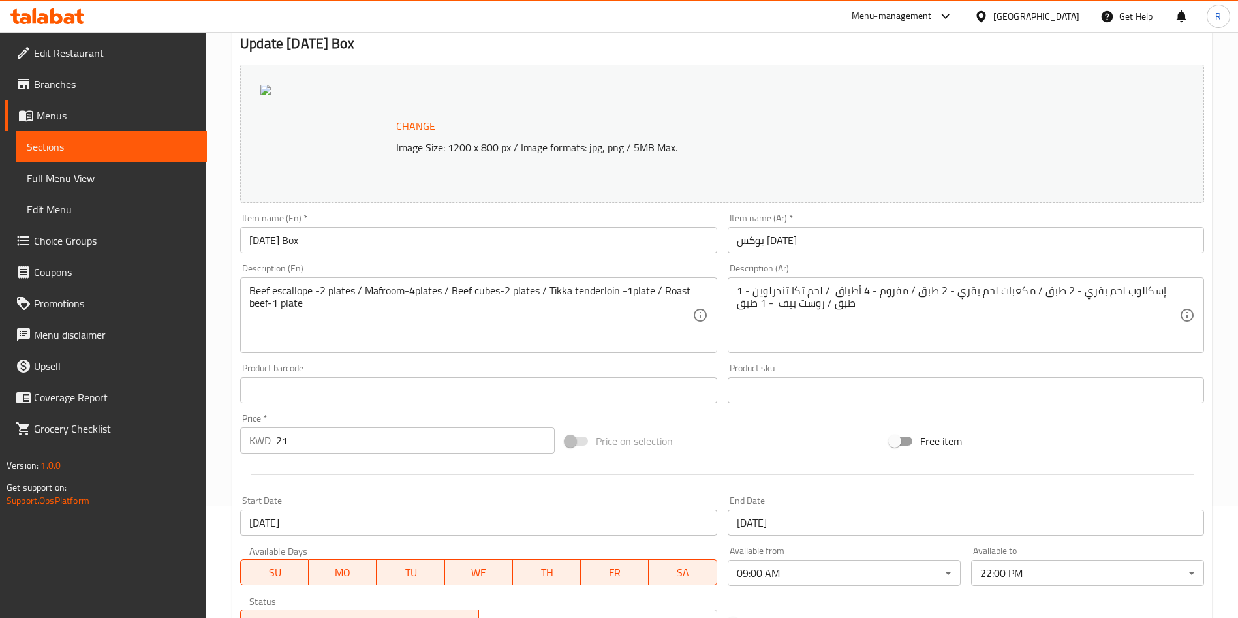
scroll to position [0, 0]
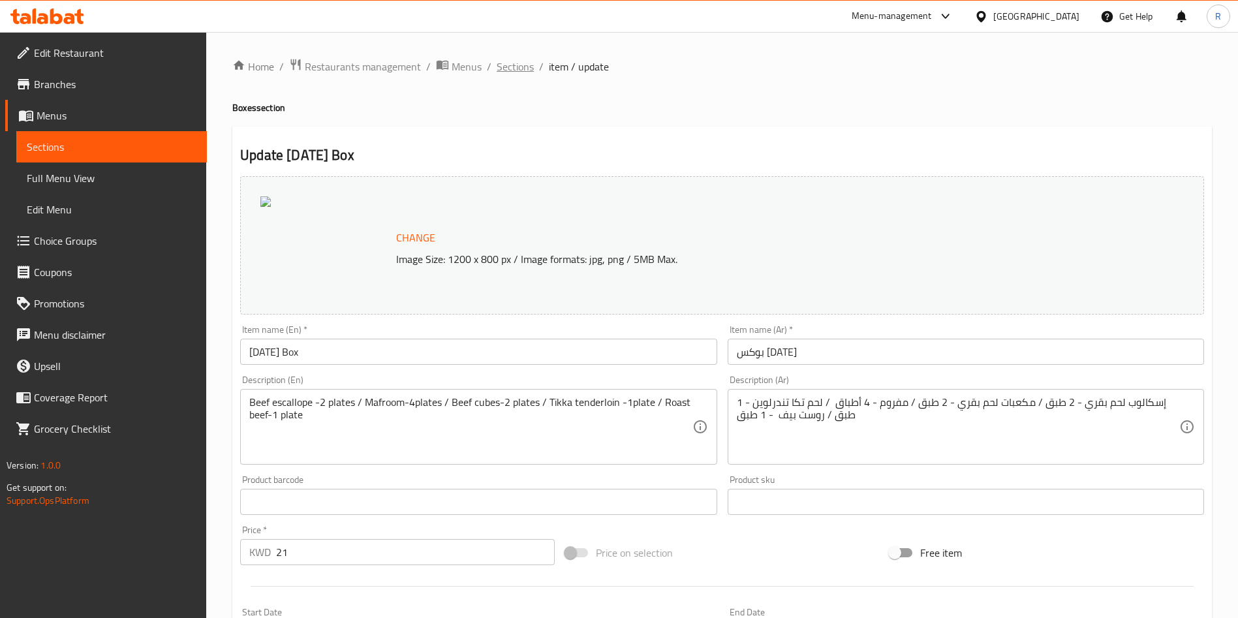
click span "Sections"
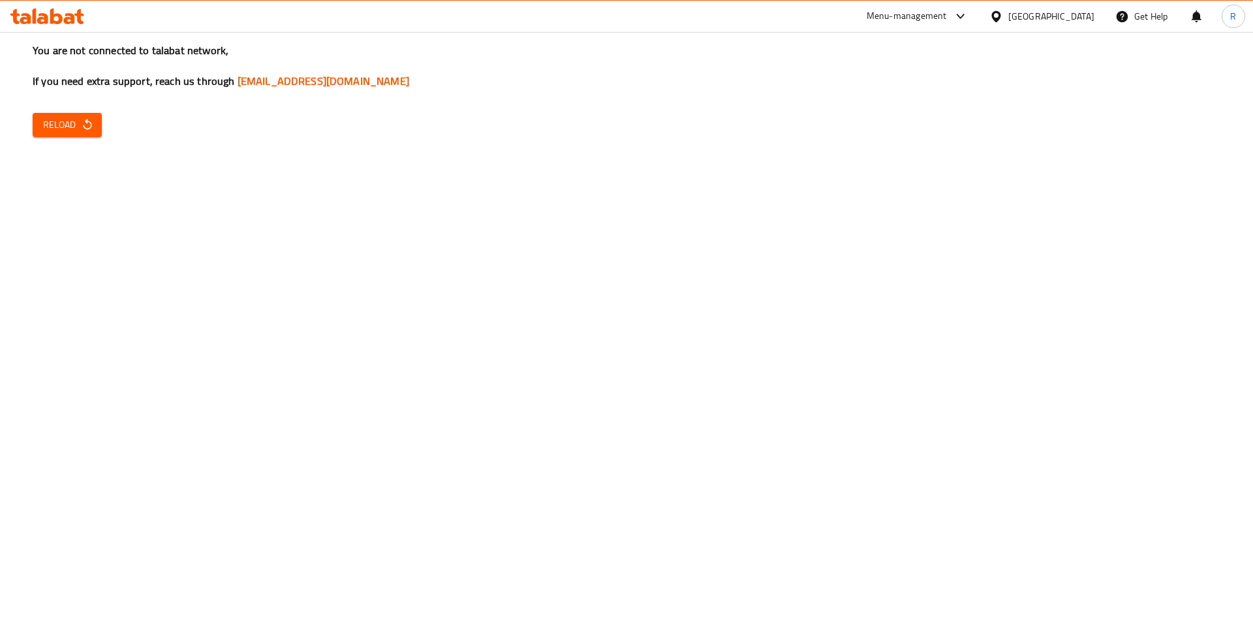
click at [670, 398] on div "You are not connected to talabat network, If you need extra support, reach us t…" at bounding box center [626, 309] width 1253 height 618
drag, startPoint x: 1101, startPoint y: 584, endPoint x: 91, endPoint y: -47, distance: 1190.8
click at [1101, 584] on div "You are not connected to talabat network, If you need extra support, reach us t…" at bounding box center [626, 309] width 1253 height 618
click at [73, 127] on button "Reload" at bounding box center [67, 125] width 69 height 24
click at [73, 127] on span "Reload" at bounding box center [67, 125] width 48 height 16
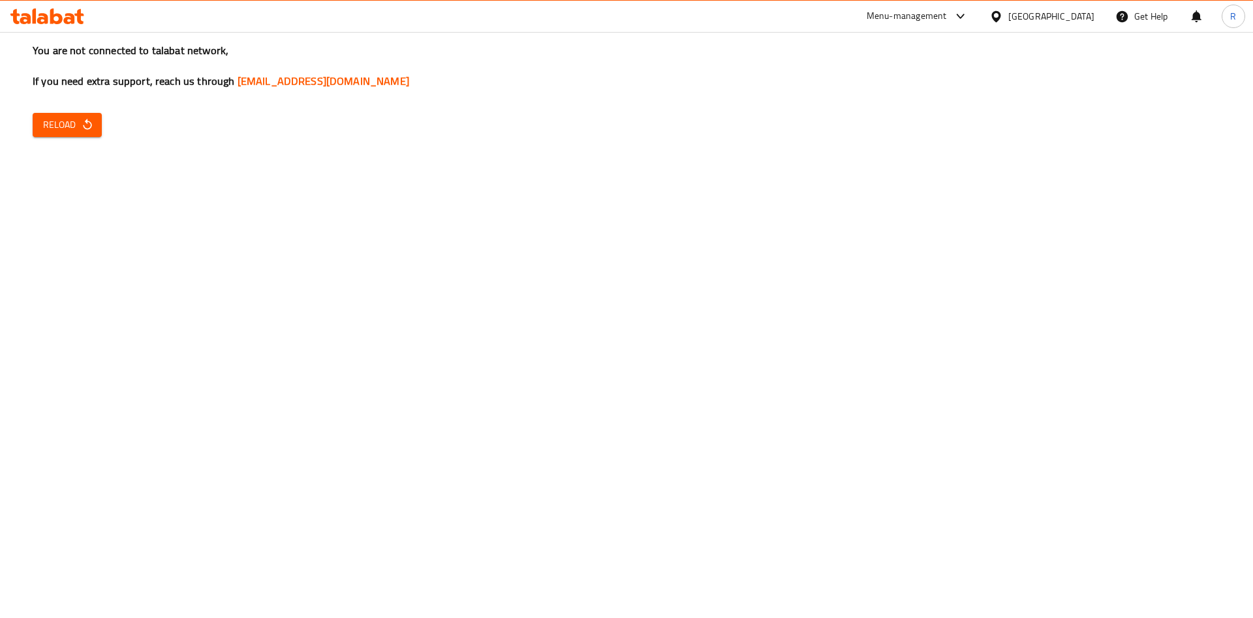
click at [73, 127] on span "Reload" at bounding box center [67, 125] width 48 height 16
click at [89, 125] on icon "button" at bounding box center [87, 124] width 13 height 13
click at [91, 0] on html "​ Menu-management [GEOGRAPHIC_DATA] Get Help R Edit Restaurant Branches Menus S…" at bounding box center [626, 309] width 1253 height 618
click at [595, 412] on div "You are not connected to talabat network, If you need extra support, reach us t…" at bounding box center [626, 309] width 1253 height 618
click at [80, 121] on span "Reload" at bounding box center [67, 125] width 48 height 16
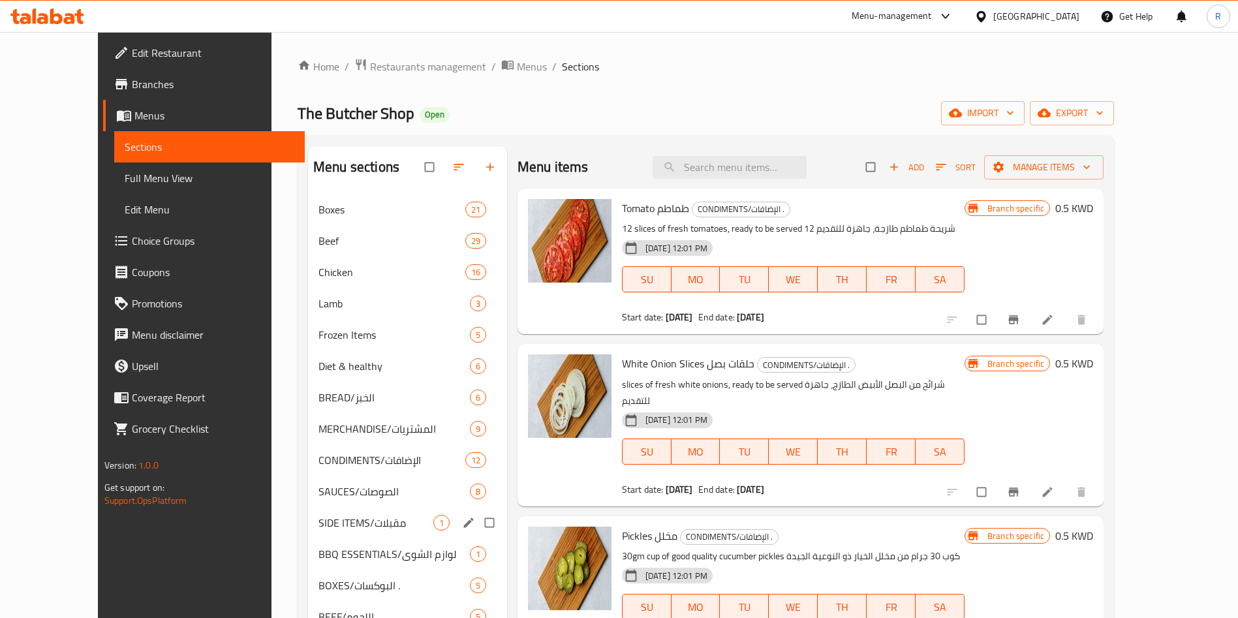
scroll to position [213, 0]
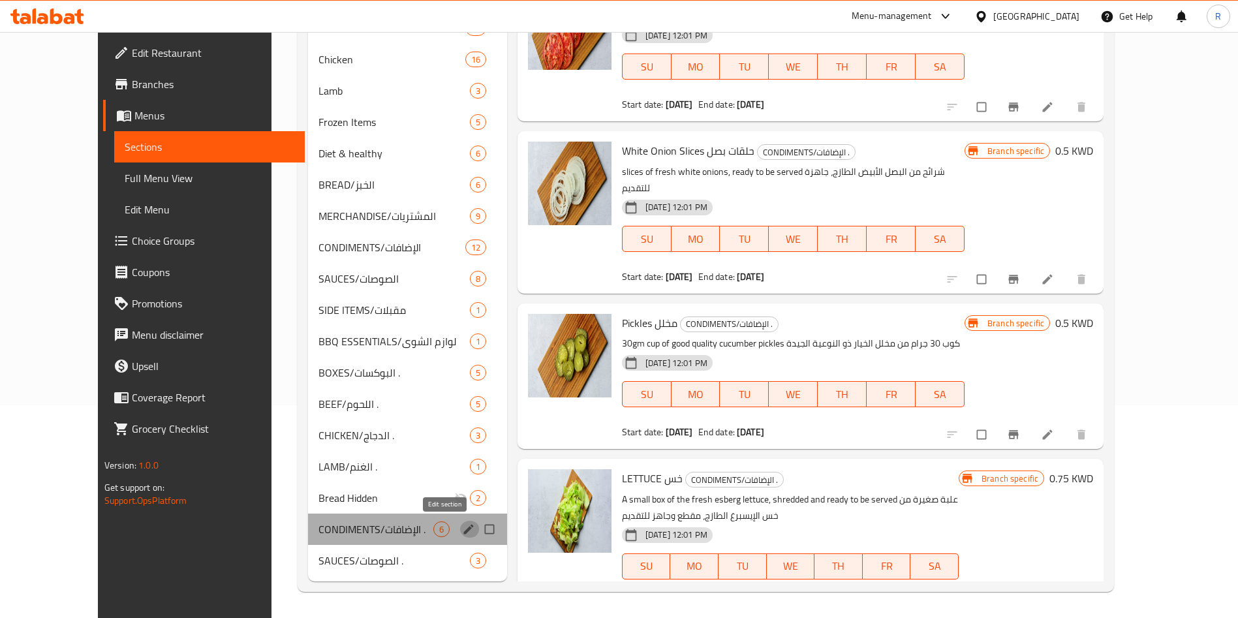
click at [462, 529] on icon "edit" at bounding box center [468, 529] width 13 height 13
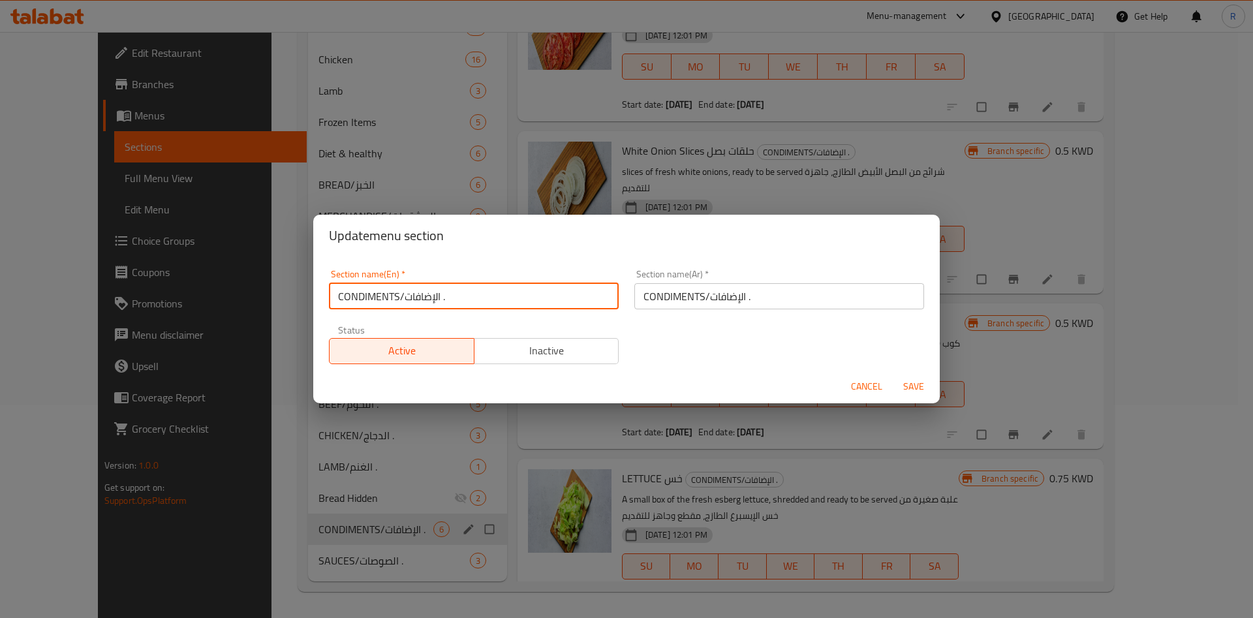
click at [496, 305] on input "CONDIMENTS/الإضافات ." at bounding box center [474, 296] width 290 height 26
type input "ؤ"
type input "cond delete"
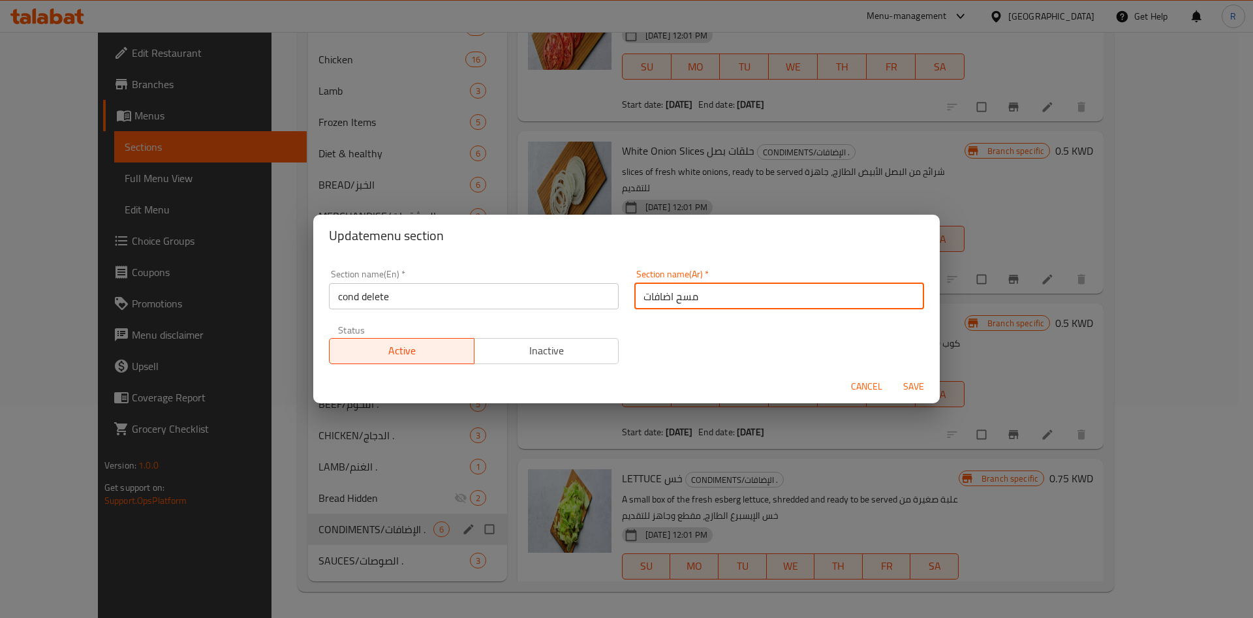
type input "مسح اضافات"
drag, startPoint x: 569, startPoint y: 368, endPoint x: 575, endPoint y: 355, distance: 14.3
click at [575, 355] on div "Status Active Inactive" at bounding box center [473, 344] width 305 height 55
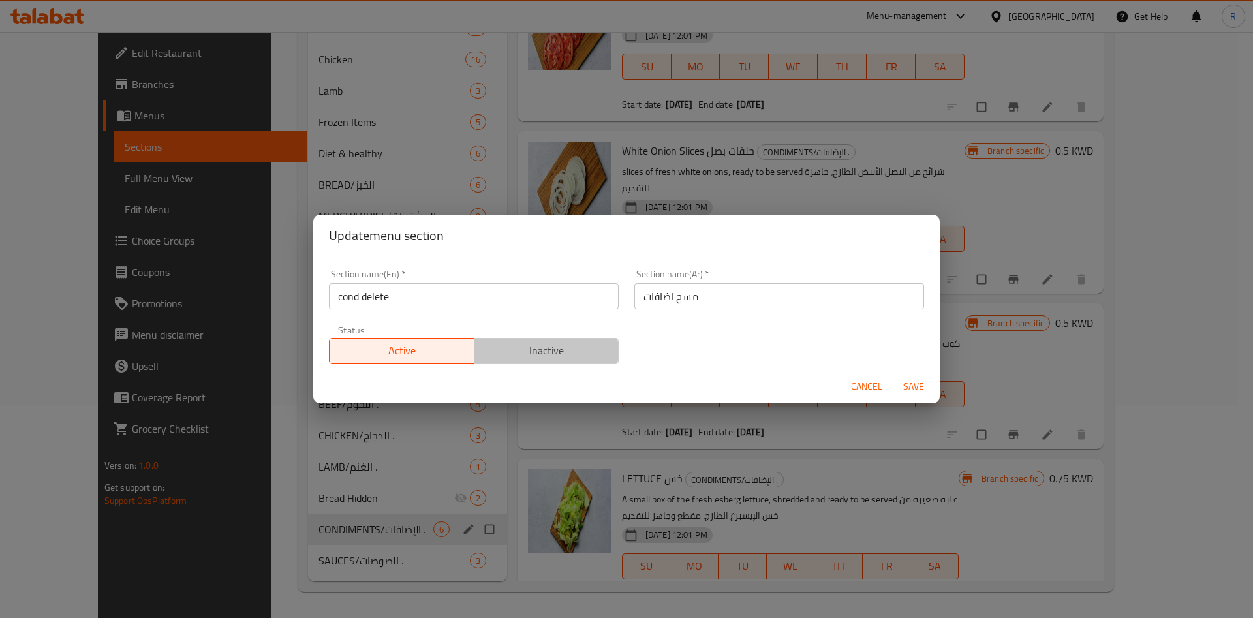
click at [575, 355] on span "Inactive" at bounding box center [547, 350] width 134 height 19
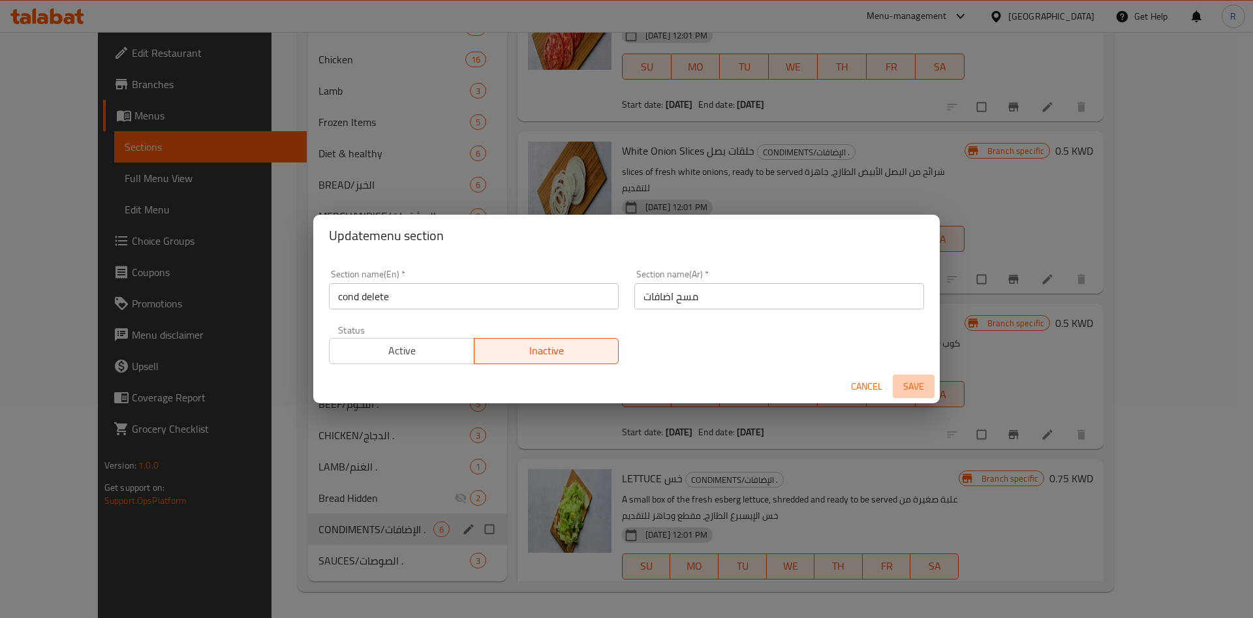
click at [920, 379] on span "Save" at bounding box center [913, 387] width 31 height 16
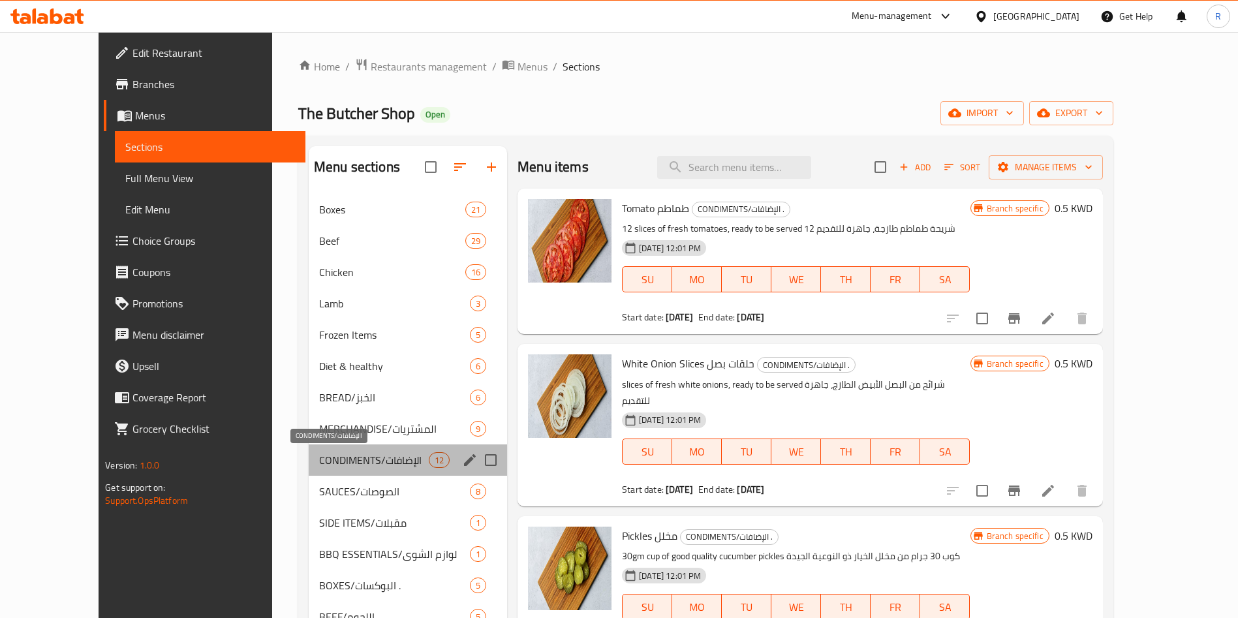
click at [347, 457] on span "CONDIMENTS/الإضافات" at bounding box center [374, 460] width 110 height 16
click at [462, 466] on icon "edit" at bounding box center [470, 460] width 16 height 16
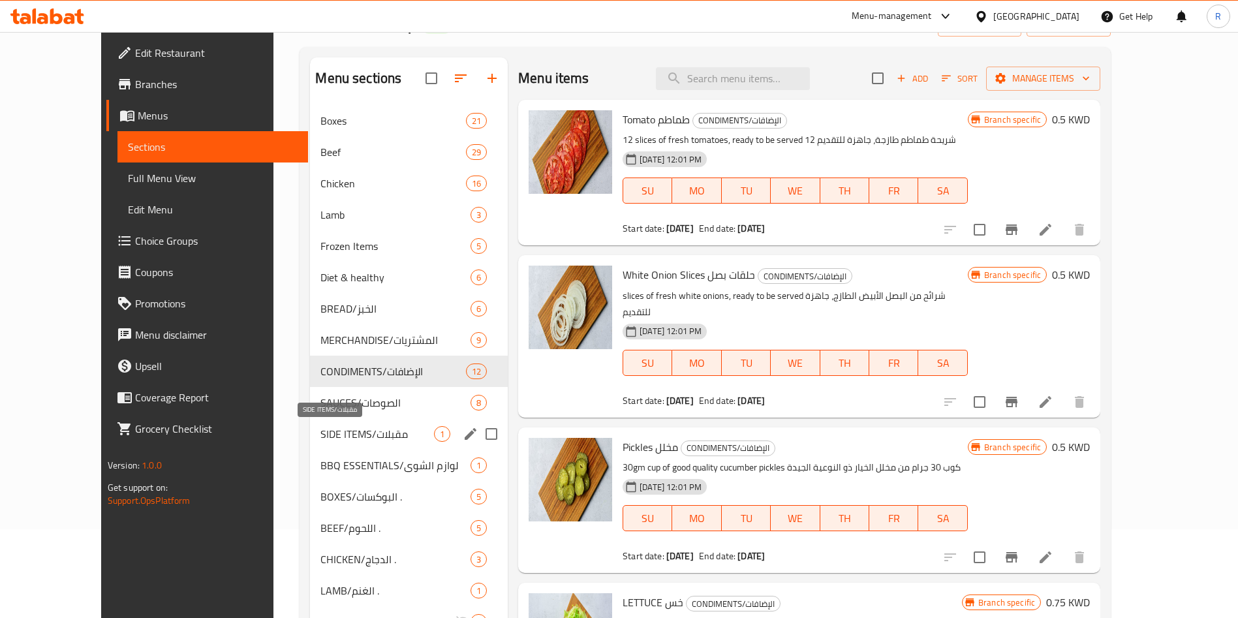
scroll to position [98, 0]
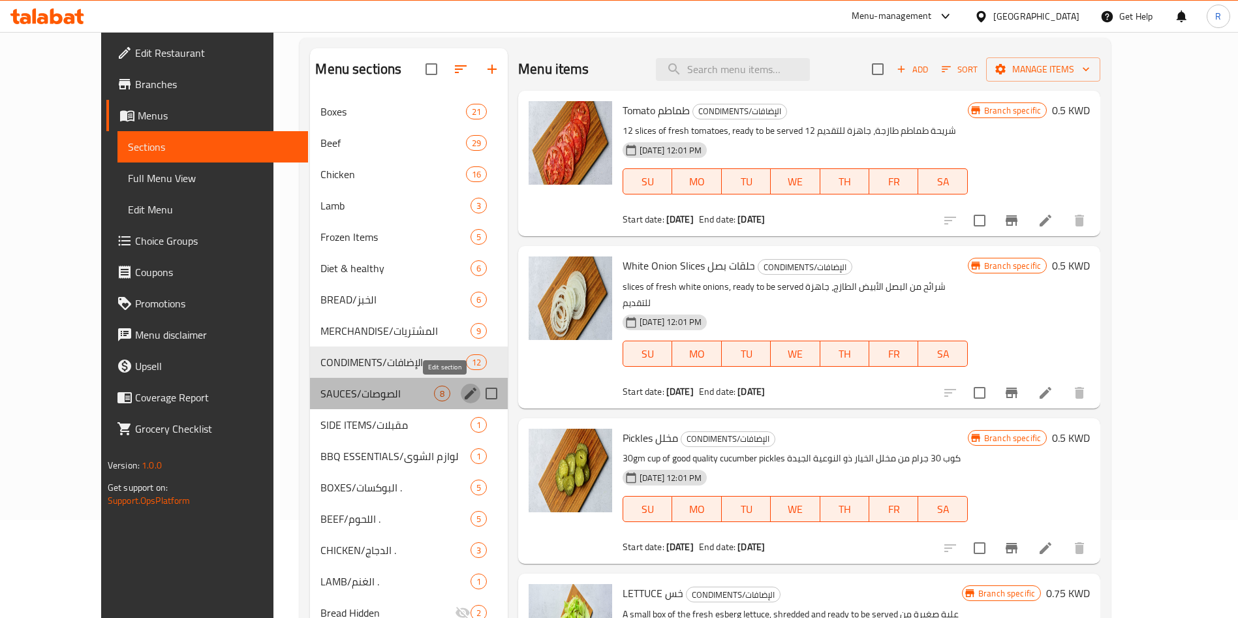
click at [465, 391] on icon "edit" at bounding box center [471, 394] width 12 height 12
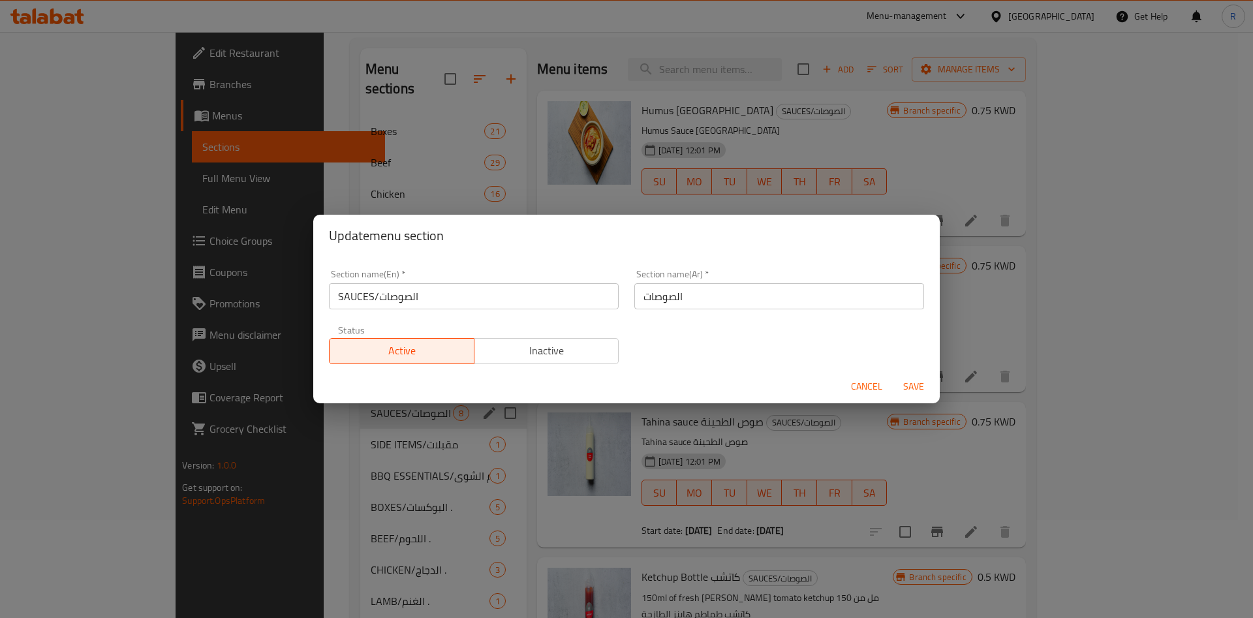
click at [448, 305] on input "SAUCES/الصوصات" at bounding box center [474, 296] width 290 height 26
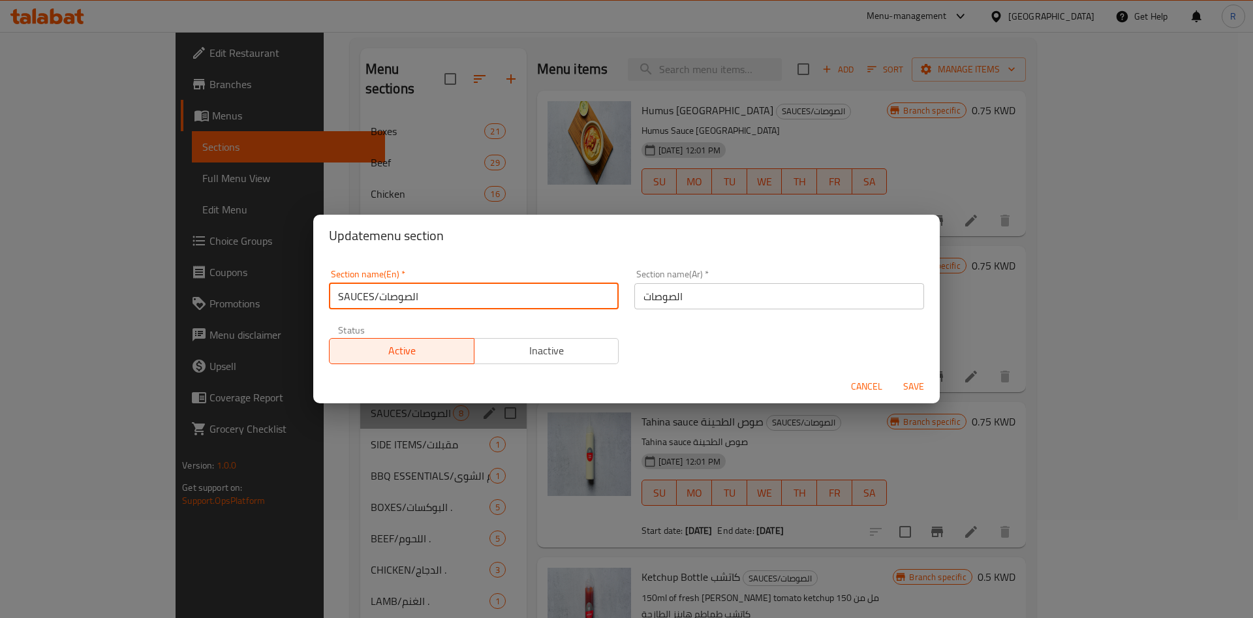
click at [448, 305] on input "SAUCES/الصوصات" at bounding box center [474, 296] width 290 height 26
type input "ٍ"
type input "Sauces"
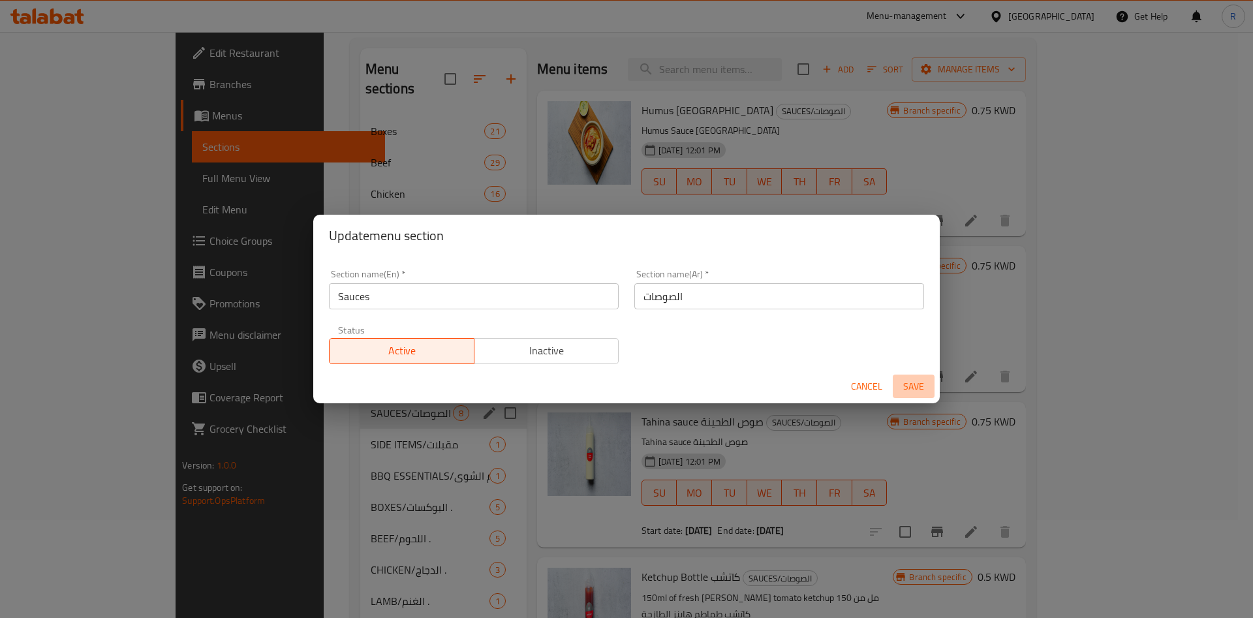
click at [920, 382] on span "Save" at bounding box center [913, 387] width 31 height 16
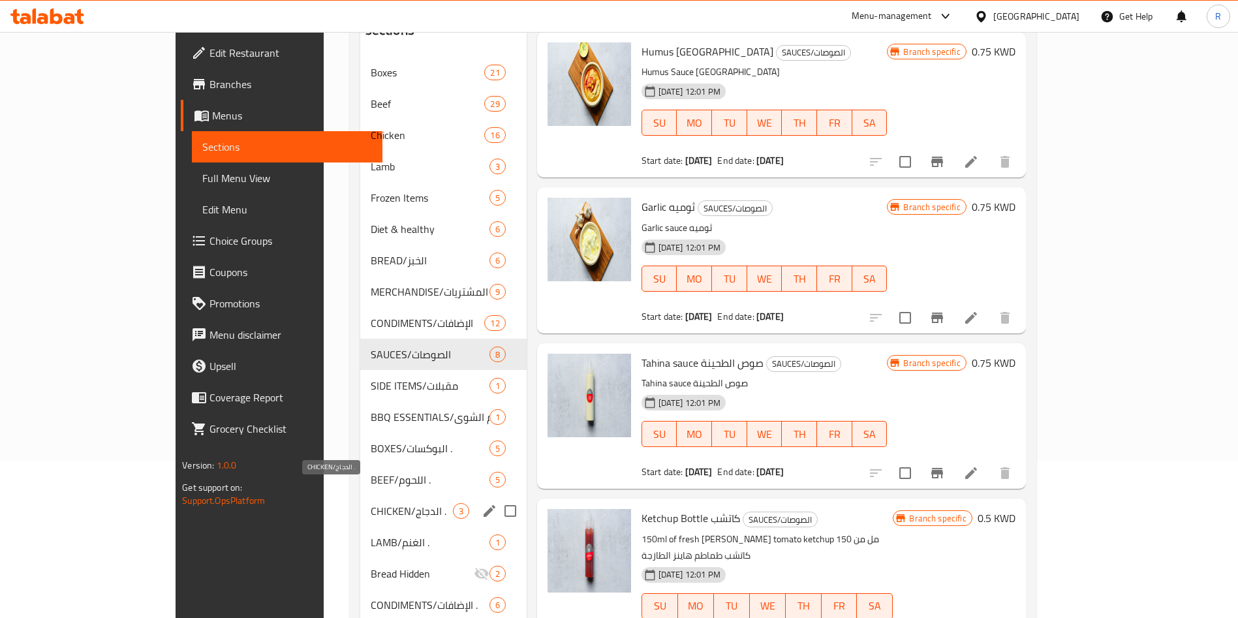
scroll to position [196, 0]
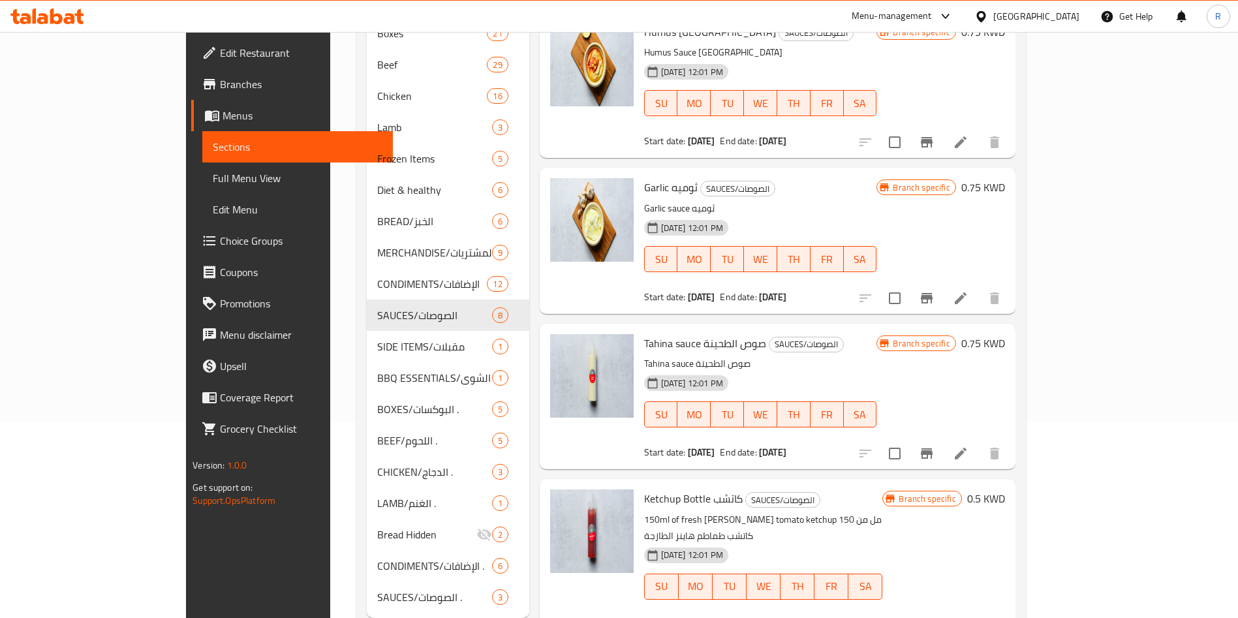
click at [1025, 87] on div "Menu sections Boxes 21 Beef 29 Chicken 16 Lamb 3 Frozen Items 5 Diet & healthy …" at bounding box center [690, 284] width 669 height 689
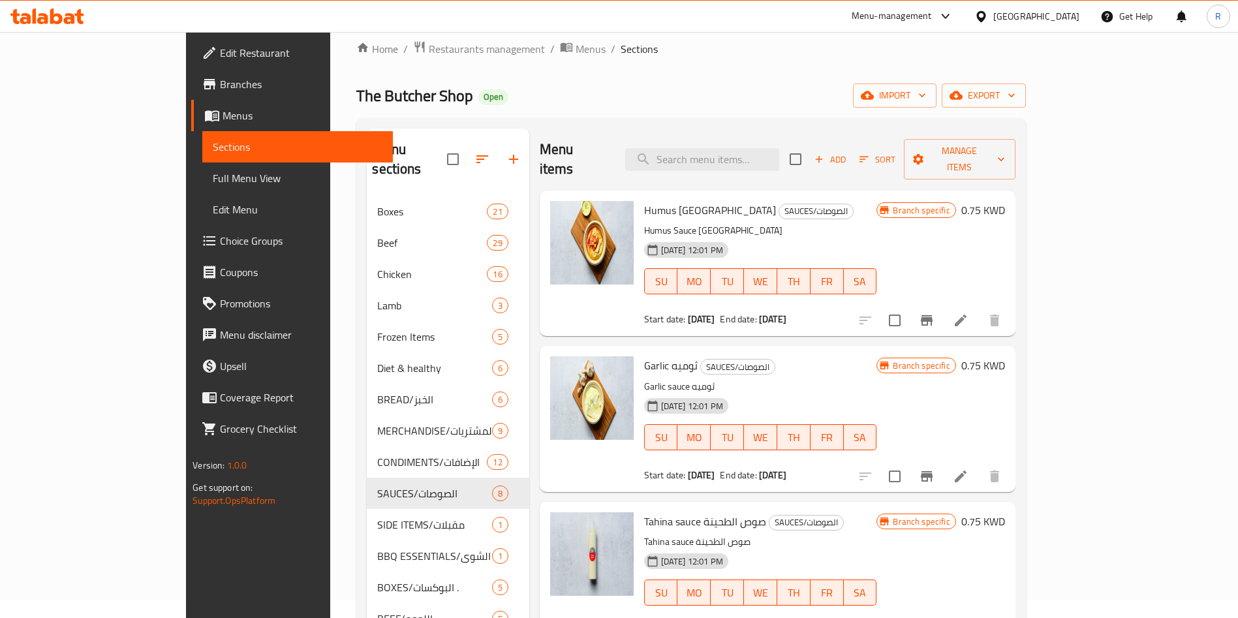
scroll to position [0, 0]
